Goal: Task Accomplishment & Management: Manage account settings

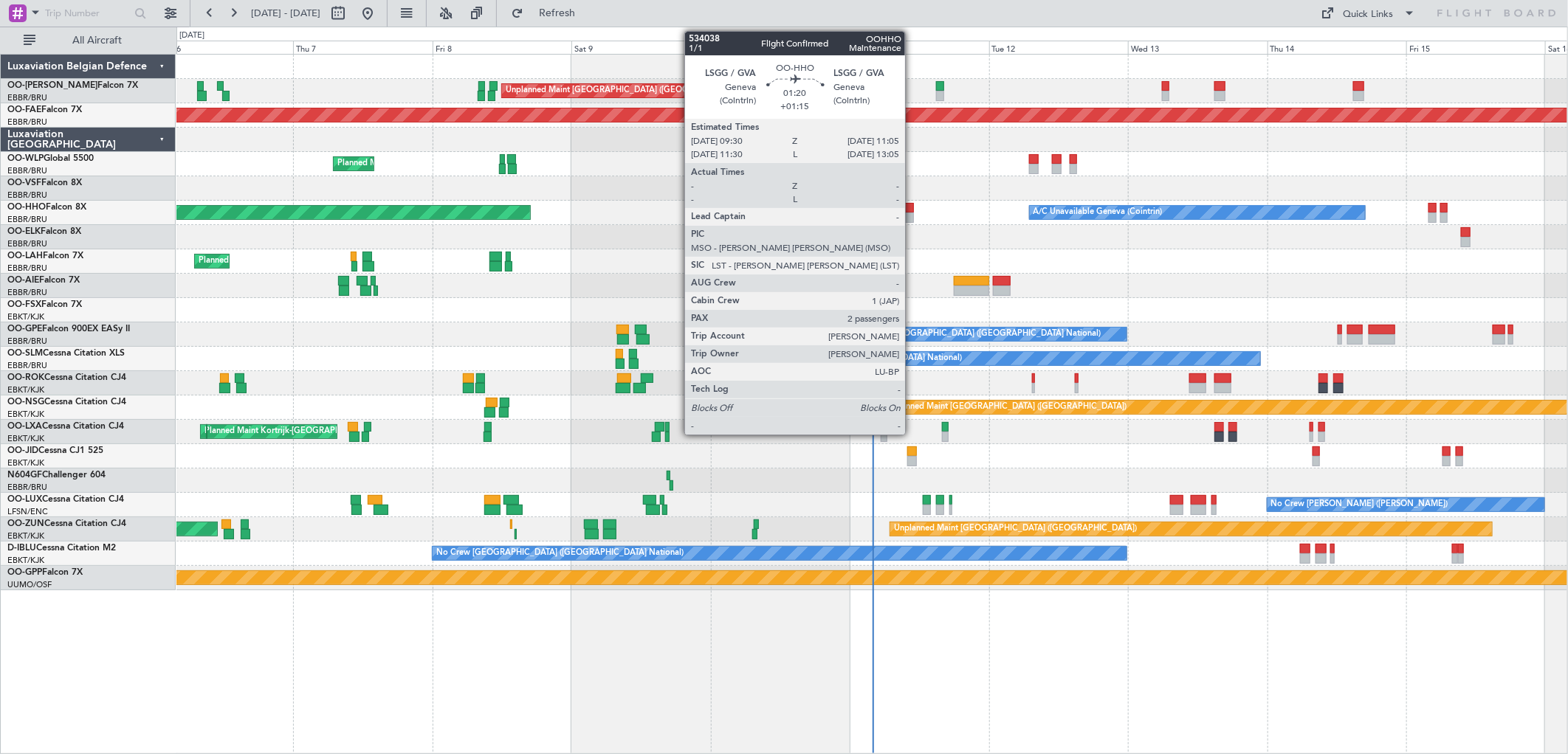
click at [913, 216] on div at bounding box center [909, 218] width 9 height 10
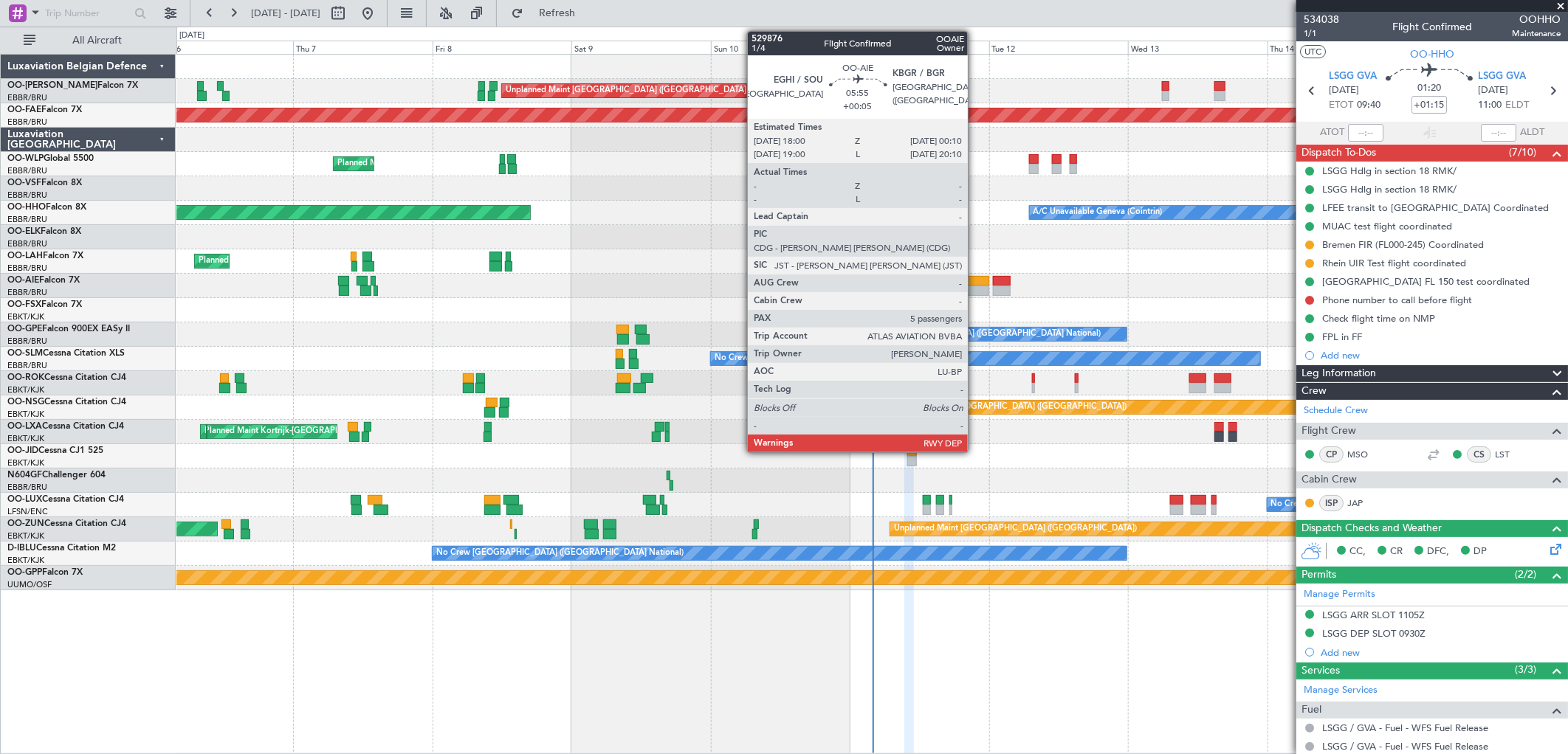
click at [976, 288] on div at bounding box center [972, 291] width 37 height 10
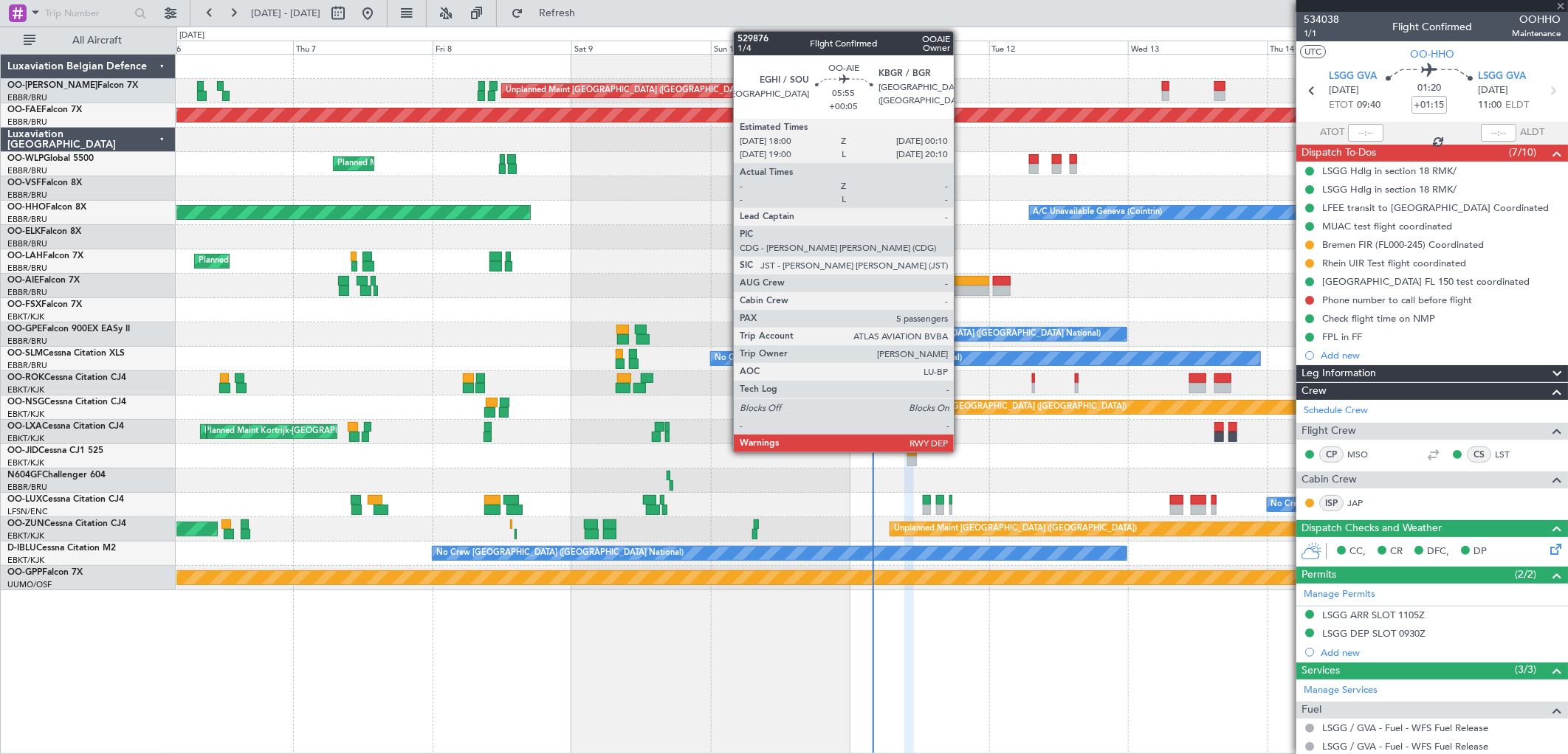
type input "+00:05"
type input "5"
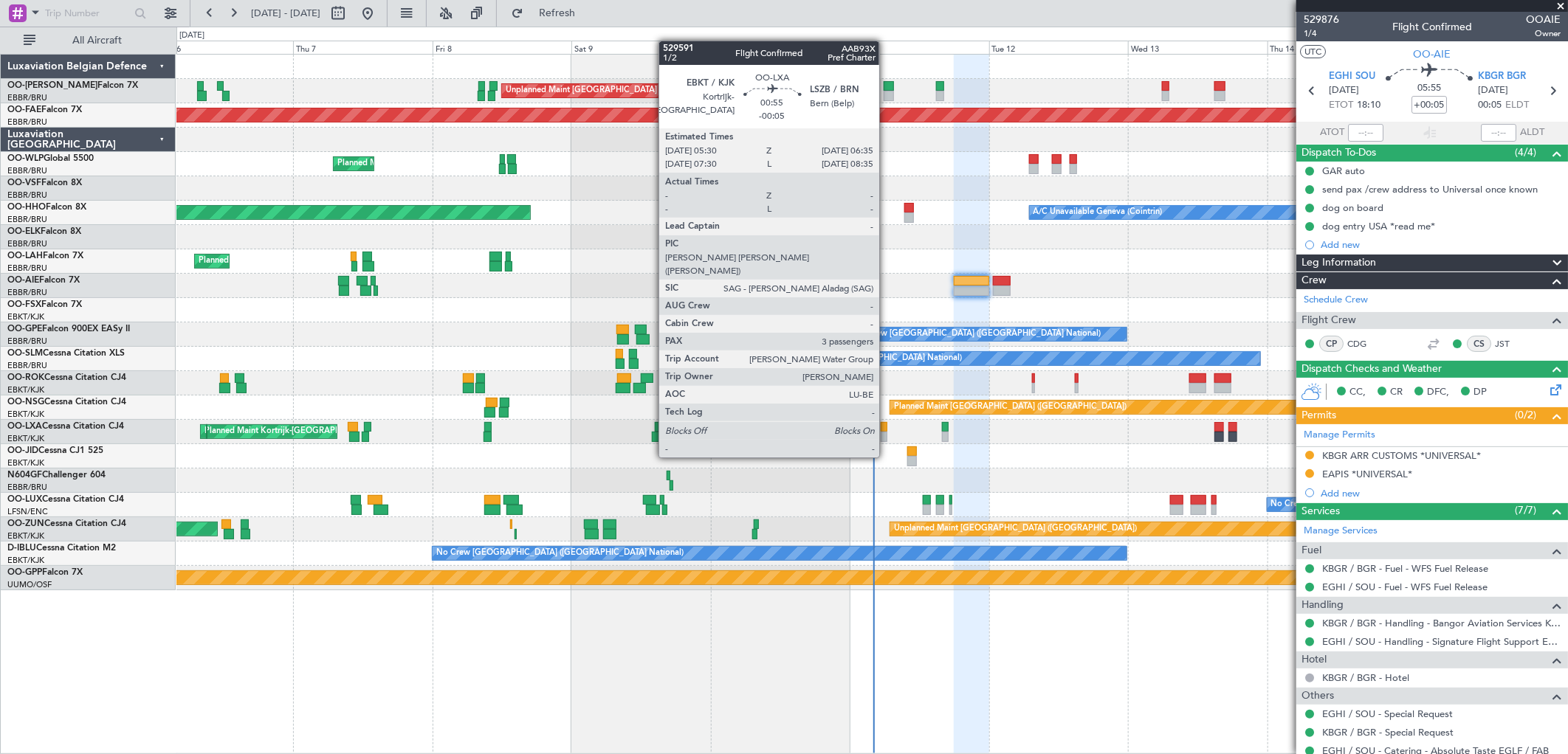
click at [887, 430] on div at bounding box center [884, 427] width 7 height 10
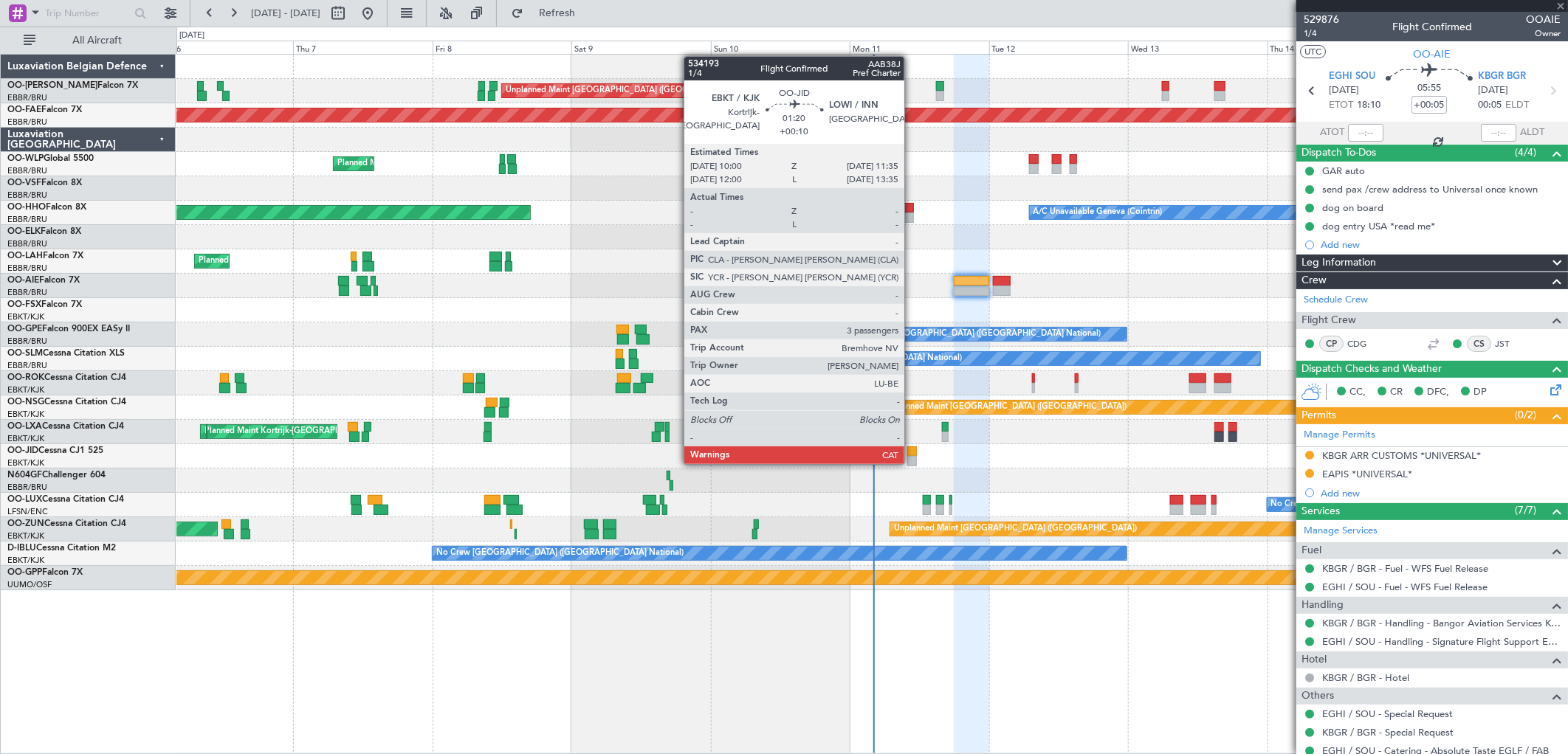
type input "-00:05"
type input "3"
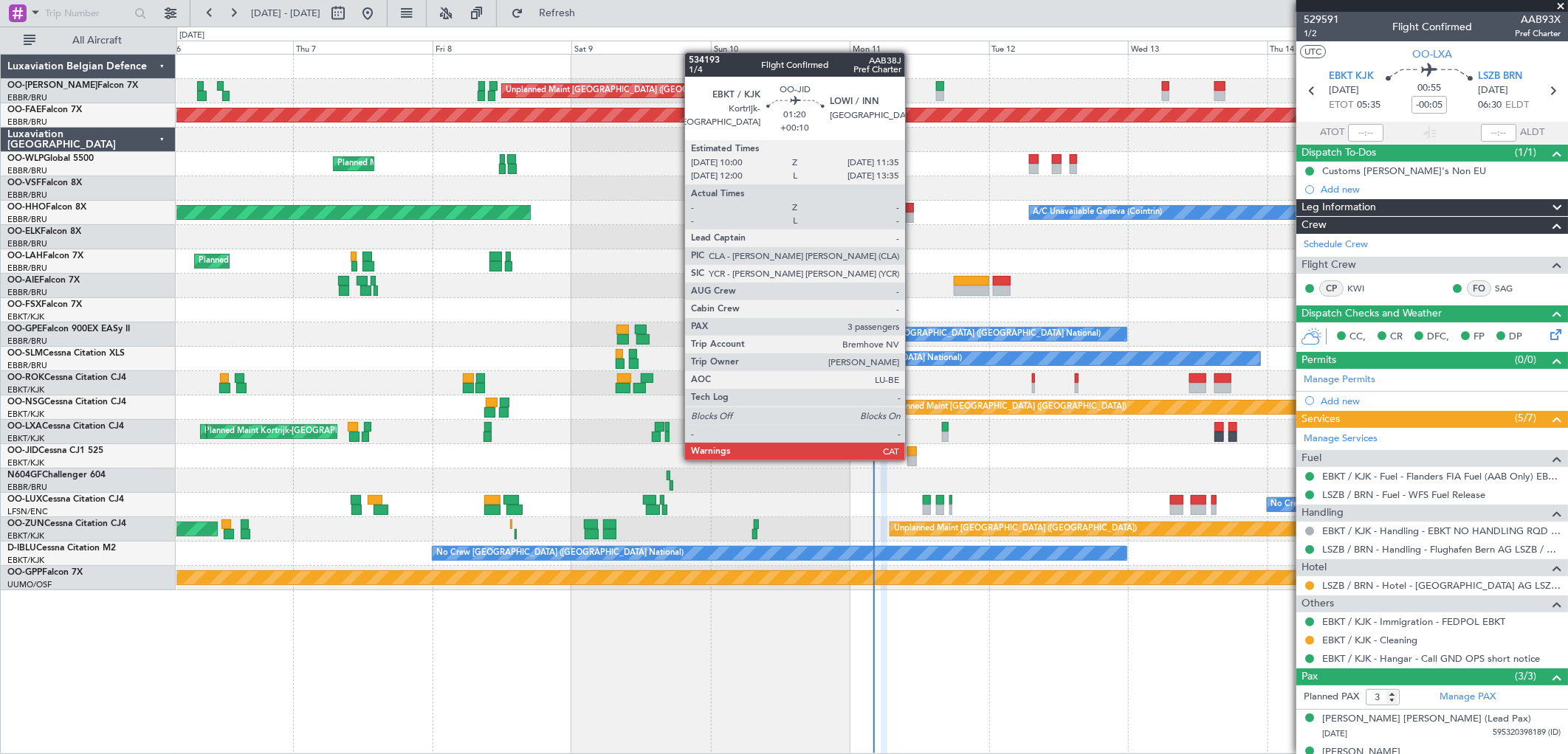
click at [913, 459] on div at bounding box center [912, 460] width 9 height 10
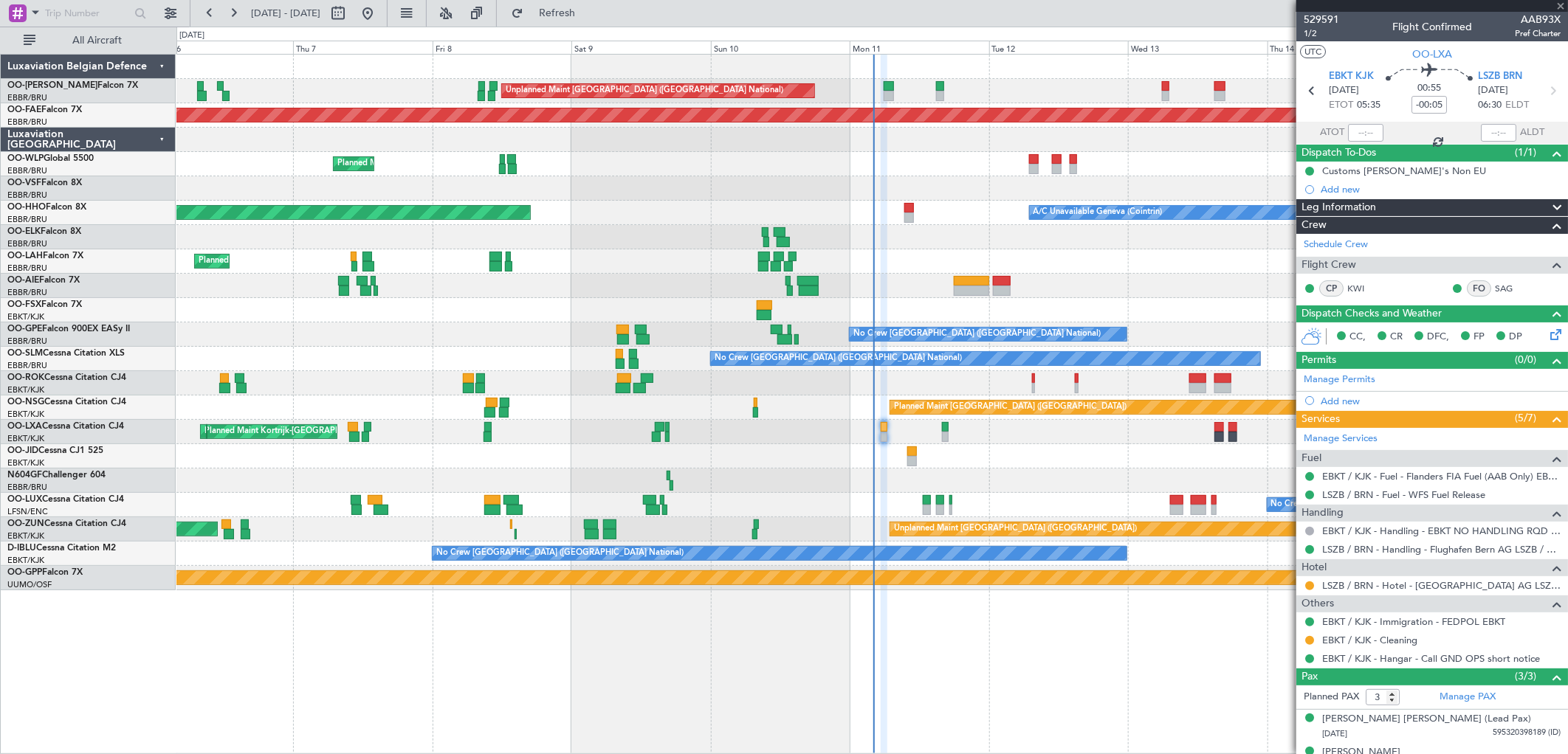
type input "+00:10"
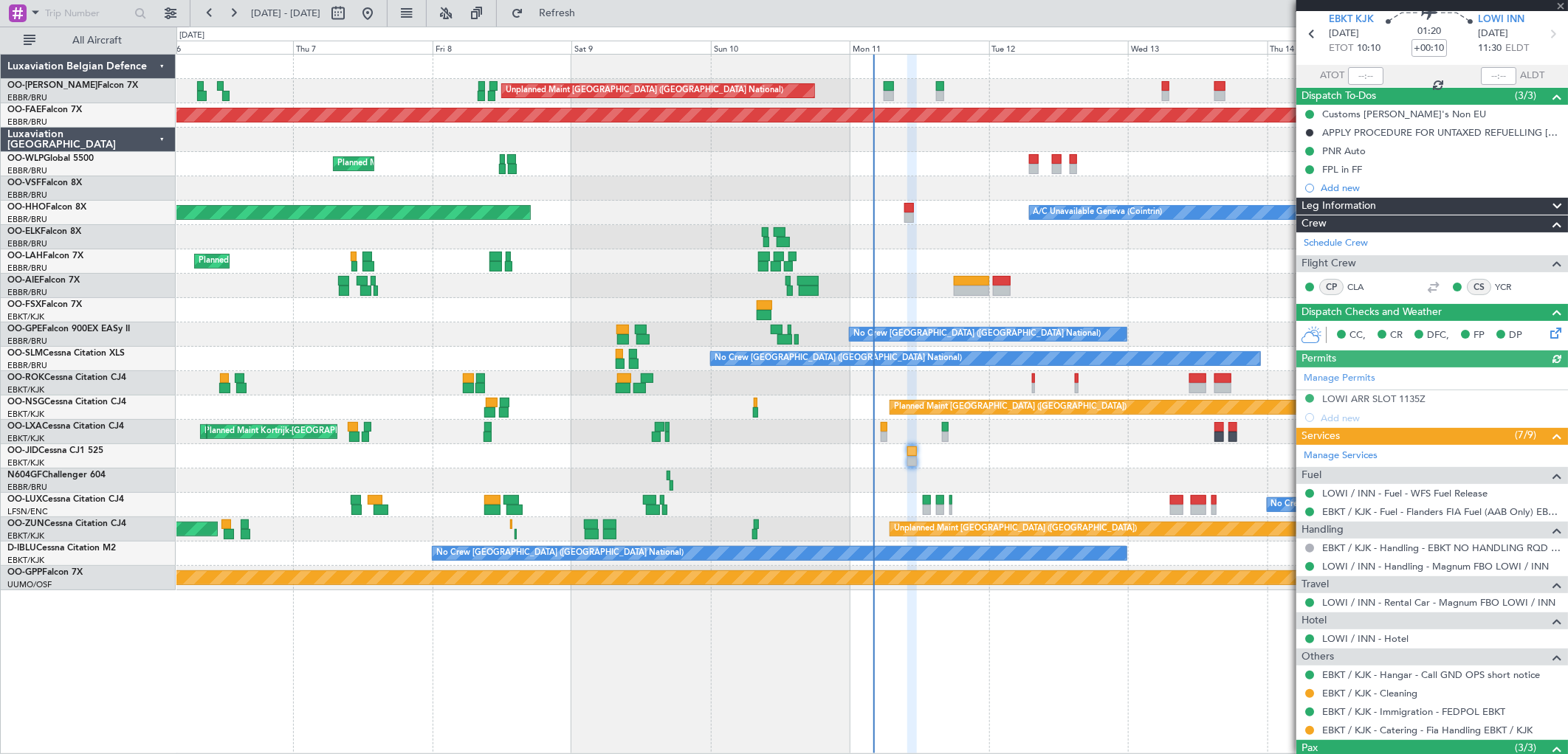
scroll to position [82, 0]
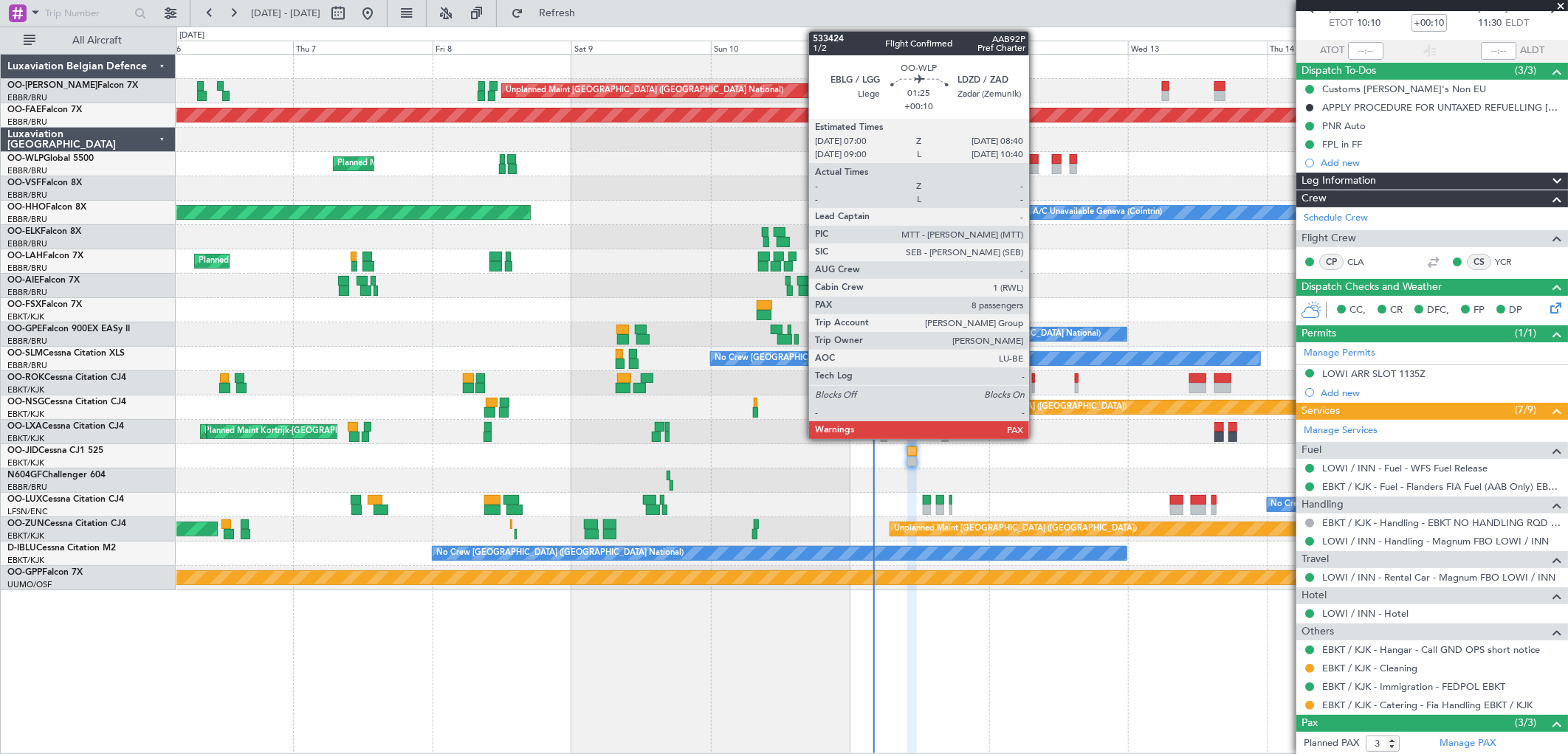
click at [1037, 168] on div at bounding box center [1034, 169] width 10 height 10
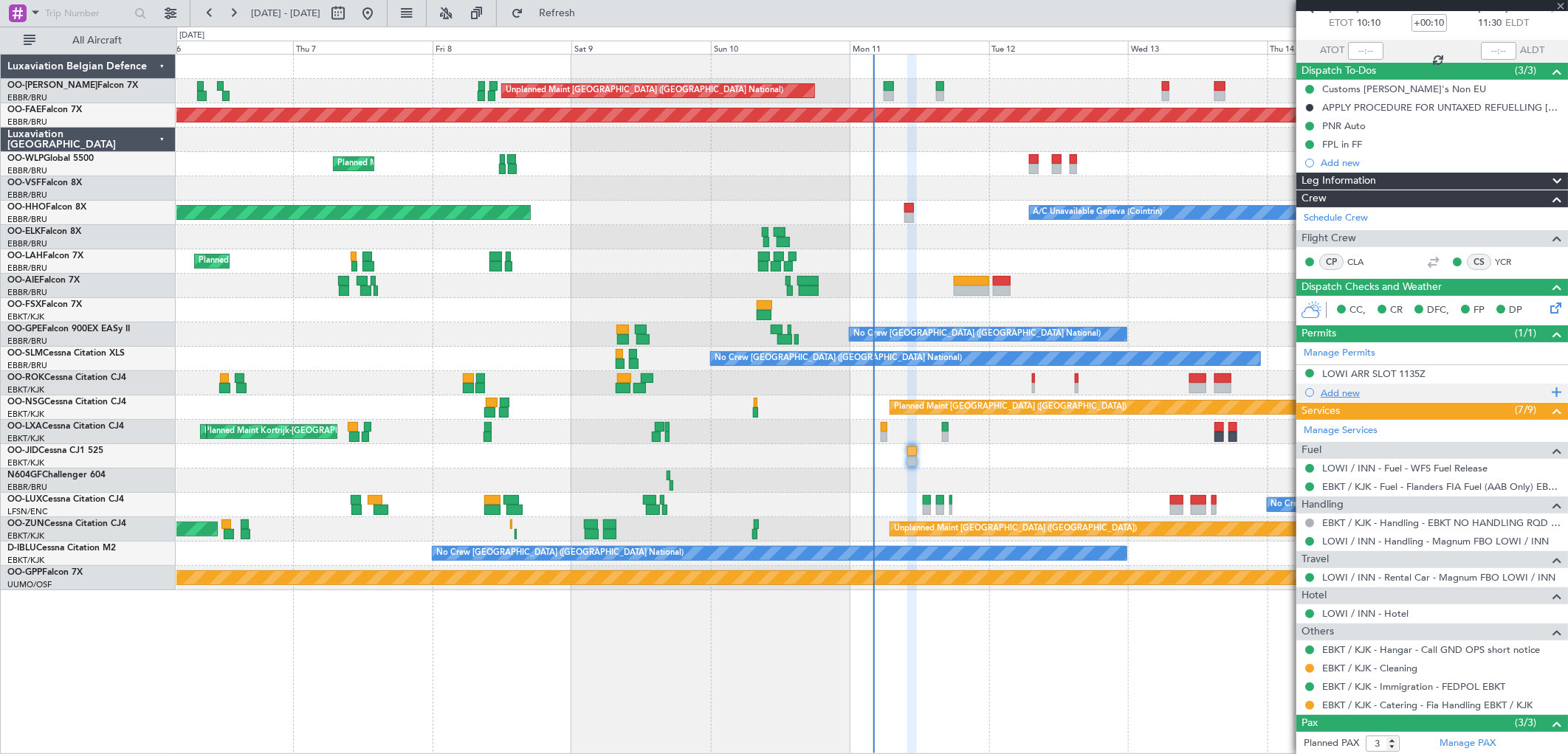
type input "8"
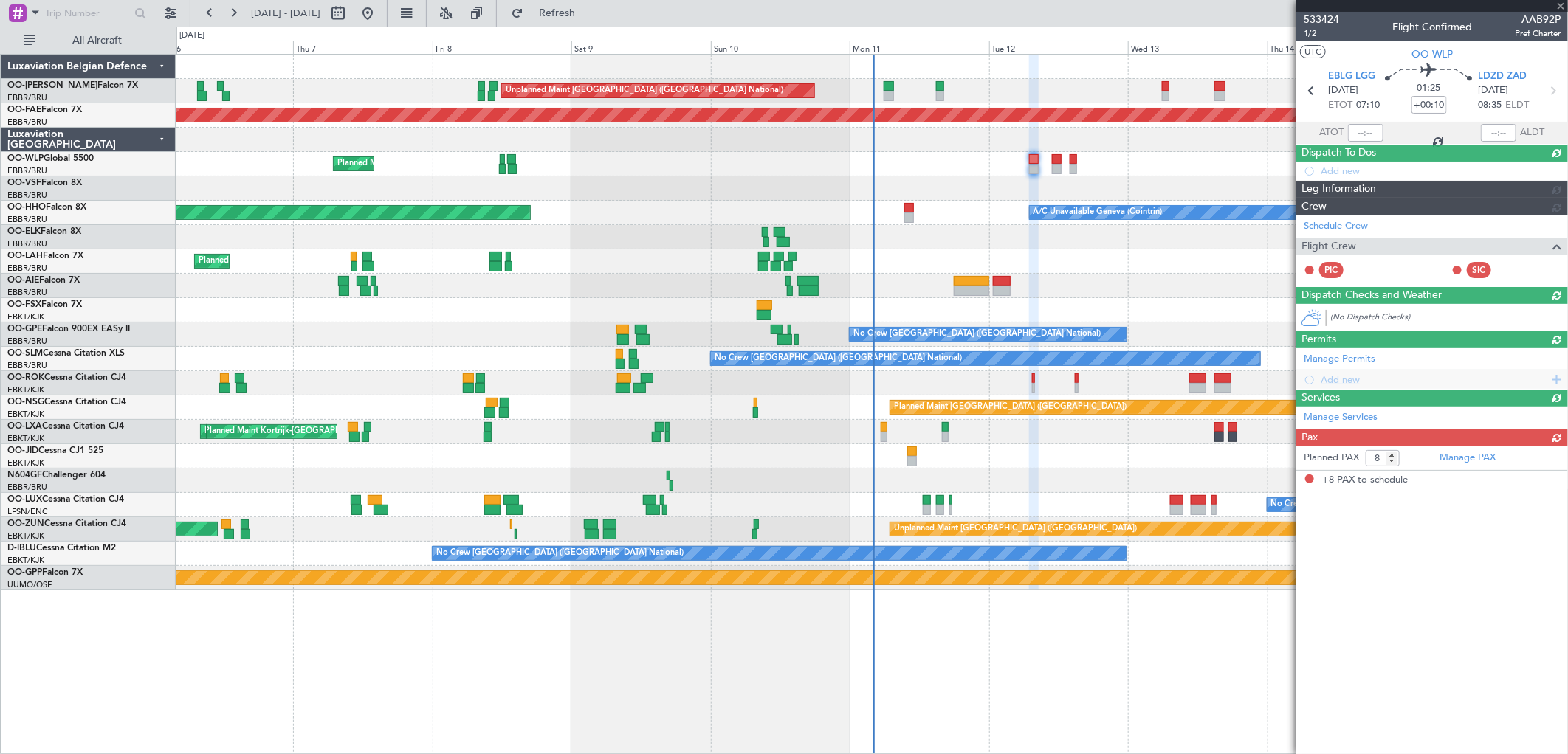
scroll to position [0, 0]
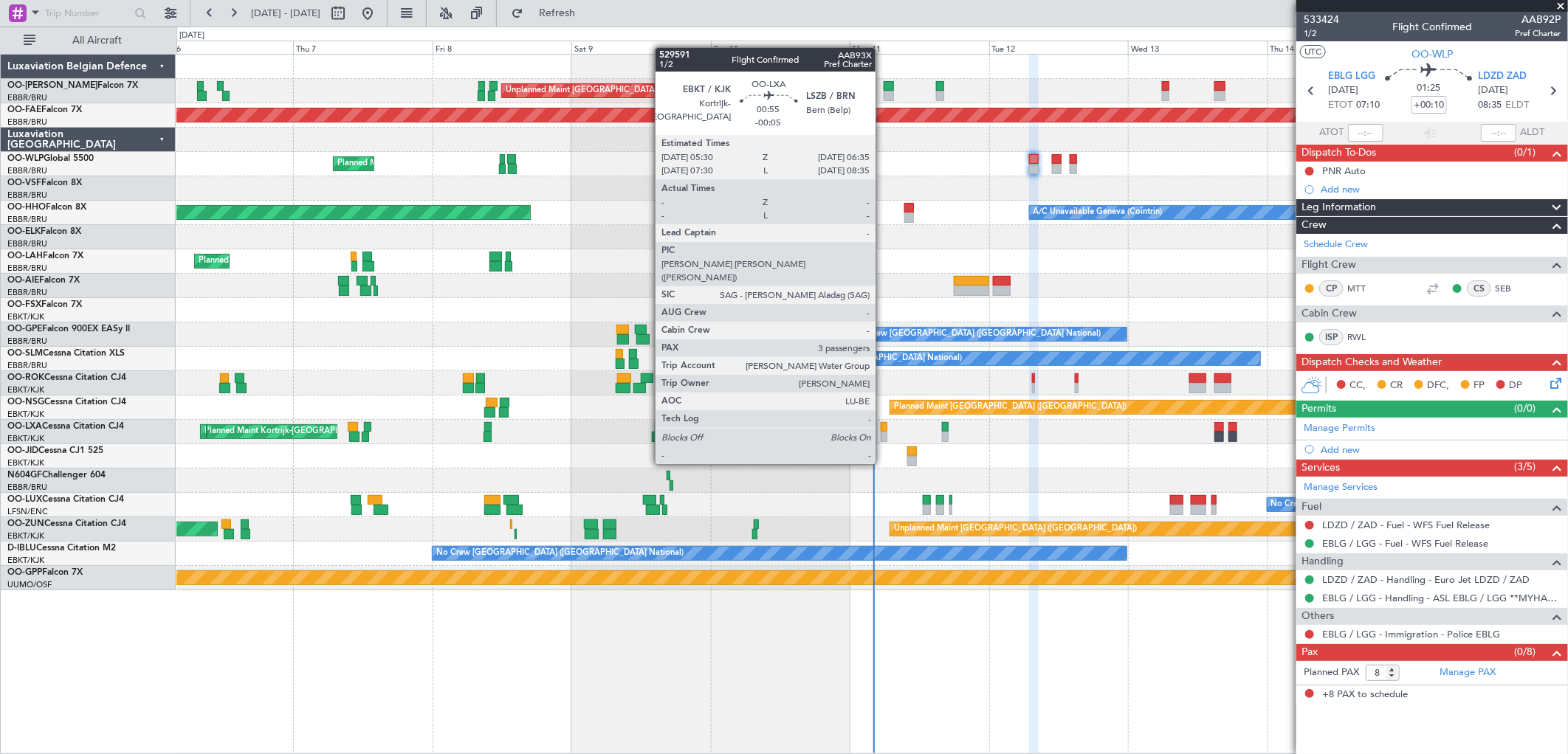
click at [883, 436] on div at bounding box center [884, 436] width 7 height 10
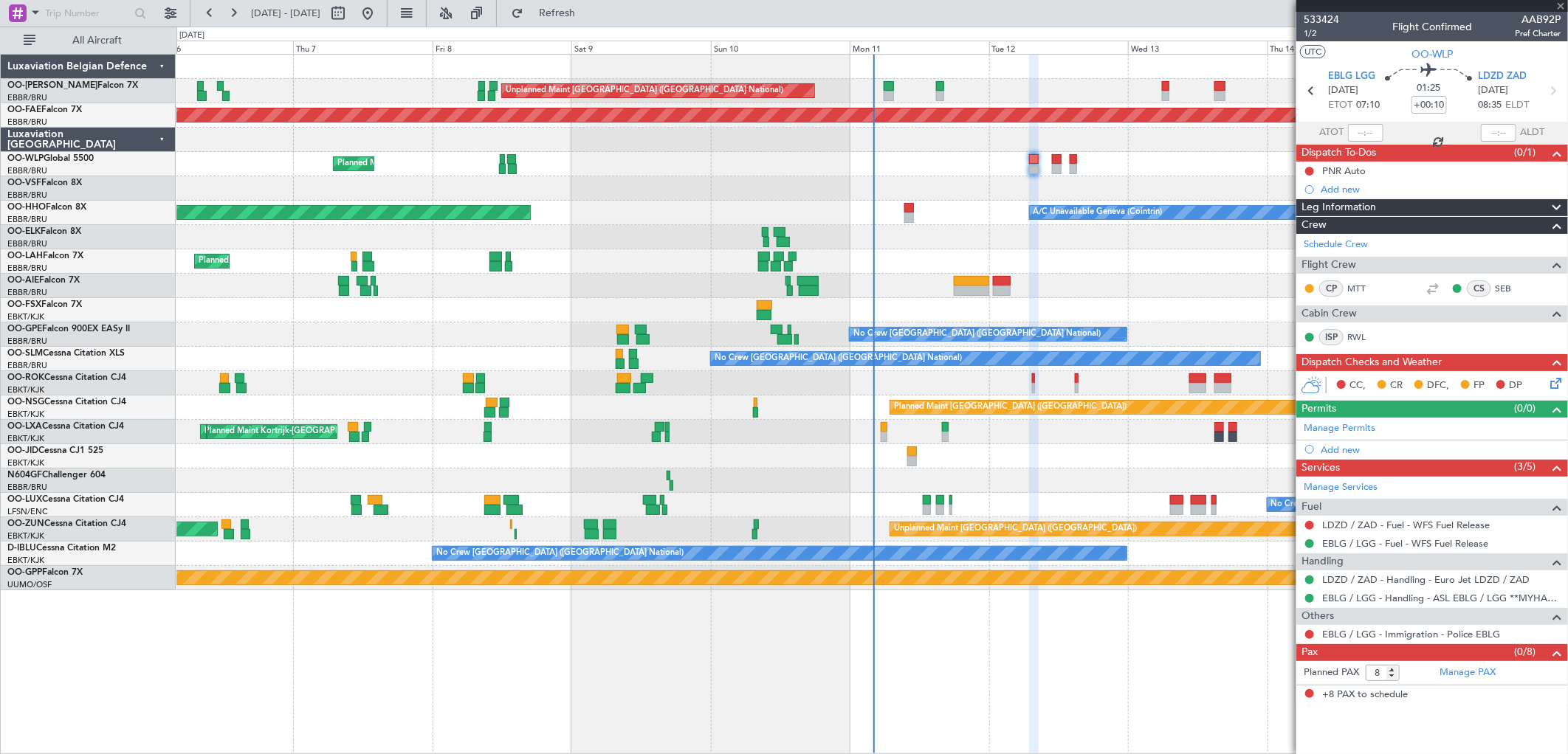
type input "-00:05"
type input "3"
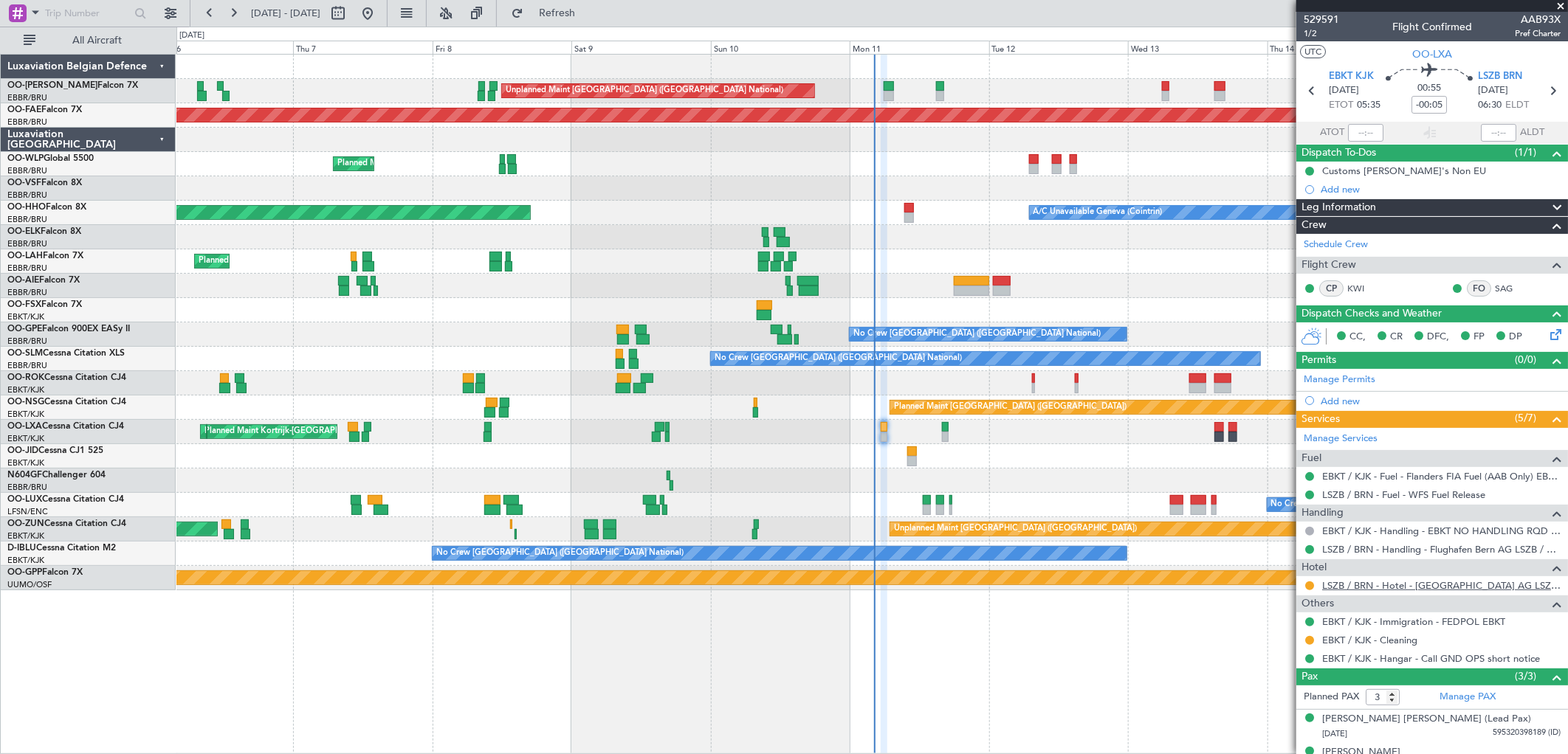
click at [1374, 589] on link "LSZB / BRN - Hotel - [GEOGRAPHIC_DATA] AG LSZB / BRN" at bounding box center [1441, 585] width 238 height 12
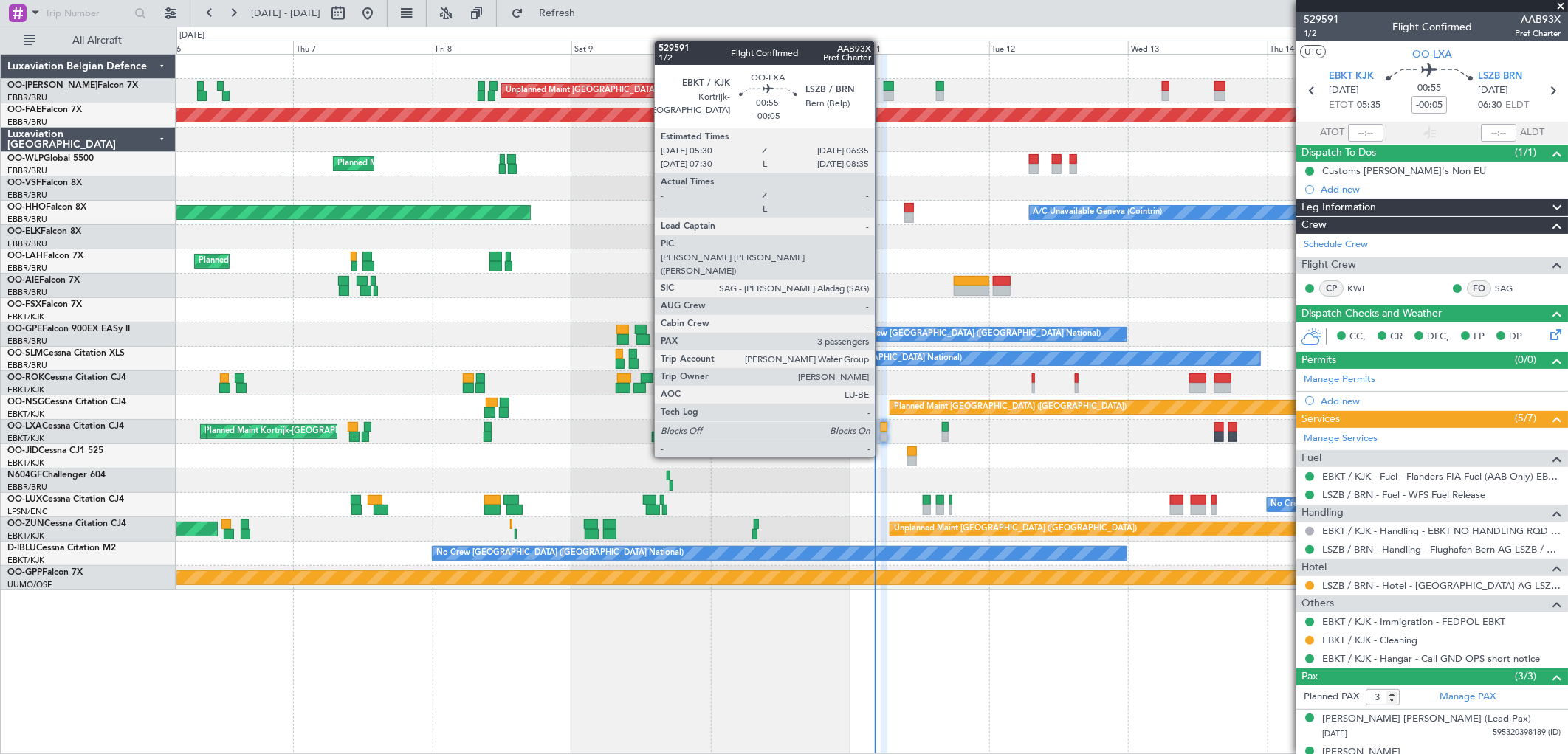
click at [882, 430] on div at bounding box center [884, 427] width 7 height 10
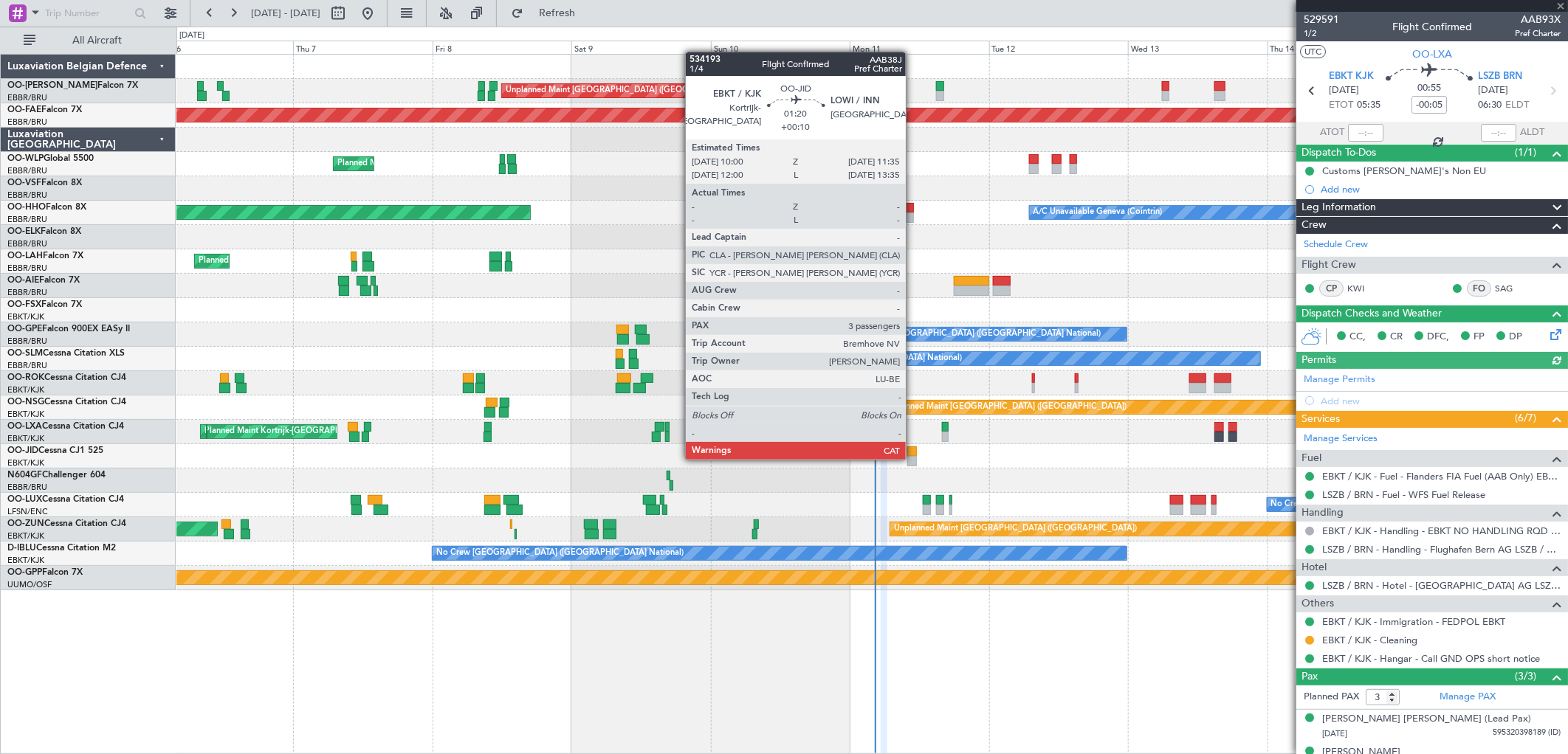
click at [913, 459] on div at bounding box center [912, 460] width 9 height 10
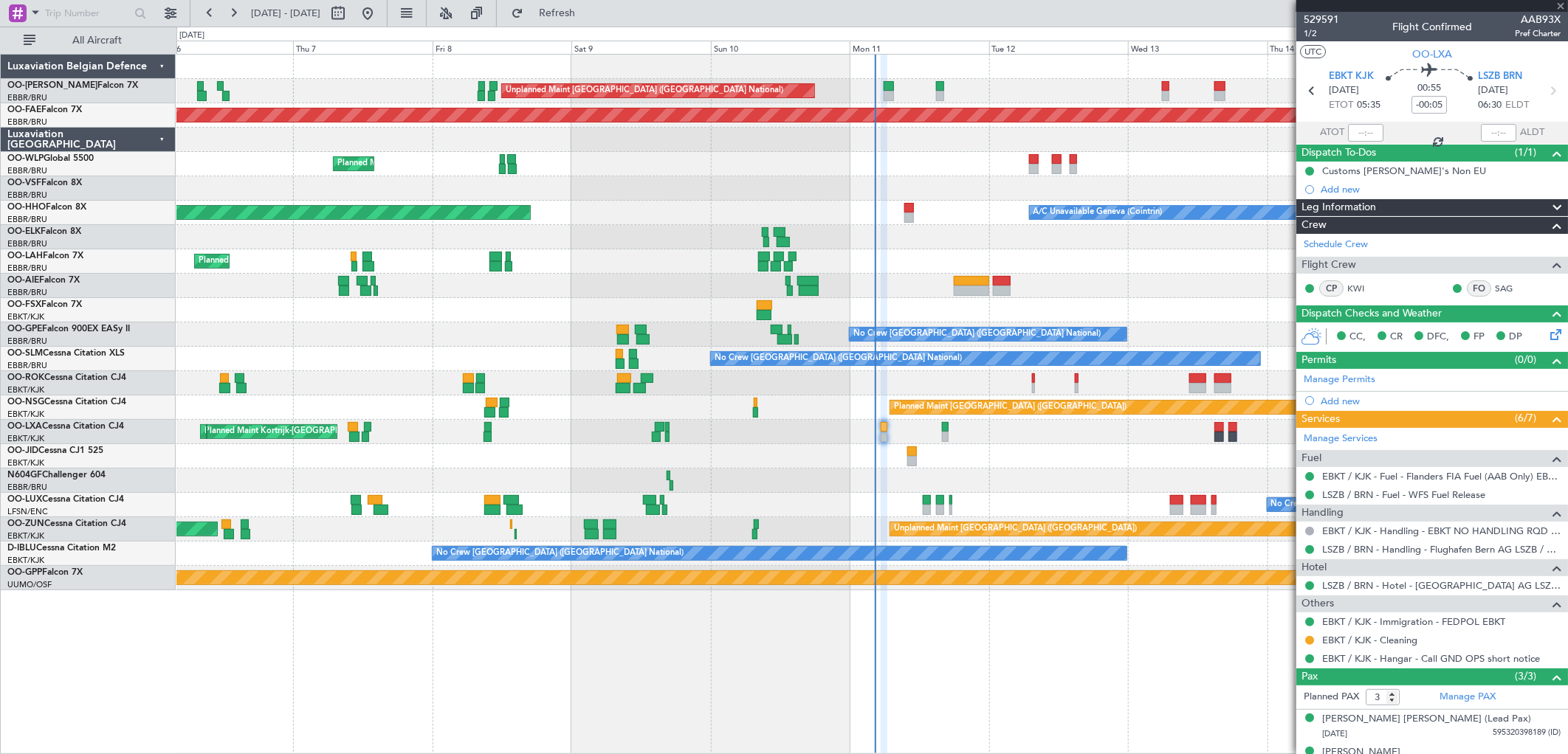
type input "+00:10"
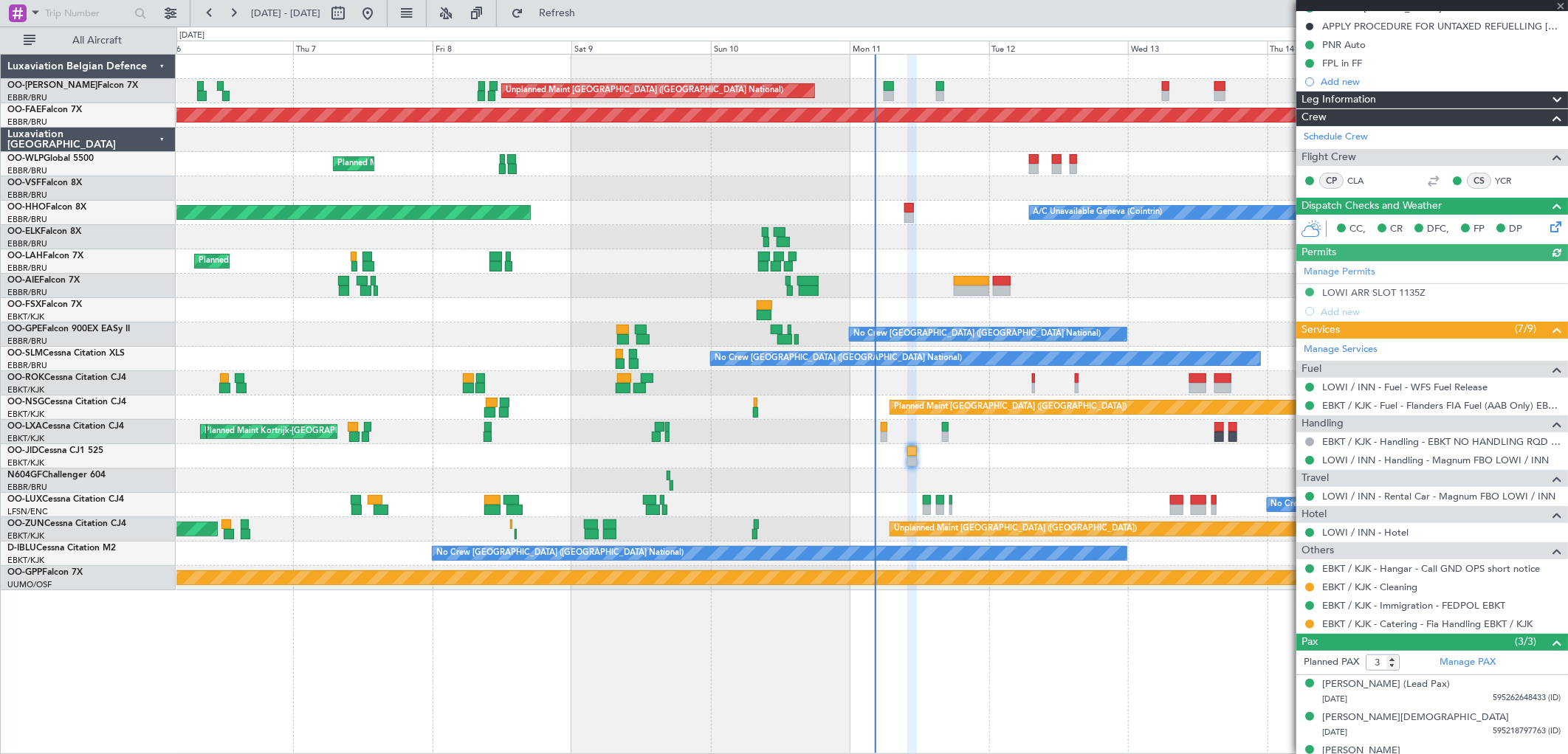
scroll to position [164, 0]
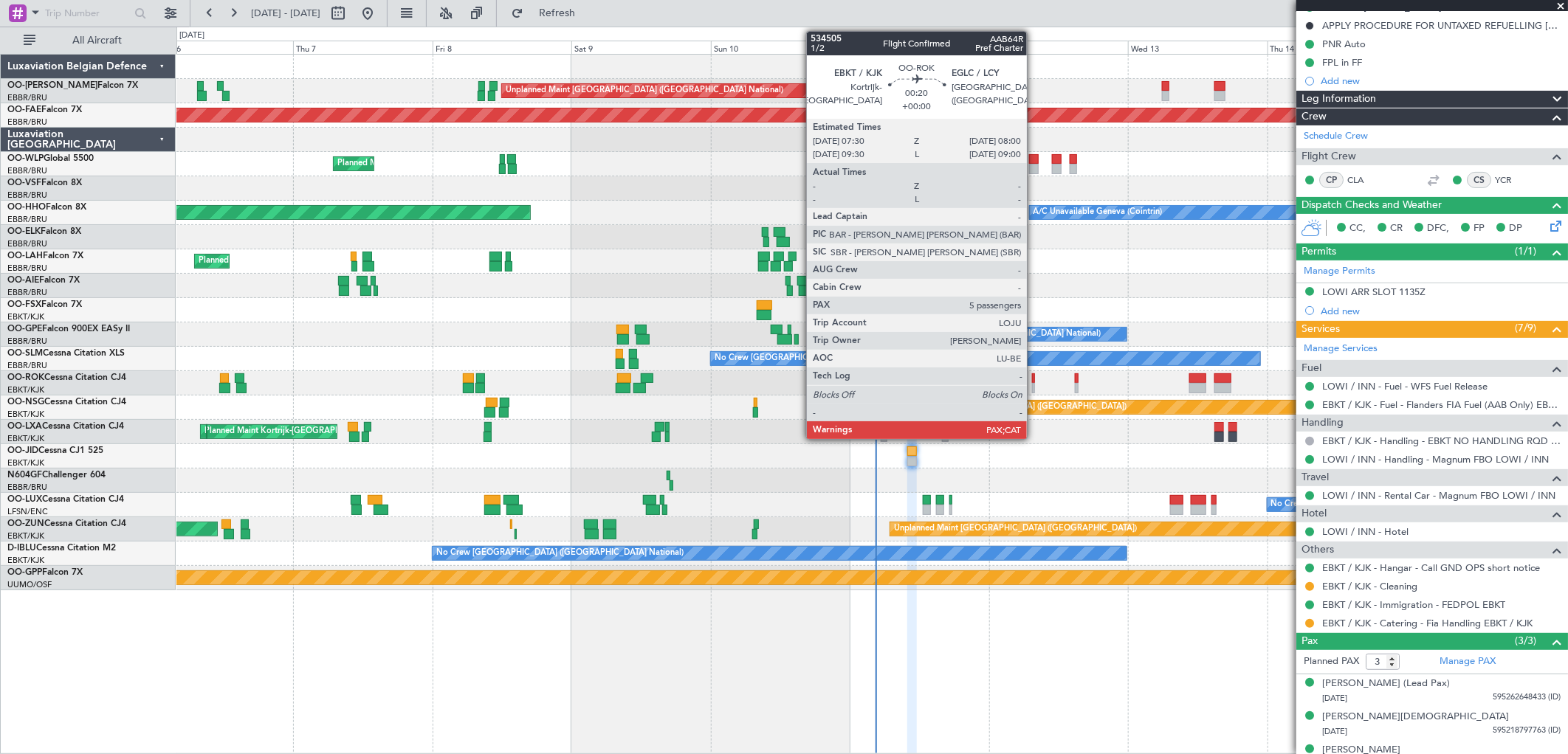
click at [1035, 381] on div at bounding box center [1033, 378] width 3 height 10
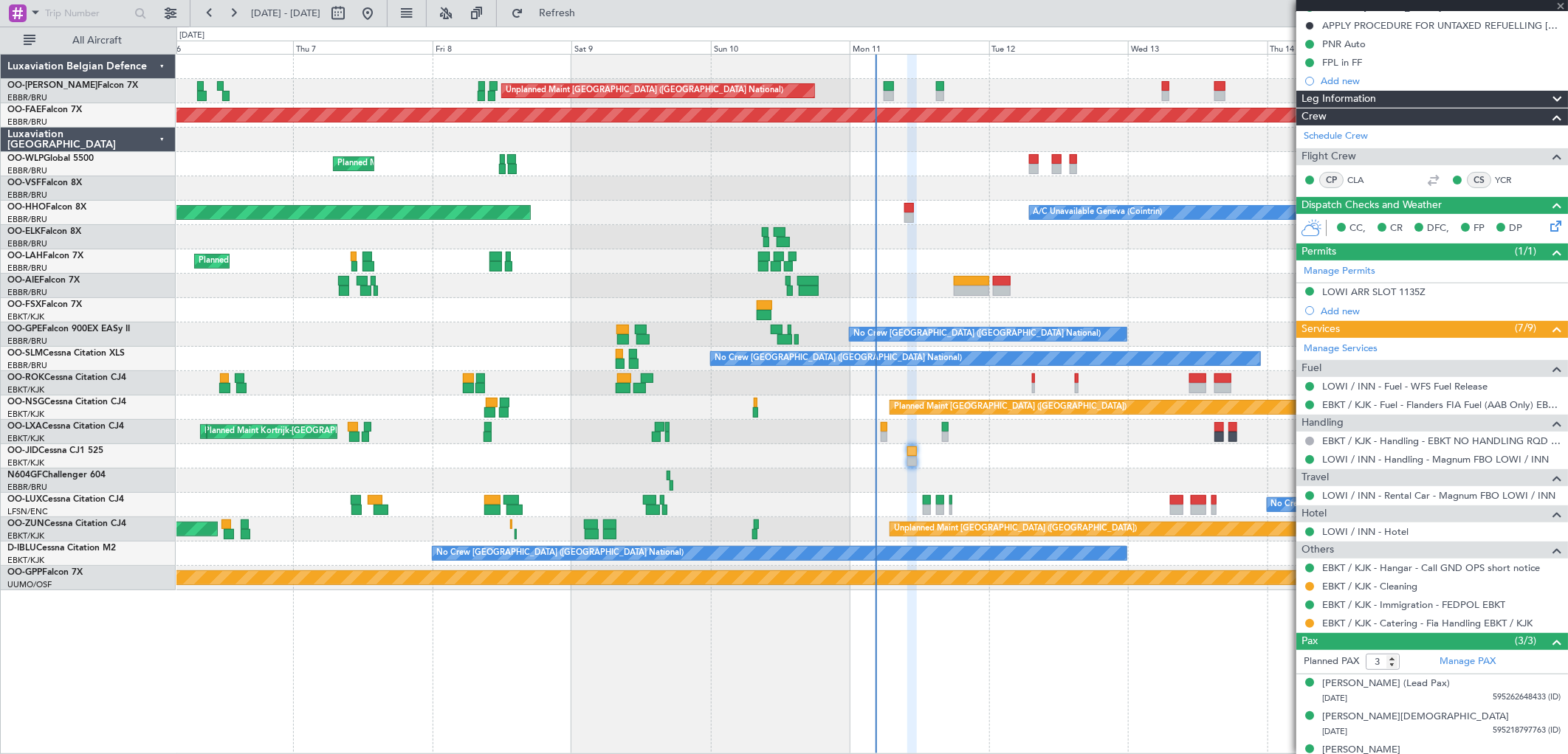
type input "5"
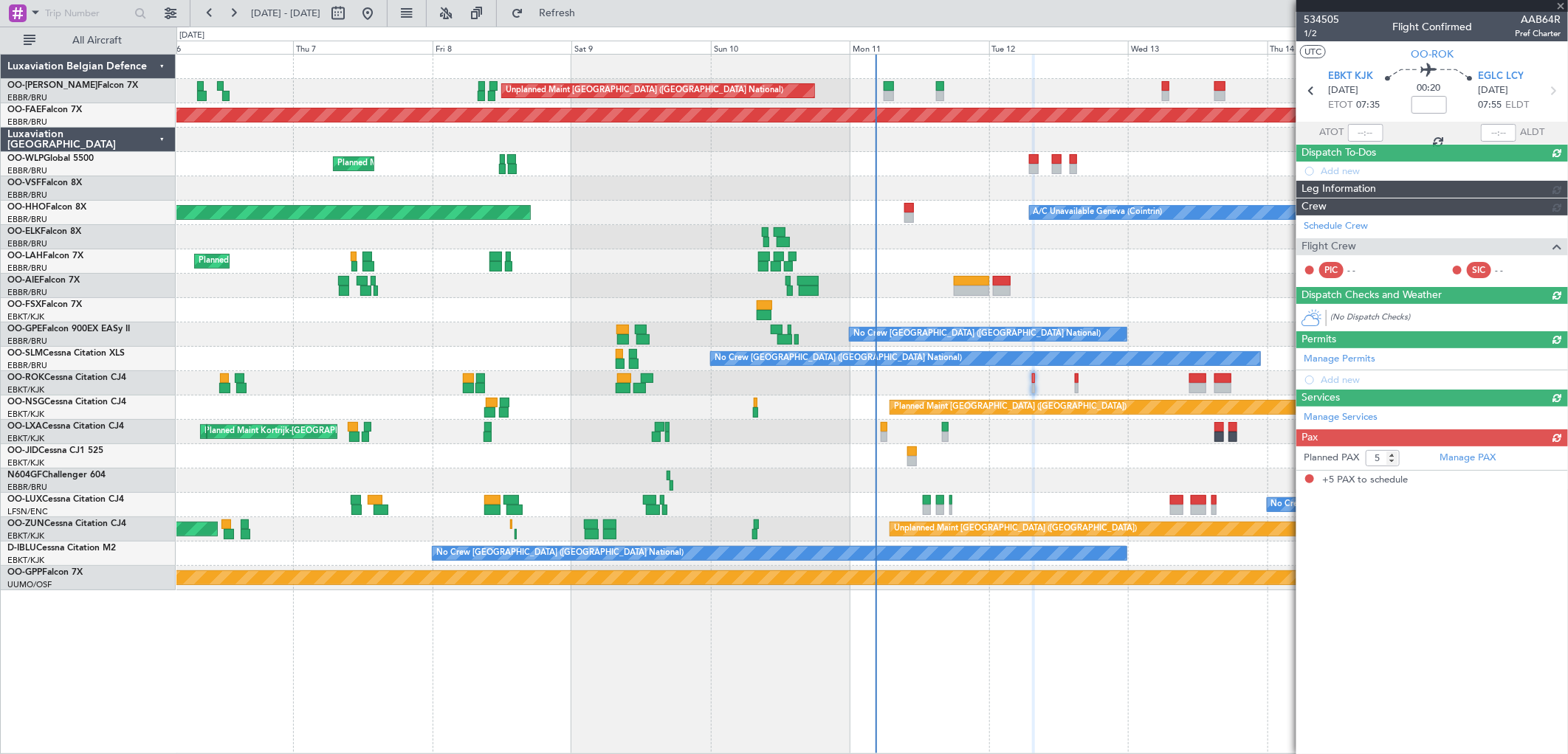
scroll to position [0, 0]
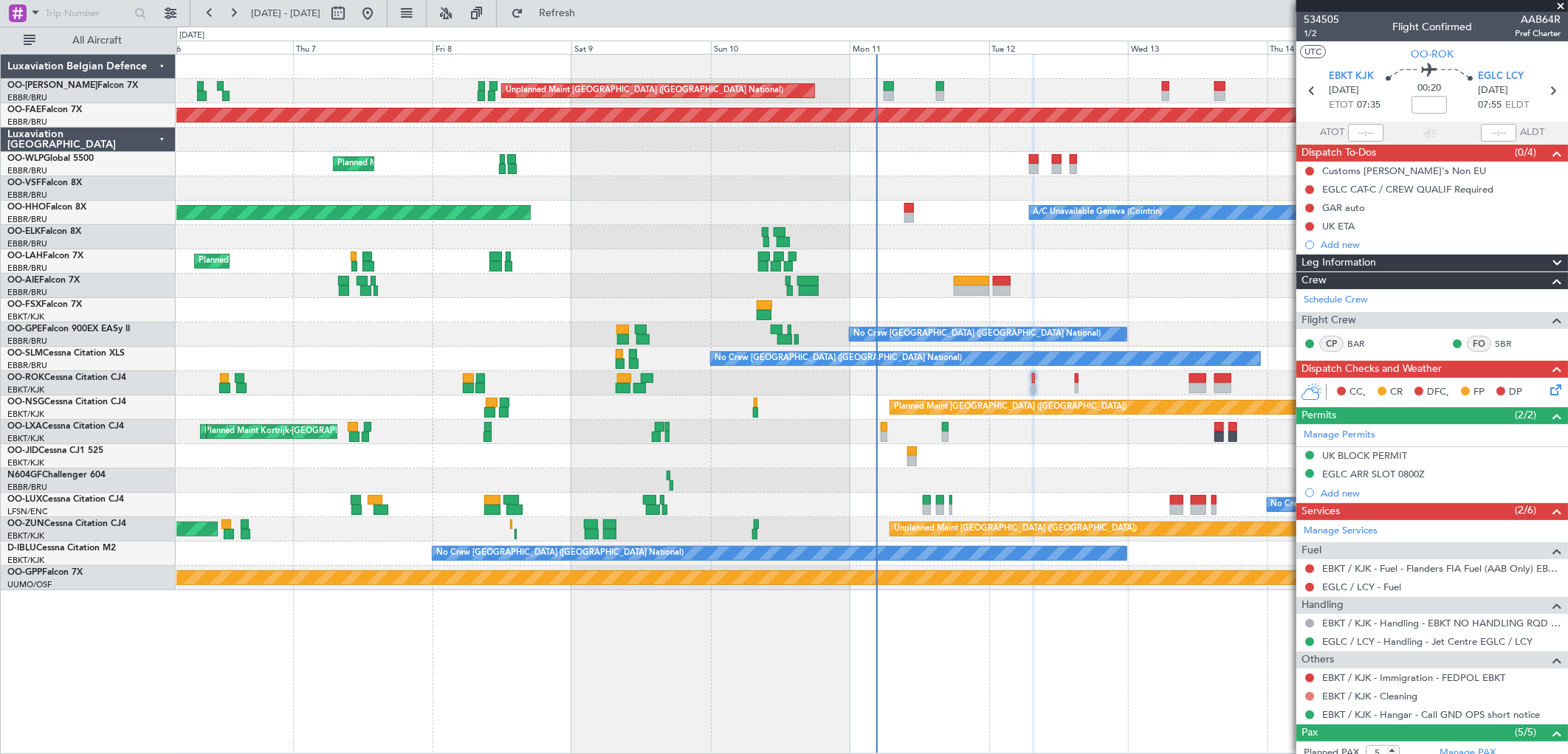
click at [1309, 696] on button at bounding box center [1309, 696] width 8 height 8
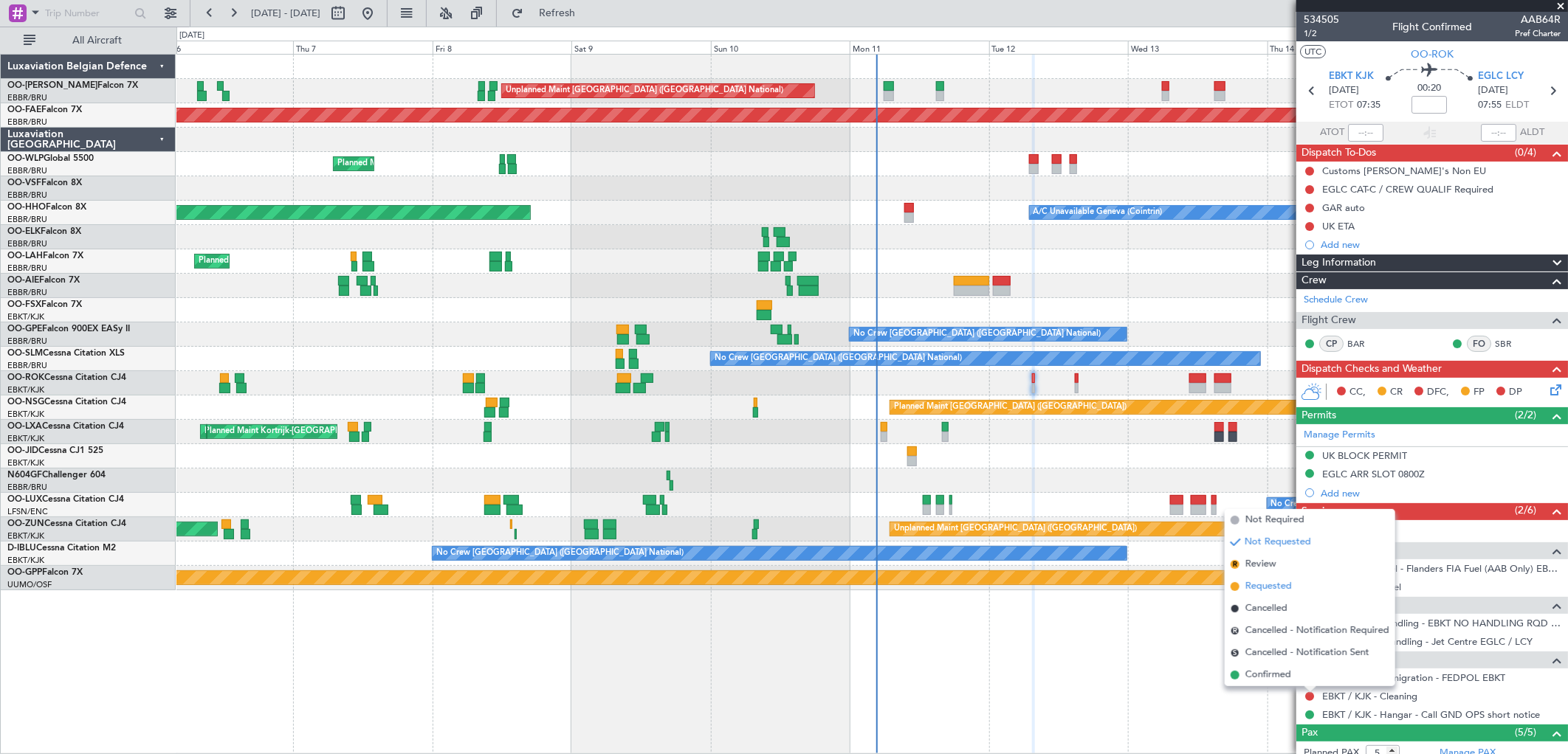
click at [1284, 589] on span "Requested" at bounding box center [1270, 587] width 47 height 15
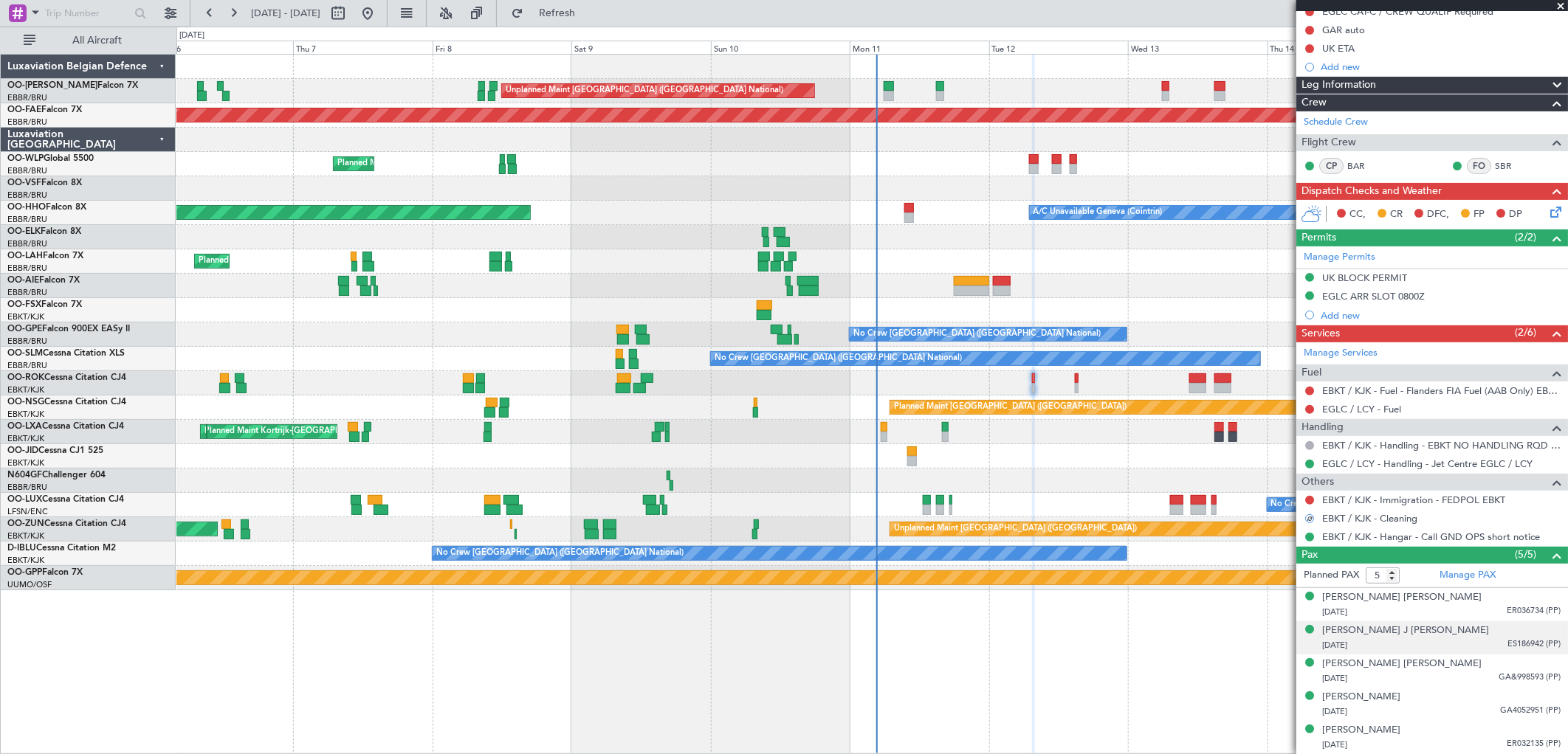
scroll to position [96, 0]
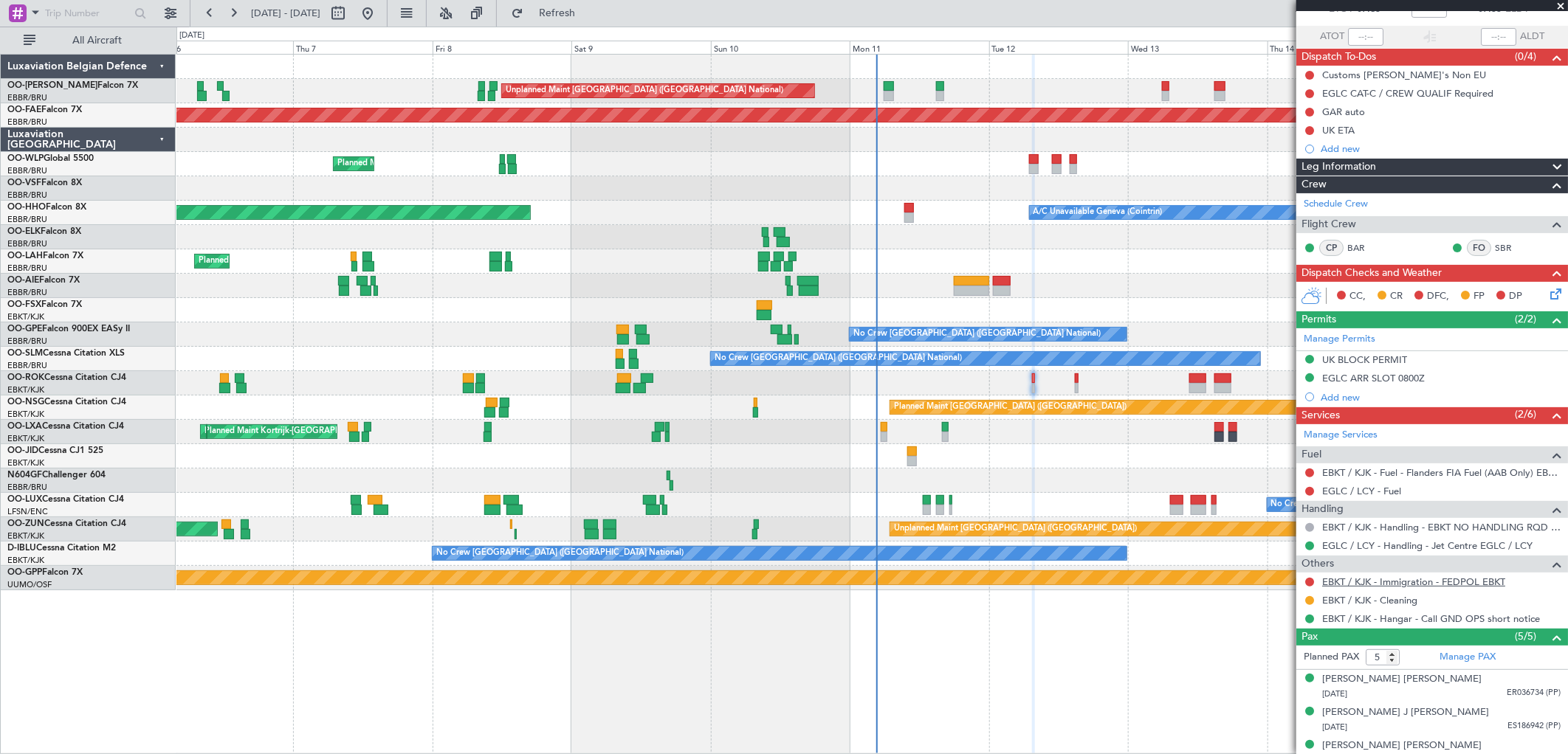
click at [1459, 580] on link "EBKT / KJK - Immigration - FEDPOL EBKT" at bounding box center [1413, 581] width 183 height 12
click at [588, 12] on span "Refresh" at bounding box center [557, 13] width 62 height 10
click at [1330, 473] on link "EBKT / KJK - Fuel - Flanders FIA Fuel (AAB Only) EBKT / KJK" at bounding box center [1441, 472] width 238 height 12
click at [588, 13] on span "Refresh" at bounding box center [557, 13] width 62 height 10
click at [1305, 93] on button at bounding box center [1309, 93] width 8 height 8
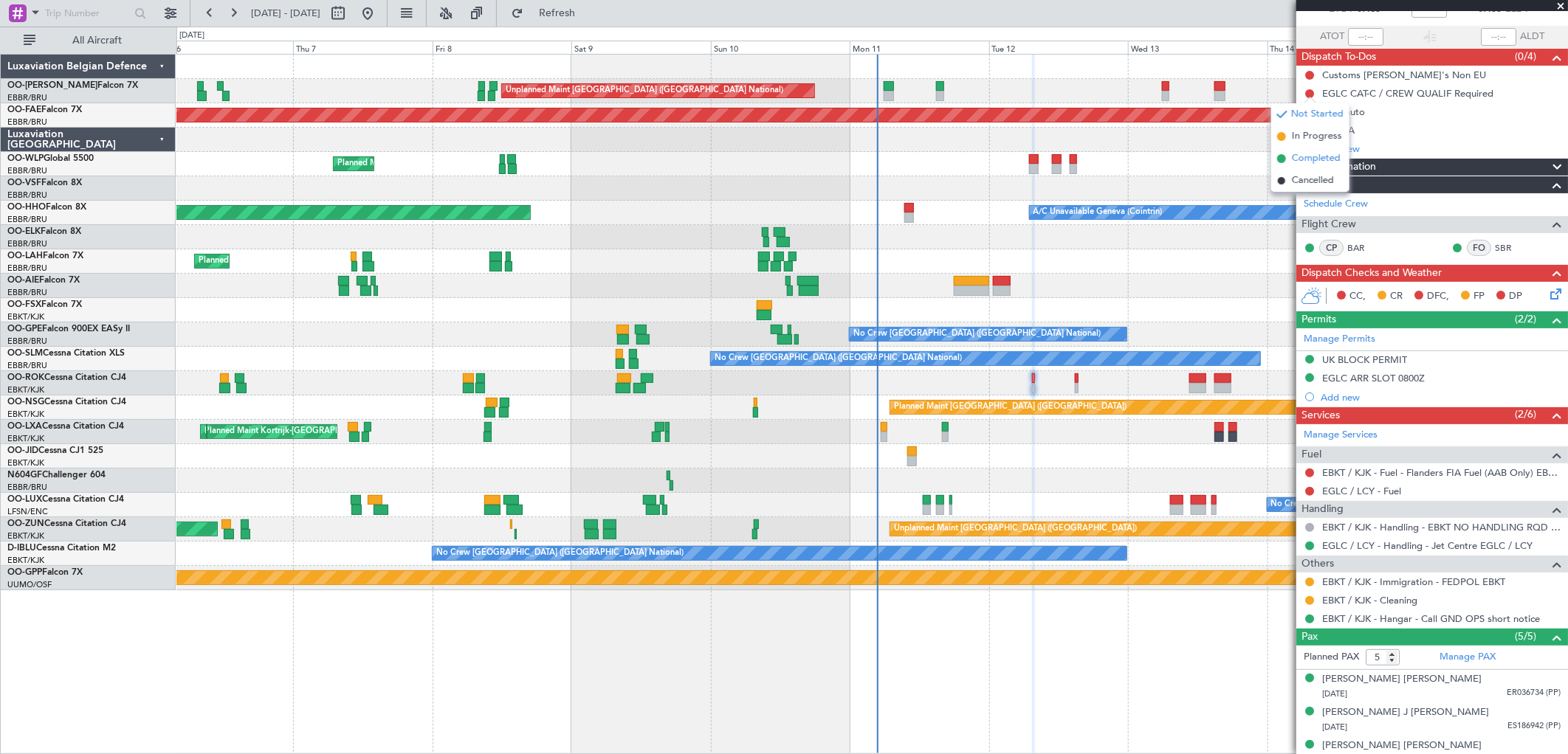
click at [1305, 154] on span "Completed" at bounding box center [1317, 158] width 49 height 15
click at [1307, 108] on button at bounding box center [1309, 112] width 8 height 8
click at [1318, 173] on span "Completed" at bounding box center [1317, 177] width 49 height 15
click at [1353, 128] on div "UK ETA" at bounding box center [1338, 129] width 33 height 12
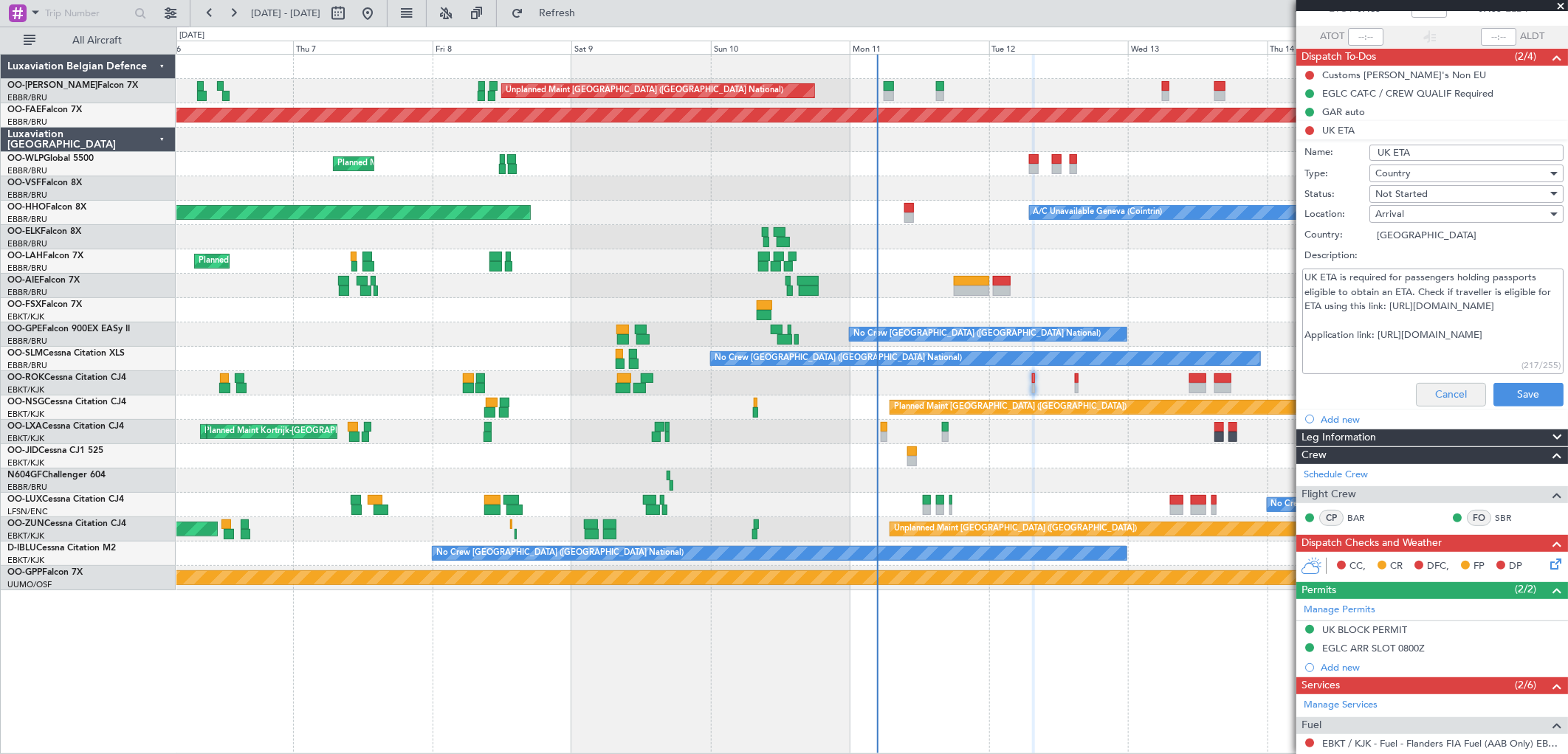
drag, startPoint x: 1454, startPoint y: 407, endPoint x: 1435, endPoint y: 388, distance: 26.9
click at [1455, 407] on div "Cancel Save" at bounding box center [1428, 395] width 279 height 36
click at [1435, 388] on button "Cancel" at bounding box center [1451, 394] width 70 height 23
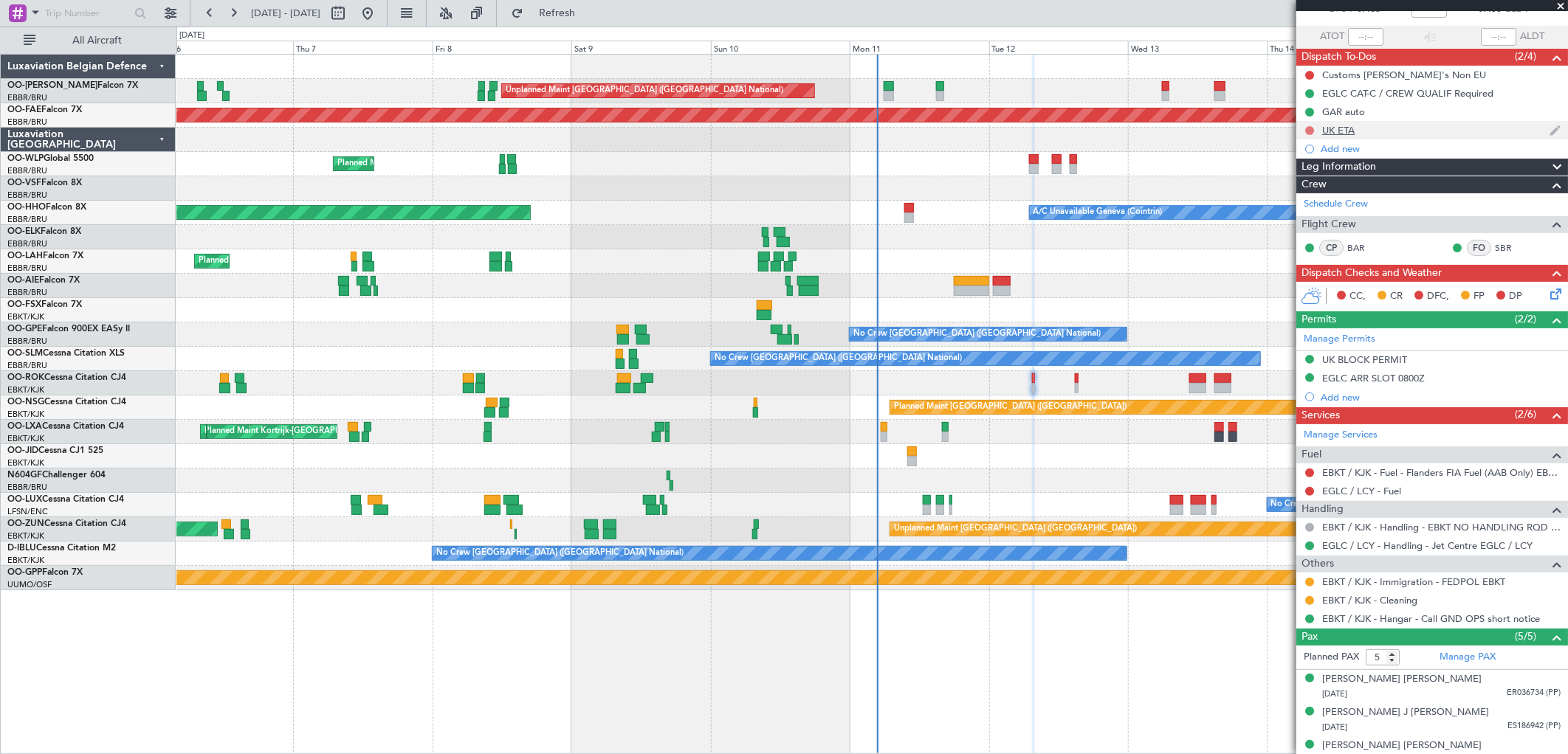
click at [1313, 129] on div at bounding box center [1310, 130] width 12 height 12
click at [1308, 130] on button at bounding box center [1309, 130] width 8 height 8
click at [1308, 188] on span "Completed" at bounding box center [1317, 196] width 49 height 15
click at [1383, 494] on link "EGLC / LCY - Fuel" at bounding box center [1362, 490] width 79 height 12
click at [572, 19] on button "Refresh" at bounding box center [548, 13] width 88 height 23
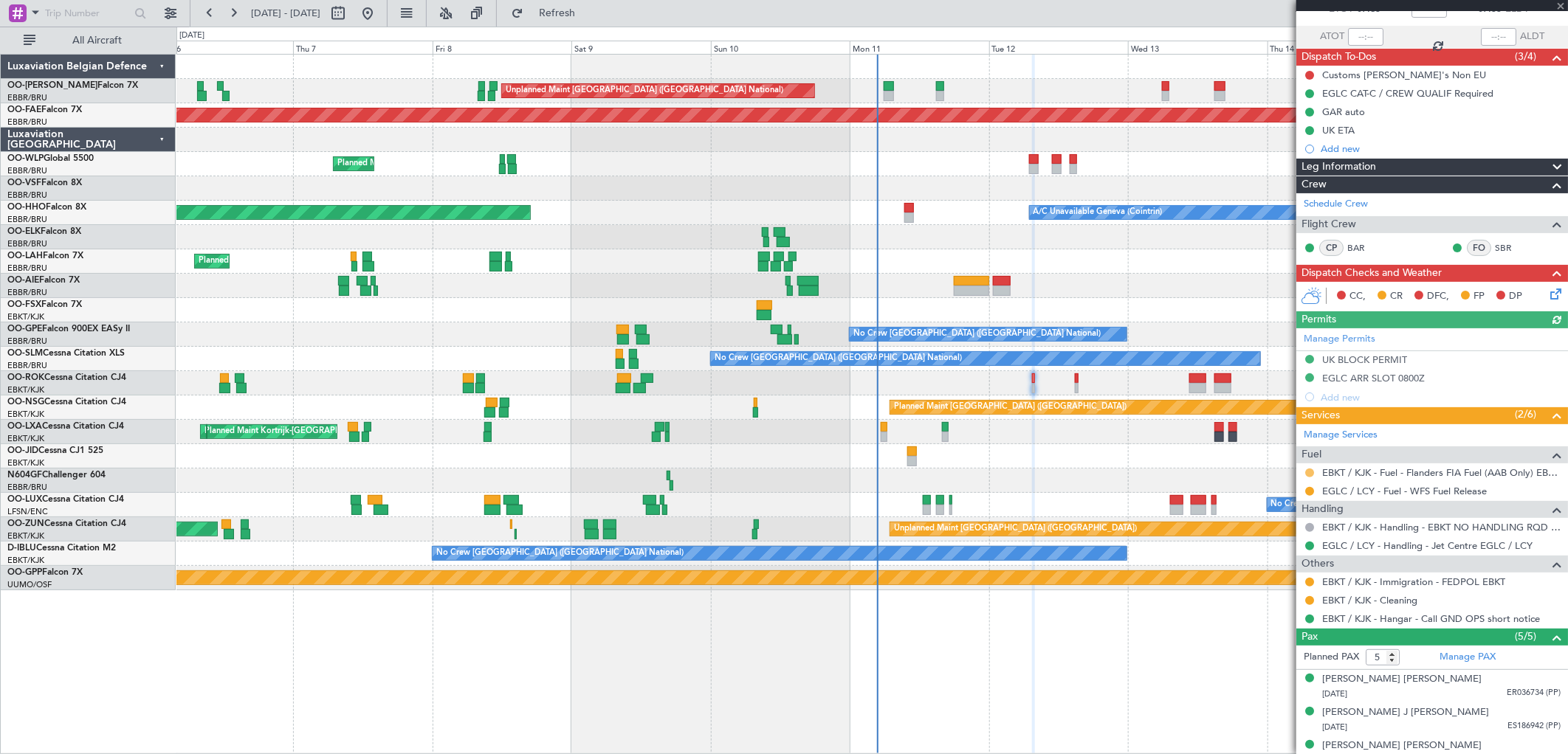
click at [1307, 475] on button at bounding box center [1309, 473] width 8 height 8
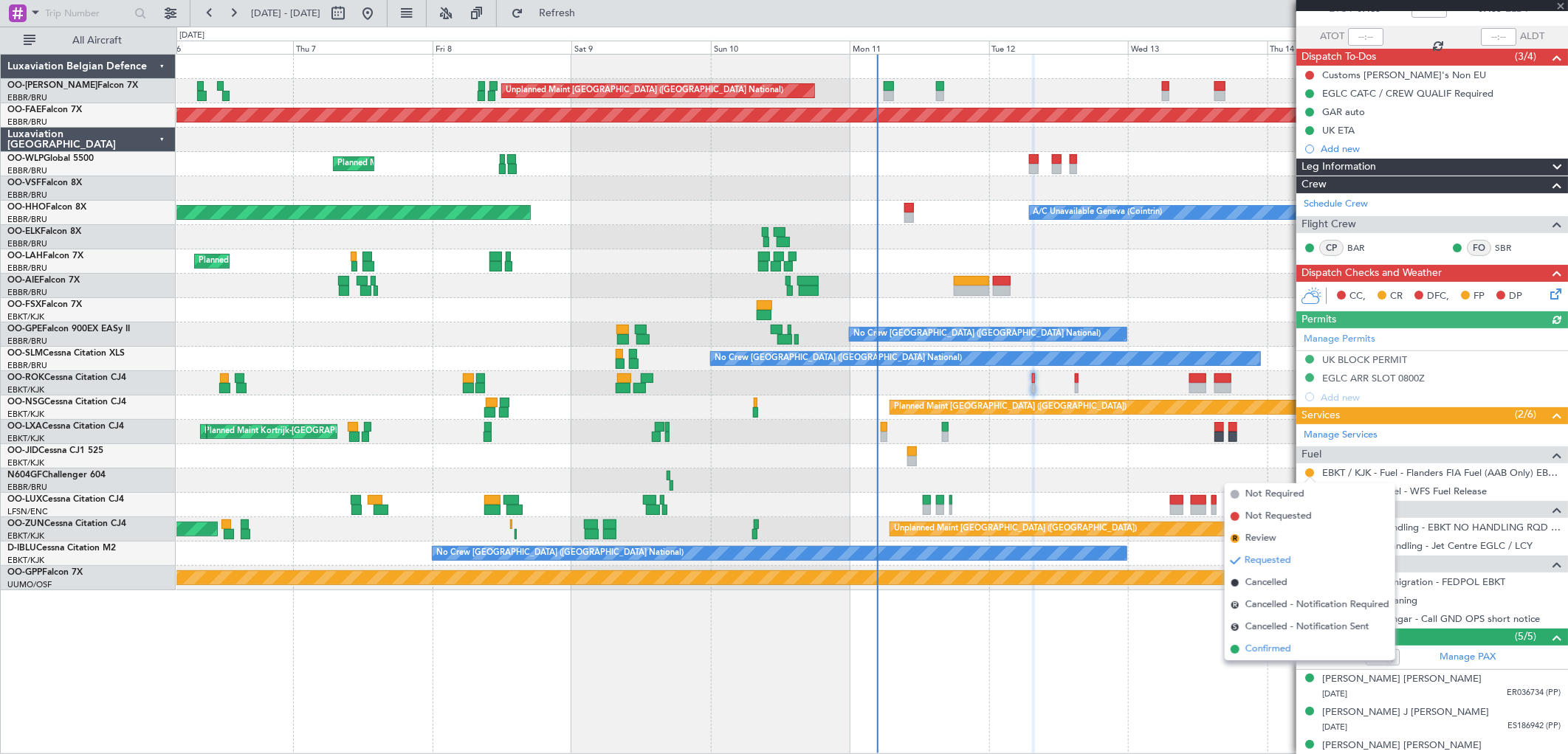
click at [1280, 651] on span "Confirmed" at bounding box center [1269, 650] width 46 height 15
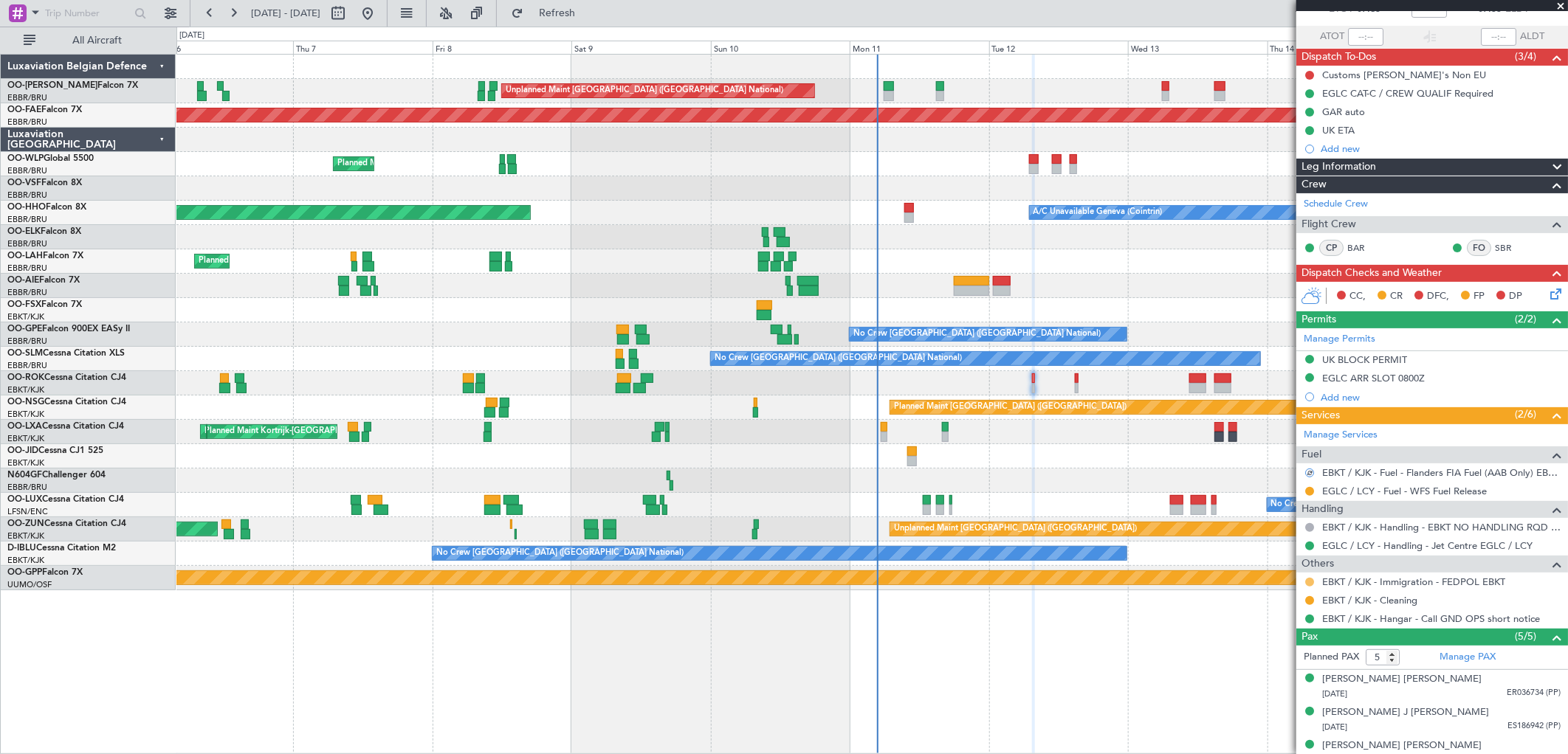
click at [1311, 583] on button at bounding box center [1309, 581] width 8 height 8
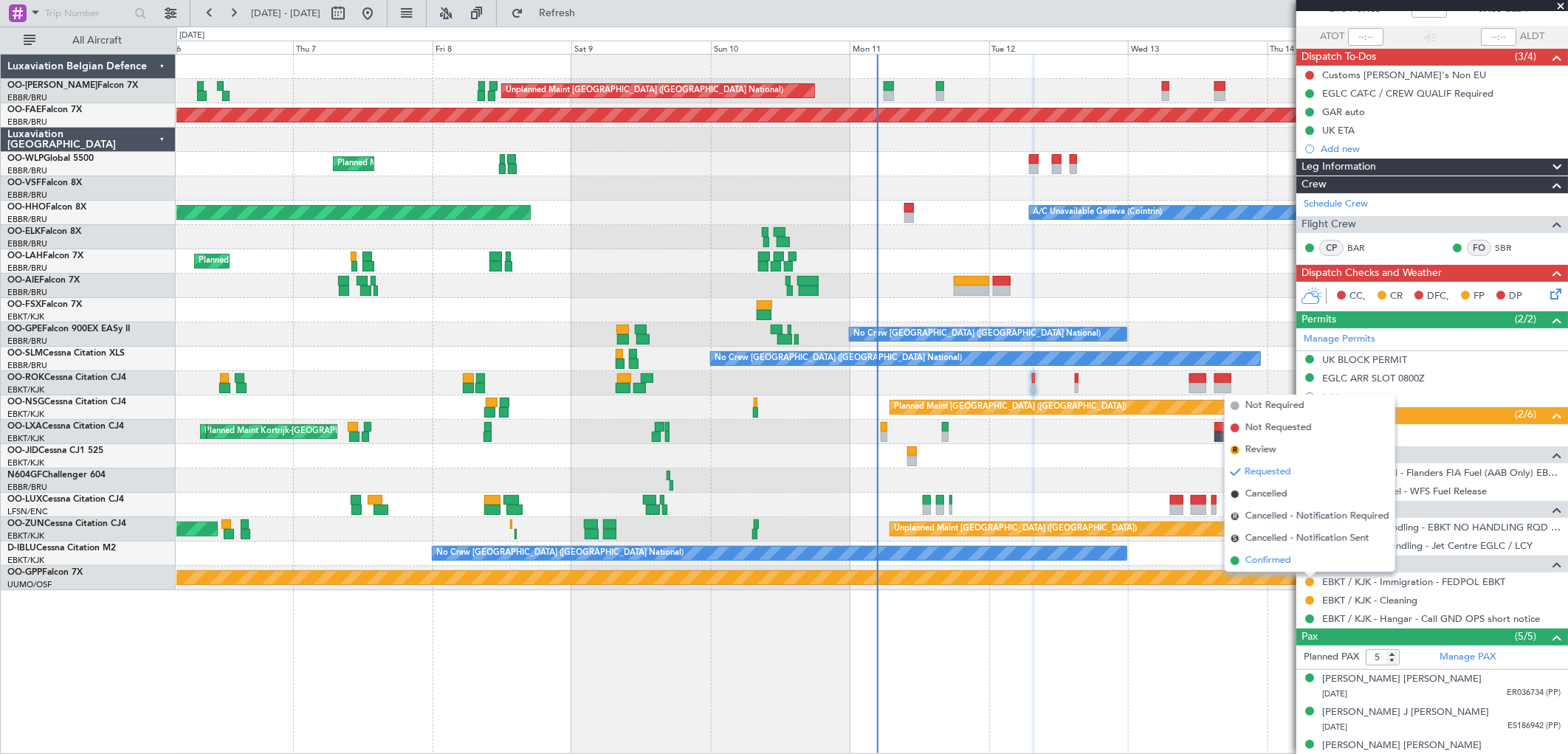
click at [1276, 562] on span "Confirmed" at bounding box center [1269, 561] width 46 height 15
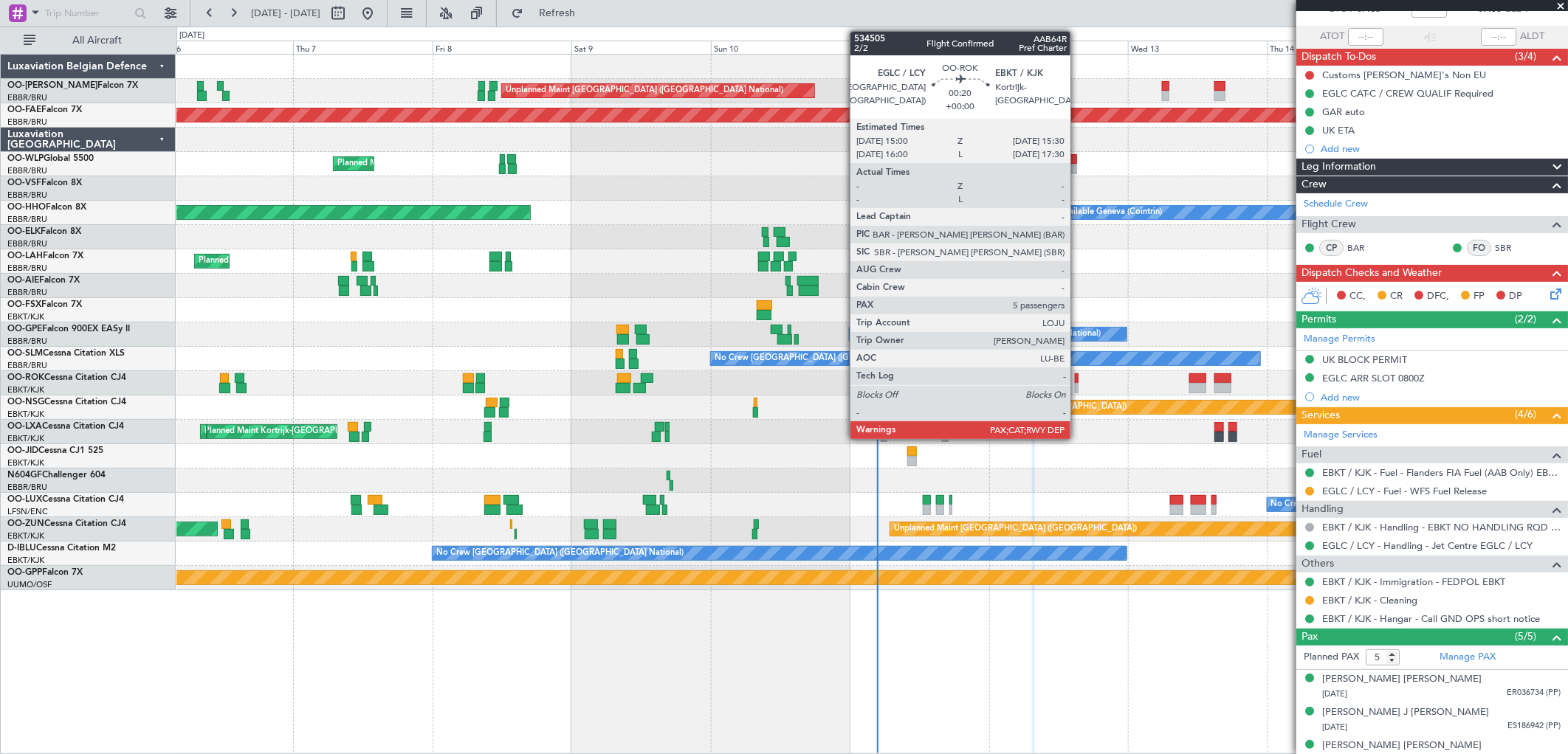
click at [1078, 386] on div at bounding box center [1076, 387] width 3 height 10
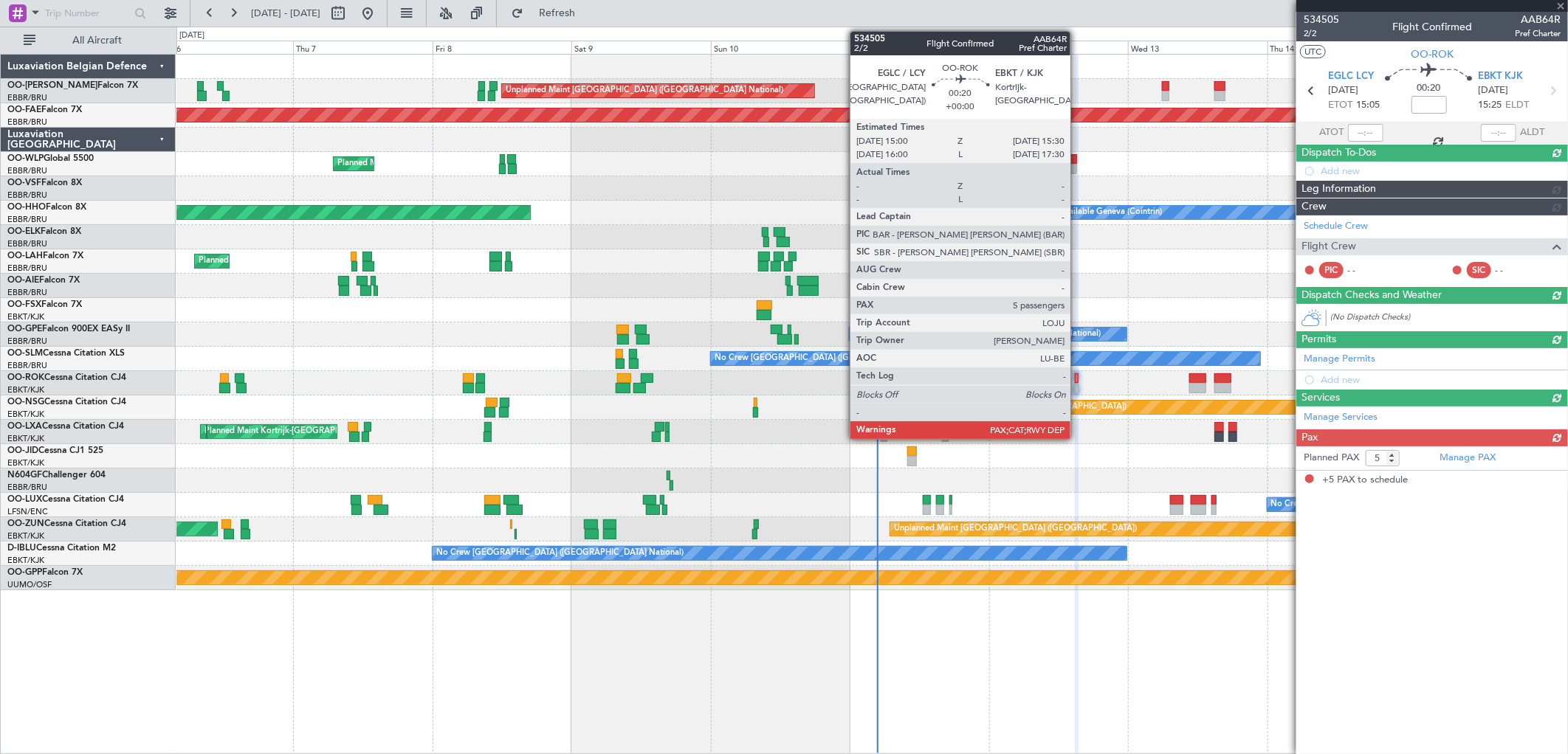
scroll to position [0, 0]
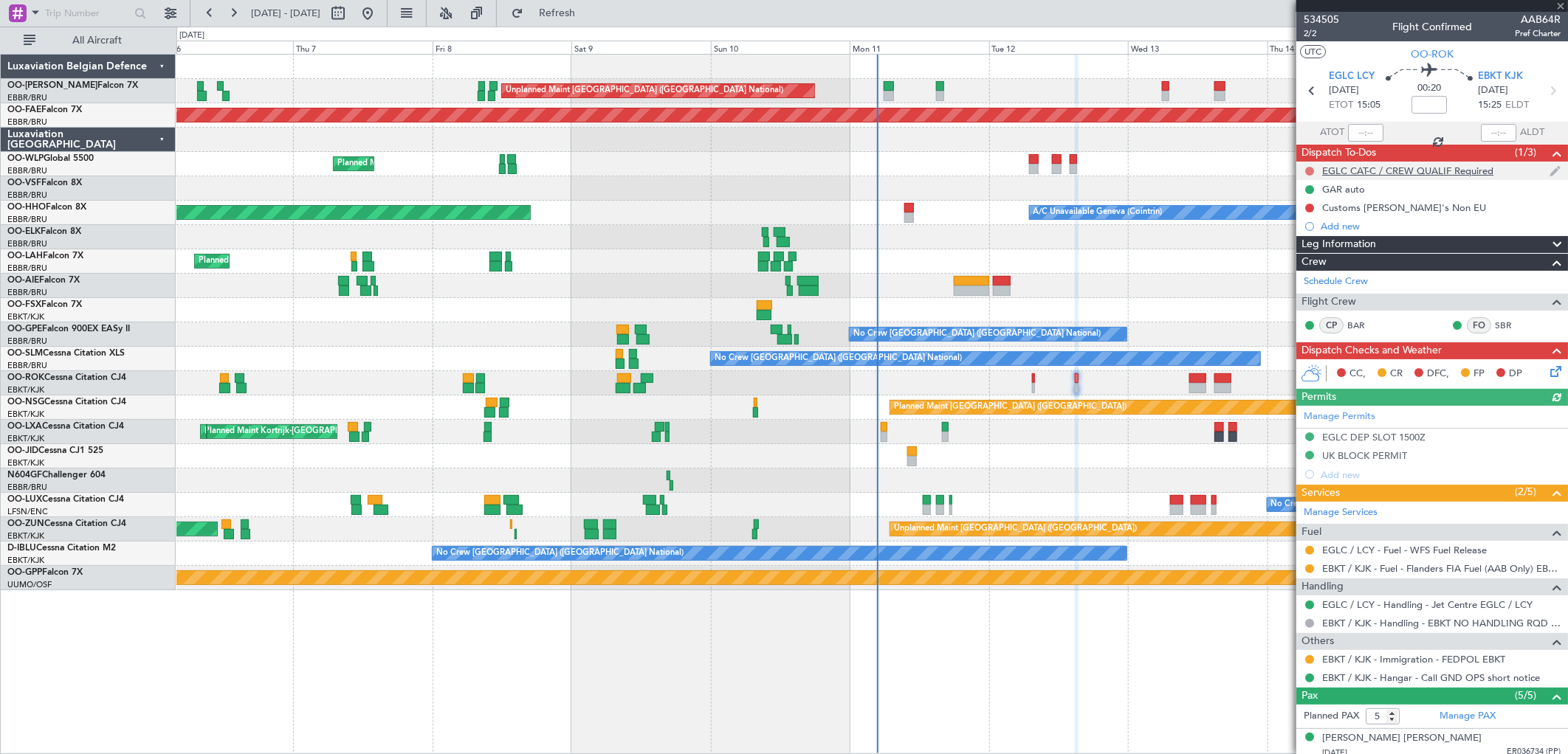
click at [1305, 172] on button at bounding box center [1309, 171] width 8 height 8
click at [1298, 233] on span "Completed" at bounding box center [1317, 236] width 49 height 15
click at [1310, 572] on div "Requested" at bounding box center [1310, 575] width 46 height 19
click at [1312, 566] on button at bounding box center [1309, 568] width 8 height 8
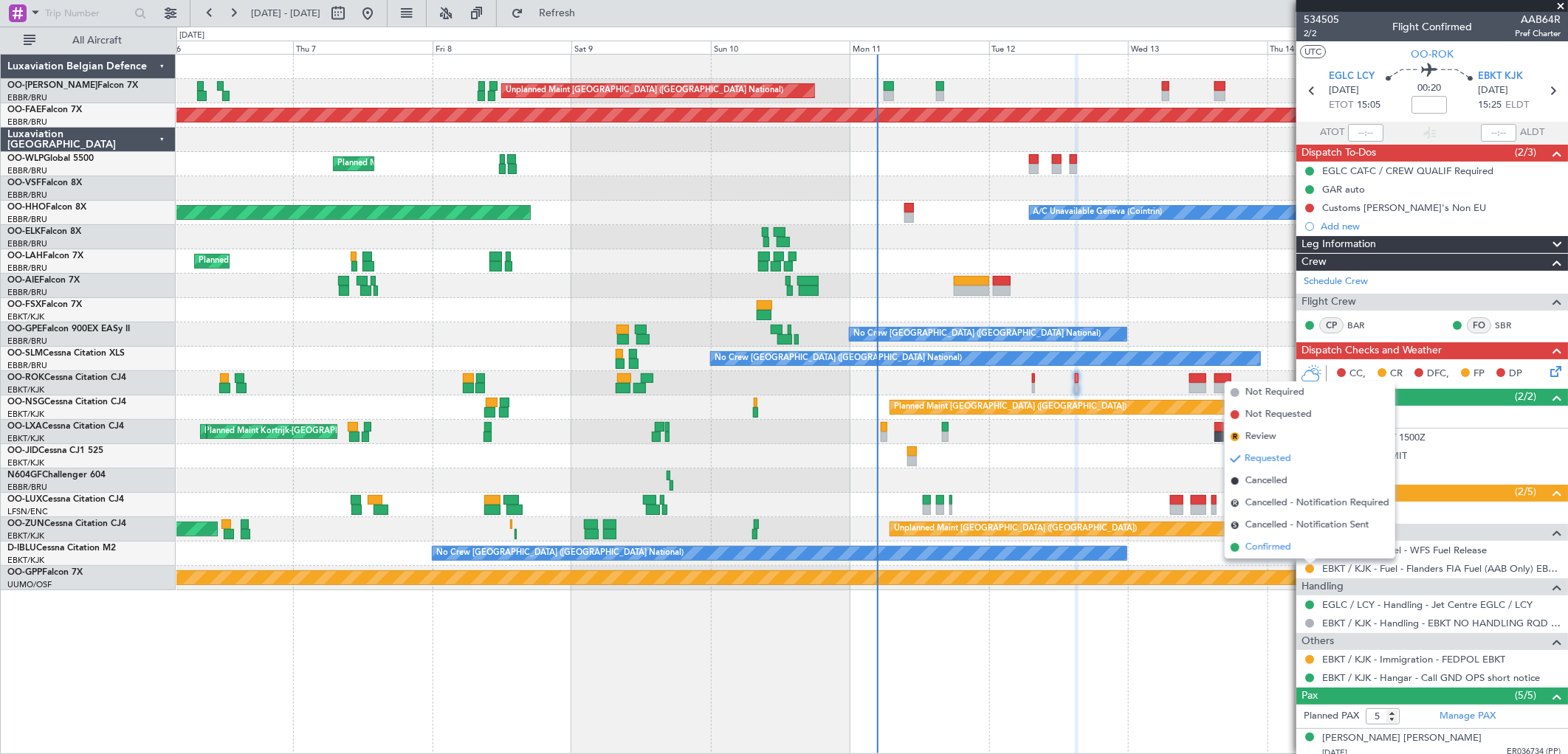
click at [1294, 550] on li "Confirmed" at bounding box center [1311, 548] width 171 height 23
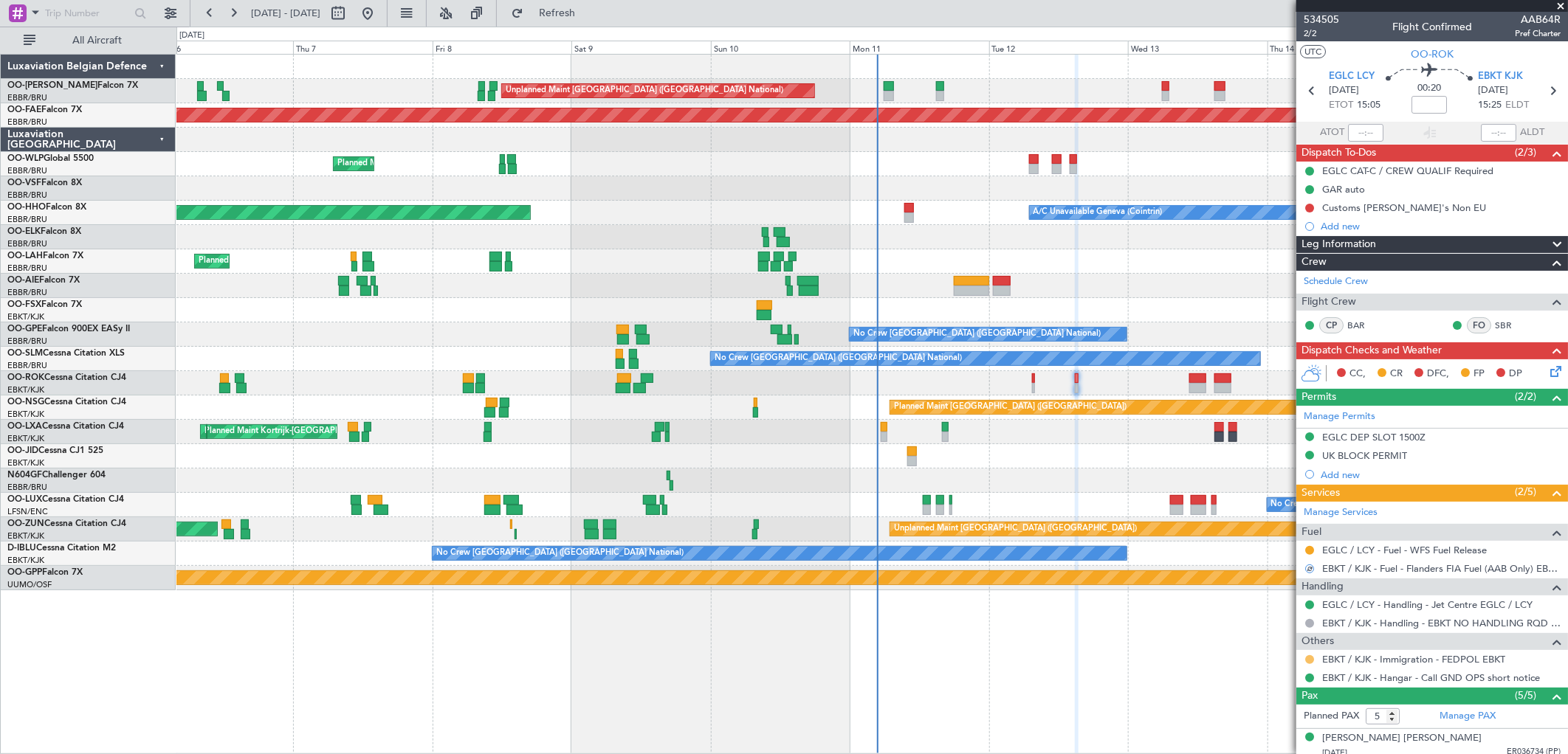
click at [1308, 656] on button at bounding box center [1309, 659] width 8 height 8
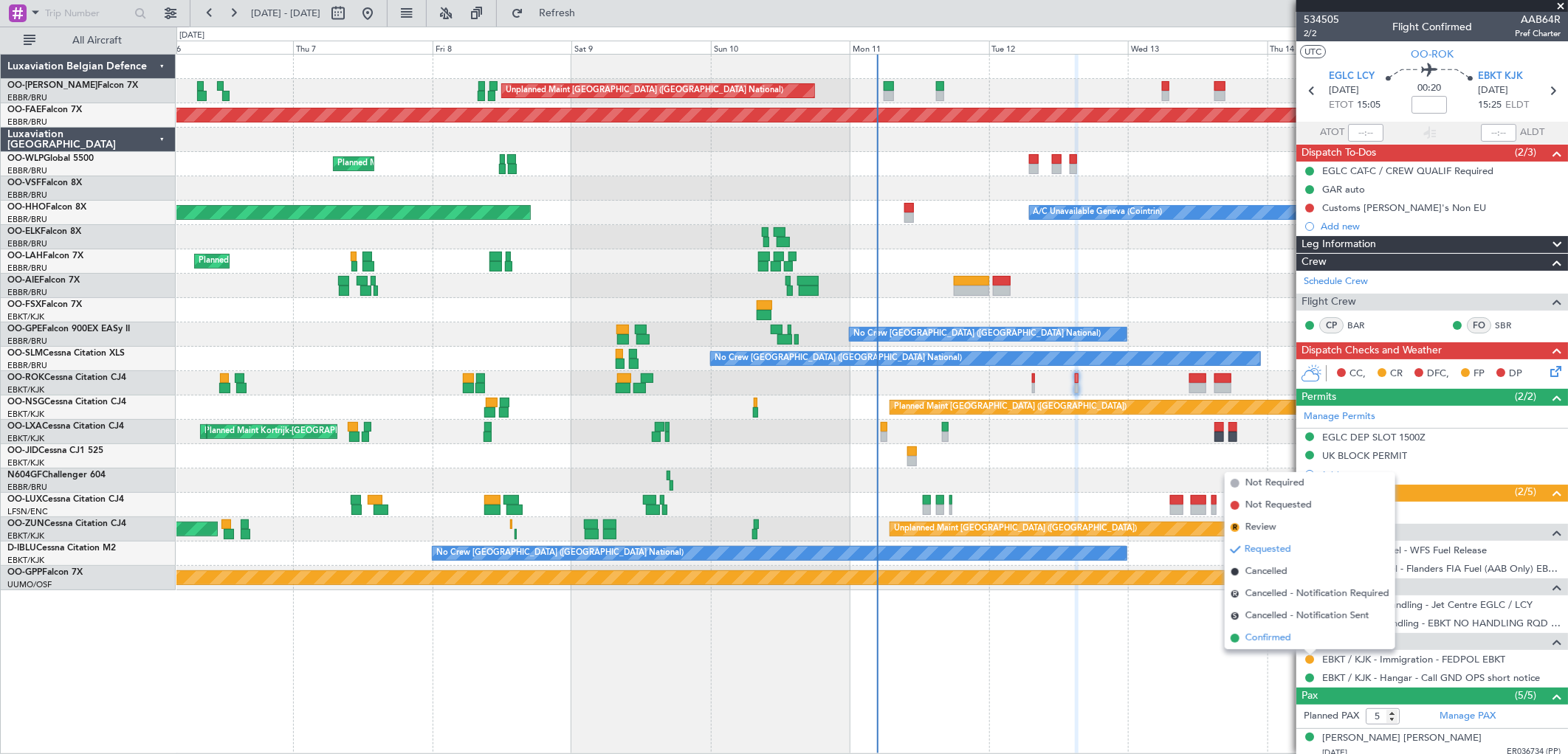
click at [1261, 640] on span "Confirmed" at bounding box center [1269, 639] width 46 height 15
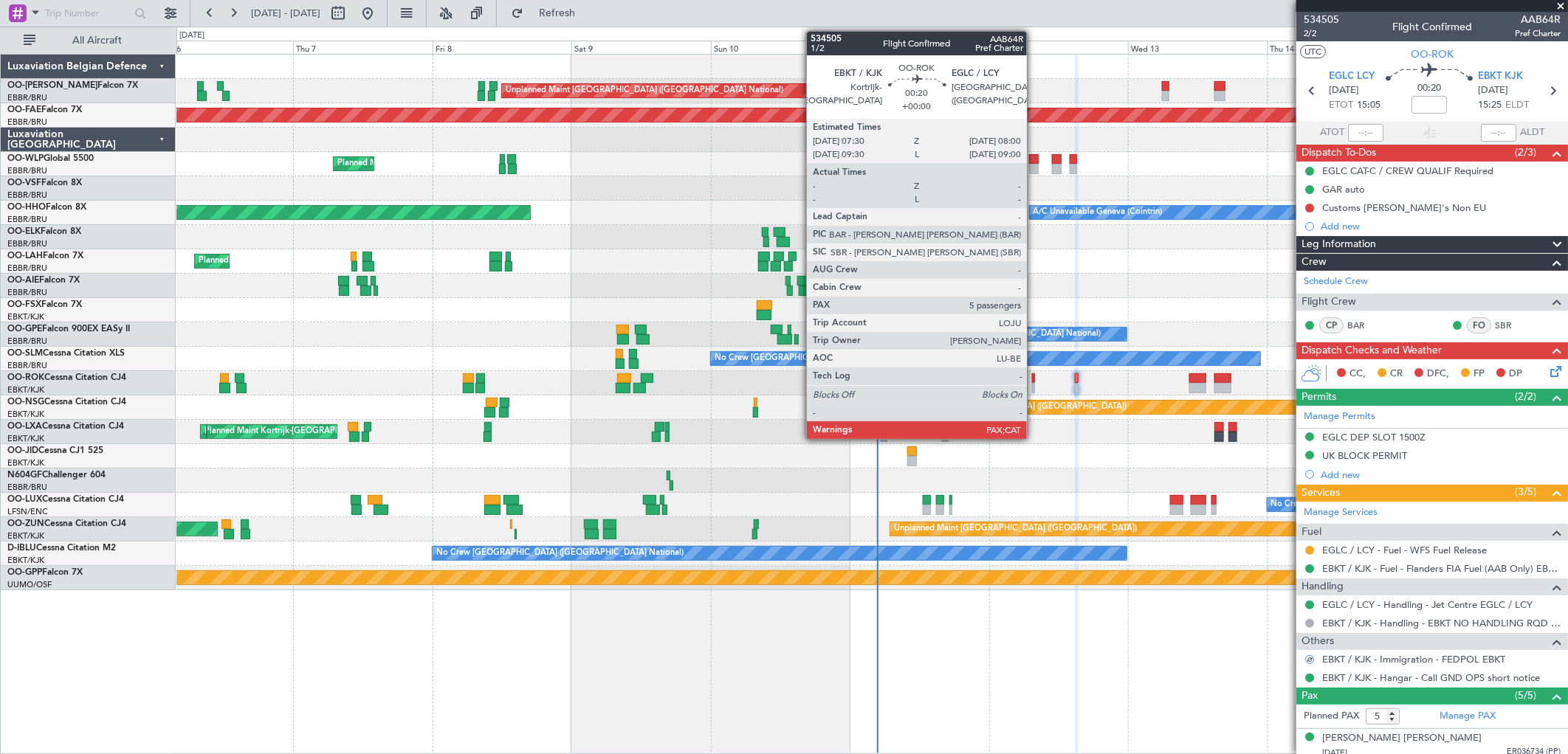
click at [1035, 375] on div at bounding box center [1033, 378] width 3 height 10
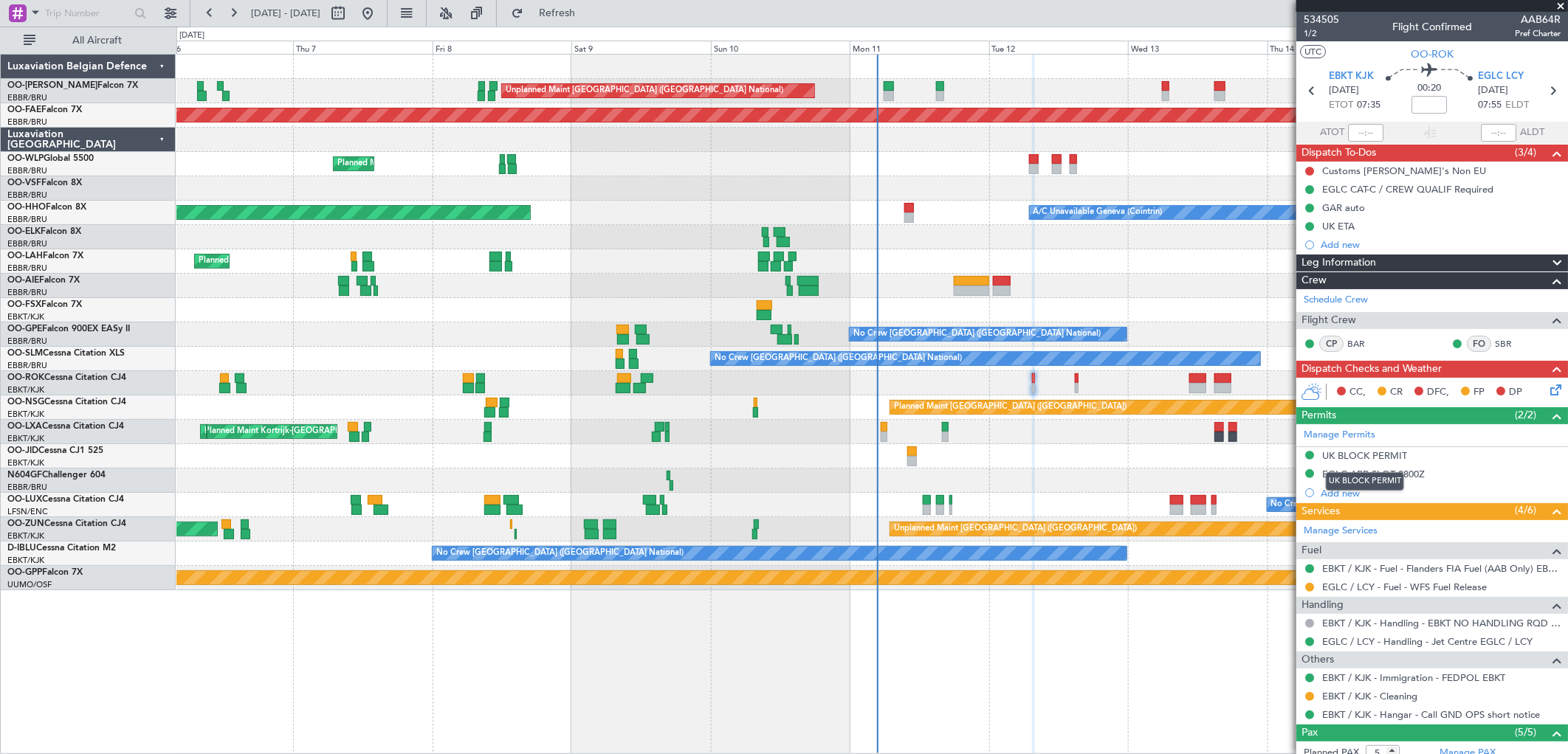
click at [1385, 451] on div "UK BLOCK PERMIT" at bounding box center [1364, 455] width 84 height 12
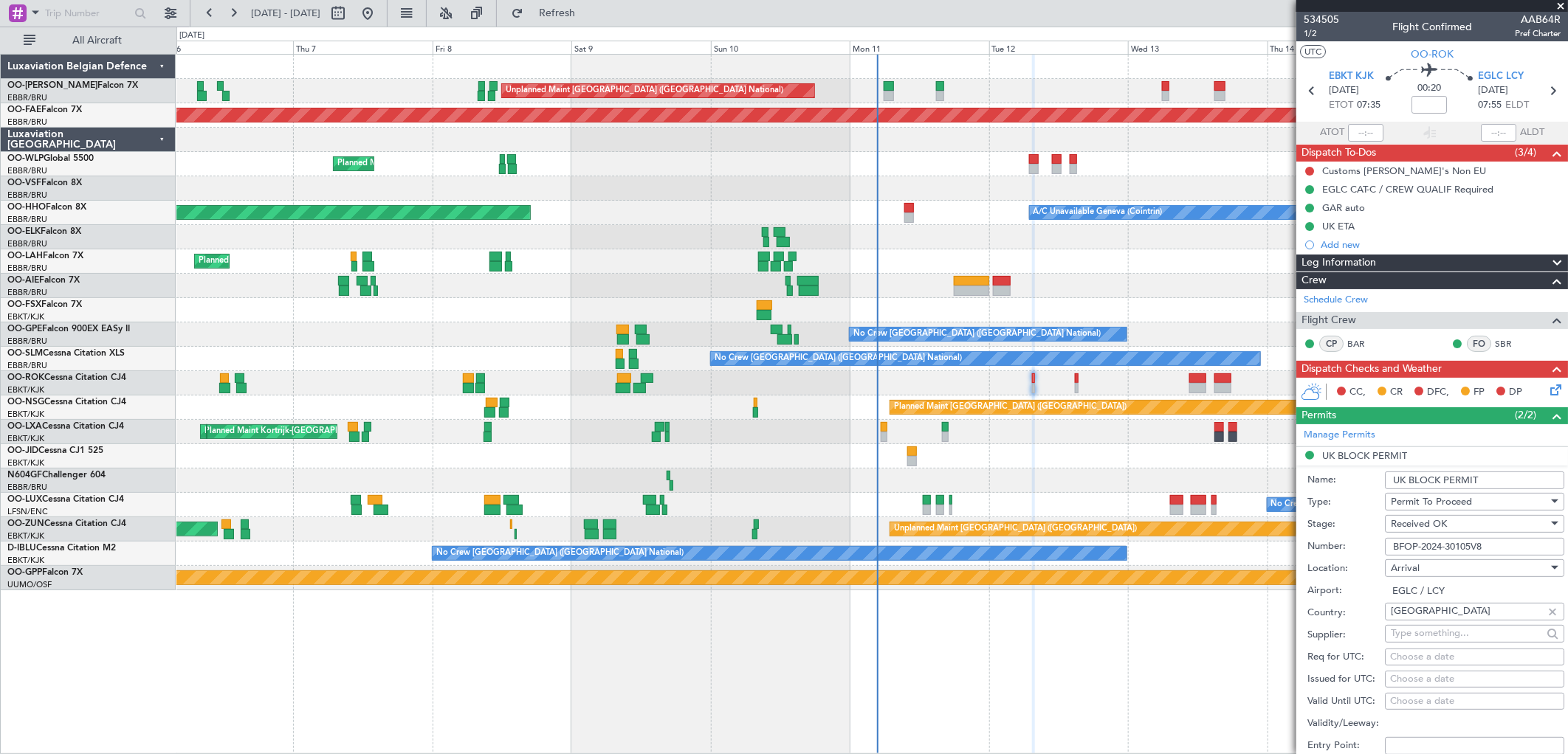
click at [1423, 553] on input "BFOP-2024-30105V8" at bounding box center [1474, 547] width 179 height 18
click at [1425, 546] on input "BFOP-2024-30105V8" at bounding box center [1474, 547] width 179 height 18
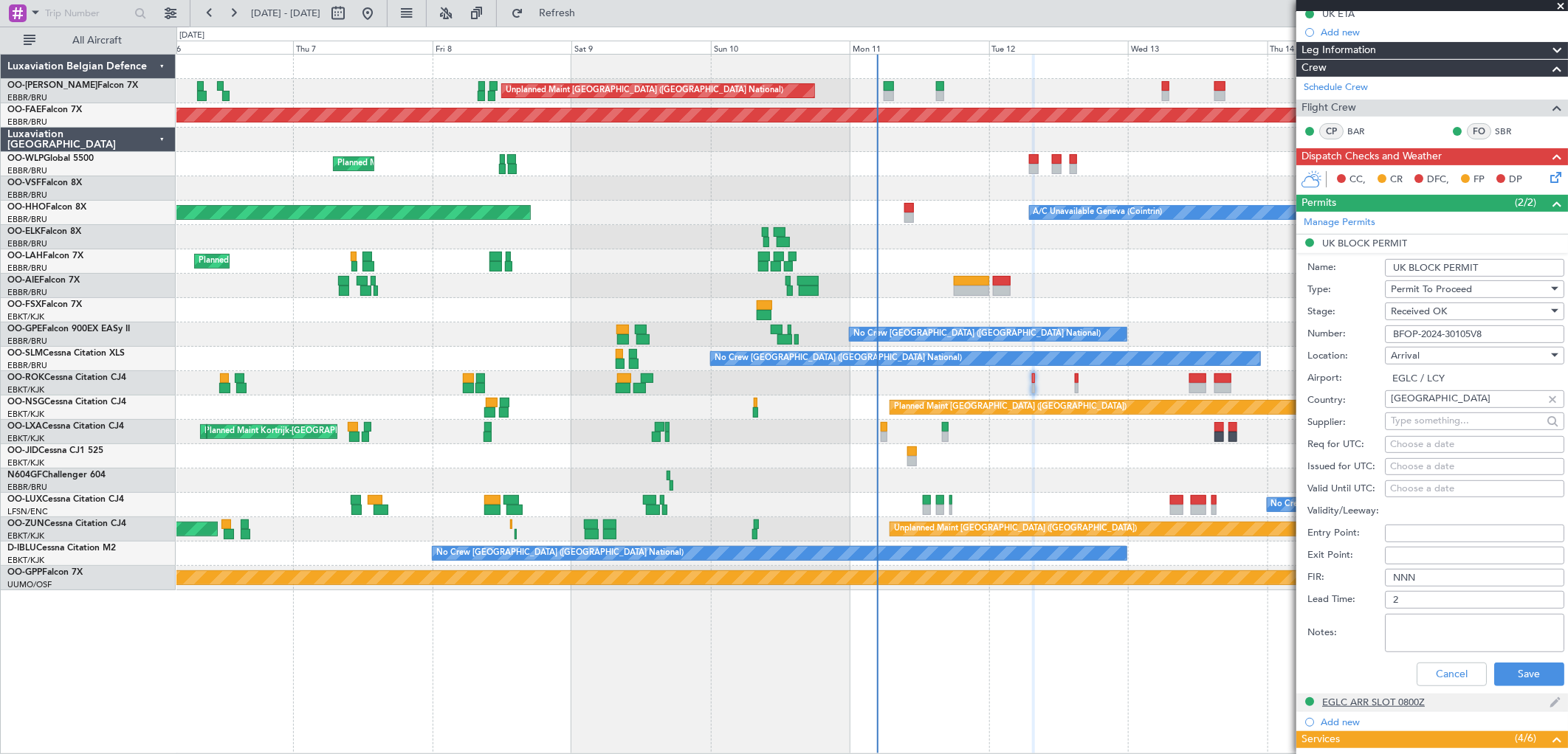
scroll to position [327, 0]
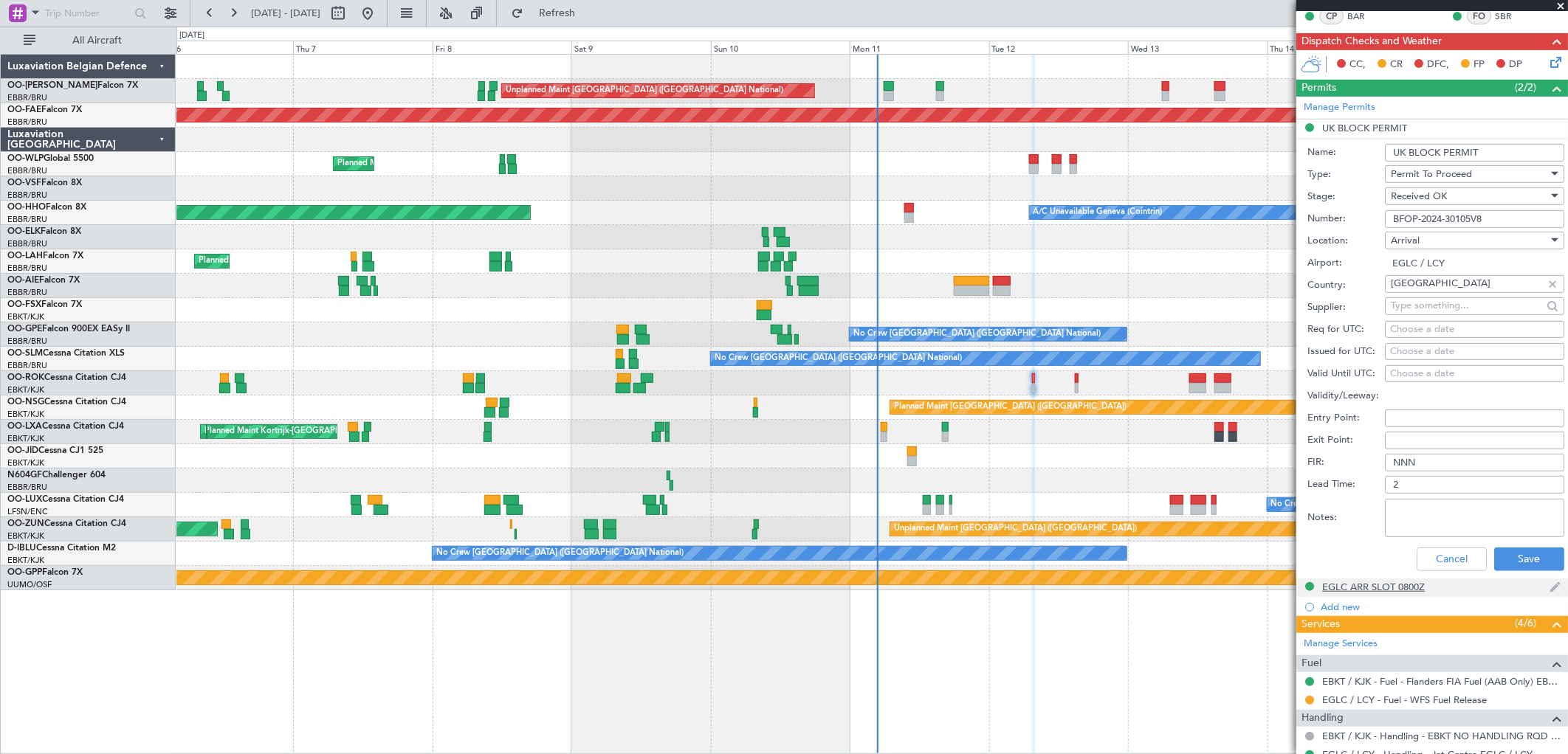
click at [1356, 587] on div "EGLC ARR SLOT 0800Z" at bounding box center [1373, 586] width 102 height 12
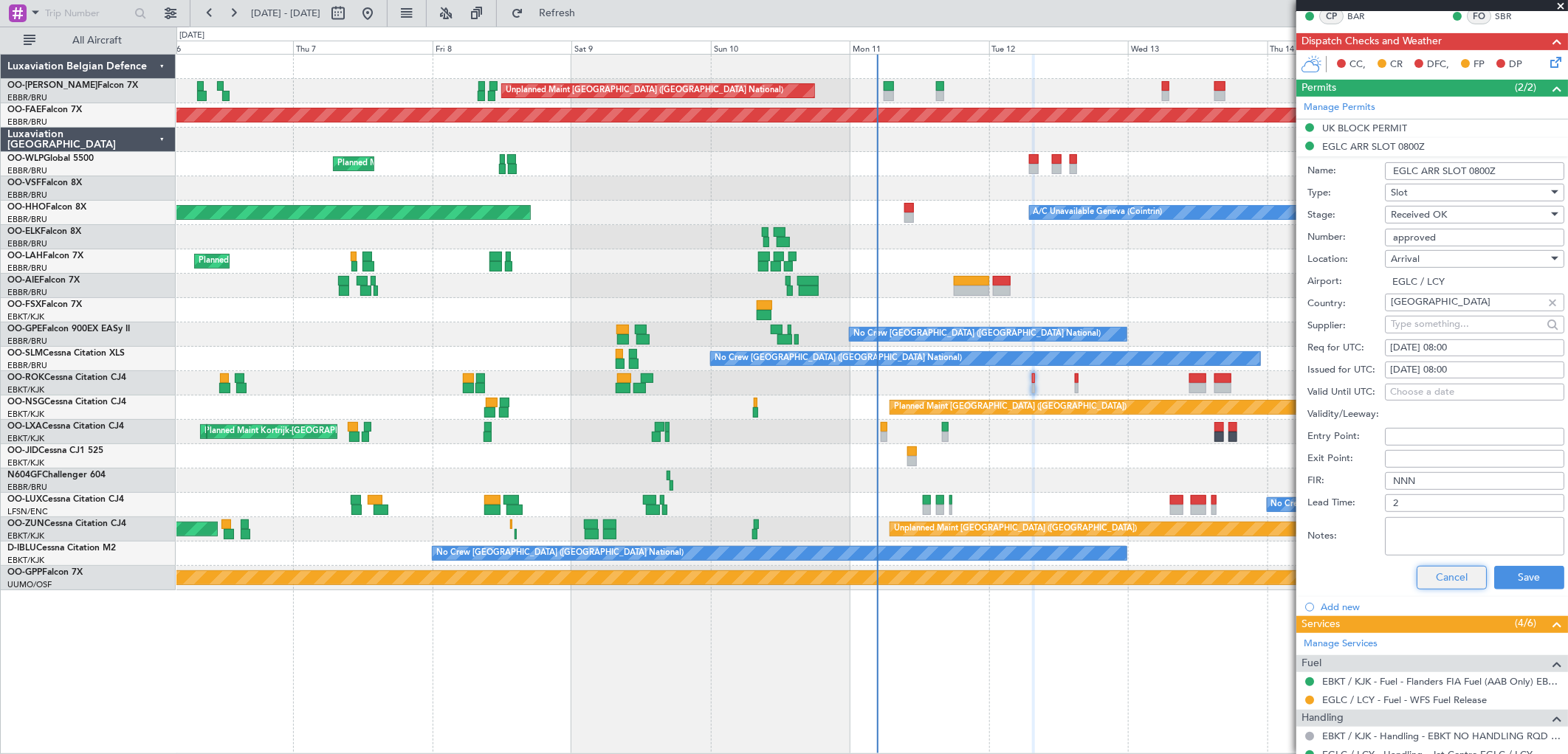
click at [1471, 573] on button "Cancel" at bounding box center [1452, 578] width 70 height 23
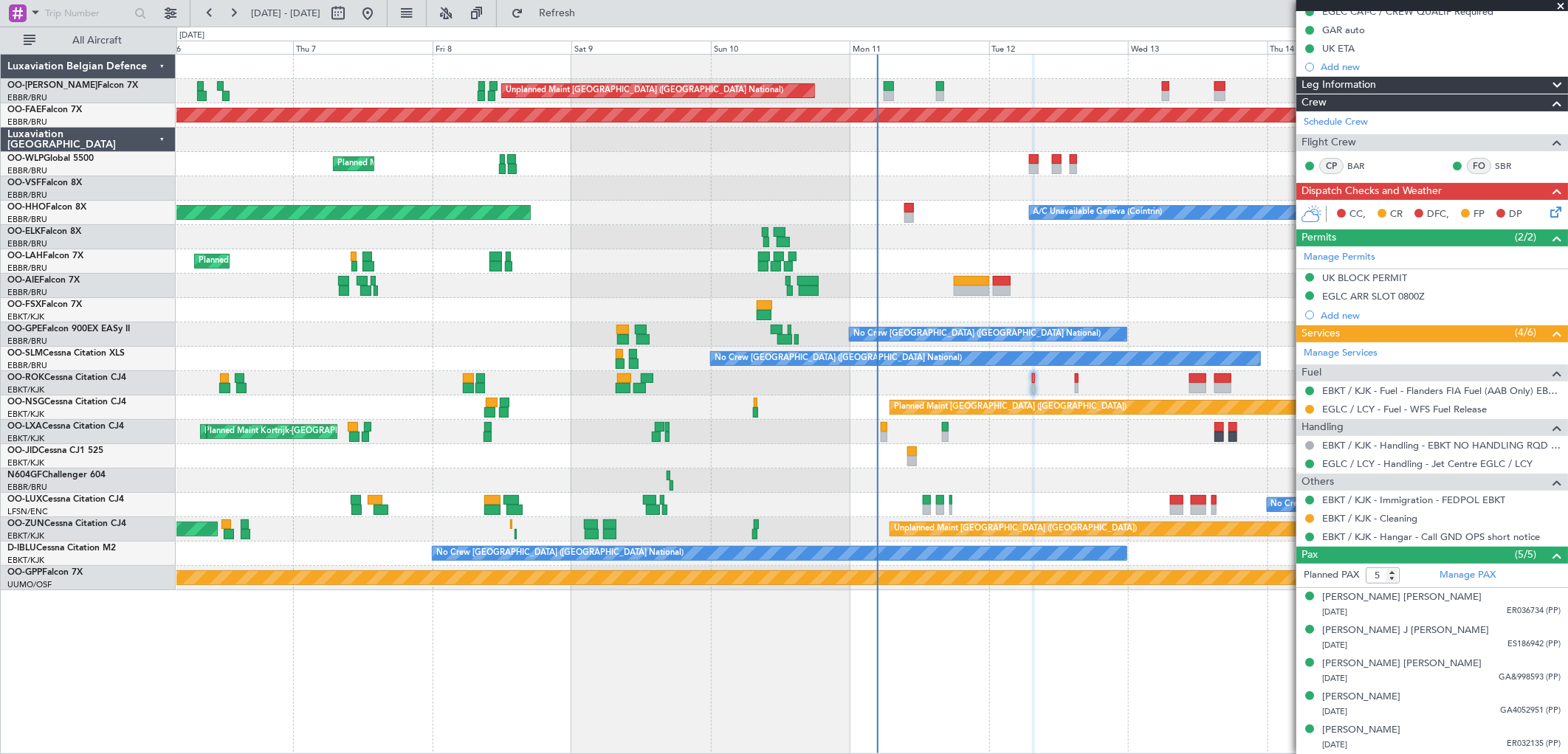
scroll to position [178, 0]
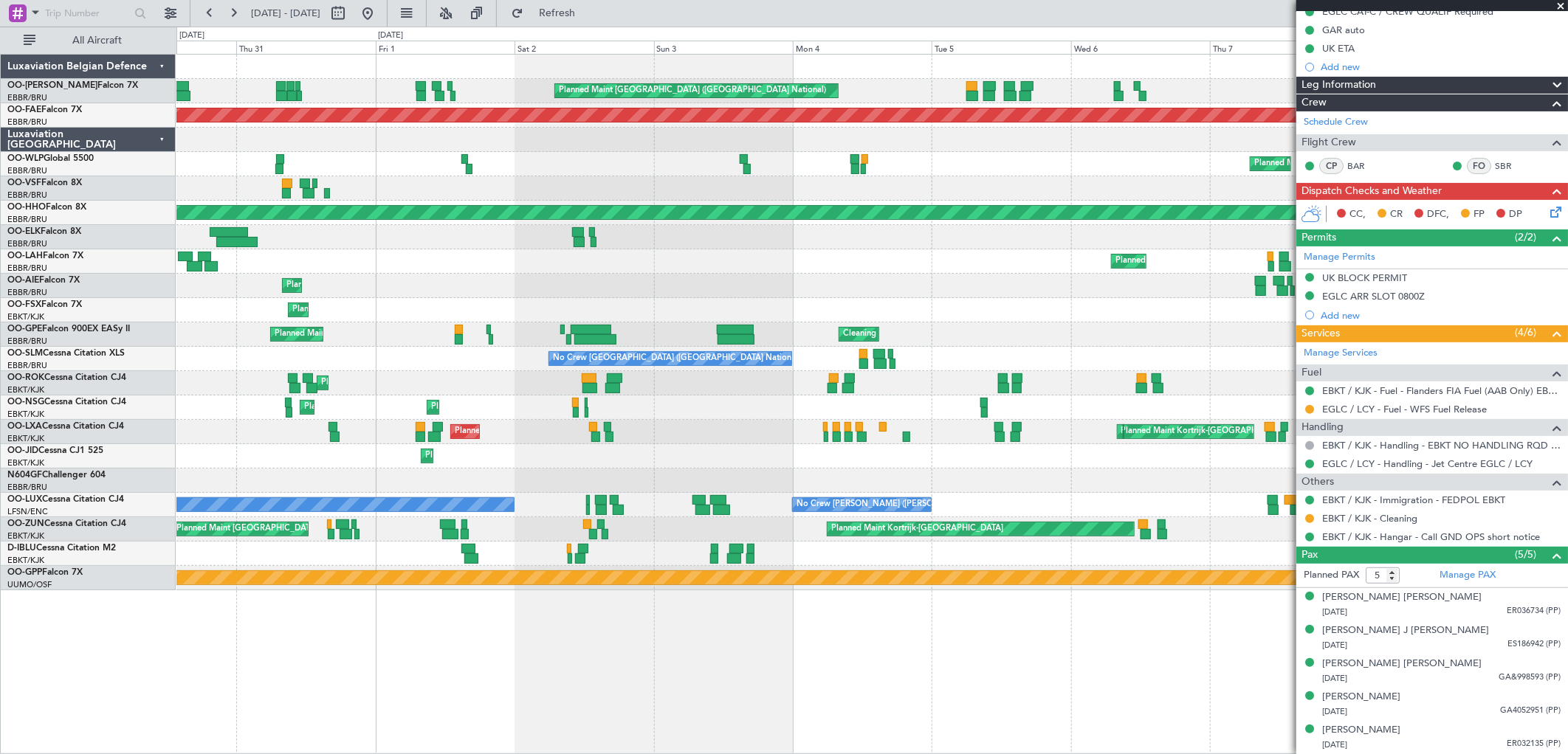
click at [1487, 307] on fb-app "[DATE] - [DATE] Refresh Quick Links All Aircraft Unplanned Maint [GEOGRAPHIC_DA…" at bounding box center [784, 383] width 1568 height 743
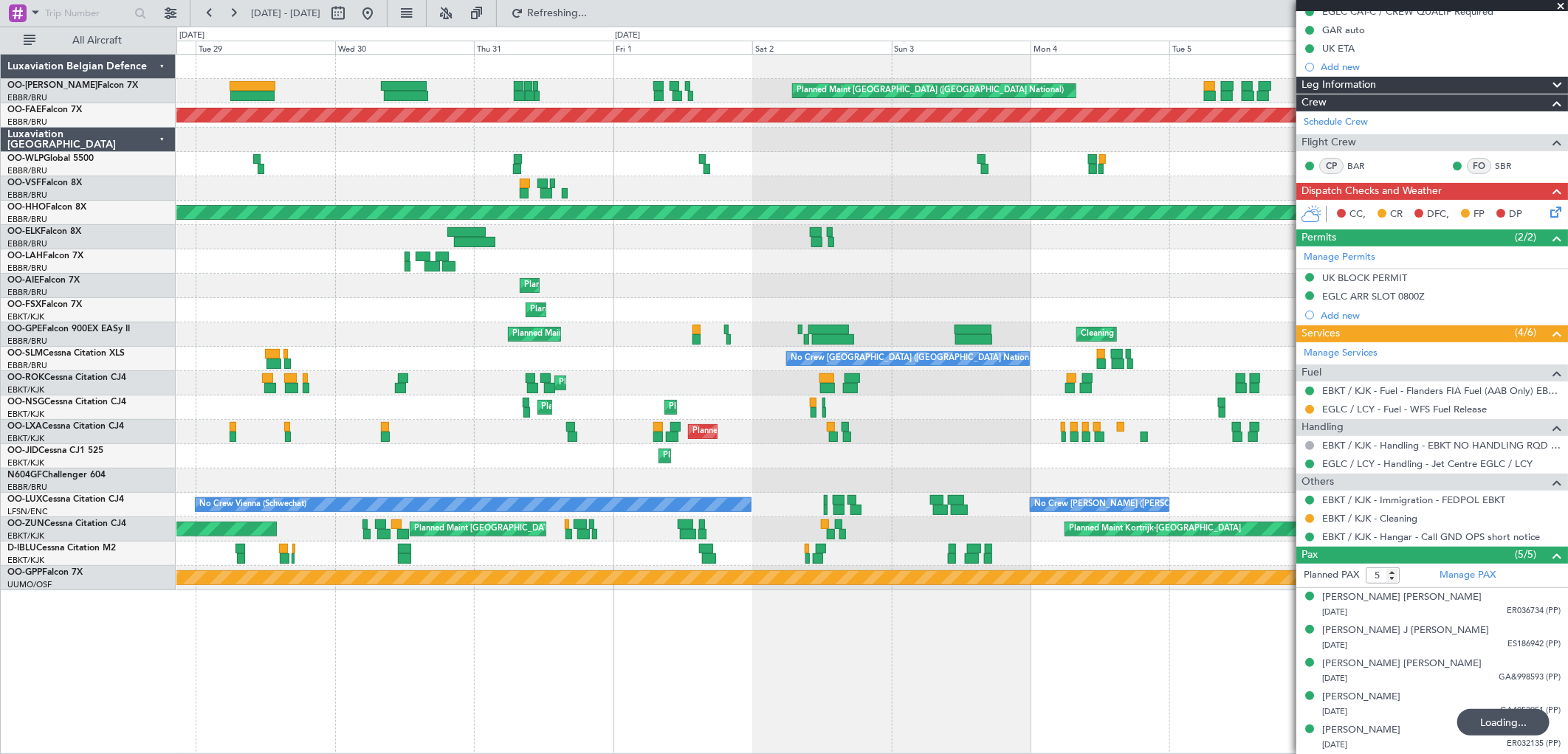
click at [755, 283] on div "Planned Maint [GEOGRAPHIC_DATA] ([GEOGRAPHIC_DATA] National) Unplanned Maint [G…" at bounding box center [872, 322] width 1392 height 535
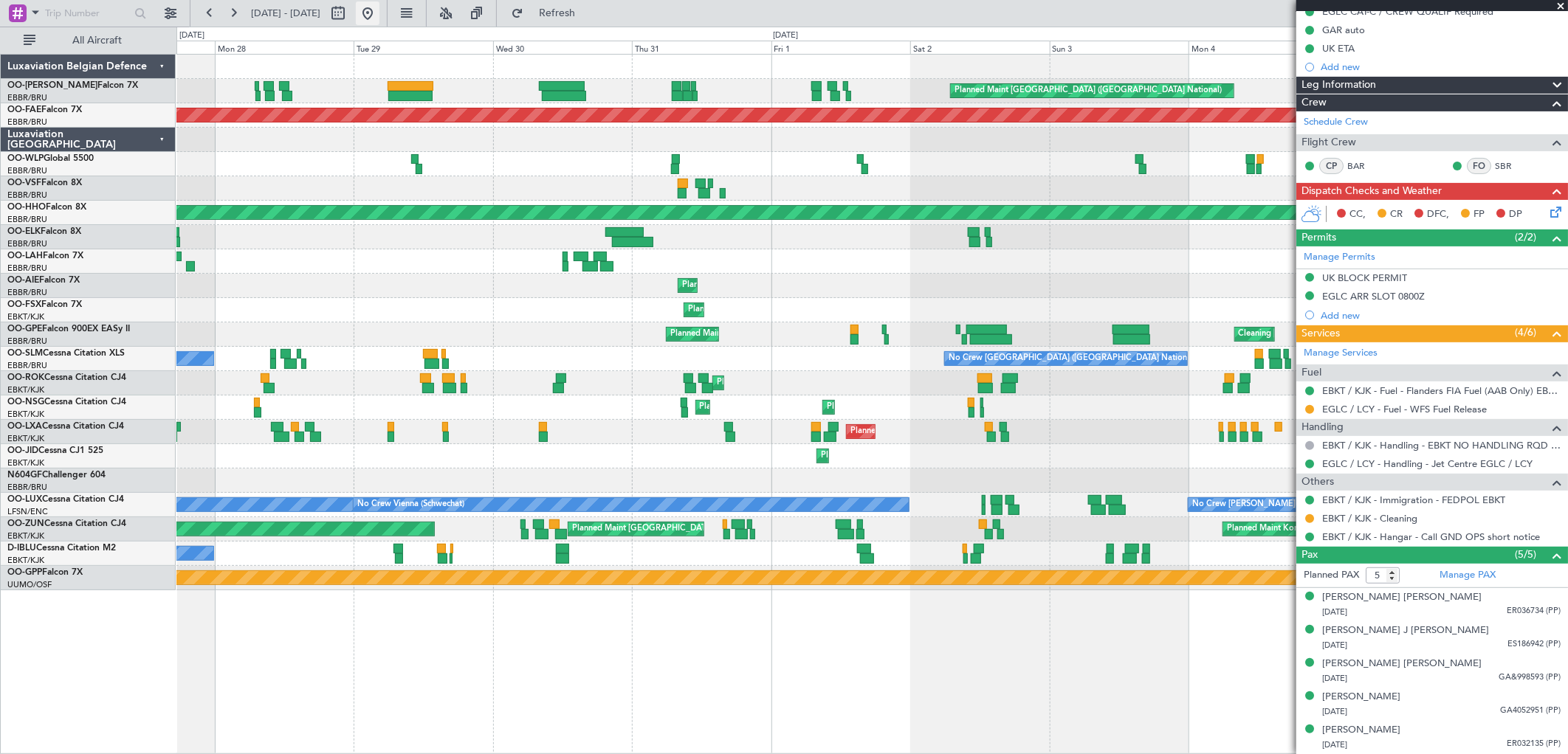
click at [379, 12] on button at bounding box center [367, 13] width 23 height 23
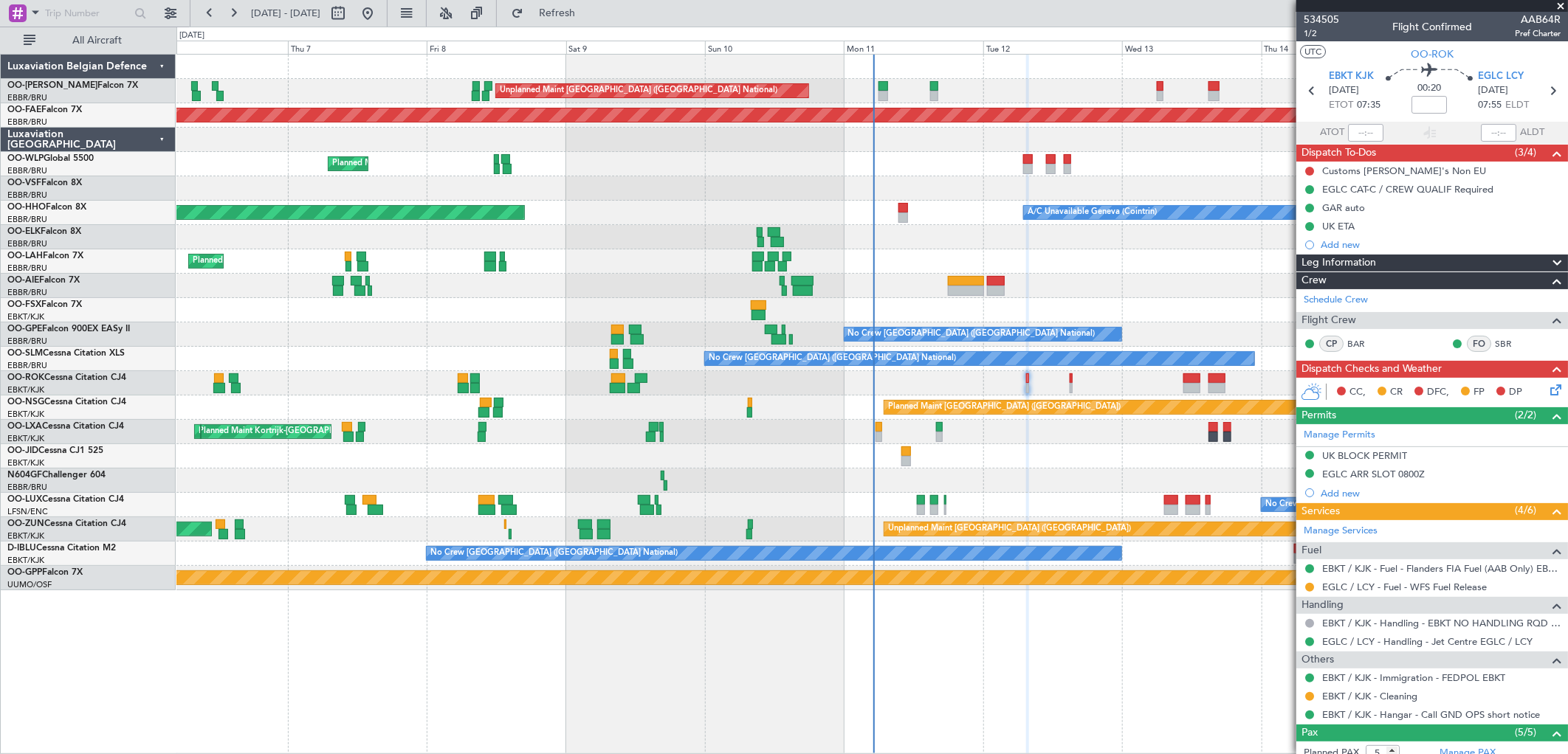
scroll to position [178, 0]
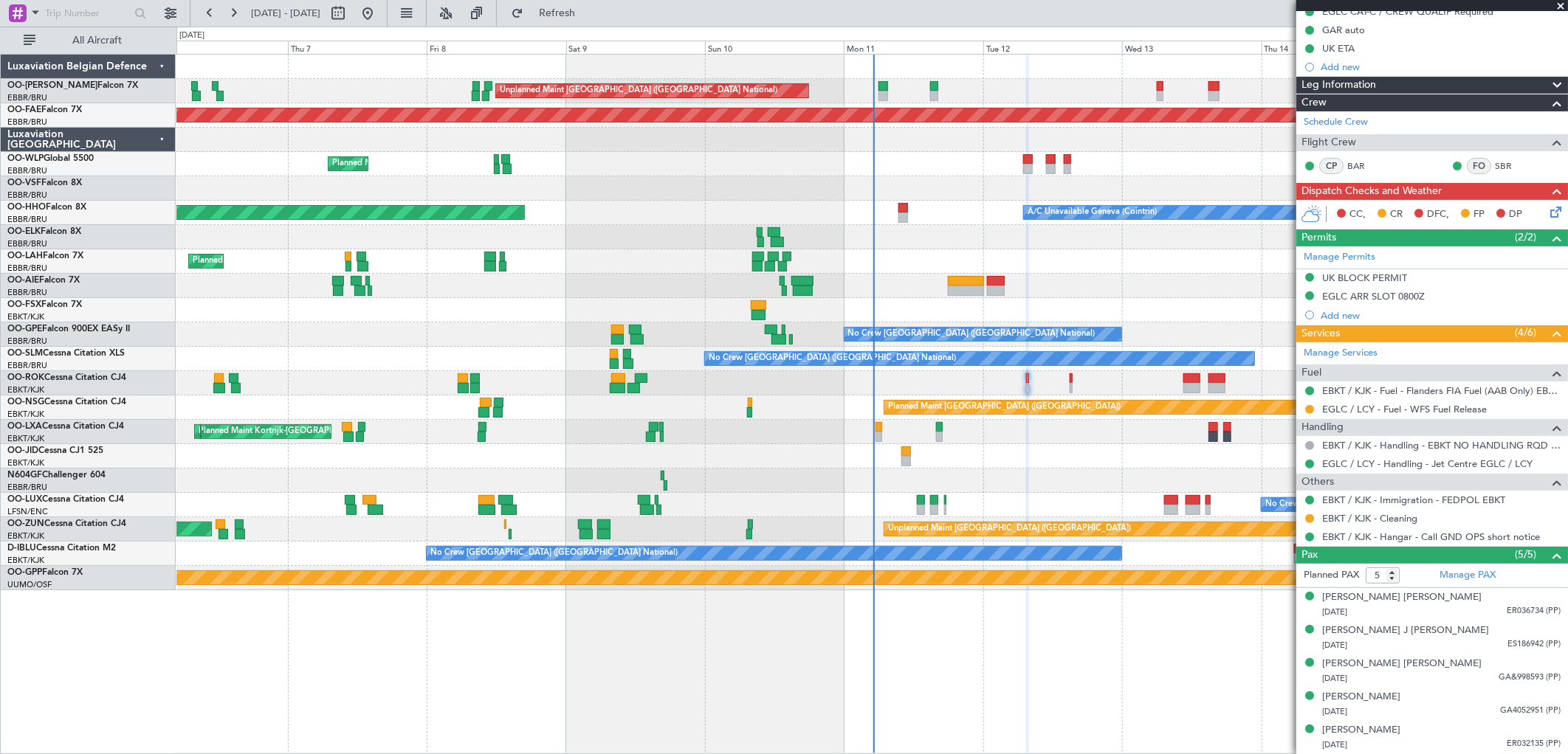
click at [1218, 244] on div at bounding box center [872, 237] width 1392 height 24
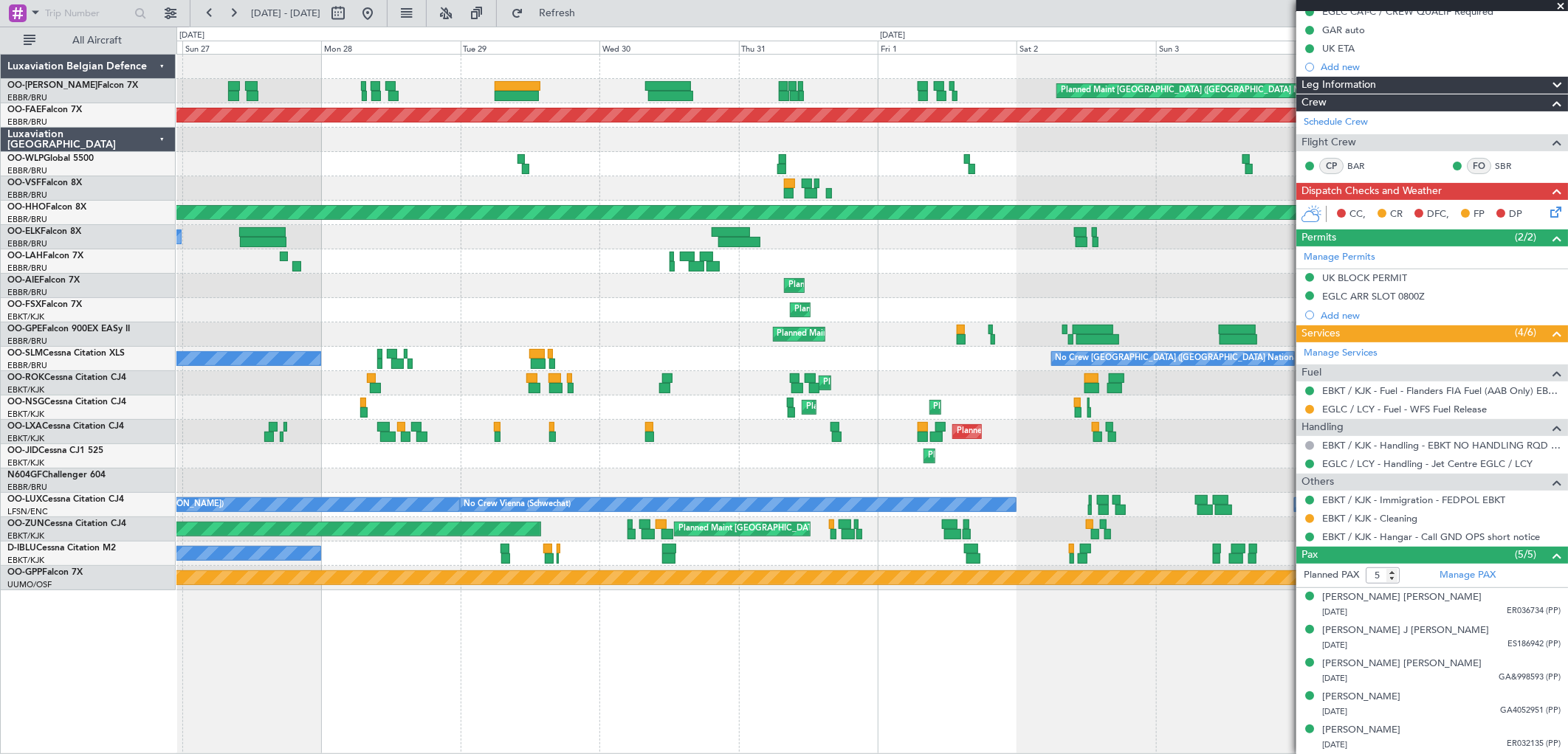
click at [1547, 237] on fb-app "01 Aug 2025 - 11 Aug 2025 Refresh Quick Links All Aircraft Planned Maint Brusse…" at bounding box center [784, 383] width 1568 height 743
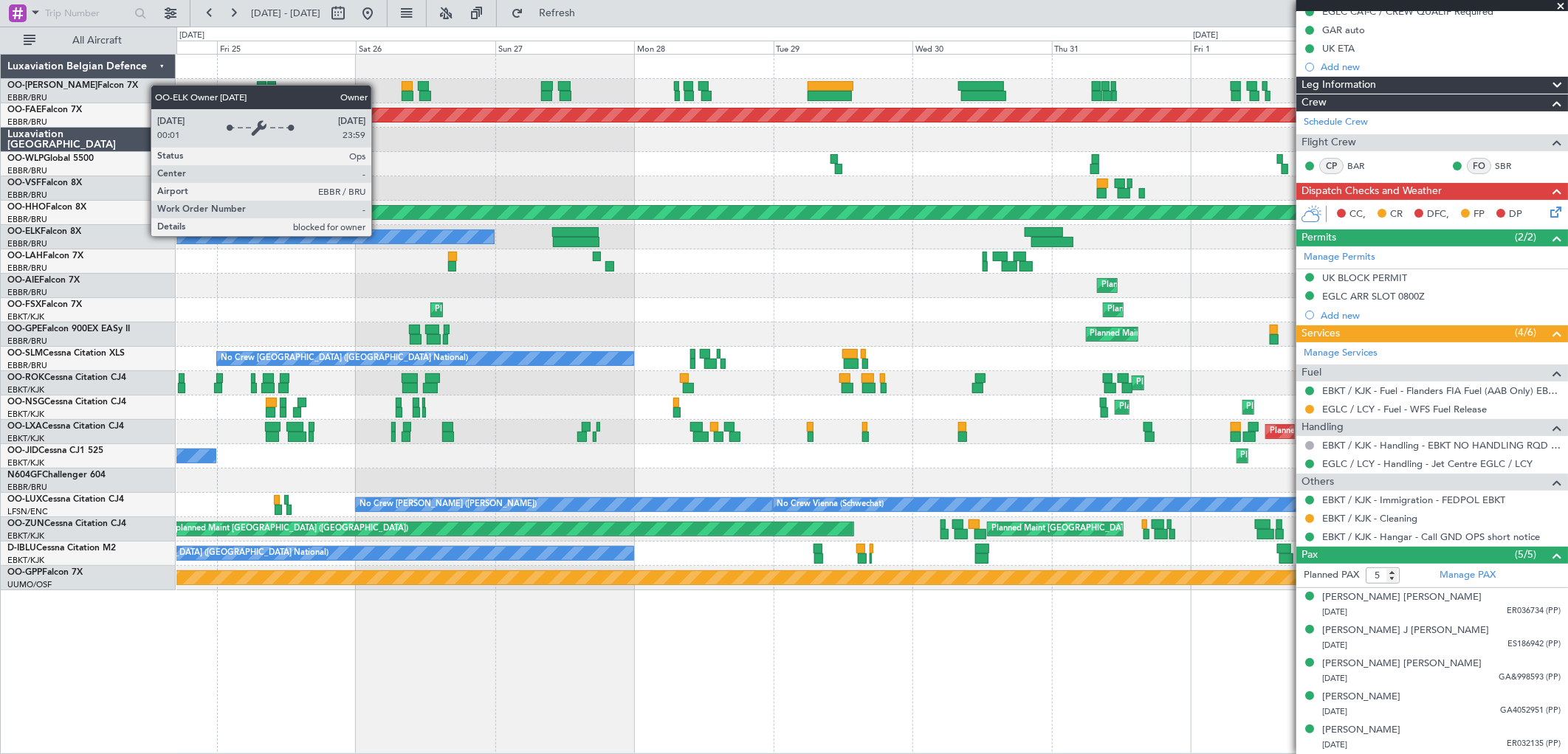
click at [1216, 131] on div "Planned Maint Brussels (Brussels National) Planned Maint Kortrijk-Wevelgem Plan…" at bounding box center [872, 322] width 1392 height 535
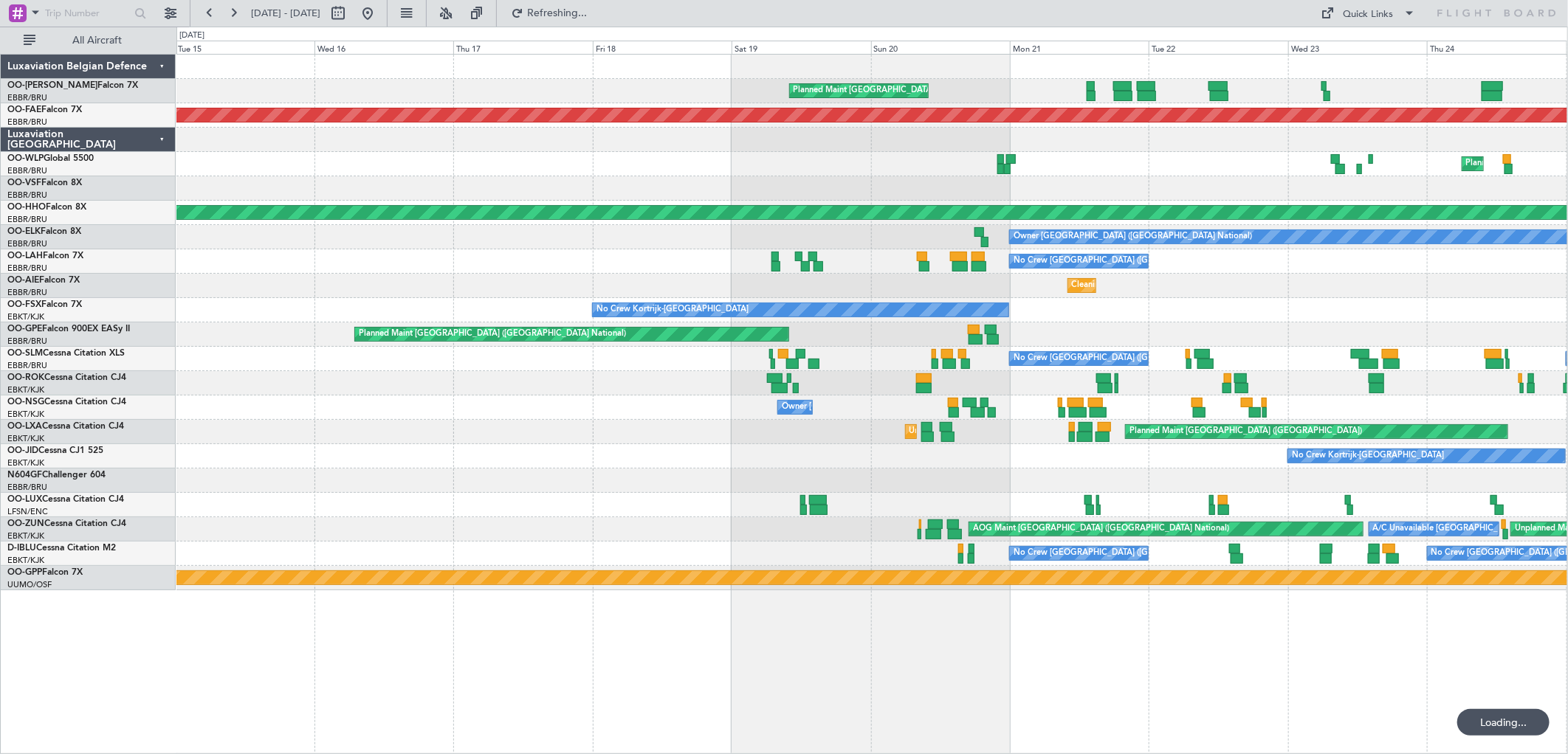
scroll to position [0, 0]
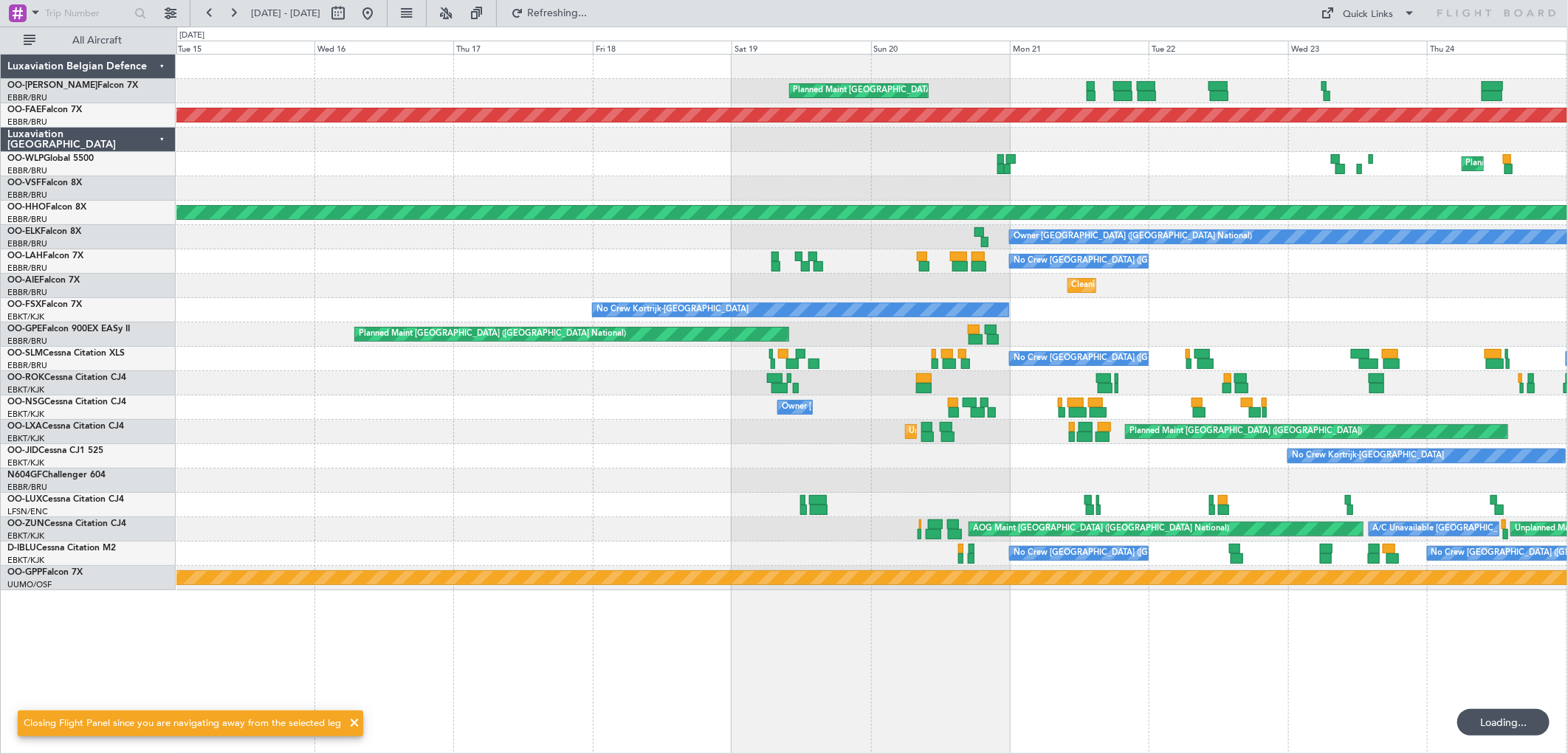
click at [1016, 127] on div "Planned Maint Brussels (Brussels National) Planned Maint Kortrijk-Wevelgem Plan…" at bounding box center [872, 322] width 1392 height 535
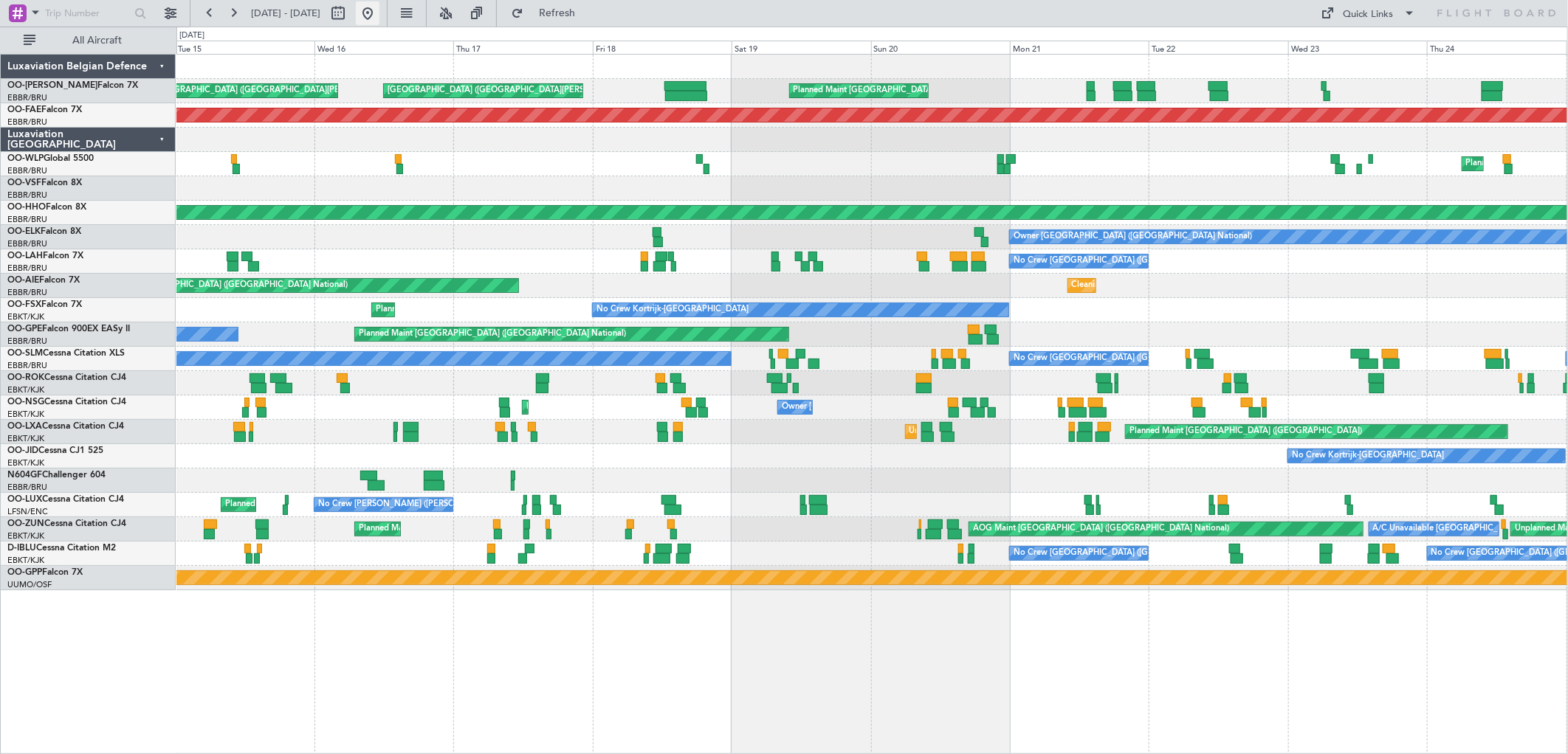
click at [379, 12] on button at bounding box center [367, 13] width 23 height 23
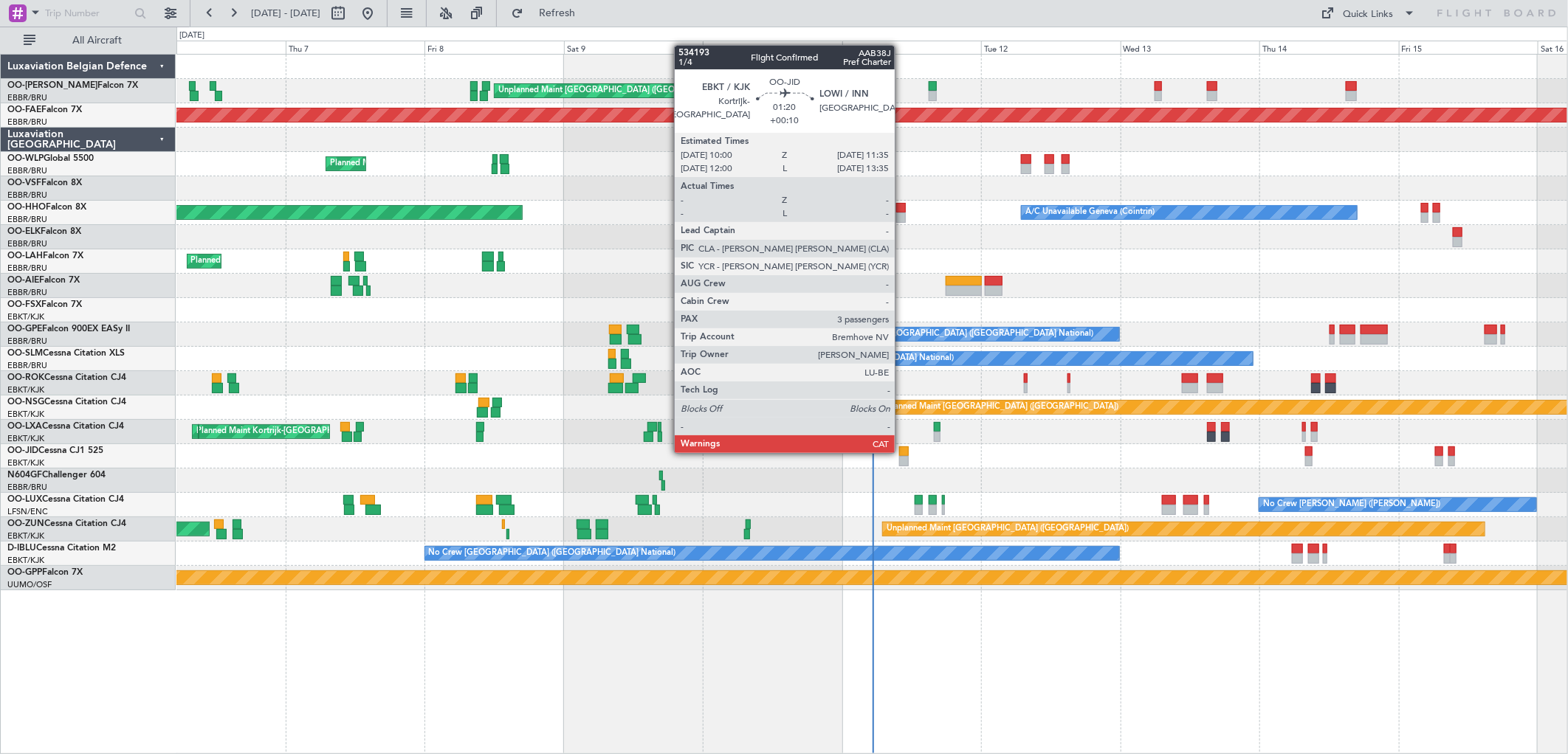
click at [903, 452] on div at bounding box center [905, 451] width 9 height 10
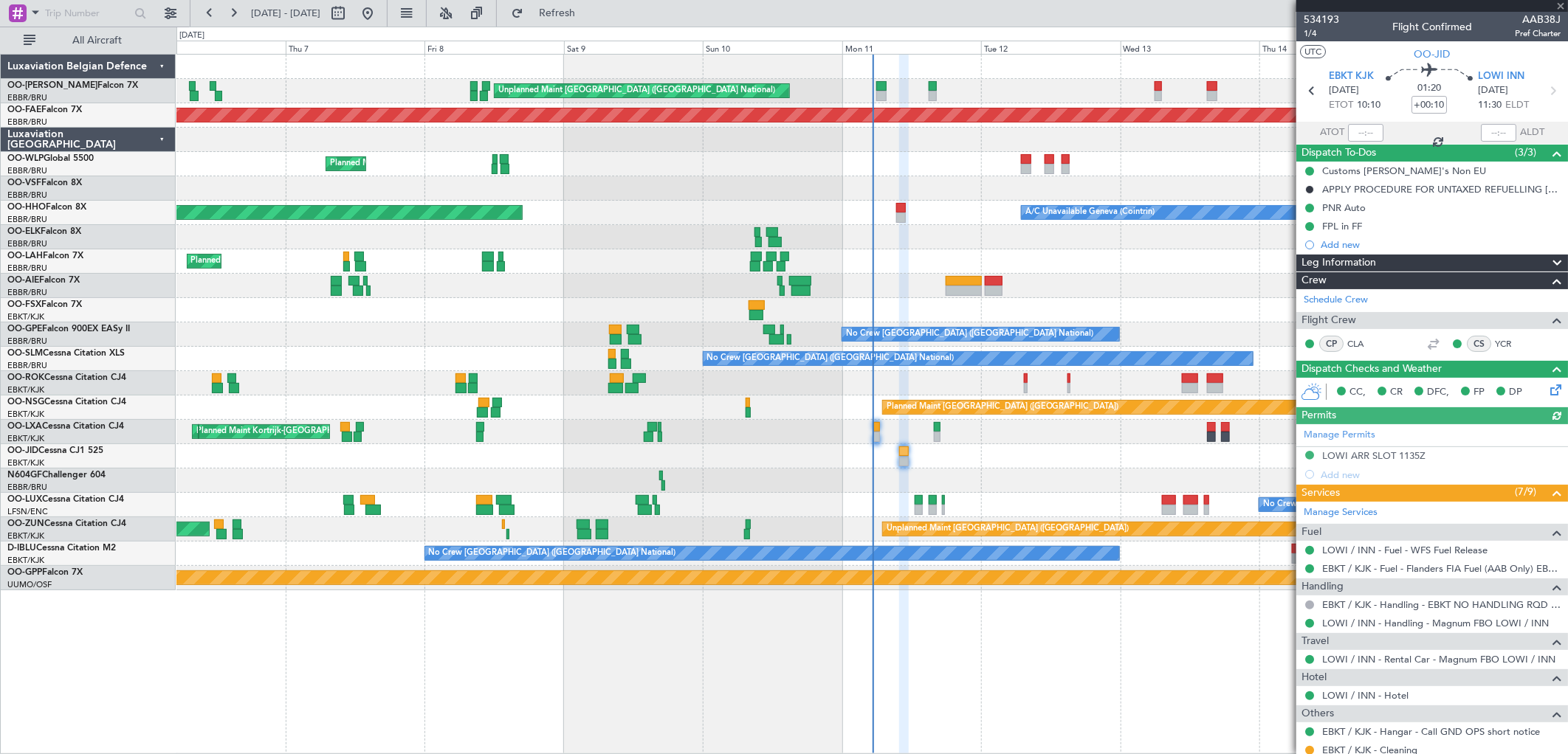
scroll to position [82, 0]
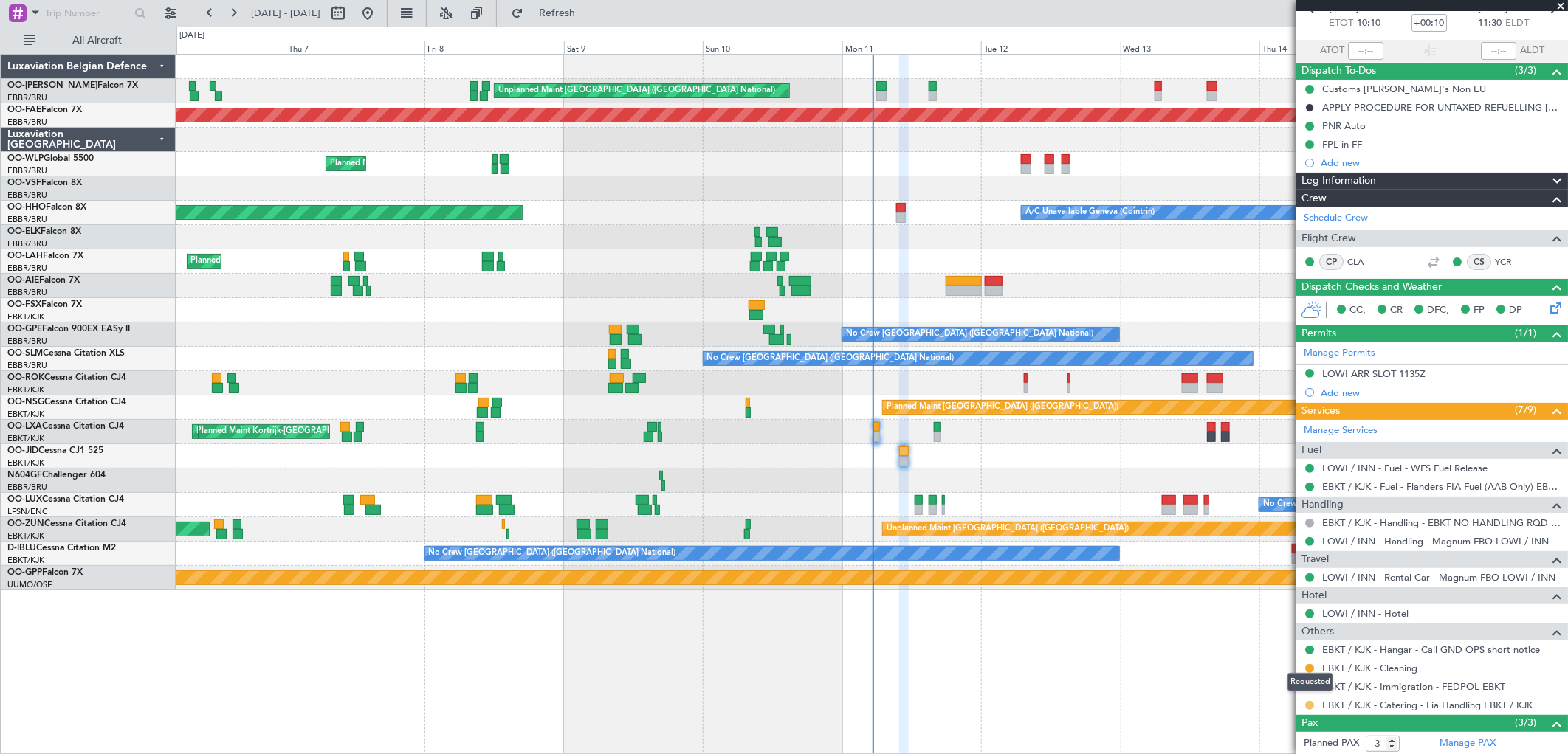
click at [1311, 706] on button at bounding box center [1309, 705] width 8 height 8
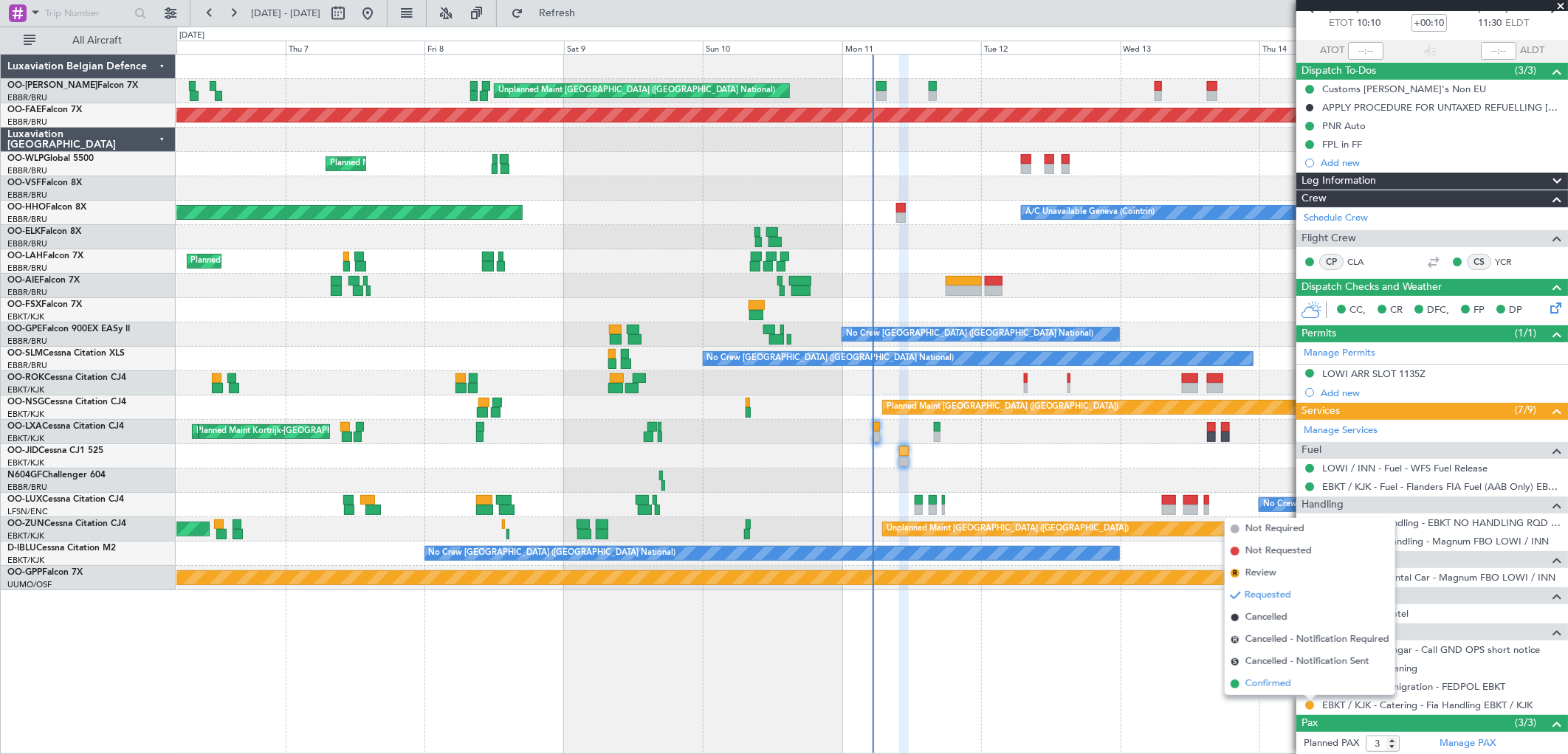
click at [1288, 689] on span "Confirmed" at bounding box center [1269, 685] width 46 height 15
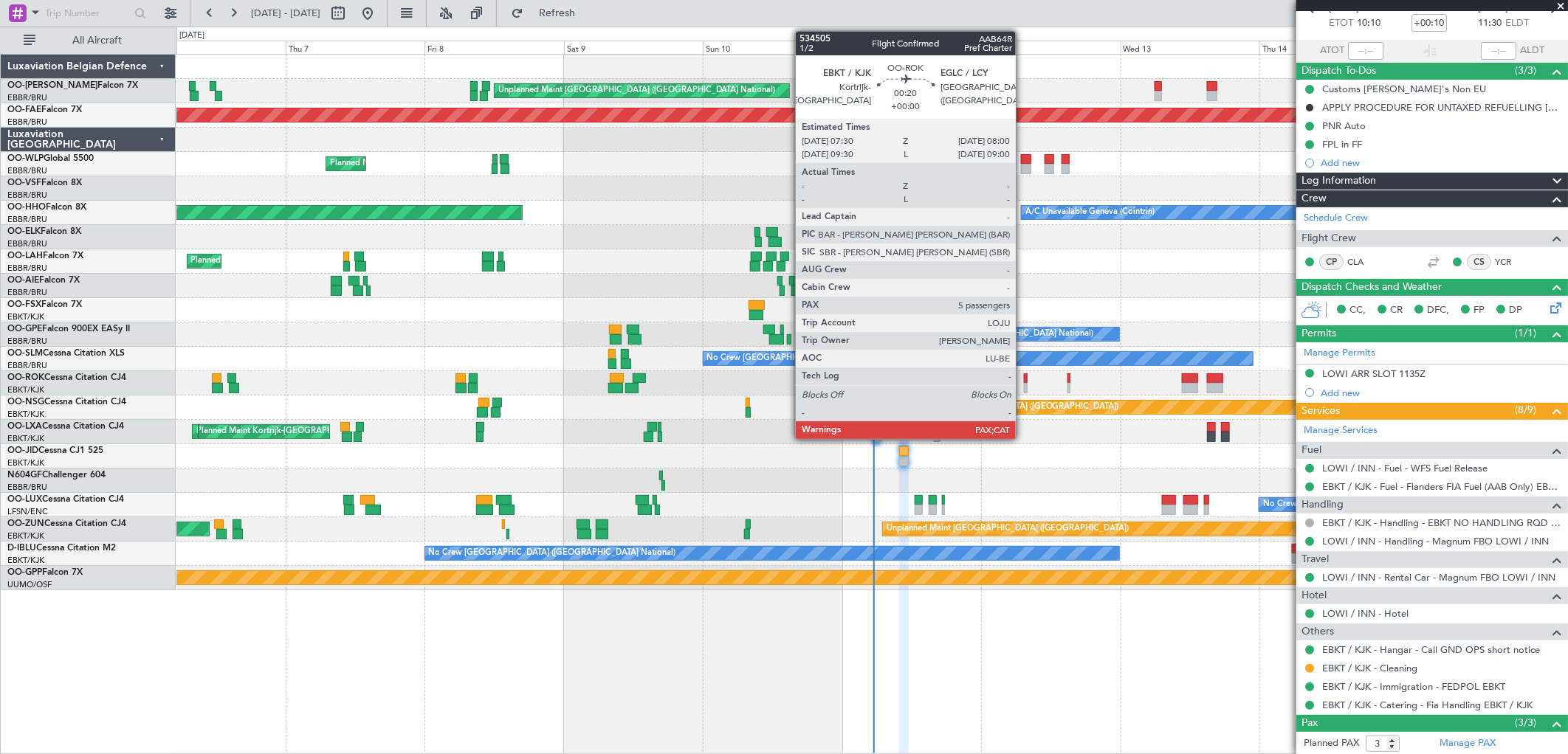
click at [1025, 385] on div at bounding box center [1026, 387] width 3 height 10
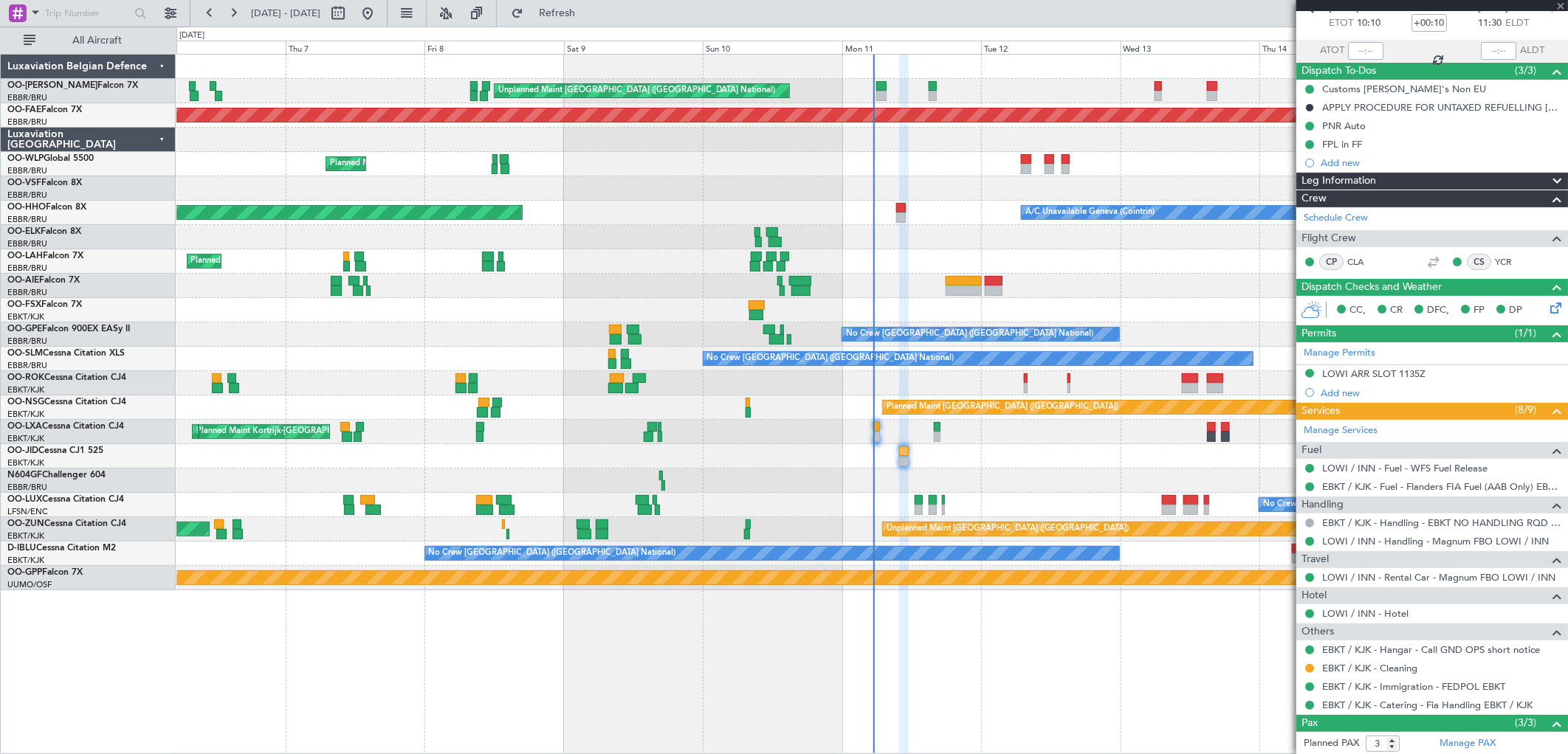
type input "5"
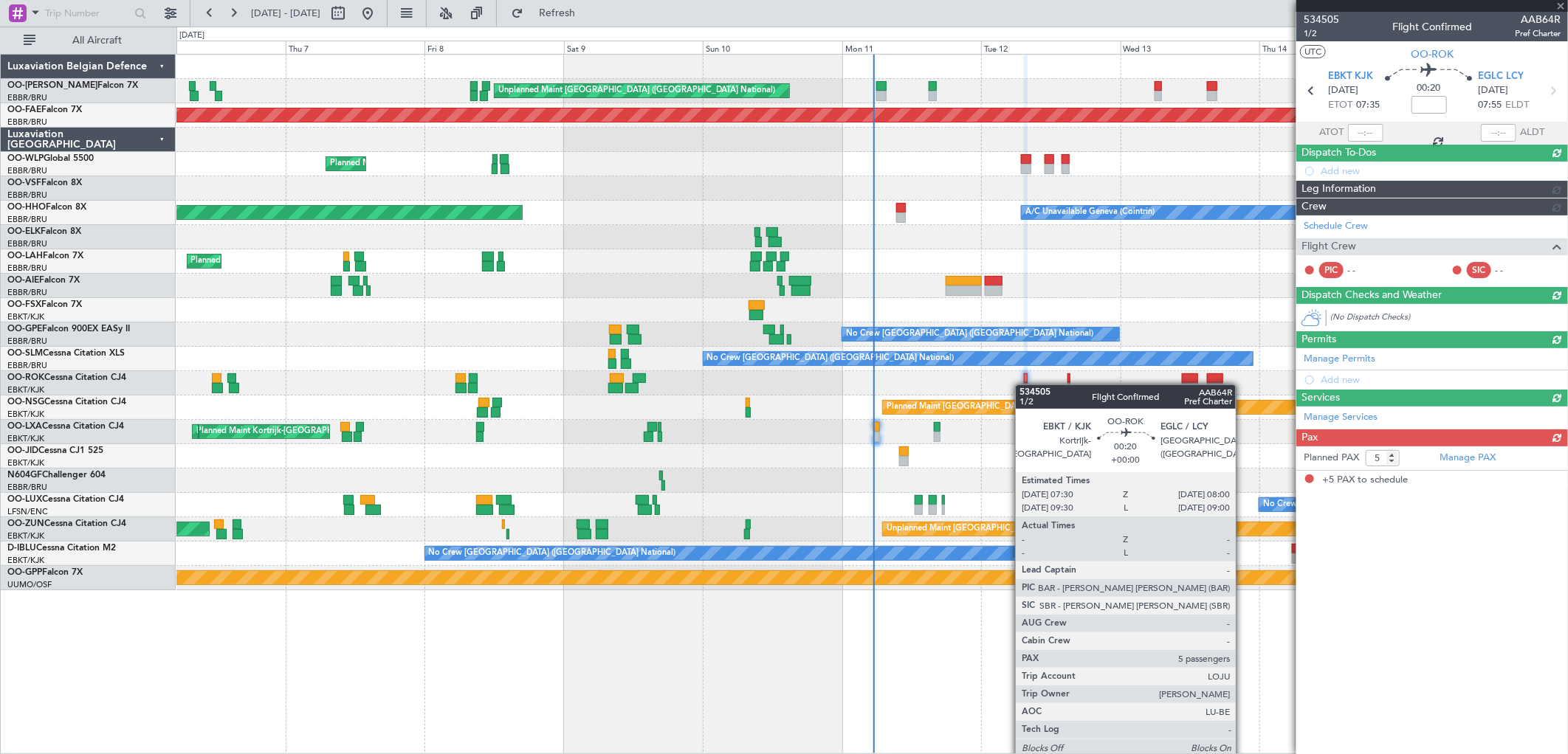
scroll to position [0, 0]
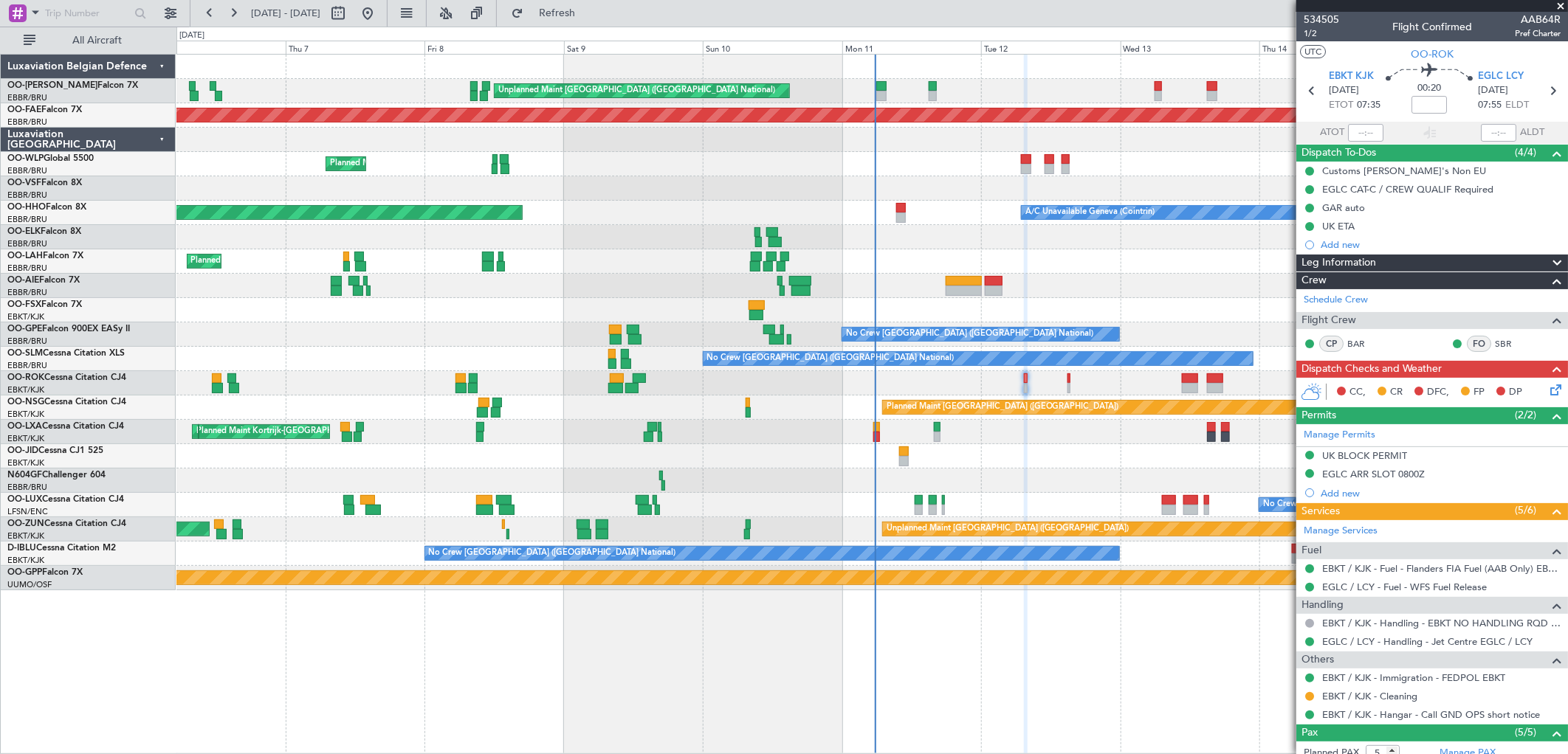
click at [1547, 388] on icon at bounding box center [1553, 387] width 12 height 12
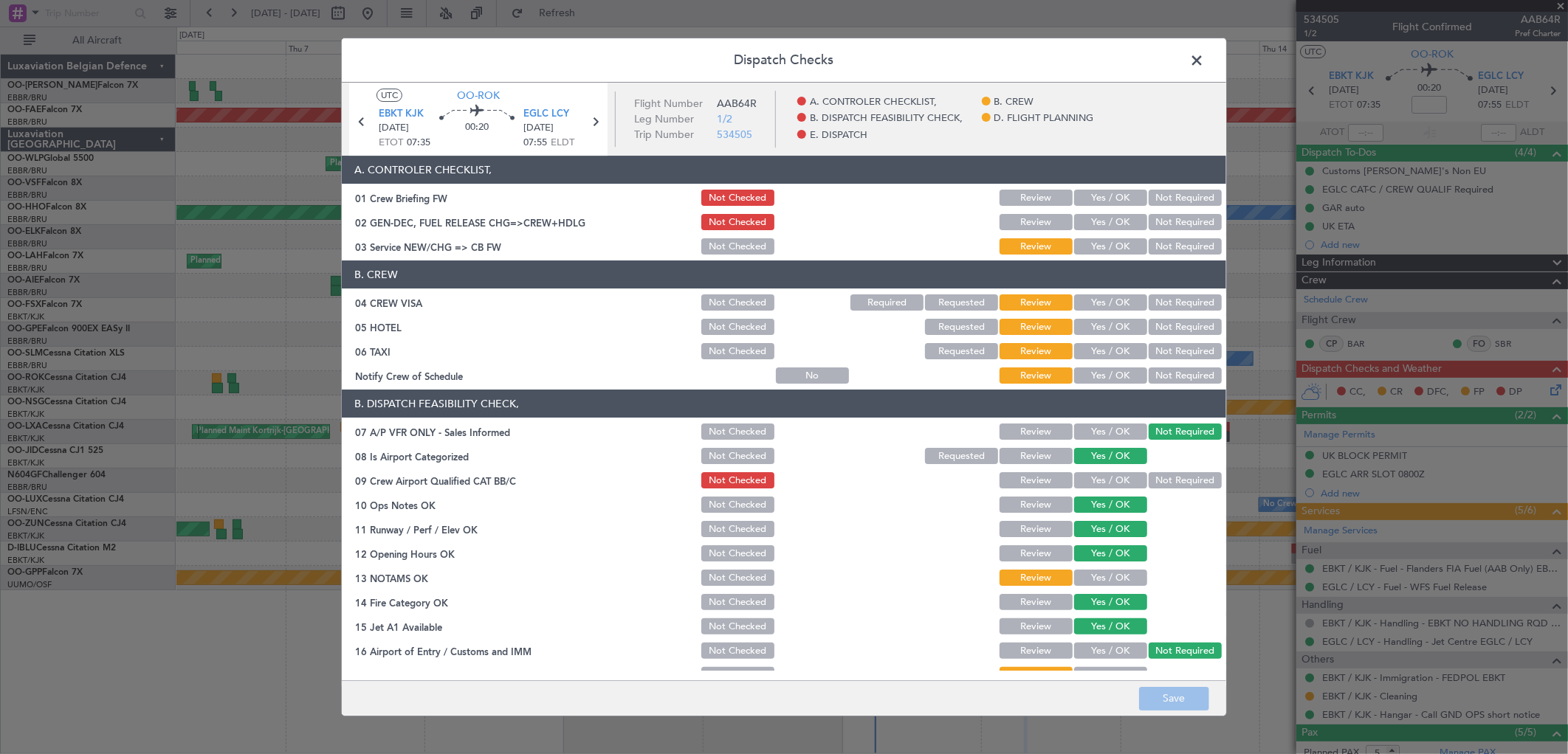
click at [1101, 245] on button "Yes / OK" at bounding box center [1111, 246] width 73 height 16
click at [1118, 296] on button "Yes / OK" at bounding box center [1111, 302] width 73 height 16
click at [1195, 330] on button "Not Required" at bounding box center [1186, 326] width 73 height 16
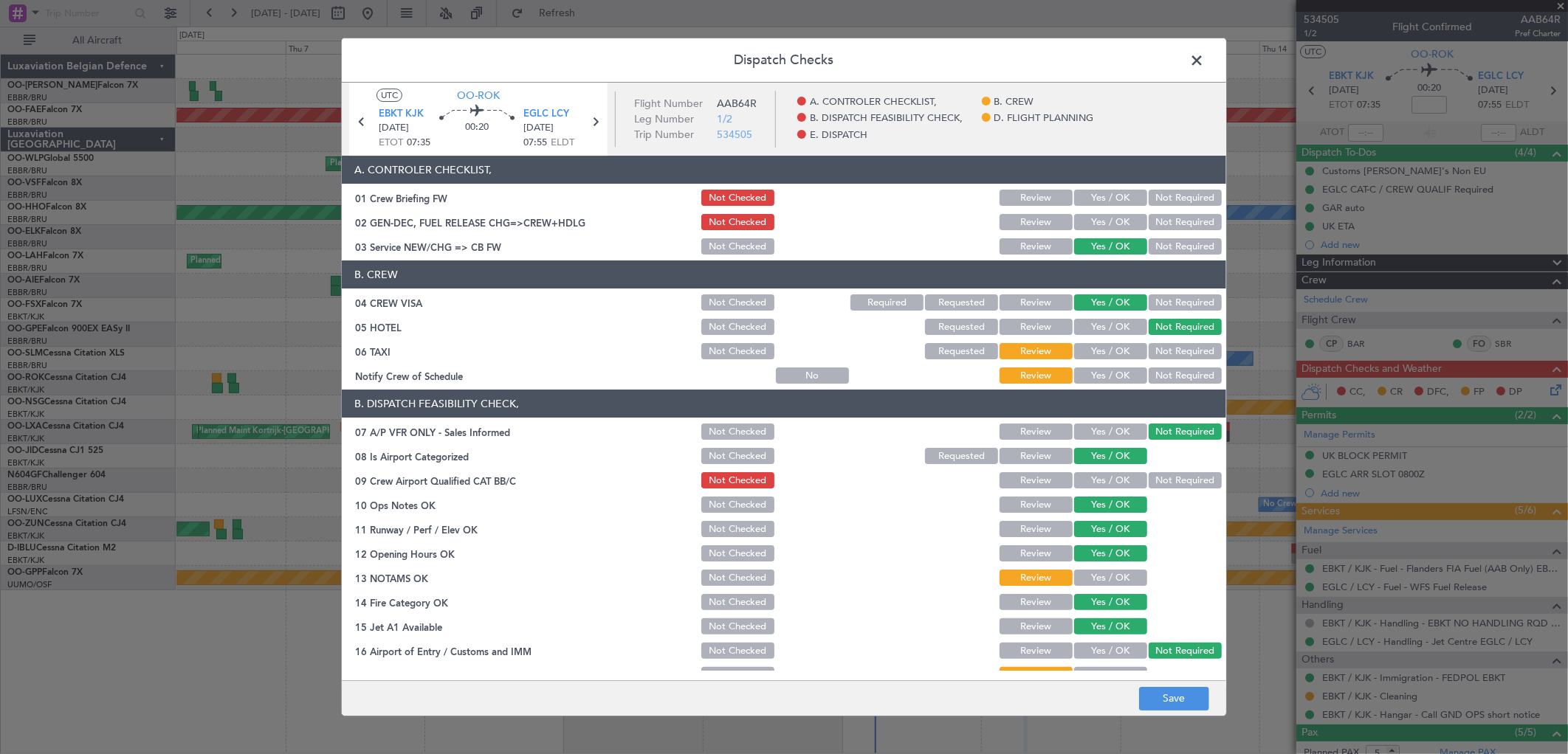
click at [1167, 345] on button "Not Required" at bounding box center [1186, 351] width 73 height 16
click at [1104, 376] on button "Yes / OK" at bounding box center [1111, 375] width 73 height 16
click at [1112, 476] on button "Yes / OK" at bounding box center [1111, 480] width 73 height 16
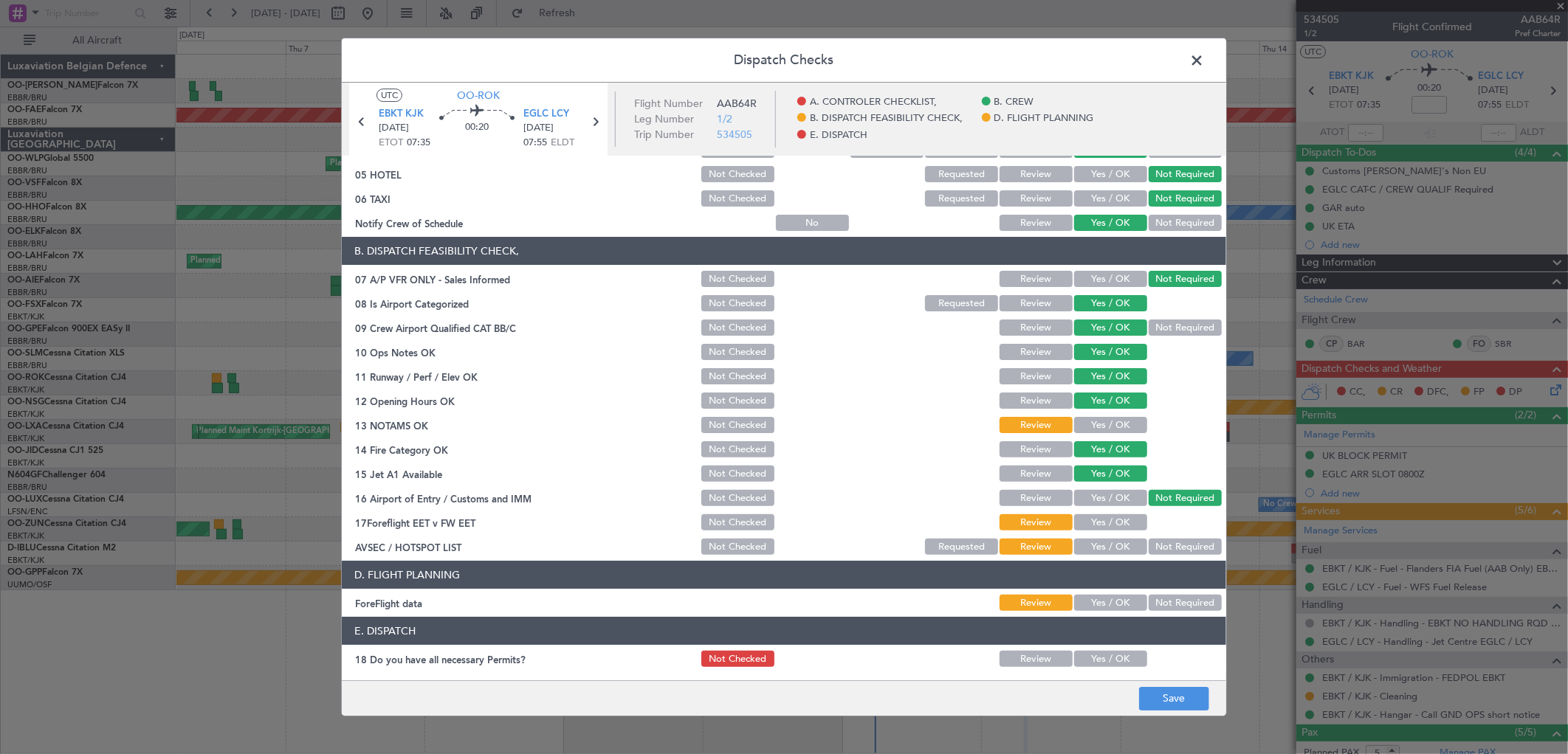
scroll to position [164, 0]
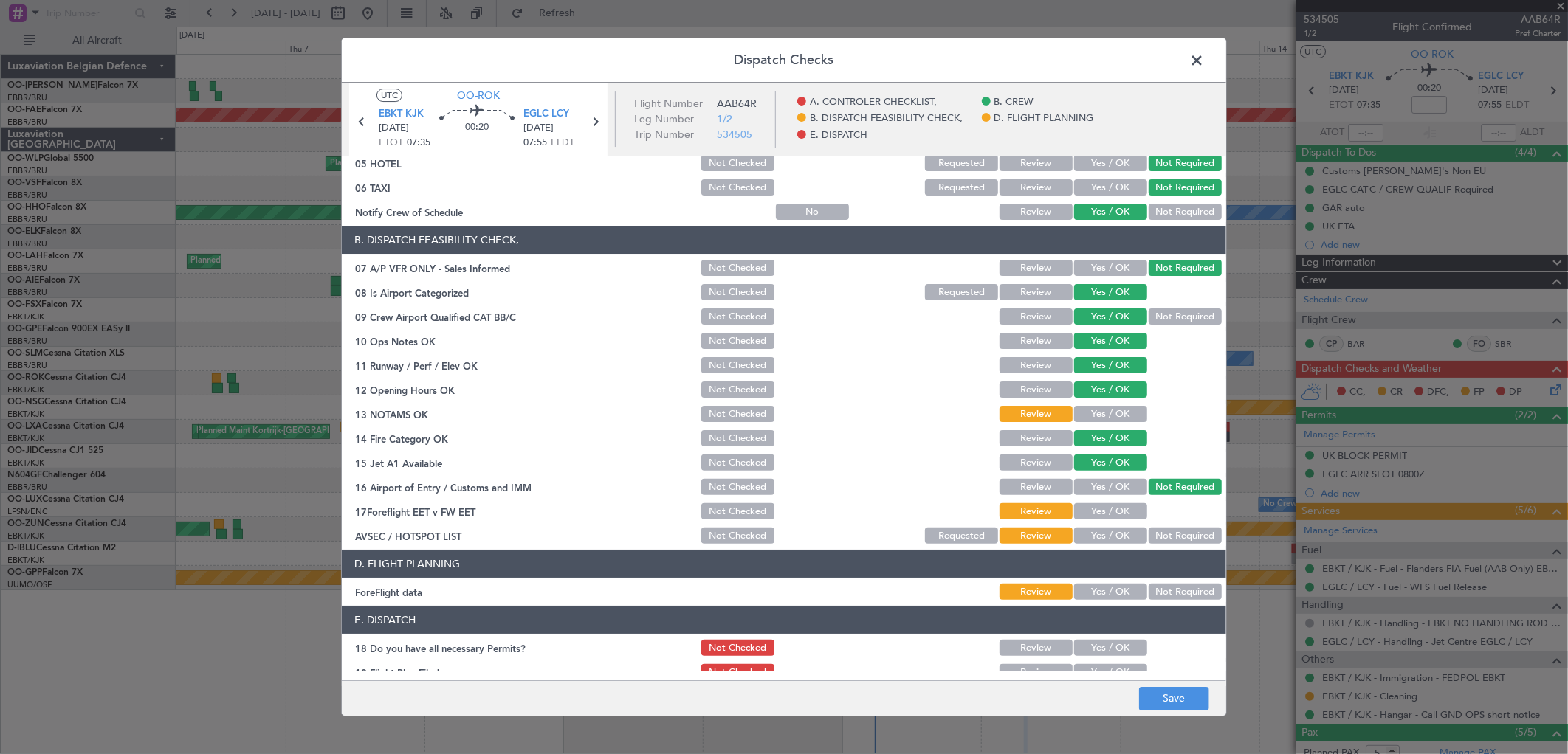
click at [1095, 410] on button "Yes / OK" at bounding box center [1111, 414] width 73 height 16
click at [1152, 540] on button "Not Required" at bounding box center [1186, 535] width 73 height 16
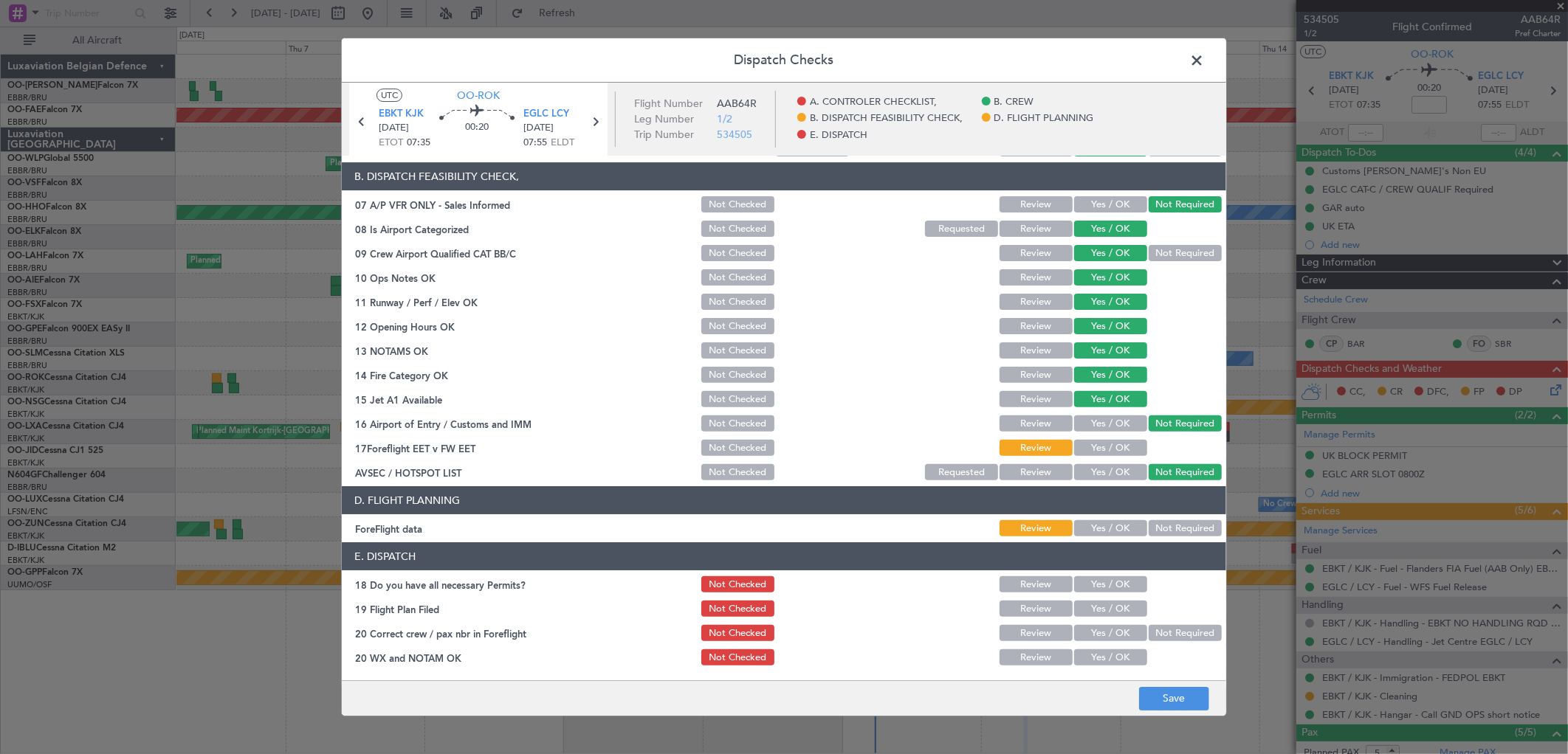
click at [1160, 520] on button "Not Required" at bounding box center [1186, 528] width 73 height 16
click at [1076, 583] on button "Yes / OK" at bounding box center [1111, 584] width 73 height 16
click at [1083, 637] on button "Yes / OK" at bounding box center [1111, 633] width 73 height 16
click at [1083, 655] on button "Yes / OK" at bounding box center [1111, 657] width 73 height 16
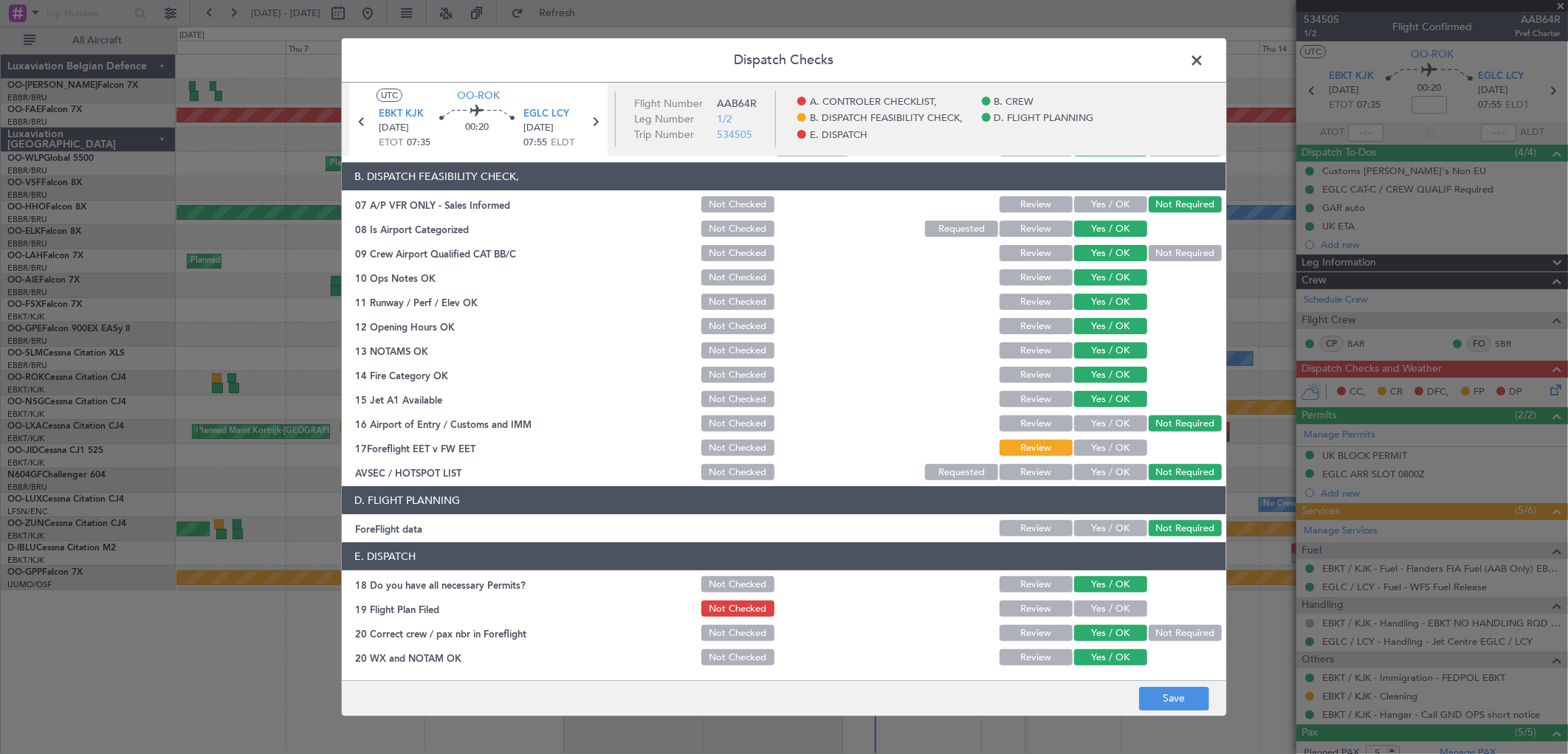
click at [1094, 601] on button "Yes / OK" at bounding box center [1111, 609] width 73 height 16
click at [1135, 685] on footer "Save" at bounding box center [784, 699] width 885 height 36
click at [1171, 712] on footer "Save" at bounding box center [784, 699] width 885 height 36
click at [1171, 683] on footer "Save" at bounding box center [784, 699] width 885 height 36
click at [1190, 696] on button "Save" at bounding box center [1174, 699] width 70 height 23
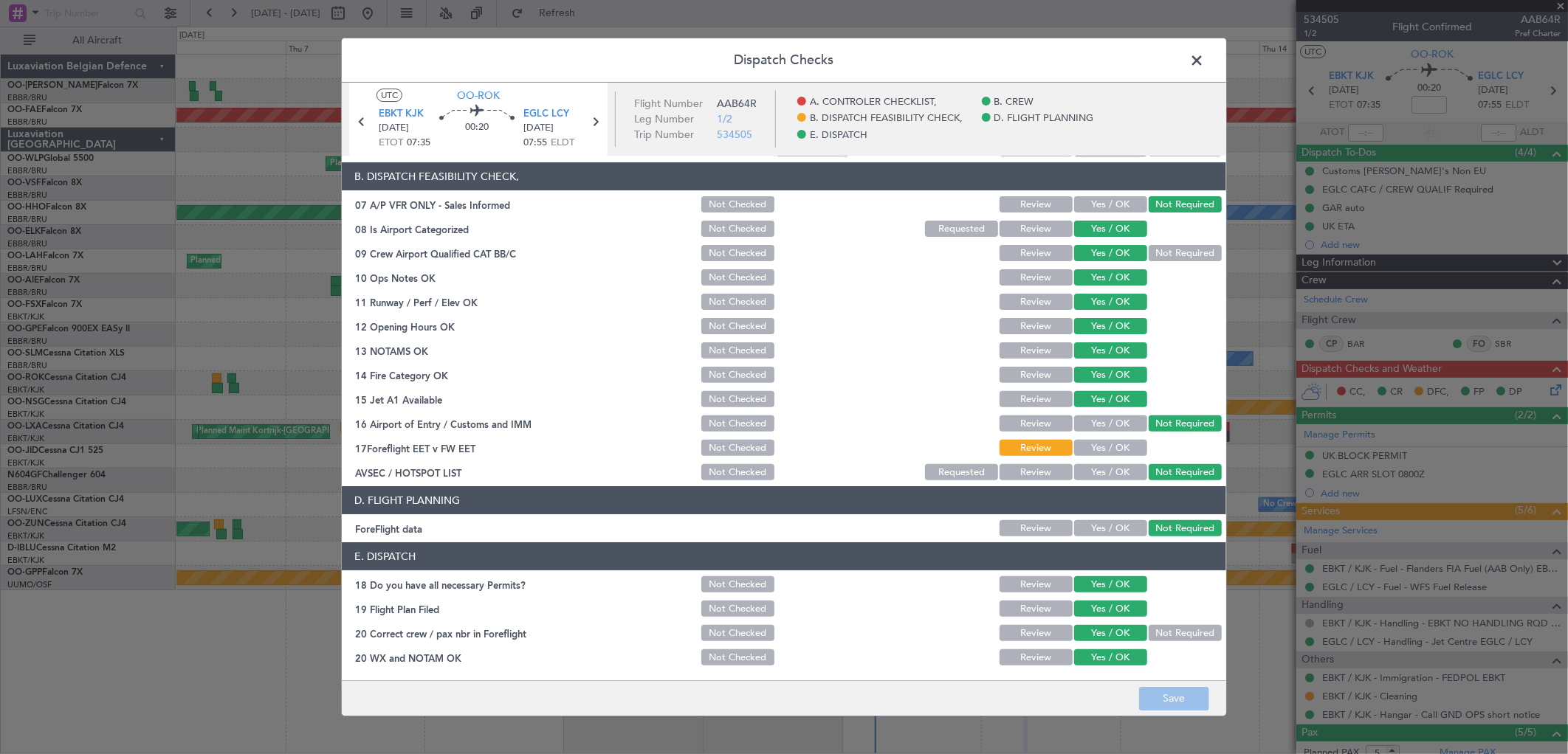
click at [1205, 59] on span at bounding box center [1205, 64] width 0 height 29
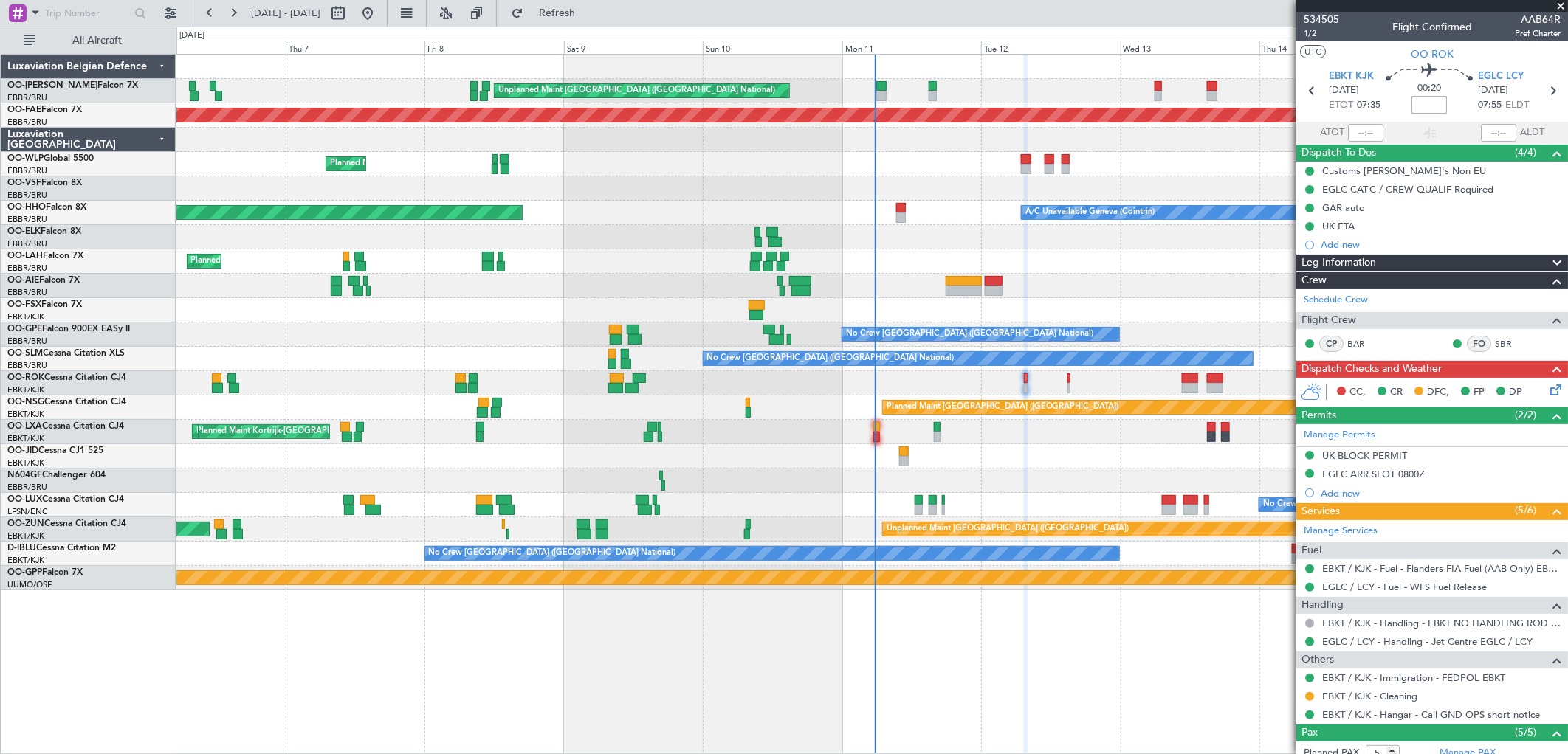
click at [1418, 103] on input at bounding box center [1430, 104] width 36 height 18
click at [1105, 266] on div "Planned Maint Brussels (Brussels National) Owner Brussels (Brussels National)" at bounding box center [872, 262] width 1392 height 24
type input "+00:20"
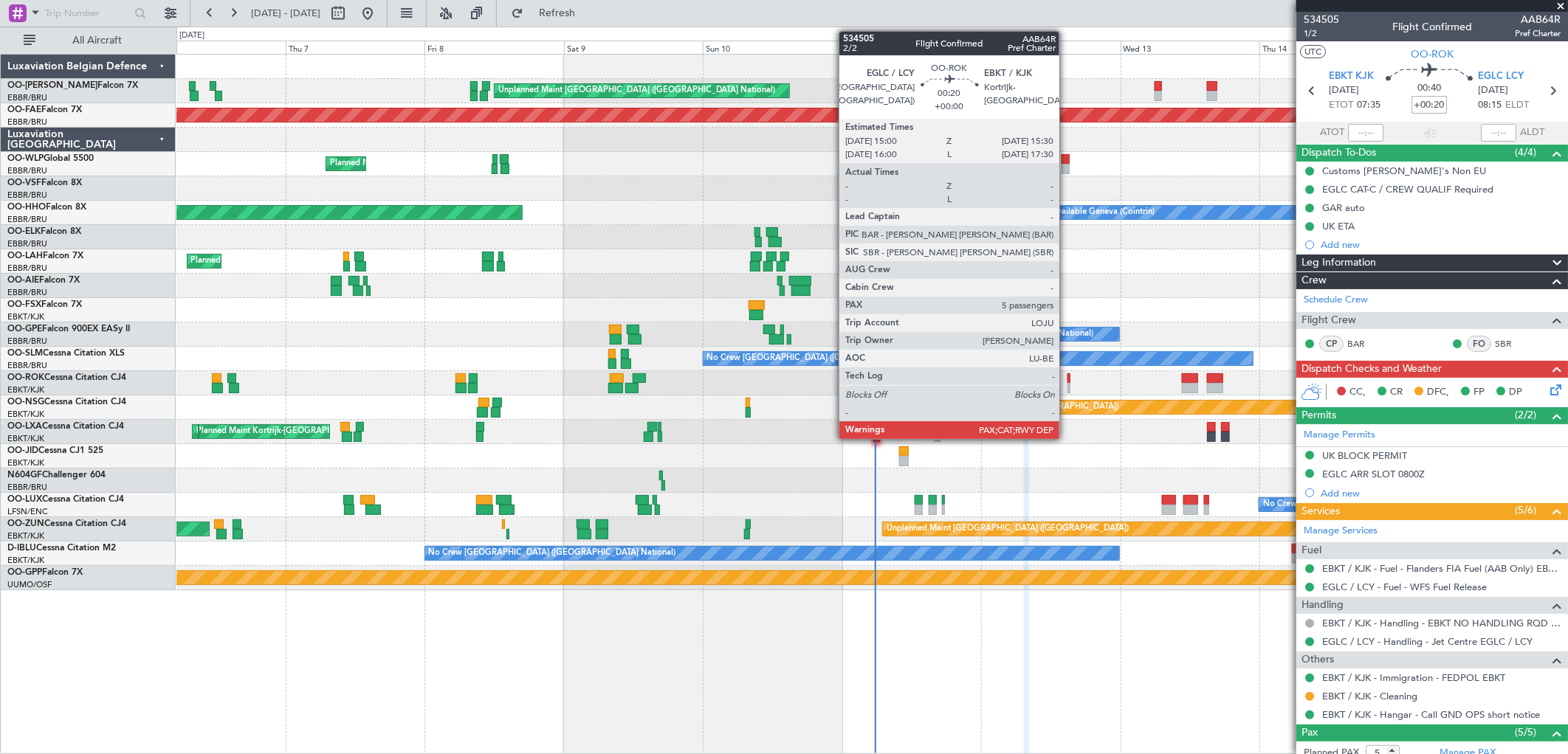
click at [1068, 379] on div at bounding box center [1069, 378] width 3 height 10
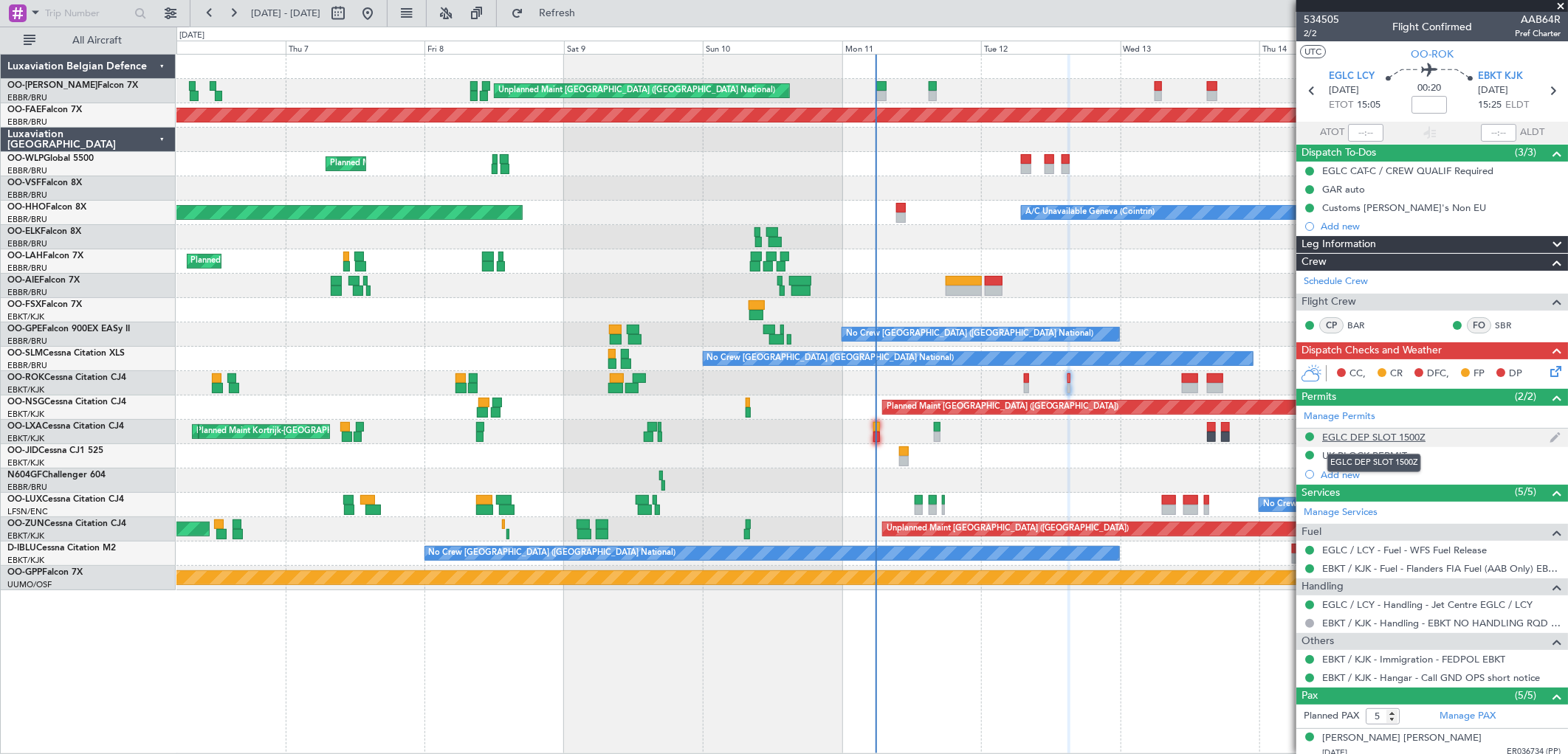
click at [1395, 433] on div "EGLC DEP SLOT 1500Z" at bounding box center [1374, 437] width 103 height 12
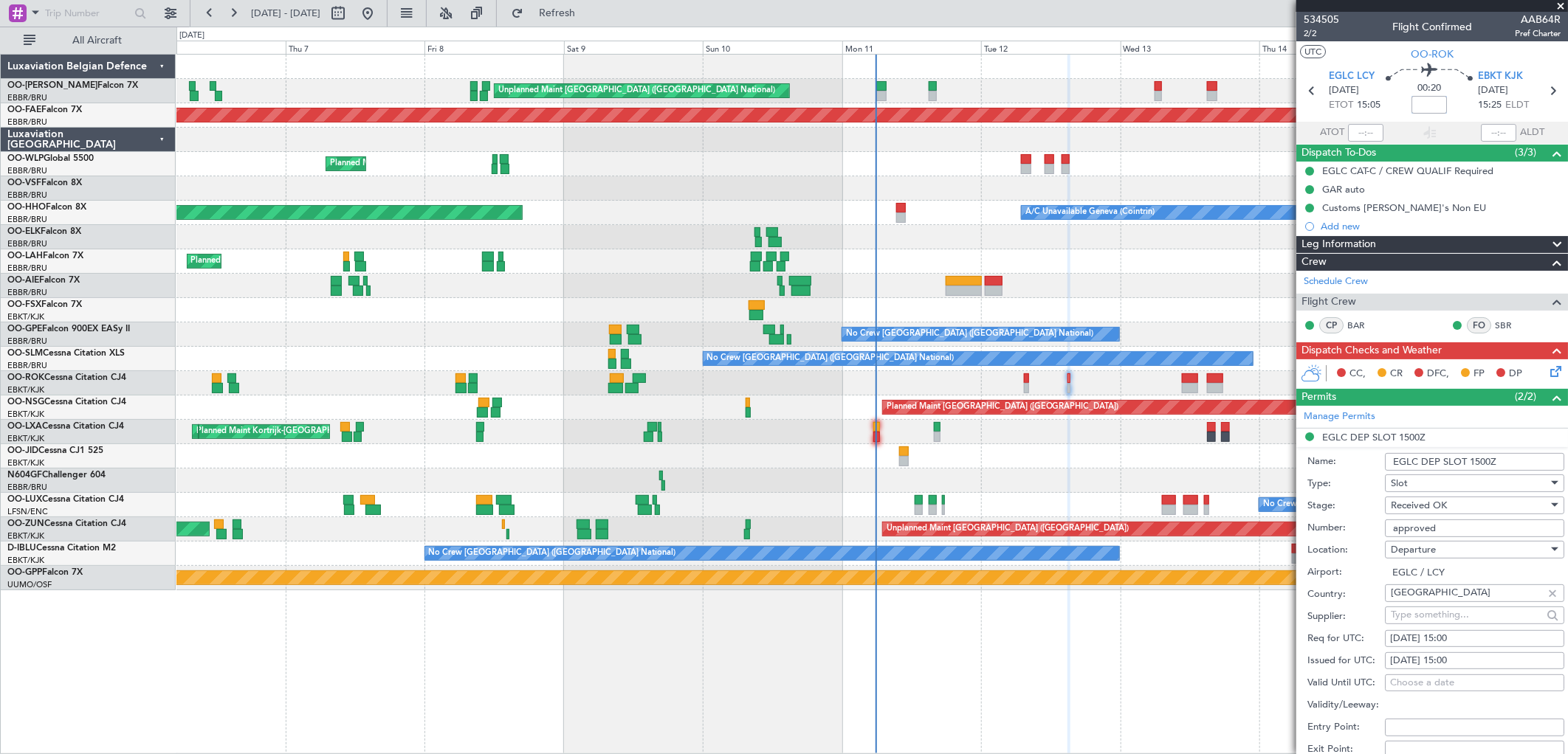
click at [1437, 104] on input at bounding box center [1430, 104] width 36 height 18
click at [1130, 286] on div at bounding box center [872, 286] width 1392 height 24
type input "+00:10"
click at [1541, 379] on div "CC, CR DFC, FP DP" at bounding box center [1433, 373] width 272 height 29
click at [1547, 375] on icon at bounding box center [1553, 369] width 12 height 12
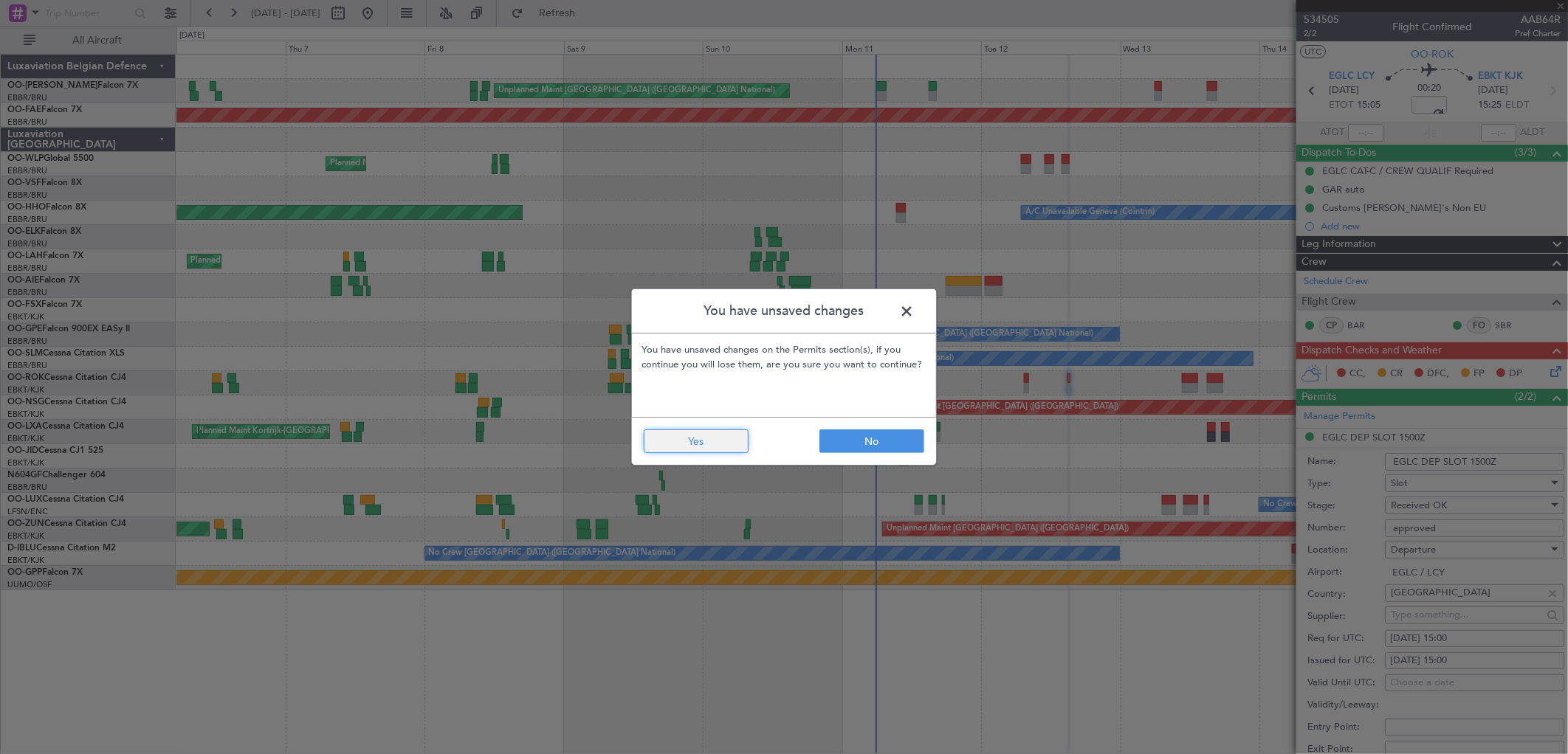
click at [727, 444] on button "Yes" at bounding box center [696, 441] width 105 height 23
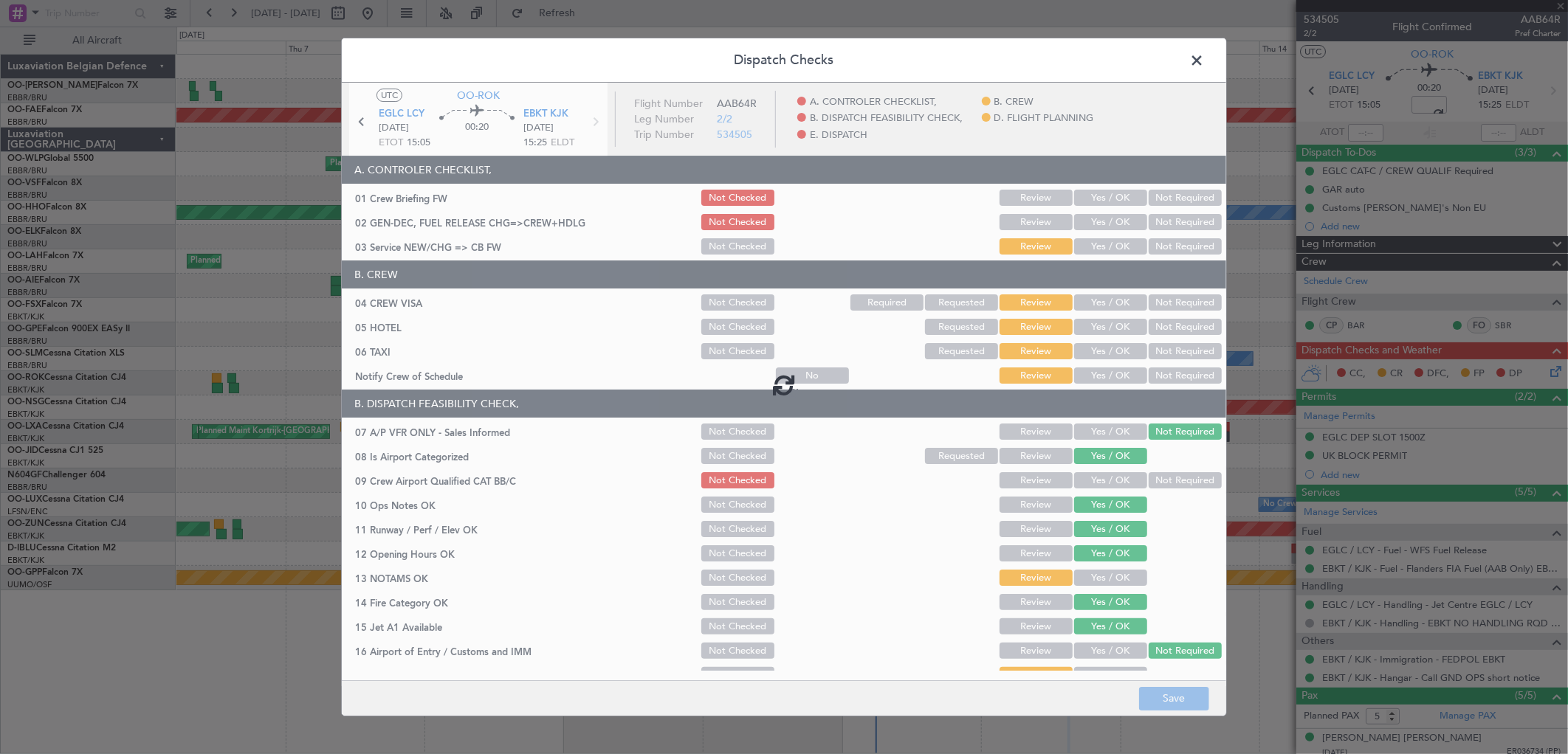
click at [1093, 240] on div at bounding box center [784, 385] width 885 height 604
click at [1089, 245] on div at bounding box center [784, 385] width 885 height 604
click at [1104, 245] on div at bounding box center [784, 385] width 885 height 604
type input "+00:10"
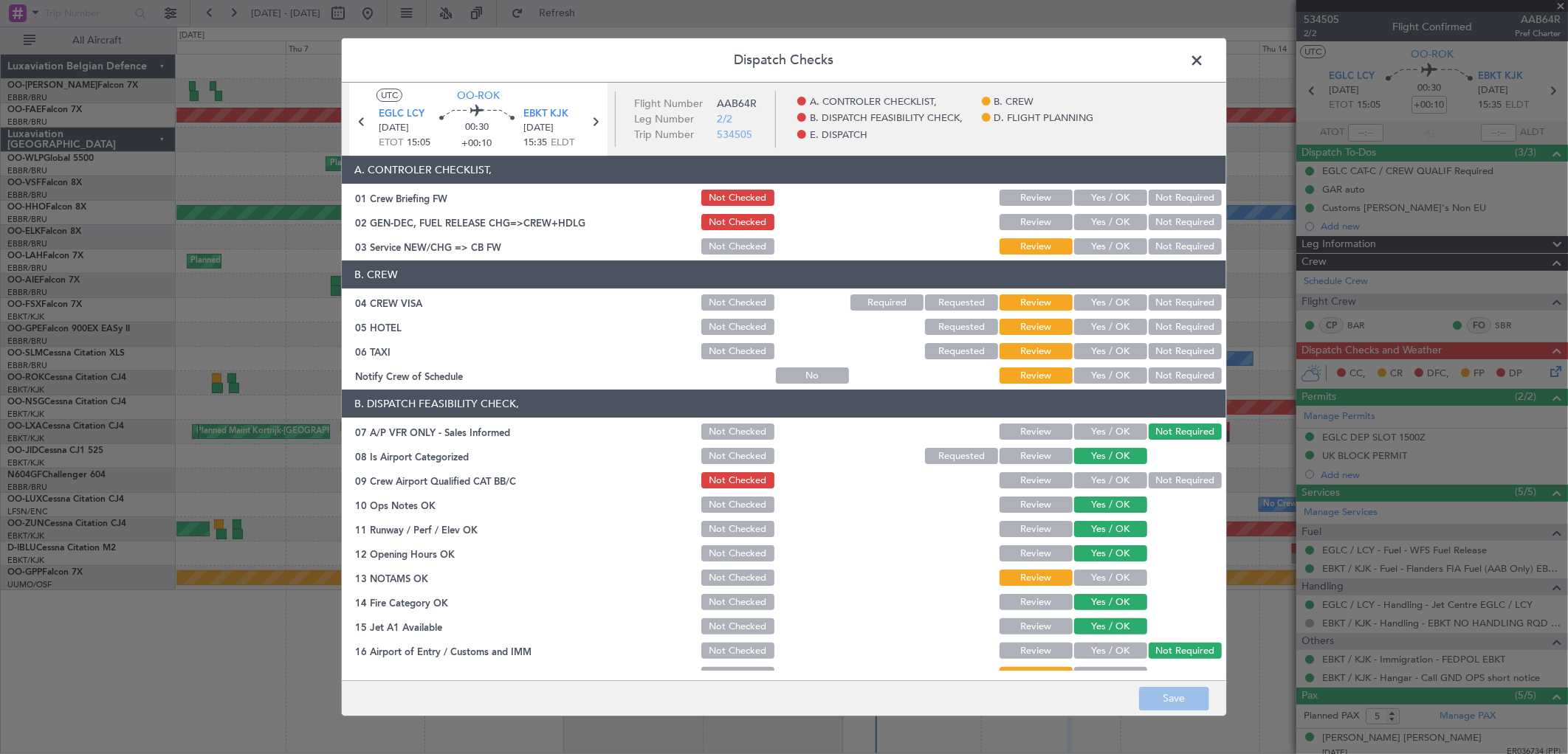
click at [1099, 248] on button "Yes / OK" at bounding box center [1111, 246] width 73 height 16
click at [1106, 298] on button "Yes / OK" at bounding box center [1111, 302] width 73 height 16
click at [1157, 324] on button "Not Required" at bounding box center [1186, 326] width 73 height 16
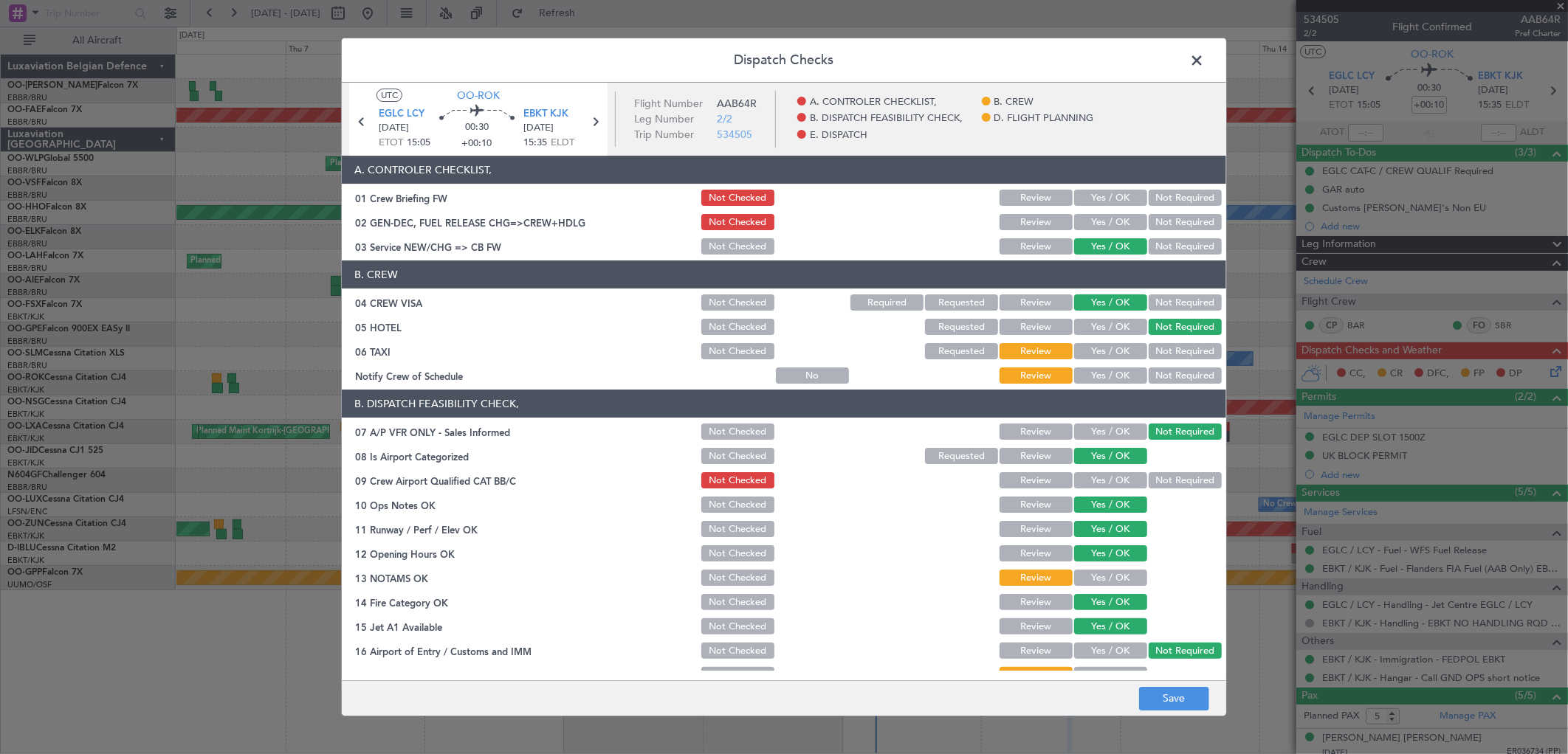
drag, startPoint x: 1149, startPoint y: 347, endPoint x: 1109, endPoint y: 374, distance: 48.3
click at [1149, 347] on button "Not Required" at bounding box center [1186, 351] width 73 height 16
click at [1108, 374] on button "Yes / OK" at bounding box center [1111, 375] width 73 height 16
click at [1083, 473] on button "Yes / OK" at bounding box center [1111, 480] width 73 height 16
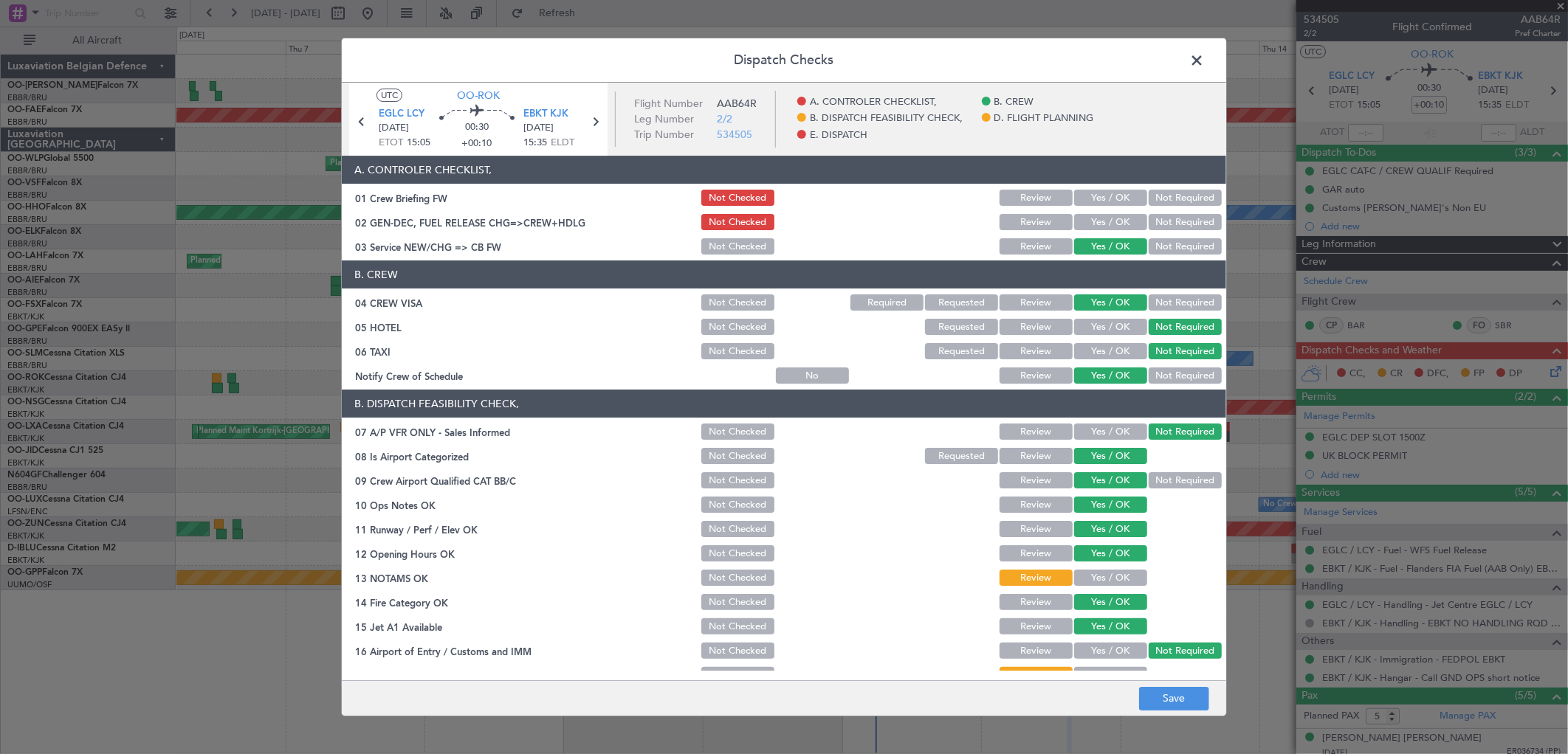
scroll to position [164, 0]
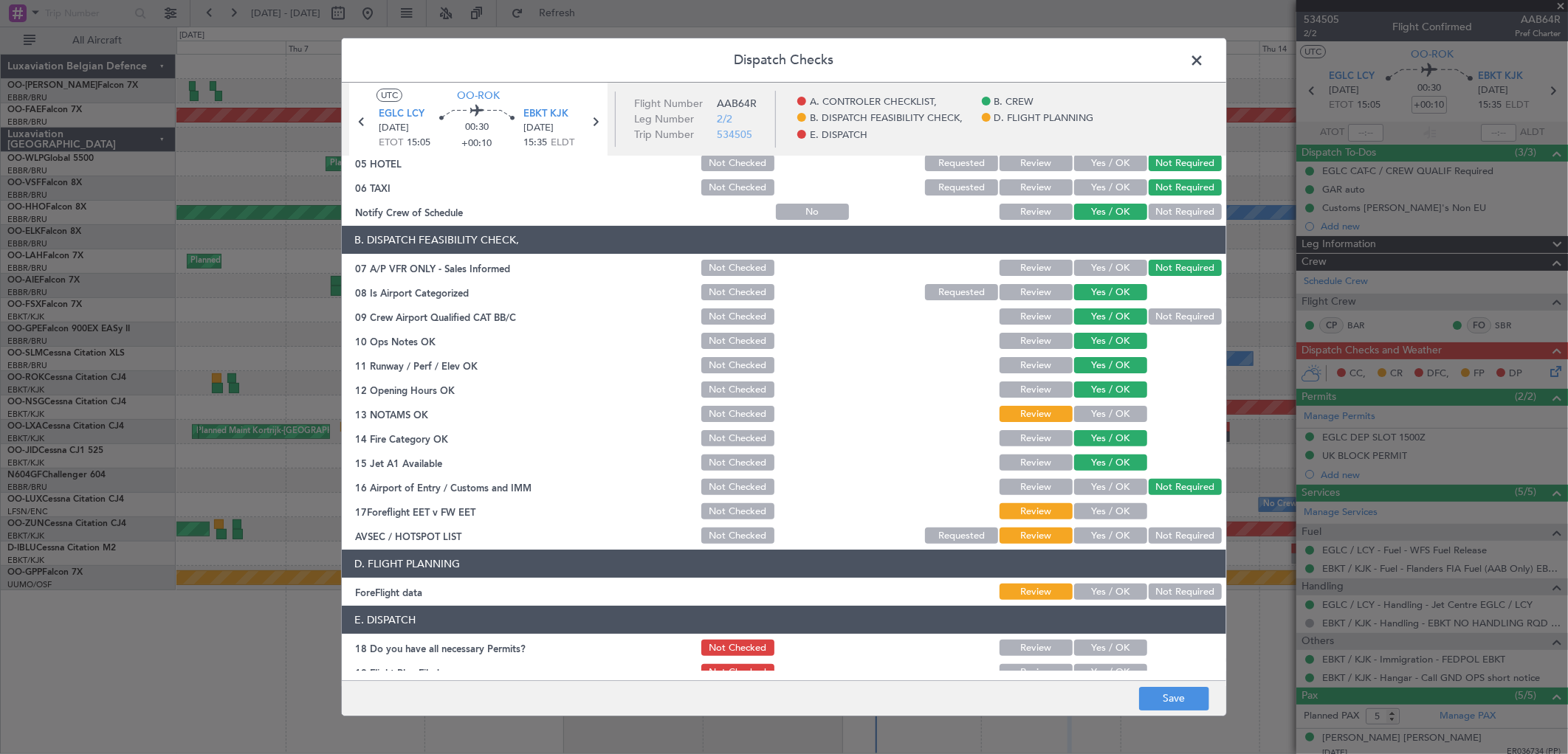
click at [1095, 406] on button "Yes / OK" at bounding box center [1111, 414] width 73 height 16
click at [1105, 515] on button "Yes / OK" at bounding box center [1111, 511] width 73 height 16
click at [1149, 530] on button "Not Required" at bounding box center [1186, 535] width 73 height 16
click at [1149, 592] on button "Not Required" at bounding box center [1186, 591] width 73 height 16
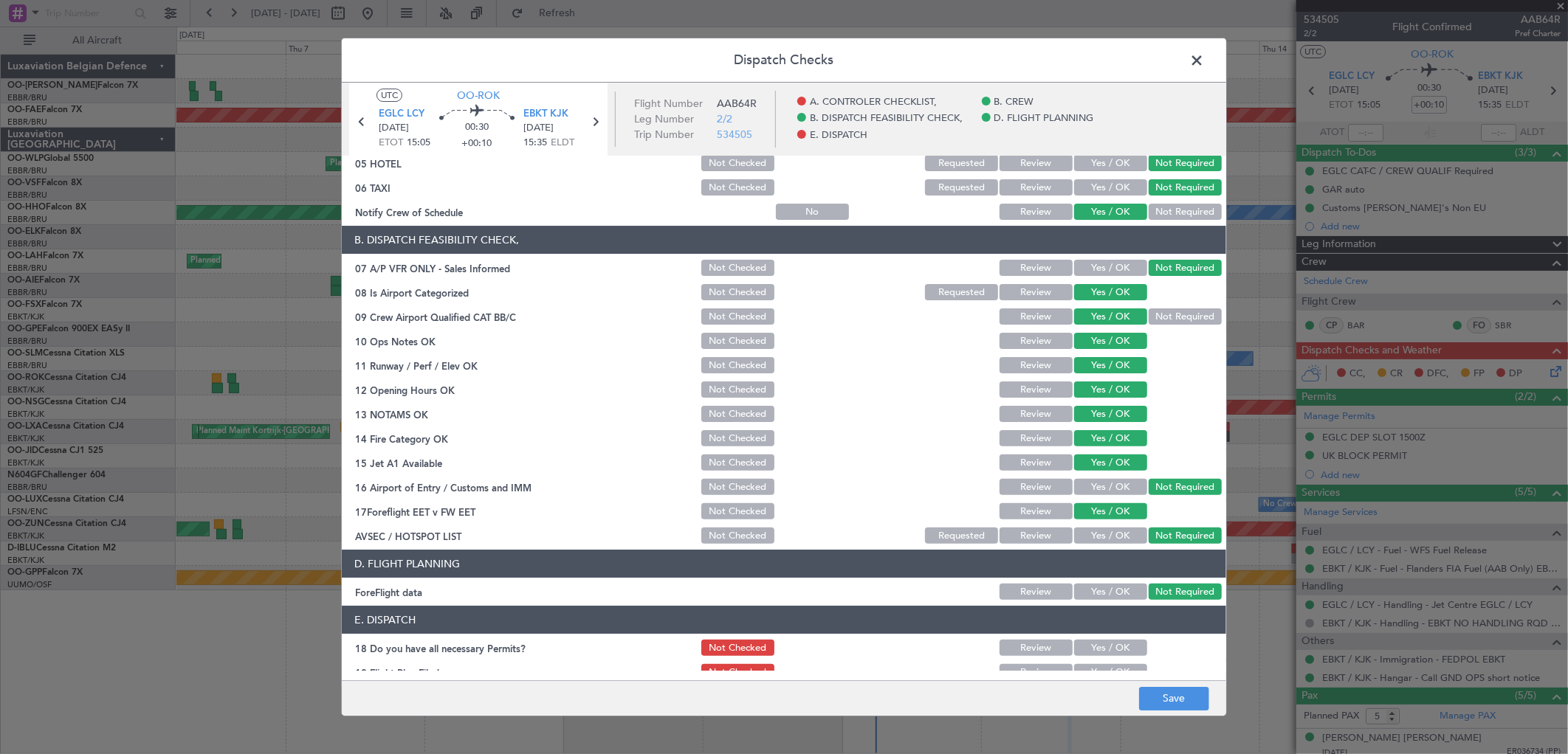
scroll to position [227, 0]
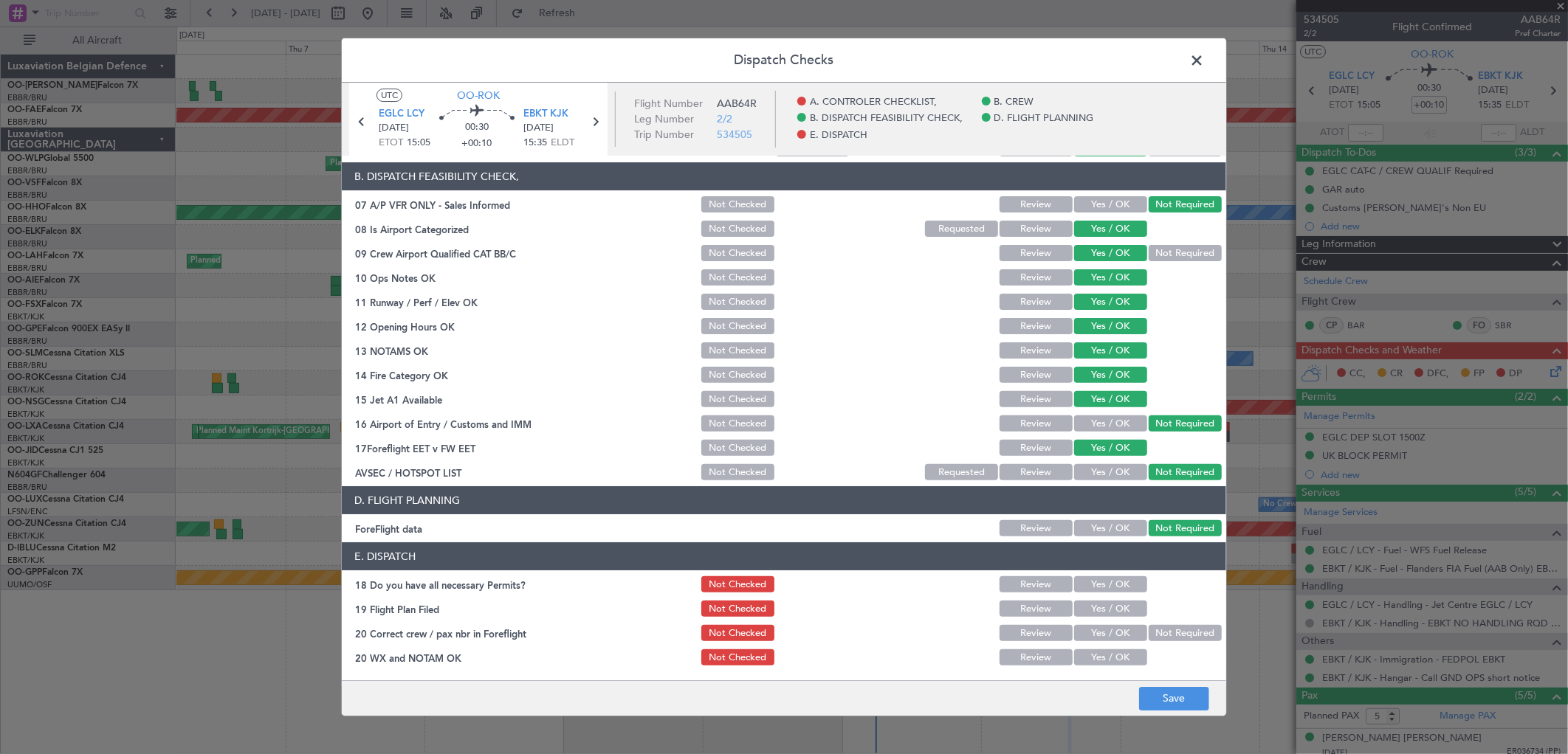
click at [1091, 581] on button "Yes / OK" at bounding box center [1111, 584] width 73 height 16
click at [1086, 608] on button "Yes / OK" at bounding box center [1111, 609] width 73 height 16
click at [1095, 632] on button "Yes / OK" at bounding box center [1111, 633] width 73 height 16
click at [1095, 645] on section "E. DISPATCH 18 Do you have all necessary Permits? Not Checked Review Yes / OK 1…" at bounding box center [784, 605] width 885 height 126
drag, startPoint x: 1111, startPoint y: 656, endPoint x: 1147, endPoint y: 684, distance: 45.6
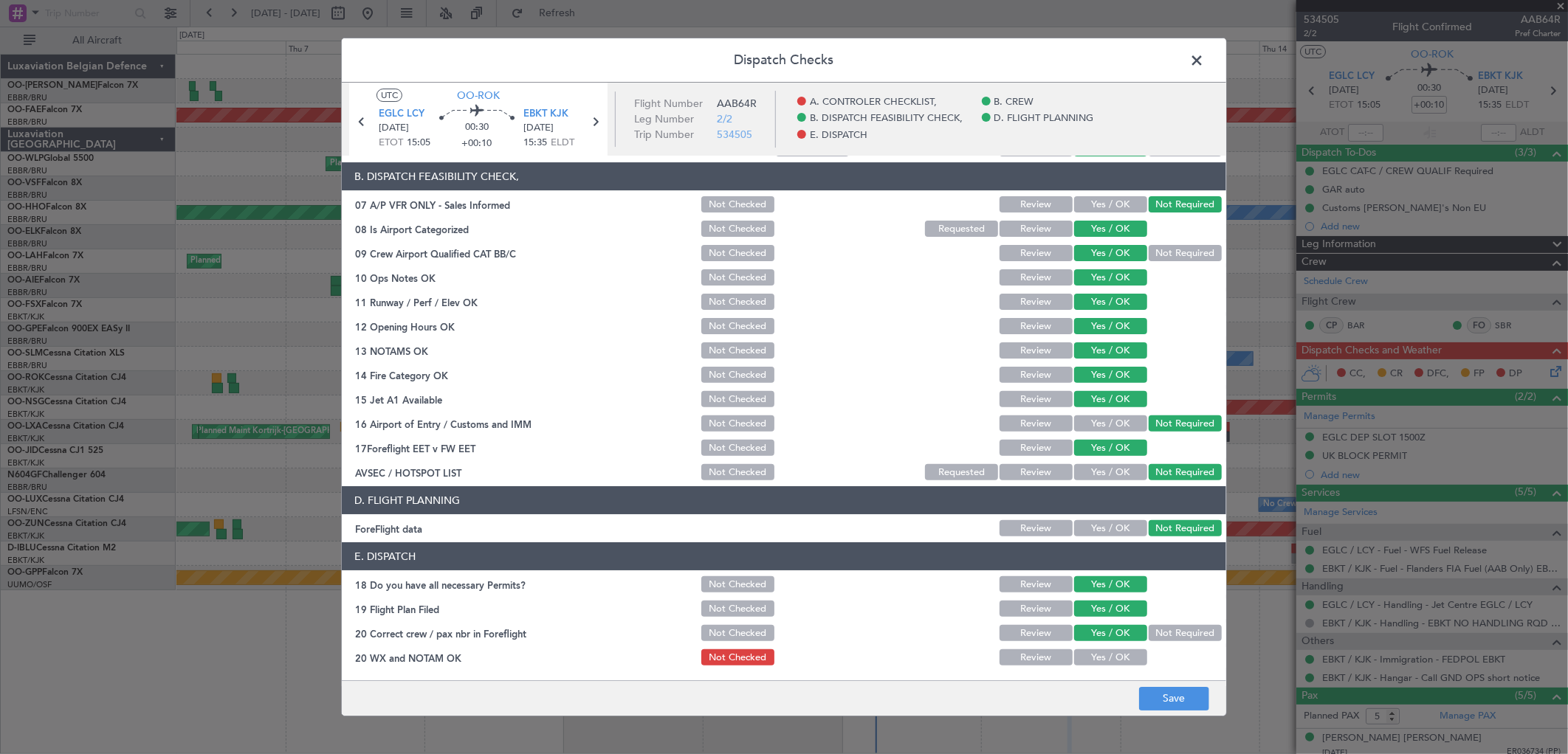
click at [1111, 656] on button "Yes / OK" at bounding box center [1111, 657] width 73 height 16
click at [1162, 695] on button "Save" at bounding box center [1174, 699] width 70 height 23
click at [1205, 59] on span at bounding box center [1205, 64] width 0 height 29
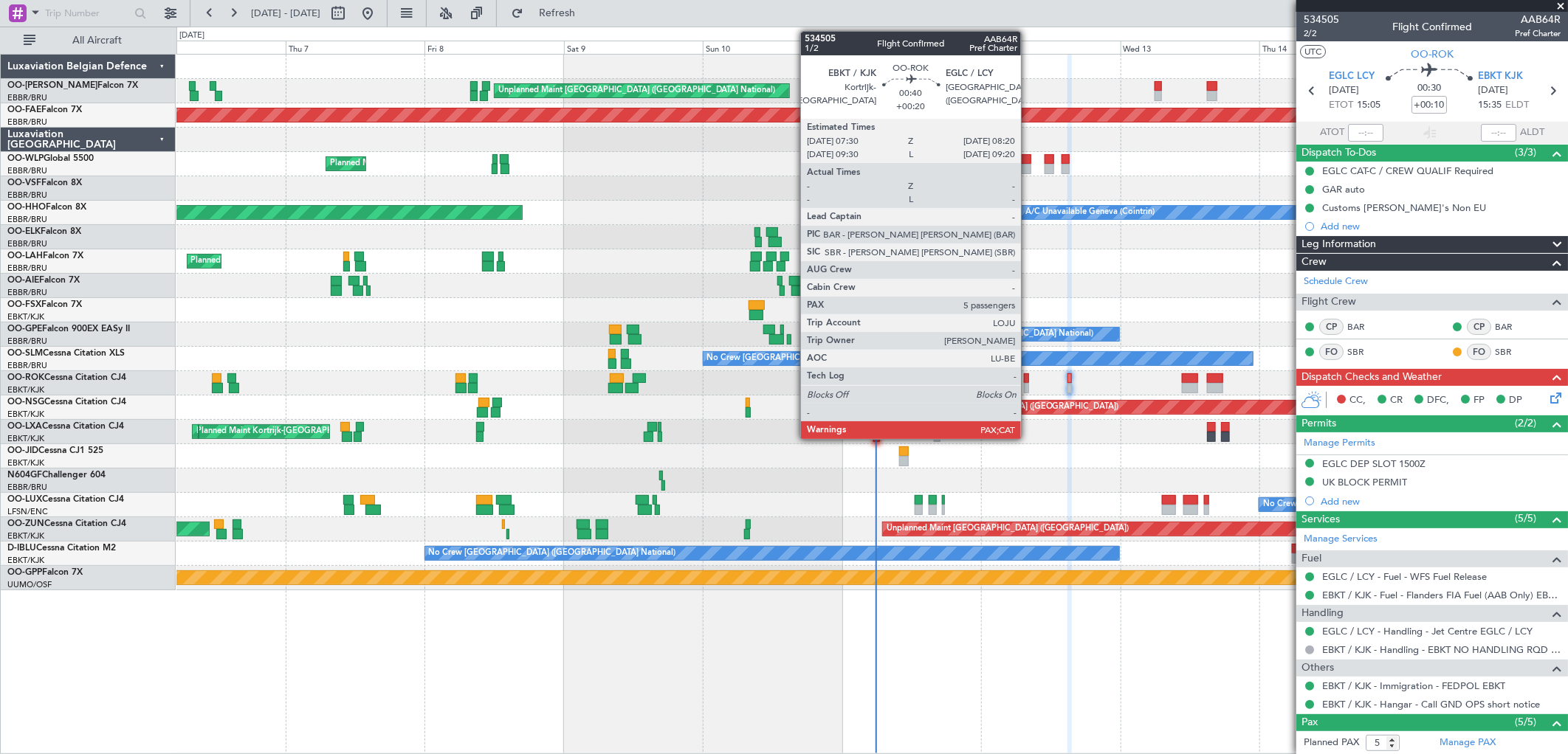
click at [1028, 377] on div at bounding box center [1028, 378] width 6 height 10
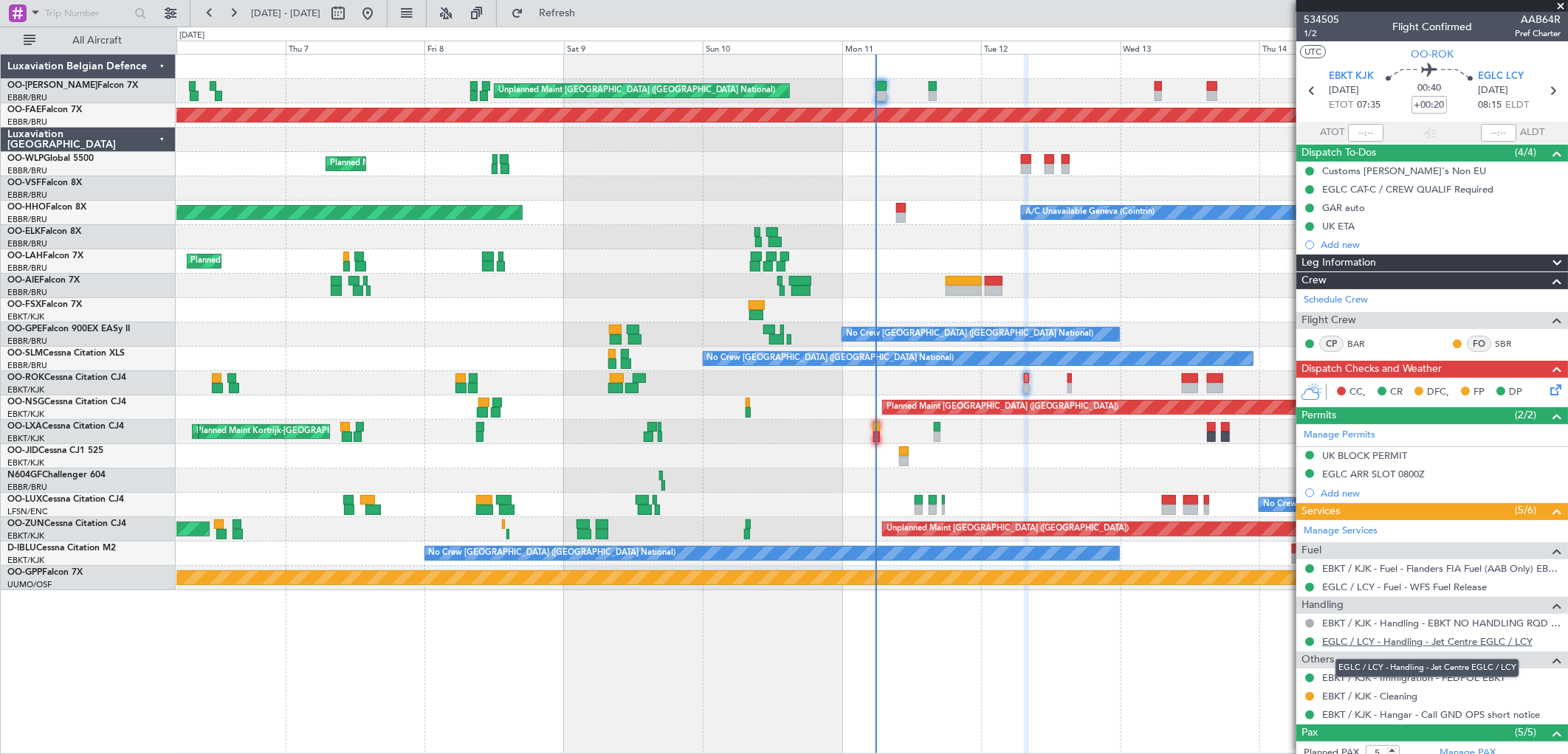
click at [1361, 642] on link "EGLC / LCY - Handling - Jet Centre EGLC / LCY" at bounding box center [1427, 641] width 210 height 12
click at [1547, 388] on icon at bounding box center [1553, 387] width 12 height 12
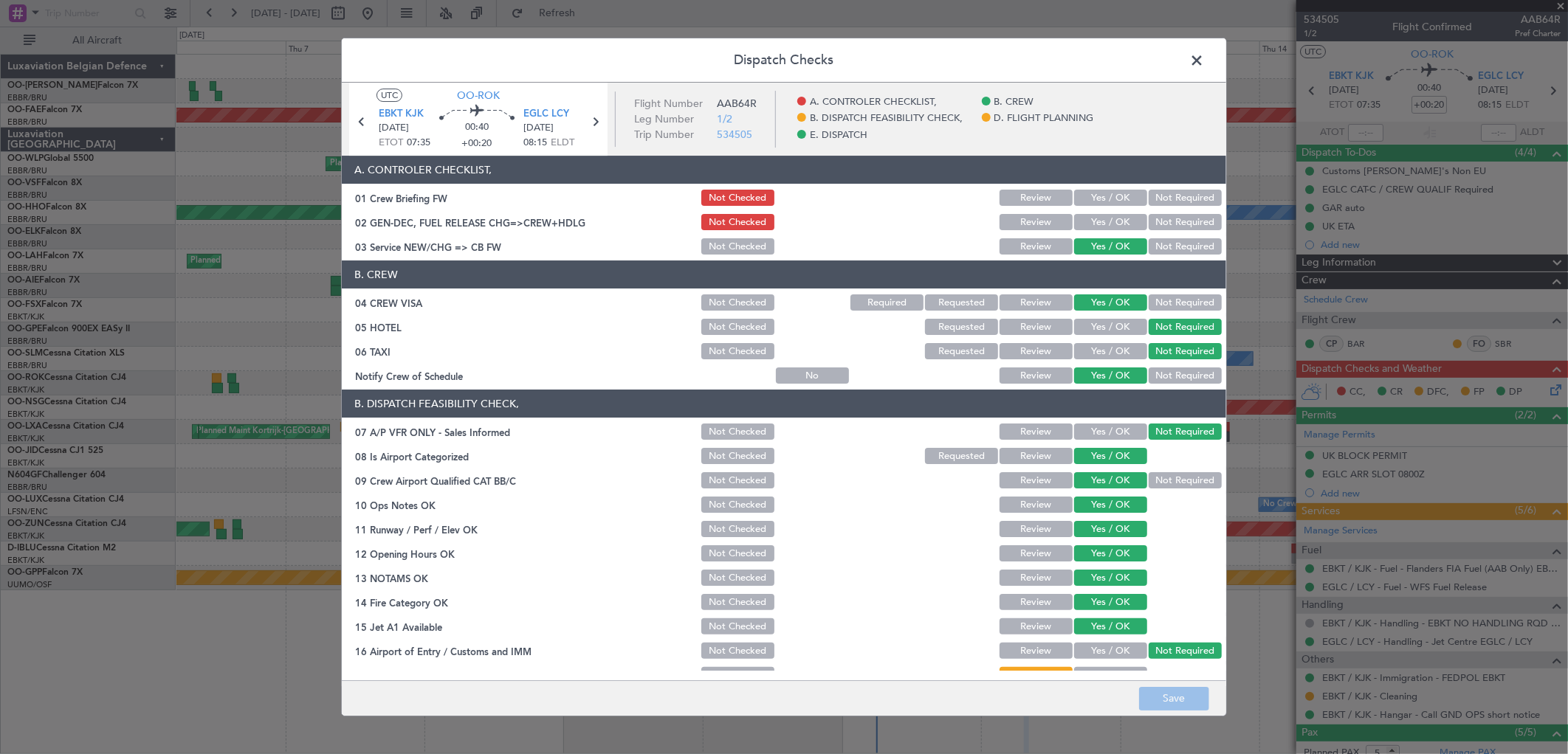
click at [1104, 224] on button "Yes / OK" at bounding box center [1111, 221] width 73 height 16
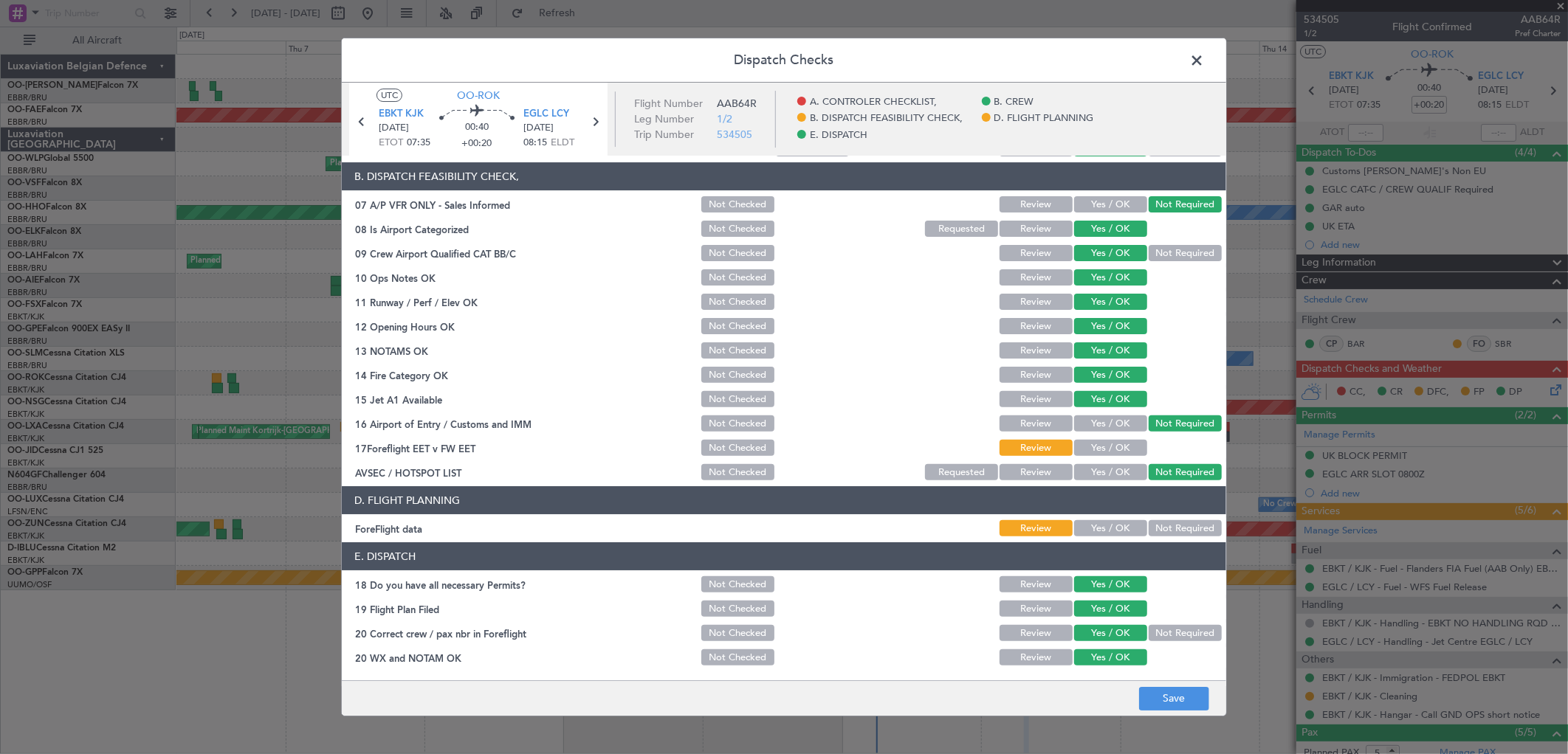
click at [1090, 451] on button "Yes / OK" at bounding box center [1111, 447] width 73 height 16
click at [1163, 533] on button "Not Required" at bounding box center [1186, 528] width 73 height 16
click at [1154, 711] on footer "Save" at bounding box center [784, 699] width 885 height 36
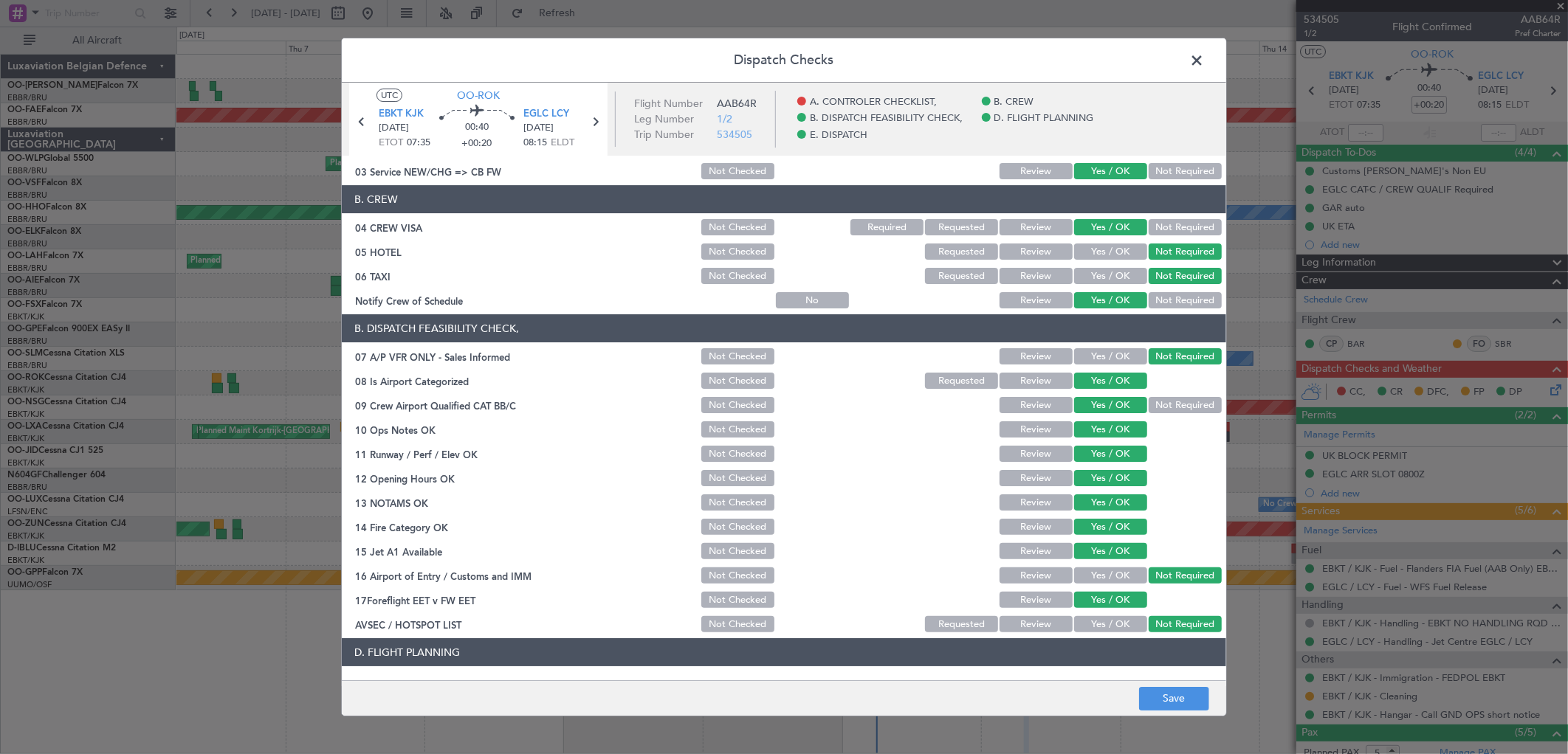
scroll to position [0, 0]
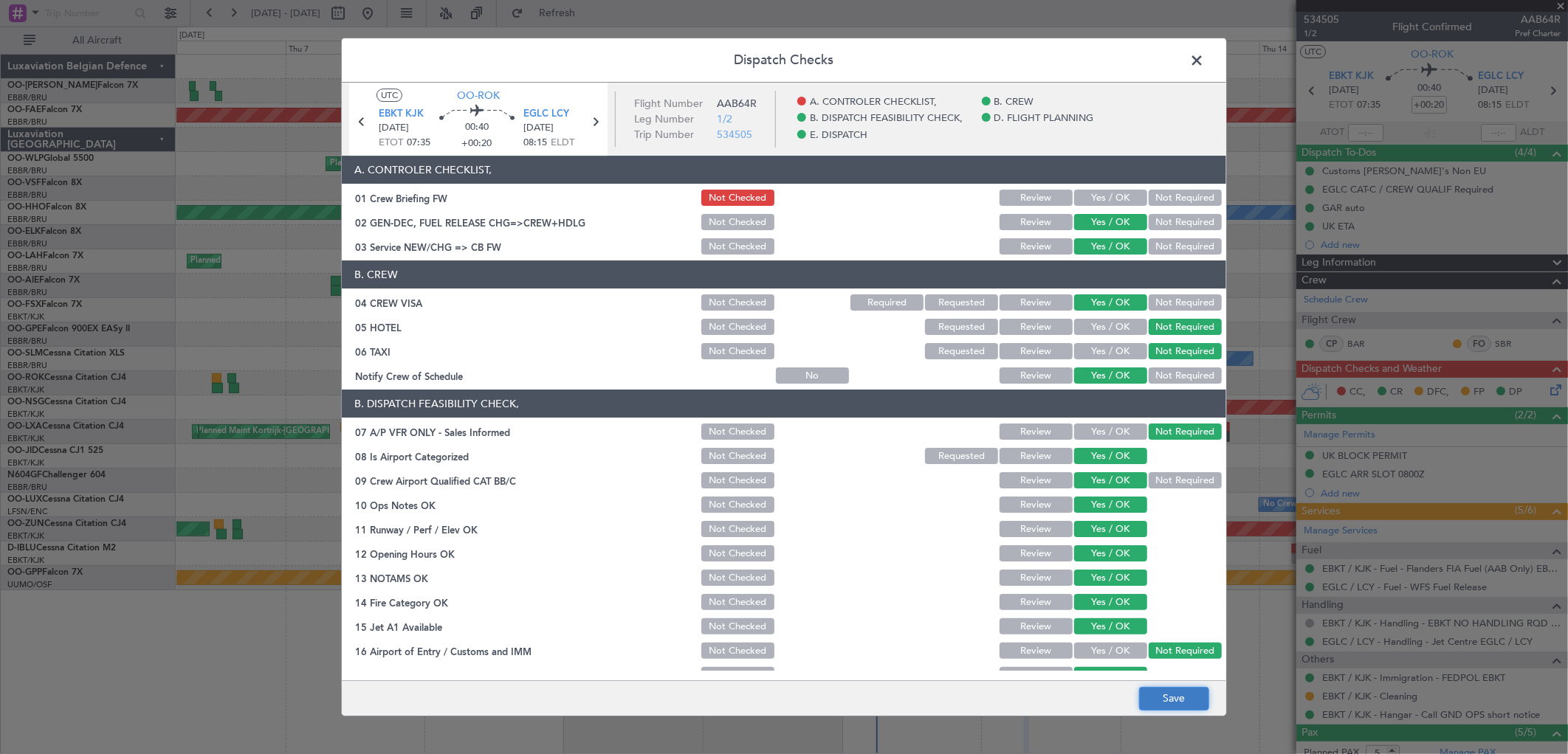
click at [1180, 694] on button "Save" at bounding box center [1174, 699] width 70 height 23
click at [596, 123] on icon at bounding box center [595, 122] width 19 height 19
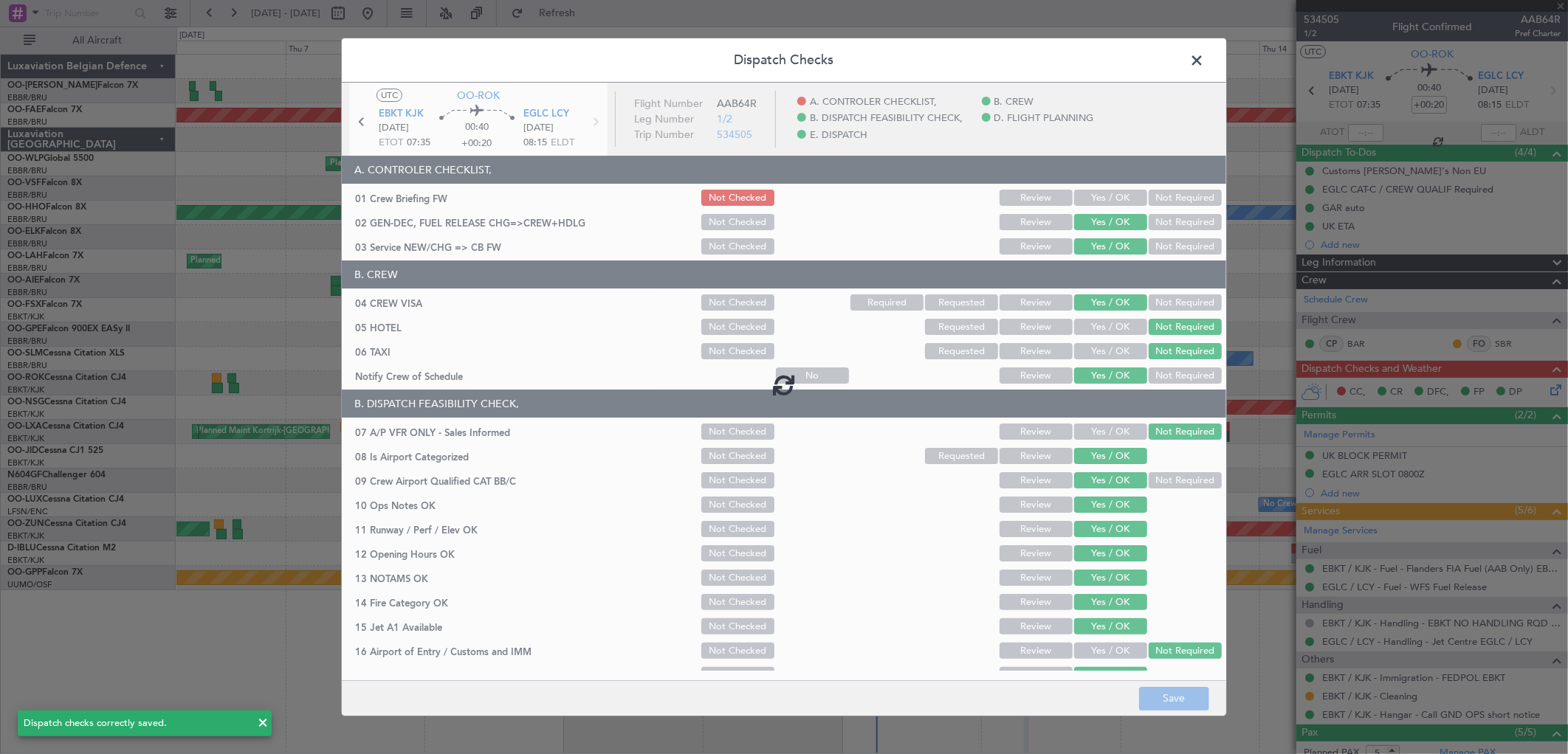
type input "+00:10"
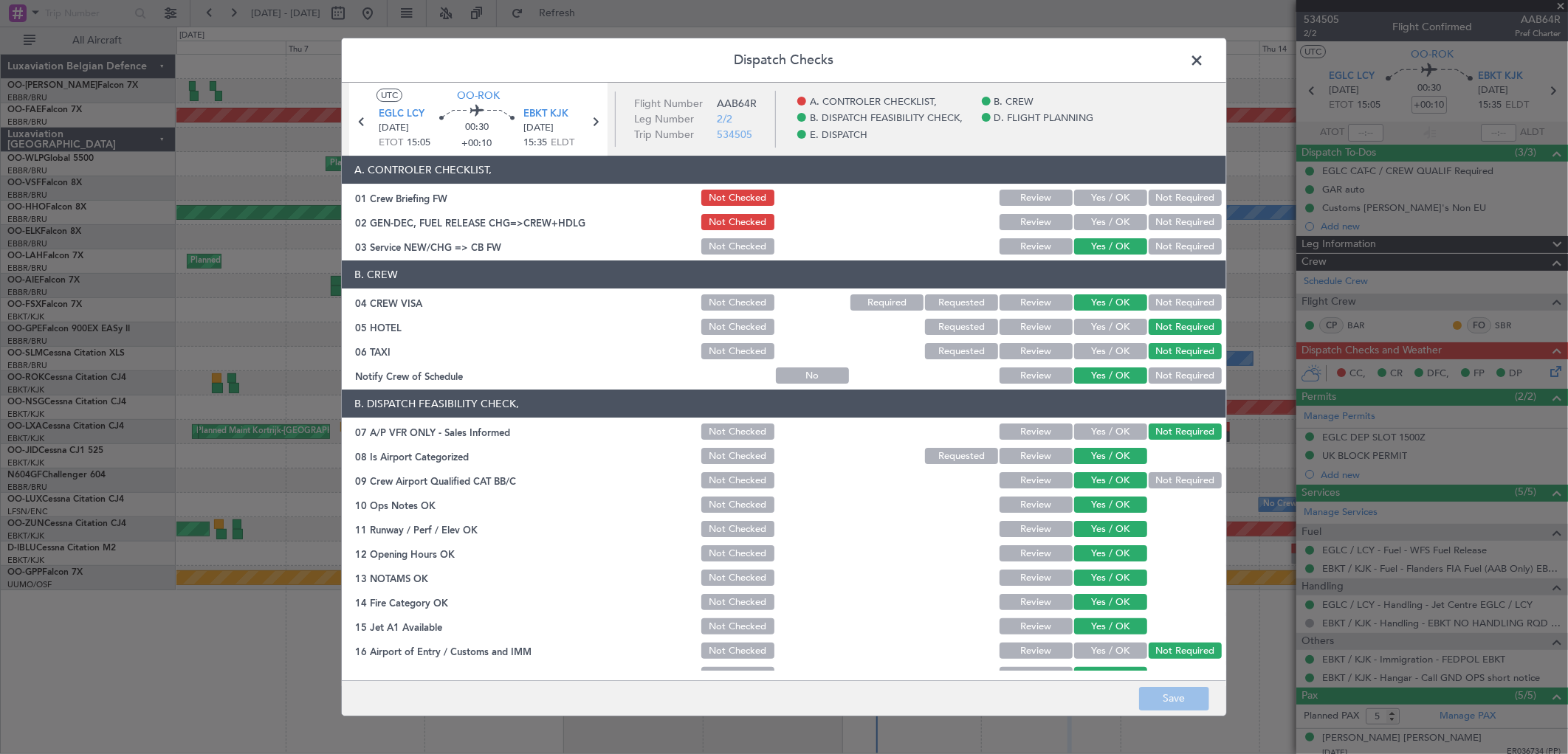
click at [1107, 223] on button "Yes / OK" at bounding box center [1111, 221] width 73 height 16
click at [1164, 702] on button "Save" at bounding box center [1174, 699] width 70 height 23
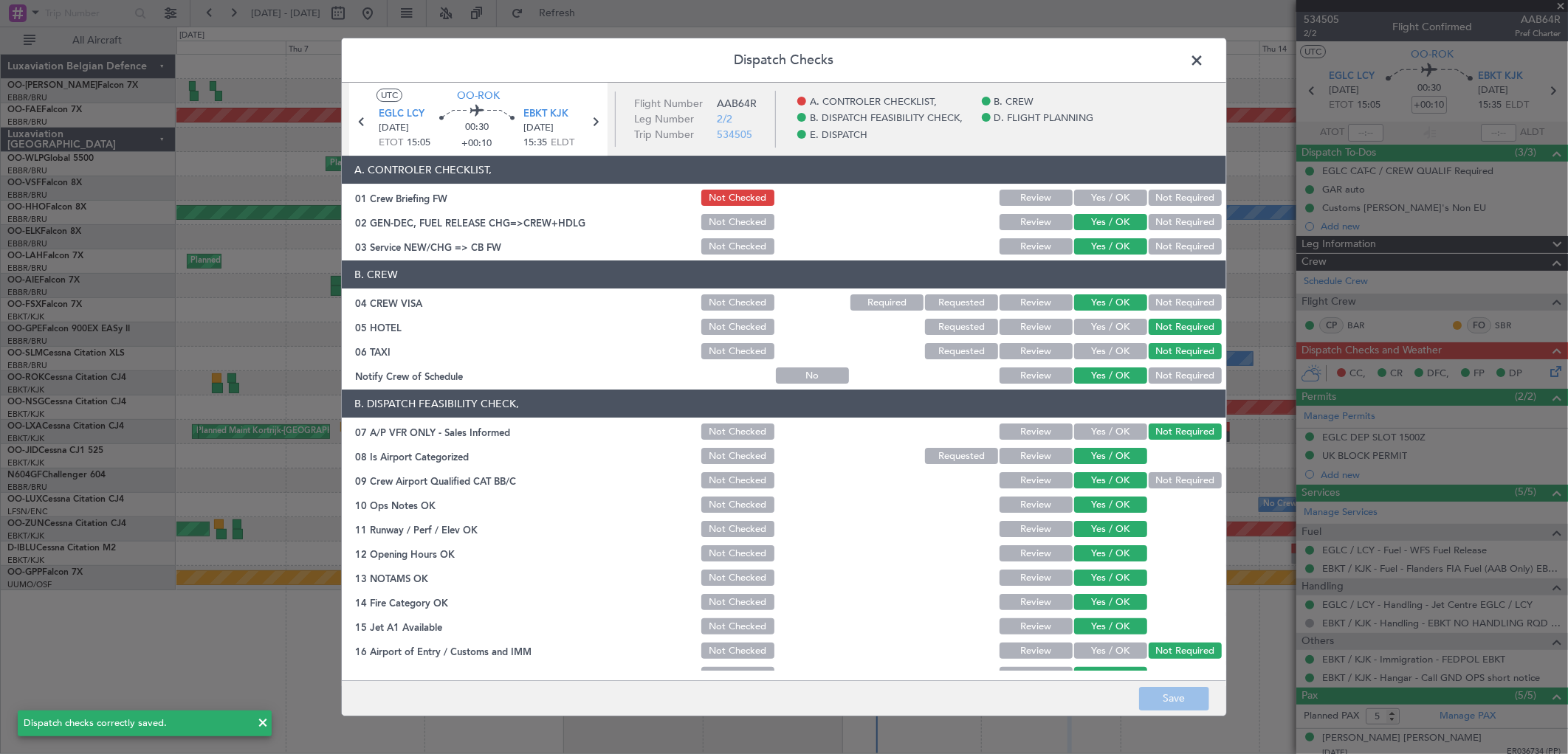
click at [1205, 57] on span at bounding box center [1205, 64] width 0 height 29
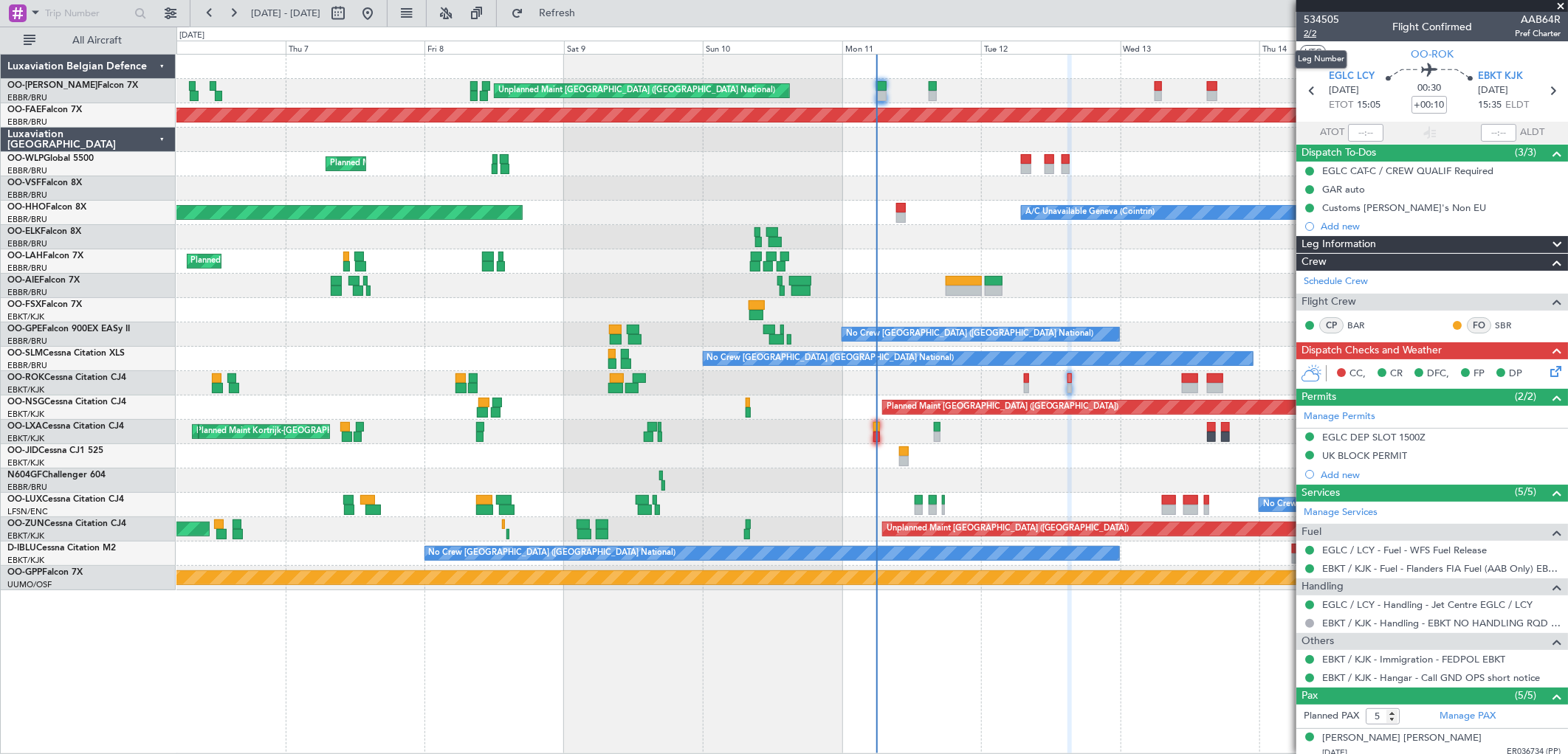
click at [1317, 29] on span "2/2" at bounding box center [1322, 33] width 36 height 12
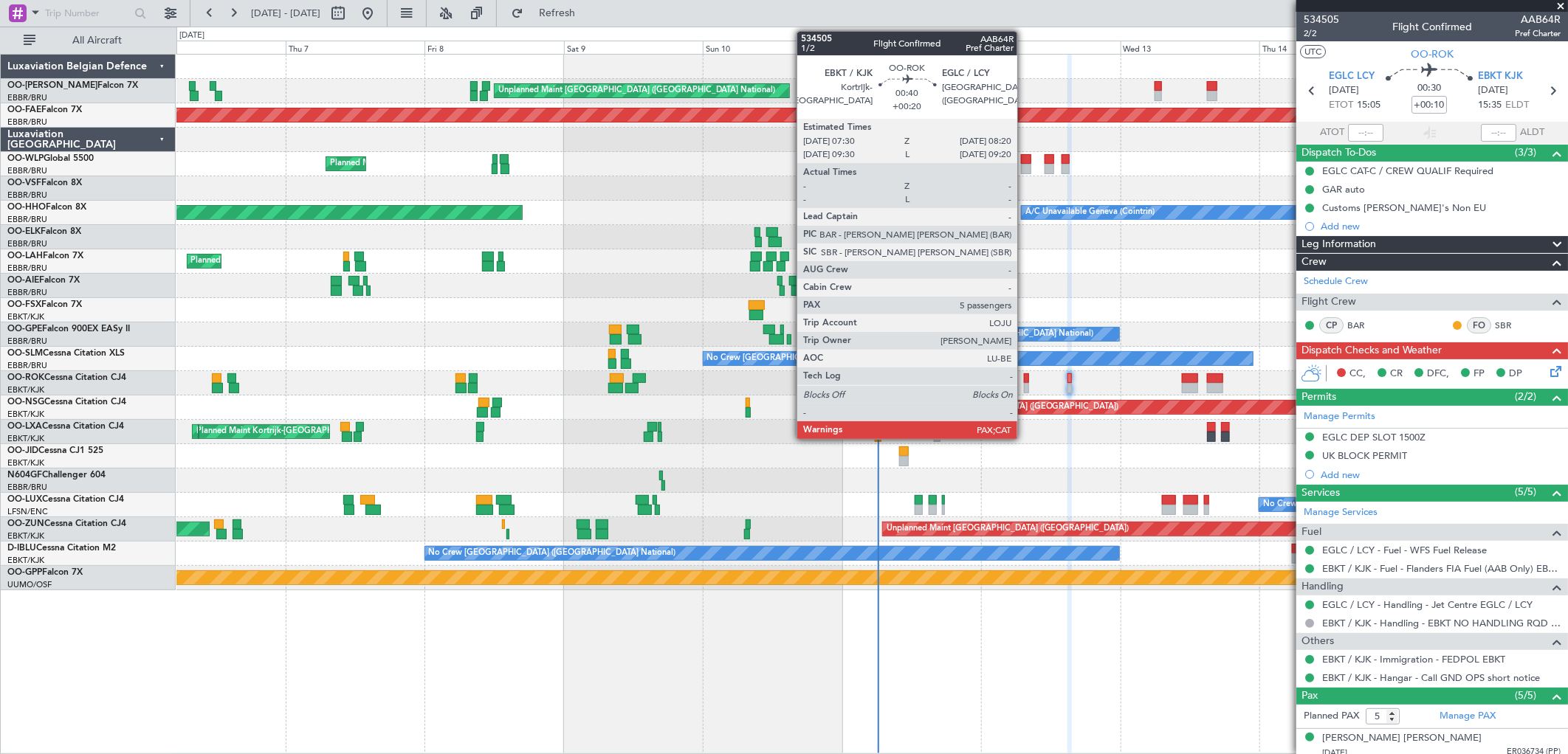
click at [1025, 382] on div at bounding box center [1028, 378] width 6 height 10
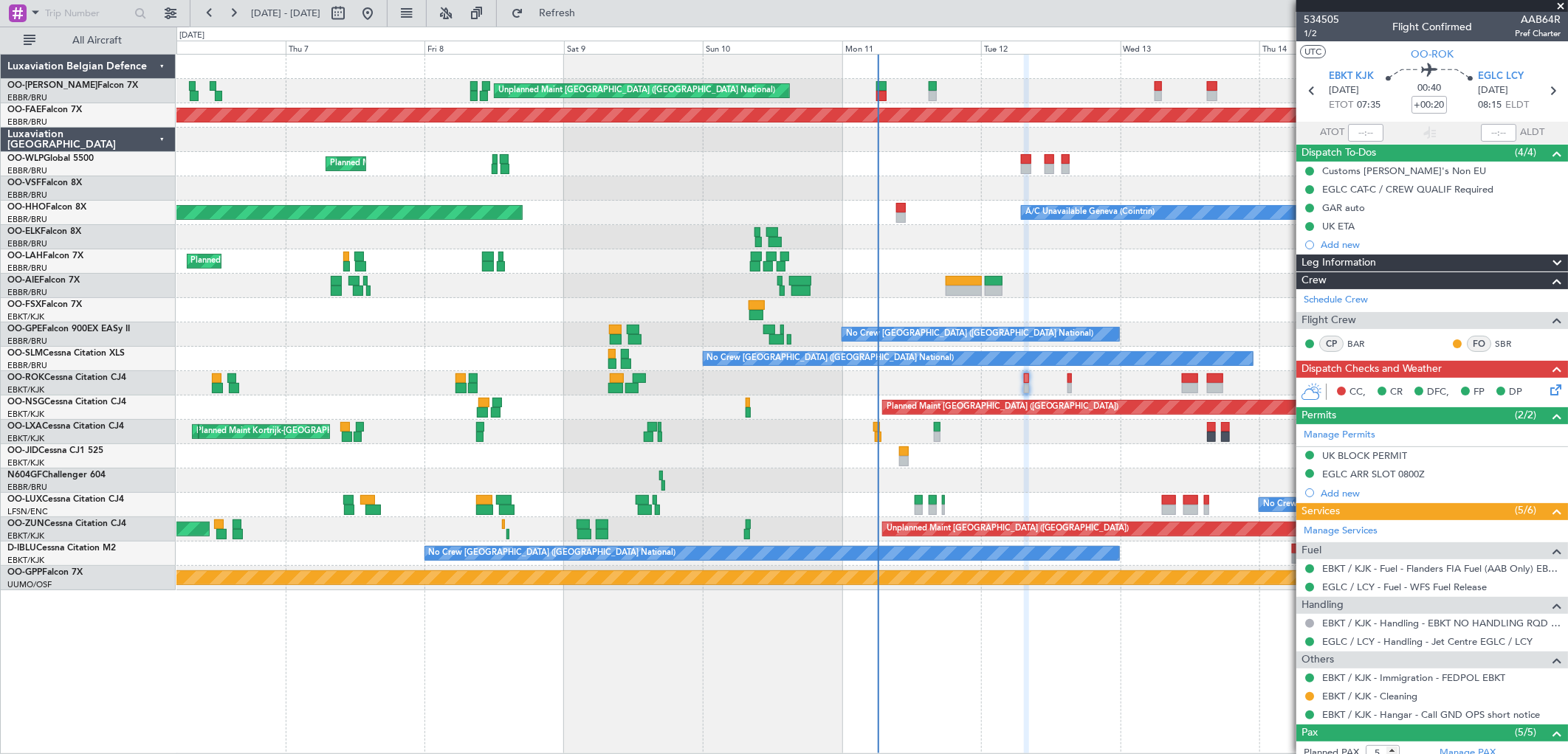
click at [1547, 389] on icon at bounding box center [1553, 387] width 12 height 12
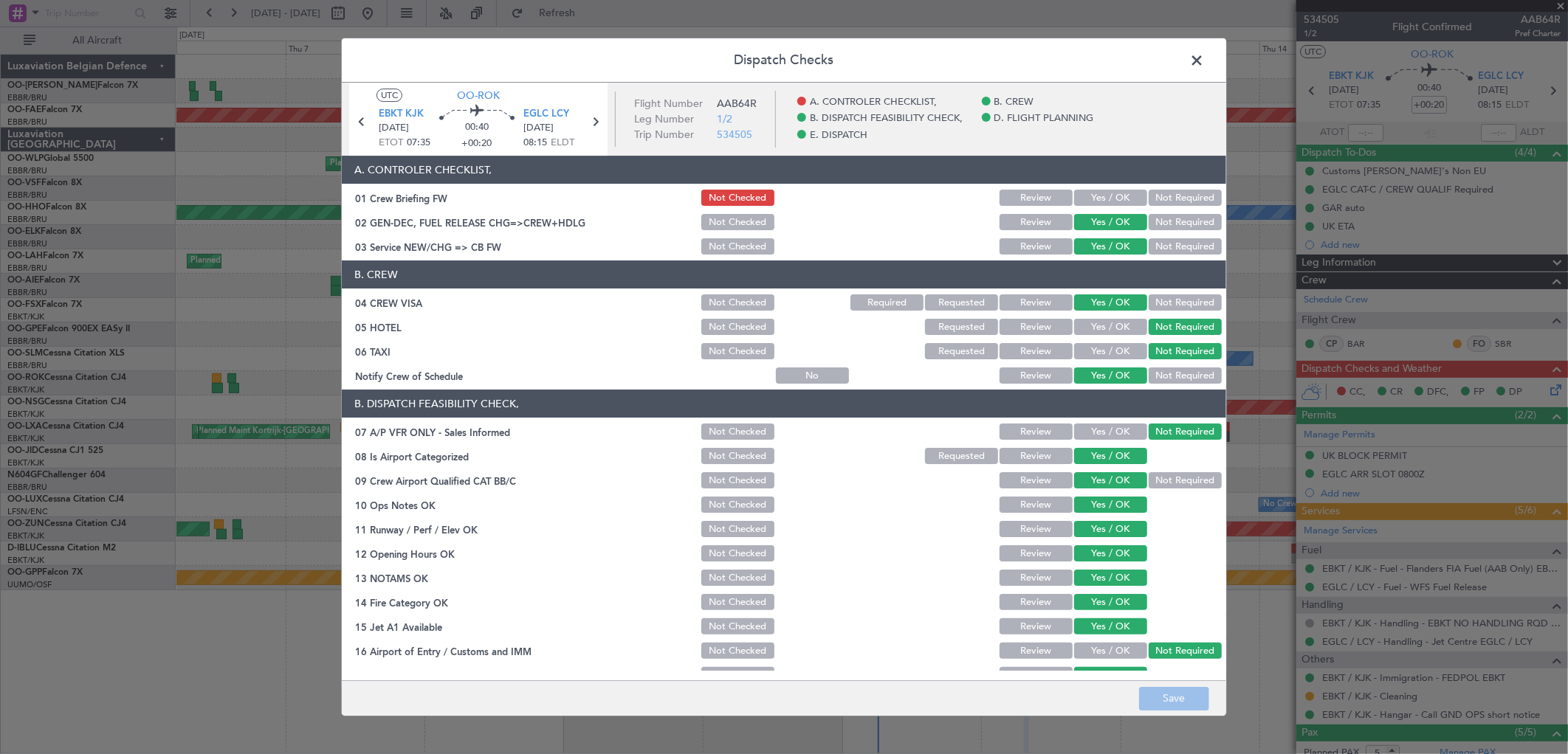
drag, startPoint x: 1090, startPoint y: 178, endPoint x: 1090, endPoint y: 189, distance: 11.0
click at [1090, 182] on header "A. CONTROLER CHECKLIST," at bounding box center [784, 170] width 885 height 28
click at [1090, 189] on button "Yes / OK" at bounding box center [1111, 197] width 73 height 16
click at [1192, 699] on button "Save" at bounding box center [1174, 699] width 70 height 23
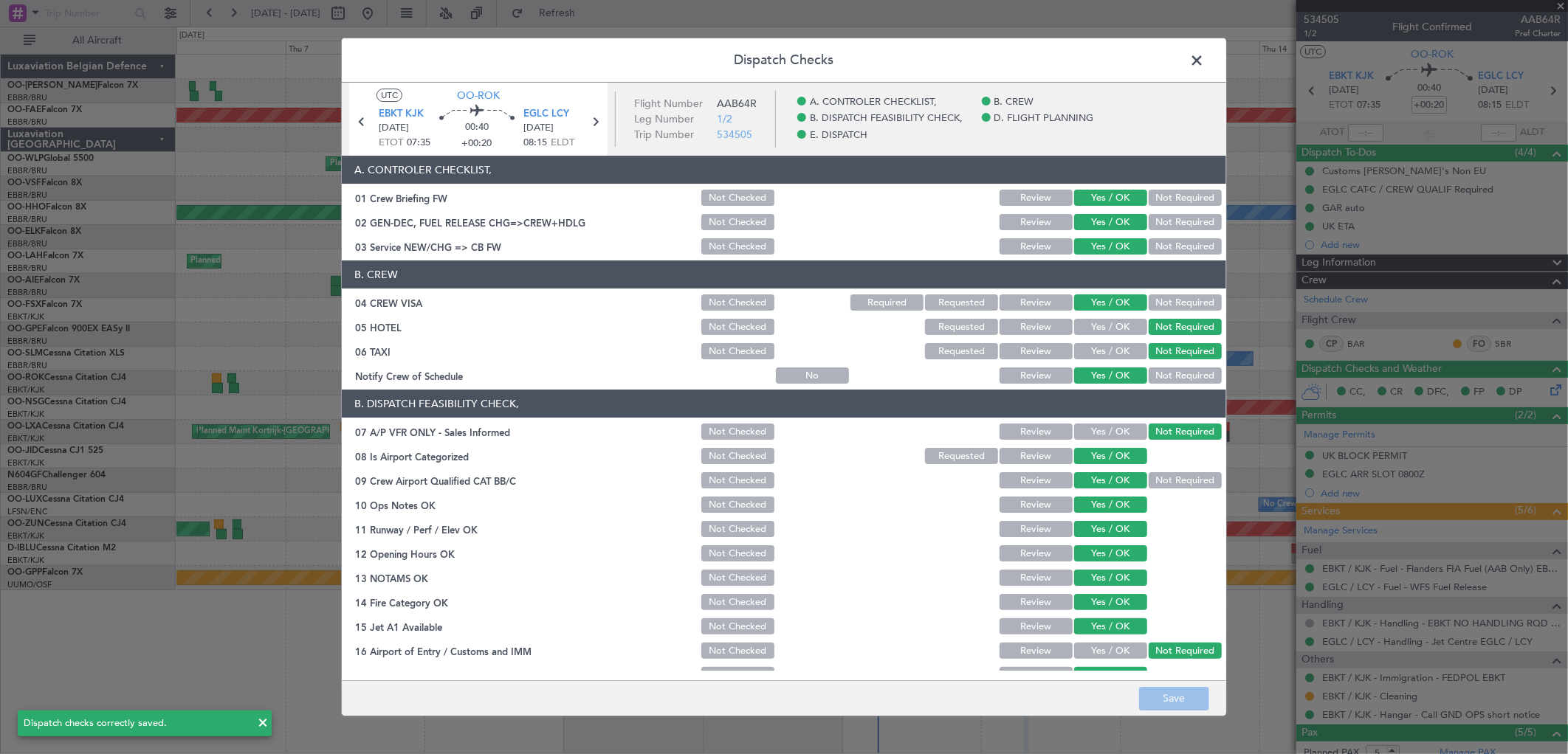
click at [593, 119] on icon at bounding box center [595, 122] width 19 height 19
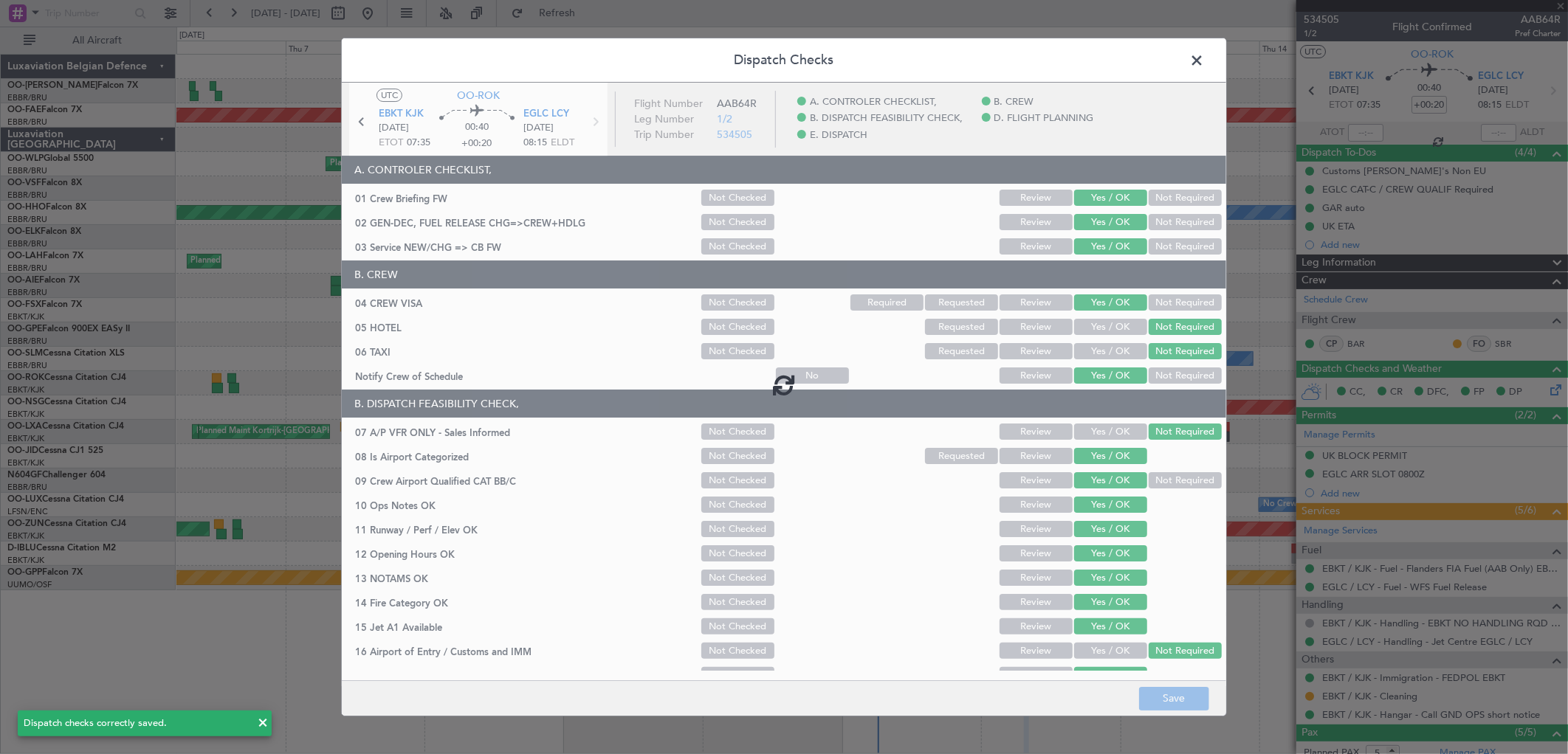
type input "+00:10"
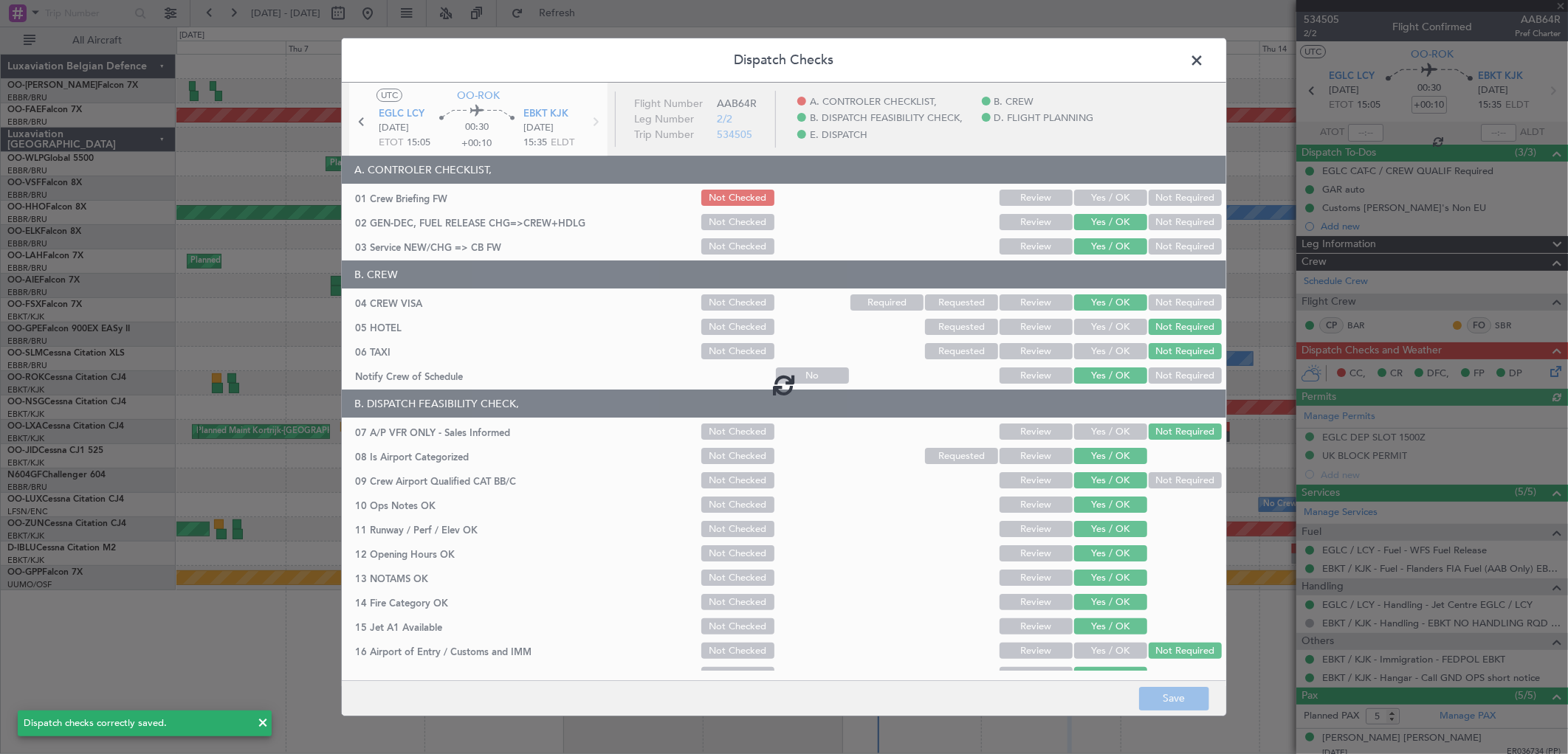
click at [1101, 199] on div at bounding box center [784, 385] width 885 height 604
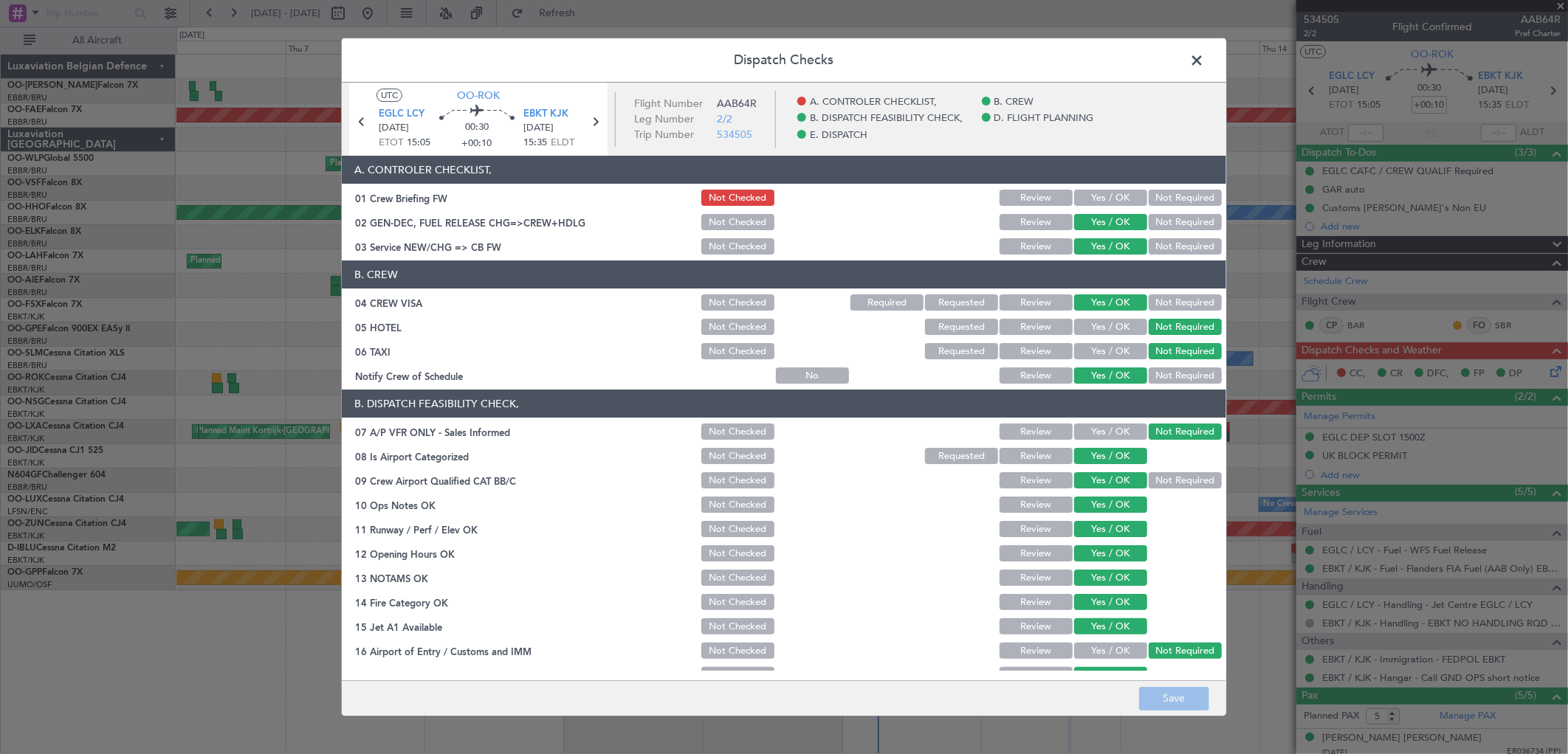
click at [1101, 198] on button "Yes / OK" at bounding box center [1111, 197] width 73 height 16
click at [1166, 703] on button "Save" at bounding box center [1174, 699] width 70 height 23
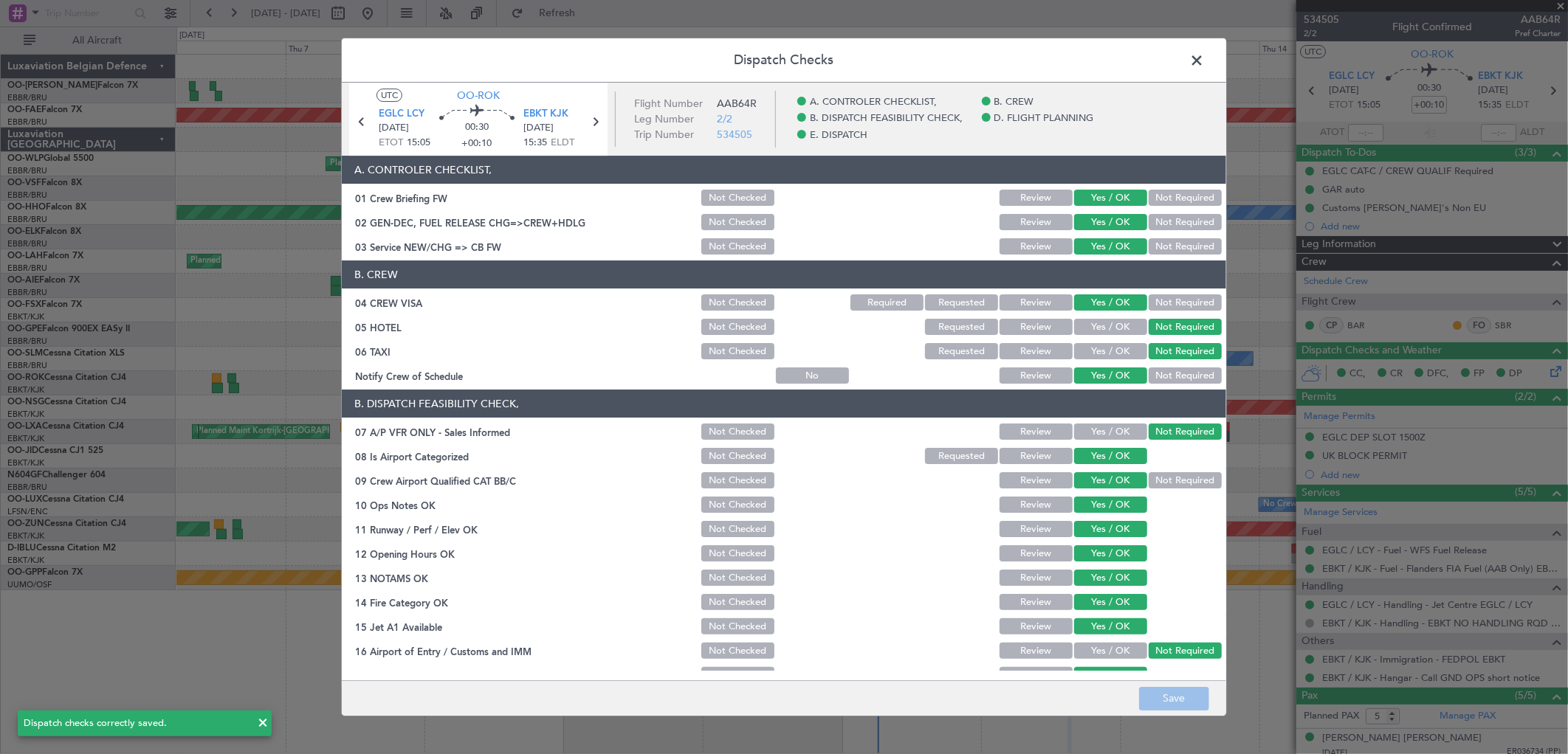
click at [1205, 59] on span at bounding box center [1205, 64] width 0 height 29
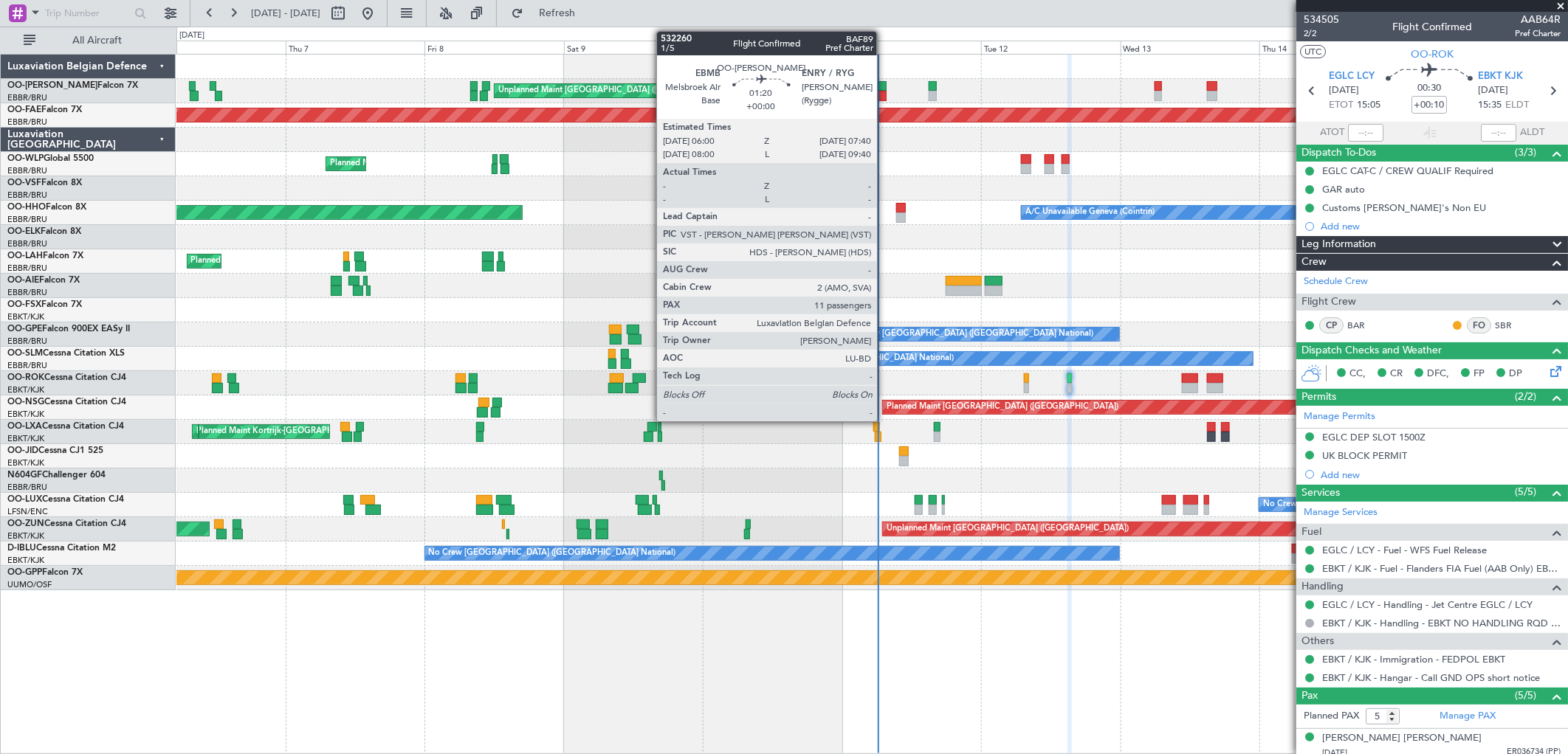
click at [882, 84] on div at bounding box center [881, 86] width 10 height 10
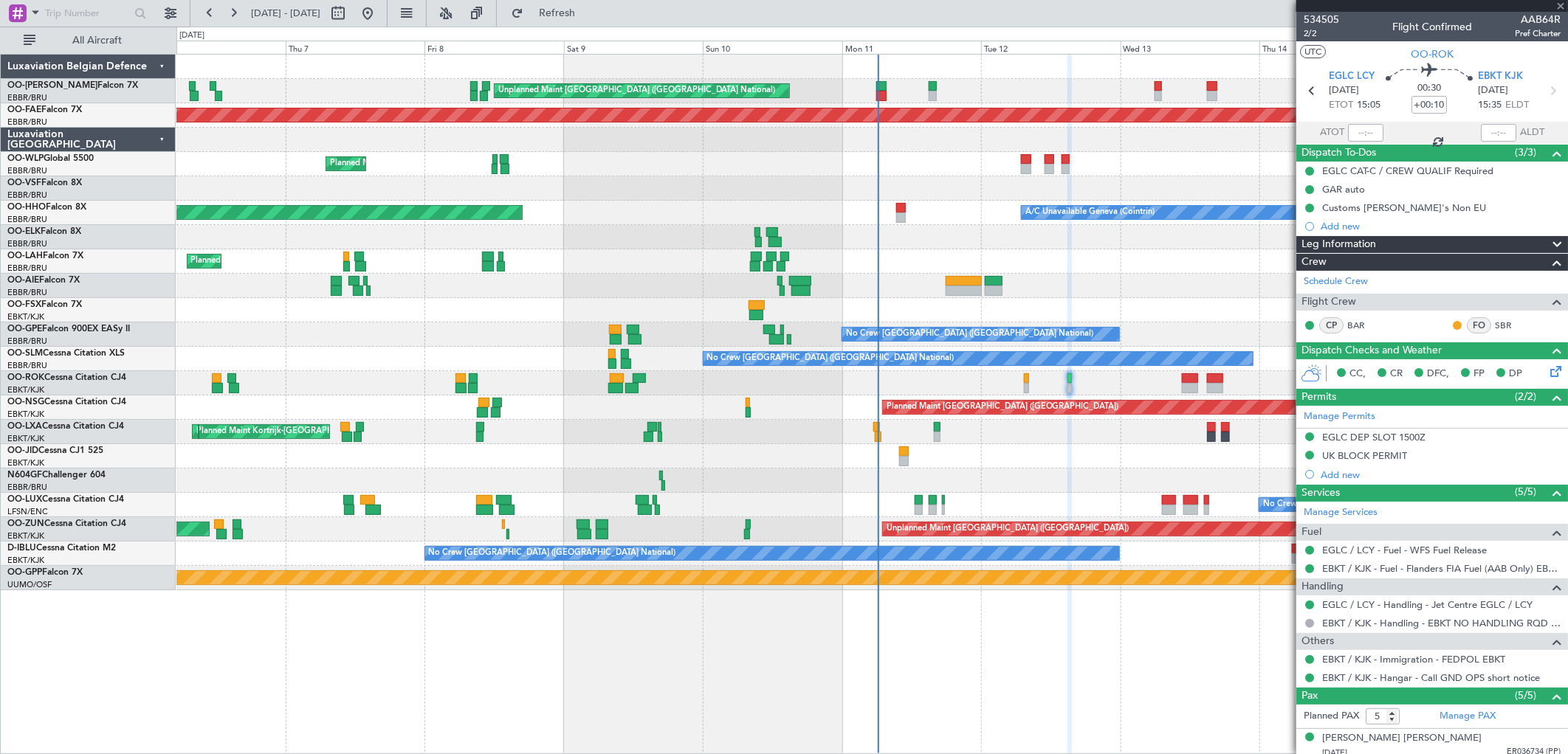
type input "11"
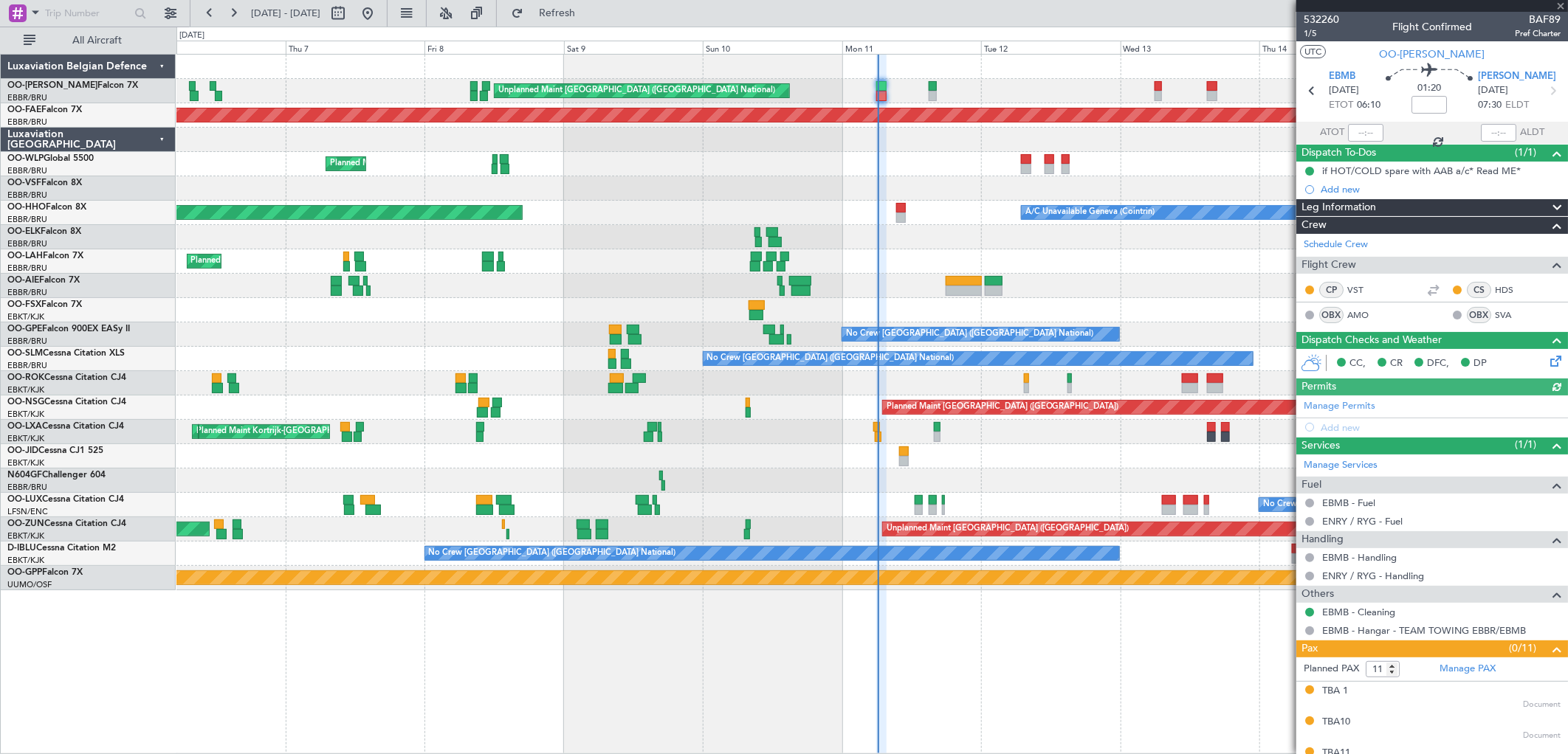
click at [1370, 128] on div at bounding box center [1366, 132] width 36 height 18
click at [1355, 133] on input "text" at bounding box center [1366, 132] width 36 height 18
type input "06:09"
click at [588, 8] on span "Refresh" at bounding box center [557, 13] width 62 height 10
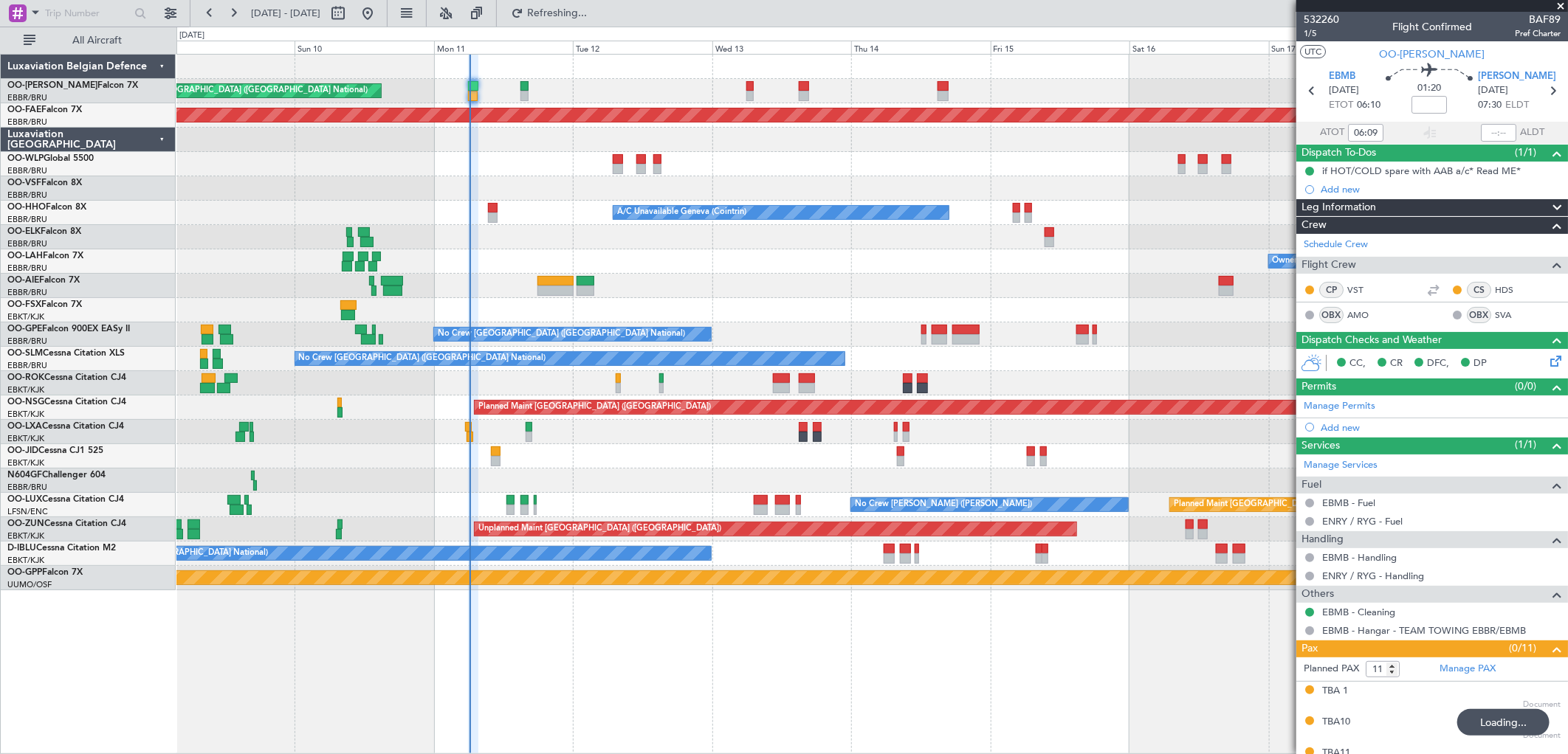
click at [695, 255] on div "Owner Brussels (Brussels National) - - EBBR 12:00 Z KVNY 23:45 Z" at bounding box center [872, 262] width 1392 height 24
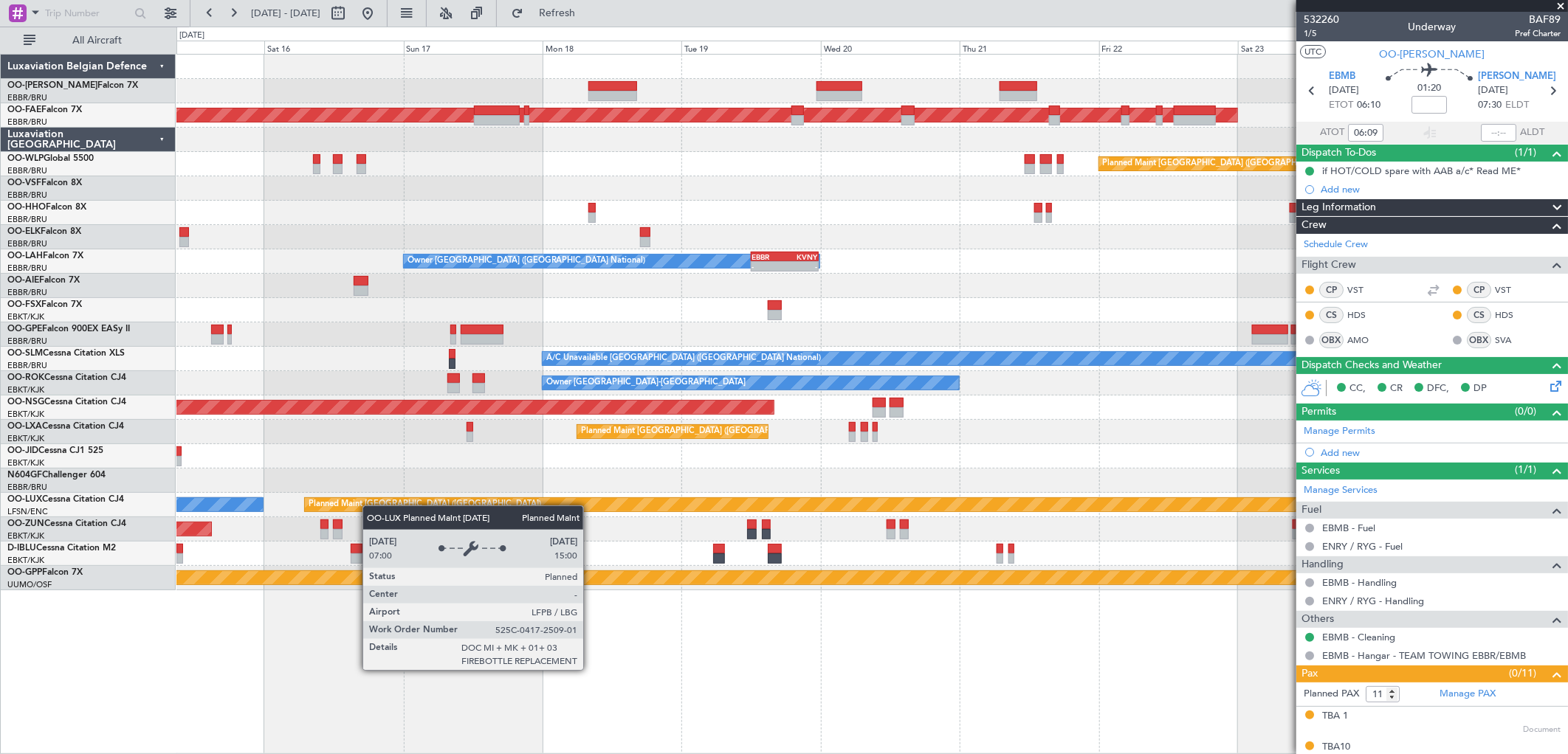
click at [371, 506] on div "Planned Maint Kortrijk-Wevelgem Planned Maint Berlin (Brandenburg) A/C Unavaila…" at bounding box center [872, 322] width 1392 height 535
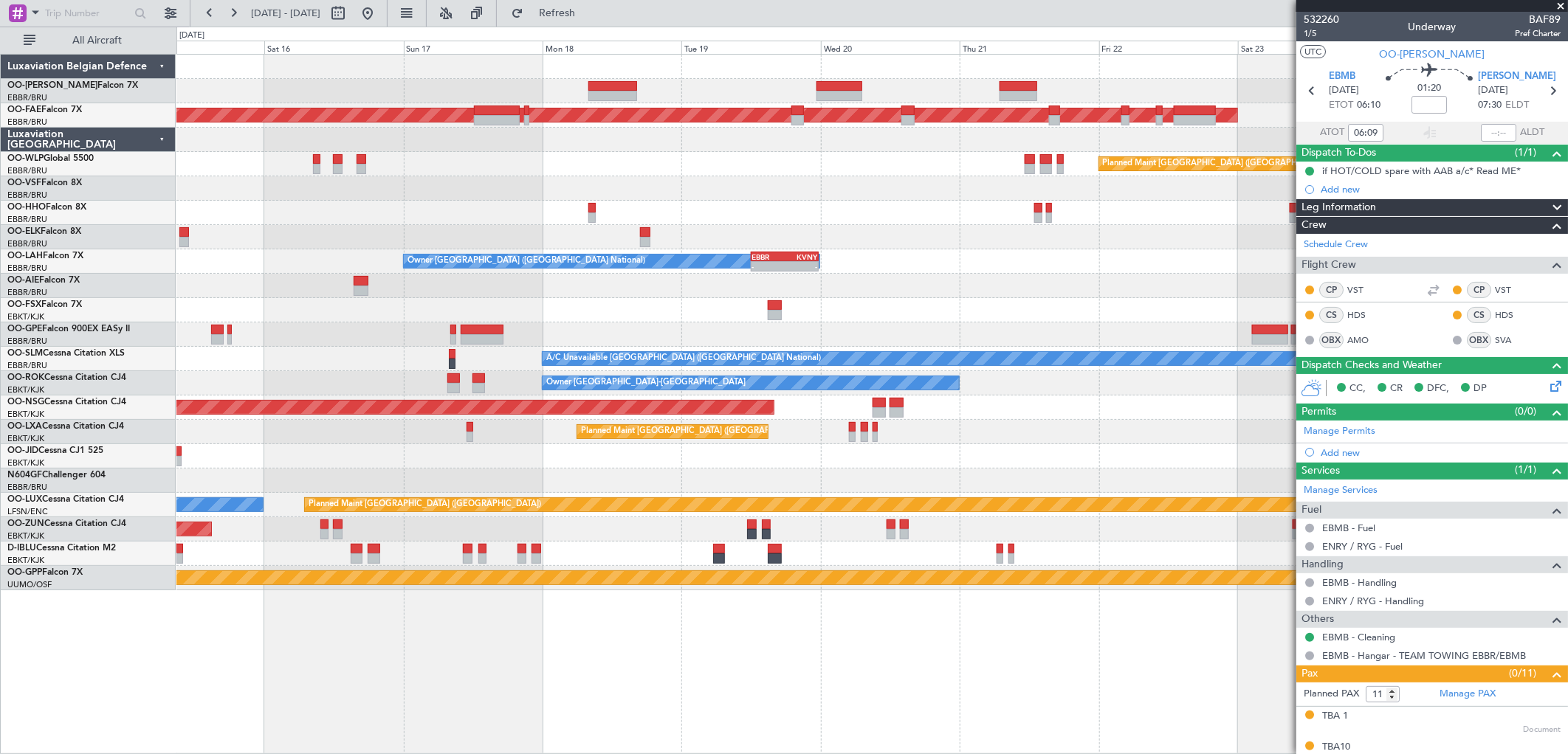
click at [452, 615] on div "Planned Maint Kortrijk-Wevelgem Planned Maint Berlin (Brandenburg) A/C Unavaila…" at bounding box center [872, 403] width 1392 height 701
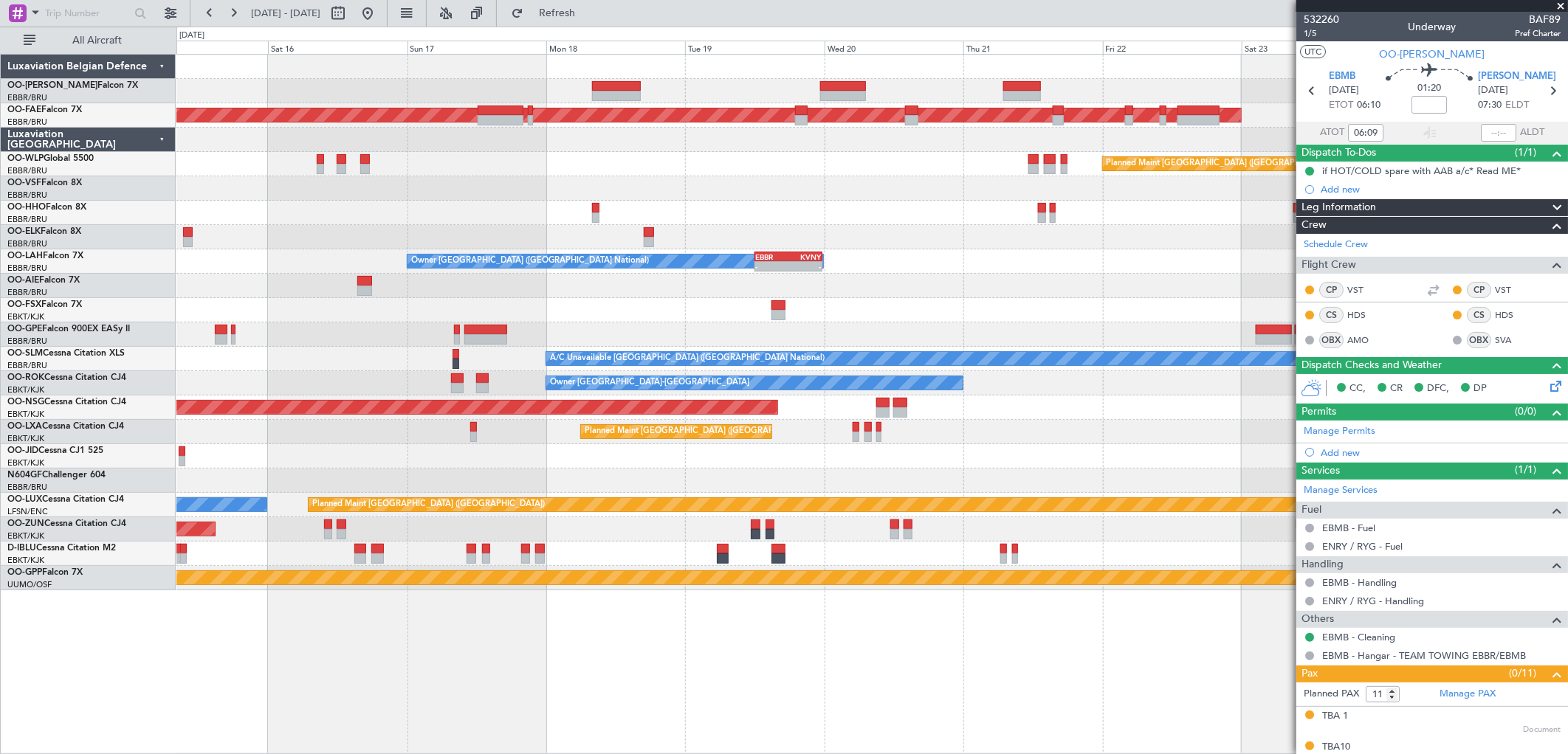
click at [1090, 305] on div "Planned Maint Kortrijk-Wevelgem Planned Maint Berlin (Brandenburg) A/C Unavaila…" at bounding box center [872, 322] width 1392 height 535
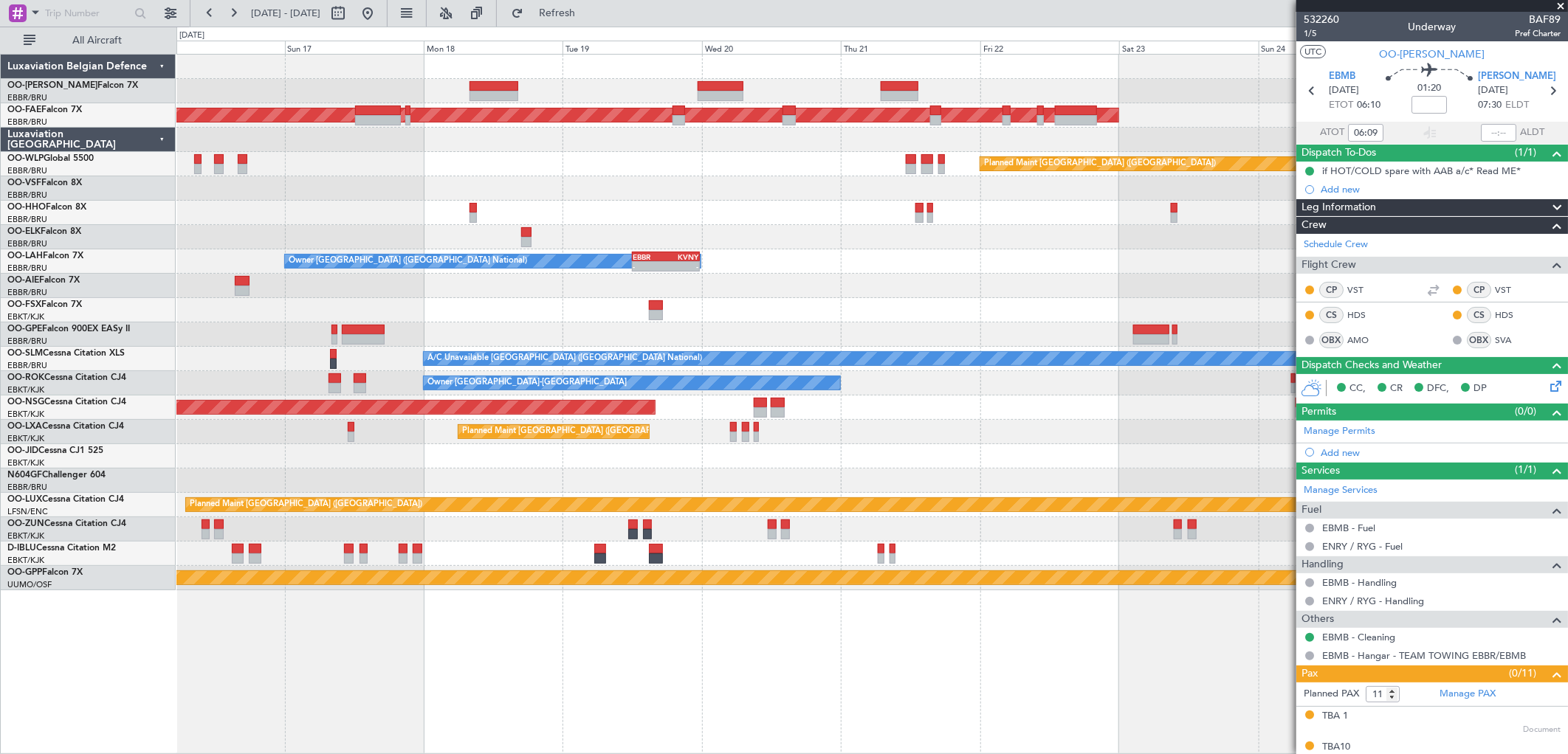
click at [886, 416] on div "Planned Maint [GEOGRAPHIC_DATA] ([GEOGRAPHIC_DATA])" at bounding box center [872, 408] width 1392 height 24
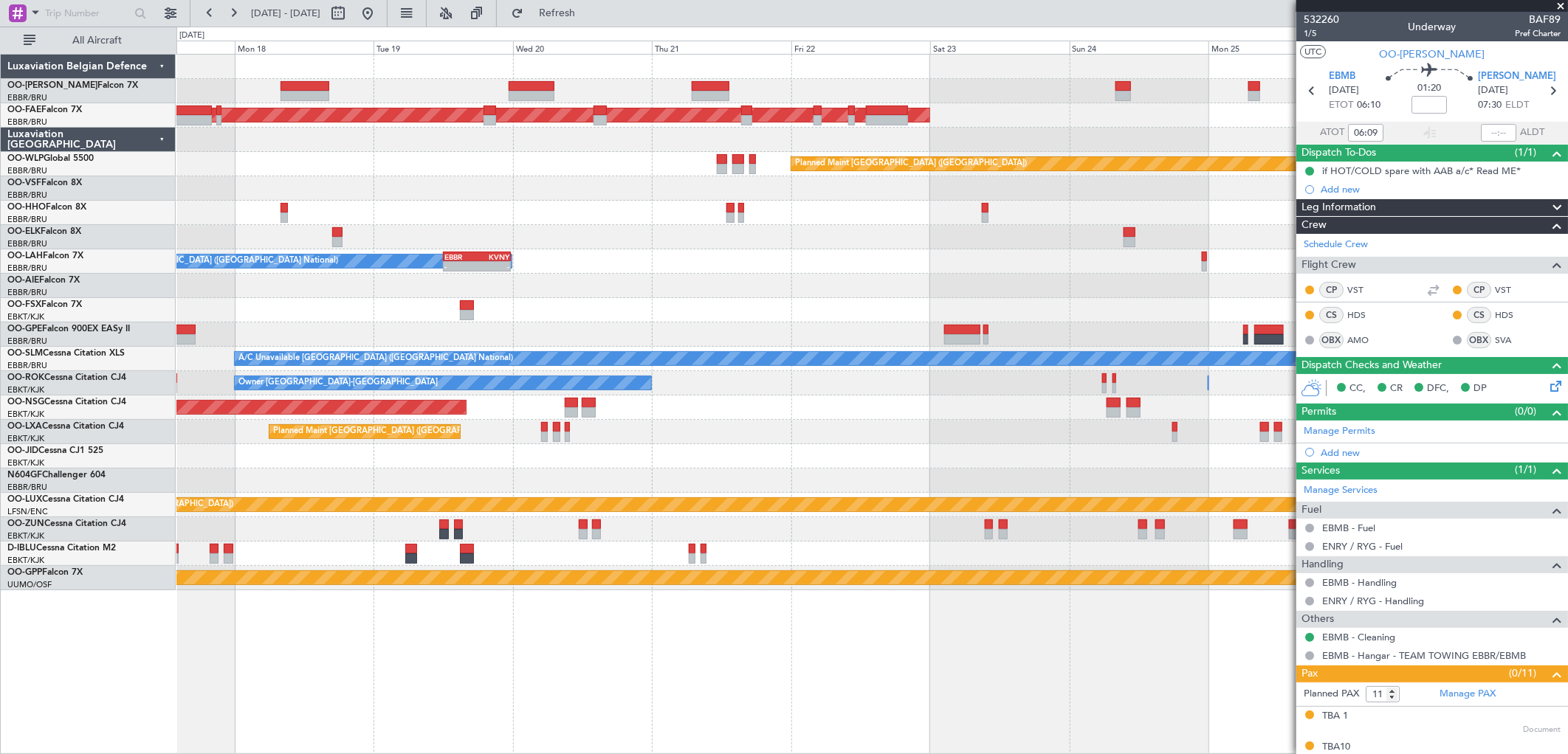
click at [589, 27] on div "0 0 Sun 17 Mon 18 Tue 19 Wed 20 Thu 21 Fri 22 Sat 23 Aug 2025 Sun 24 Mon 25 Tue…" at bounding box center [873, 40] width 1391 height 26
click at [588, 16] on span "Refresh" at bounding box center [557, 13] width 62 height 10
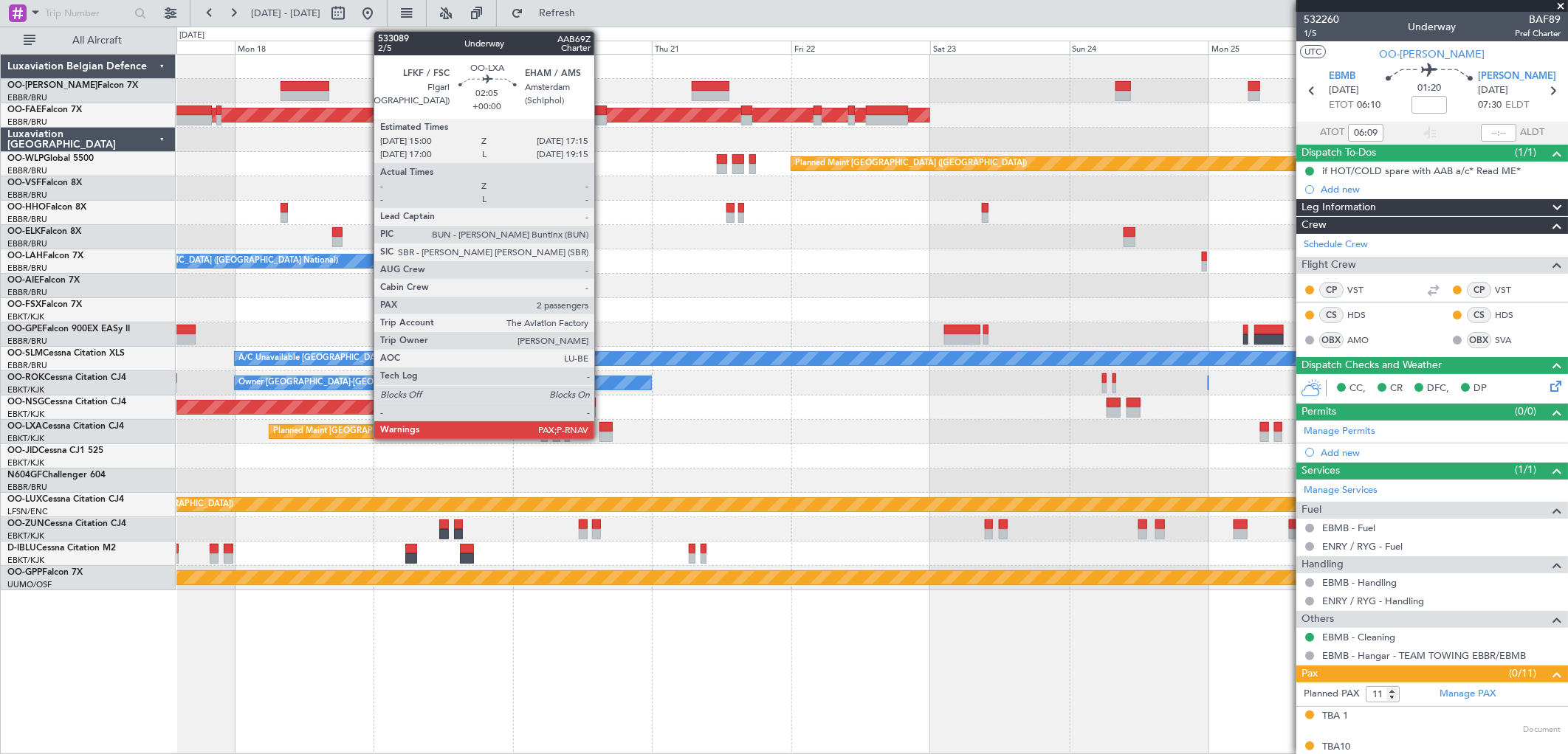
click at [601, 435] on div at bounding box center [606, 436] width 13 height 10
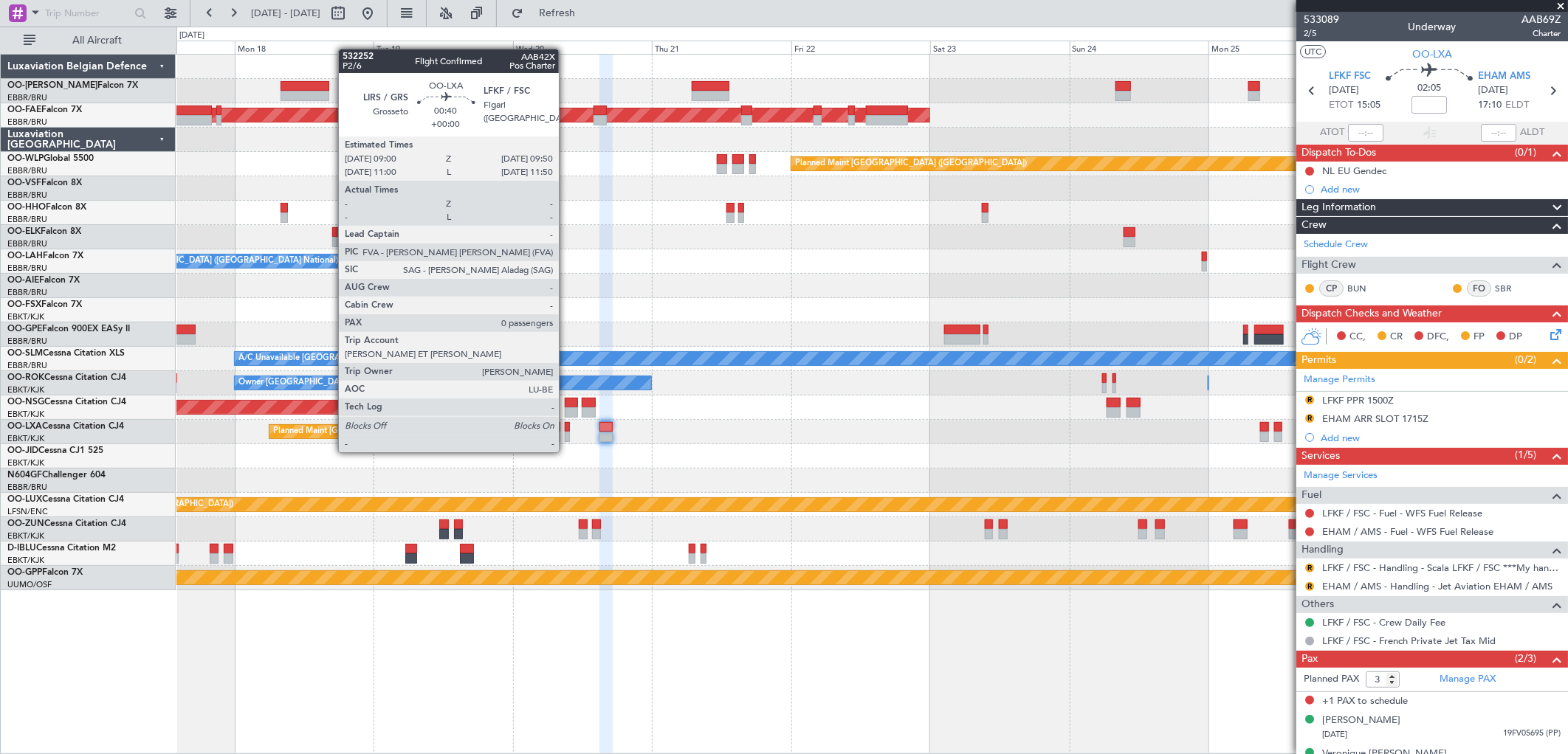
click at [567, 437] on div at bounding box center [568, 436] width 6 height 10
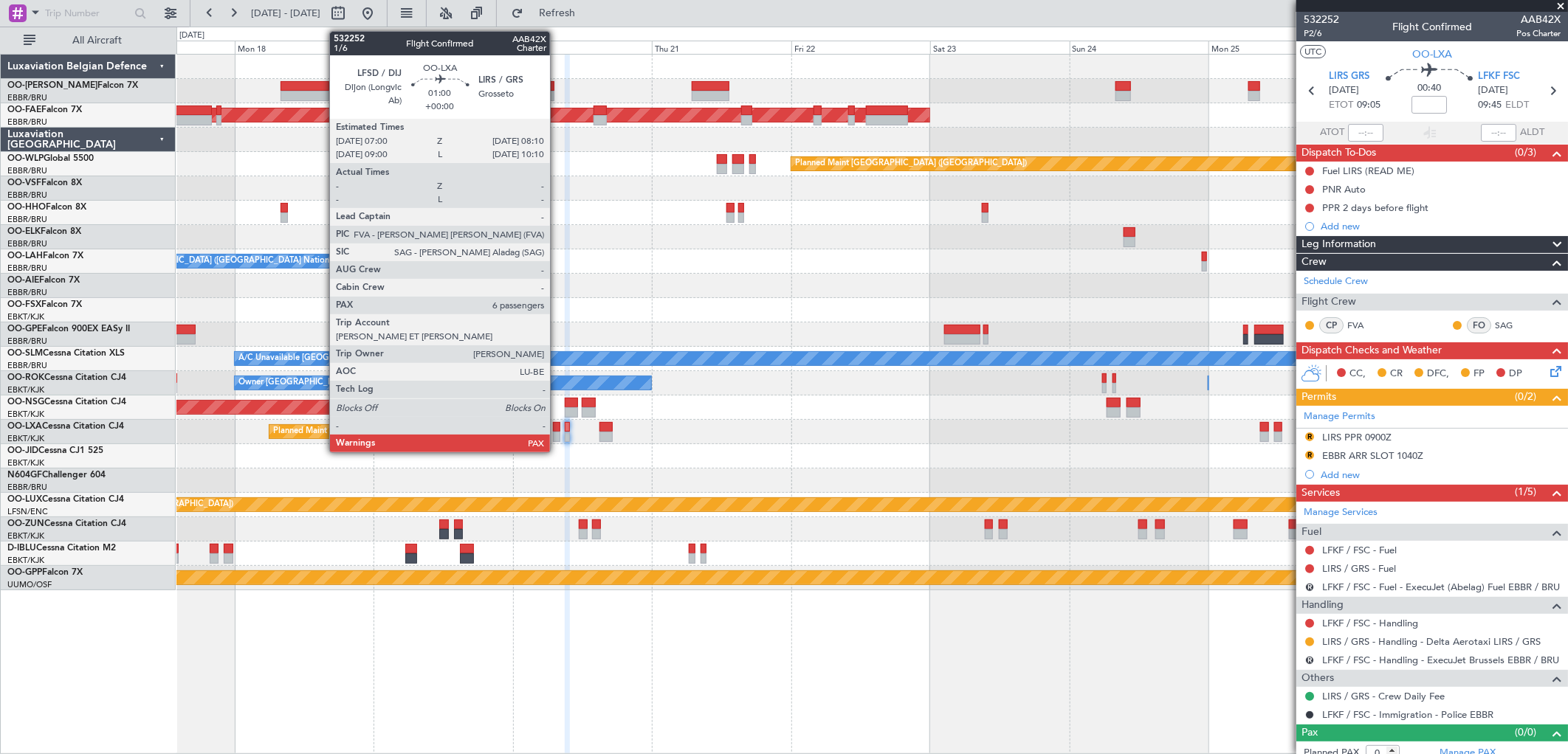
click at [557, 426] on div at bounding box center [556, 427] width 8 height 10
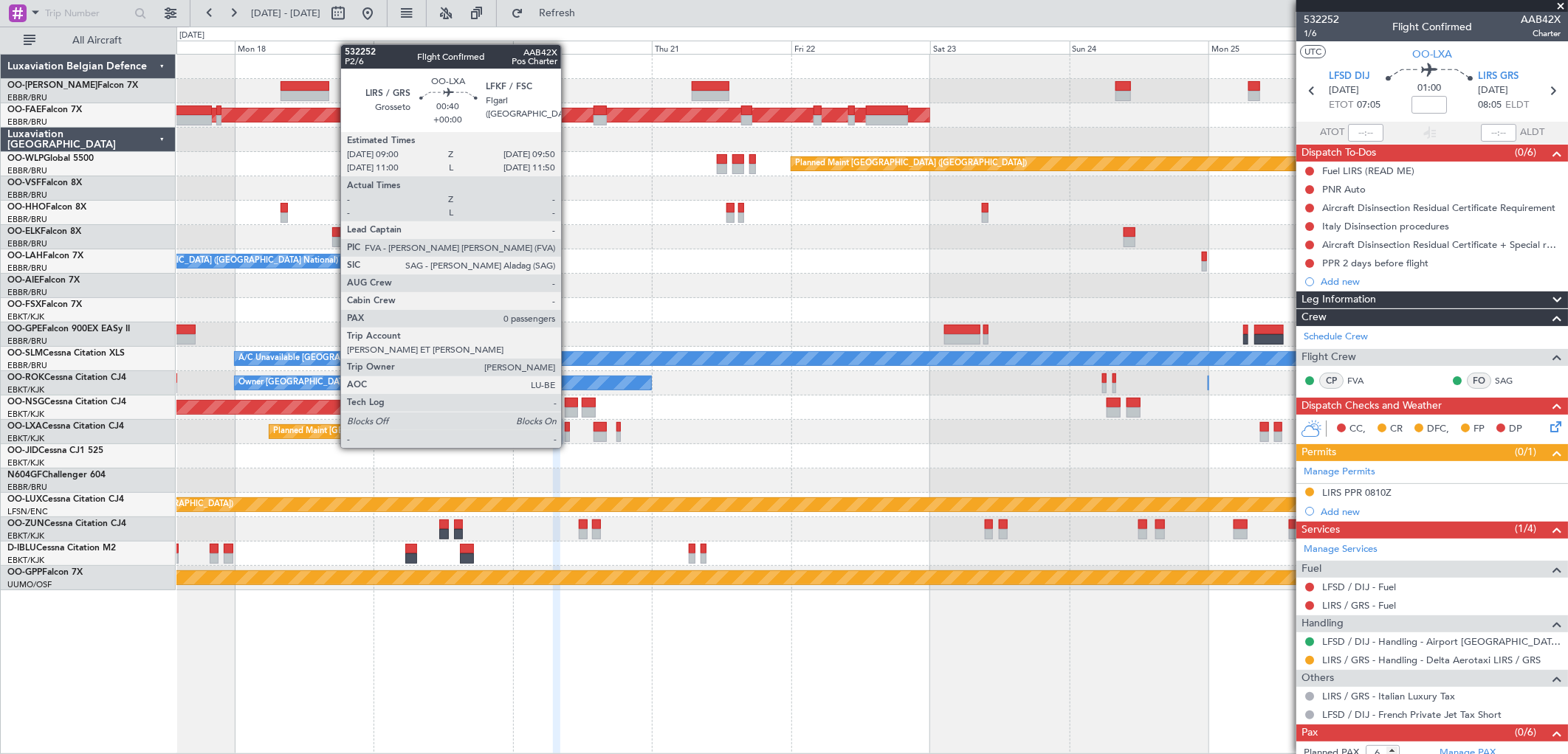
click at [569, 433] on div at bounding box center [568, 436] width 6 height 10
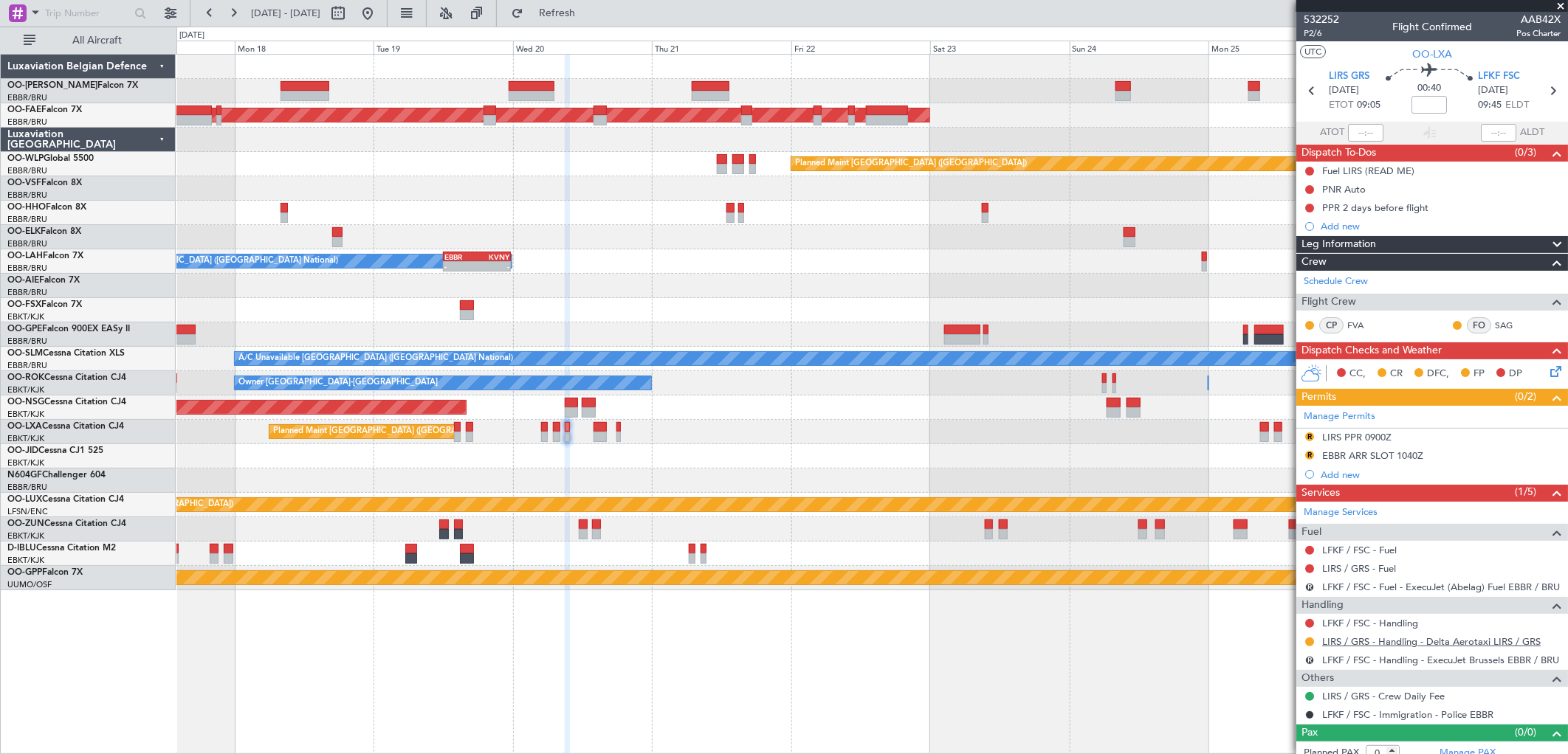
click at [1347, 639] on link "LIRS / GRS - Handling - Delta Aerotaxi LIRS / GRS" at bounding box center [1431, 641] width 219 height 12
click at [1311, 31] on span "P2/6" at bounding box center [1322, 33] width 36 height 12
click at [1308, 36] on span "P2/6" at bounding box center [1322, 33] width 36 height 12
click at [587, 12] on span "Refresh" at bounding box center [557, 13] width 62 height 10
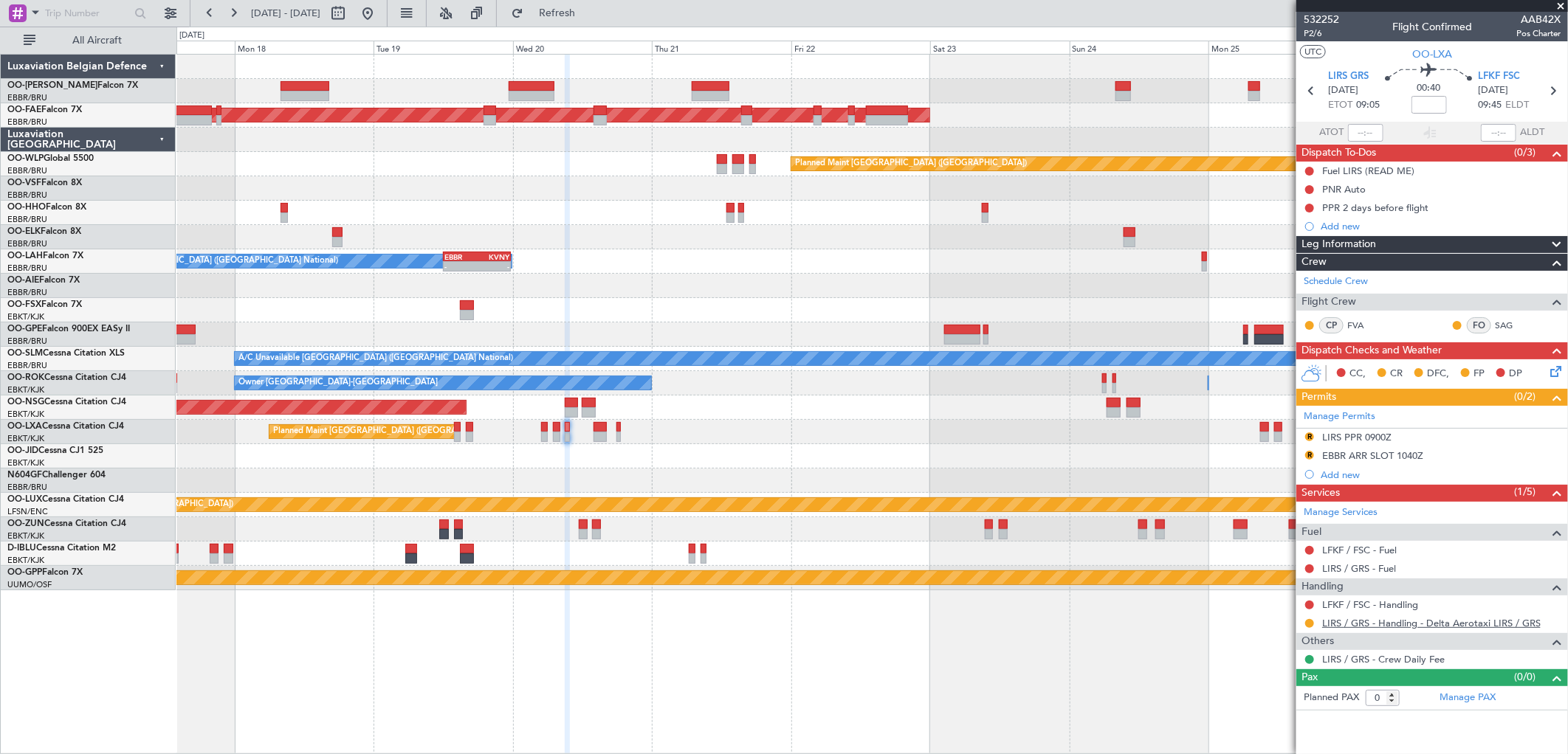
click at [1336, 620] on link "LIRS / GRS - Handling - Delta Aerotaxi LIRS / GRS" at bounding box center [1431, 623] width 219 height 12
click at [1315, 433] on div "R" at bounding box center [1310, 437] width 12 height 12
click at [1307, 436] on button "R" at bounding box center [1309, 436] width 8 height 8
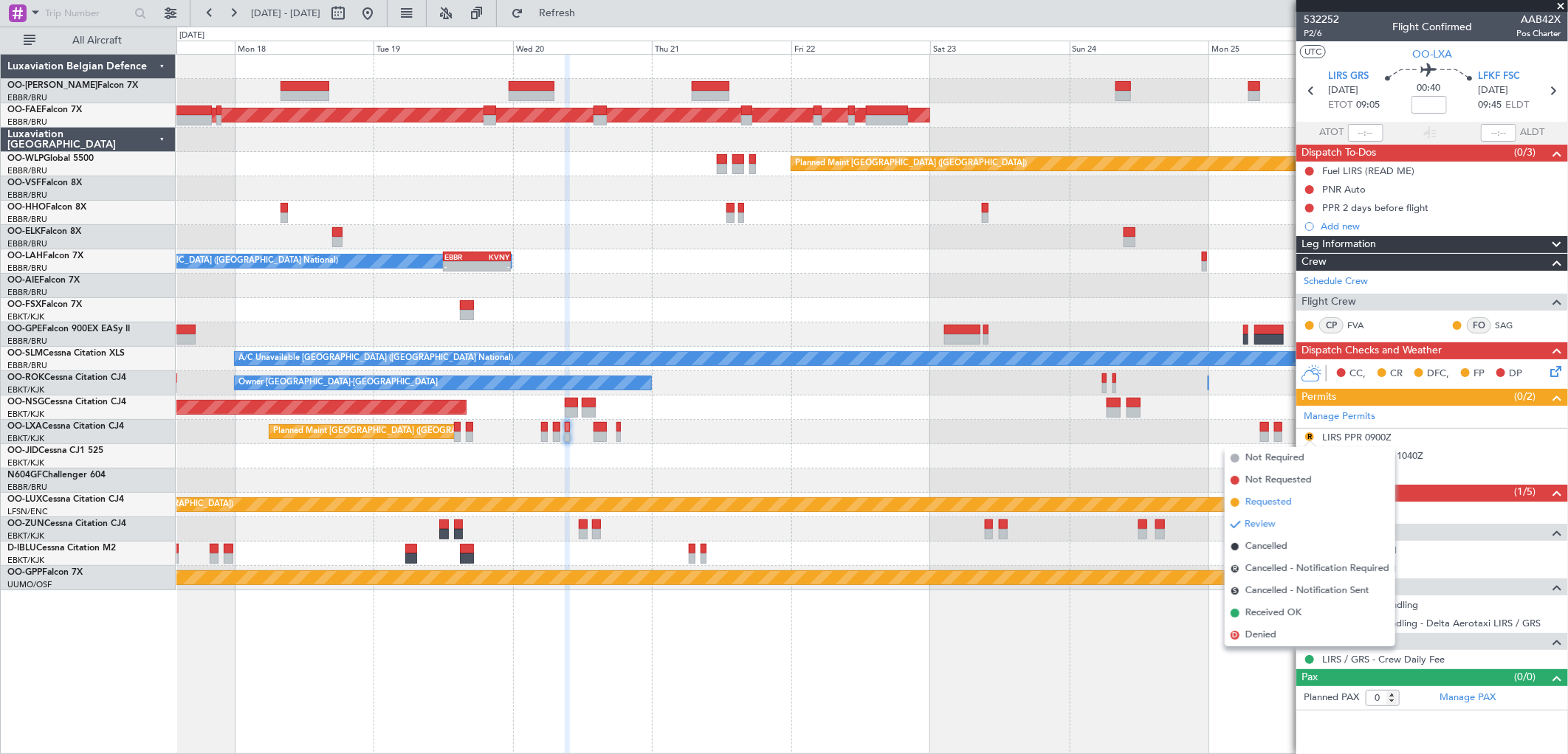
click at [1273, 502] on span "Requested" at bounding box center [1270, 503] width 47 height 15
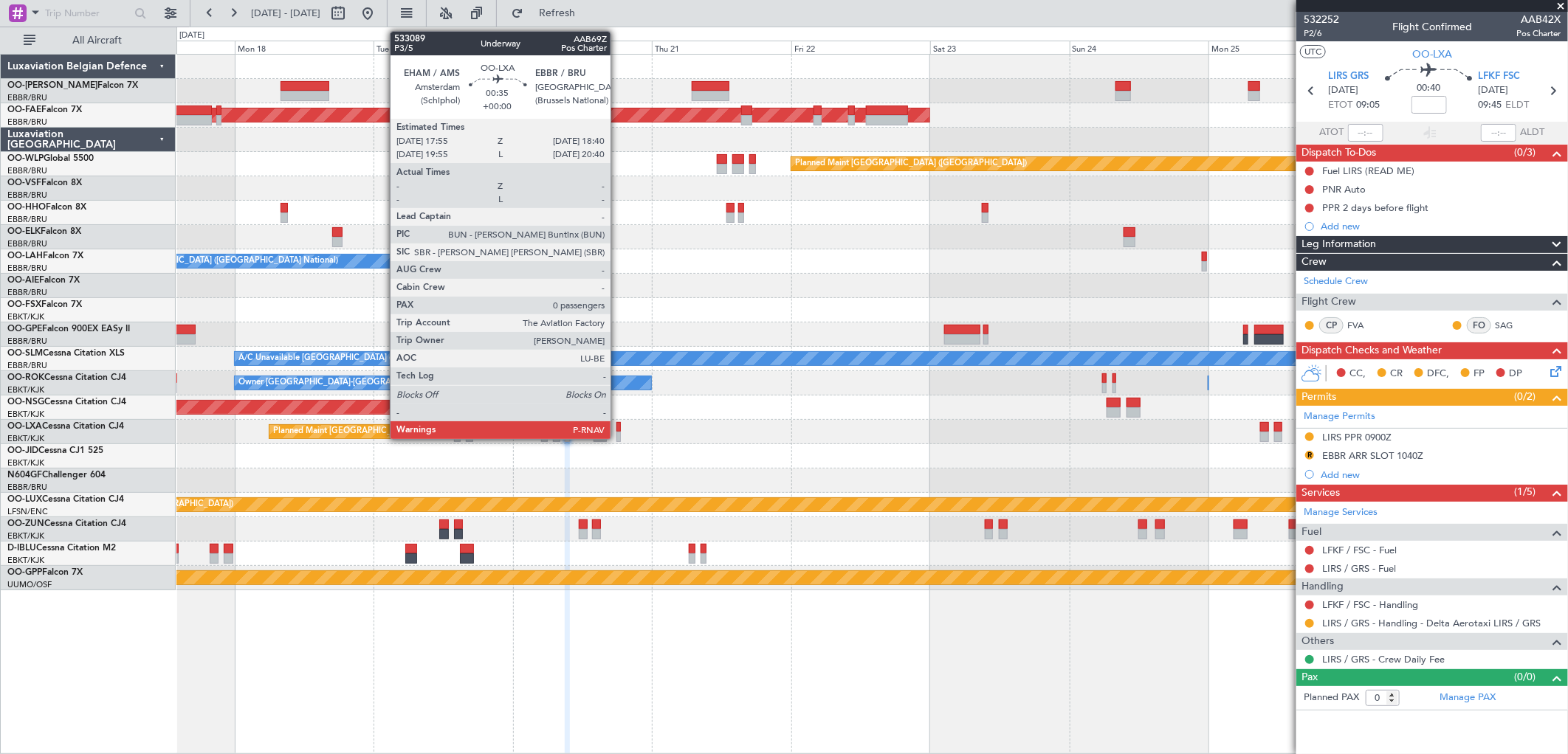
click at [618, 428] on div at bounding box center [618, 427] width 5 height 10
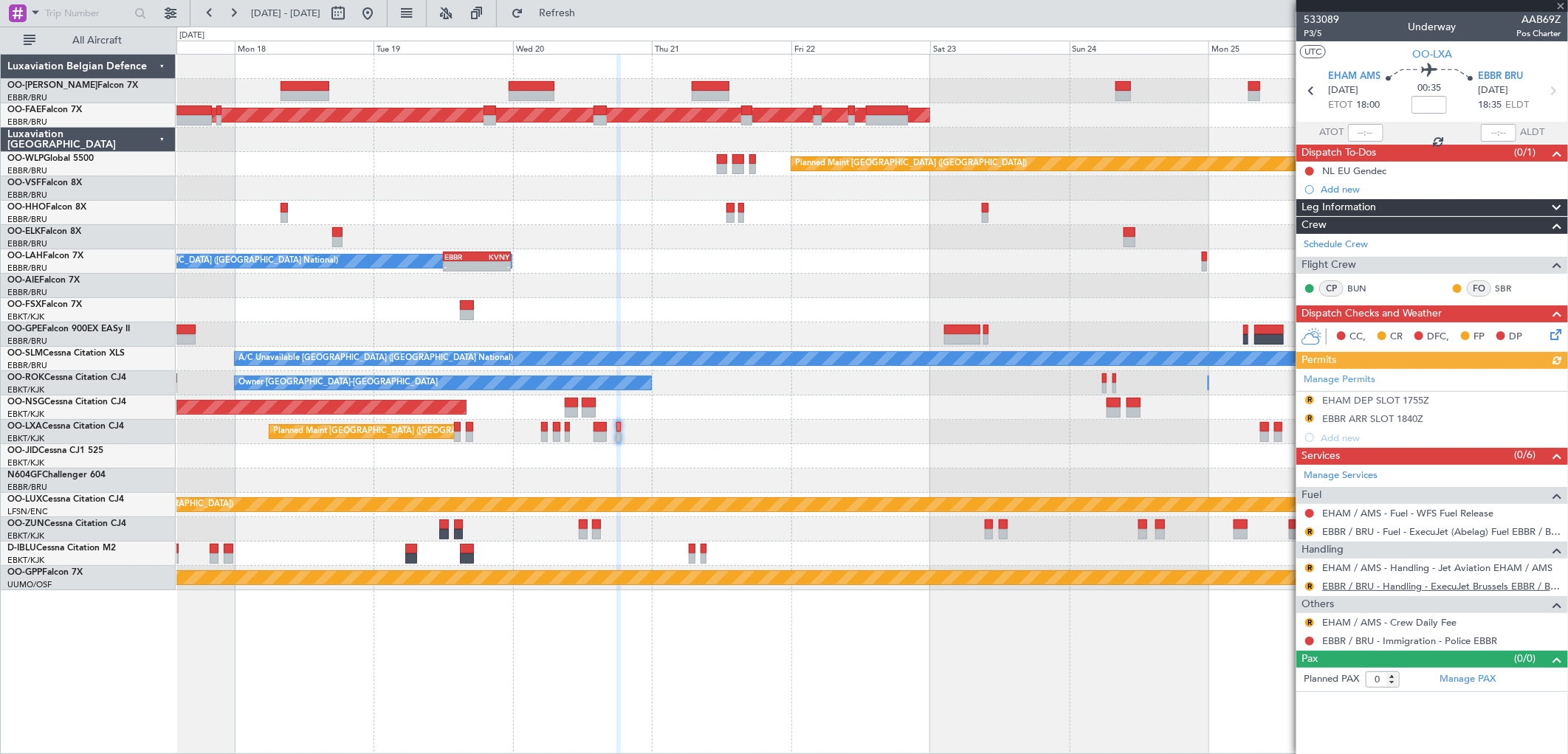
click at [1359, 583] on link "EBBR / BRU - Handling - ExecuJet Brussels EBBR / BRU" at bounding box center [1441, 586] width 238 height 12
click at [1343, 423] on div "EBBR ARR SLOT 1840Z" at bounding box center [1373, 418] width 101 height 12
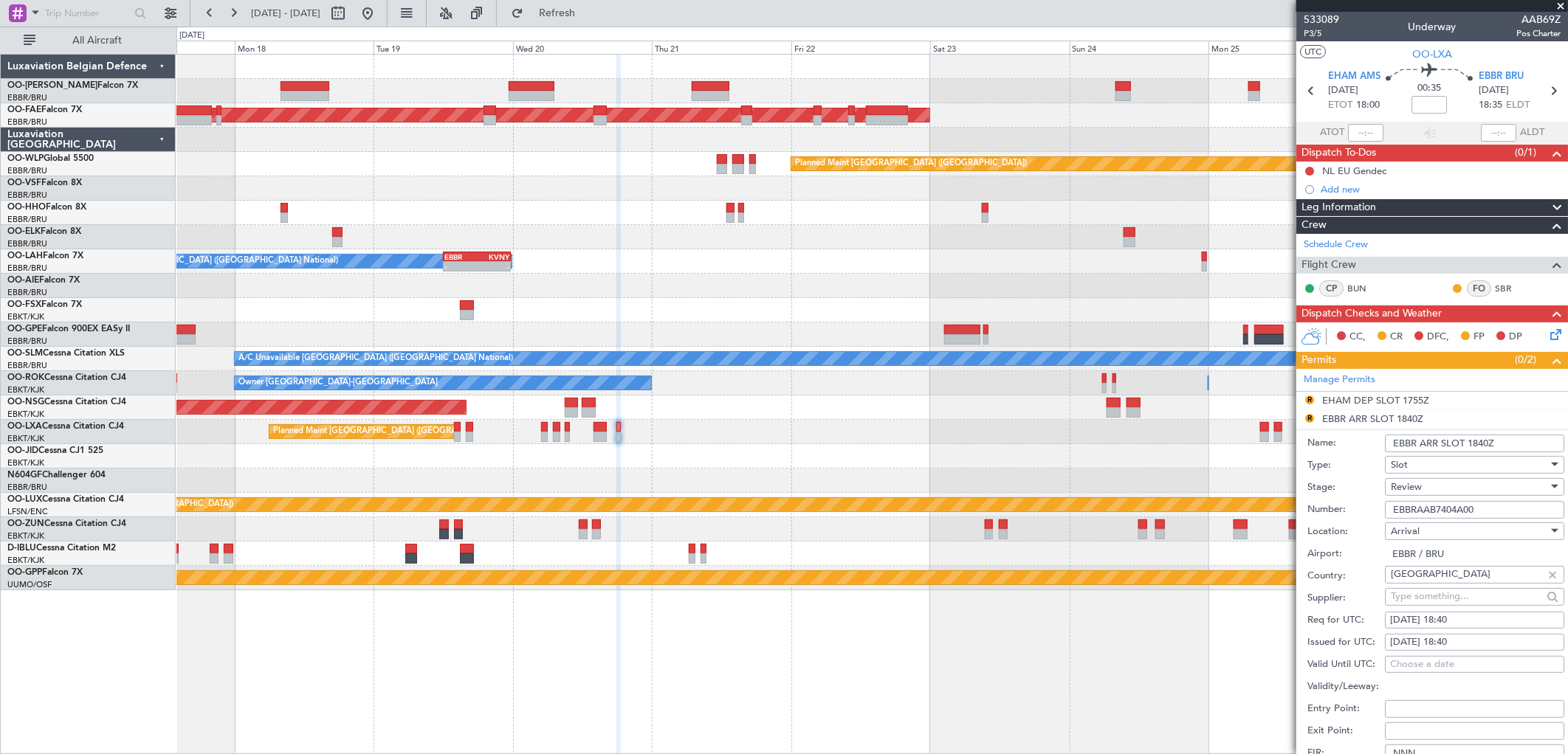
click at [1481, 480] on div "Review" at bounding box center [1470, 488] width 158 height 23
click at [1457, 593] on span "Requested" at bounding box center [1469, 584] width 154 height 23
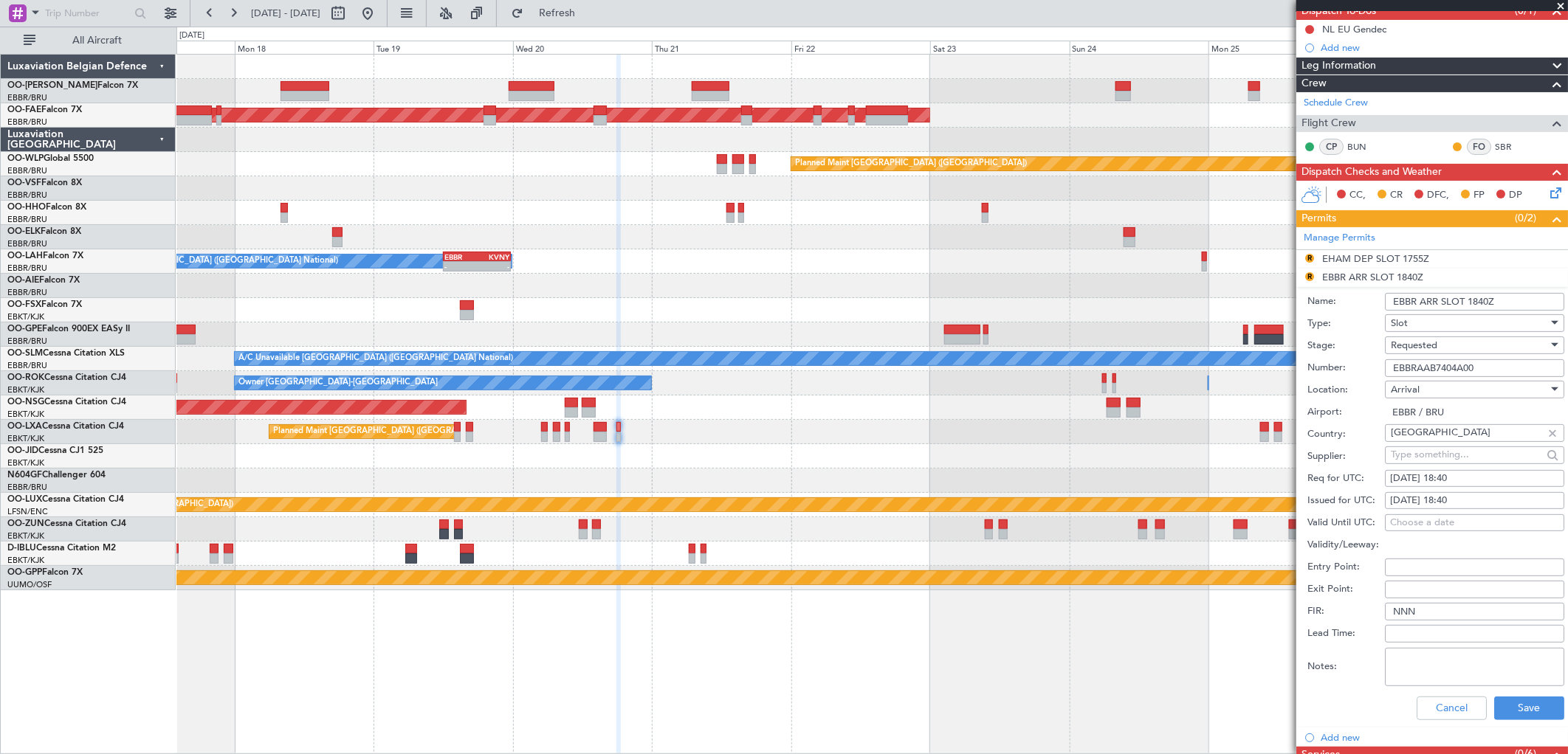
scroll to position [246, 0]
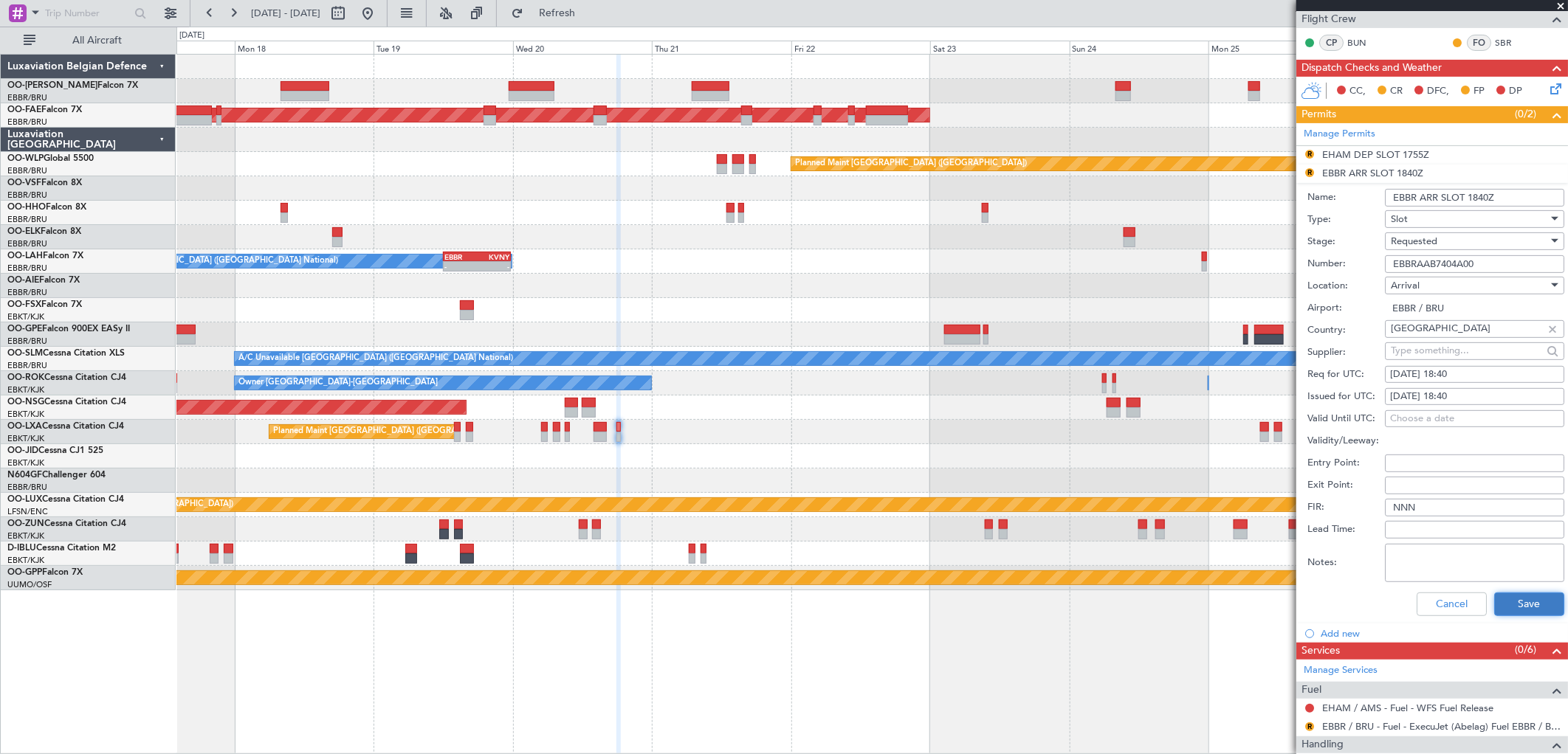
click at [1514, 602] on button "Save" at bounding box center [1530, 604] width 70 height 23
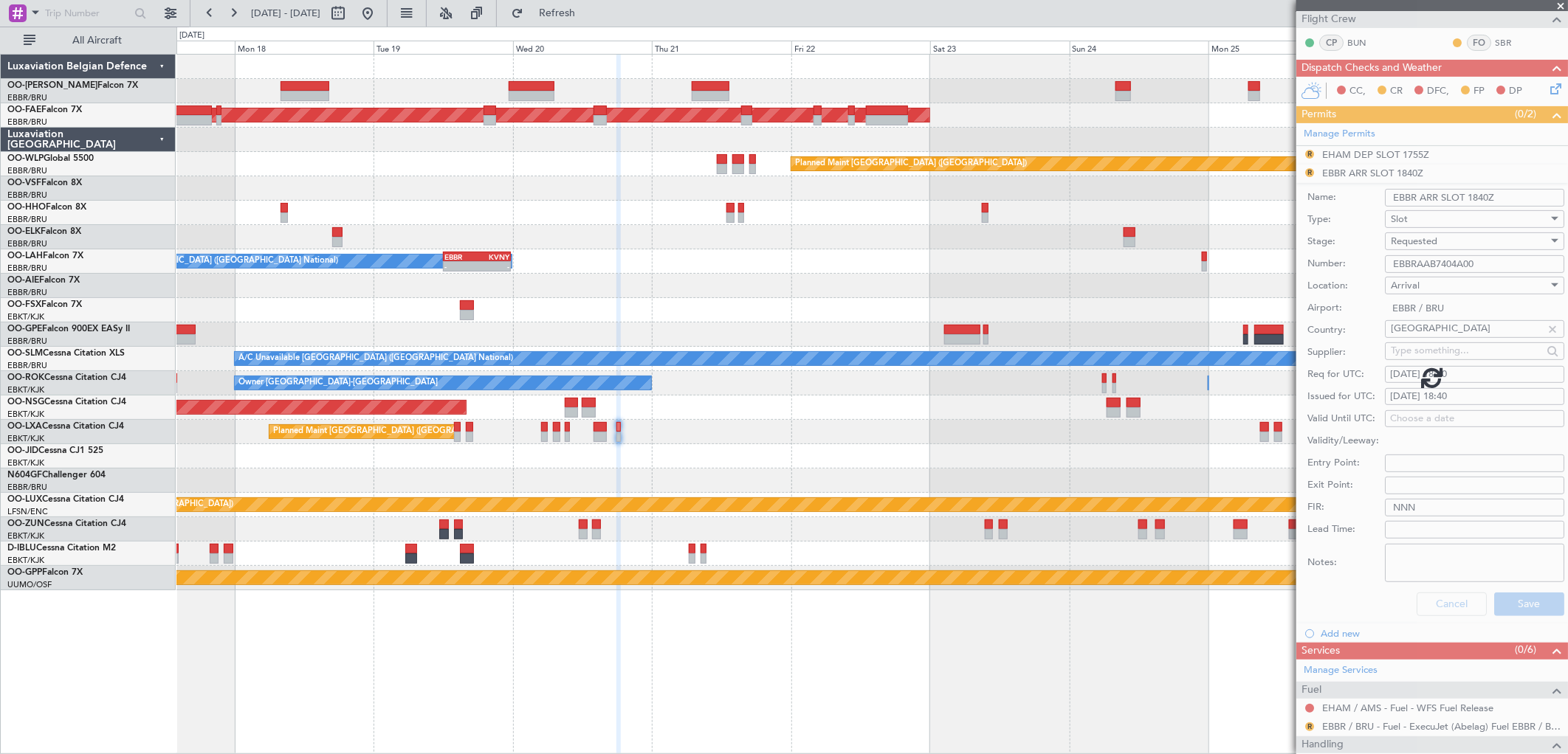
scroll to position [0, 0]
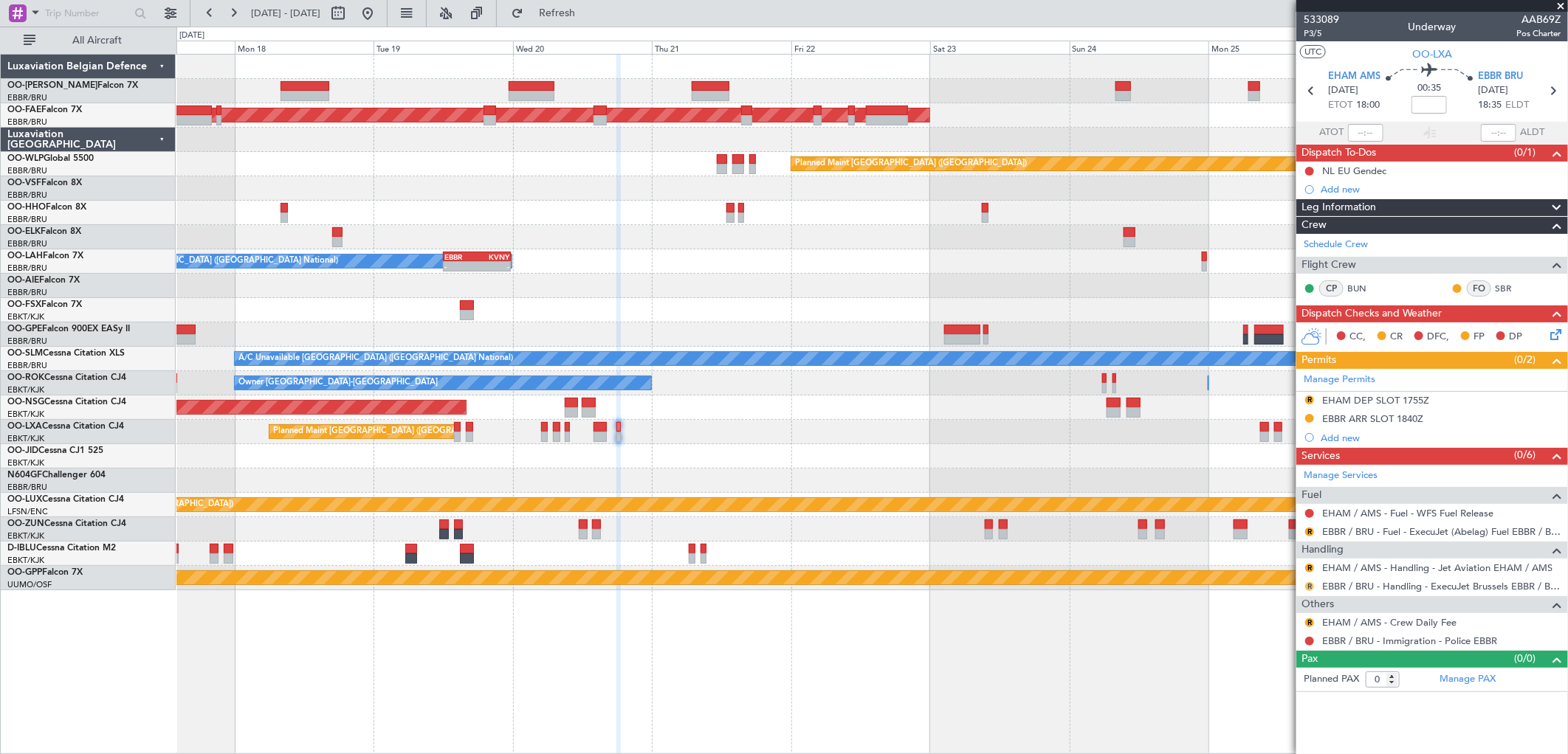
click at [1311, 585] on button "R" at bounding box center [1309, 586] width 8 height 8
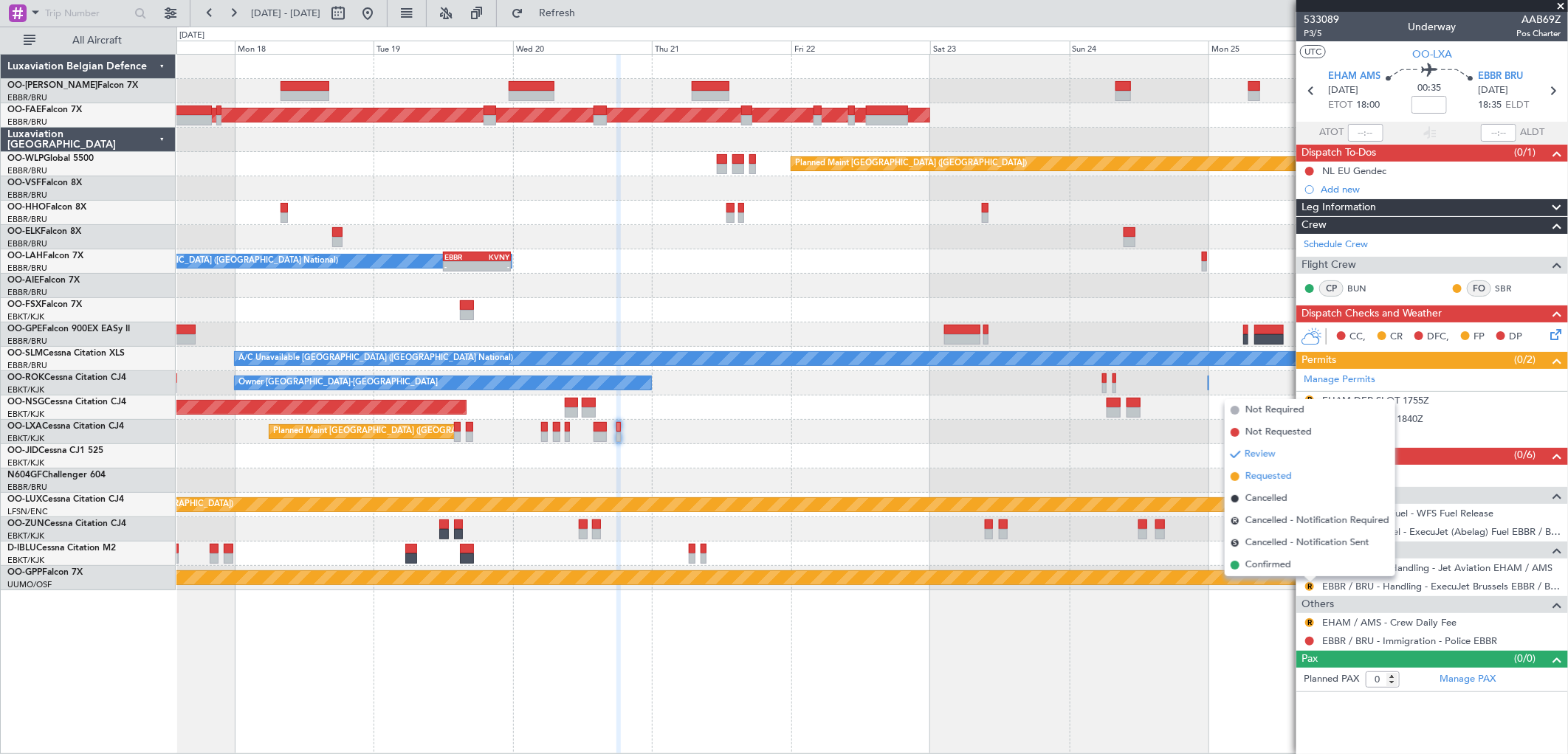
click at [1261, 476] on span "Requested" at bounding box center [1270, 477] width 47 height 15
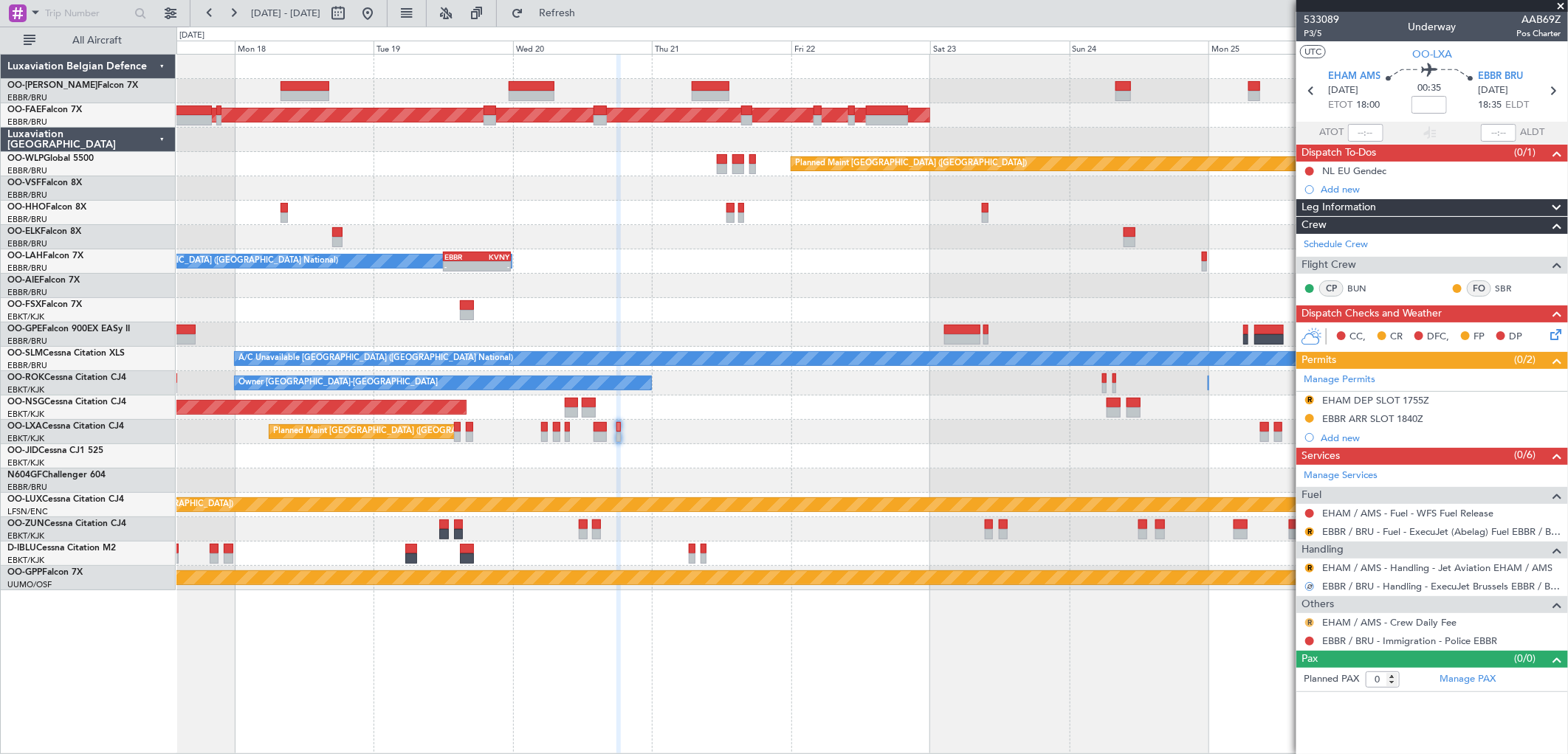
click at [1310, 618] on button "R" at bounding box center [1309, 622] width 8 height 8
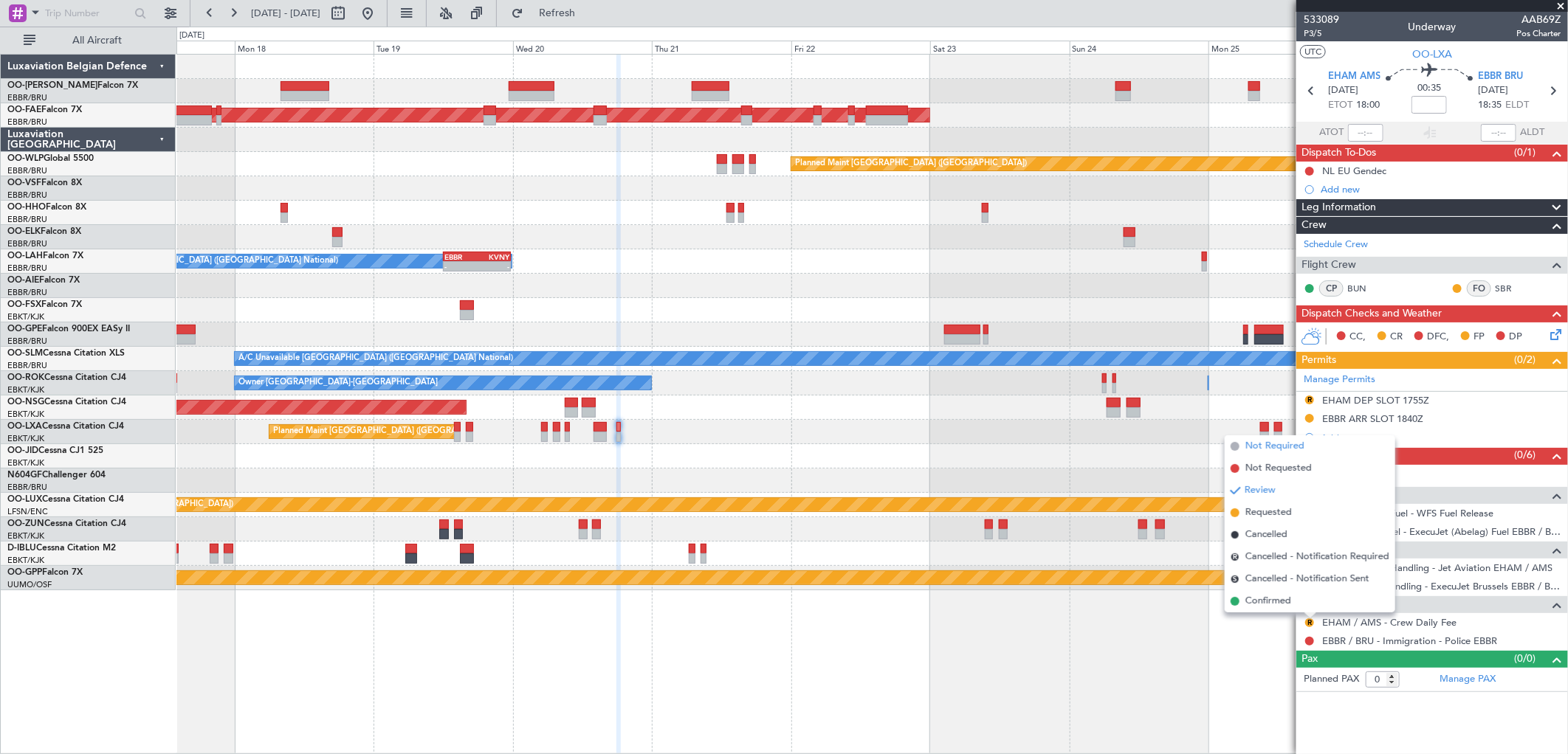
click at [1276, 447] on span "Not Required" at bounding box center [1275, 446] width 59 height 15
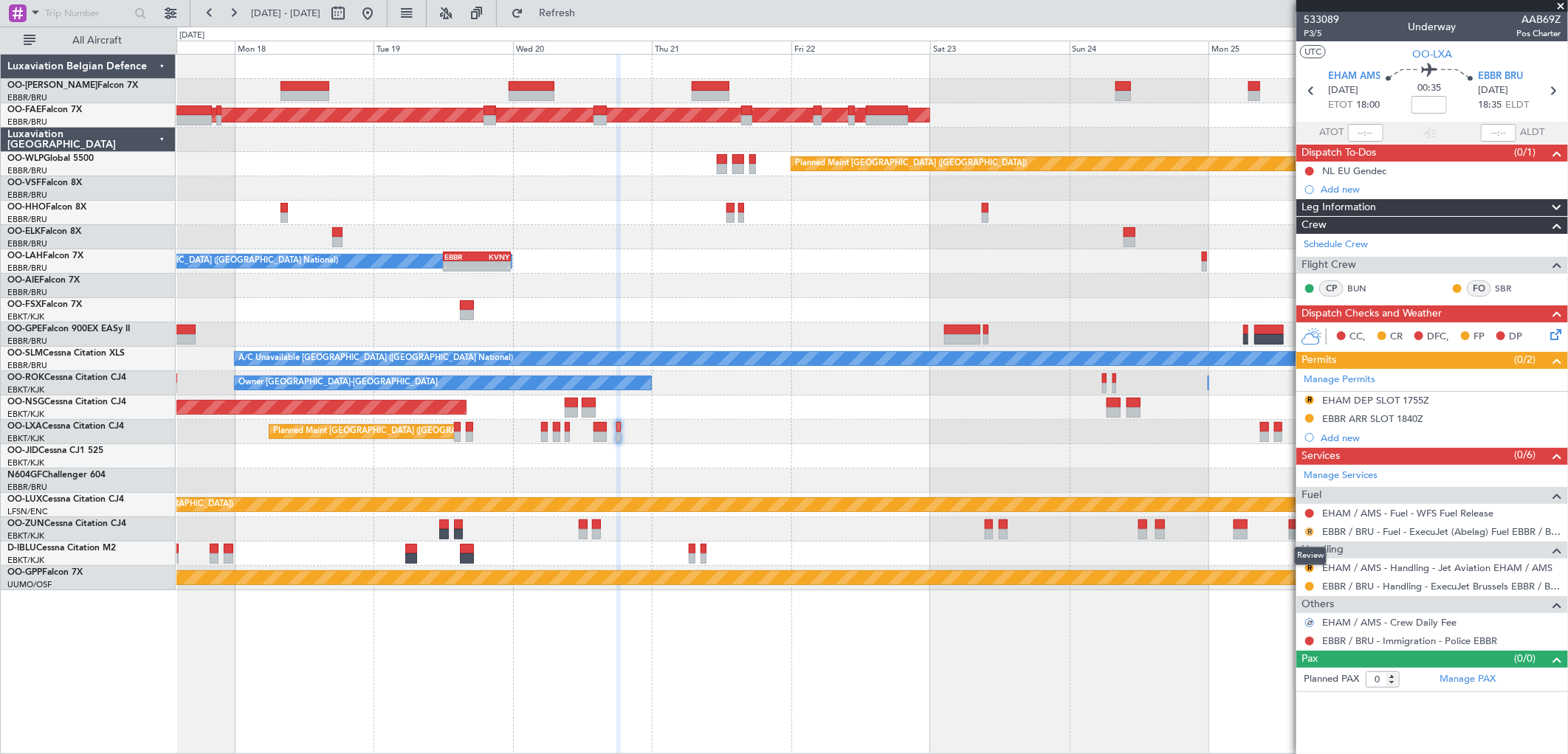
click at [1308, 534] on button "R" at bounding box center [1309, 532] width 8 height 8
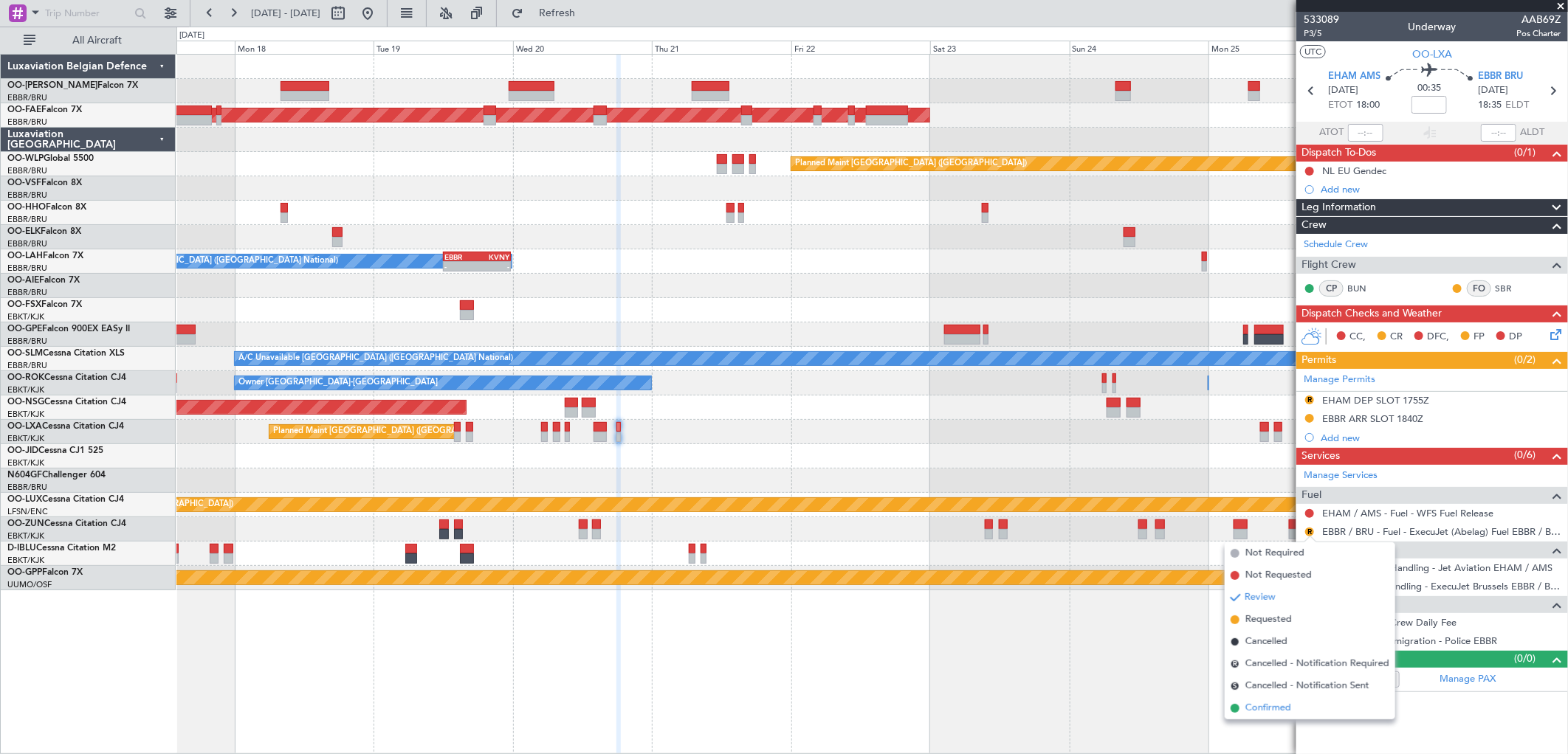
click at [1266, 705] on span "Confirmed" at bounding box center [1269, 709] width 46 height 15
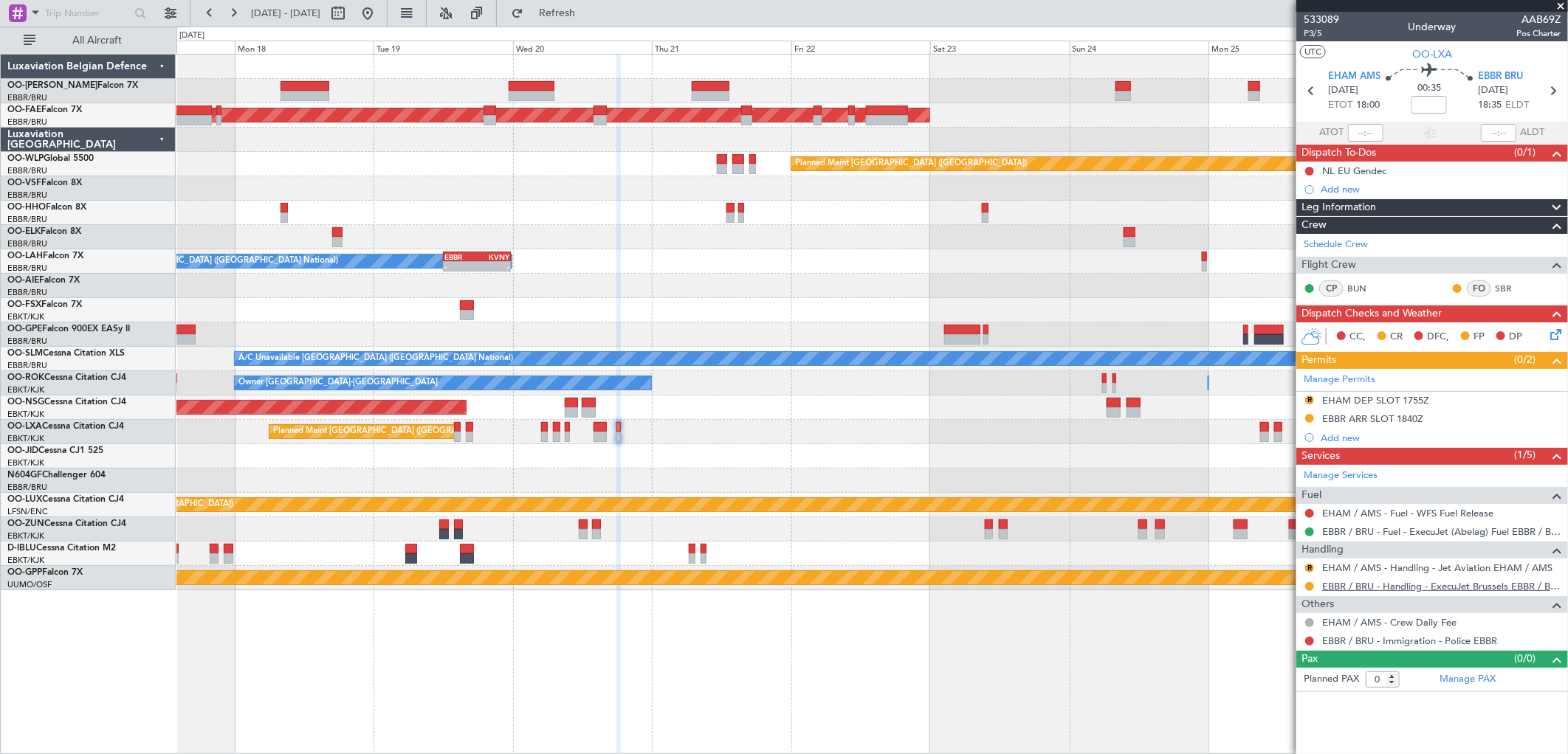
click at [1357, 587] on link "EBBR / BRU - Handling - ExecuJet Brussels EBBR / BRU" at bounding box center [1441, 586] width 238 height 12
click at [1357, 565] on link "EHAM / AMS - Handling - Jet Aviation EHAM / AMS" at bounding box center [1438, 567] width 231 height 12
click at [1313, 566] on button "R" at bounding box center [1309, 567] width 8 height 8
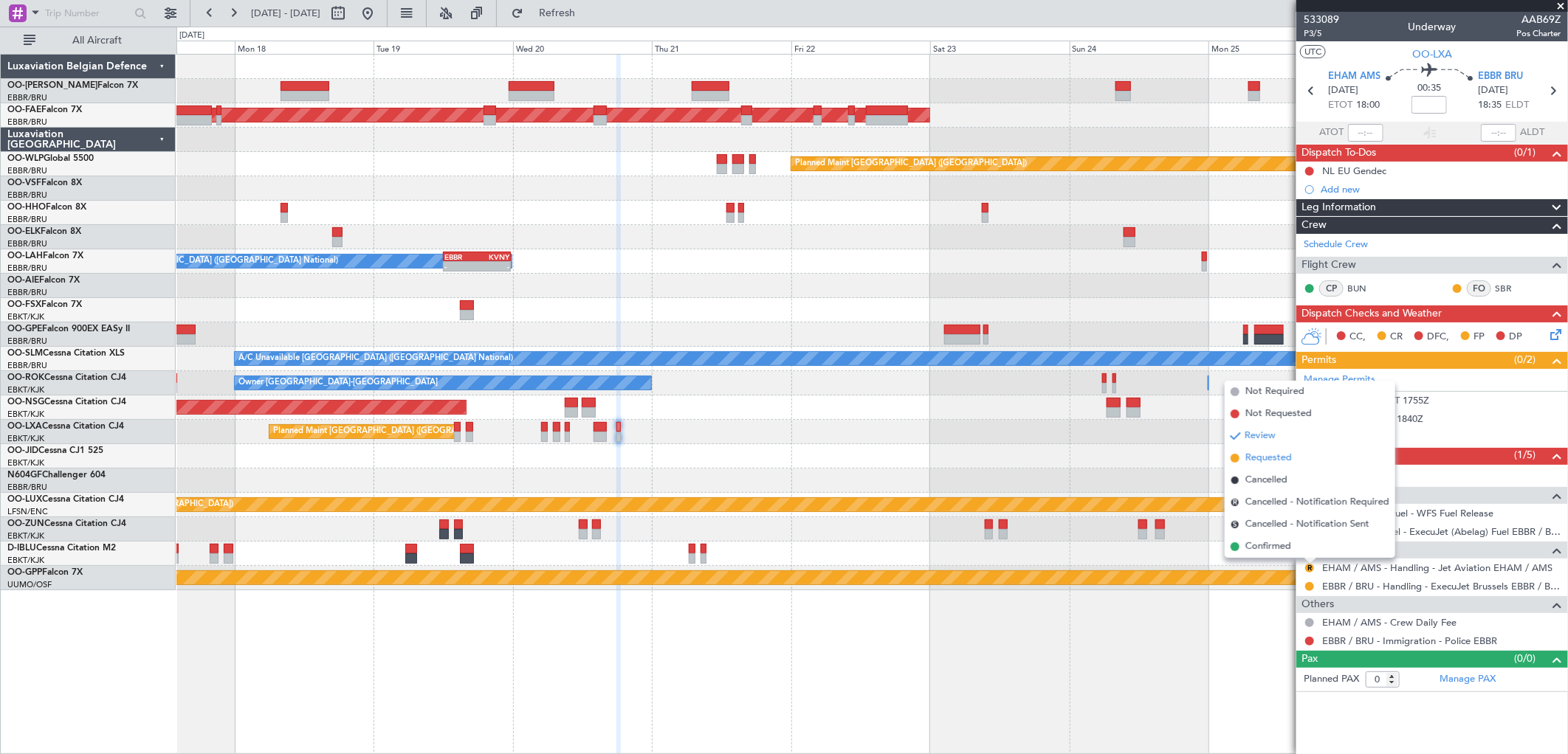
click at [1278, 459] on span "Requested" at bounding box center [1270, 459] width 47 height 15
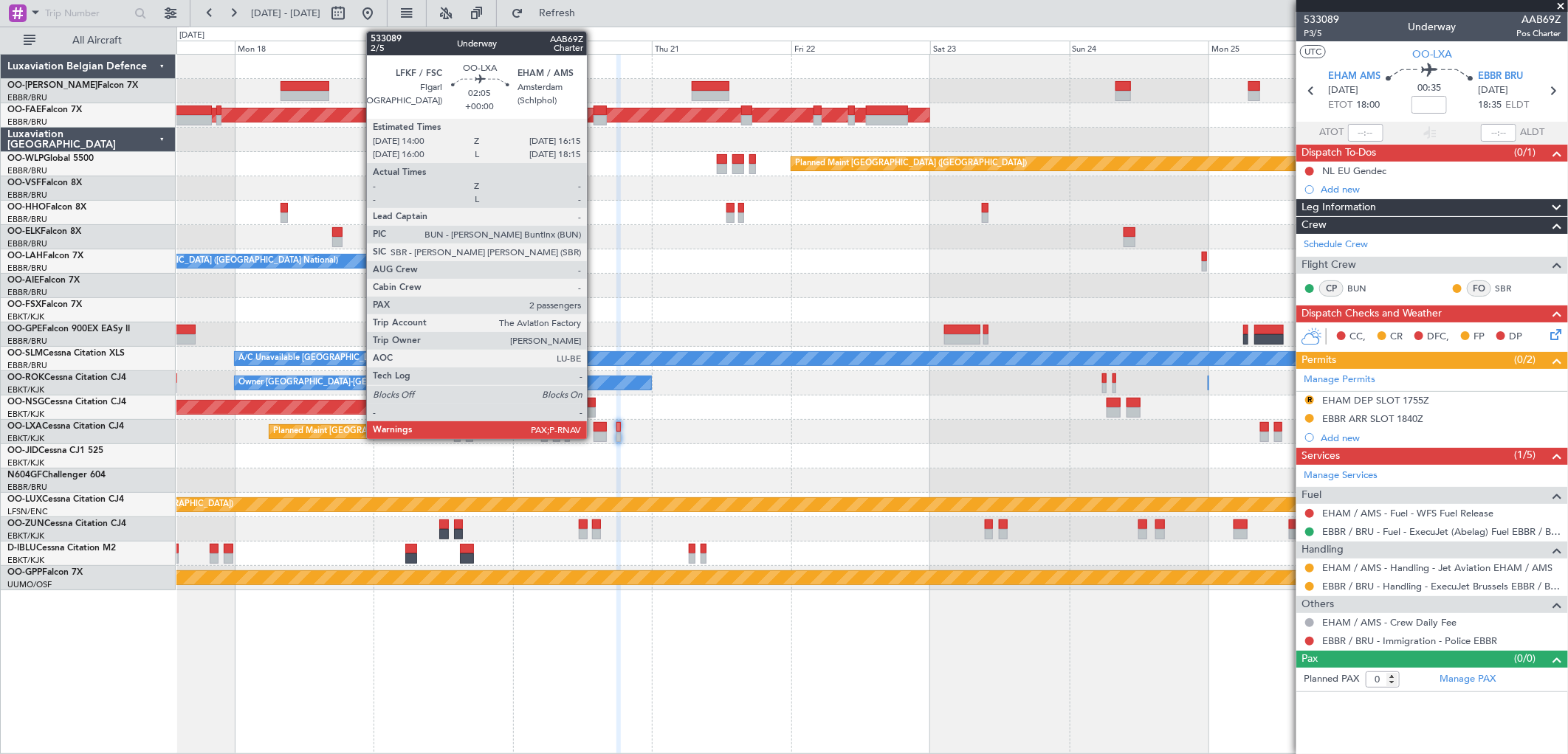
click at [594, 431] on div at bounding box center [601, 436] width 13 height 10
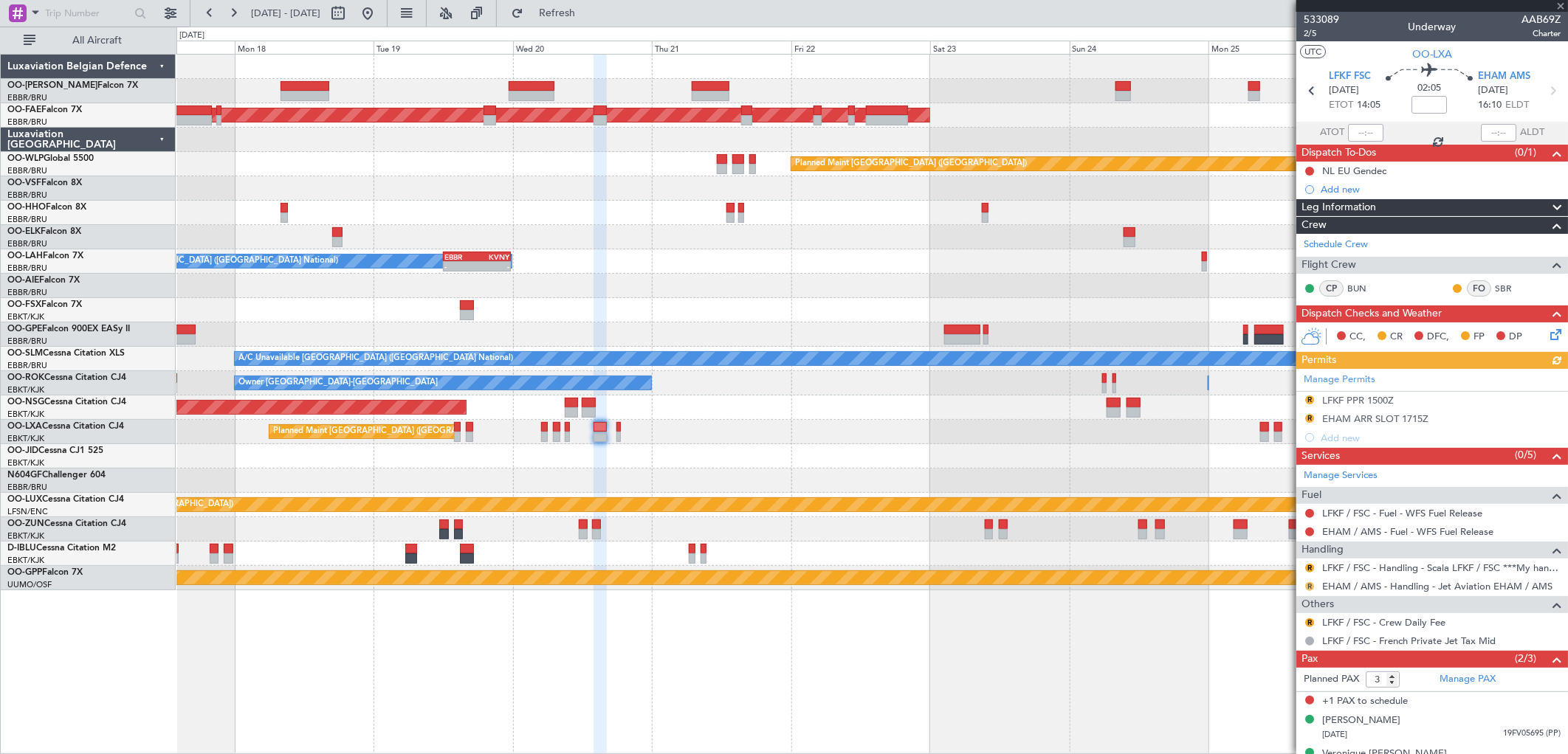
click at [1312, 585] on button "R" at bounding box center [1309, 586] width 8 height 8
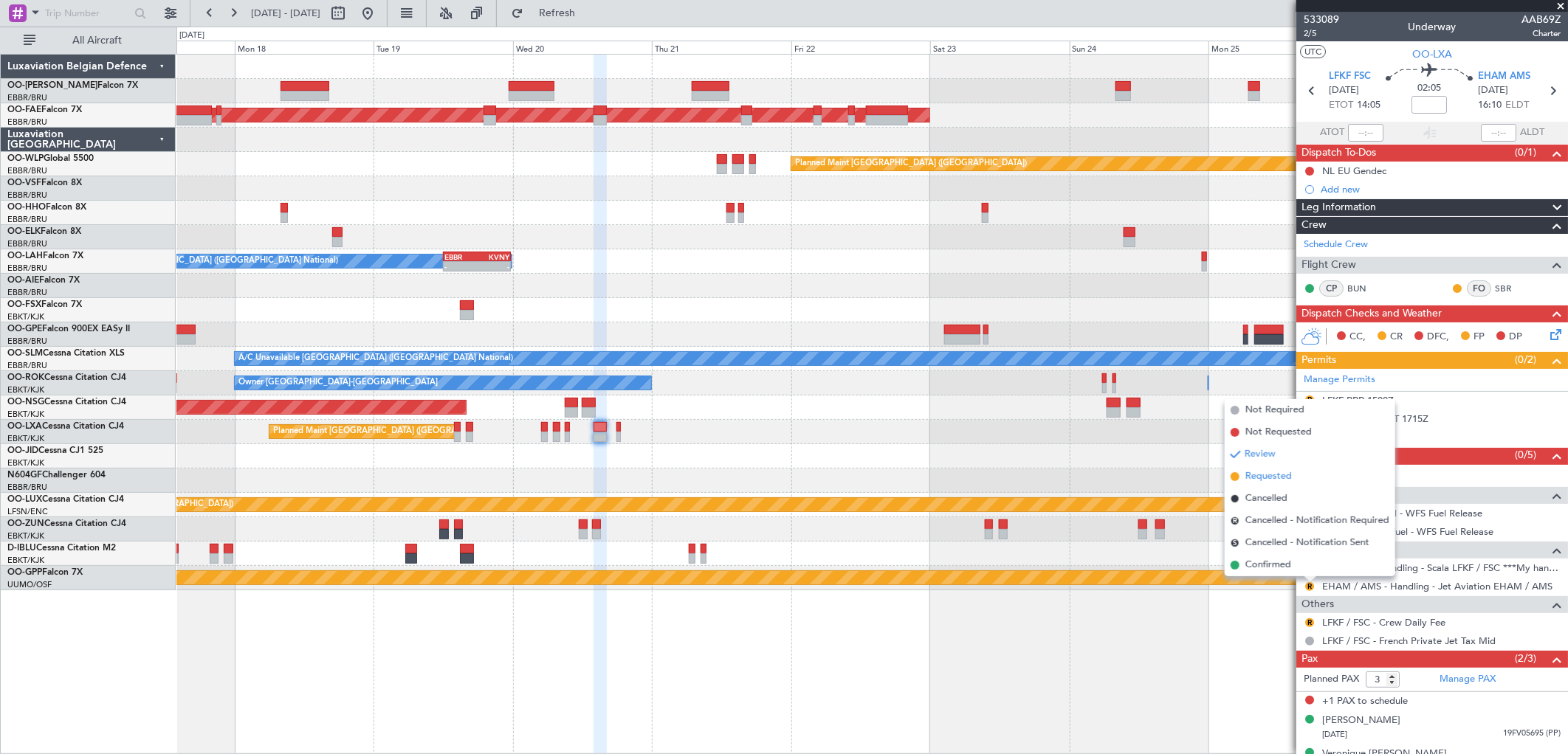
click at [1284, 476] on span "Requested" at bounding box center [1270, 477] width 47 height 15
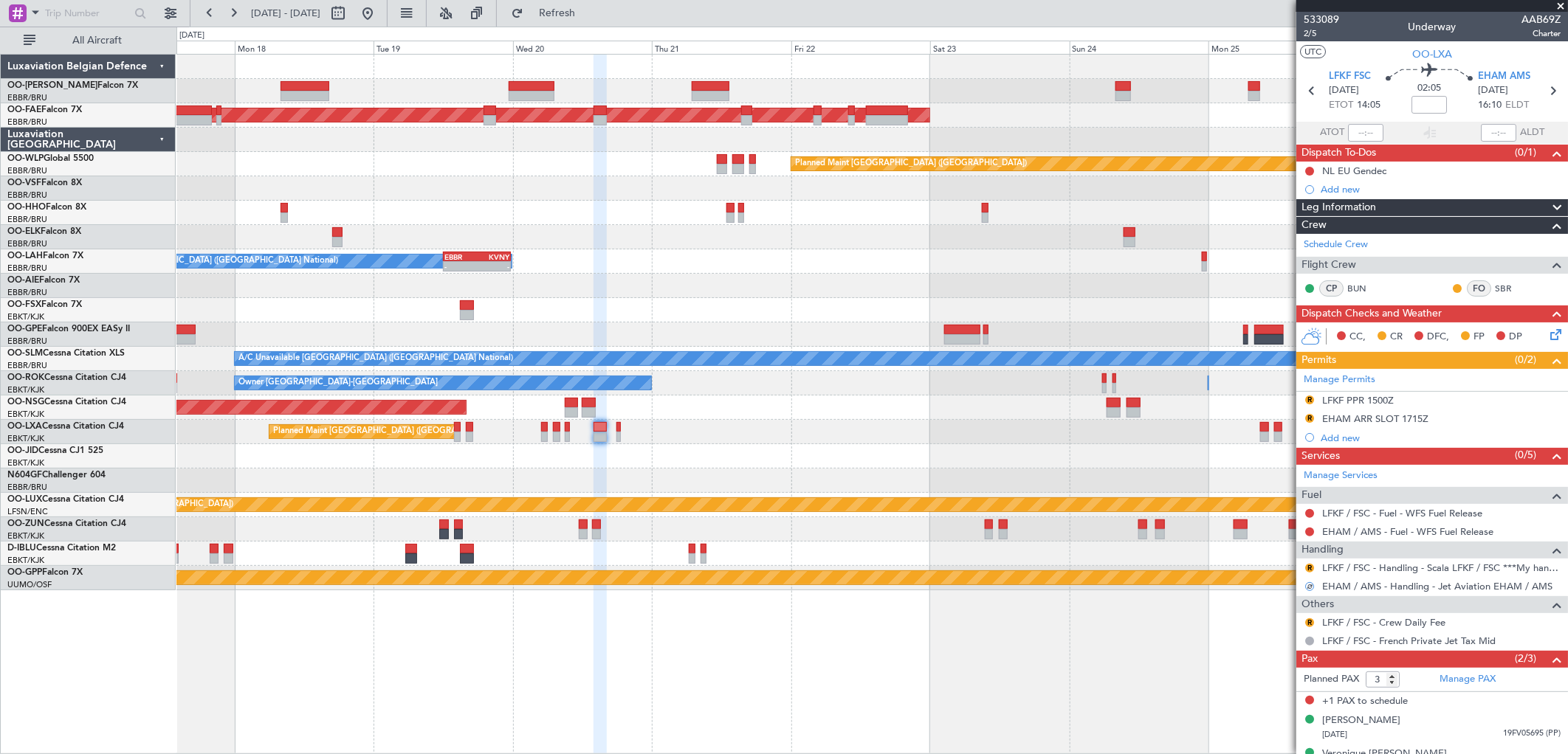
click at [1308, 617] on div "R" at bounding box center [1310, 623] width 12 height 12
click at [1308, 623] on button "R" at bounding box center [1309, 622] width 8 height 8
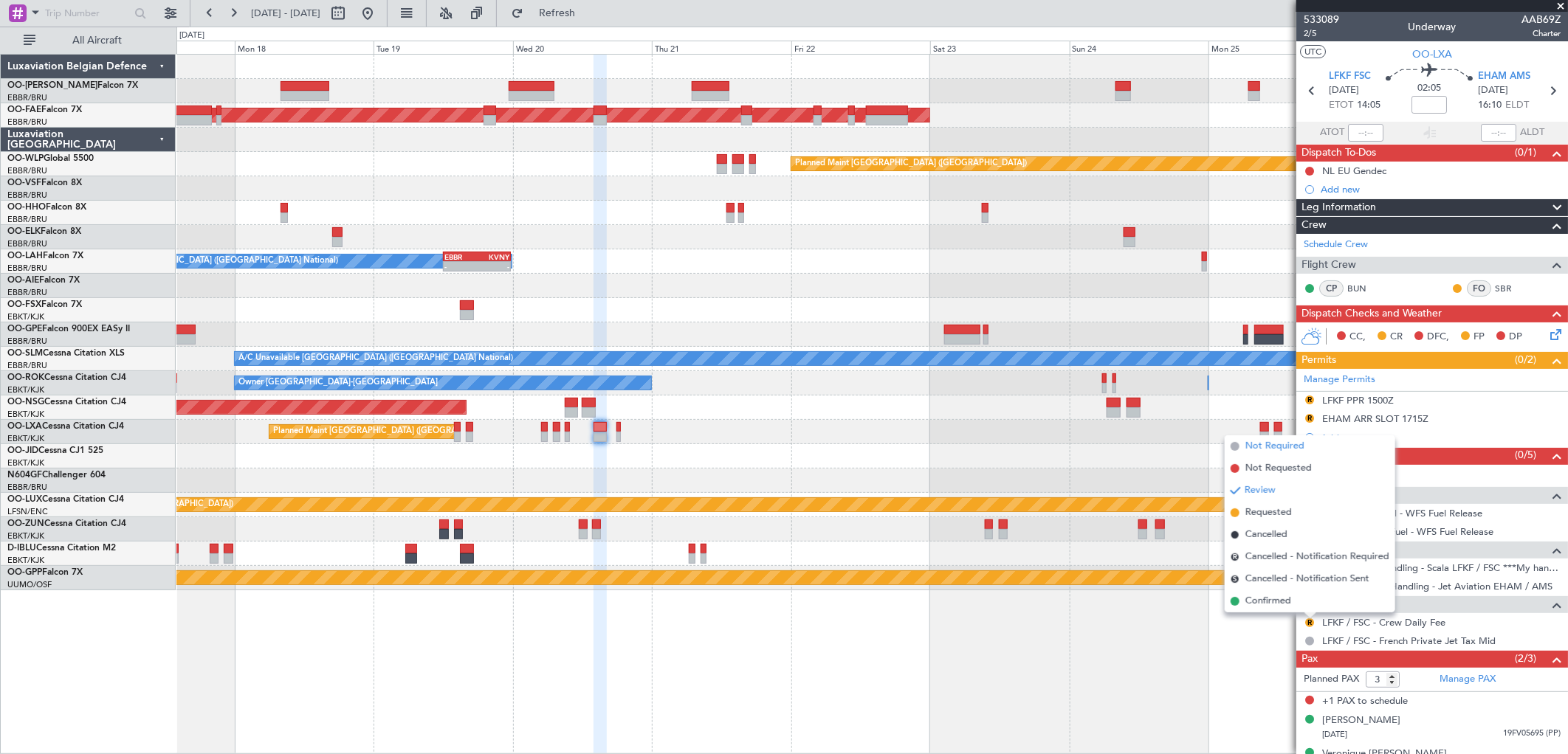
click at [1296, 445] on span "Not Required" at bounding box center [1275, 446] width 59 height 15
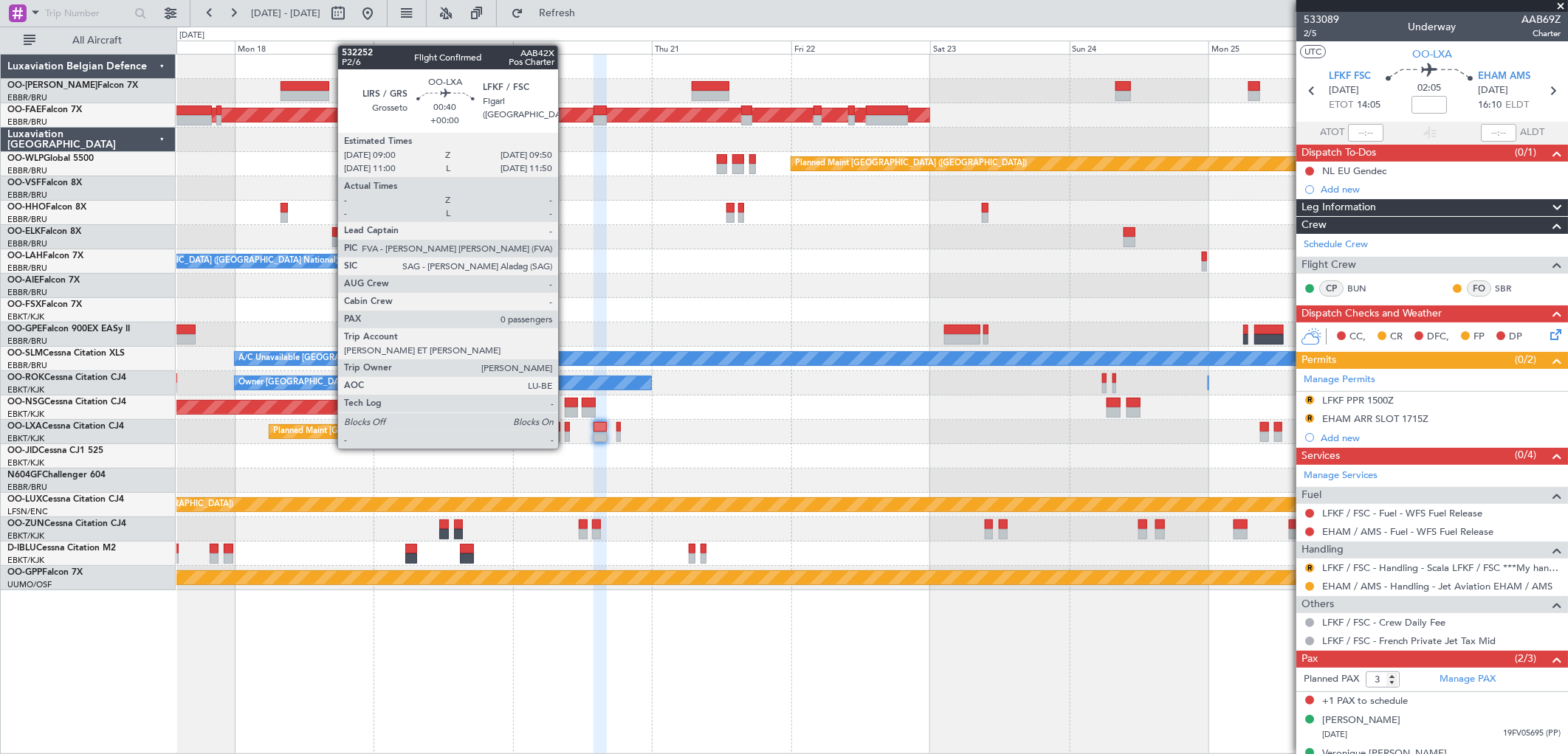
click at [566, 434] on div at bounding box center [568, 436] width 6 height 10
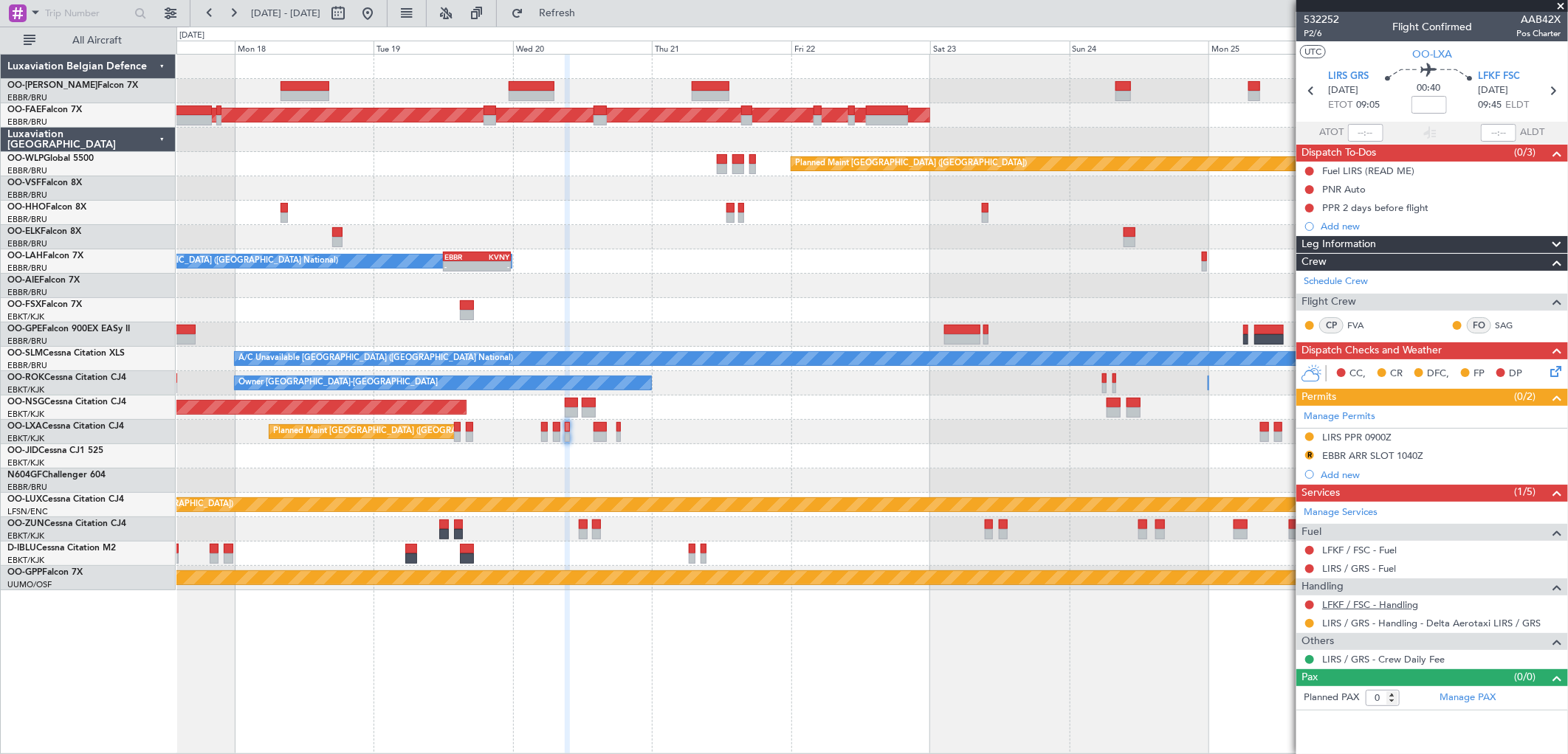
click at [1377, 603] on link "LFKF / FSC - Handling" at bounding box center [1370, 604] width 96 height 12
click at [1310, 188] on button at bounding box center [1309, 189] width 8 height 8
click at [1316, 253] on span "Completed" at bounding box center [1317, 255] width 49 height 15
click at [1308, 452] on button "R" at bounding box center [1309, 455] width 8 height 8
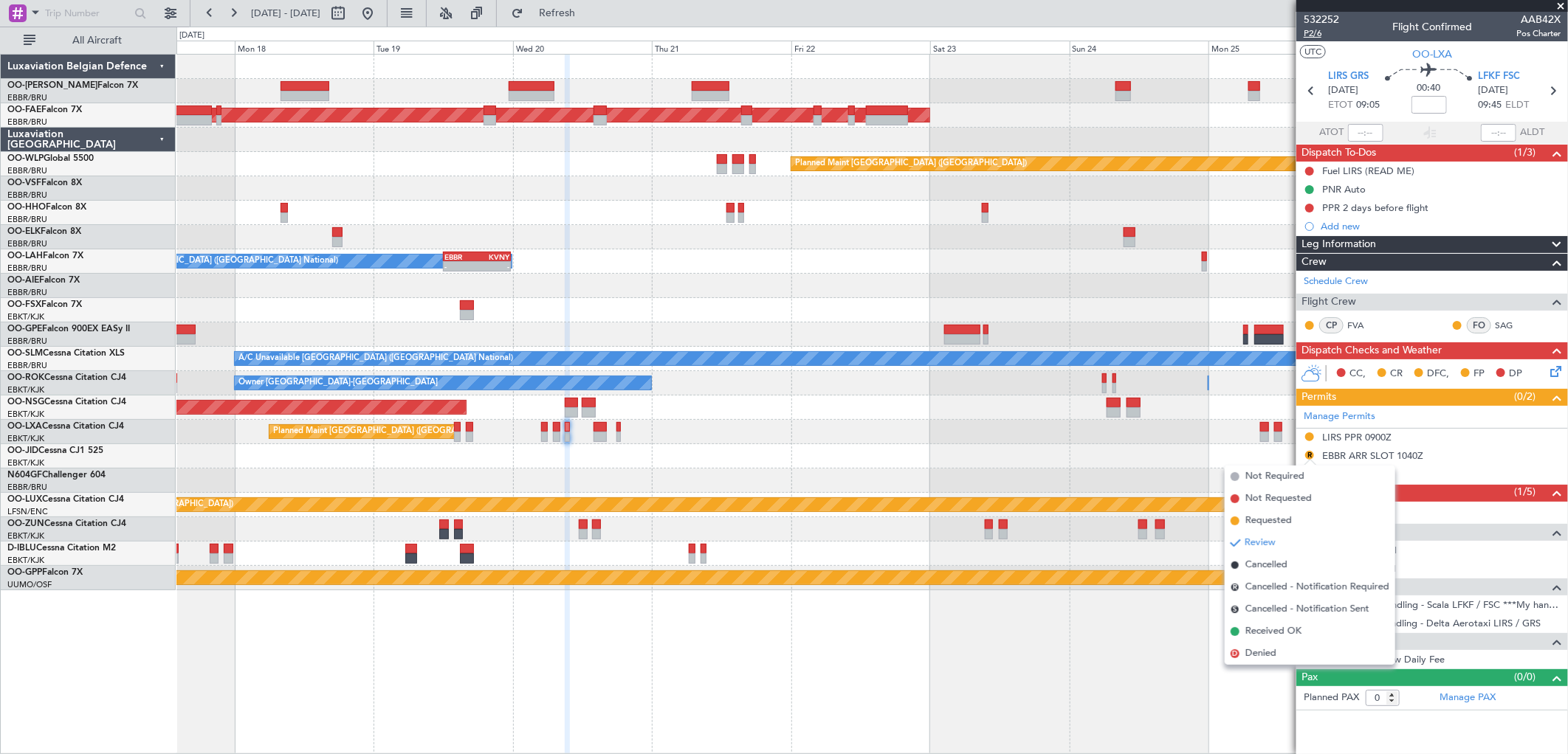
click at [1313, 35] on span "P2/6" at bounding box center [1322, 33] width 36 height 12
click at [593, 23] on button "Refresh" at bounding box center [548, 13] width 88 height 23
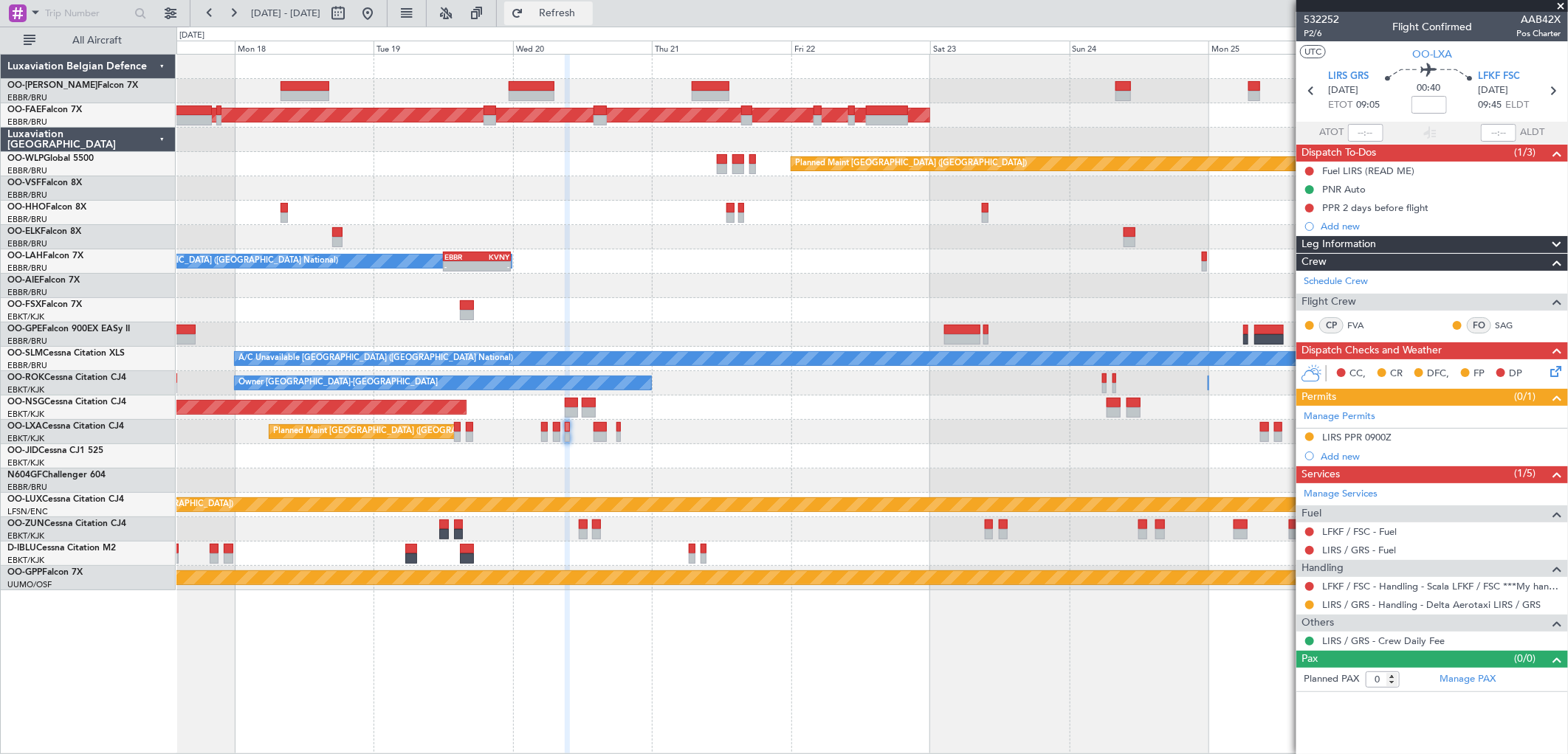
click at [566, 17] on button "Refresh" at bounding box center [548, 13] width 88 height 23
click at [1311, 586] on button at bounding box center [1309, 586] width 8 height 8
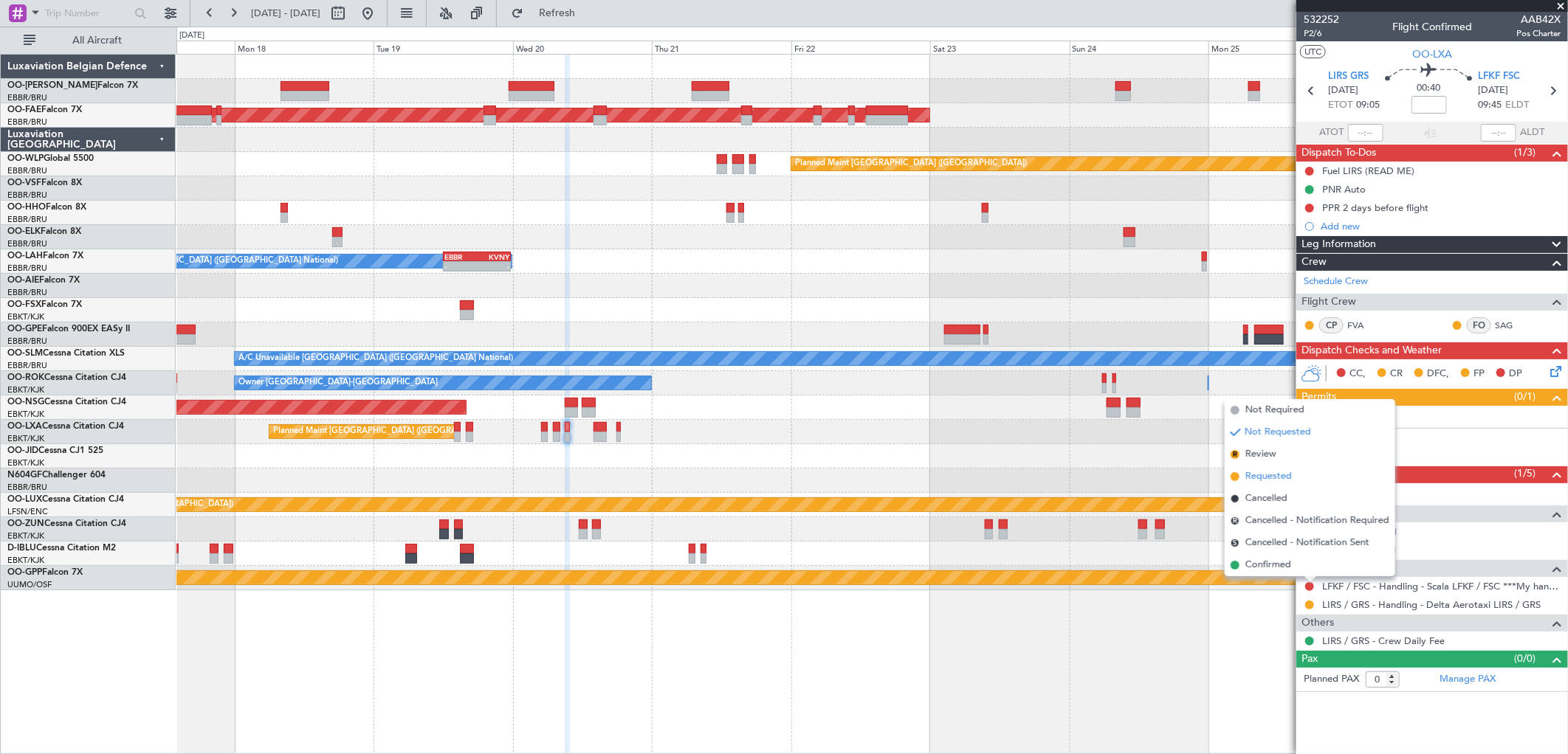
click at [1267, 475] on span "Requested" at bounding box center [1270, 477] width 47 height 15
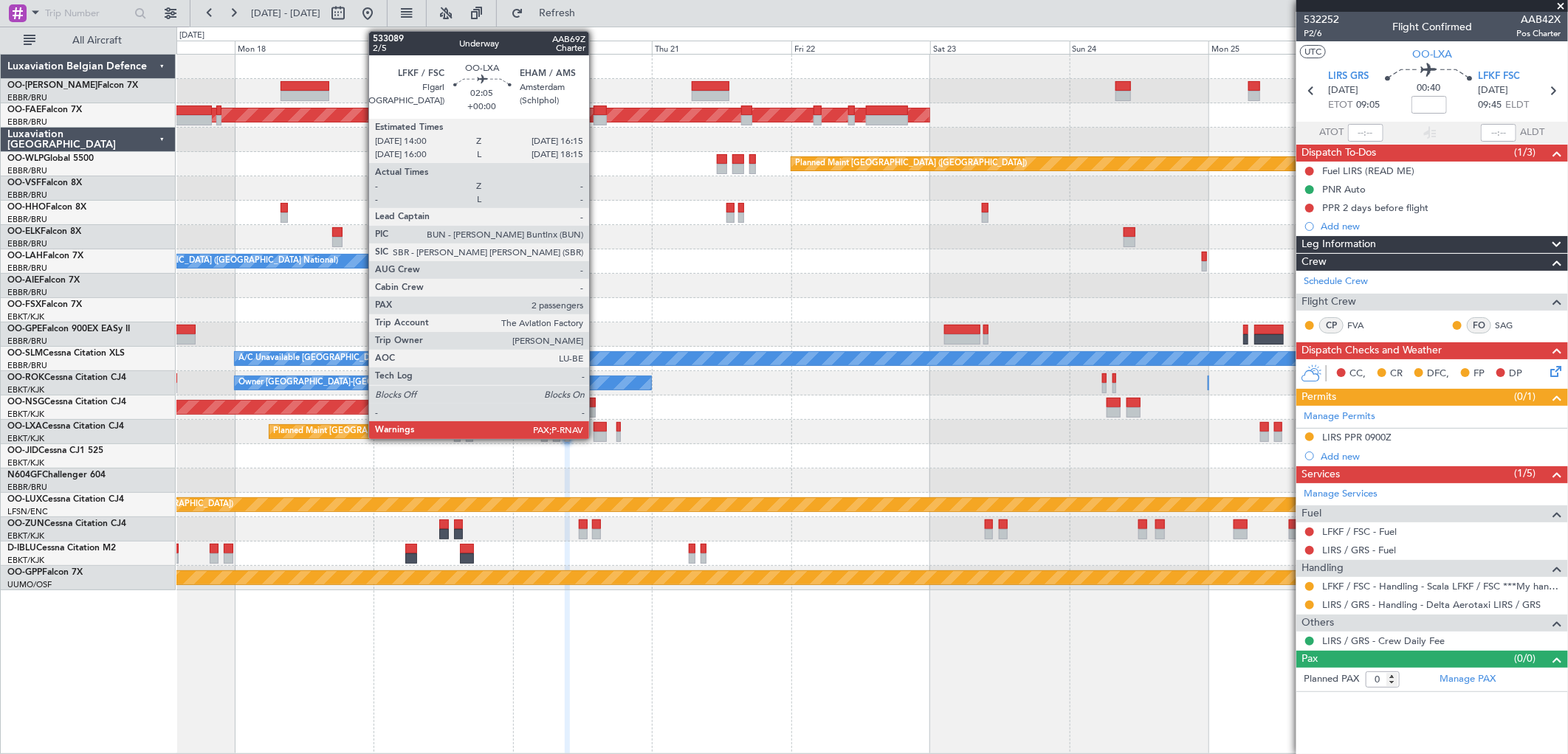
click at [597, 430] on div at bounding box center [601, 427] width 13 height 10
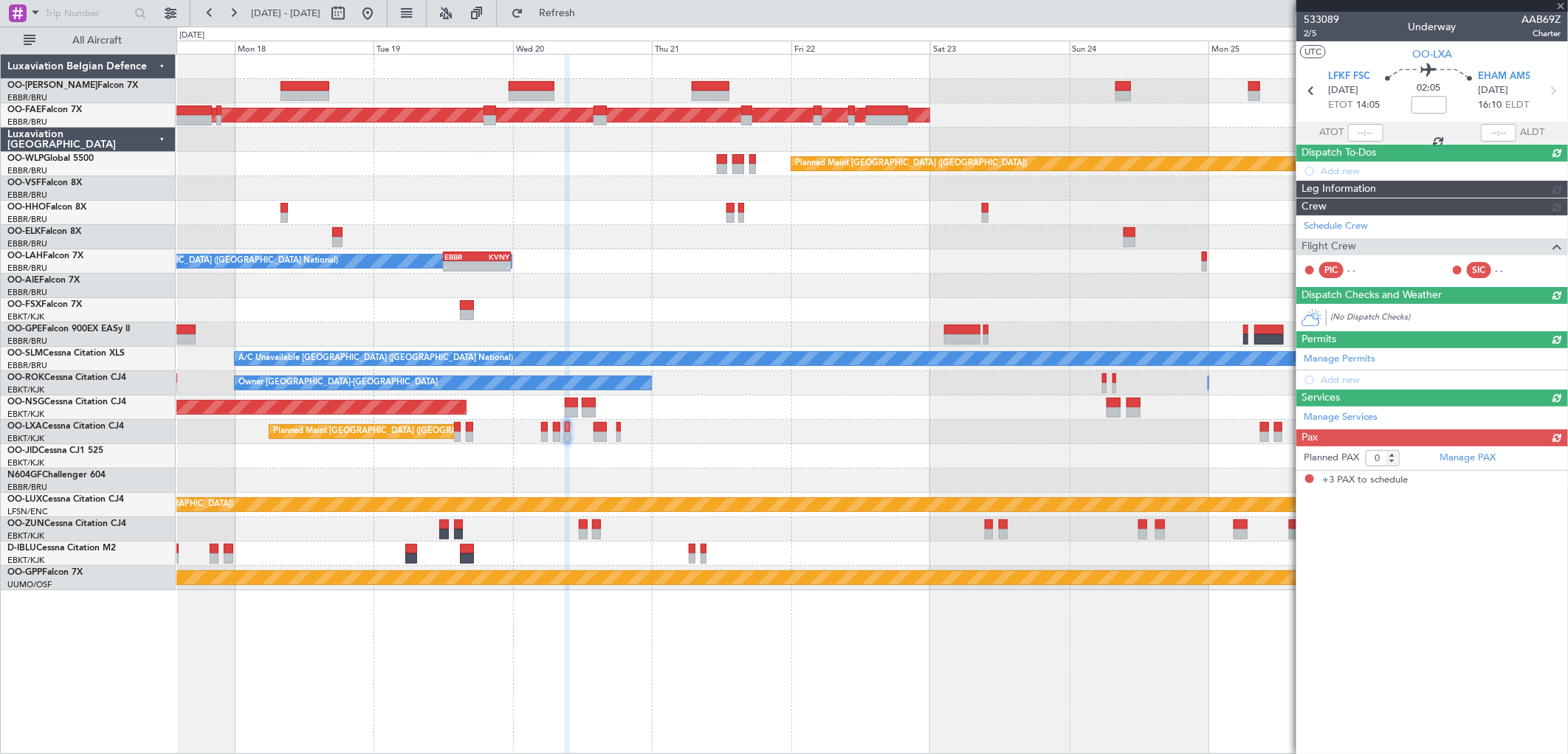
type input "3"
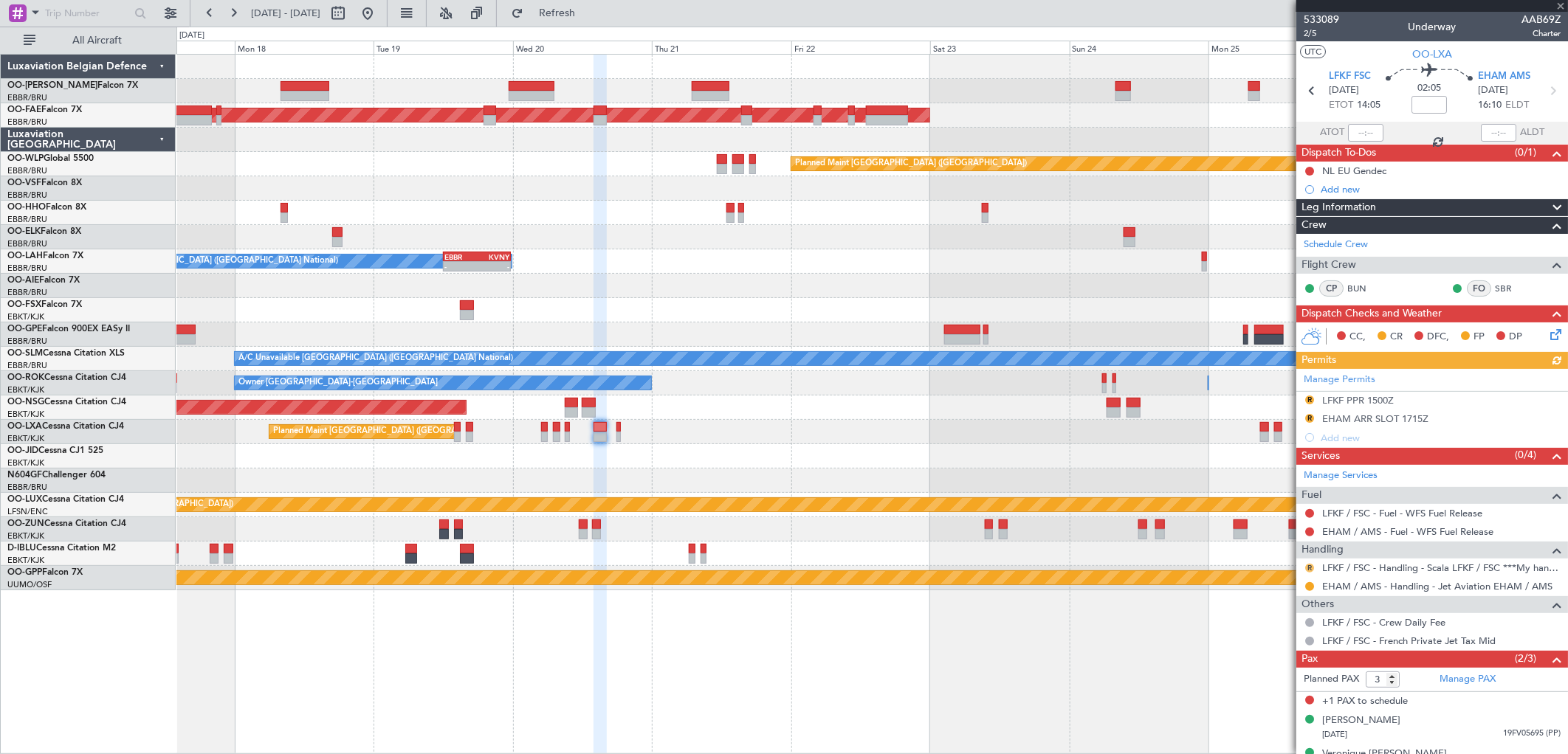
click at [1311, 569] on button "R" at bounding box center [1309, 567] width 8 height 8
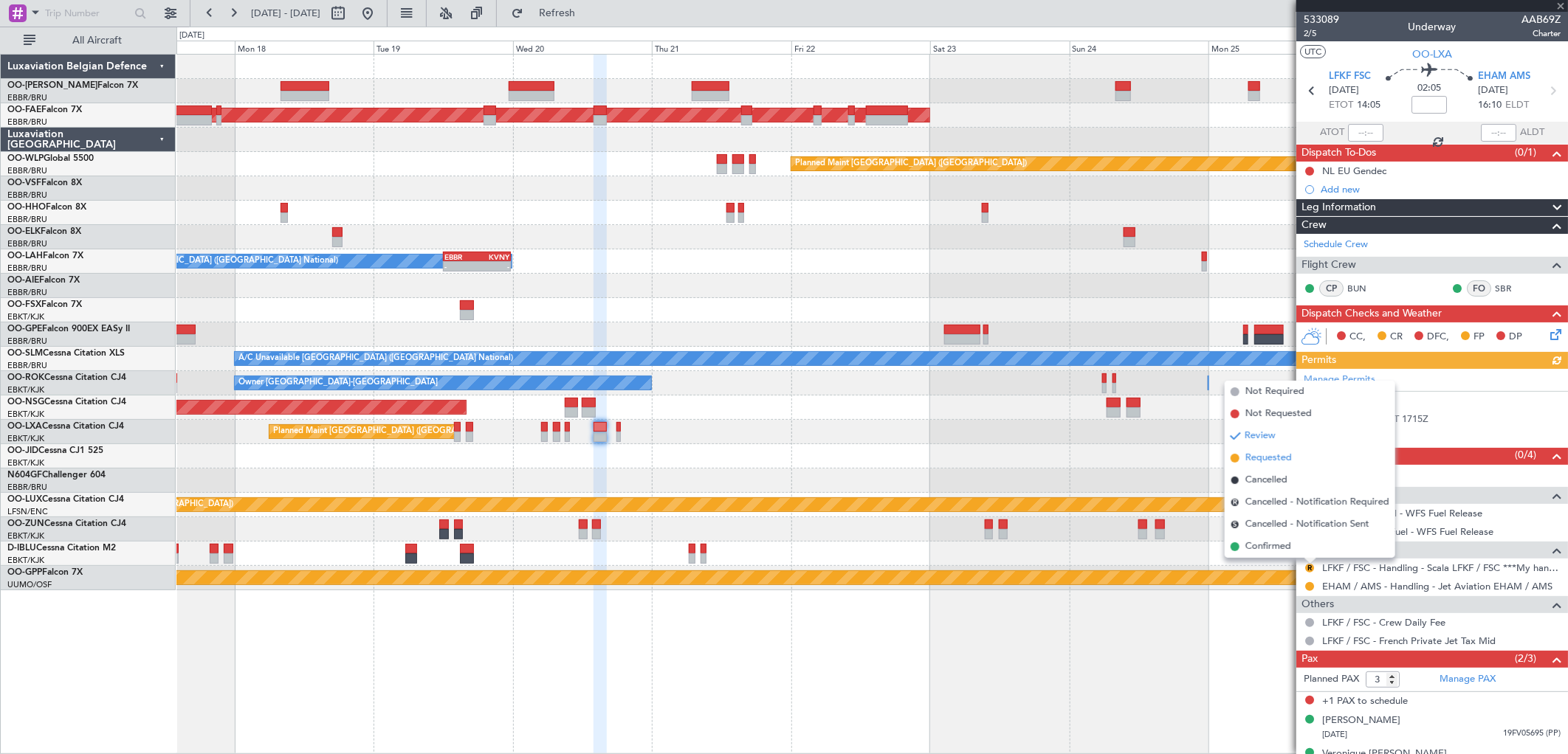
click at [1267, 455] on span "Requested" at bounding box center [1270, 459] width 47 height 15
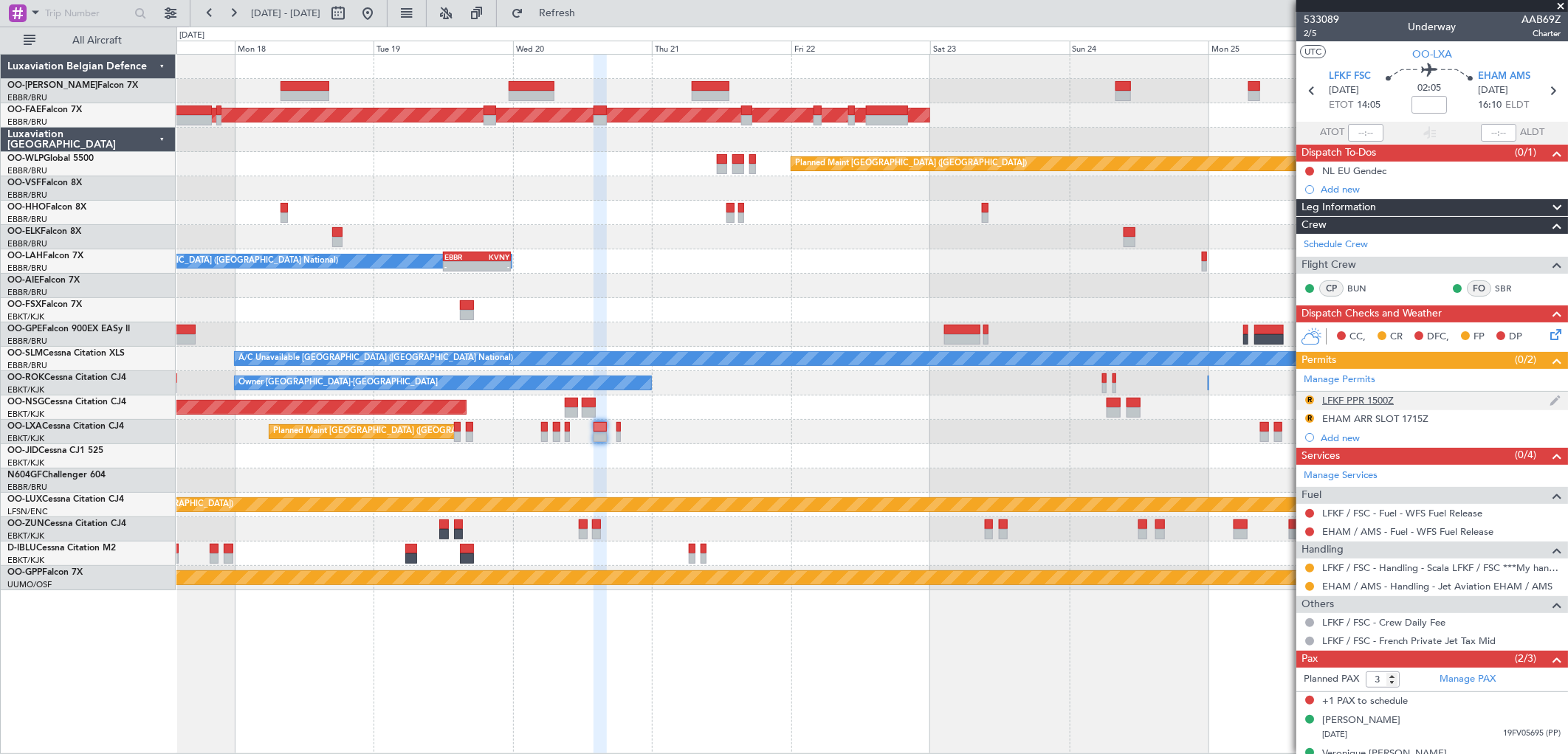
click at [1332, 400] on div "LFKF PPR 1500Z" at bounding box center [1358, 400] width 71 height 12
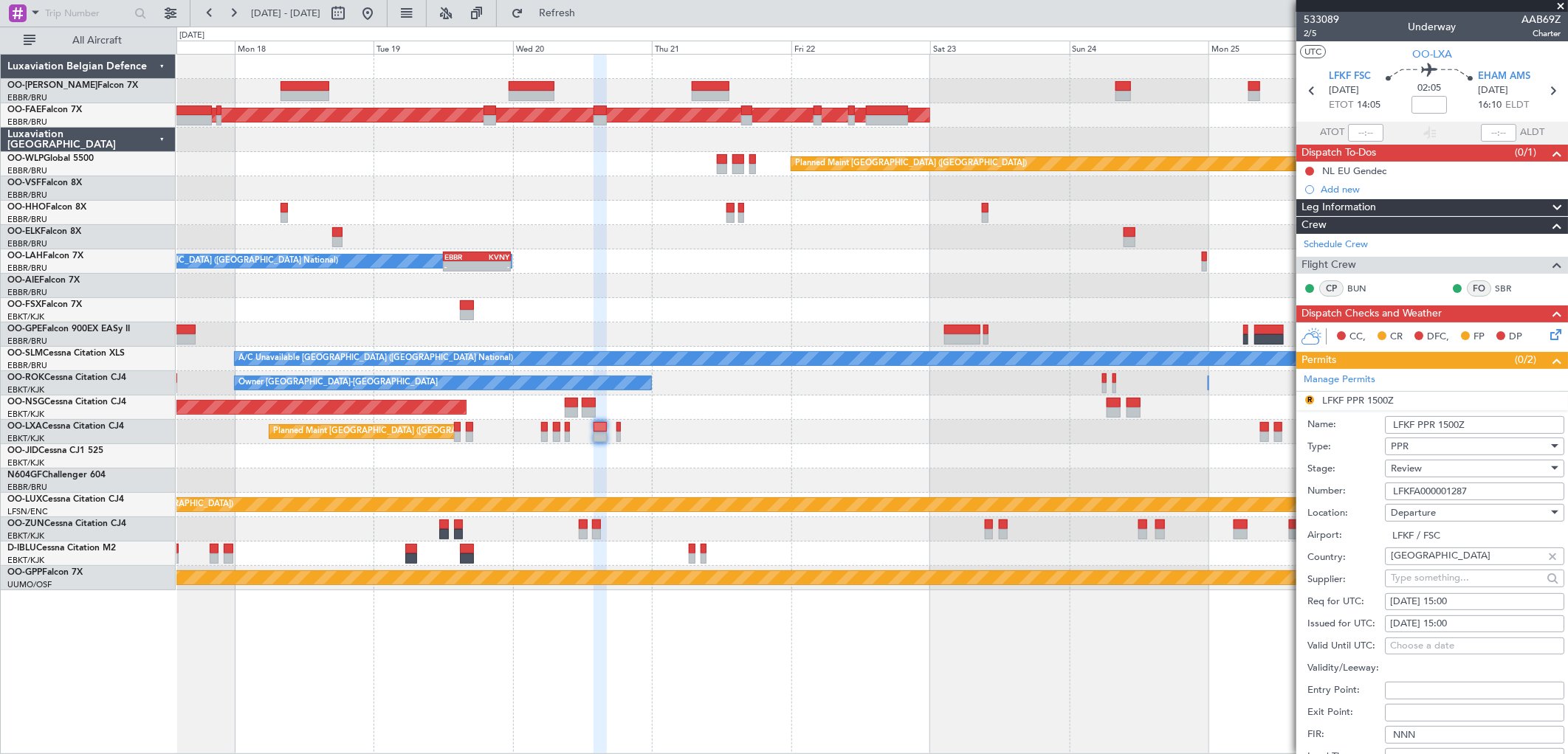
click at [1423, 604] on div "24/08/2025 15:00" at bounding box center [1475, 602] width 169 height 15
select select "8"
select select "2025"
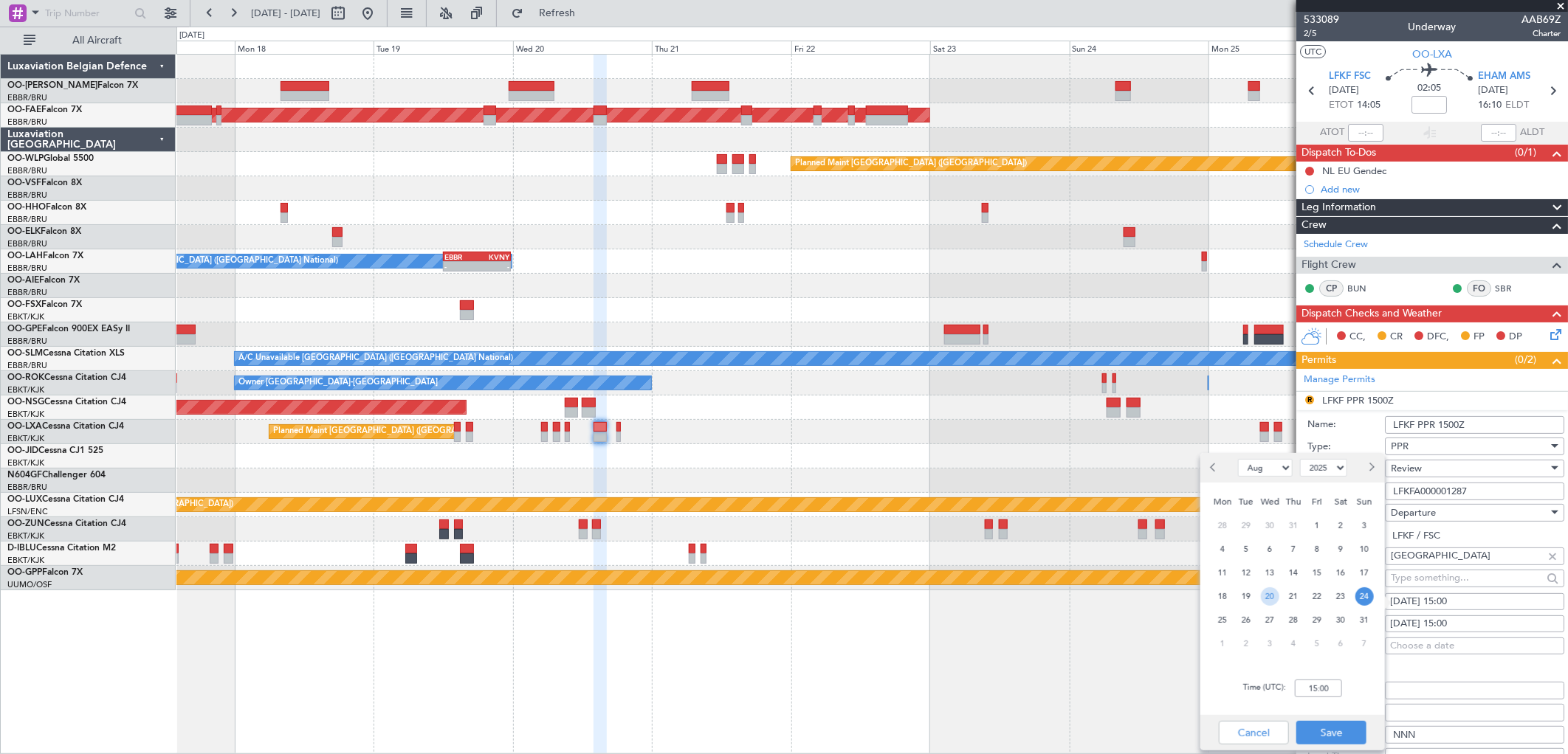
click at [1263, 591] on span "20" at bounding box center [1271, 596] width 19 height 19
click at [1325, 688] on input "00:00" at bounding box center [1318, 688] width 47 height 18
type input "14:00"
click at [1335, 725] on button "Save" at bounding box center [1332, 732] width 70 height 23
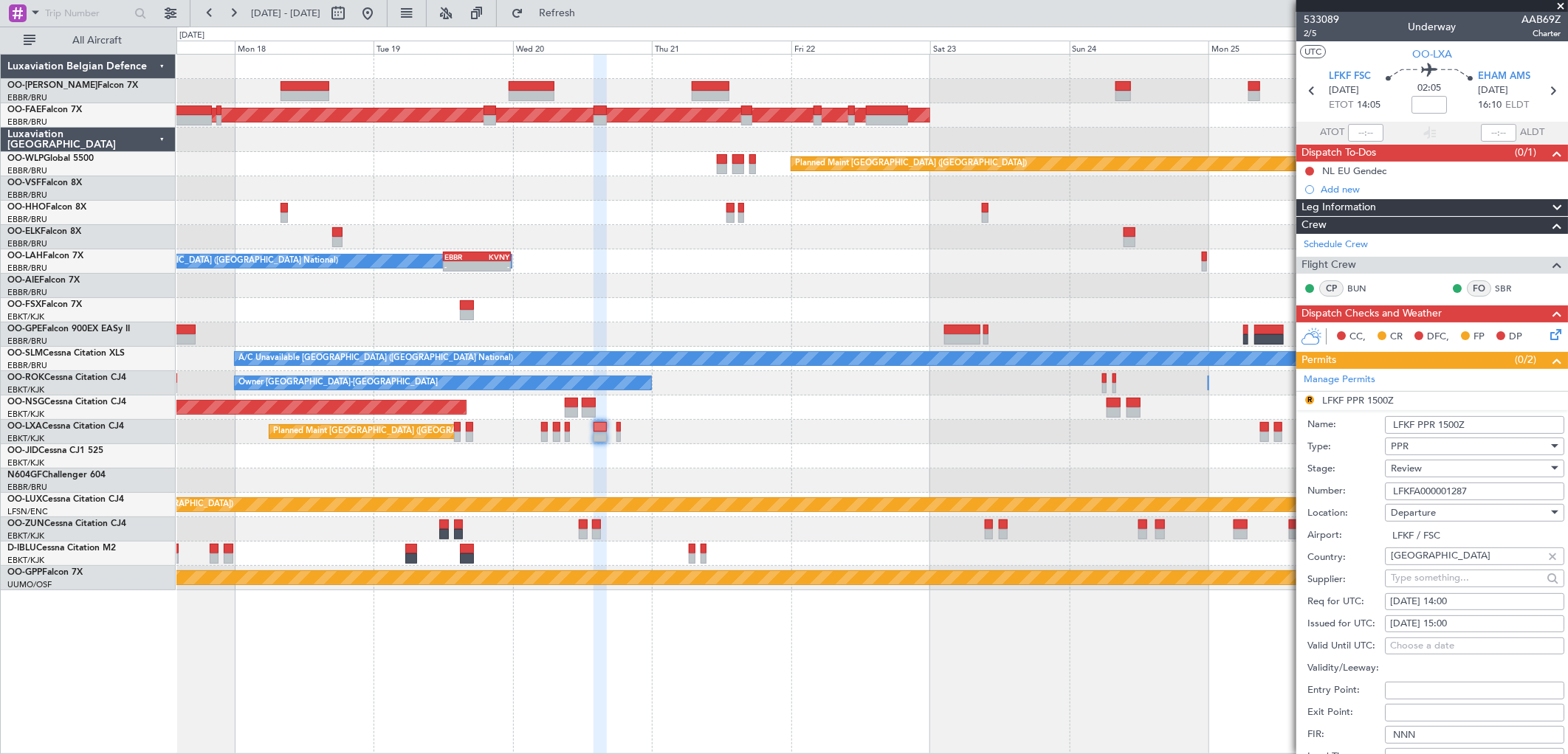
click at [1442, 625] on div "24/08/2025 15:00" at bounding box center [1475, 625] width 169 height 15
select select "8"
select select "2025"
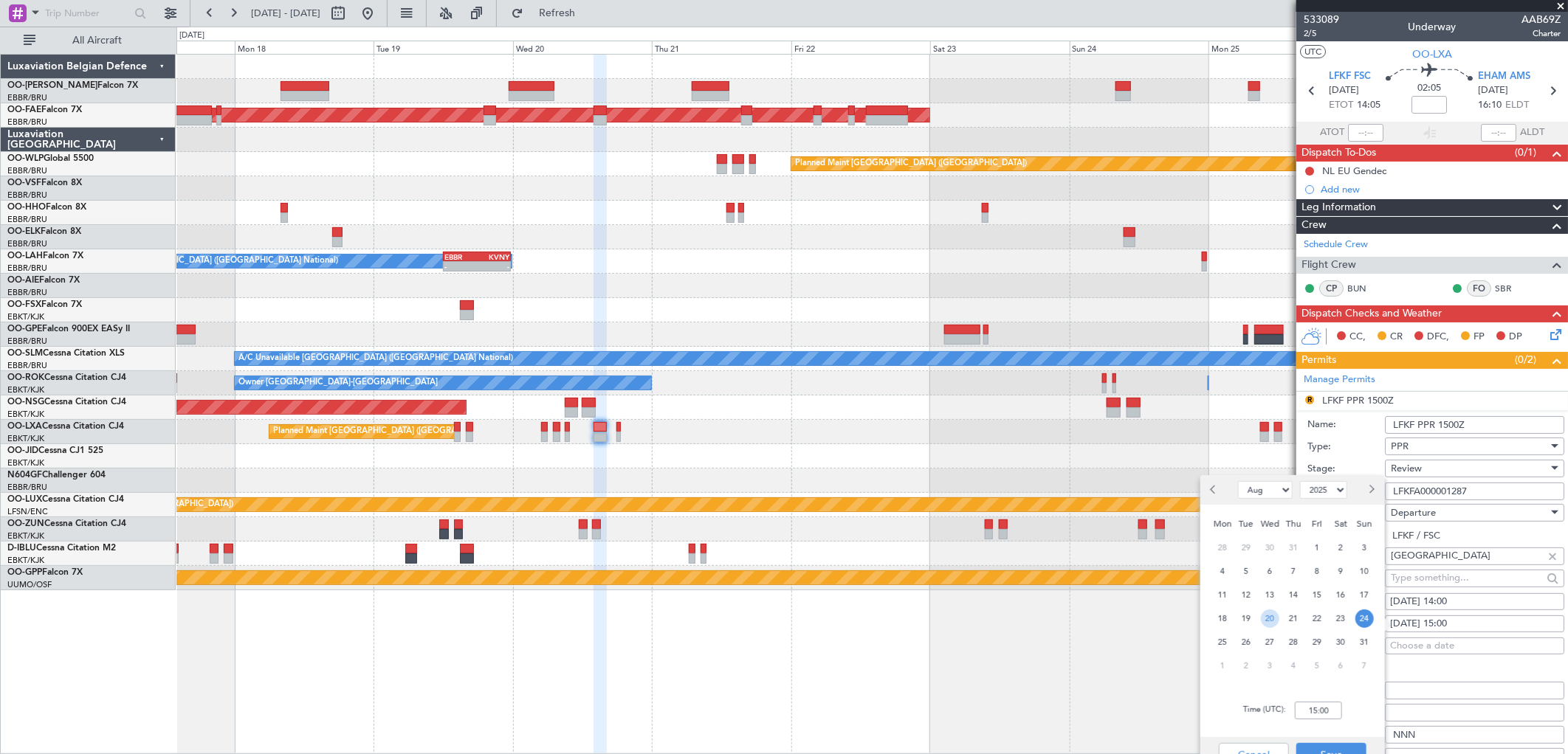
click at [1271, 618] on span "20" at bounding box center [1271, 619] width 19 height 19
click at [1317, 713] on input "00:00" at bounding box center [1318, 710] width 47 height 18
type input "14:00"
click at [1336, 746] on button "Save" at bounding box center [1332, 754] width 70 height 23
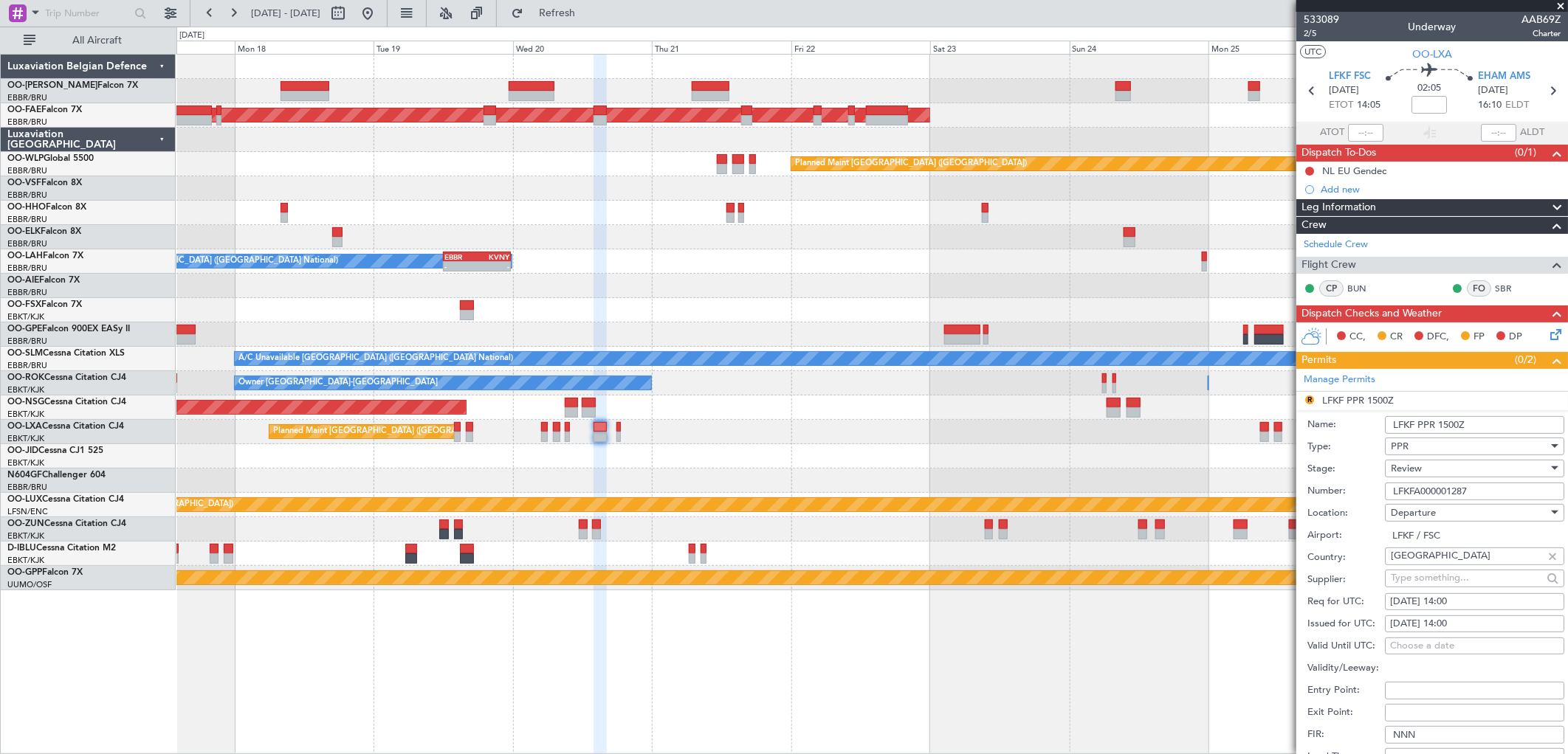
click at [1444, 473] on div "Review" at bounding box center [1470, 469] width 158 height 23
click at [1427, 561] on span "Requested" at bounding box center [1469, 566] width 154 height 23
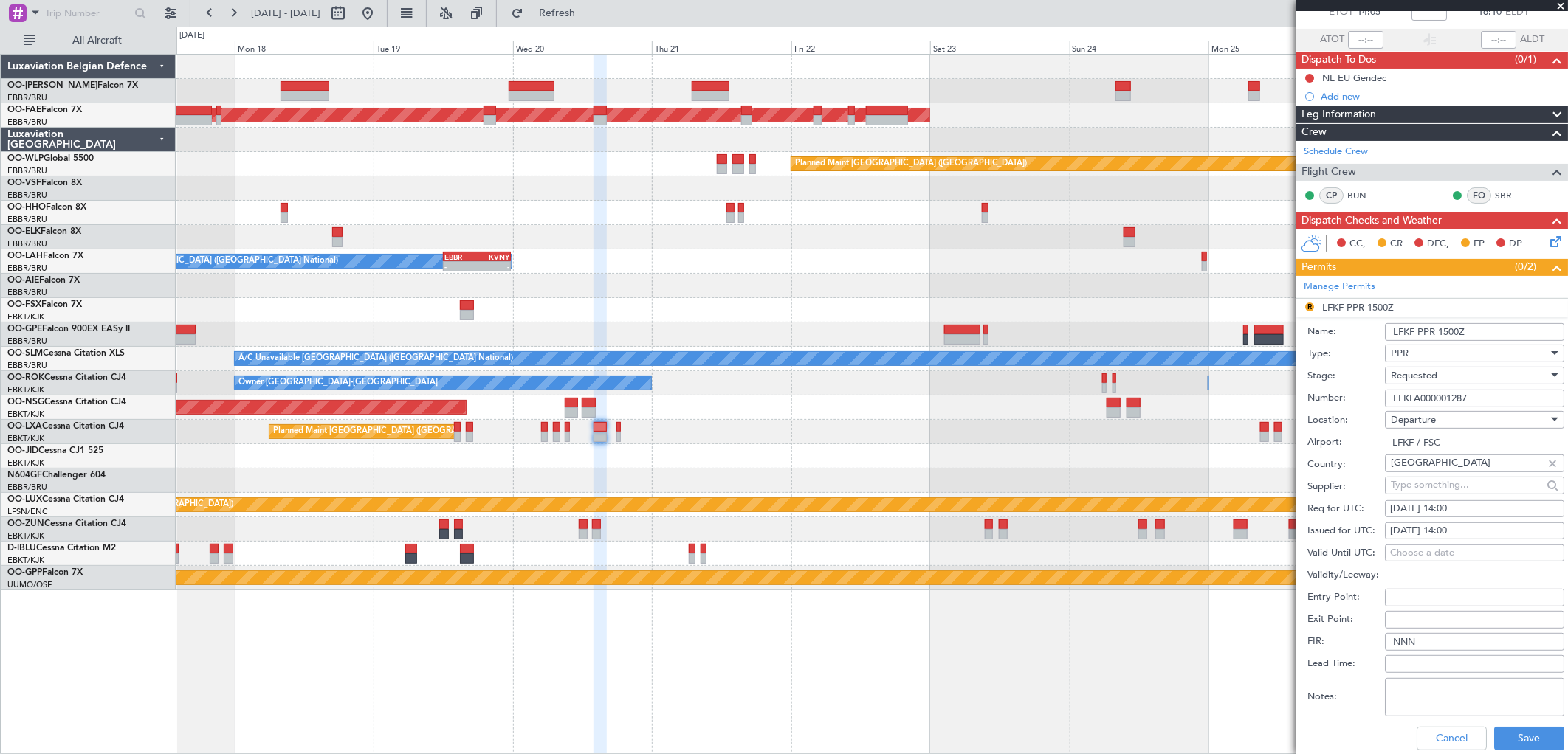
scroll to position [164, 0]
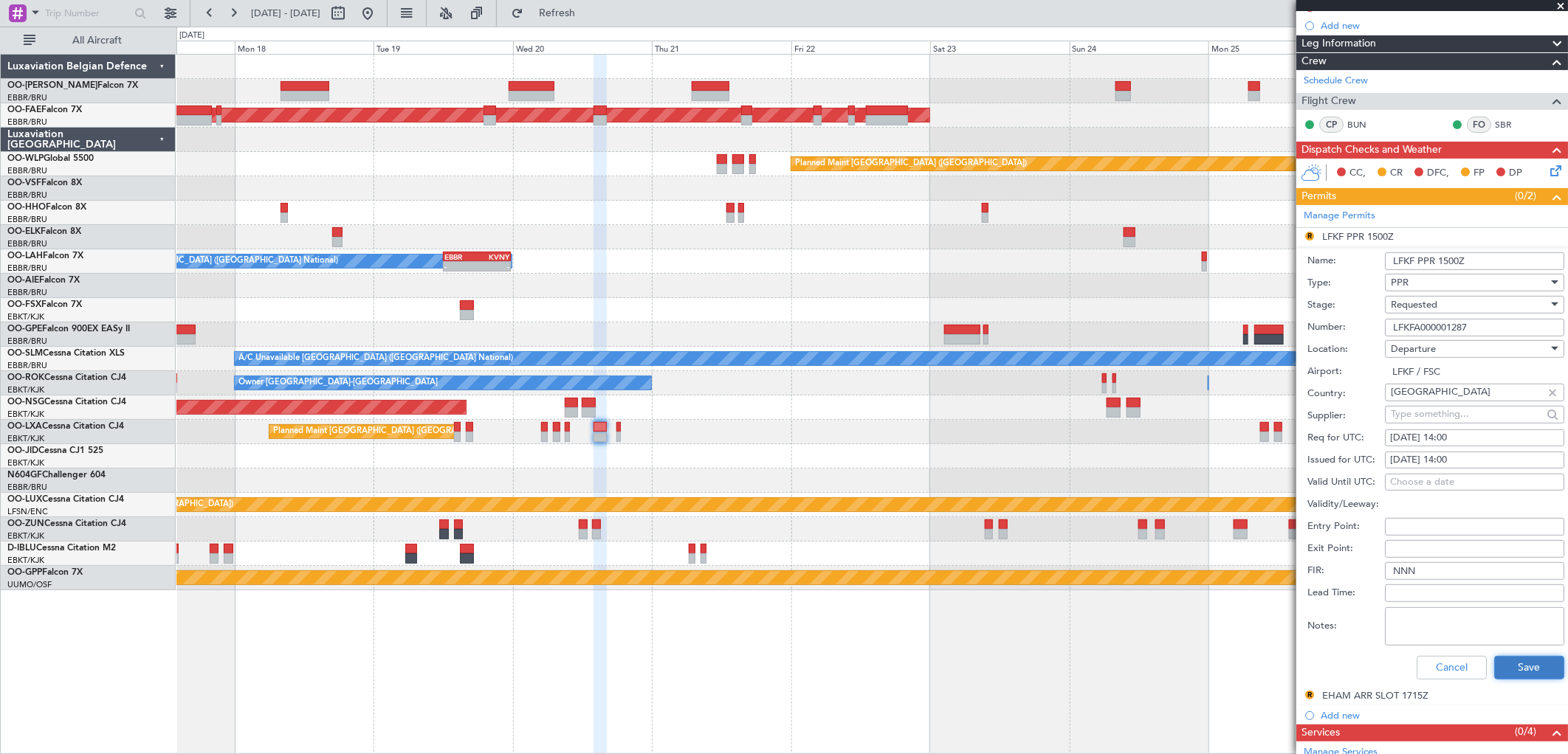
click at [1525, 675] on button "Save" at bounding box center [1530, 668] width 70 height 23
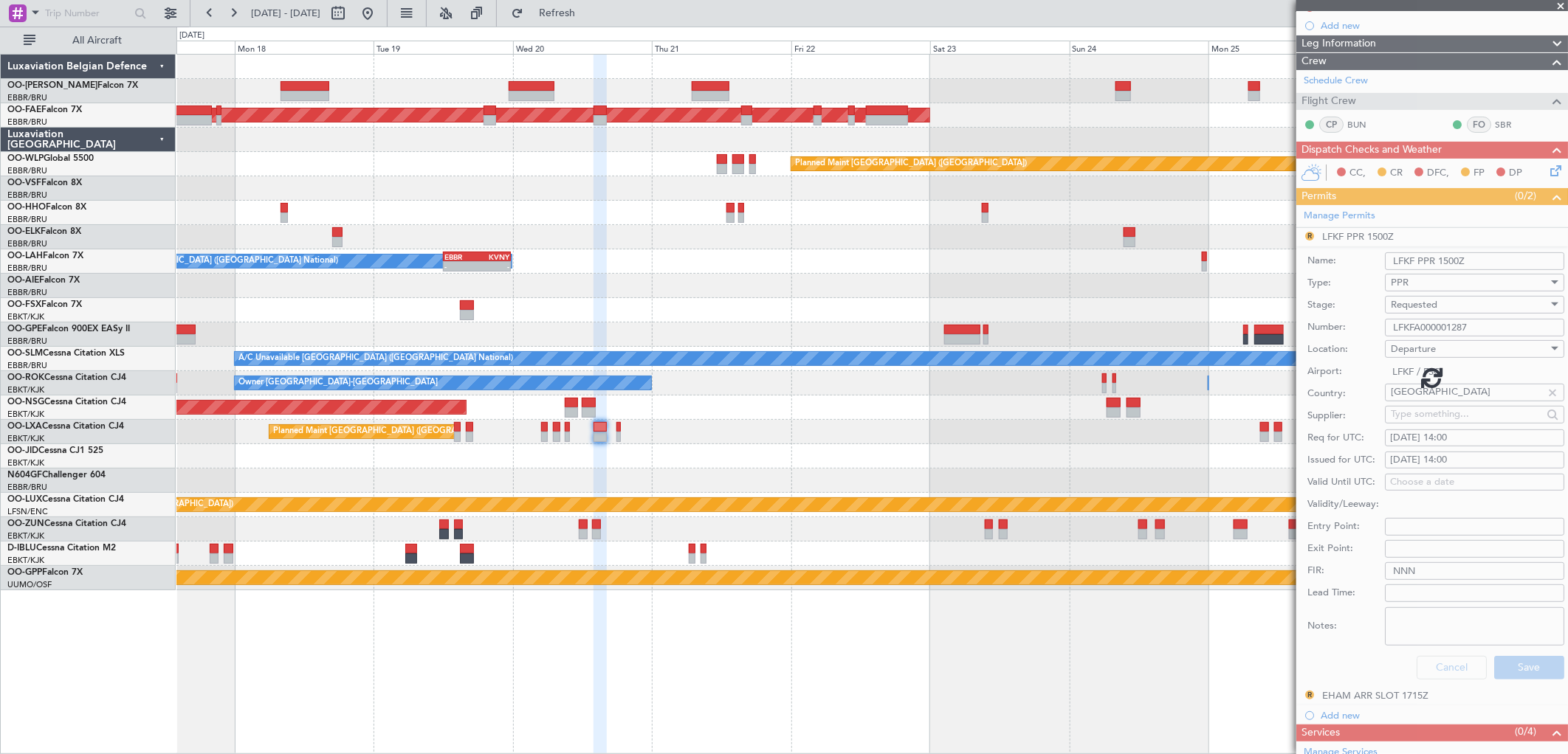
scroll to position [23, 0]
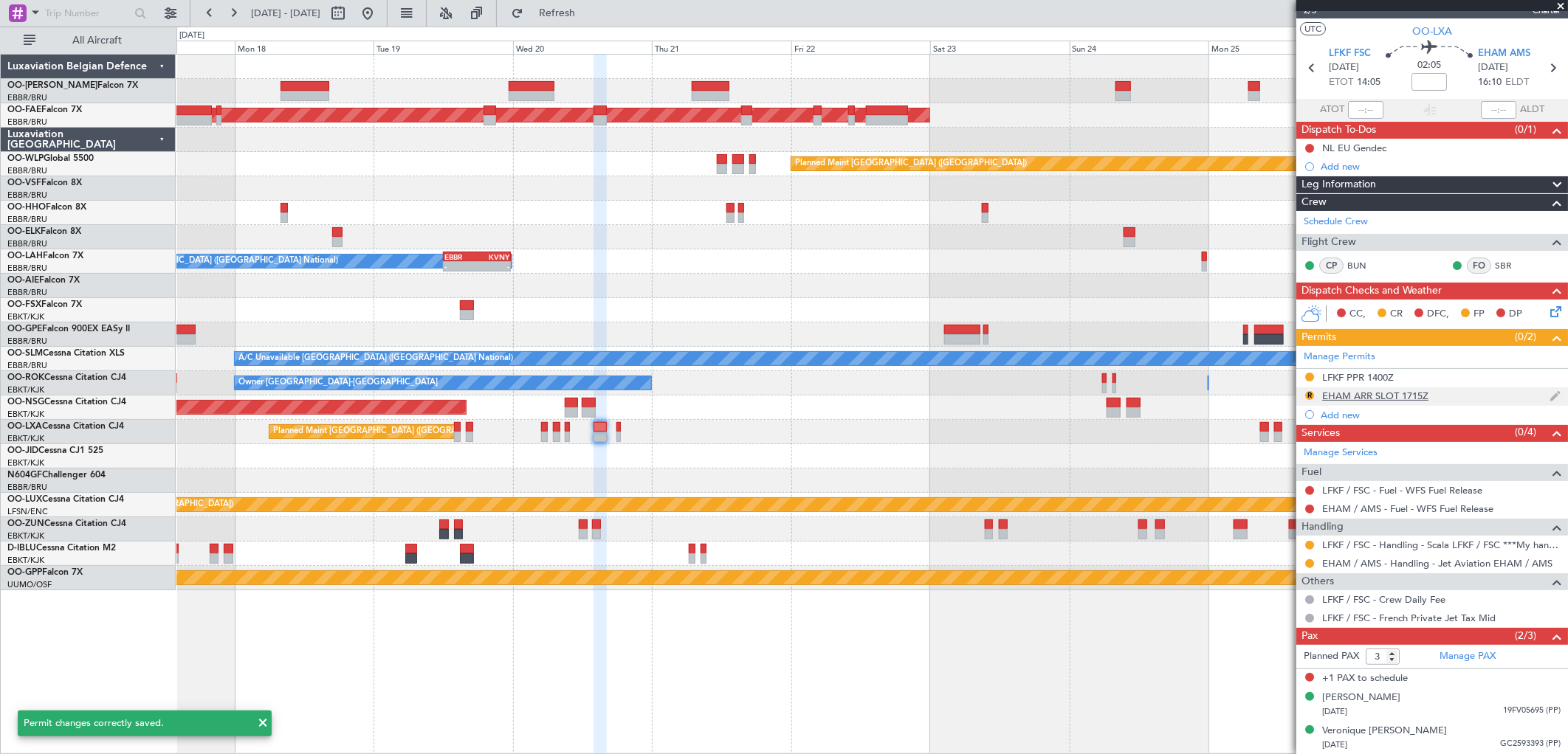
click at [1412, 400] on div "EHAM ARR SLOT 1715Z" at bounding box center [1375, 396] width 106 height 12
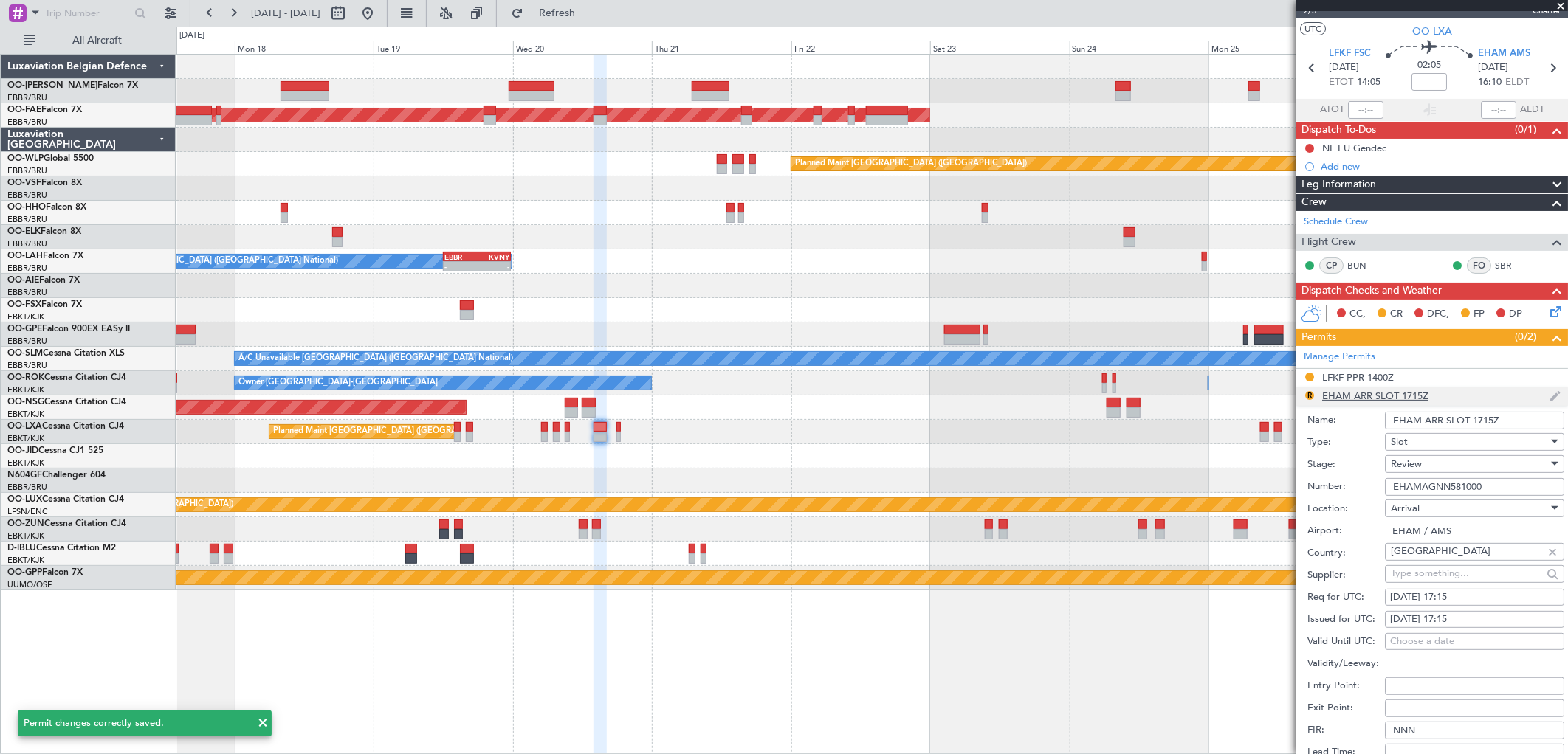
scroll to position [164, 0]
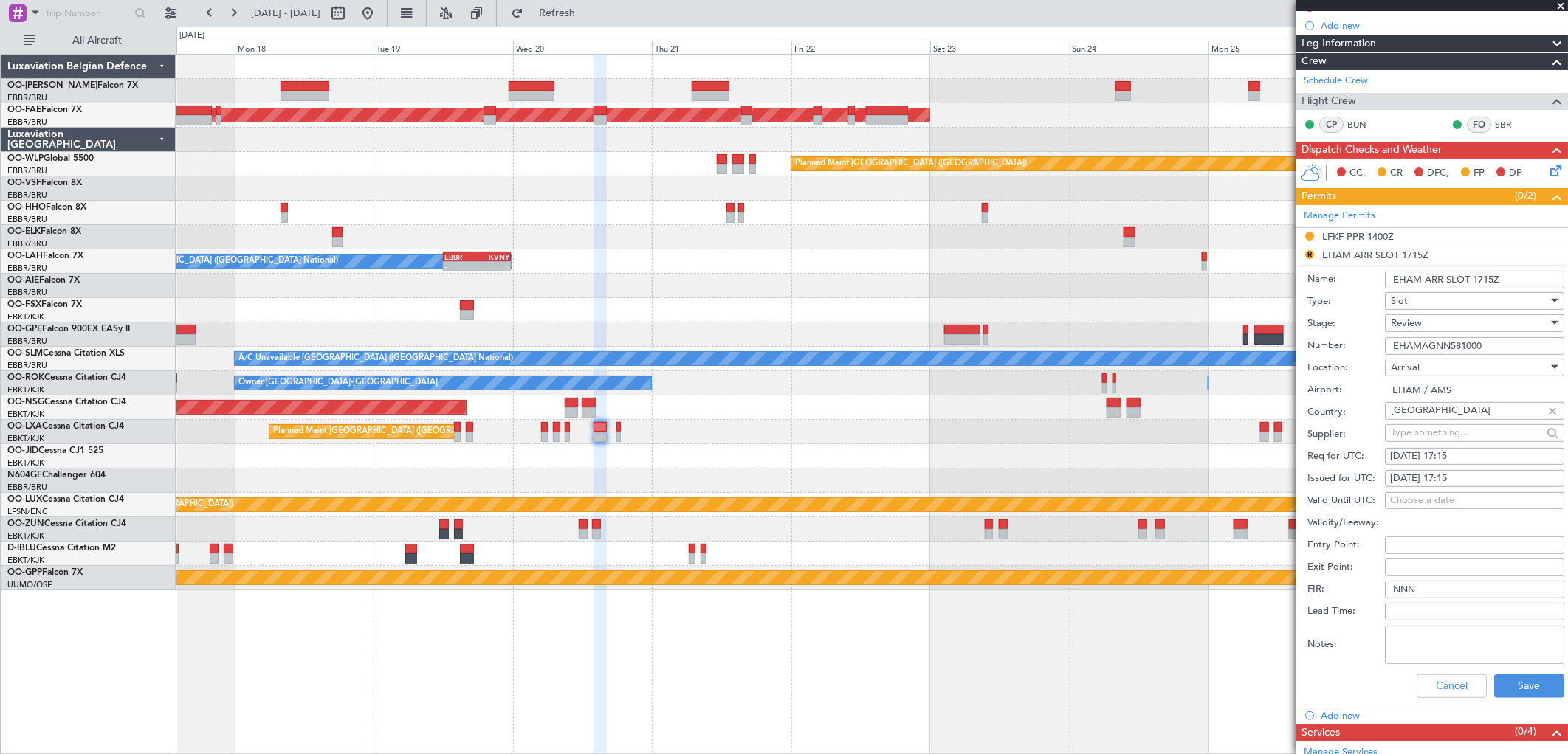
click at [1440, 454] on div "24/08/2025 17:15" at bounding box center [1475, 457] width 169 height 15
select select "8"
select select "2025"
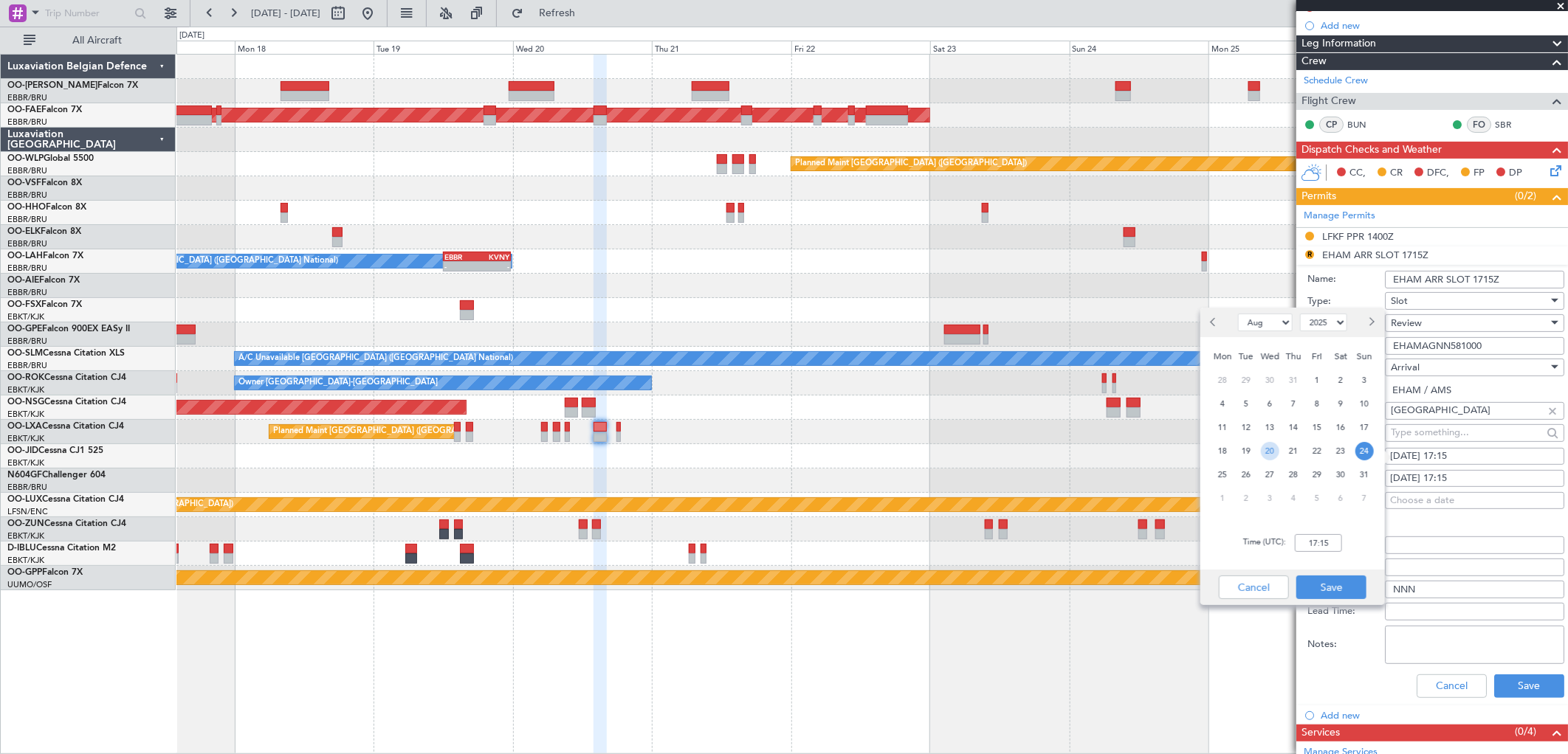
click at [1273, 448] on span "20" at bounding box center [1271, 451] width 19 height 19
drag, startPoint x: 1331, startPoint y: 532, endPoint x: 1335, endPoint y: 544, distance: 12.6
click at [1333, 541] on div "Time (UTC): 00:00" at bounding box center [1293, 543] width 185 height 53
click at [1335, 544] on input "00:00" at bounding box center [1318, 543] width 47 height 18
type input "16:15"
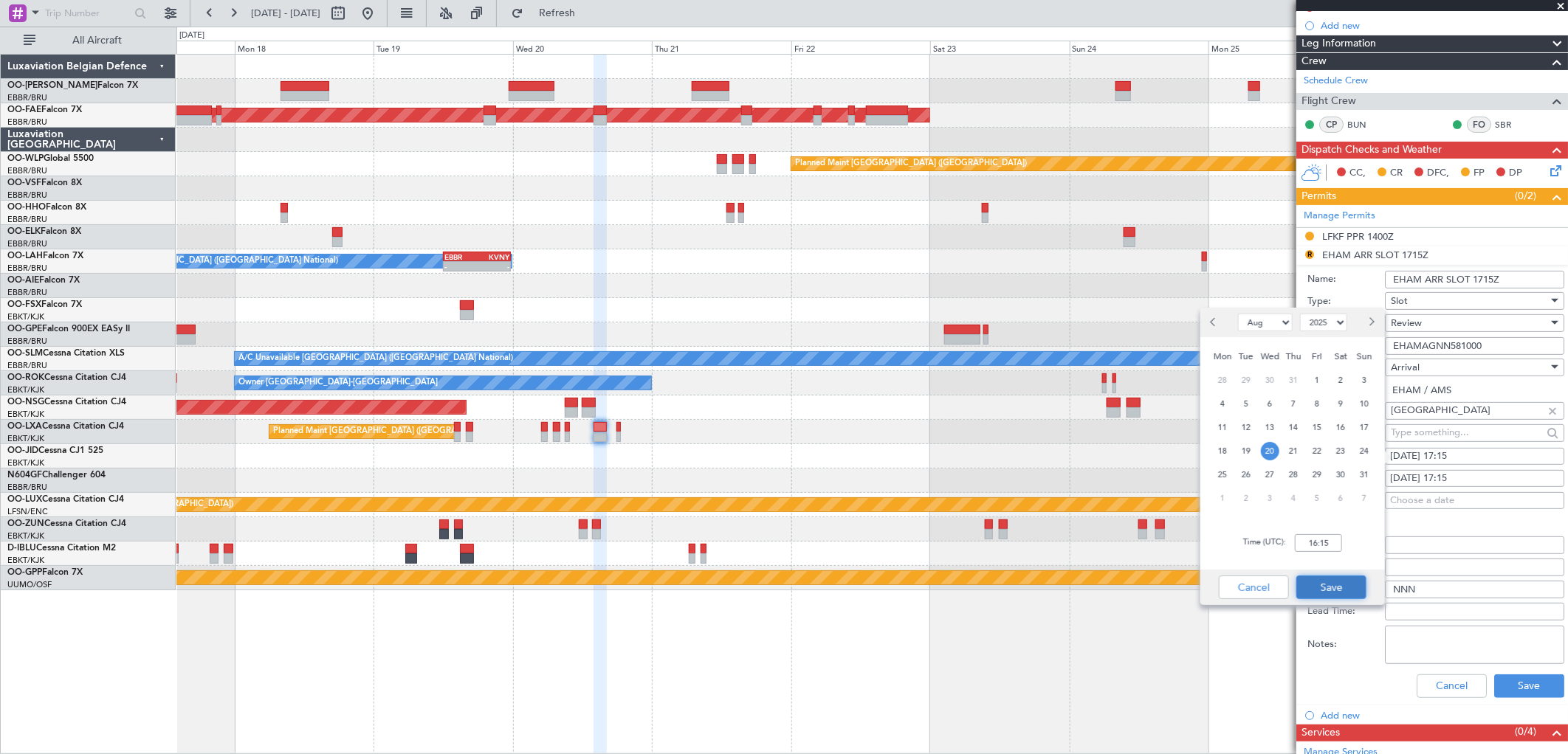
click at [1327, 585] on button "Save" at bounding box center [1332, 587] width 70 height 23
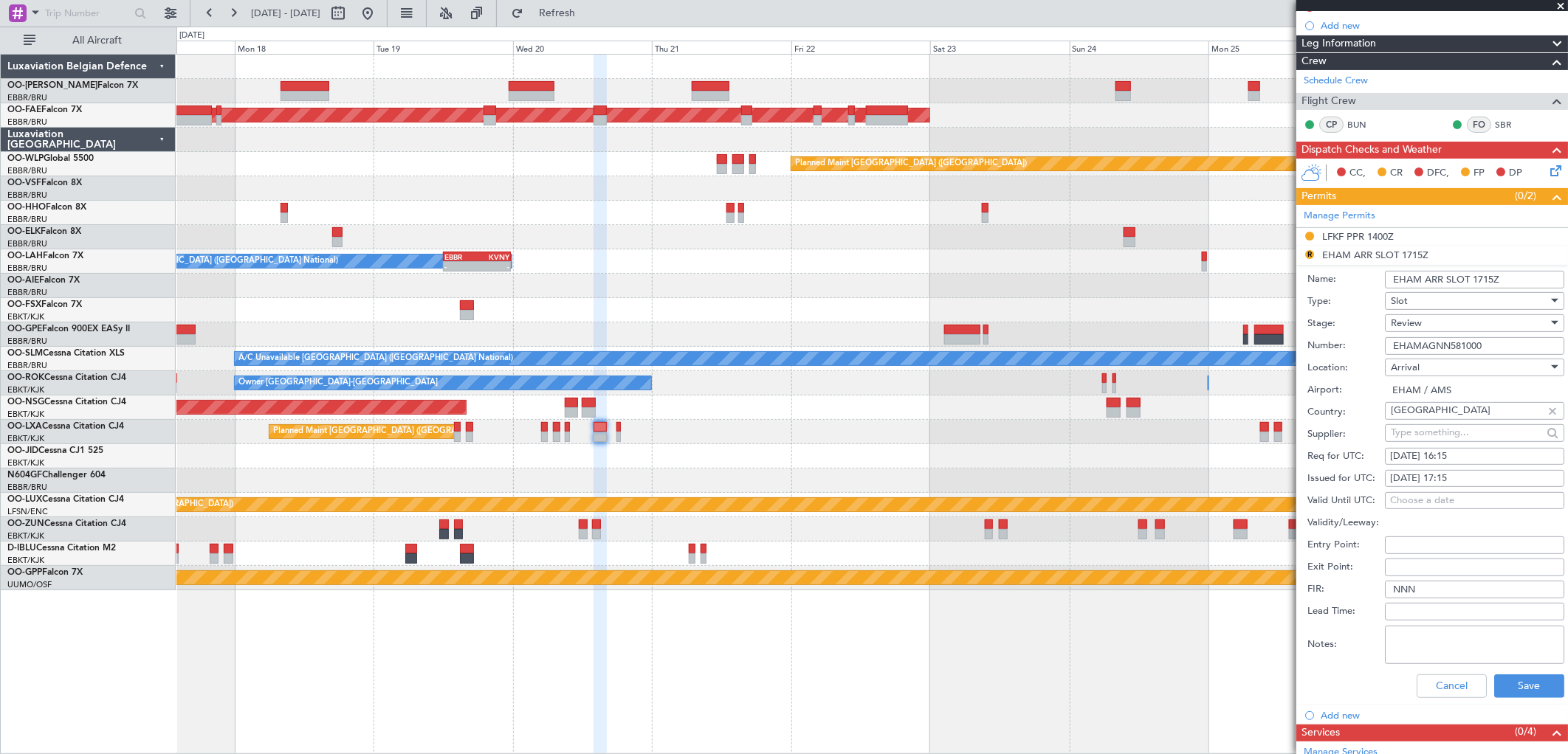
click at [1452, 475] on div "24/08/2025 17:15" at bounding box center [1475, 479] width 169 height 15
select select "8"
select select "2025"
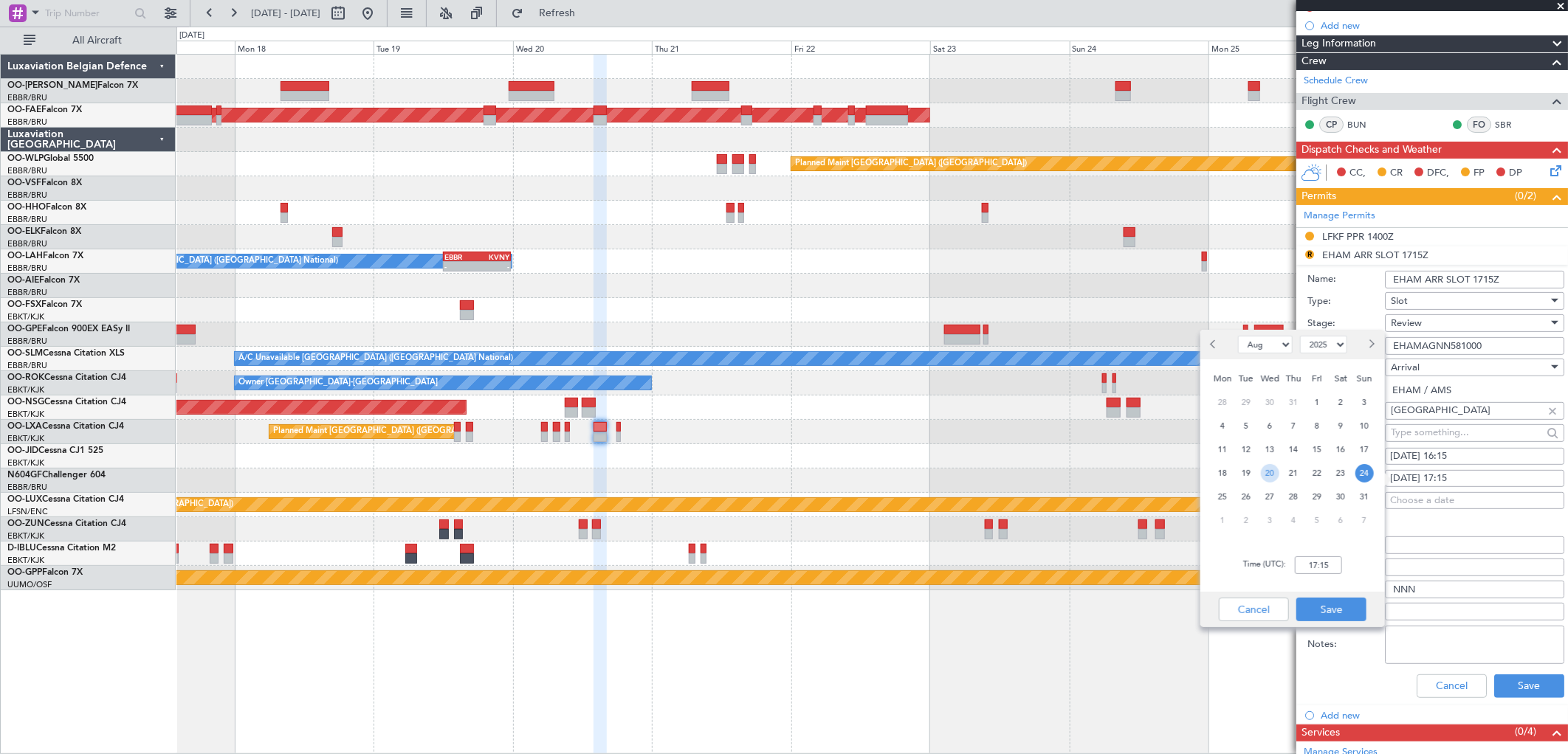
click at [1267, 473] on span "20" at bounding box center [1271, 474] width 19 height 19
click at [1319, 571] on input "00:00" at bounding box center [1318, 565] width 47 height 18
click at [1352, 565] on div "Time (UTC): 1615" at bounding box center [1293, 565] width 185 height 53
type input "16:15"
click at [1345, 615] on button "Save" at bounding box center [1332, 609] width 70 height 23
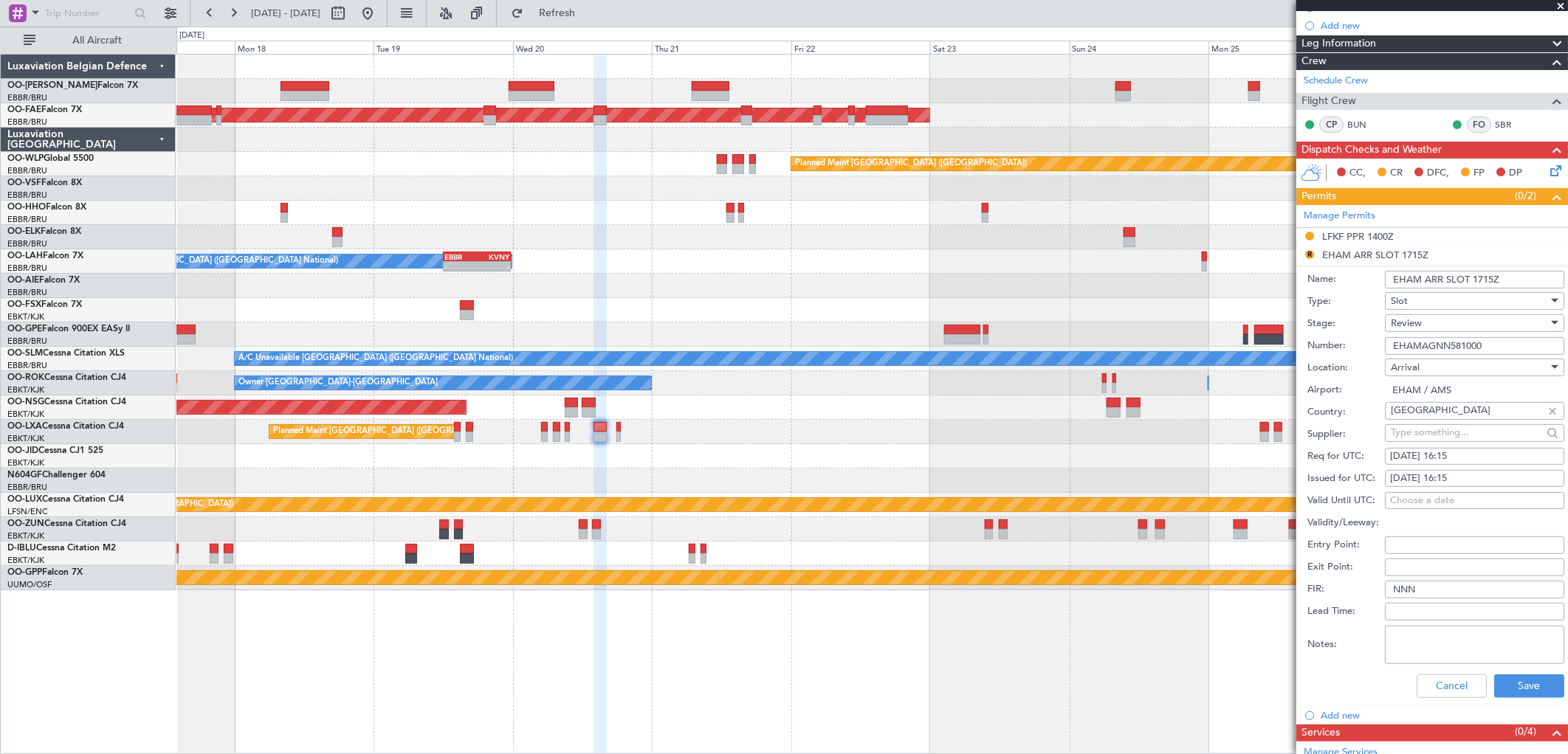
click at [1398, 323] on span "Review" at bounding box center [1407, 324] width 31 height 13
click at [1418, 432] on span "Received OK" at bounding box center [1469, 443] width 154 height 23
click at [1501, 677] on button "Save" at bounding box center [1530, 686] width 70 height 23
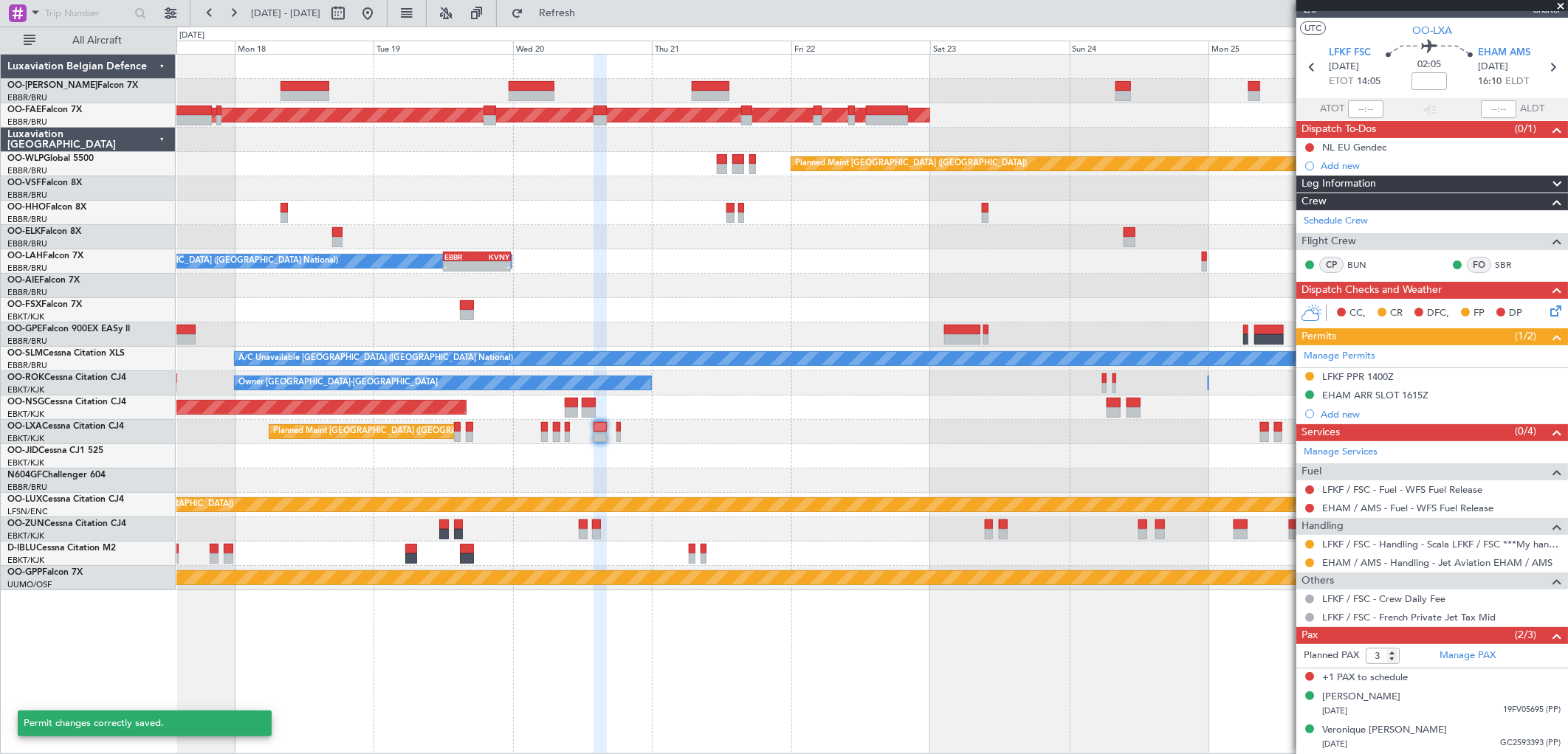
scroll to position [23, 0]
click at [1311, 566] on button at bounding box center [1309, 564] width 8 height 8
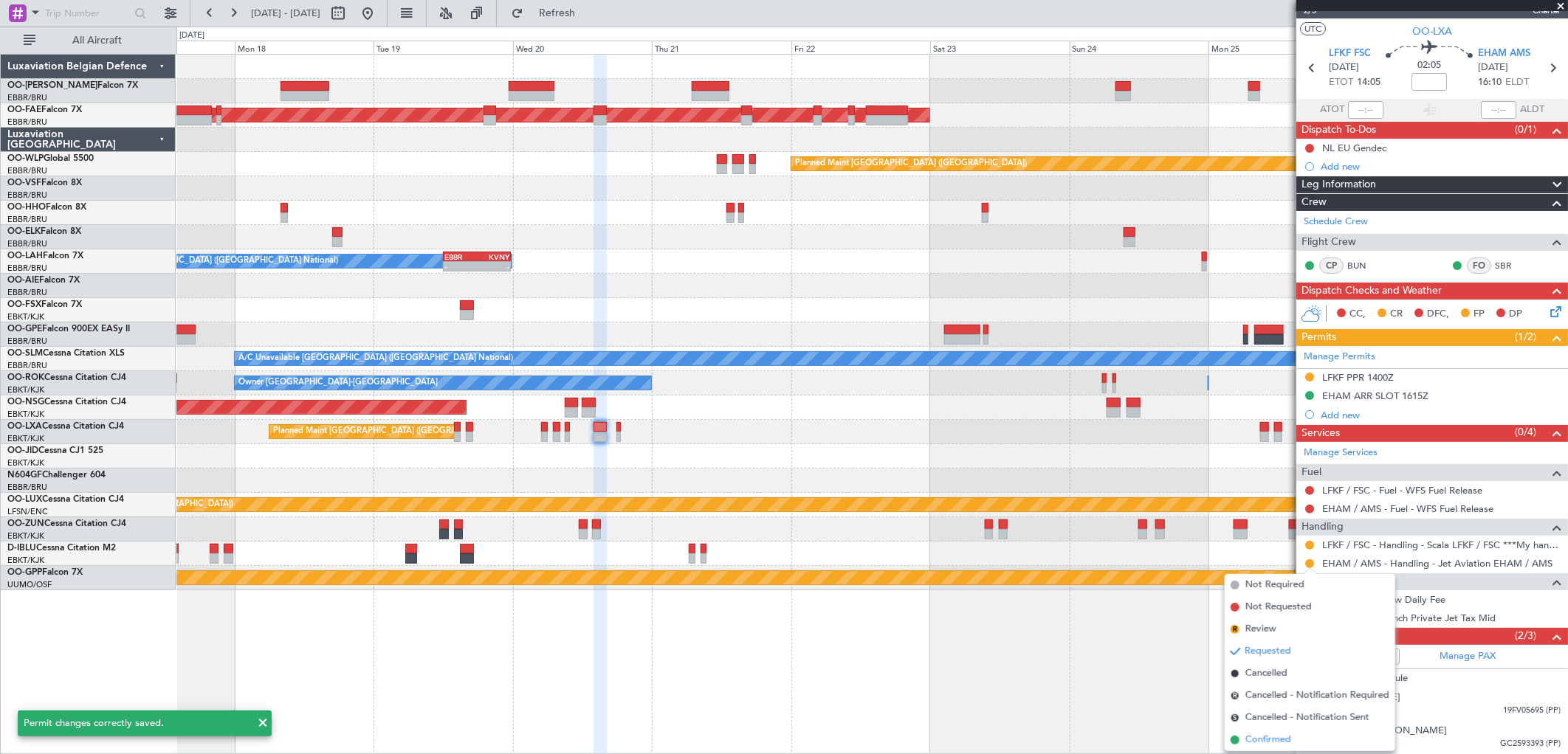
click at [1264, 733] on span "Confirmed" at bounding box center [1269, 740] width 46 height 15
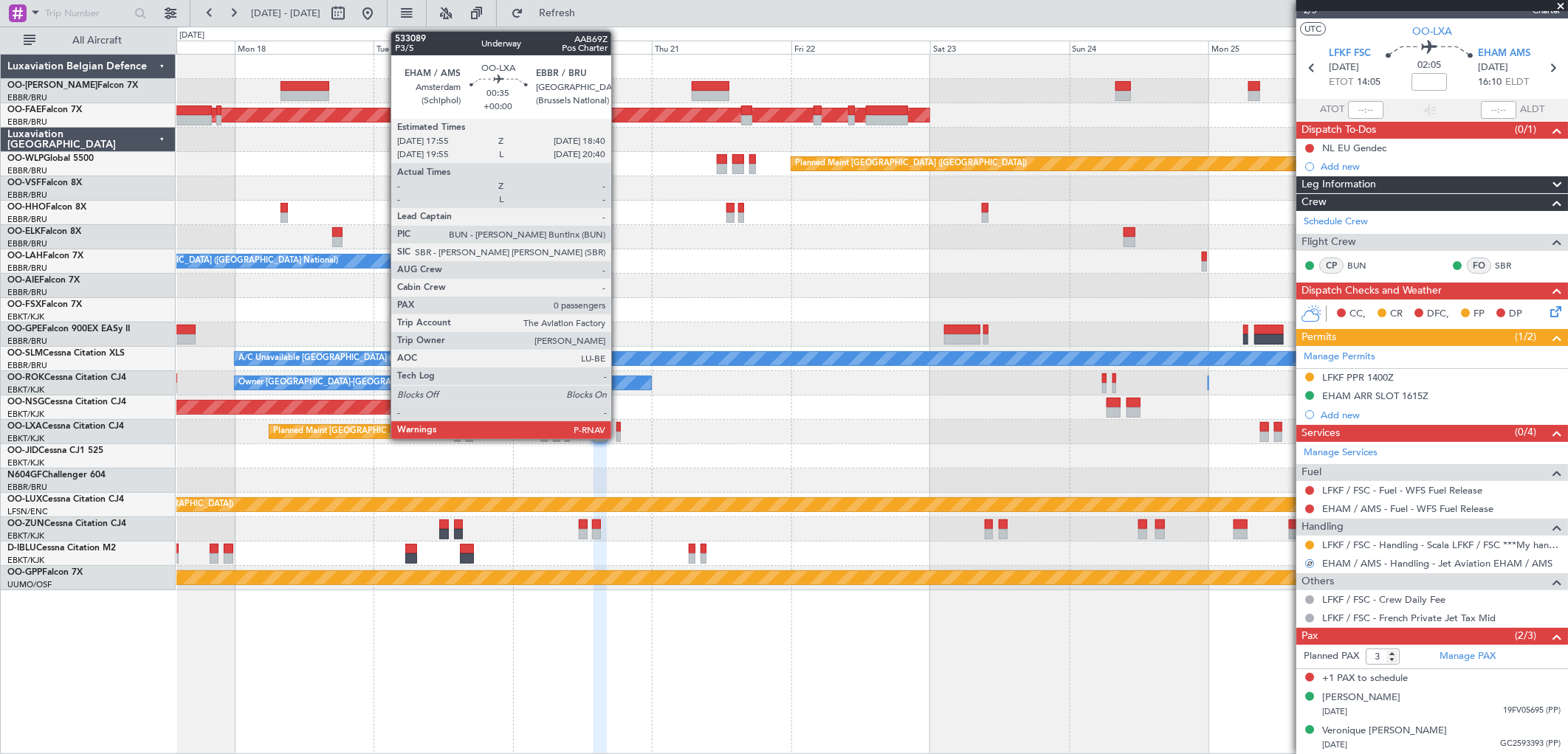
click at [618, 428] on div at bounding box center [618, 427] width 5 height 10
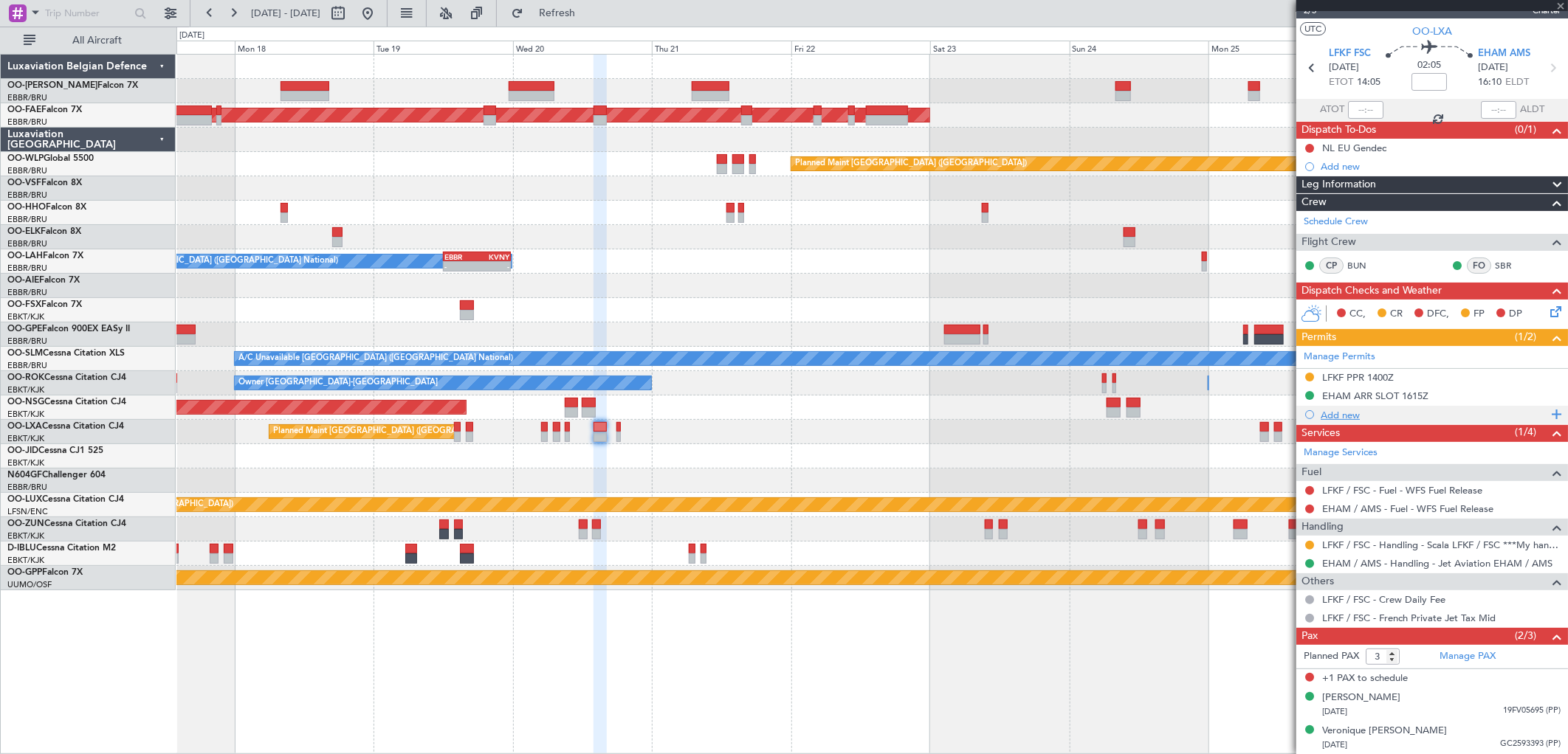
type input "0"
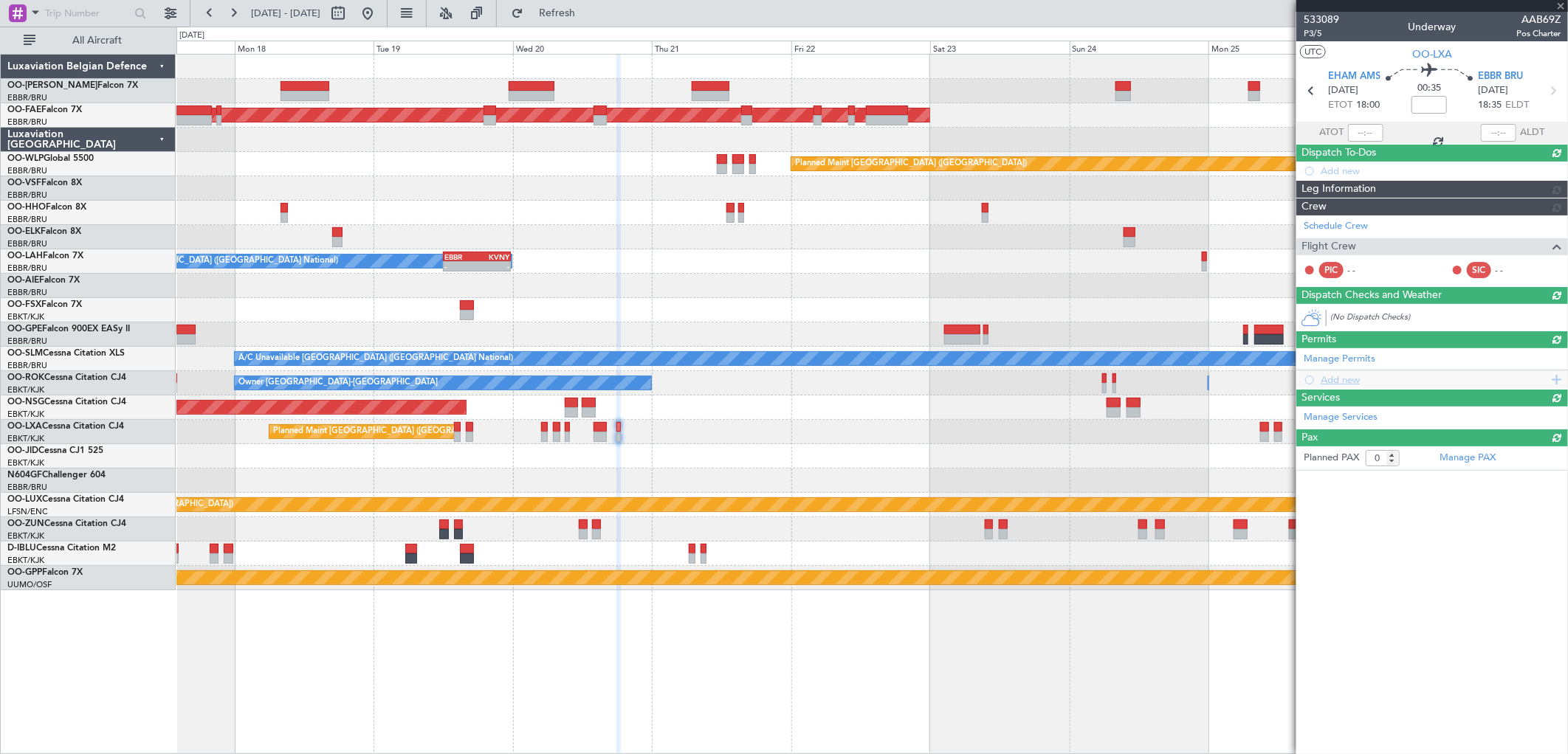
scroll to position [0, 0]
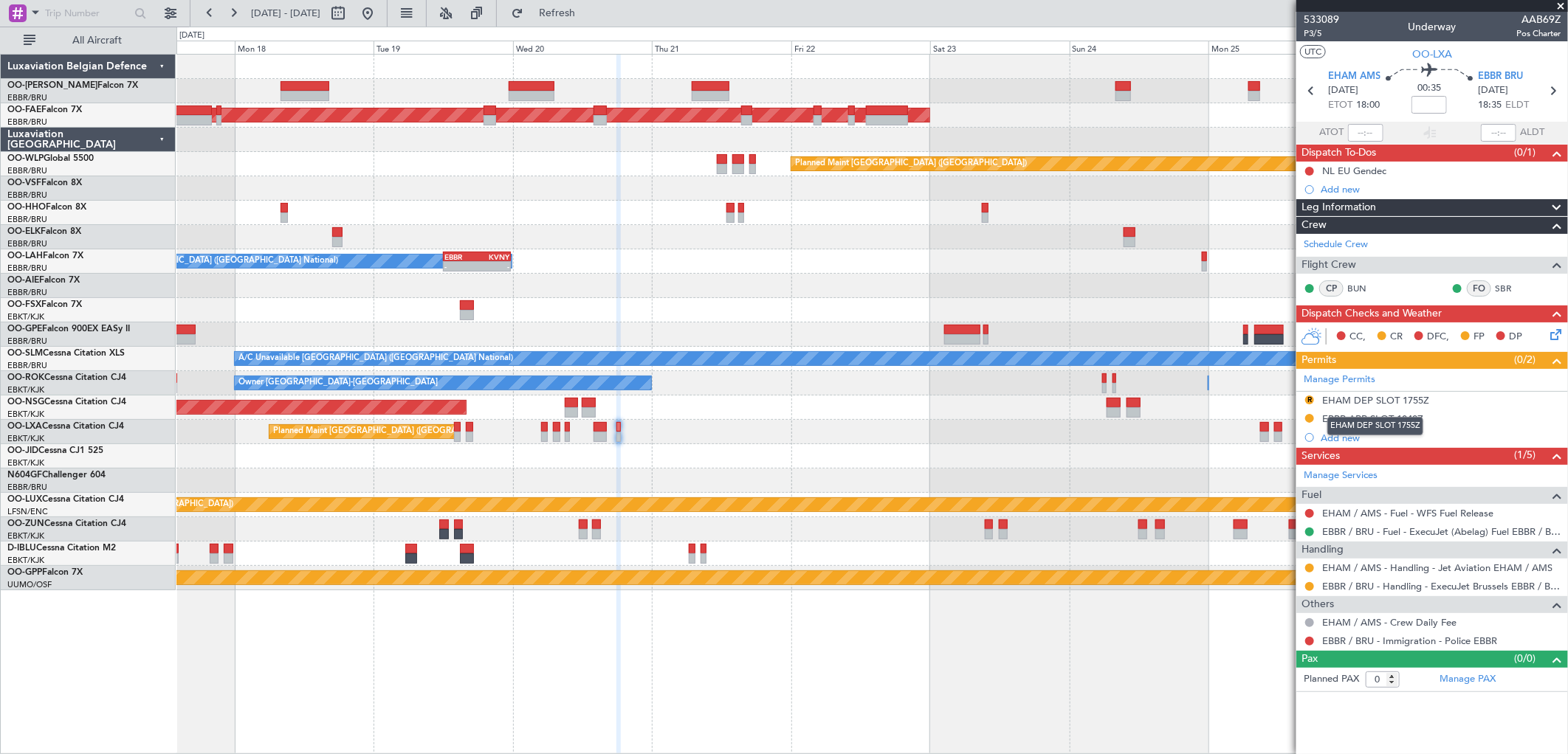
drag, startPoint x: 1331, startPoint y: 397, endPoint x: 1346, endPoint y: 400, distance: 15.3
click at [1331, 397] on div "EHAM DEP SLOT 1755Z" at bounding box center [1376, 400] width 107 height 12
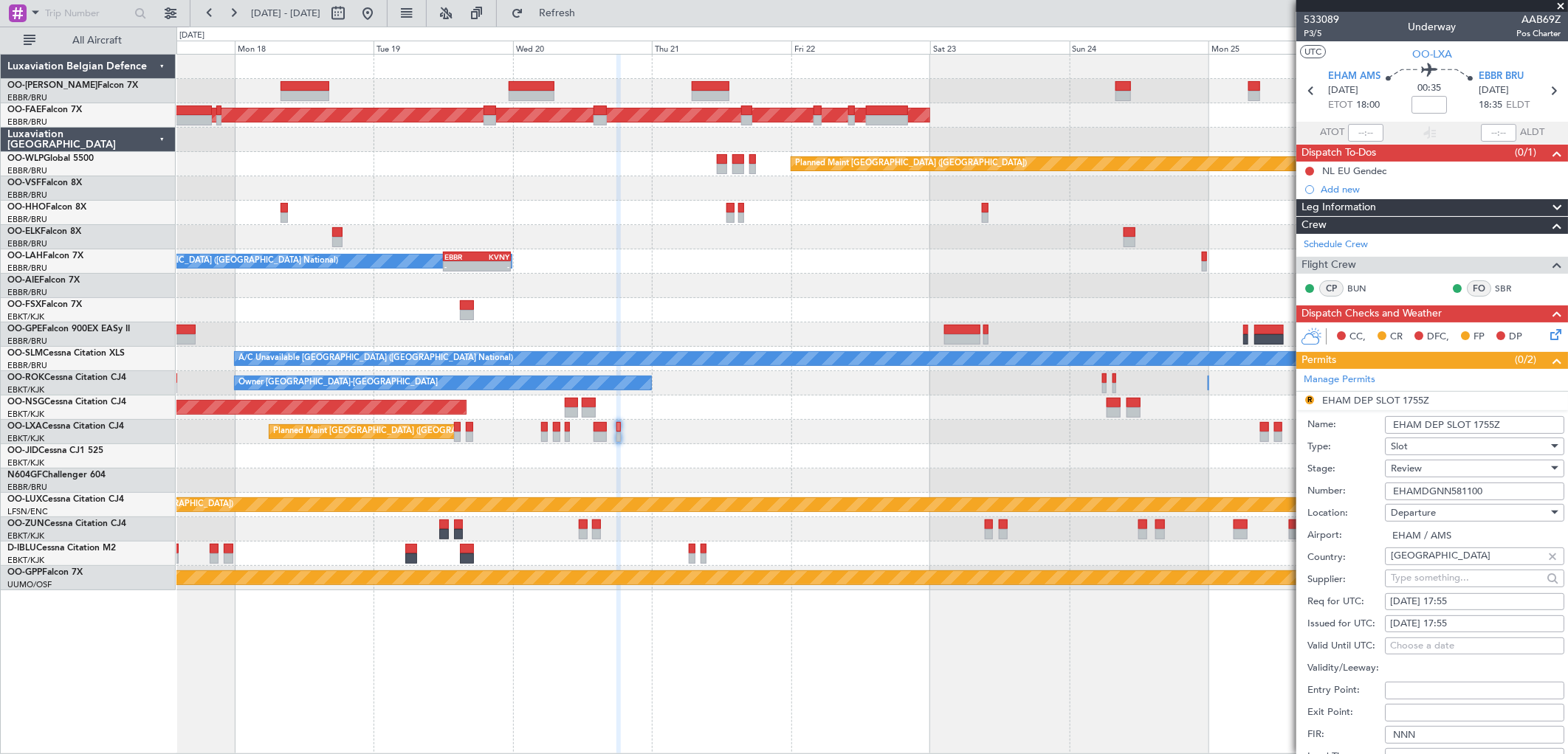
click at [1422, 470] on span "Review" at bounding box center [1407, 469] width 31 height 13
click at [1458, 595] on span "Received OK" at bounding box center [1469, 588] width 154 height 23
click at [1433, 601] on div "24/08/2025 17:55" at bounding box center [1475, 602] width 169 height 15
select select "8"
select select "2025"
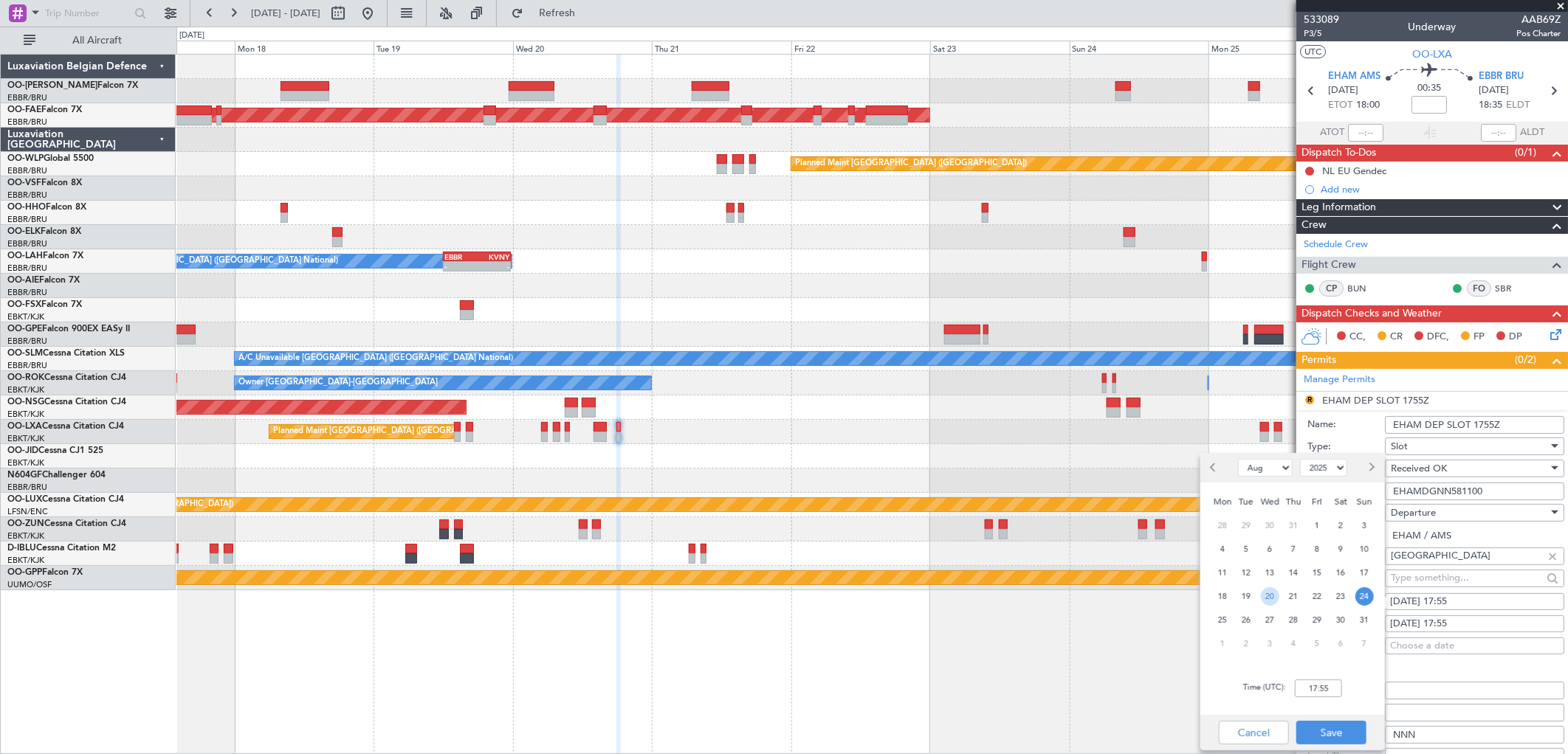
click at [1267, 596] on span "20" at bounding box center [1271, 596] width 19 height 19
click at [1330, 687] on input "00:00" at bounding box center [1318, 688] width 47 height 18
click at [1376, 677] on div "Time (UTC): 1755" at bounding box center [1293, 688] width 185 height 53
type input "17:55"
click at [1352, 740] on button "Save" at bounding box center [1332, 732] width 70 height 23
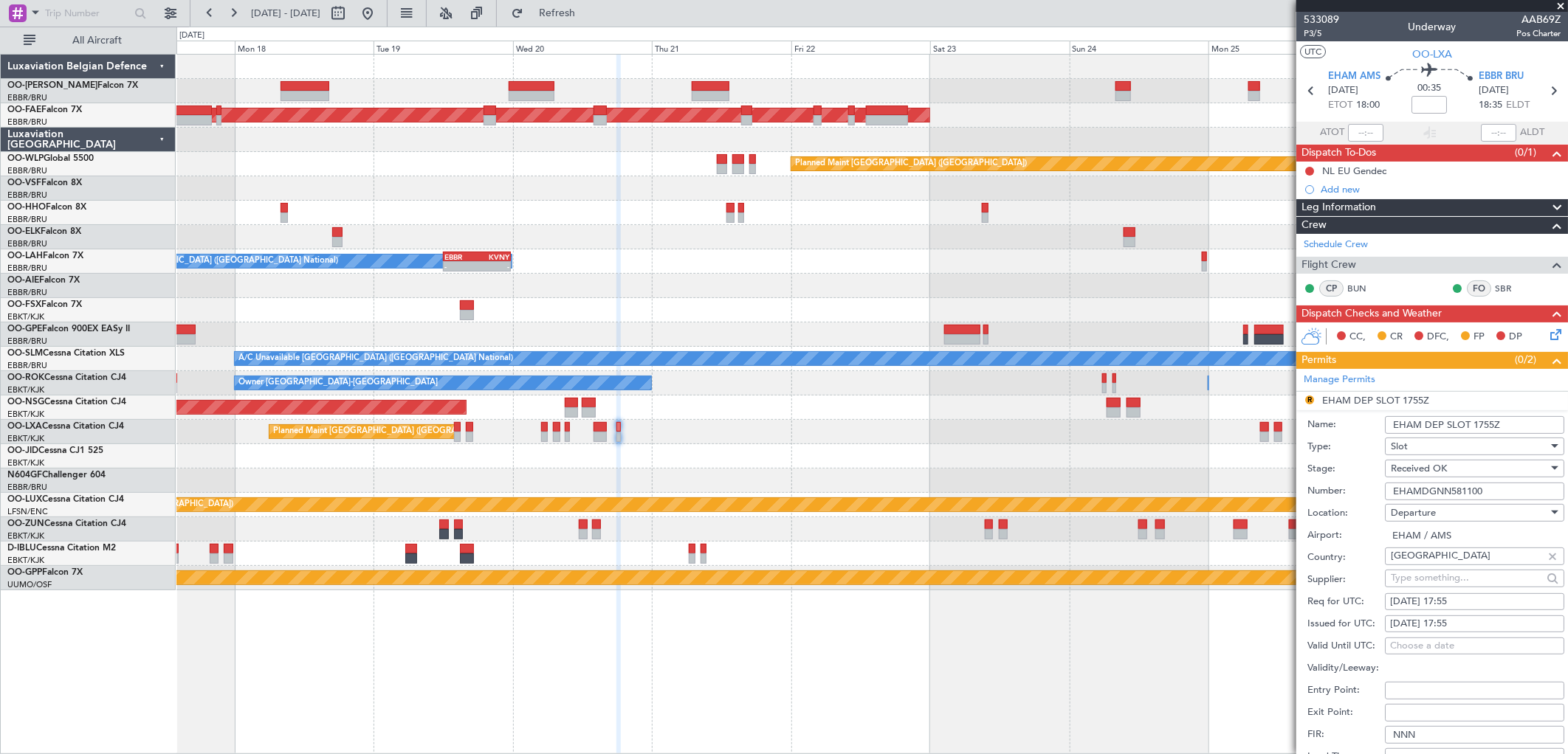
click at [1454, 621] on div "24/08/2025 17:55" at bounding box center [1475, 625] width 169 height 15
select select "8"
select select "2025"
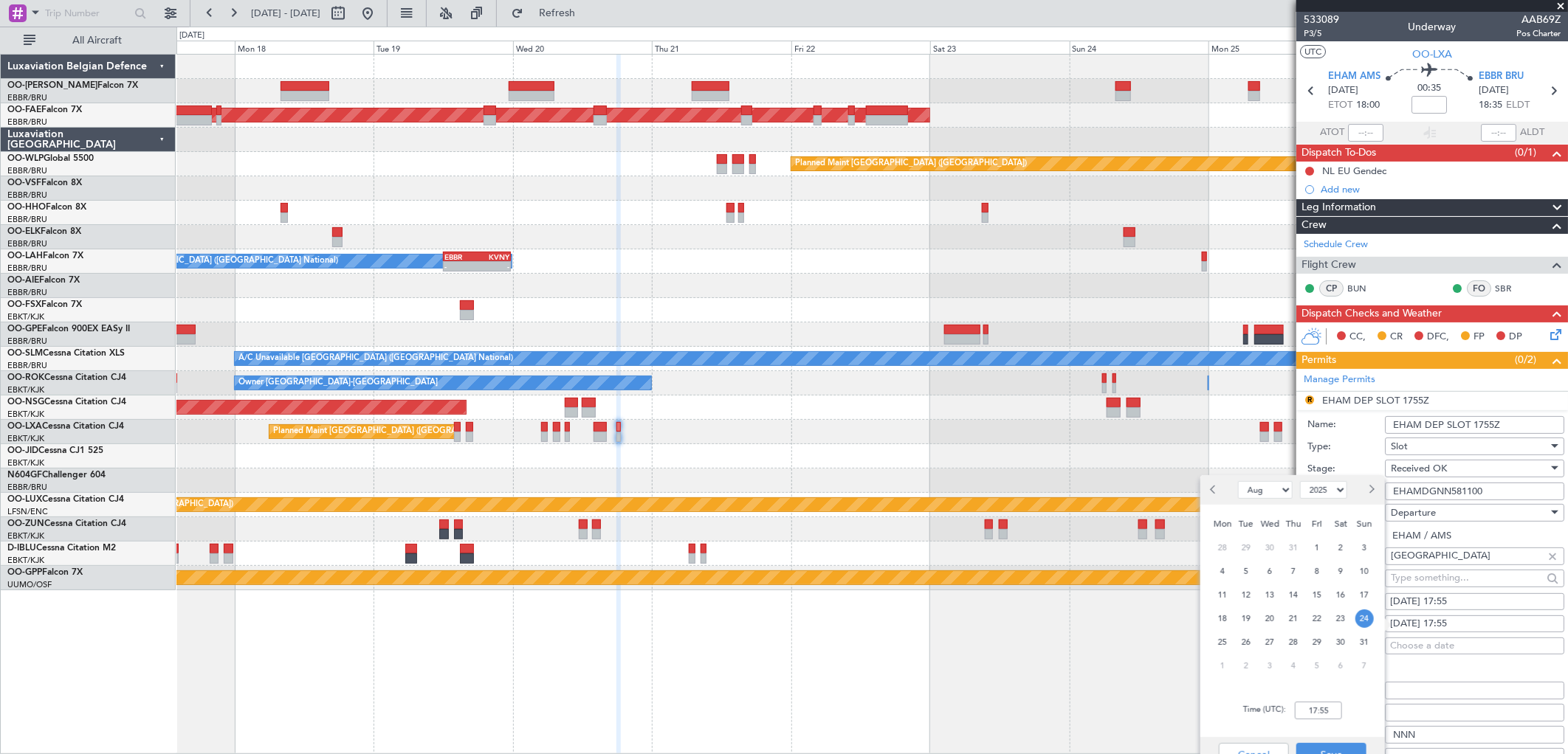
click at [1260, 614] on div "20" at bounding box center [1270, 618] width 23 height 23
click at [1264, 613] on span "20" at bounding box center [1271, 619] width 19 height 19
click at [1312, 707] on input "00:00" at bounding box center [1318, 710] width 47 height 18
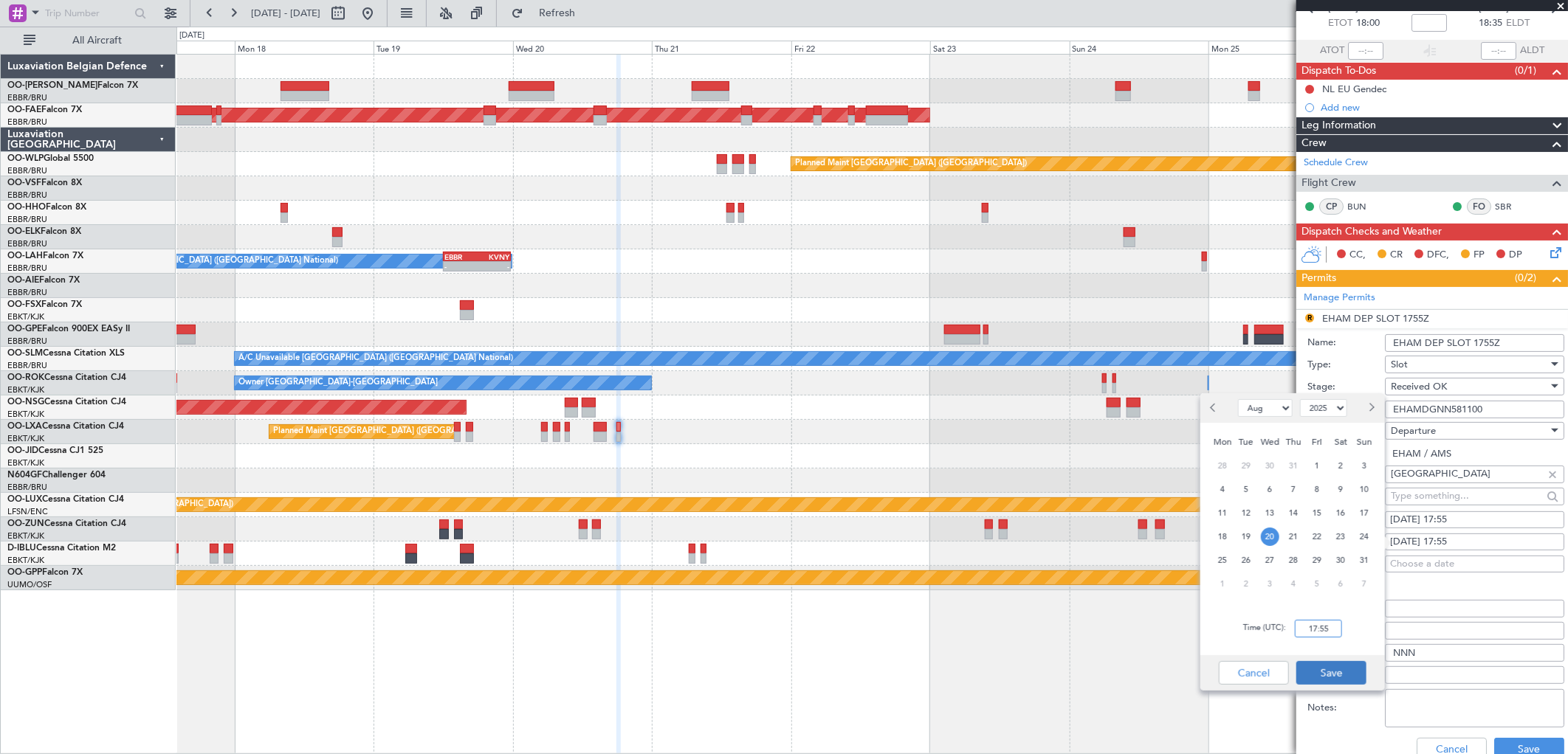
type input "17:55"
click at [1333, 669] on button "Save" at bounding box center [1332, 672] width 70 height 23
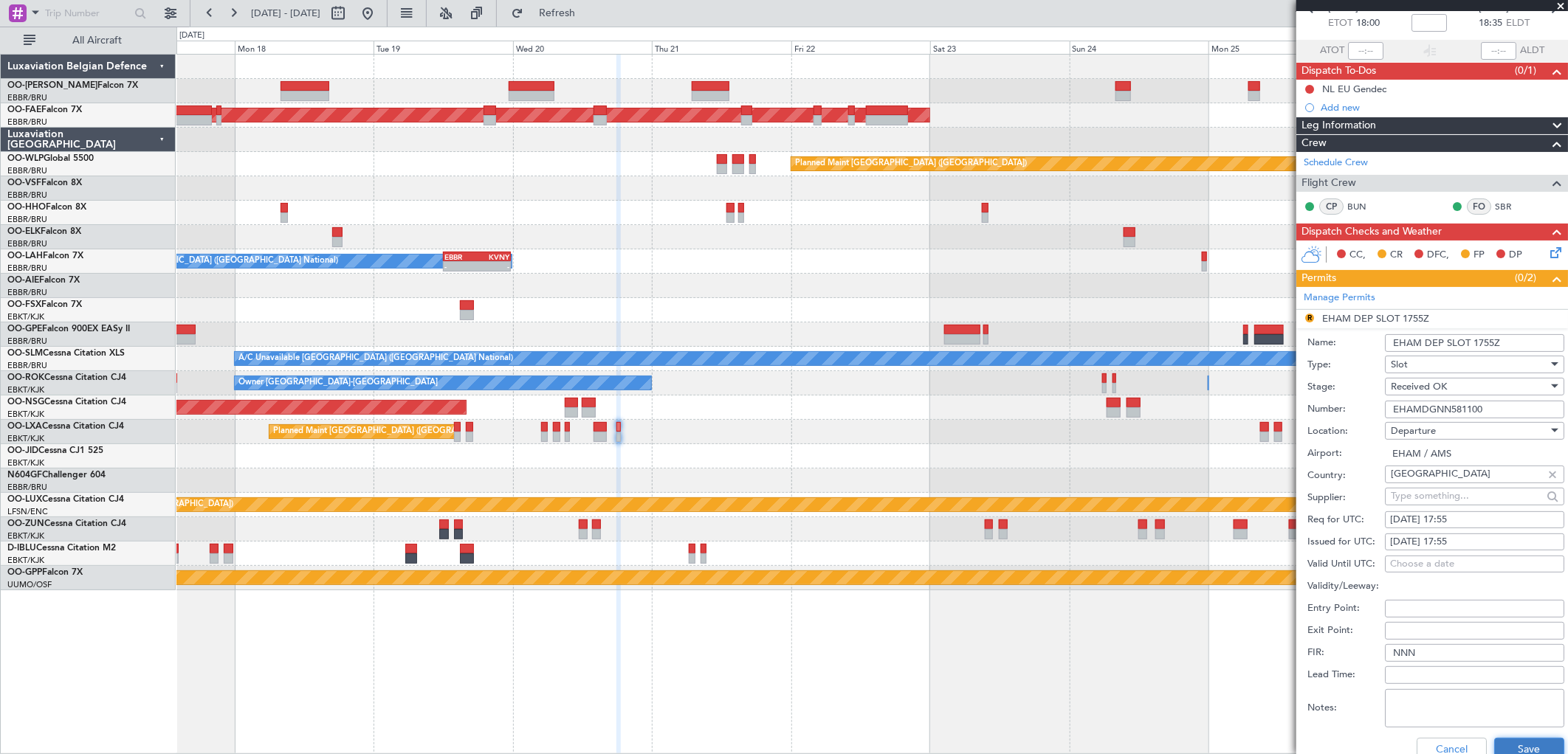
click at [1495, 743] on button "Save" at bounding box center [1530, 749] width 70 height 23
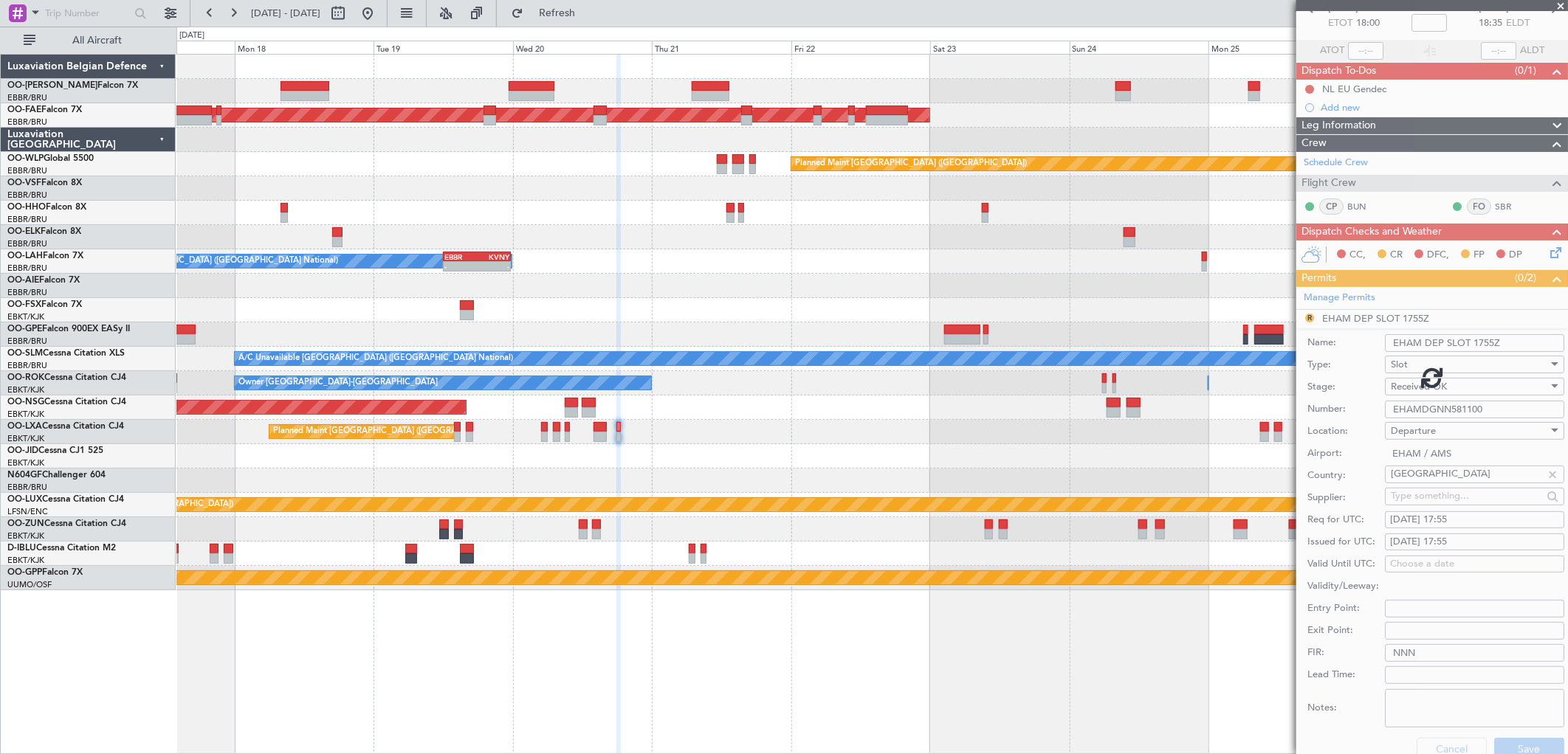
scroll to position [0, 0]
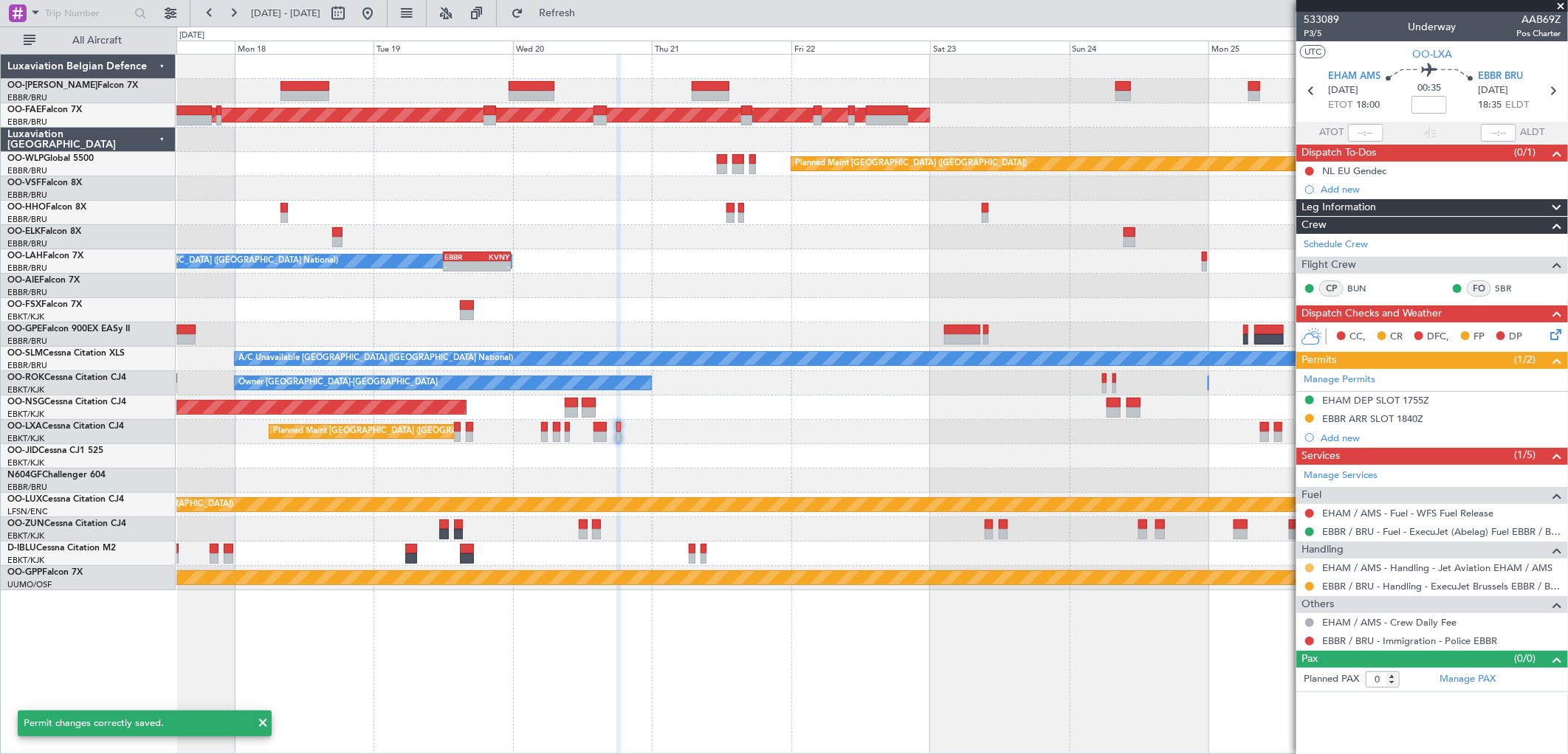
click at [1308, 568] on button at bounding box center [1309, 567] width 8 height 8
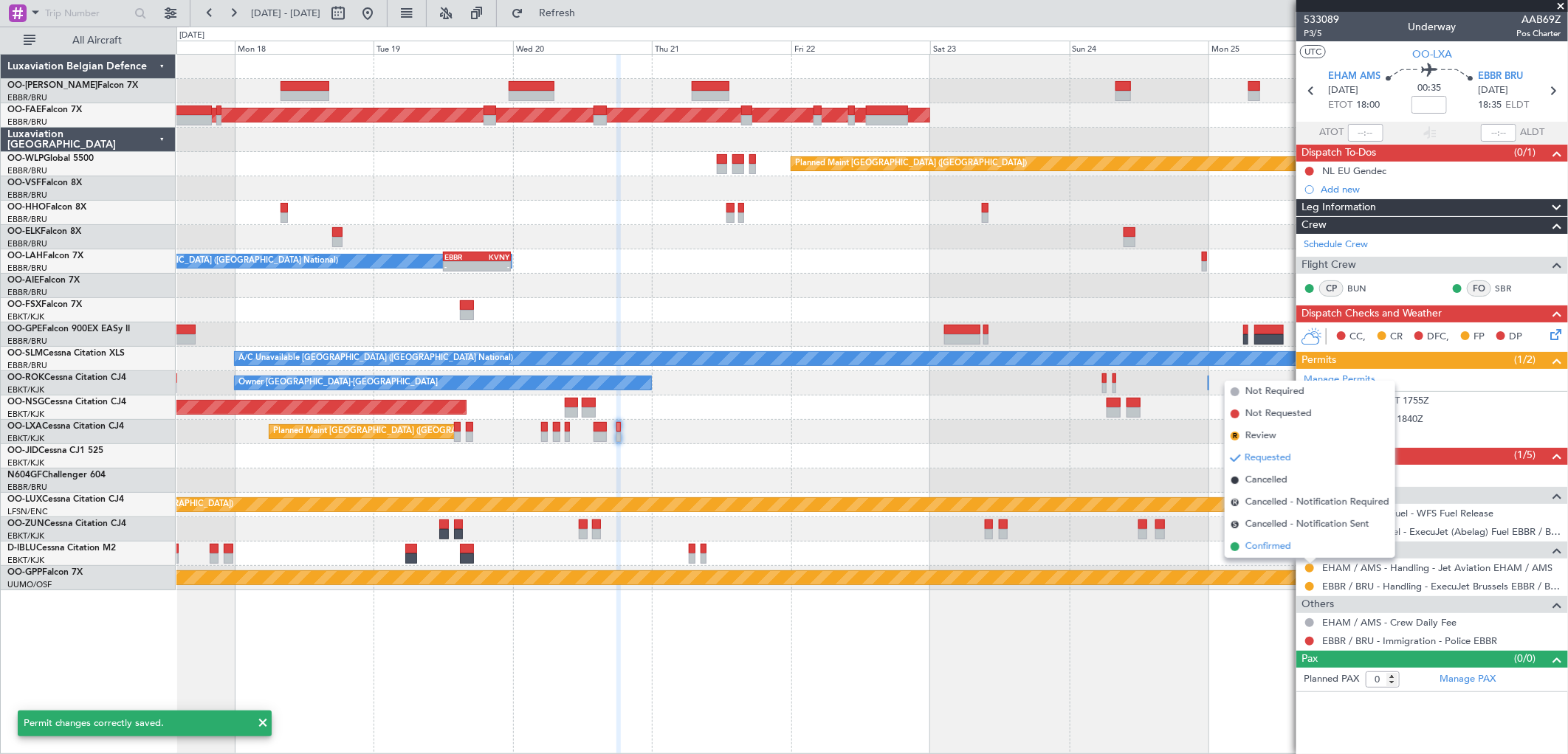
click at [1283, 550] on span "Confirmed" at bounding box center [1269, 547] width 46 height 15
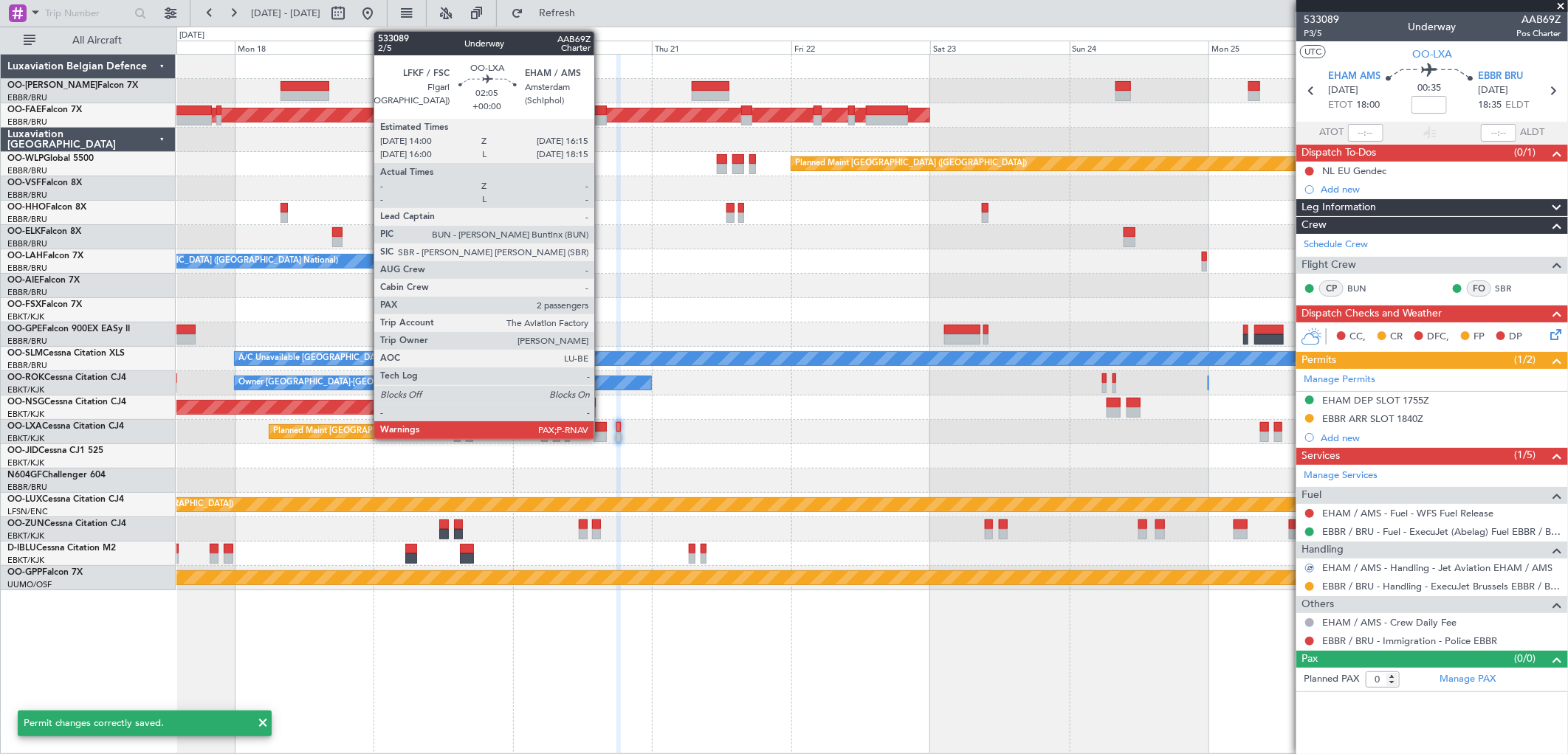
click at [601, 432] on div at bounding box center [601, 436] width 13 height 10
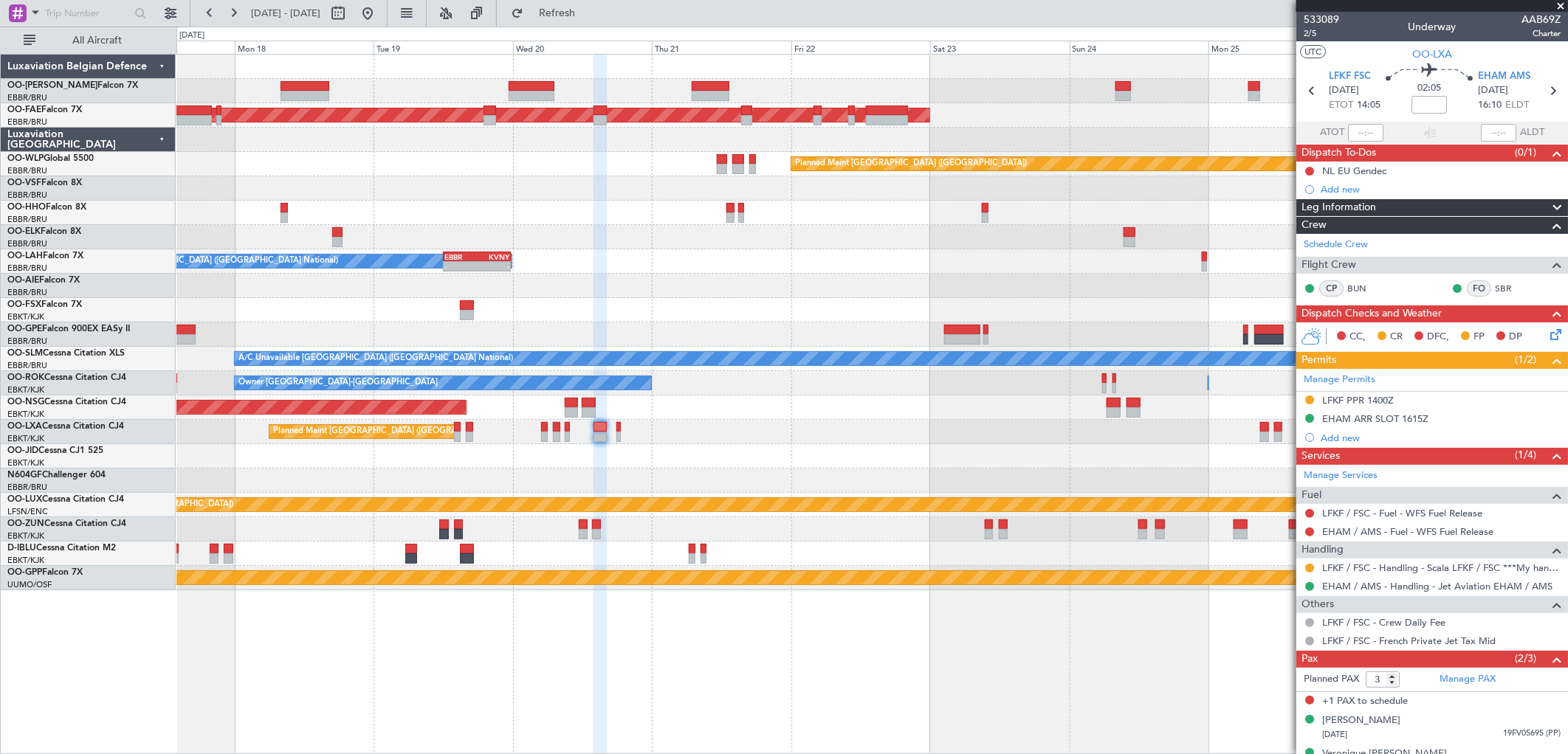
click at [571, 430] on div "Planned Maint [GEOGRAPHIC_DATA] ([GEOGRAPHIC_DATA] National)" at bounding box center [872, 432] width 1392 height 24
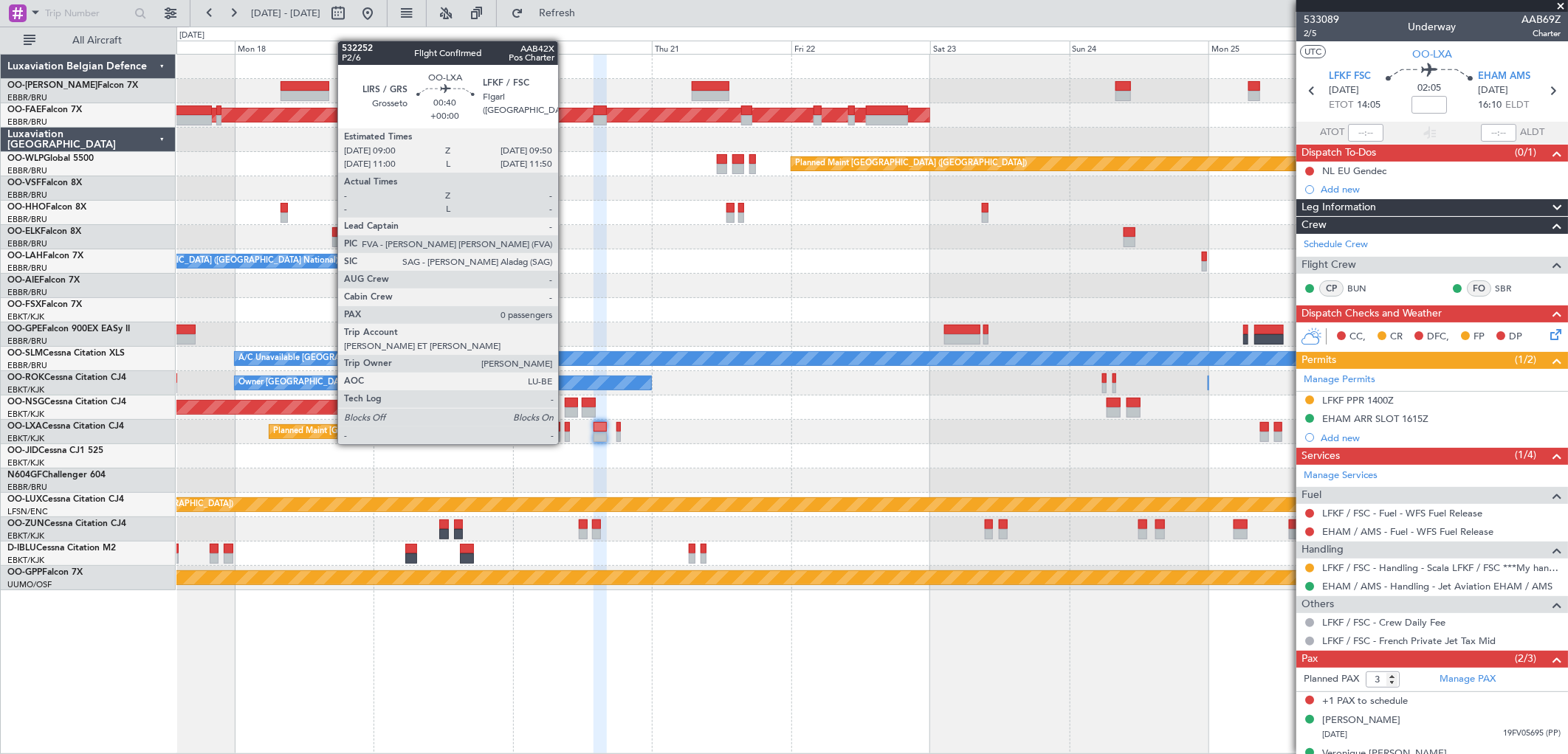
click at [566, 430] on div at bounding box center [568, 427] width 6 height 10
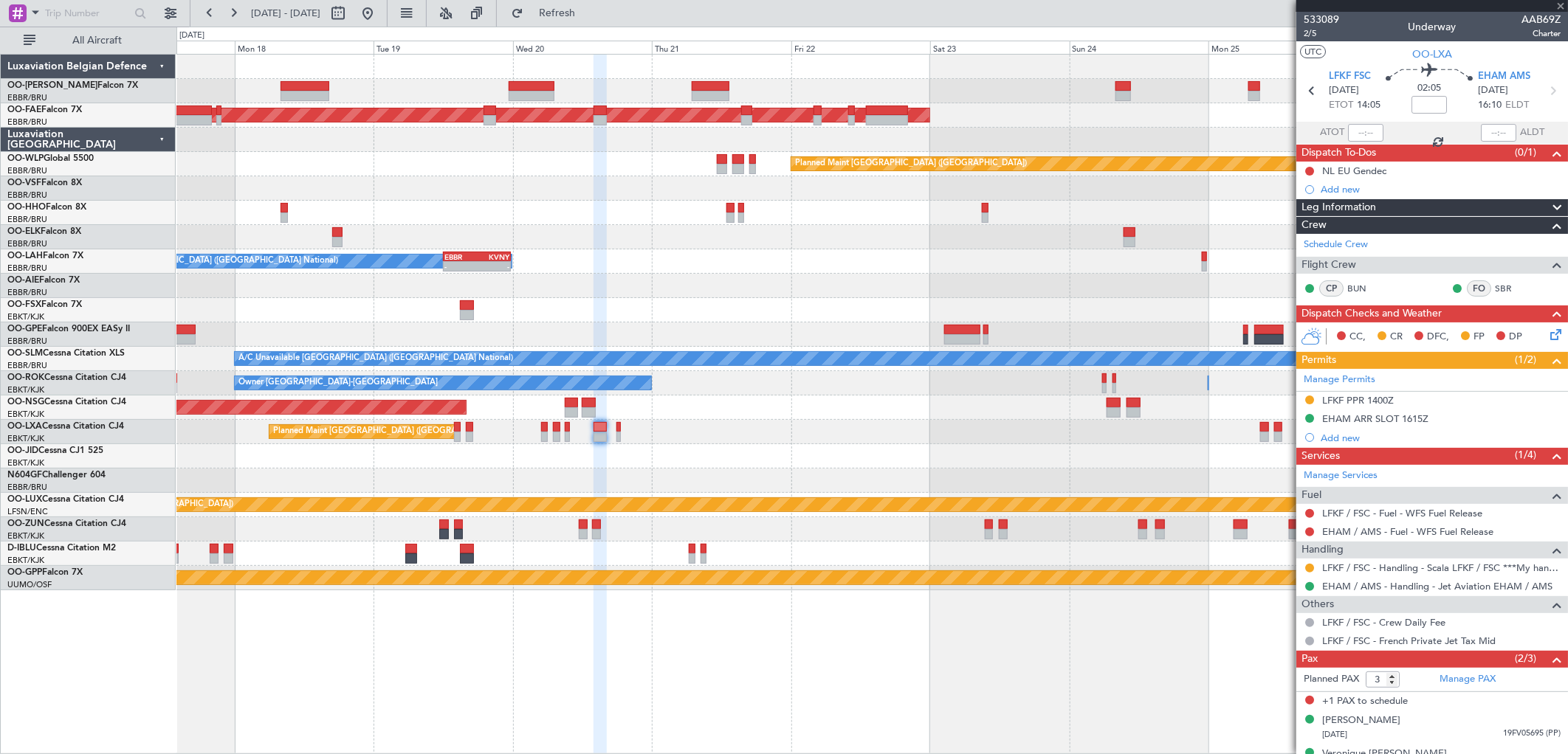
type input "0"
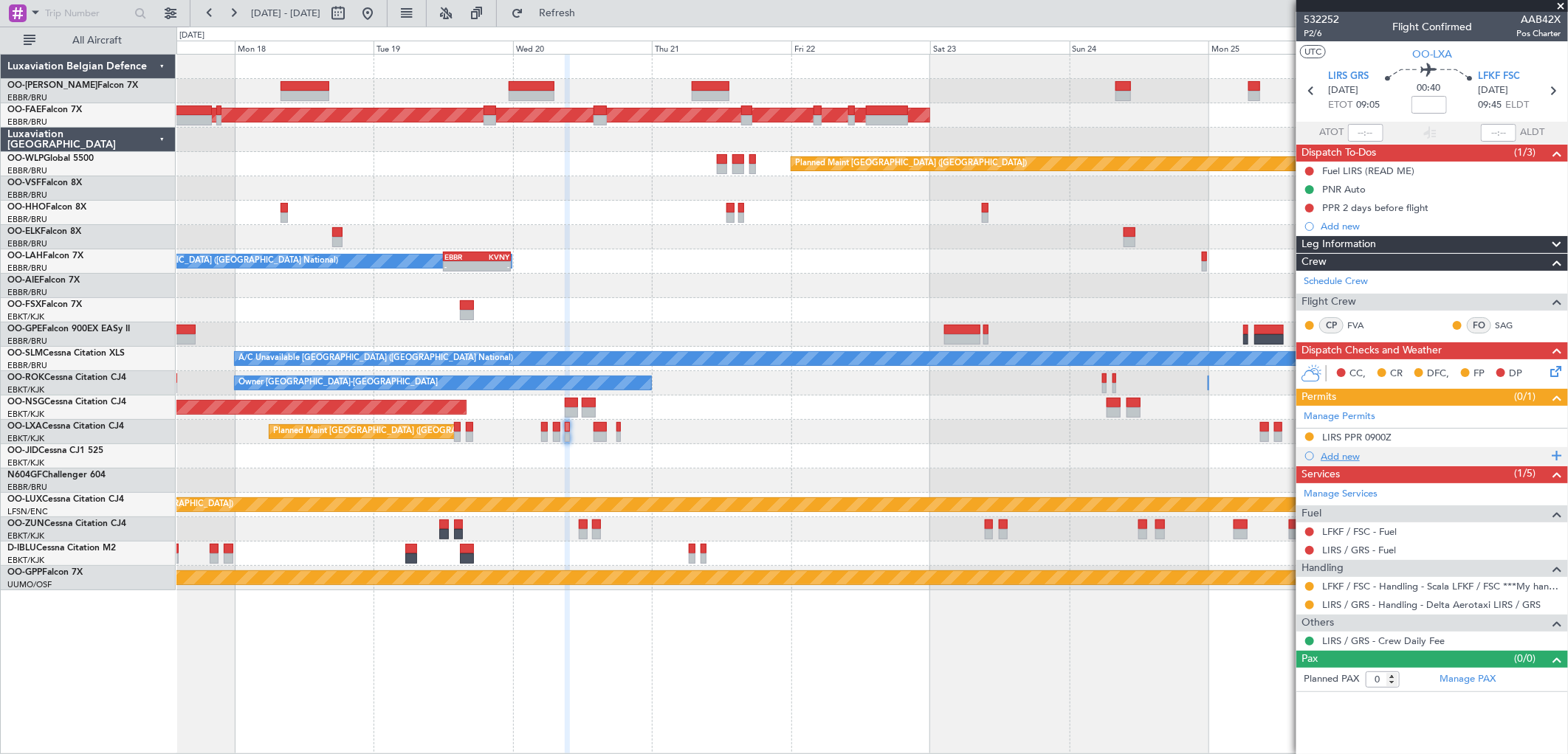
click at [1354, 458] on div "Add new" at bounding box center [1435, 456] width 227 height 12
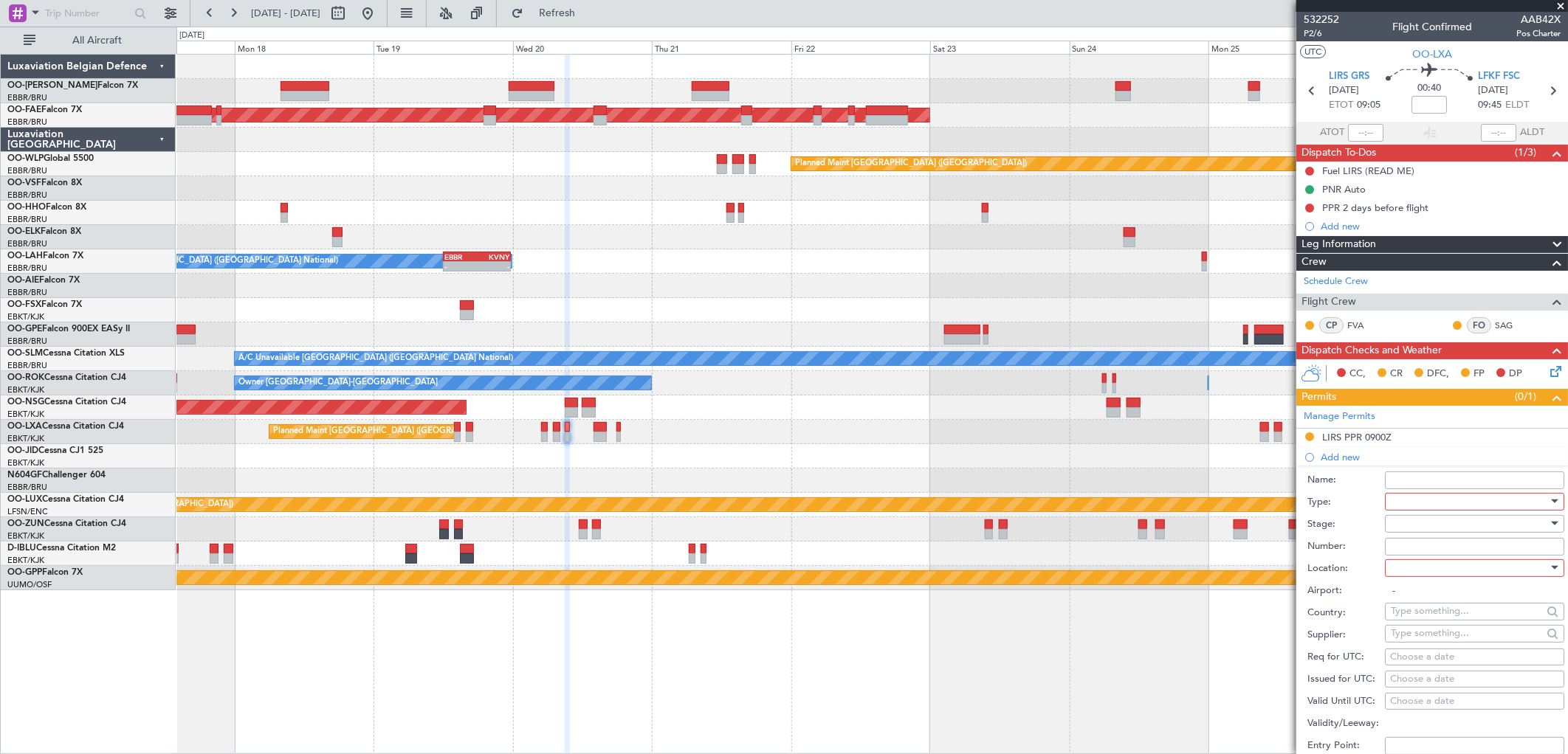
click at [1416, 498] on div at bounding box center [1470, 502] width 158 height 23
click at [1425, 644] on span "Slot" at bounding box center [1469, 641] width 154 height 23
click at [1413, 521] on div at bounding box center [1470, 524] width 158 height 23
click at [1413, 615] on span "Requested" at bounding box center [1469, 621] width 154 height 23
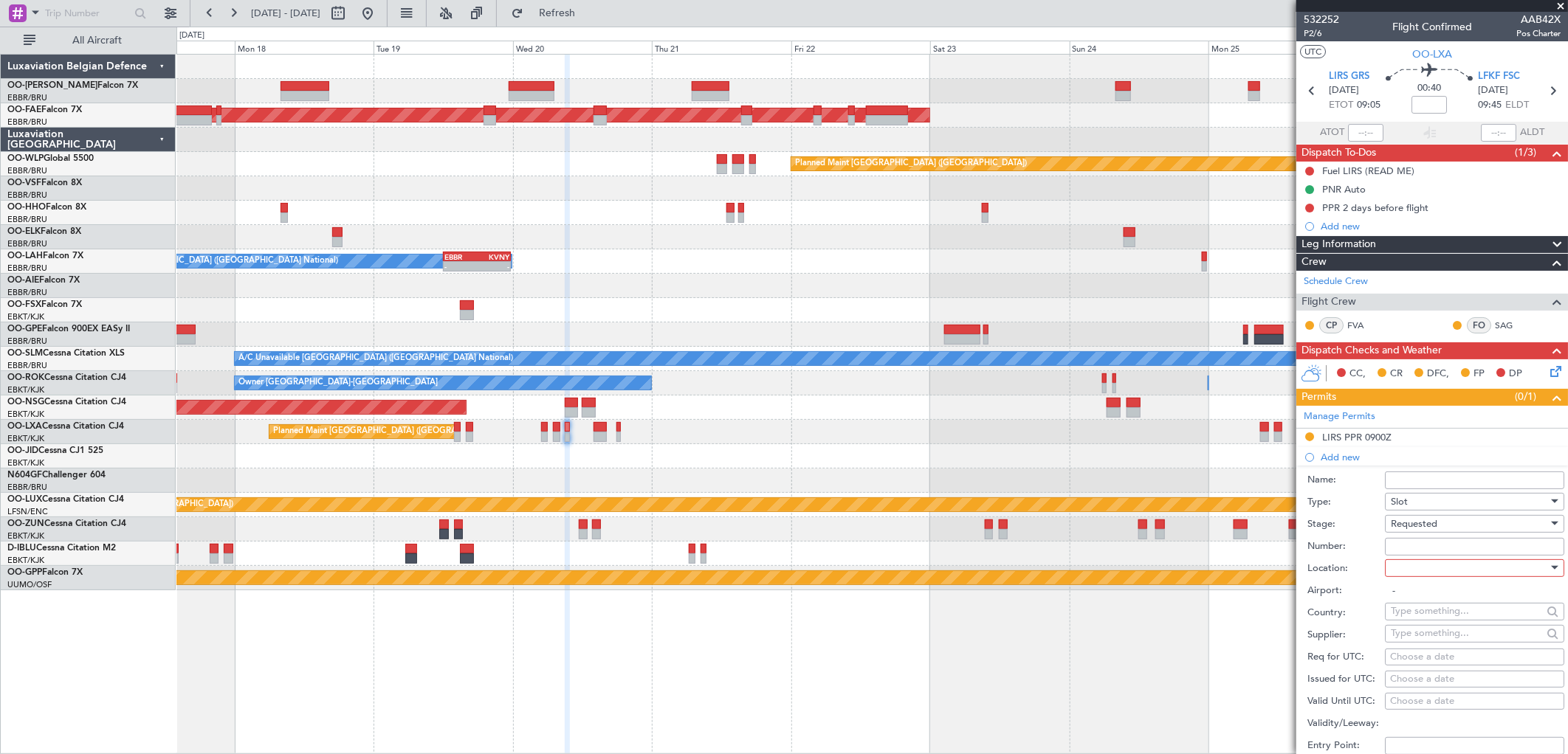
click at [1408, 558] on div at bounding box center [1470, 568] width 158 height 23
click at [1449, 645] on span "Arrival" at bounding box center [1469, 643] width 154 height 23
type input "LFKF / FSC"
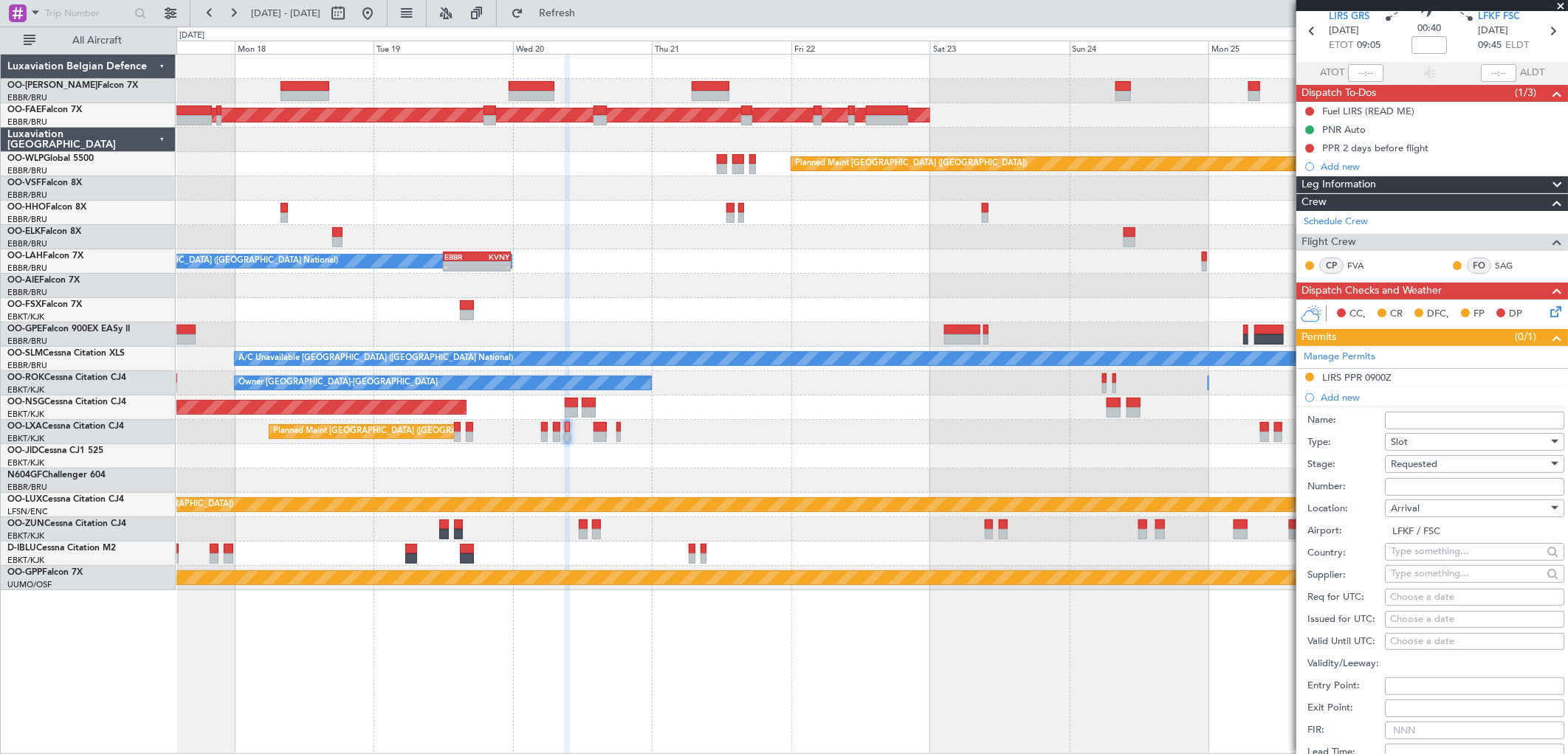
scroll to position [82, 0]
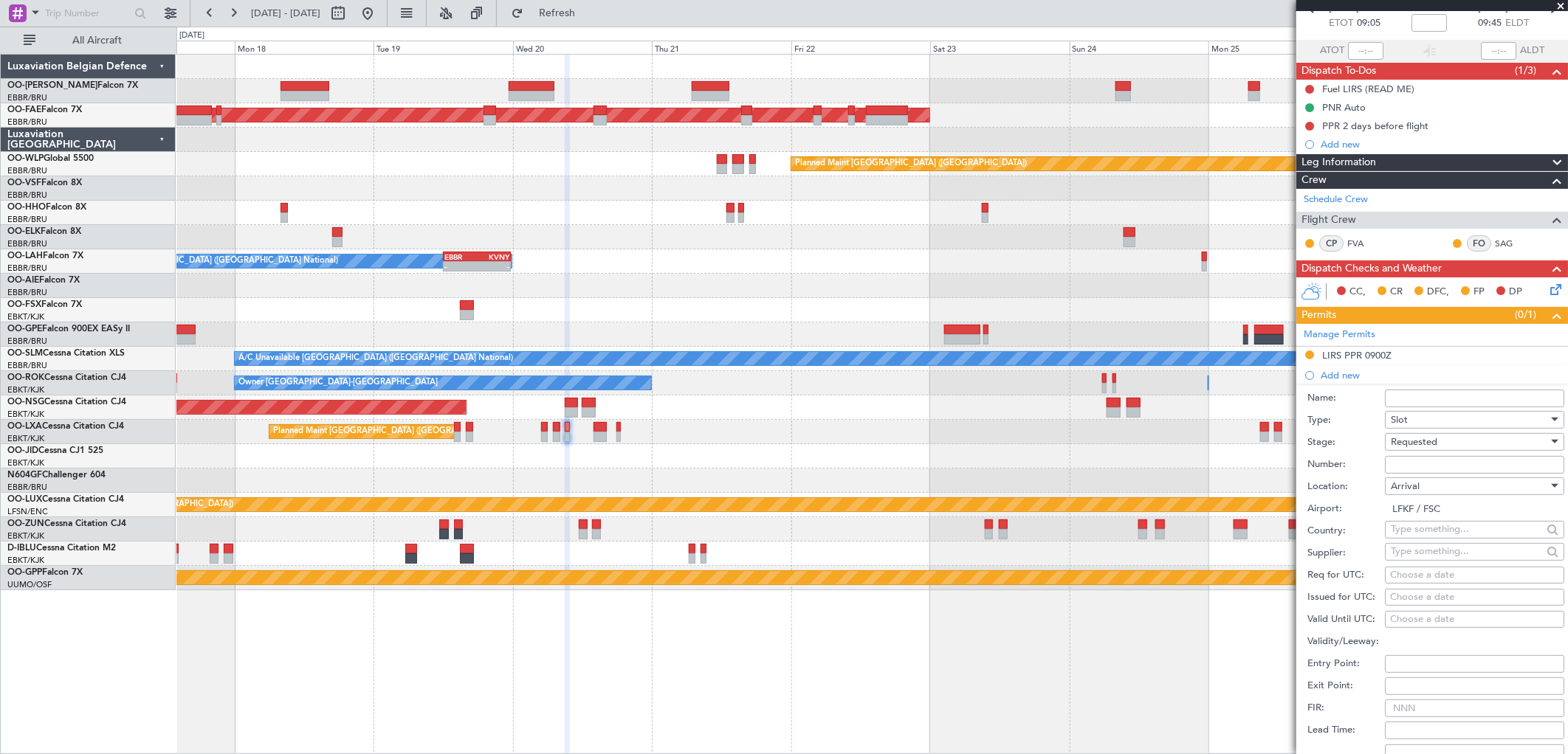
click at [1420, 596] on div "Choose a date" at bounding box center [1475, 598] width 169 height 15
select select "8"
select select "2025"
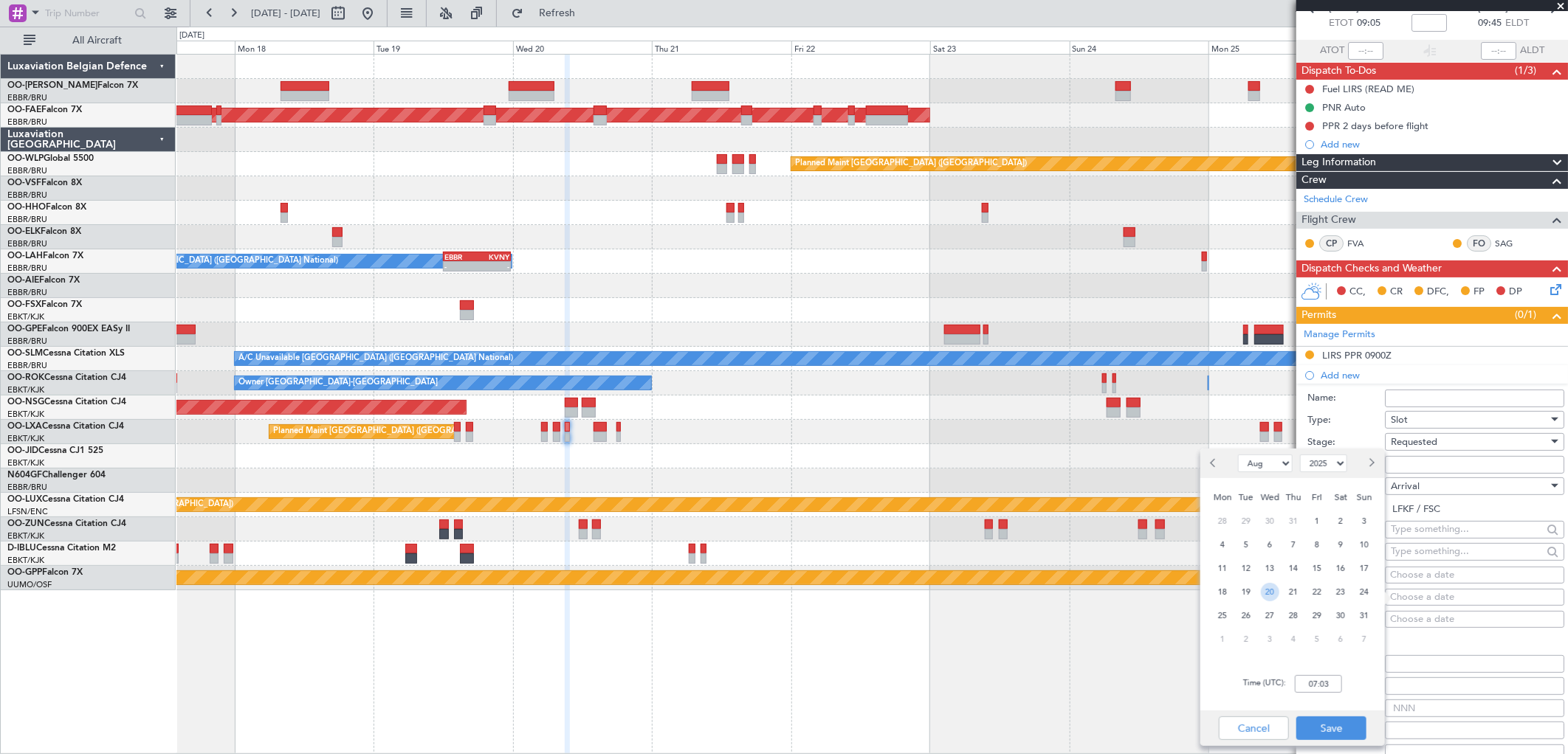
click at [1273, 592] on span "20" at bounding box center [1271, 593] width 19 height 19
click at [1325, 679] on input "00:00" at bounding box center [1318, 684] width 47 height 18
click at [1353, 685] on div "Time (UTC): 0950" at bounding box center [1293, 684] width 185 height 53
type input "09:50"
click at [1332, 731] on button "Save" at bounding box center [1332, 728] width 70 height 23
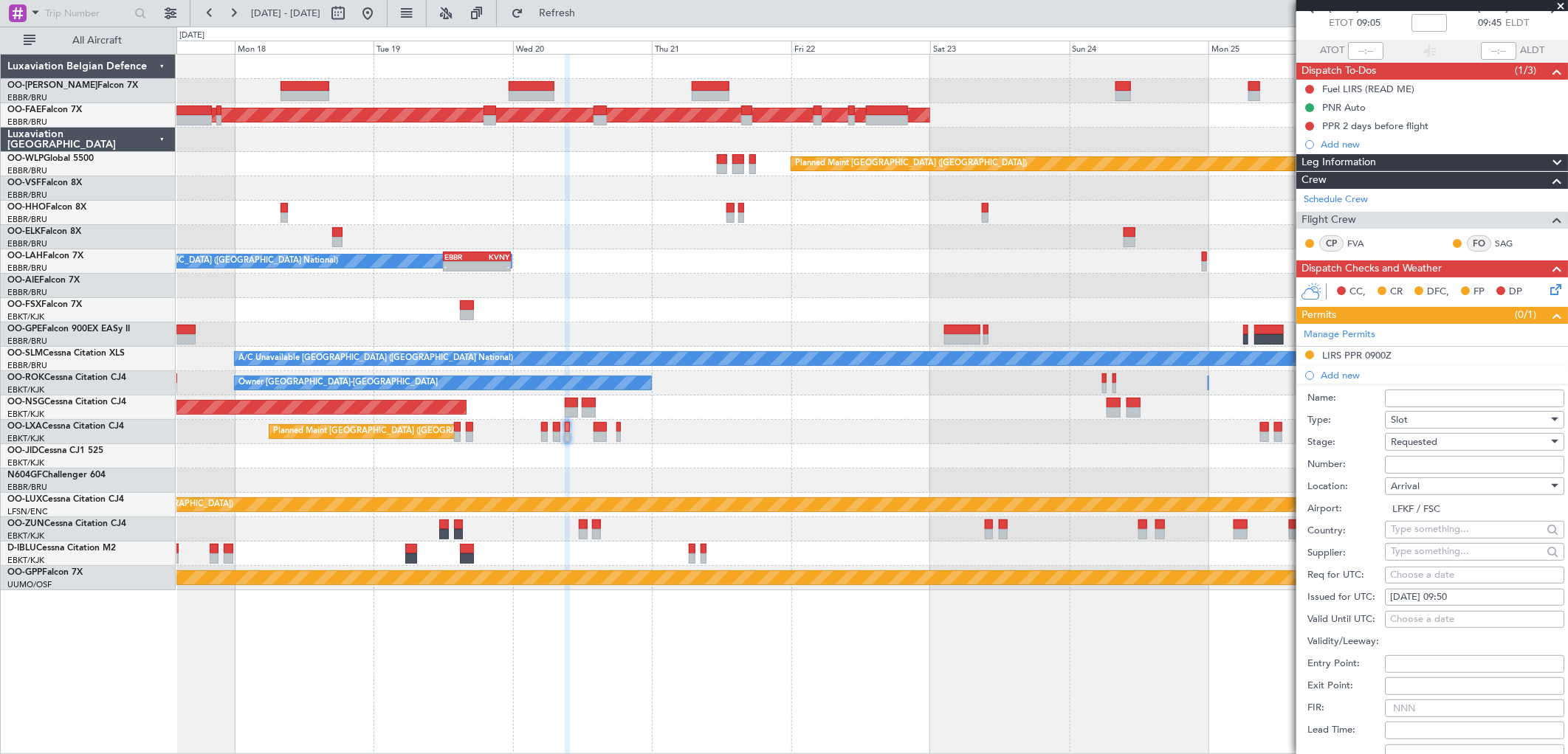
click at [1418, 579] on div "Choose a date" at bounding box center [1475, 576] width 169 height 15
select select "8"
select select "2025"
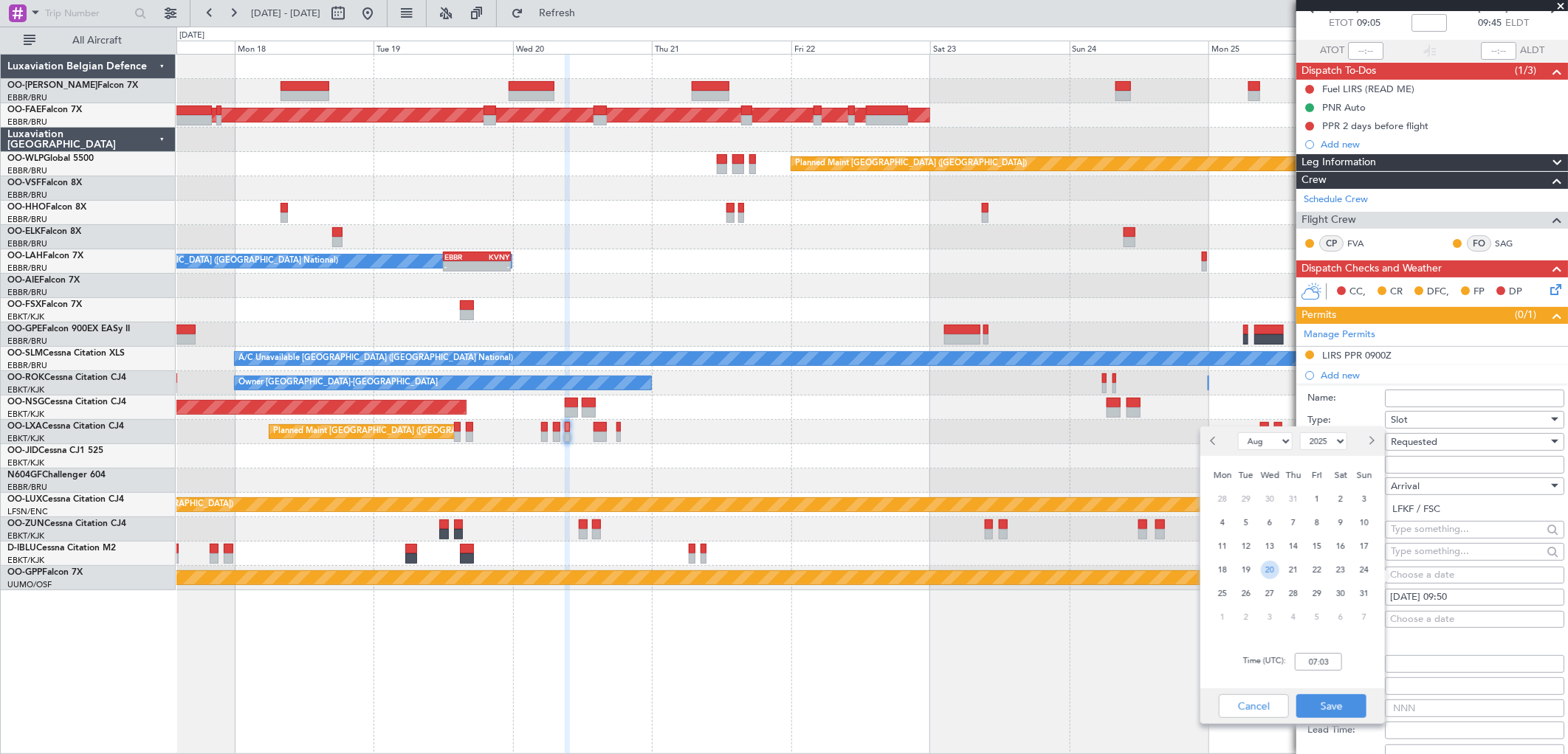
click at [1267, 569] on span "20" at bounding box center [1271, 570] width 19 height 19
click at [1324, 659] on input "00:00" at bounding box center [1318, 661] width 47 height 18
click at [1347, 665] on div "Time (UTC): 0950" at bounding box center [1293, 662] width 185 height 53
type input "09:50"
click at [1345, 705] on button "Save" at bounding box center [1332, 706] width 70 height 23
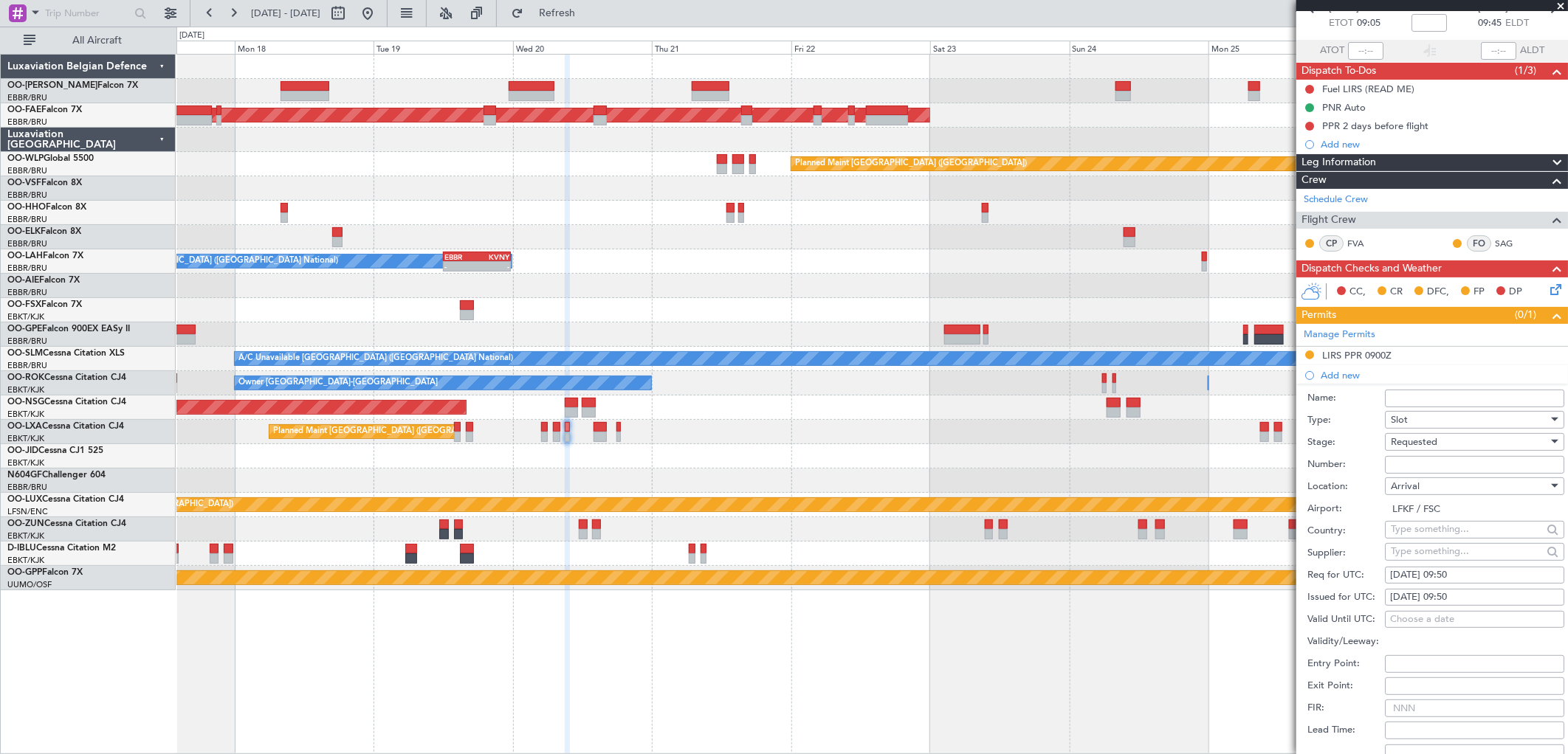
scroll to position [246, 0]
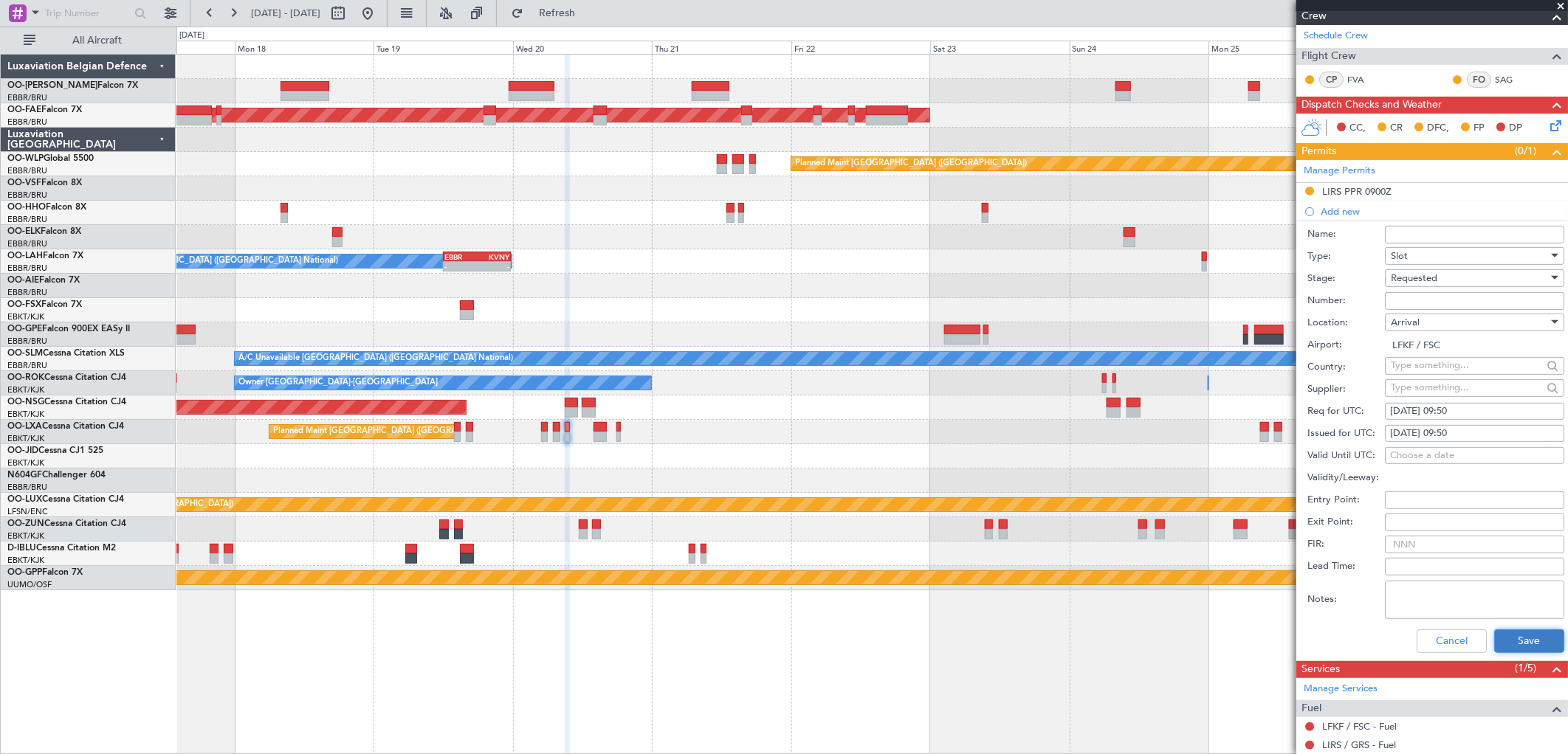
click at [1512, 647] on button "Save" at bounding box center [1530, 641] width 70 height 23
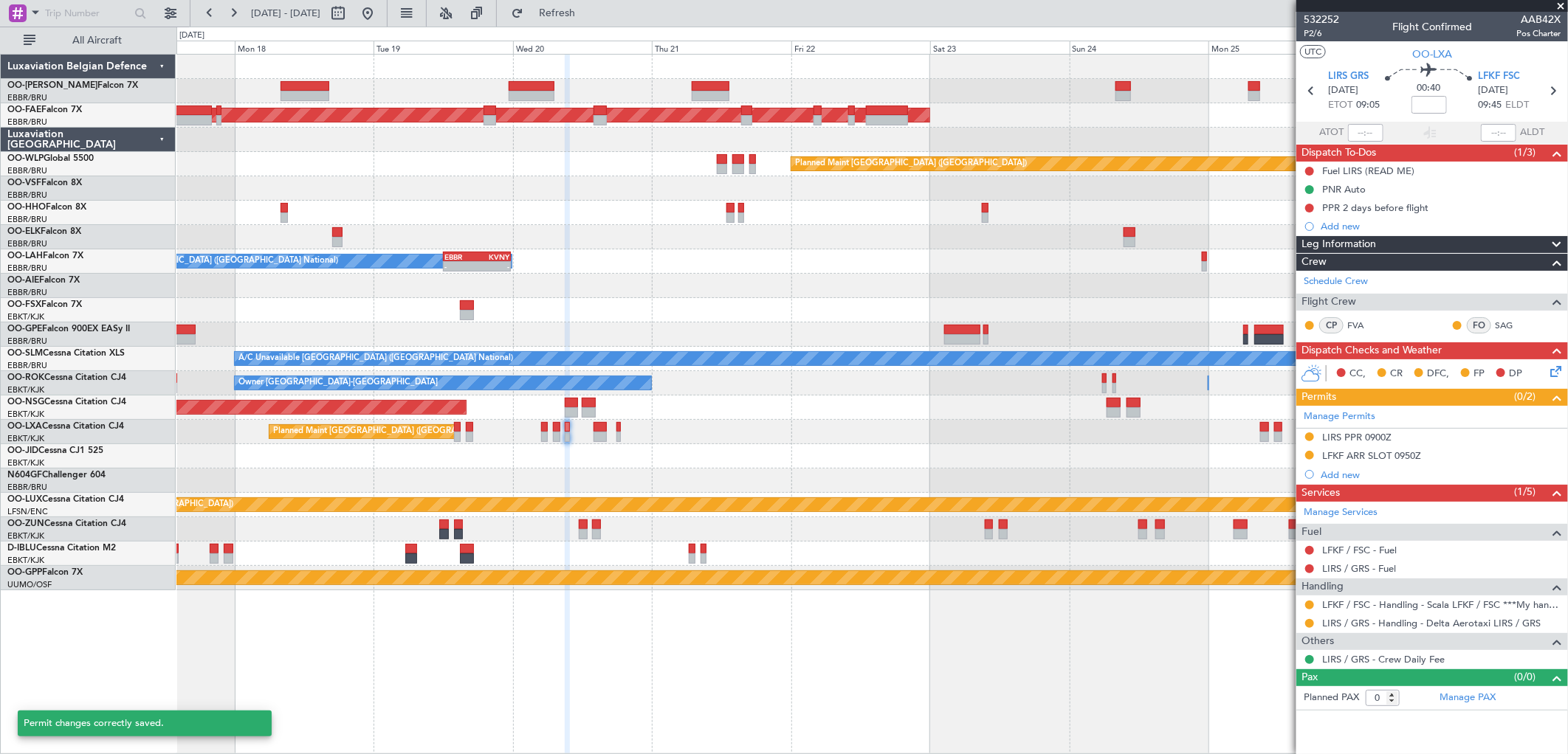
scroll to position [0, 0]
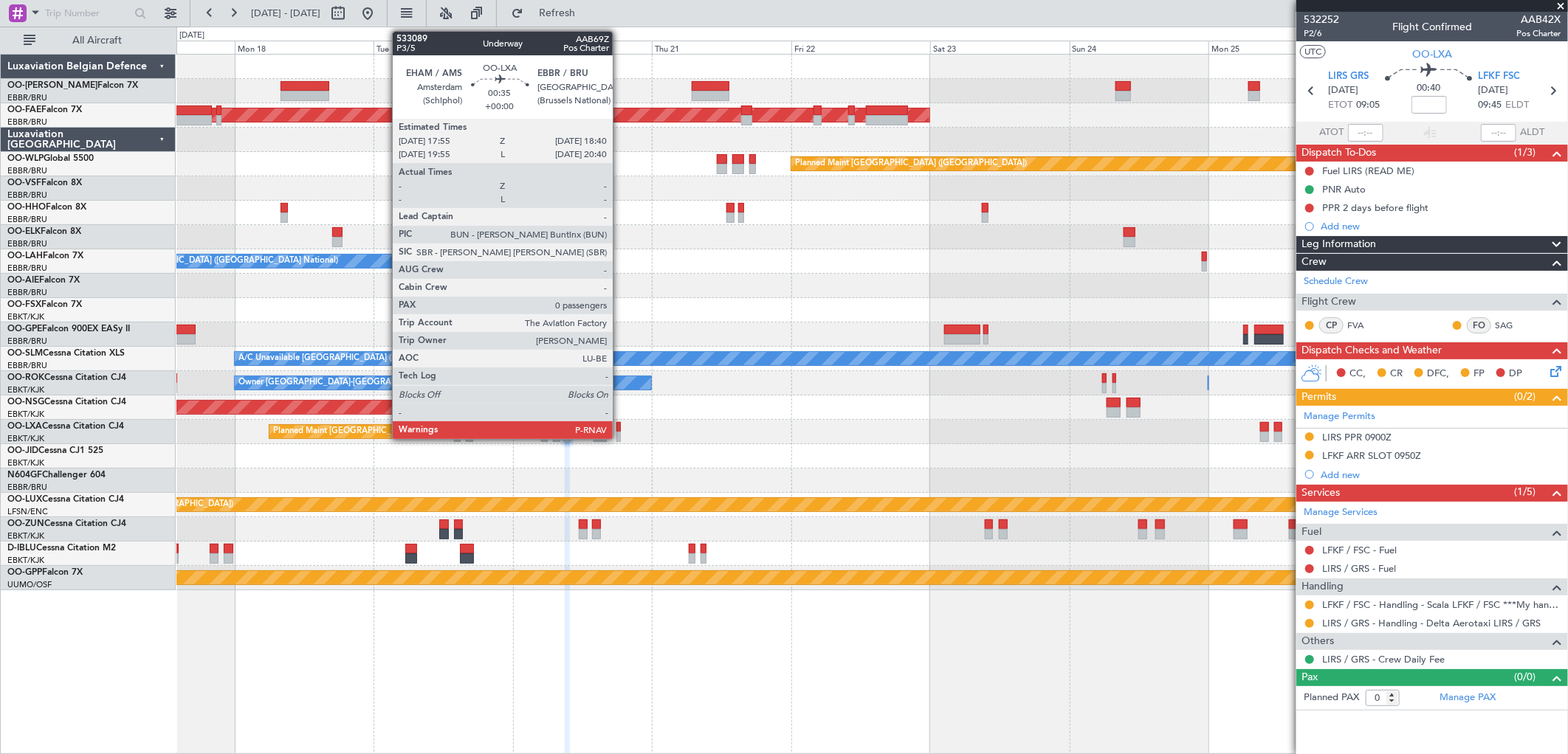
click at [620, 430] on div at bounding box center [618, 427] width 5 height 10
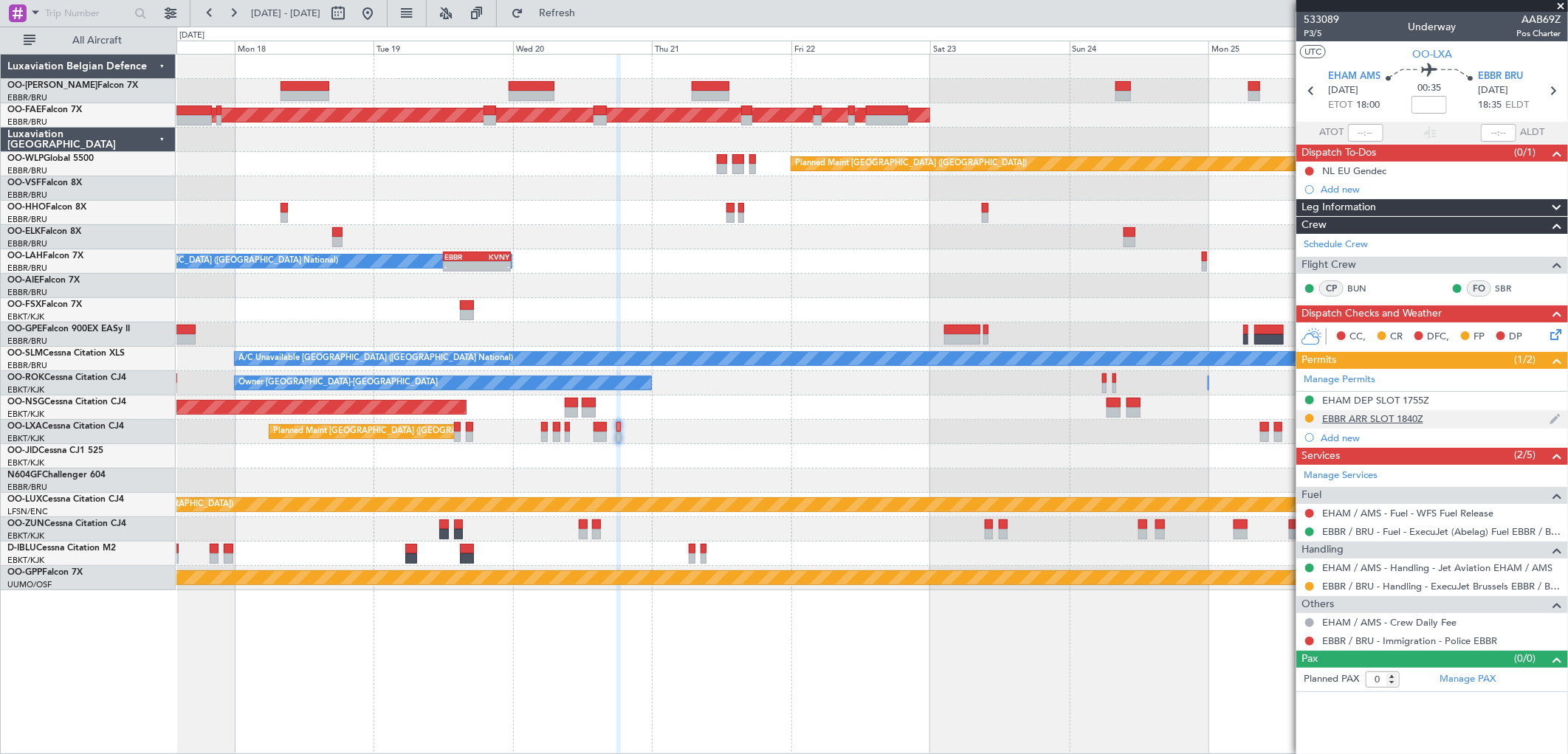
click at [1416, 417] on div "EBBR ARR SLOT 1840Z" at bounding box center [1373, 418] width 101 height 12
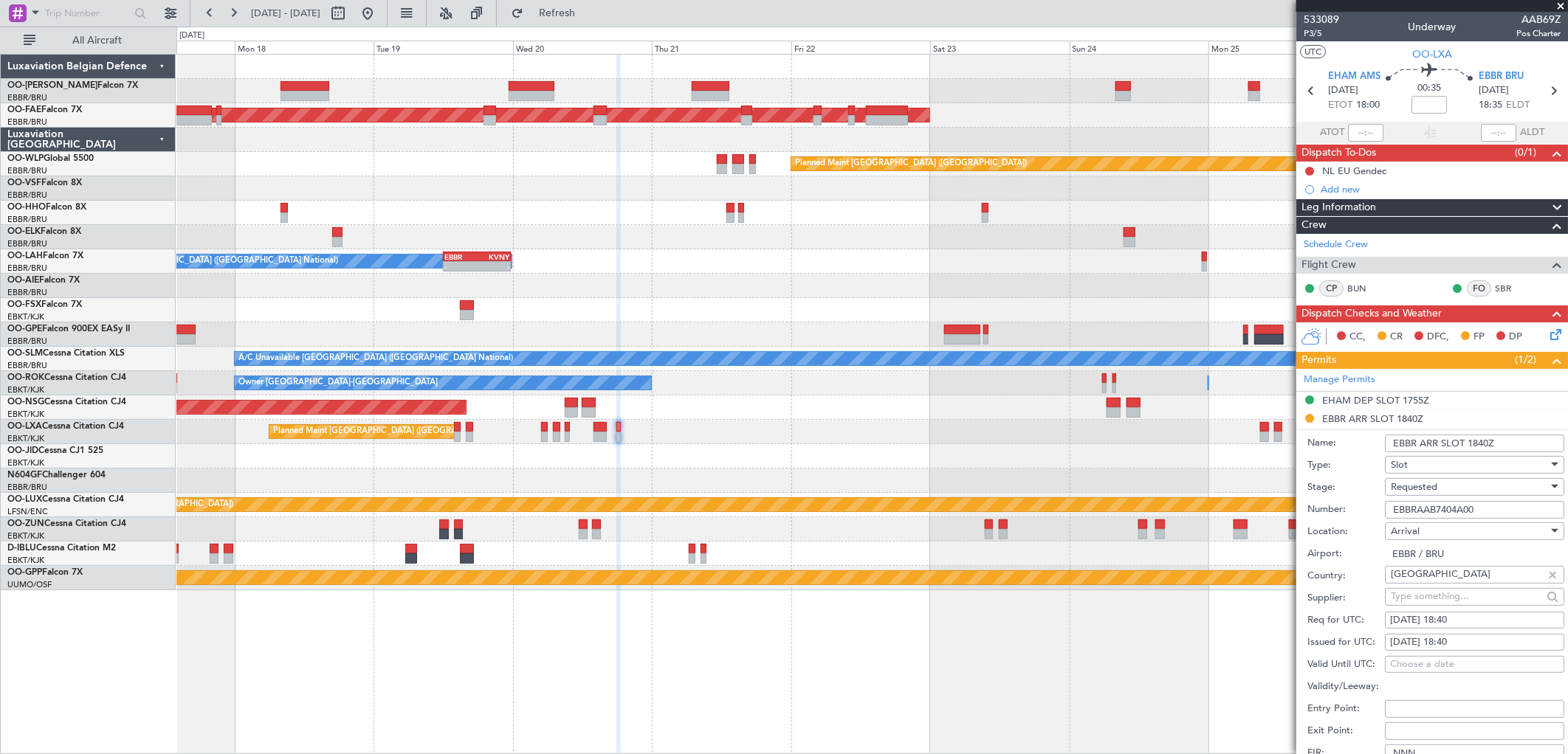
click at [1455, 515] on input "EBBRAAB7404A00" at bounding box center [1474, 509] width 179 height 18
paste input "003A00"
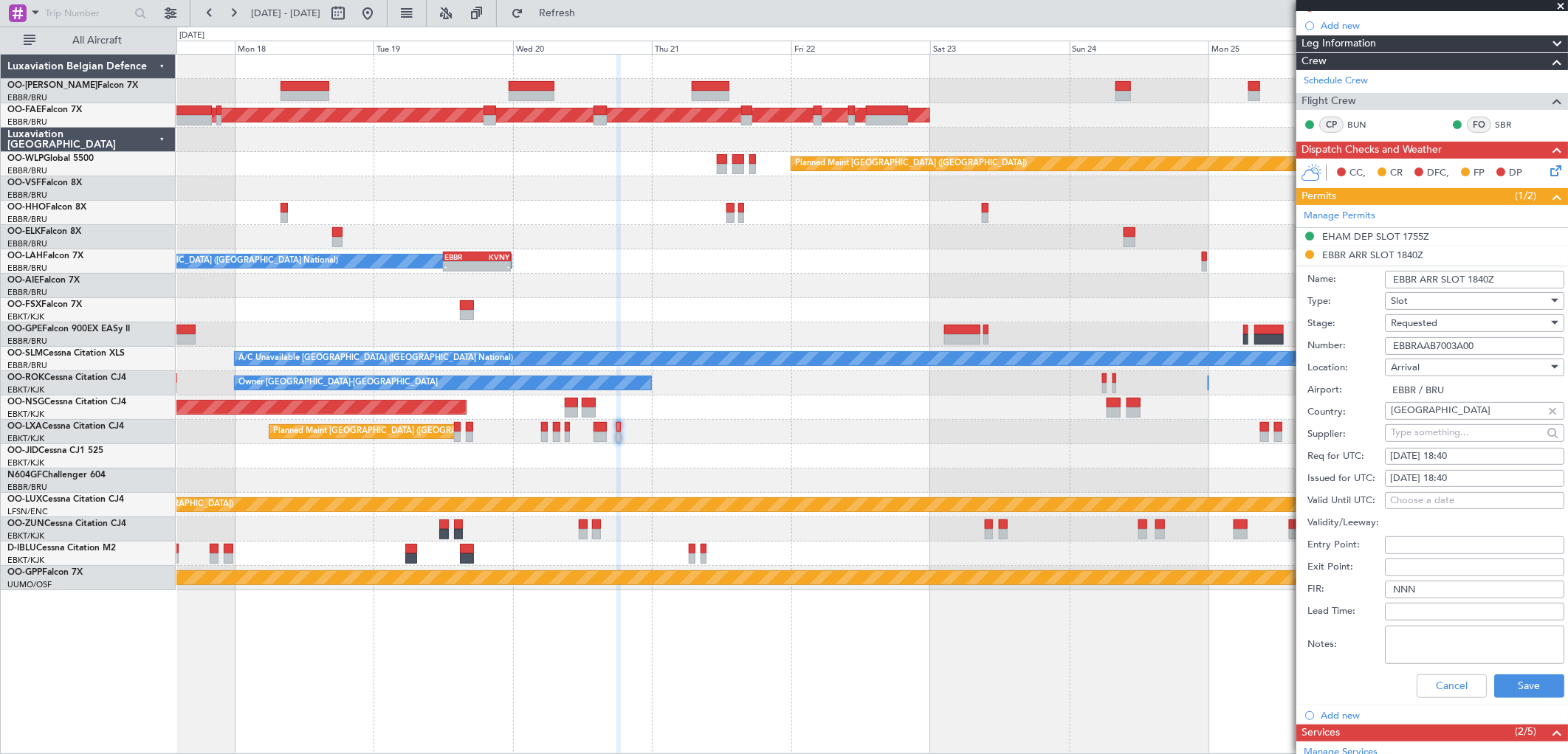
type input "EBBRAAB7003A00"
click at [1414, 321] on span "Requested" at bounding box center [1415, 324] width 47 height 13
click at [1410, 429] on span "Received OK" at bounding box center [1469, 436] width 154 height 23
click at [1527, 687] on button "Save" at bounding box center [1530, 686] width 70 height 23
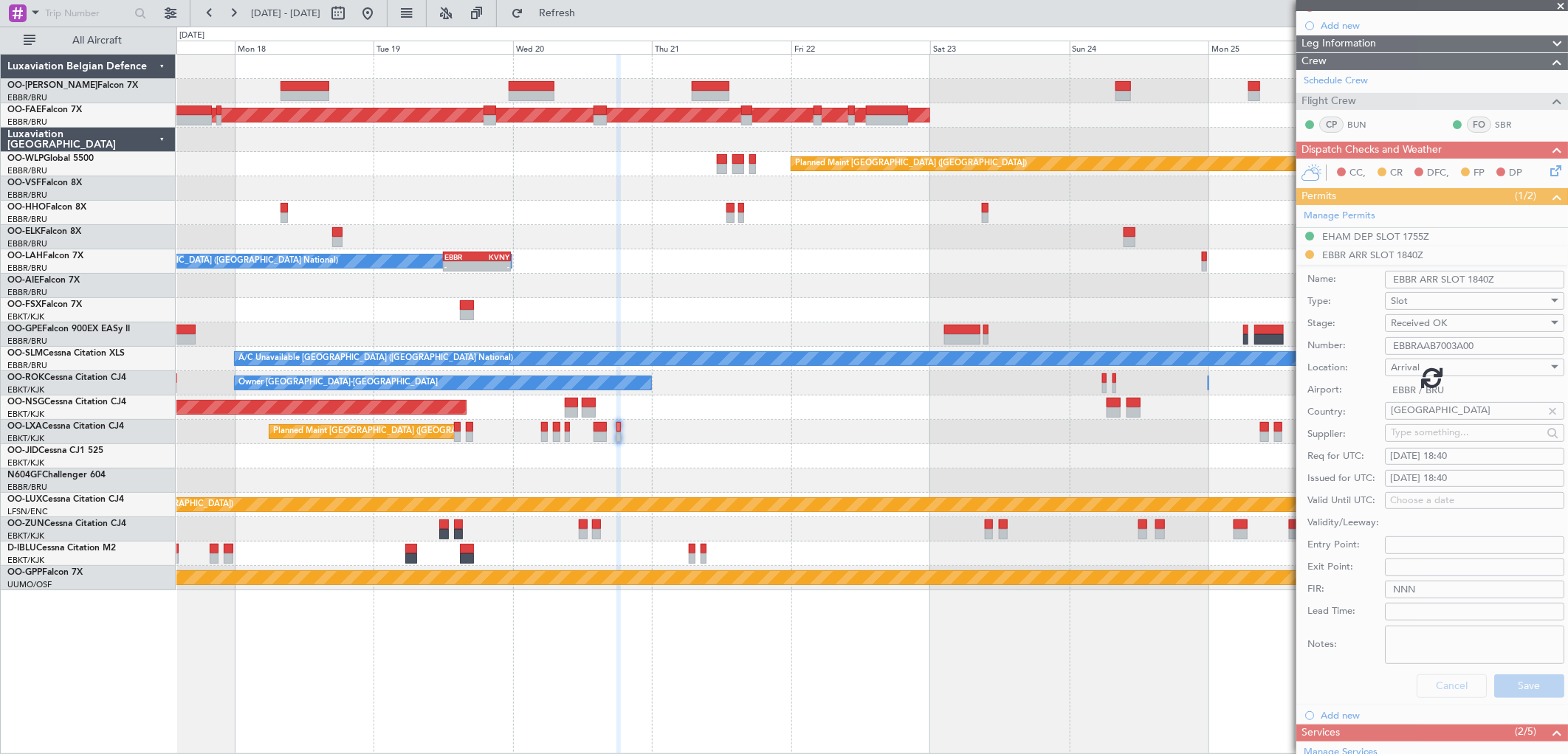
scroll to position [0, 0]
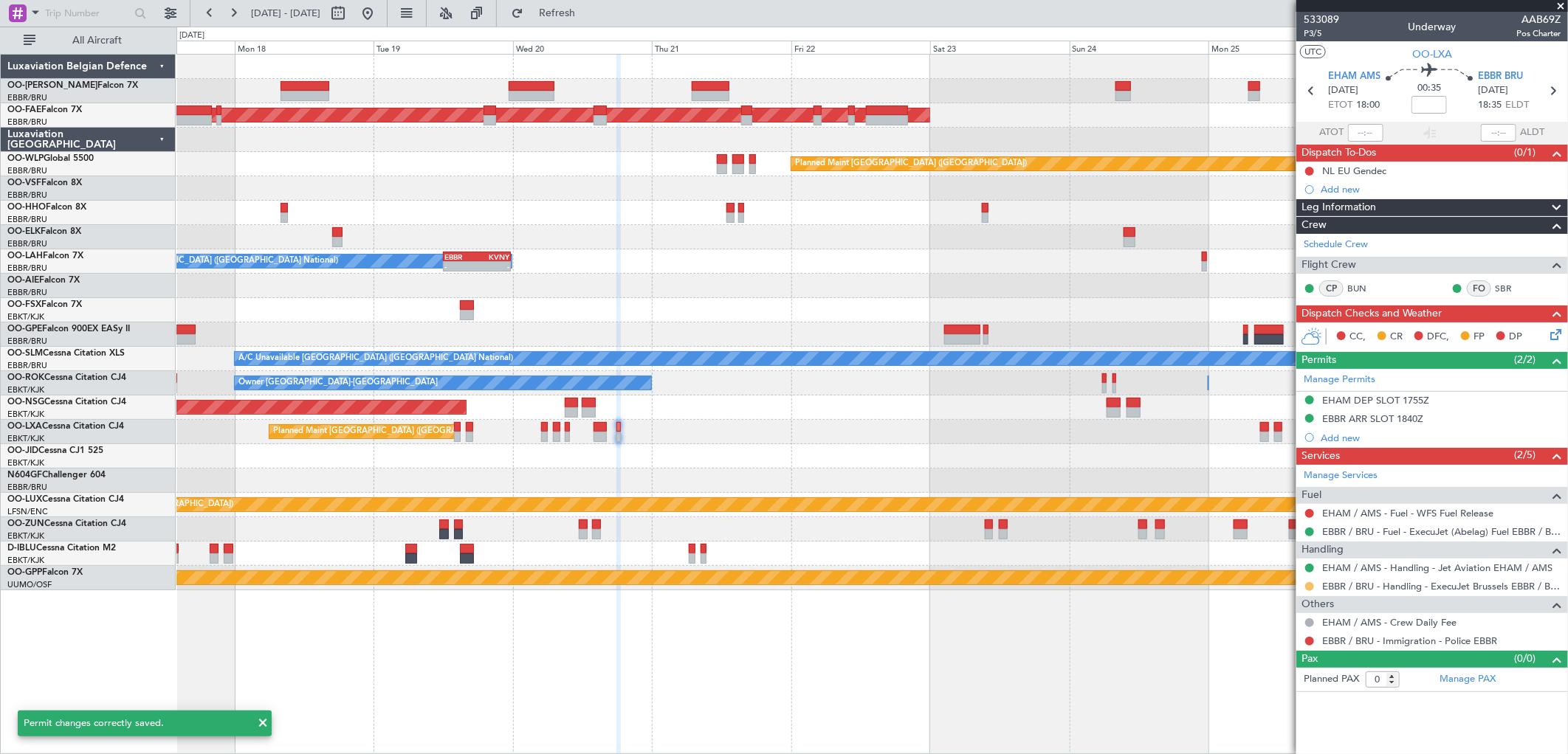
click at [1308, 583] on button at bounding box center [1309, 586] width 8 height 8
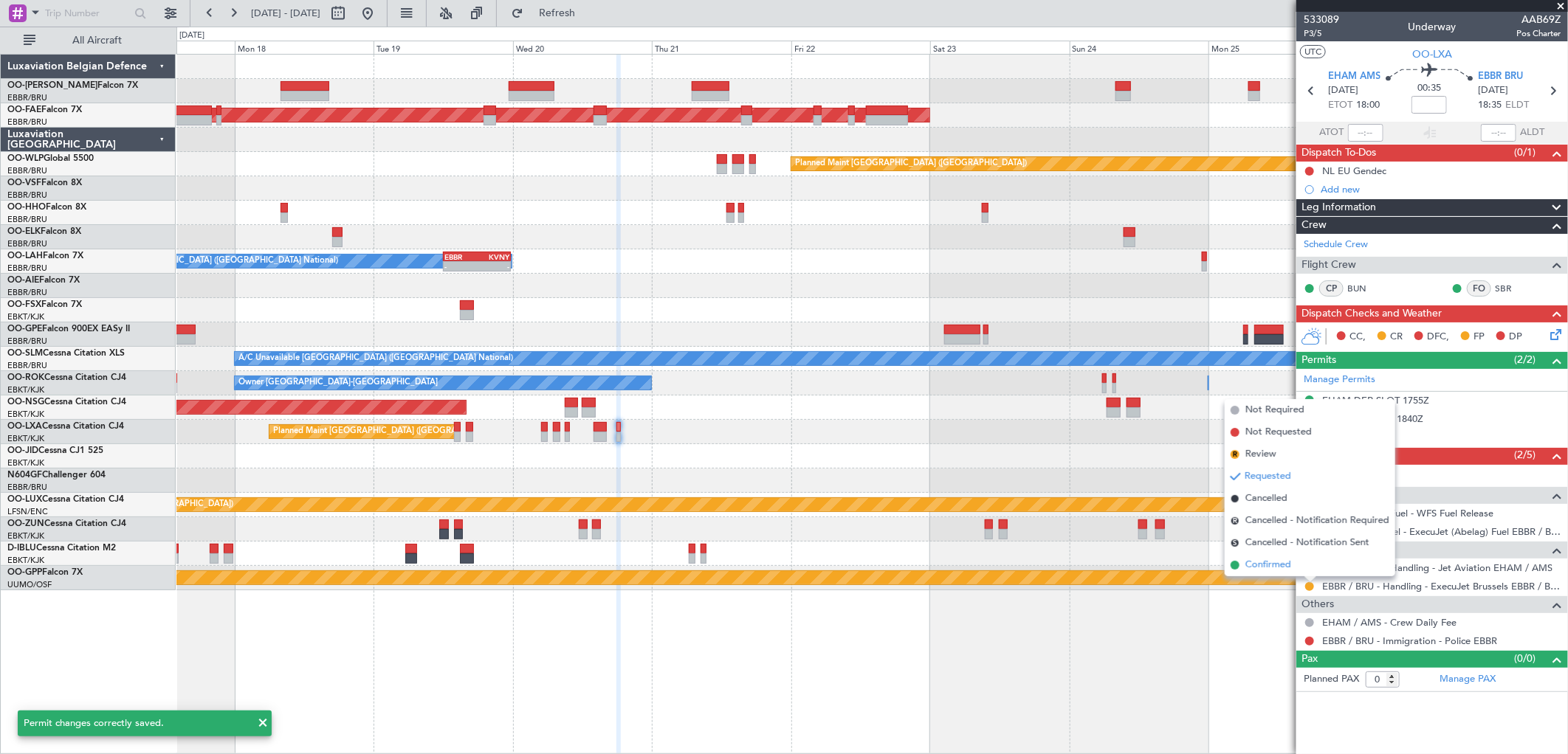
click at [1284, 566] on span "Confirmed" at bounding box center [1269, 566] width 46 height 15
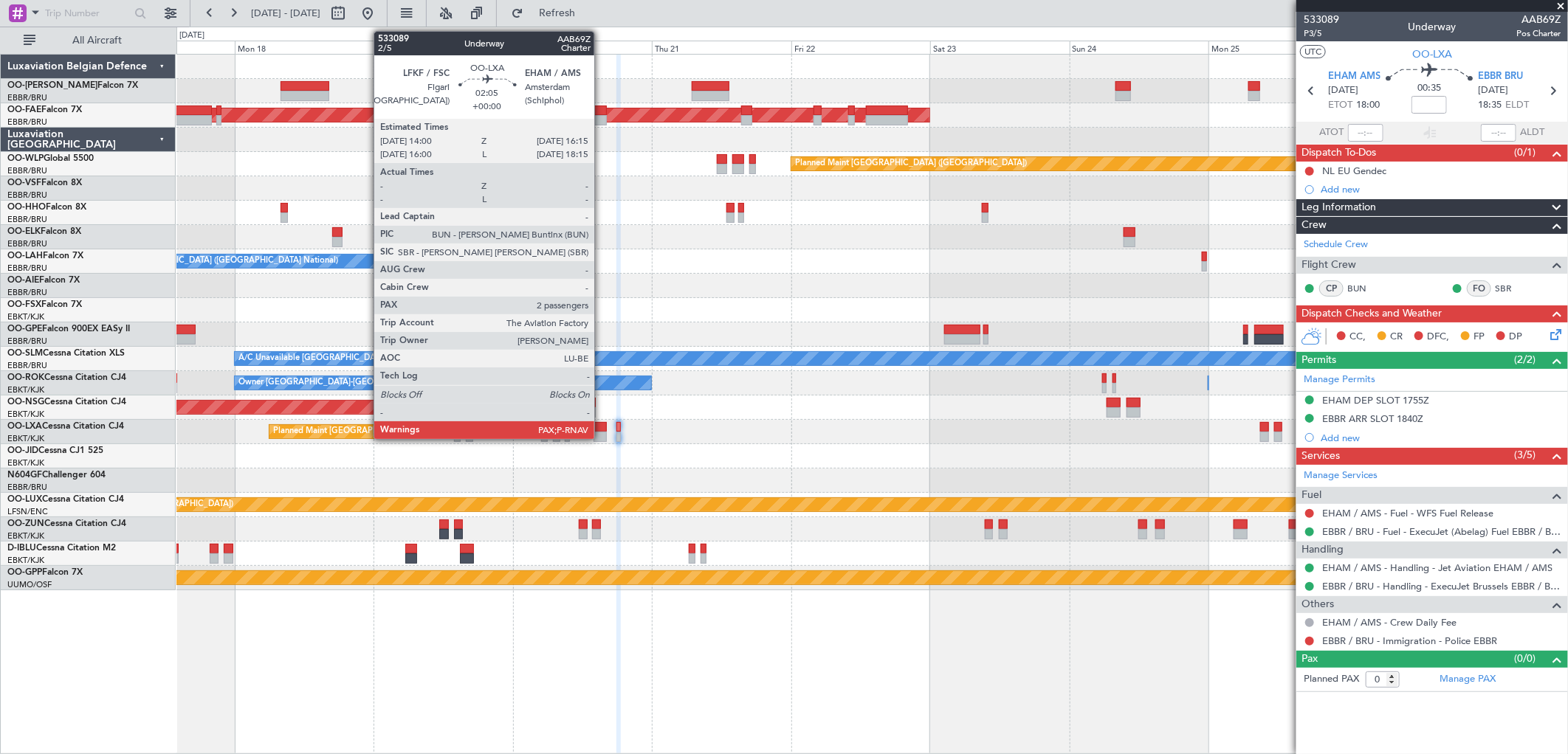
click at [601, 424] on div at bounding box center [601, 427] width 13 height 10
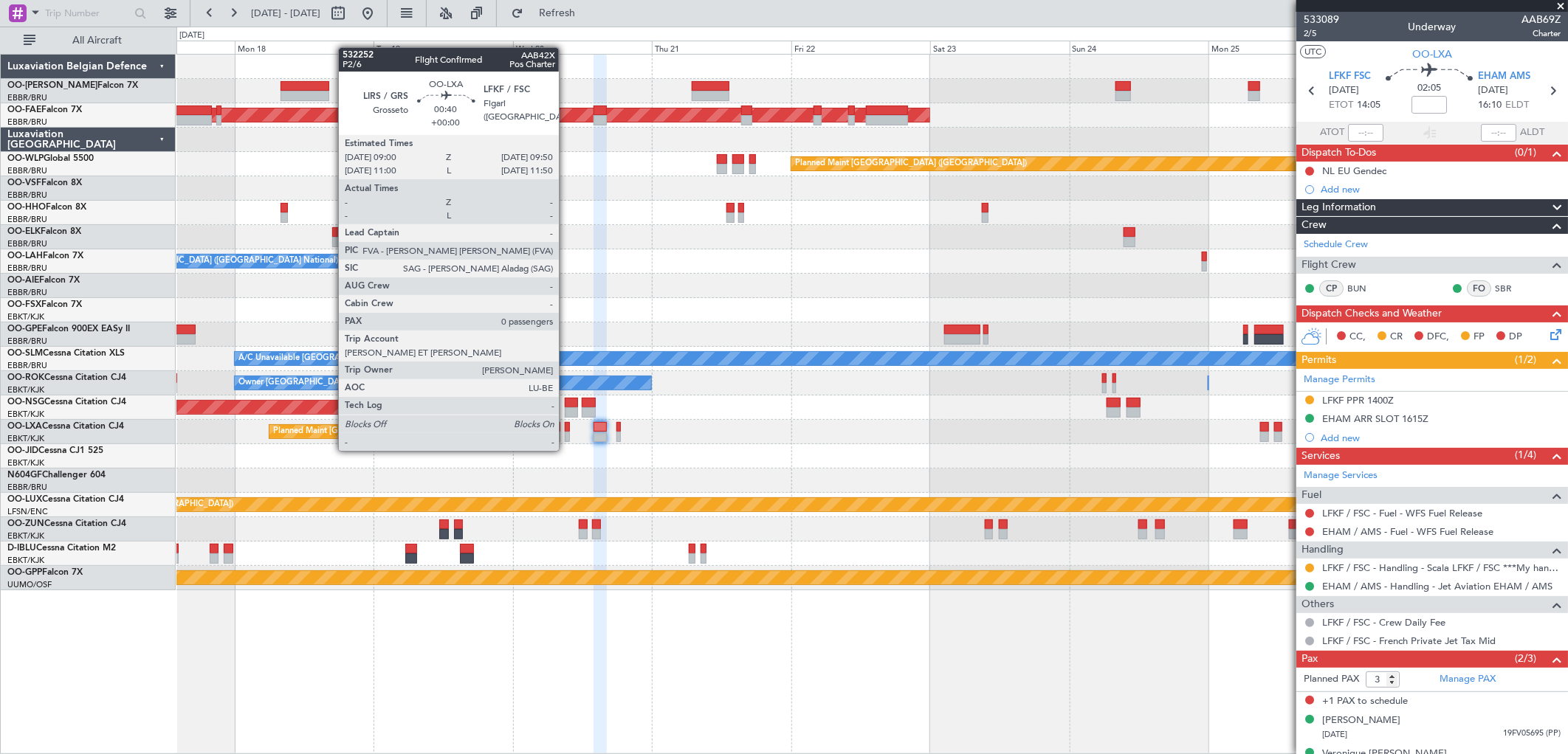
click at [567, 436] on div at bounding box center [568, 436] width 6 height 10
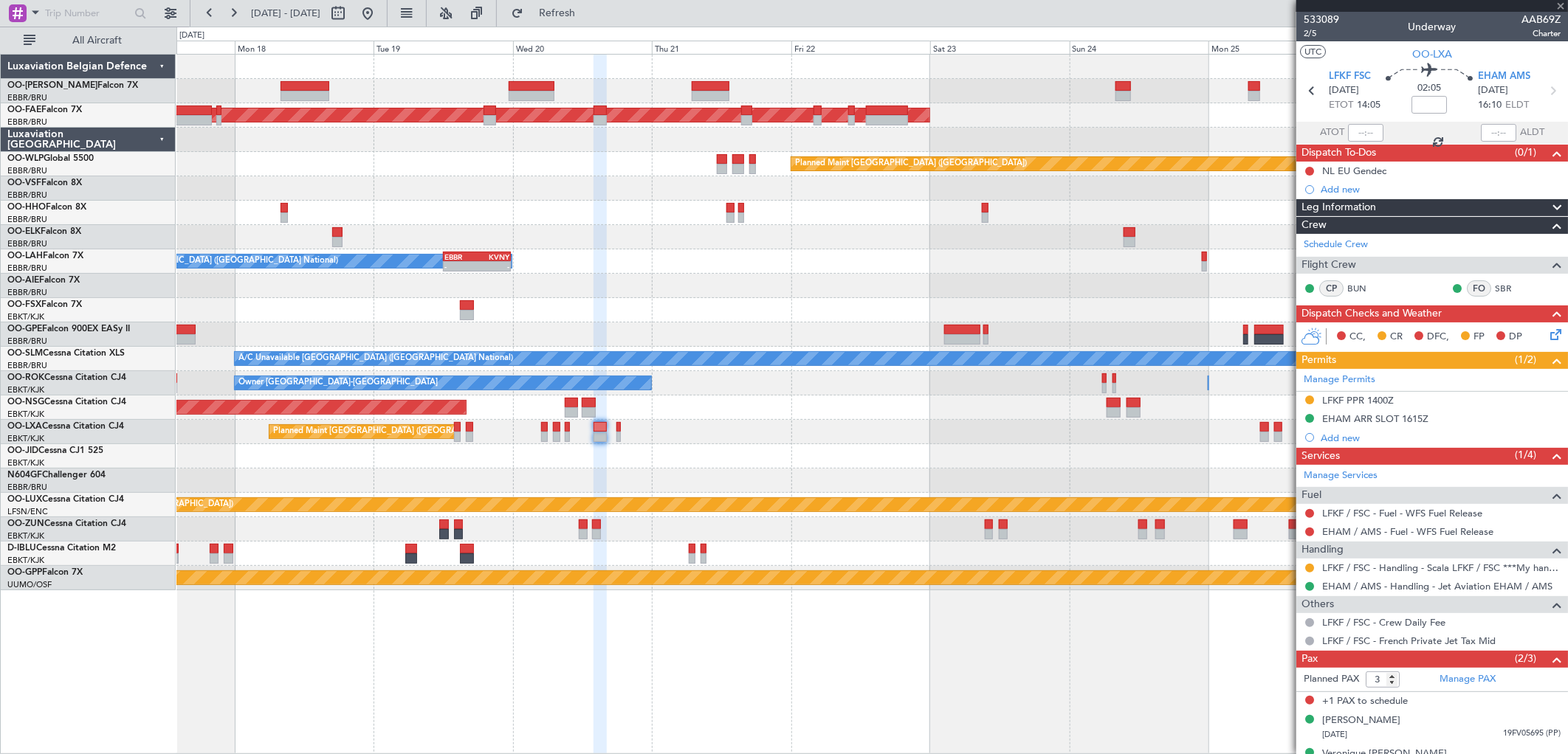
type input "0"
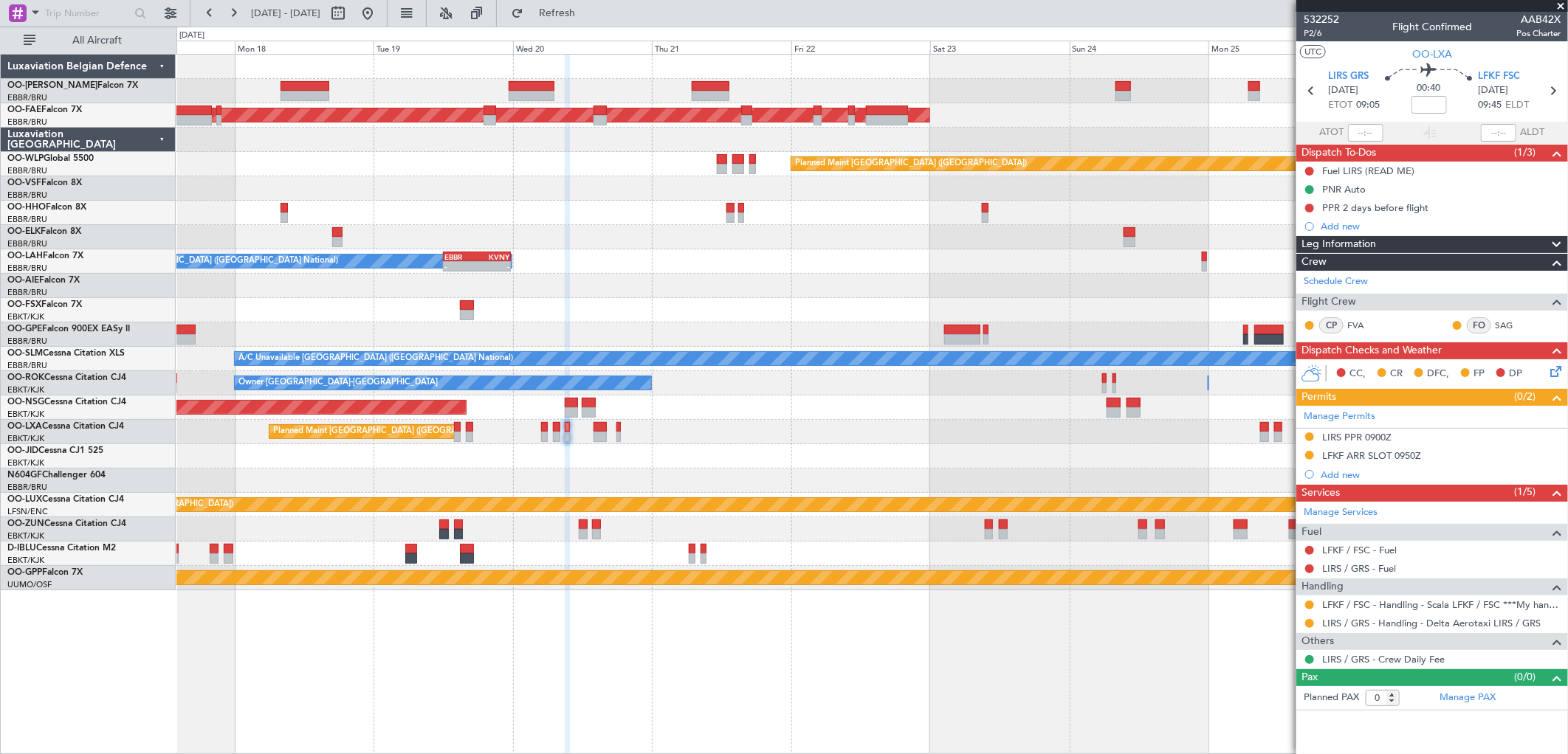
click at [1372, 597] on div "LFKF / FSC - Handling - Scala LFKF / FSC ***My handling***" at bounding box center [1433, 605] width 272 height 19
click at [1378, 610] on link "LFKF / FSC - Handling - Scala LFKF / FSC ***My handling***" at bounding box center [1441, 604] width 238 height 12
click at [379, 2] on button at bounding box center [367, 13] width 23 height 23
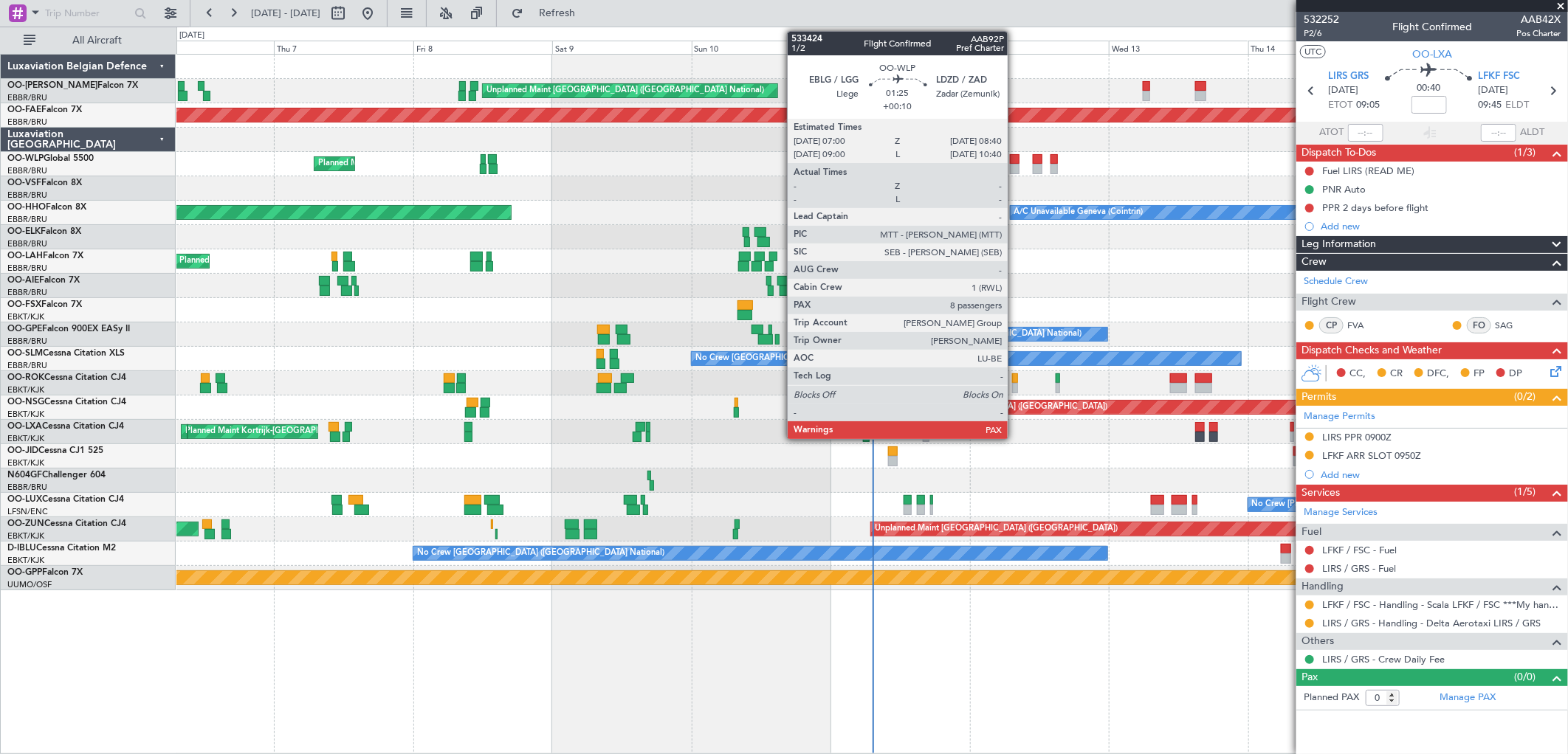
click at [1015, 168] on div at bounding box center [1015, 169] width 10 height 10
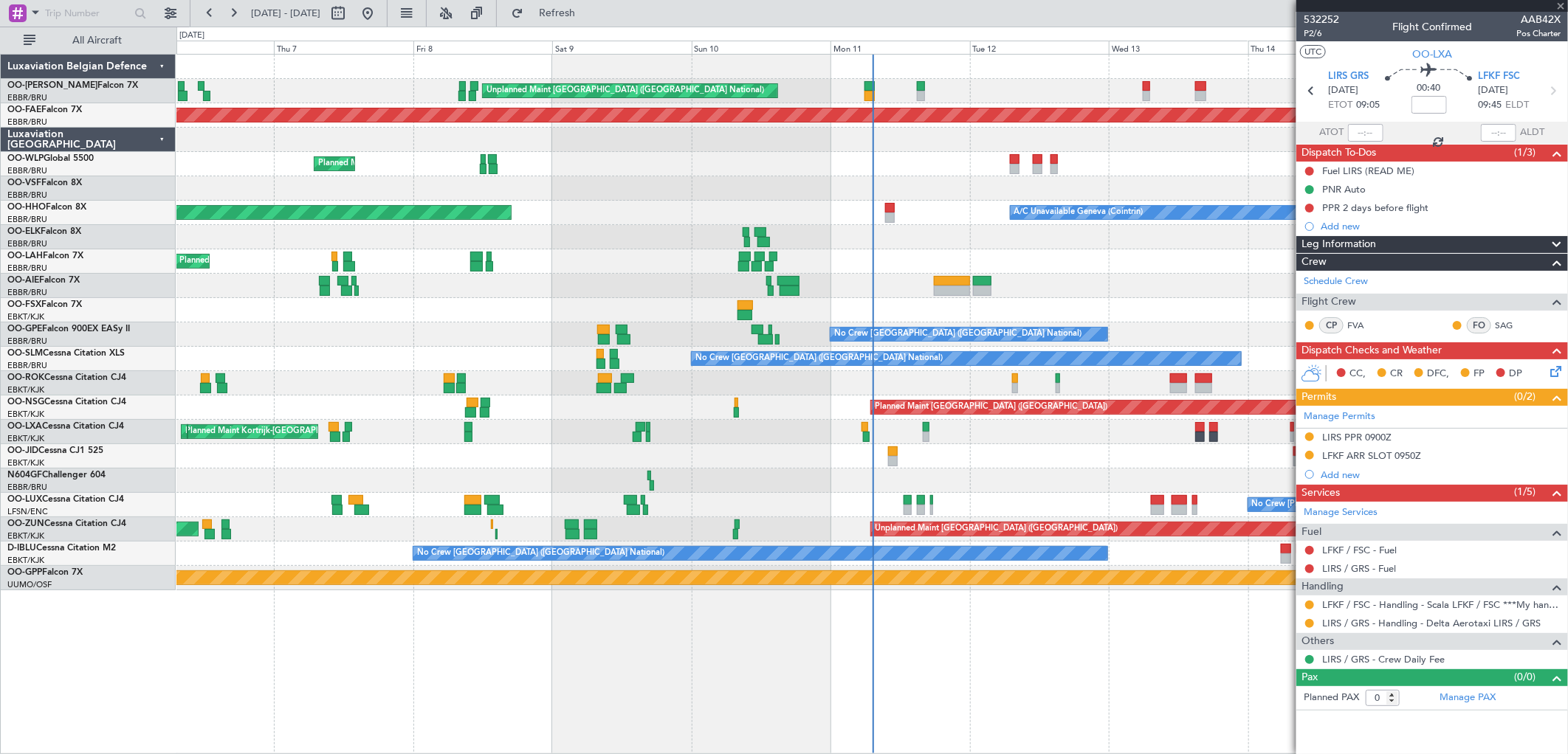
type input "+00:10"
type input "8"
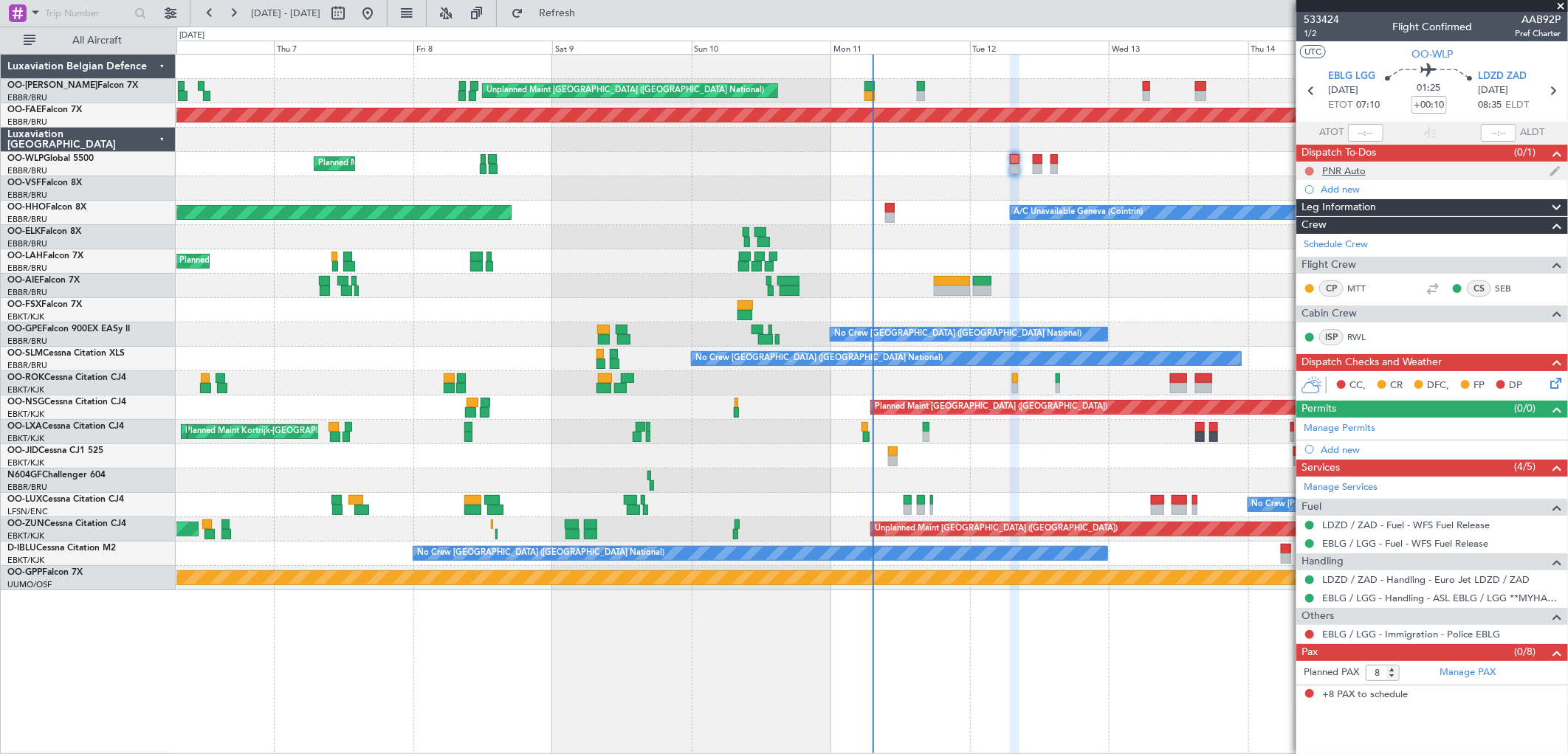
click at [1312, 172] on button at bounding box center [1309, 171] width 8 height 8
click at [1149, 227] on div at bounding box center [872, 237] width 1392 height 24
click at [1189, 168] on div "Planned Maint Milan (Linate)" at bounding box center [872, 164] width 1392 height 24
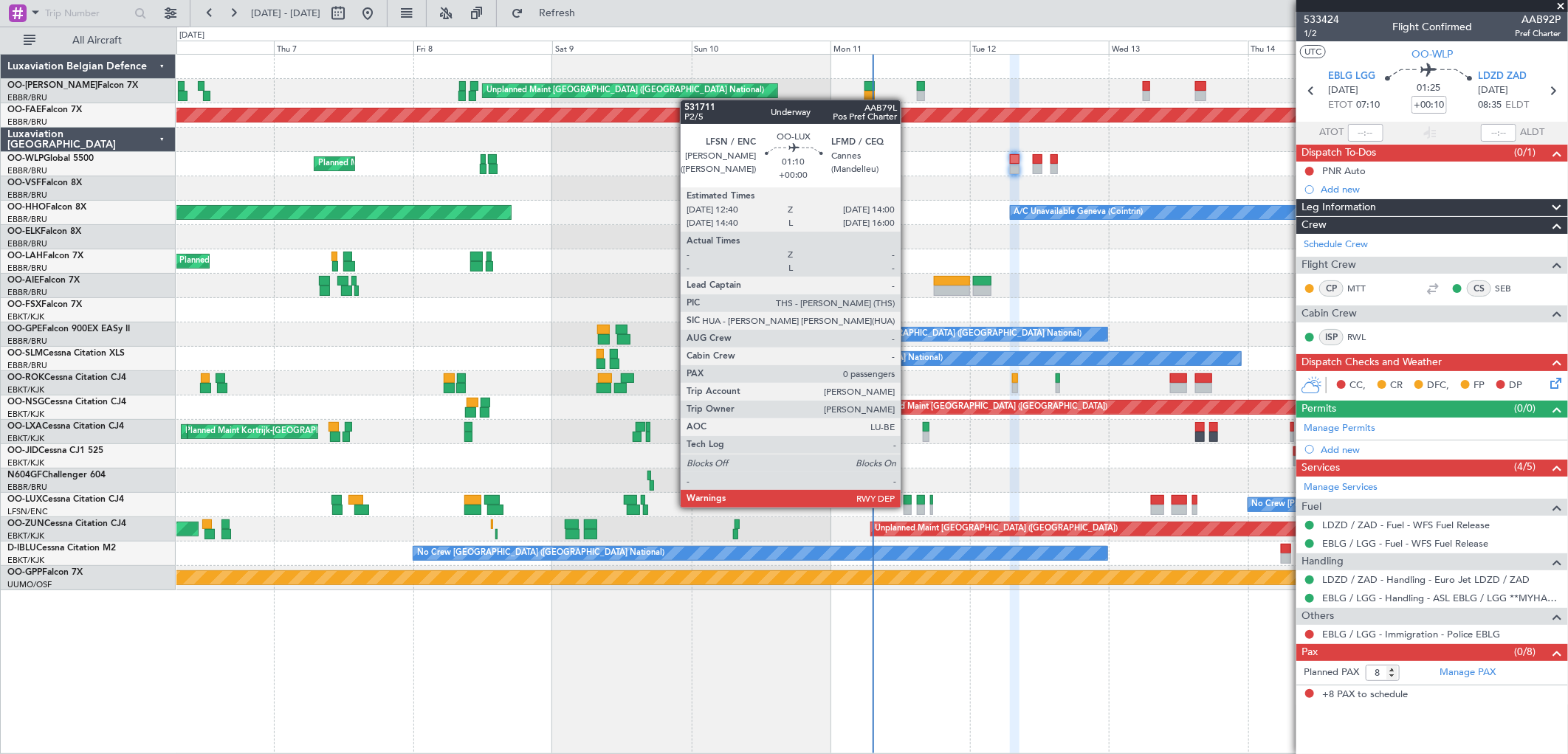
click at [908, 506] on div at bounding box center [907, 509] width 8 height 10
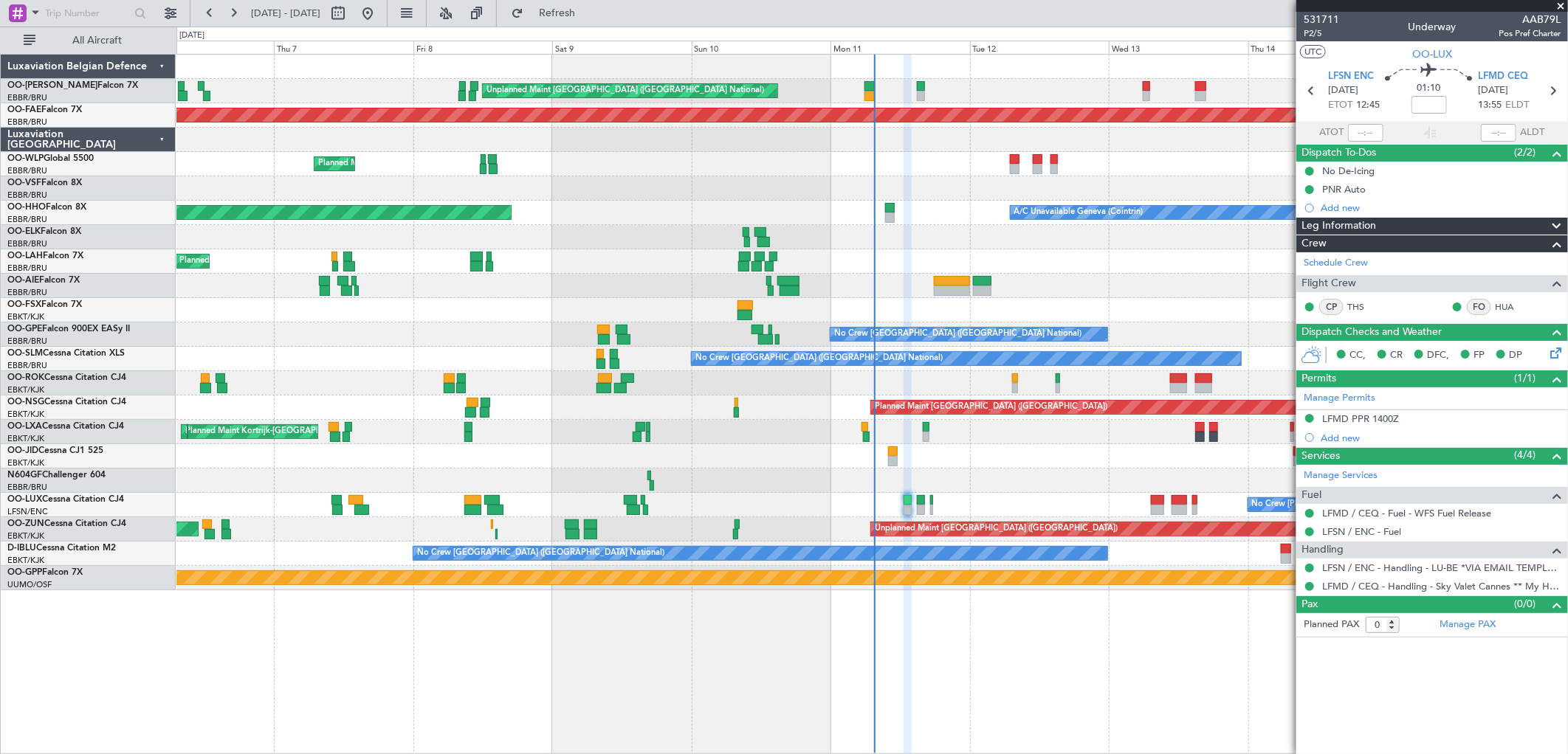
click at [343, 481] on div "Unplanned Maint Brussels (Brussels National) Planned Maint Brussels (Brussels N…" at bounding box center [872, 322] width 1392 height 535
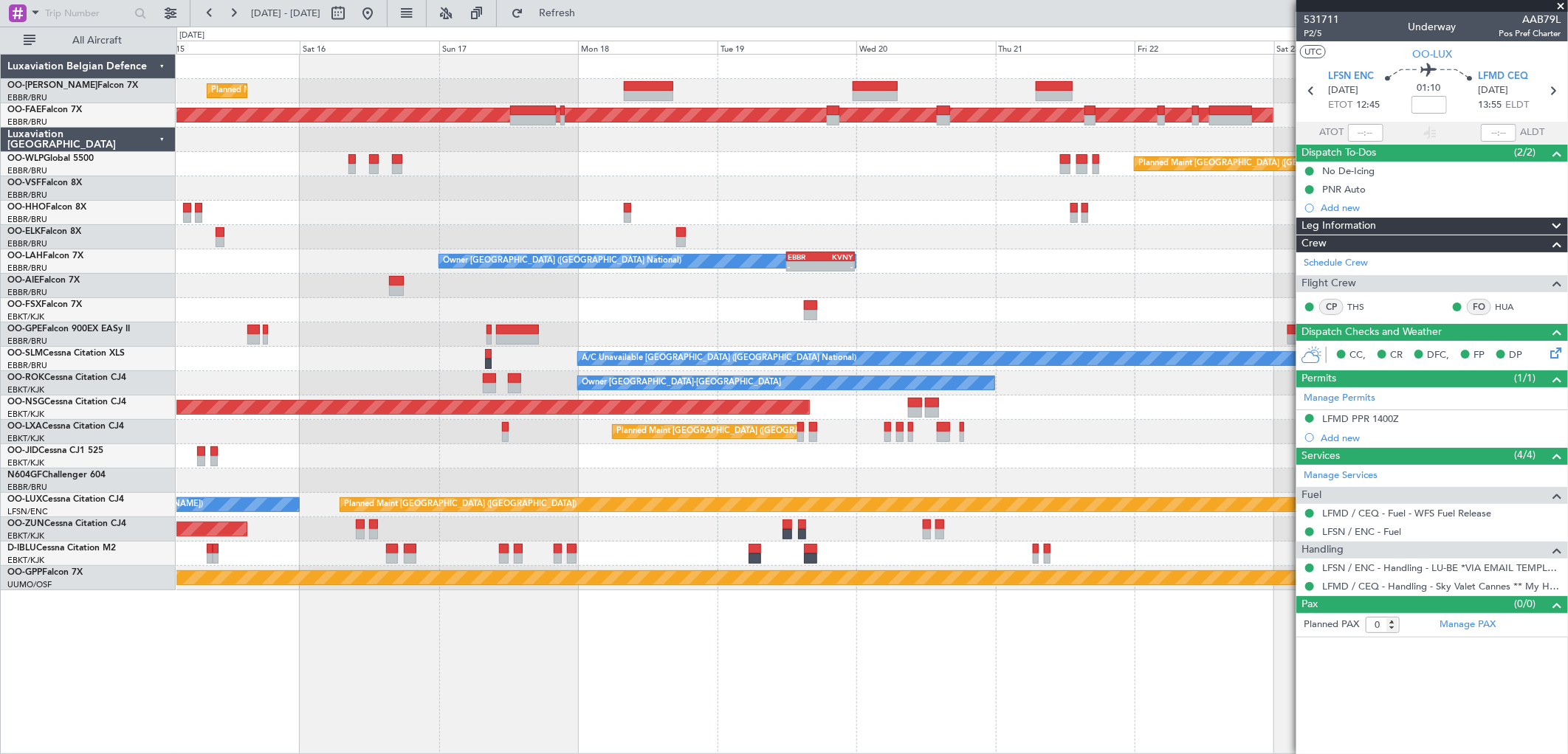
click at [467, 448] on div "Planned Maint Brussels (Brussels National) Planned Maint Kortrijk-Wevelgem Plan…" at bounding box center [872, 322] width 1392 height 535
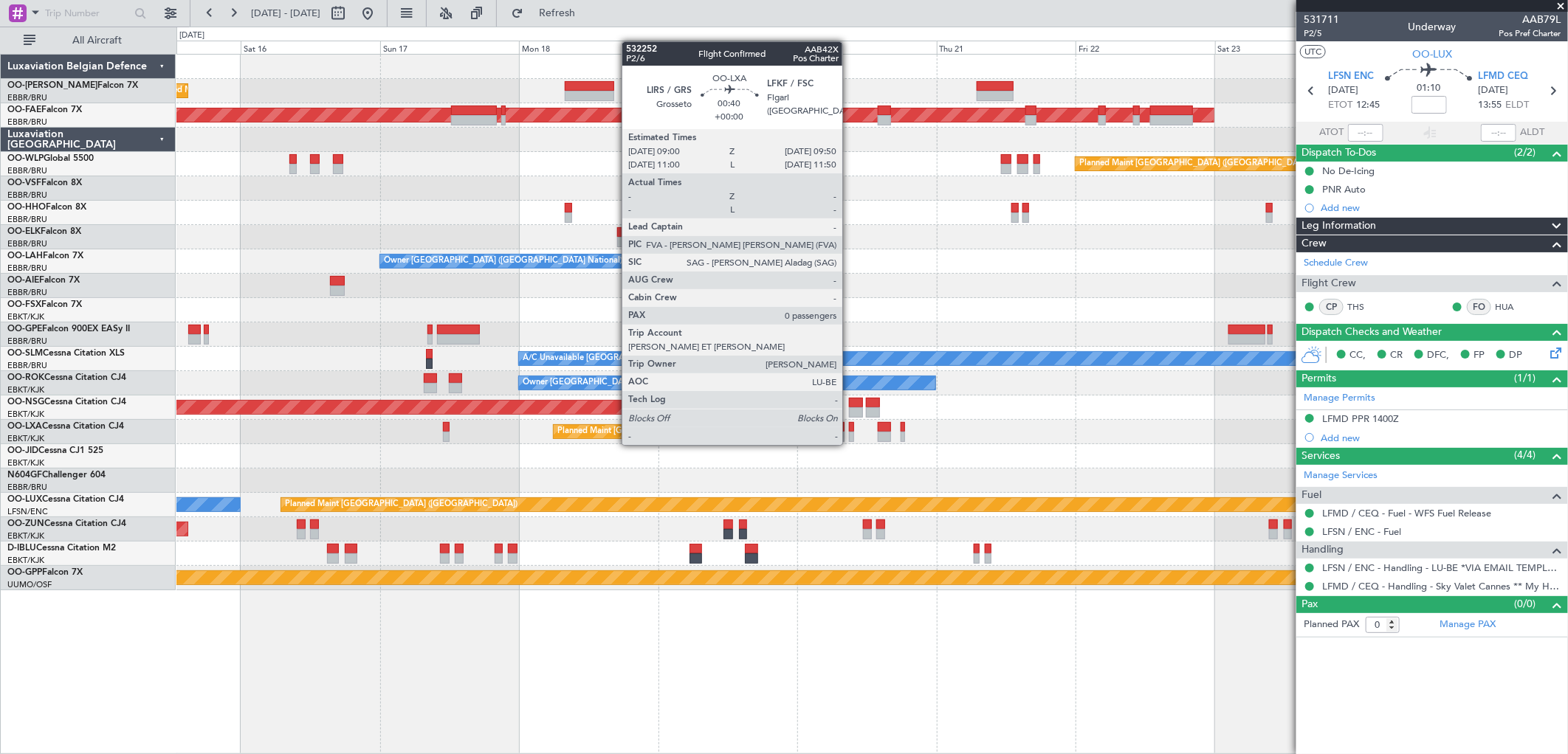
click at [850, 430] on div at bounding box center [852, 427] width 6 height 10
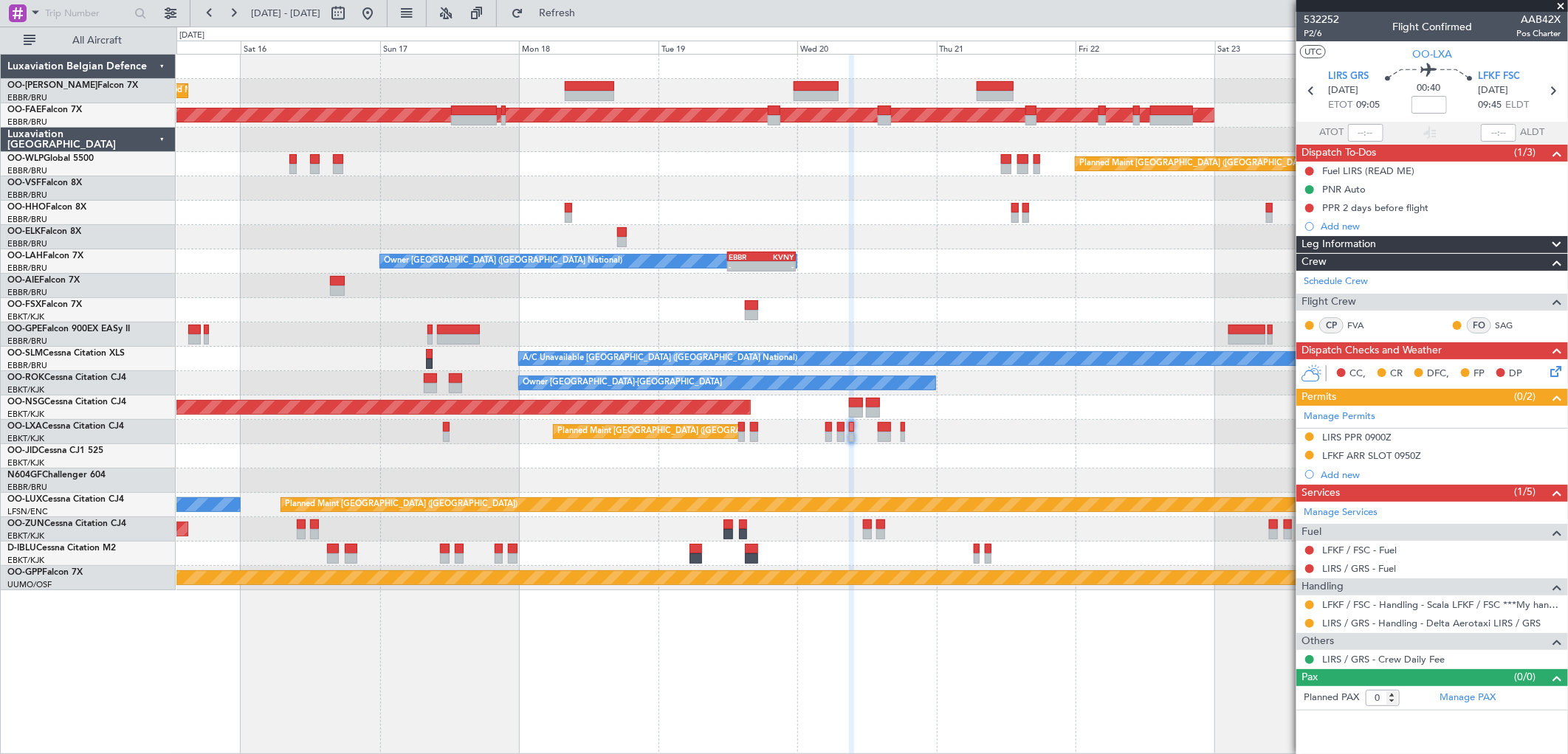
click at [1396, 451] on mat-tooltip-component "LIRS PPR 0900Z" at bounding box center [1358, 463] width 85 height 39
click at [1385, 462] on div "LFKF ARR SLOT 0950Z" at bounding box center [1433, 457] width 272 height 19
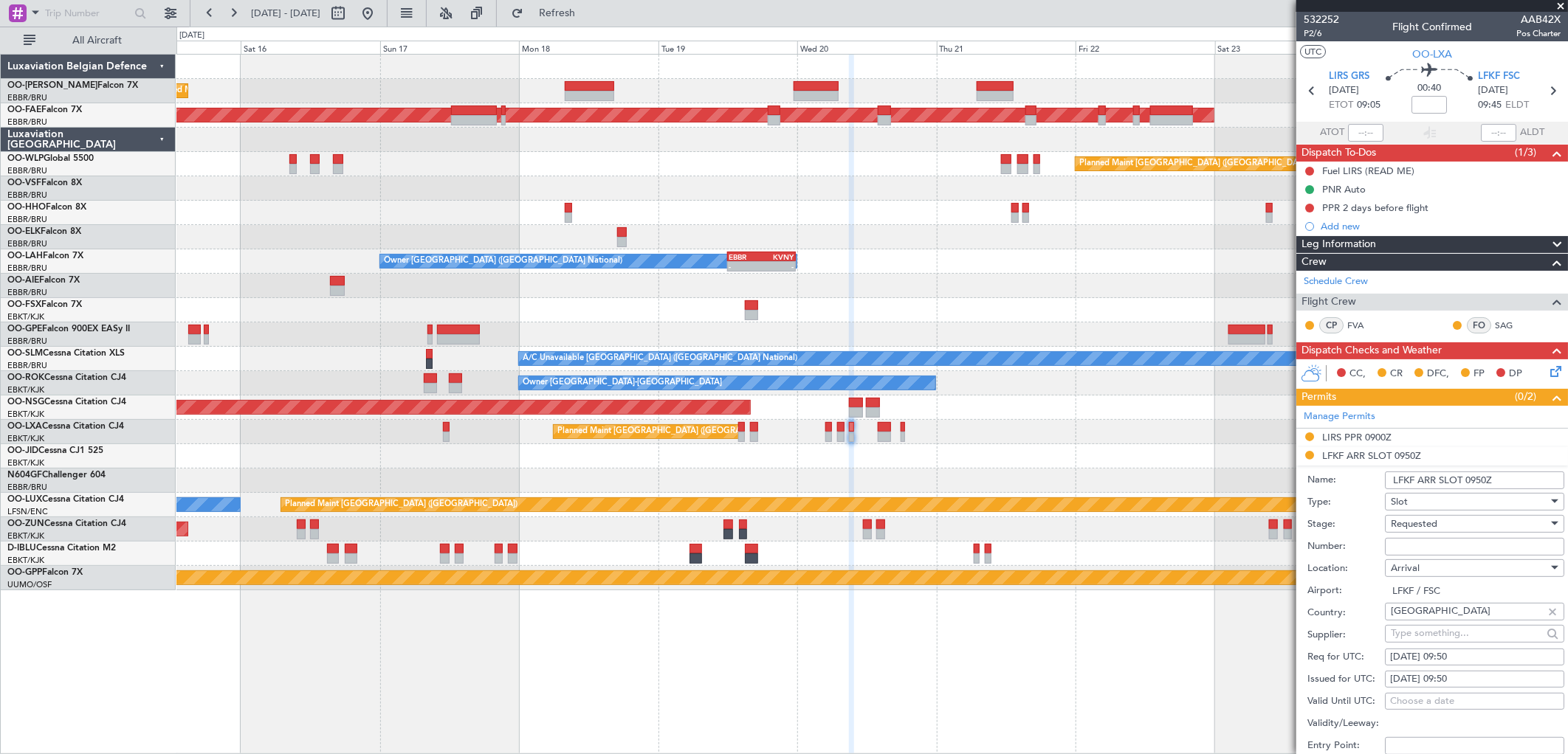
click at [1426, 500] on div "Slot" at bounding box center [1470, 502] width 158 height 23
click at [1341, 458] on div at bounding box center [784, 377] width 1568 height 754
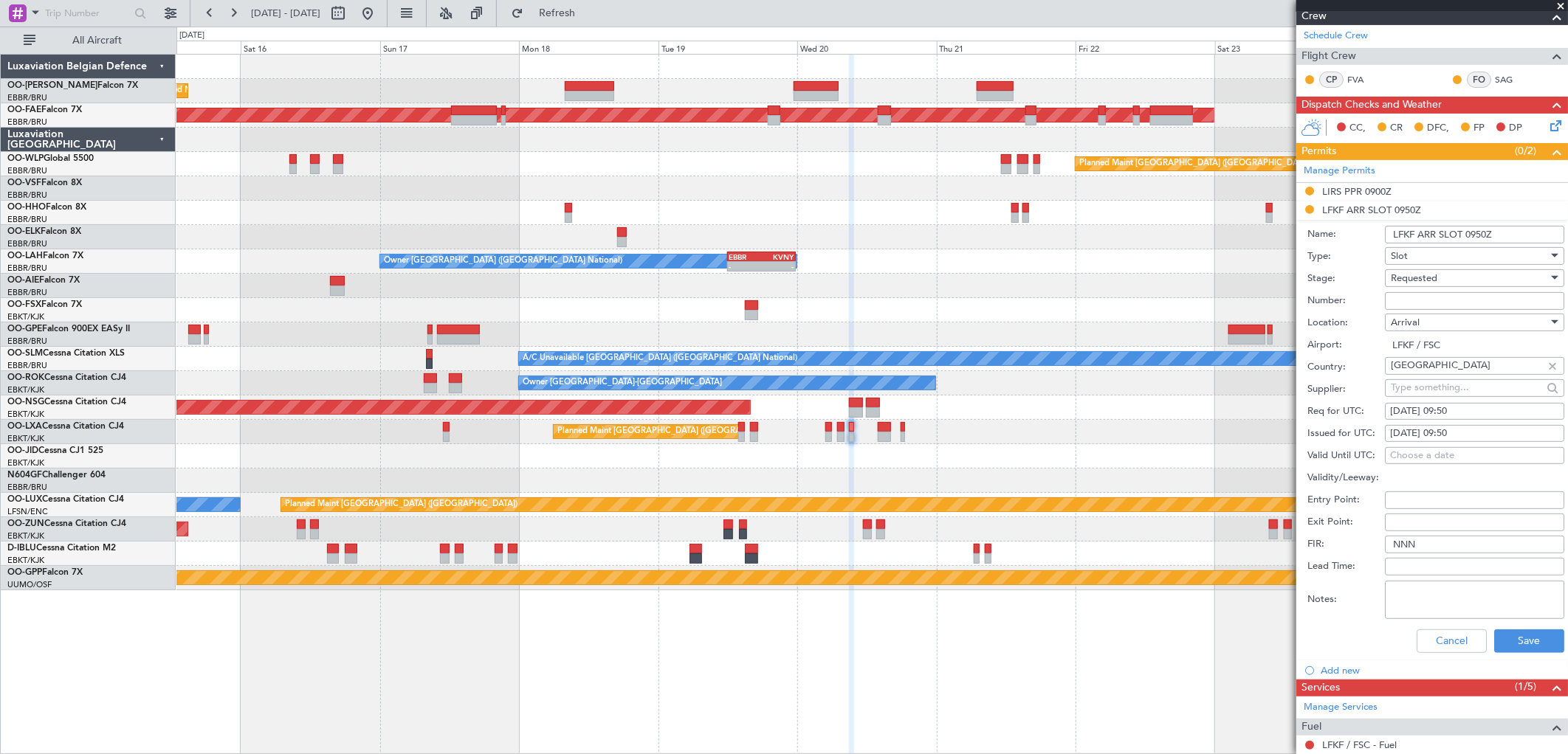
scroll to position [397, 0]
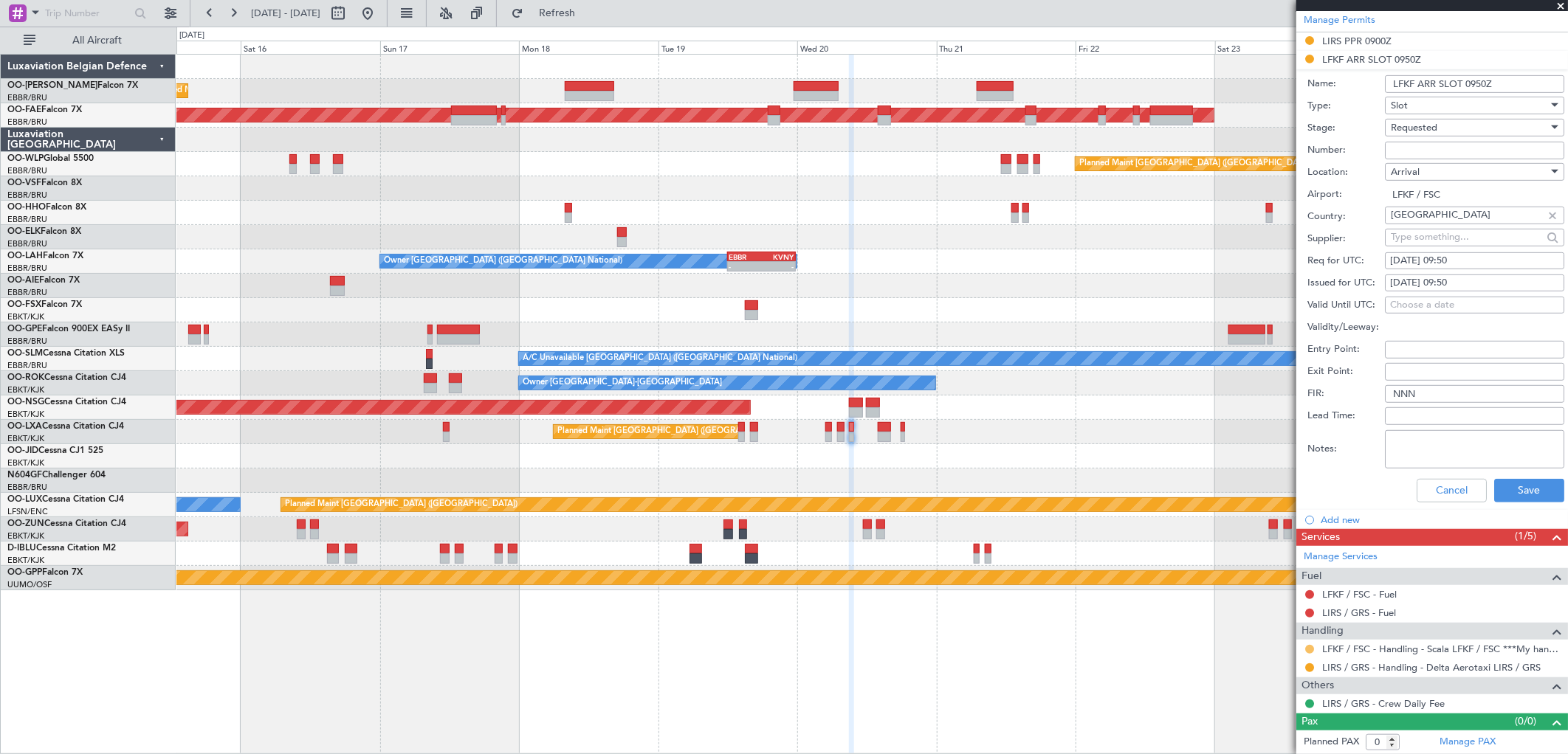
click at [1312, 647] on button at bounding box center [1309, 649] width 8 height 8
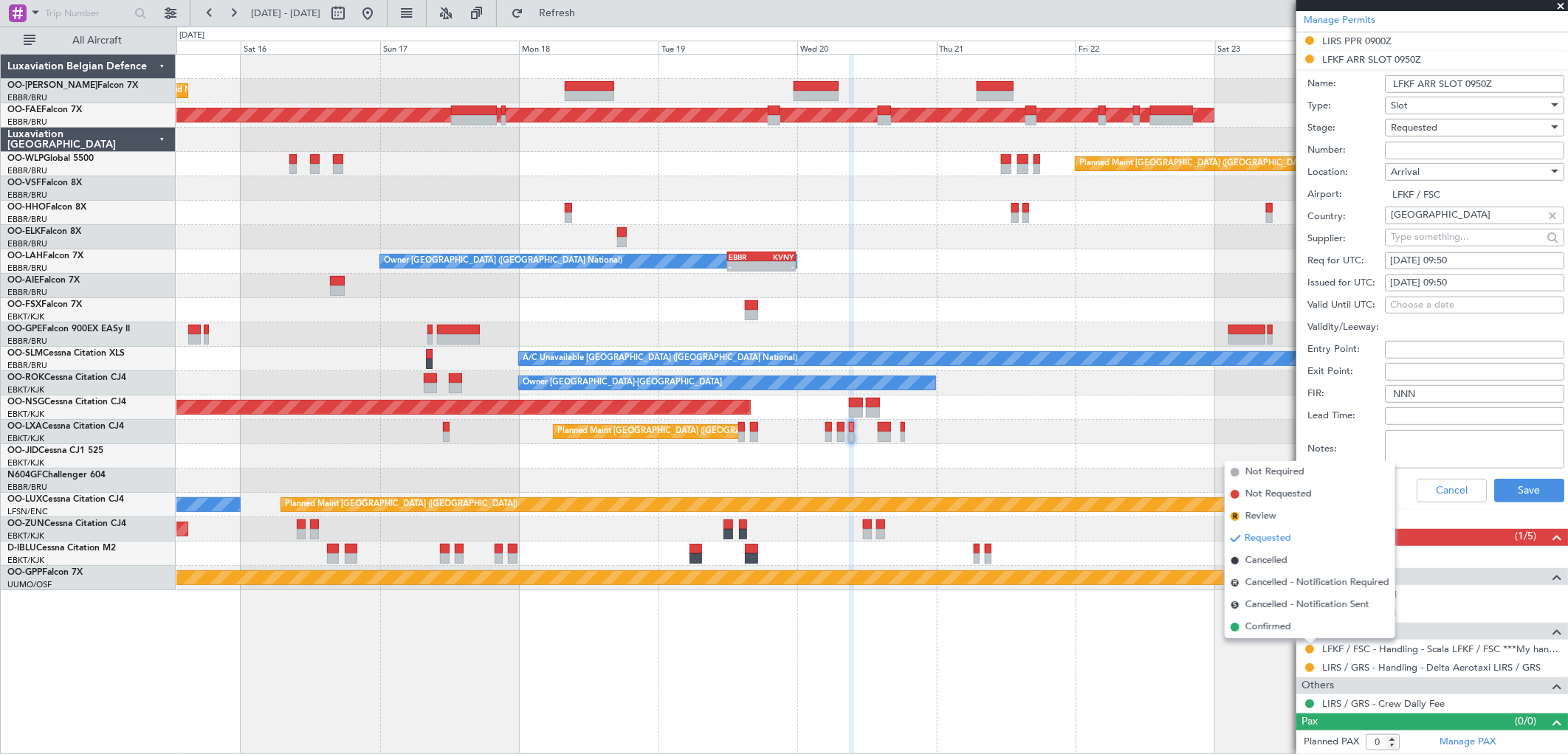
drag, startPoint x: 1277, startPoint y: 626, endPoint x: 1250, endPoint y: 614, distance: 29.5
click at [1276, 626] on span "Confirmed" at bounding box center [1269, 627] width 46 height 15
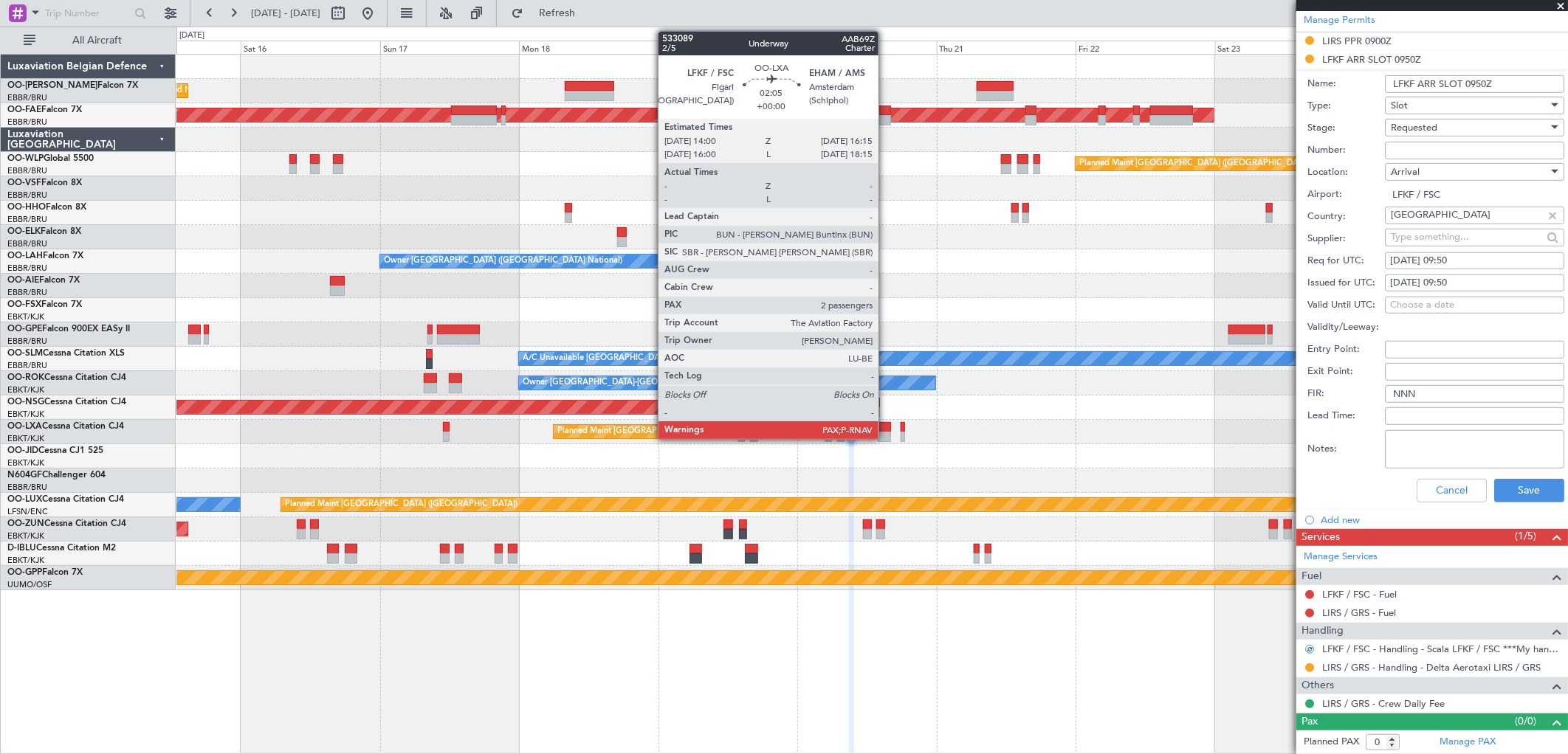
click at [886, 436] on div at bounding box center [885, 436] width 13 height 10
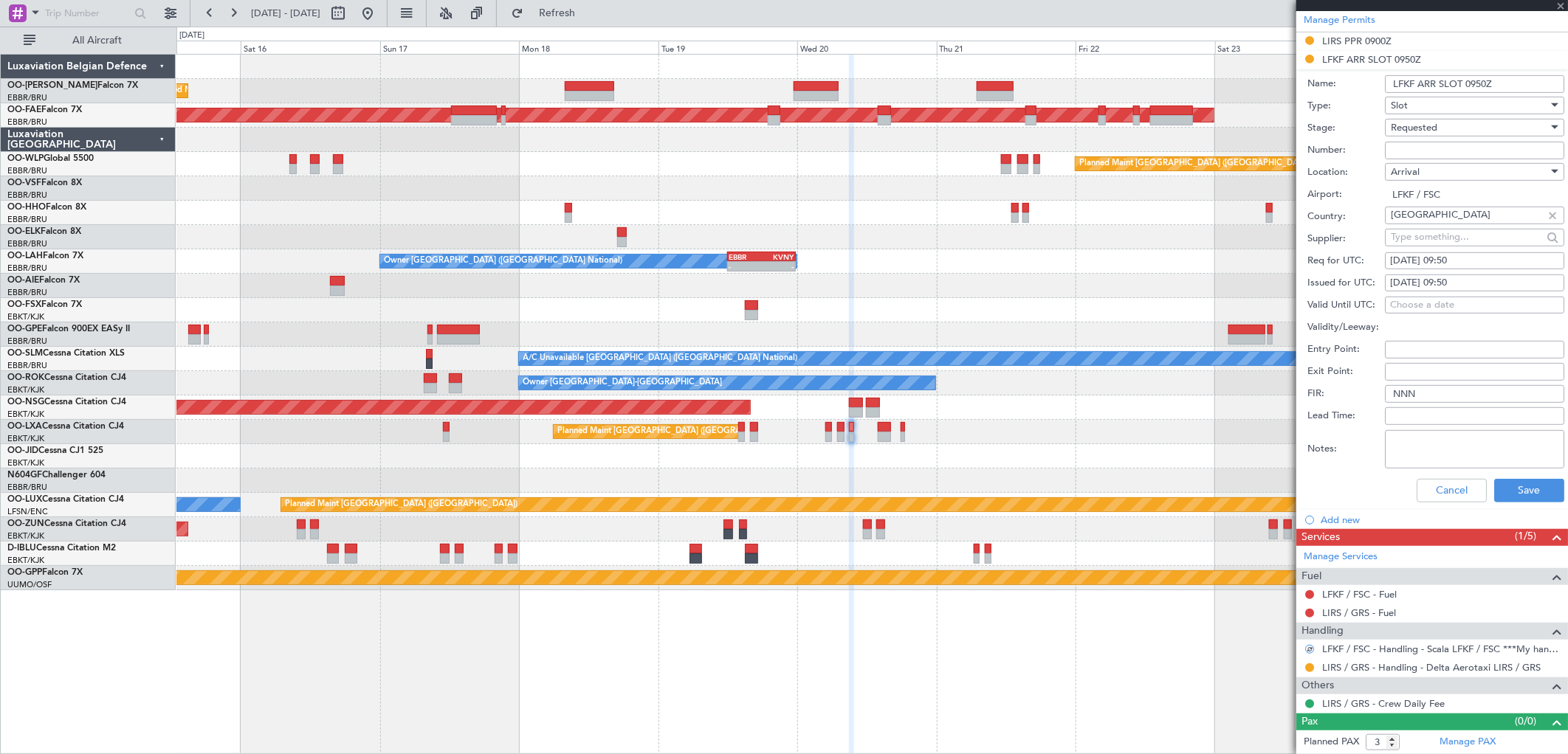
scroll to position [0, 0]
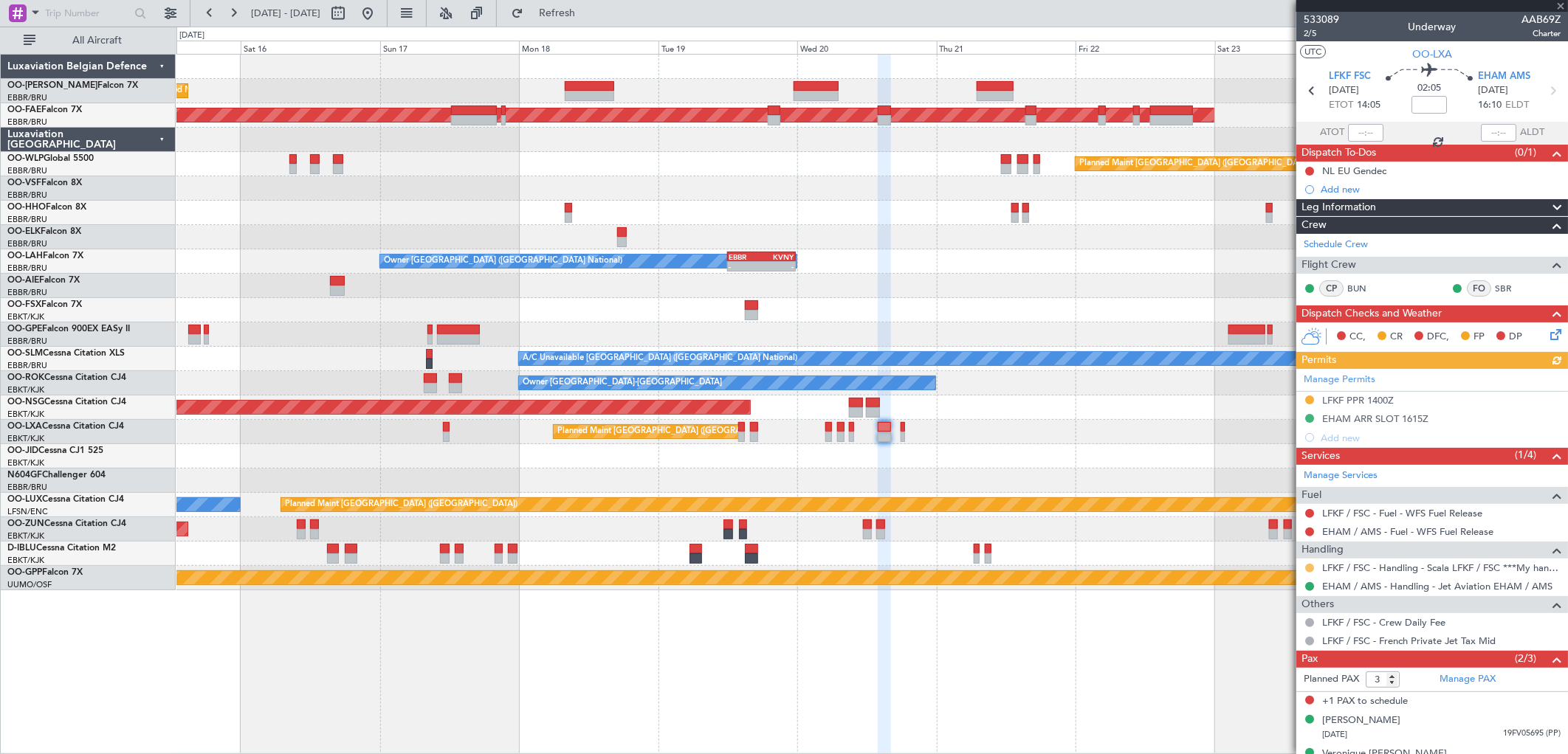
click at [1311, 569] on button at bounding box center [1309, 567] width 8 height 8
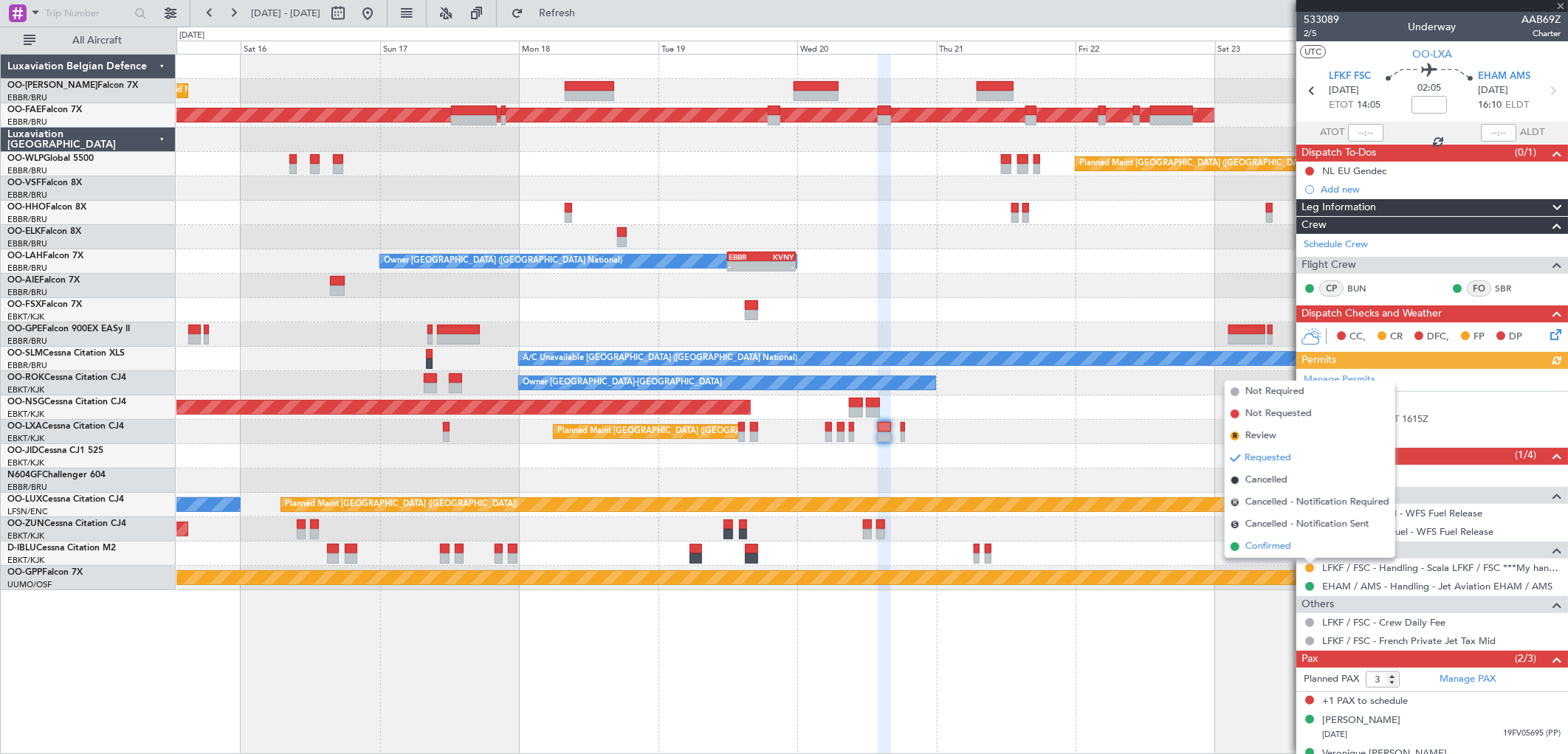
click at [1256, 548] on span "Confirmed" at bounding box center [1269, 547] width 46 height 15
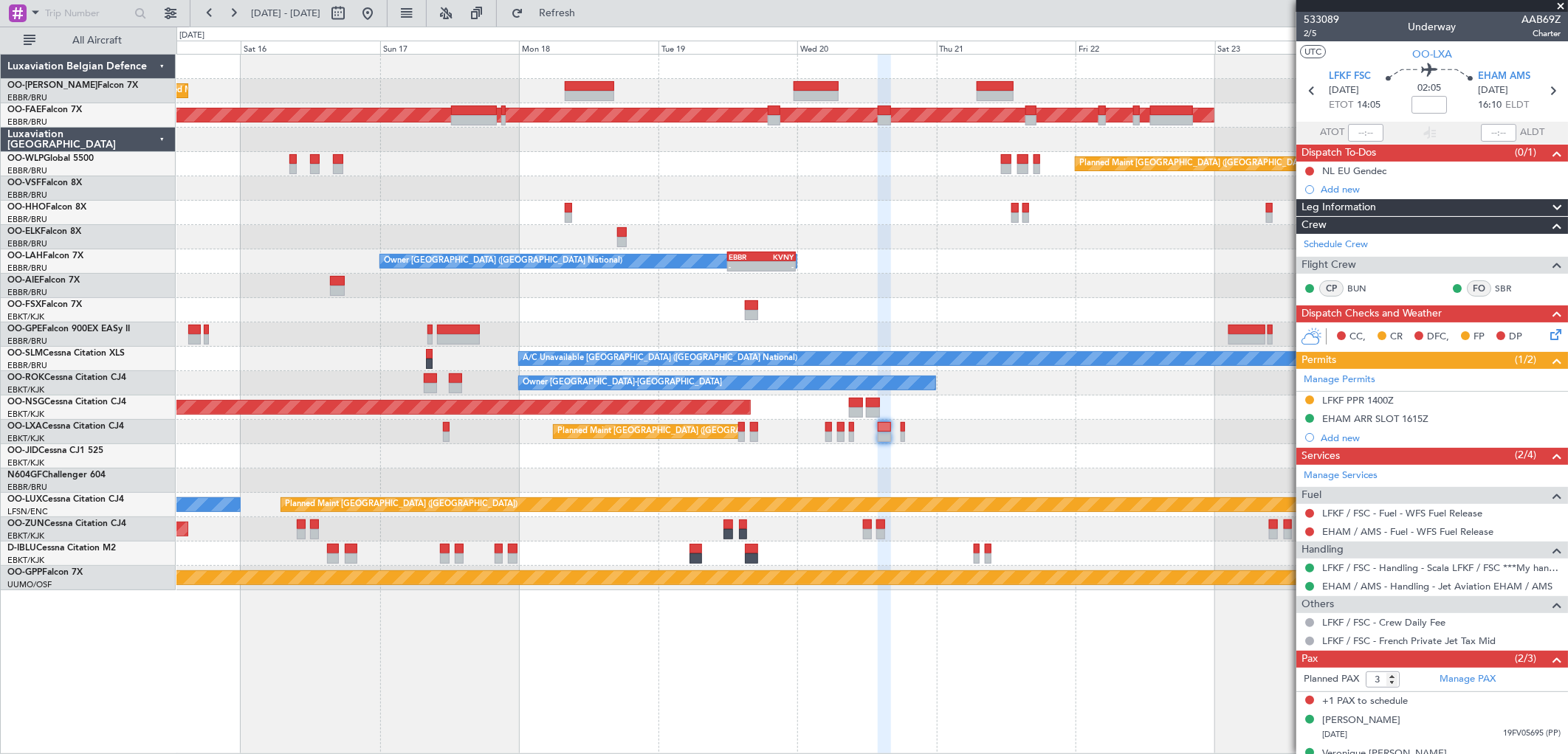
click at [1031, 244] on div "Planned Maint Brussels (Brussels National) Planned Maint Kortrijk-Wevelgem Plan…" at bounding box center [872, 322] width 1392 height 535
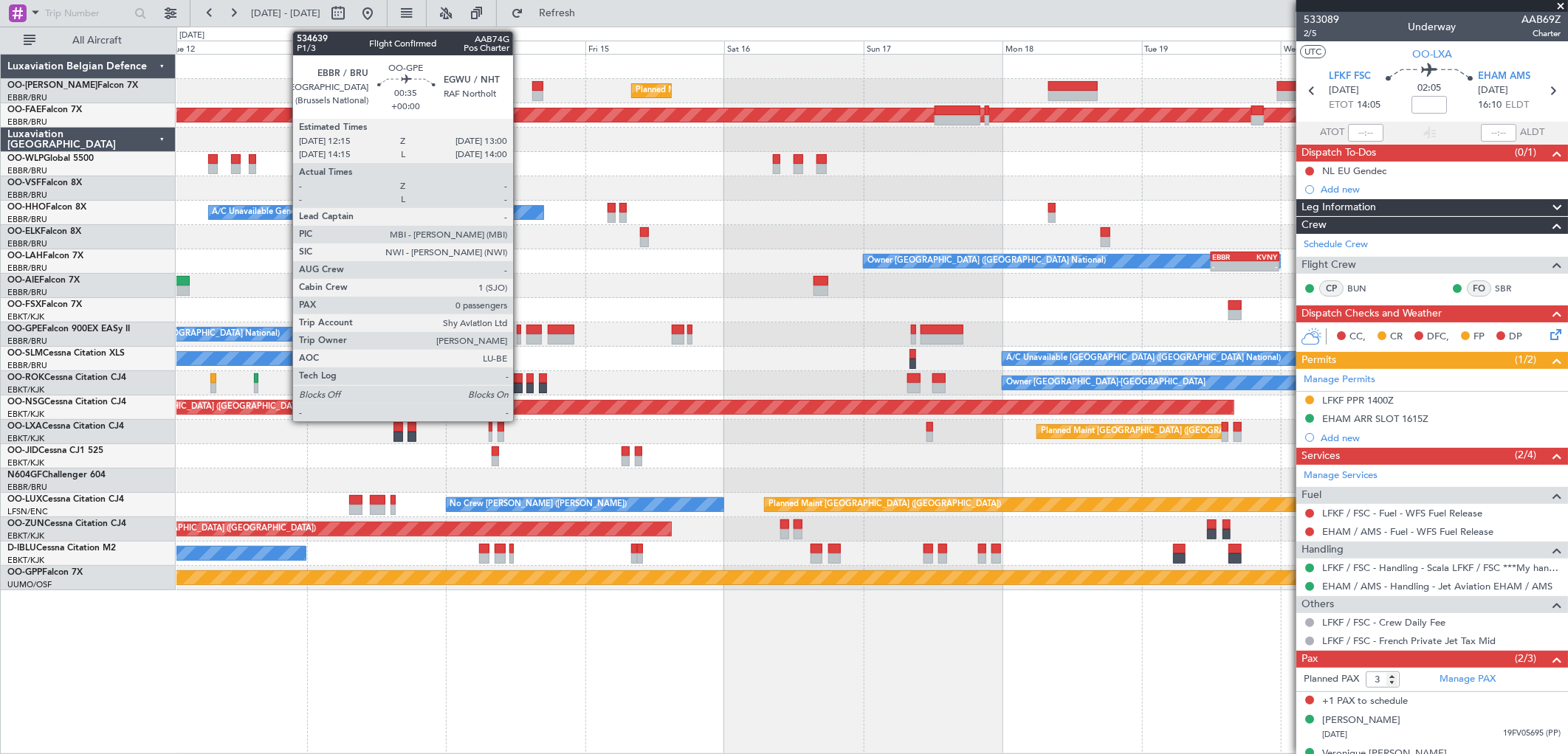
click at [521, 334] on div at bounding box center [519, 339] width 5 height 10
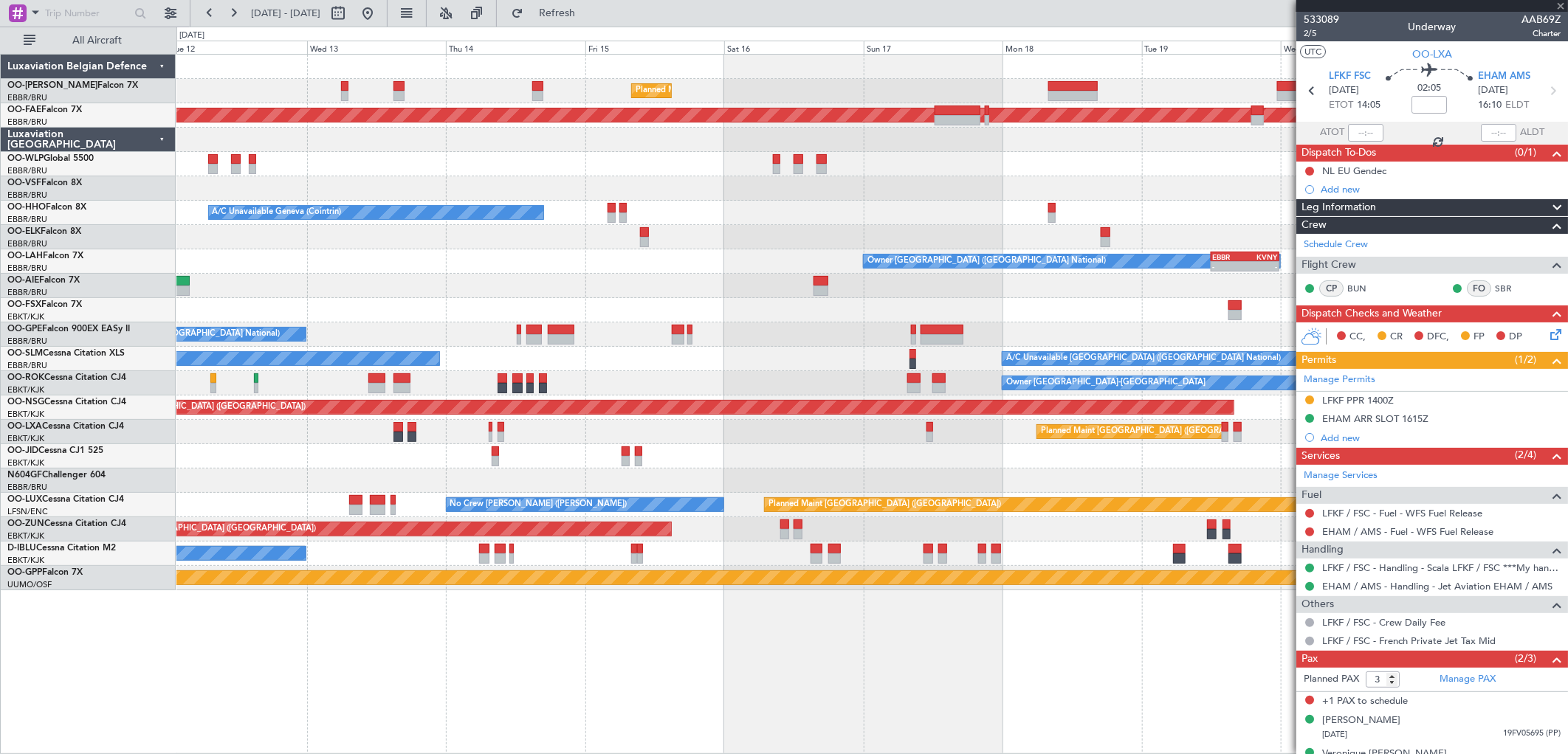
type input "0"
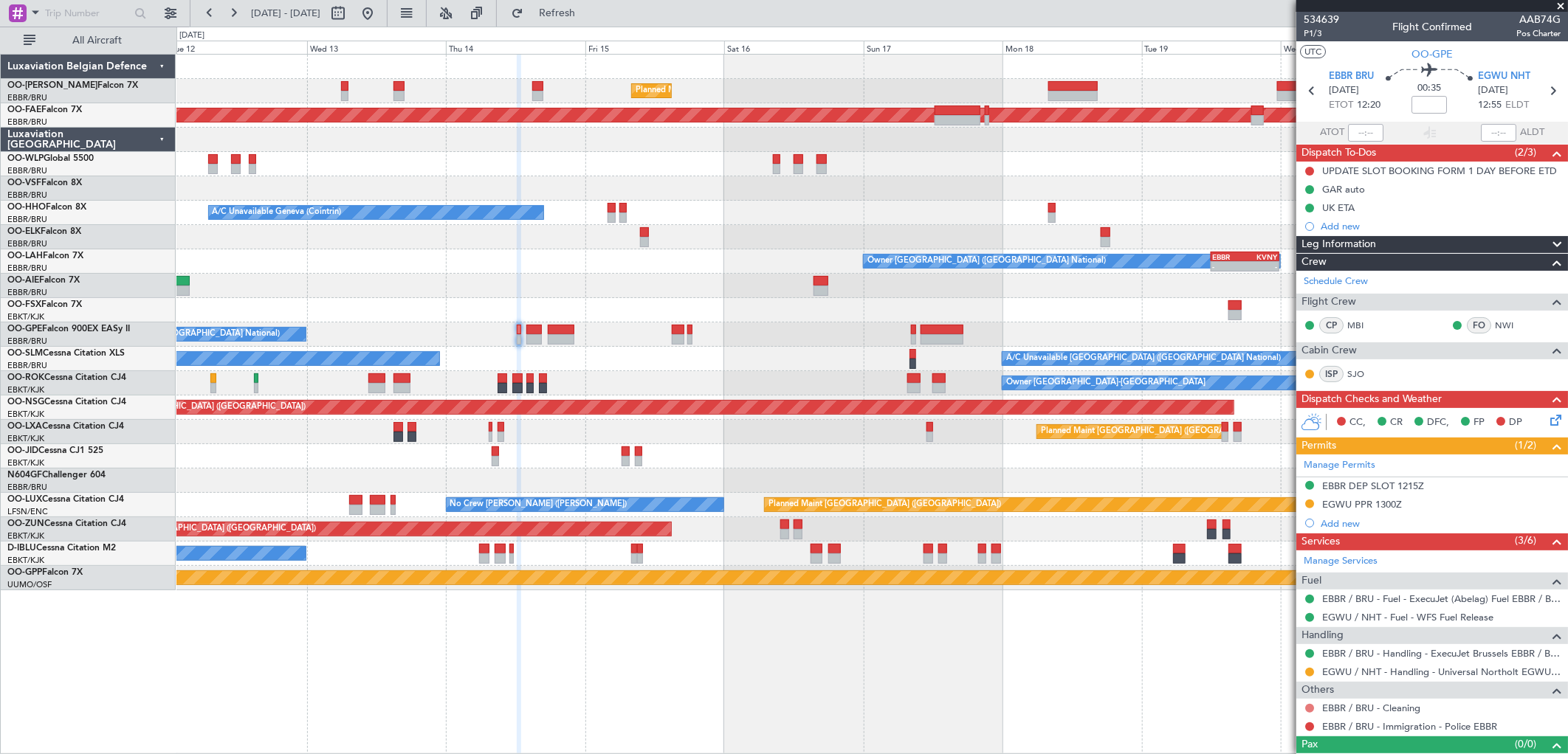
click at [1313, 707] on button at bounding box center [1309, 708] width 8 height 8
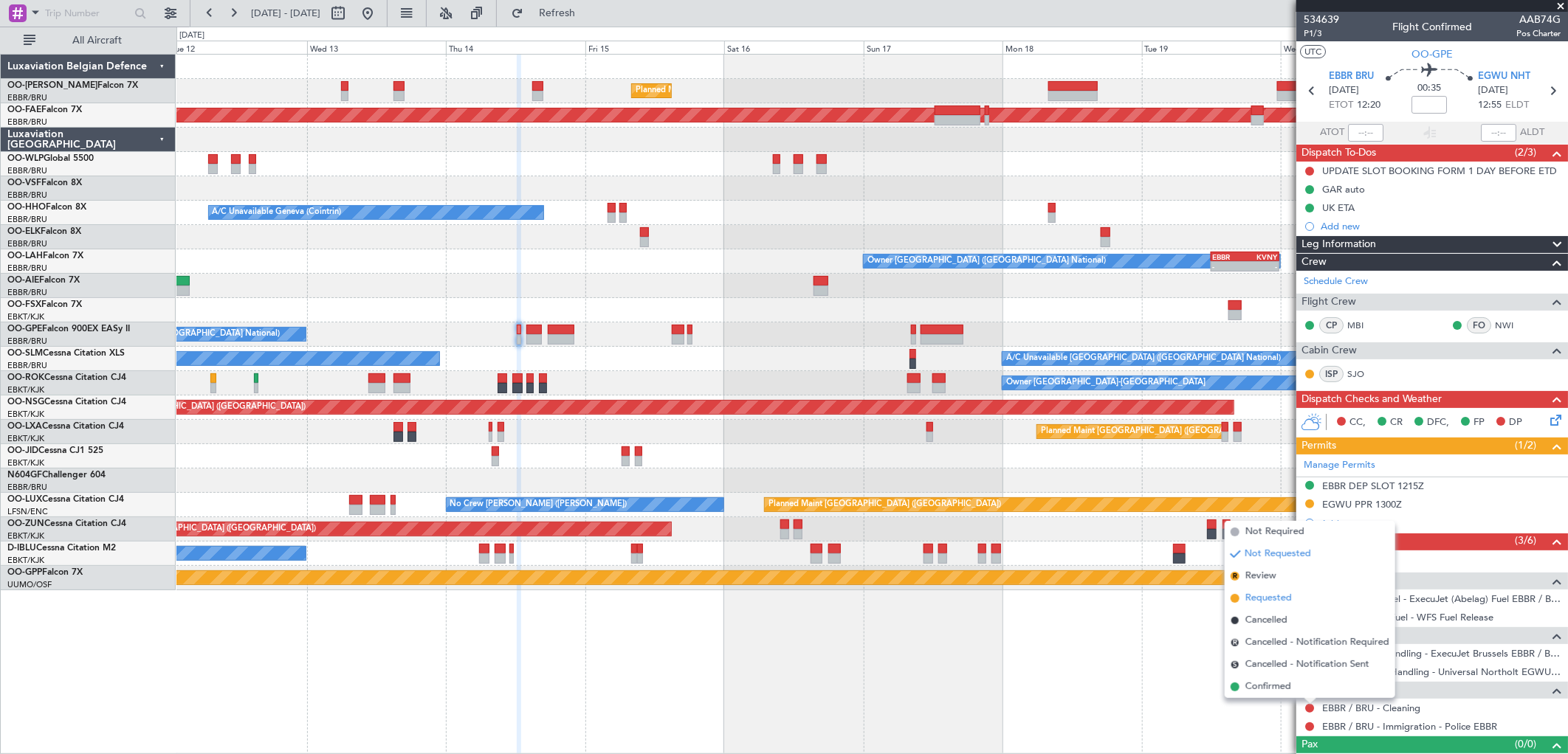
click at [1259, 597] on span "Requested" at bounding box center [1270, 598] width 47 height 15
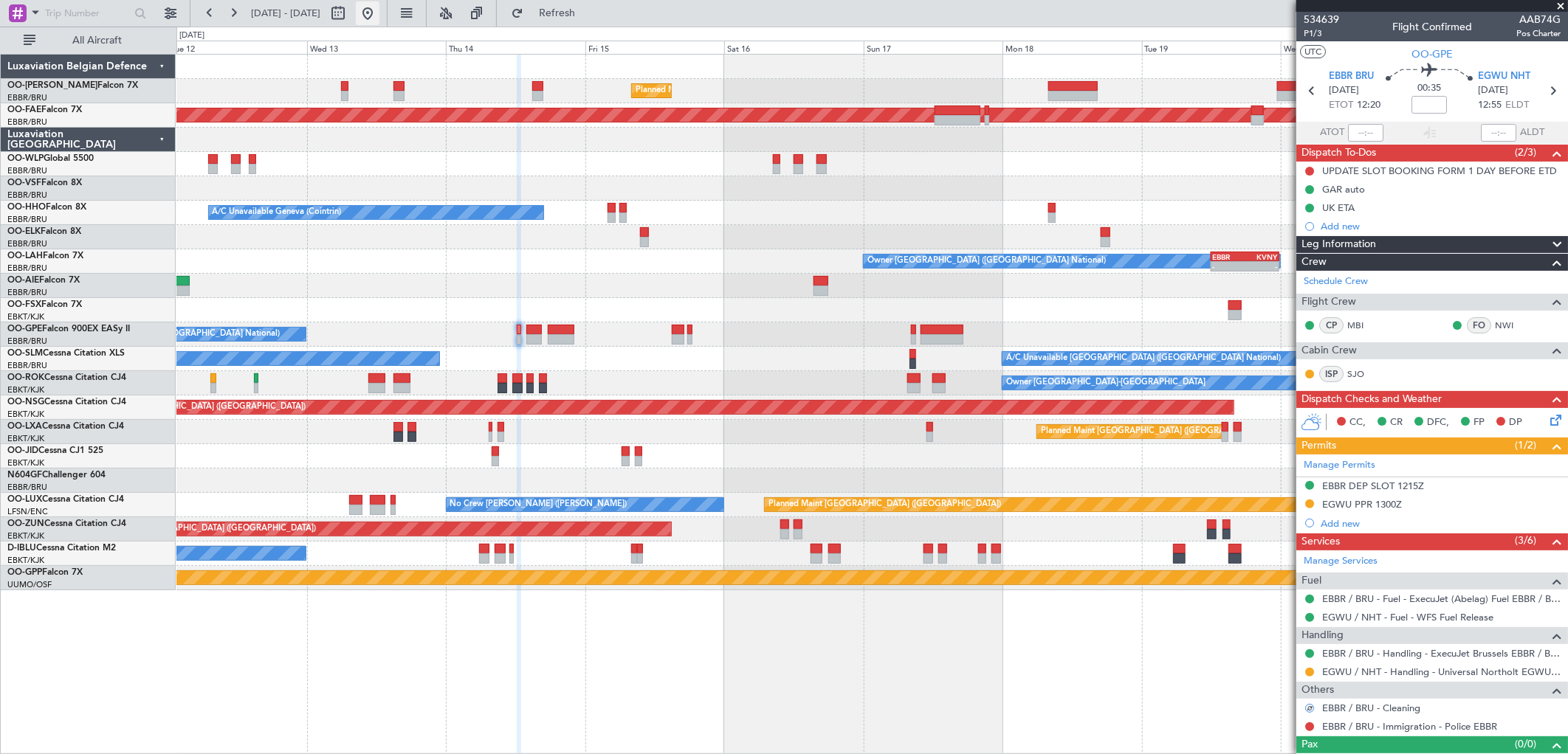
click at [379, 15] on button at bounding box center [367, 13] width 23 height 23
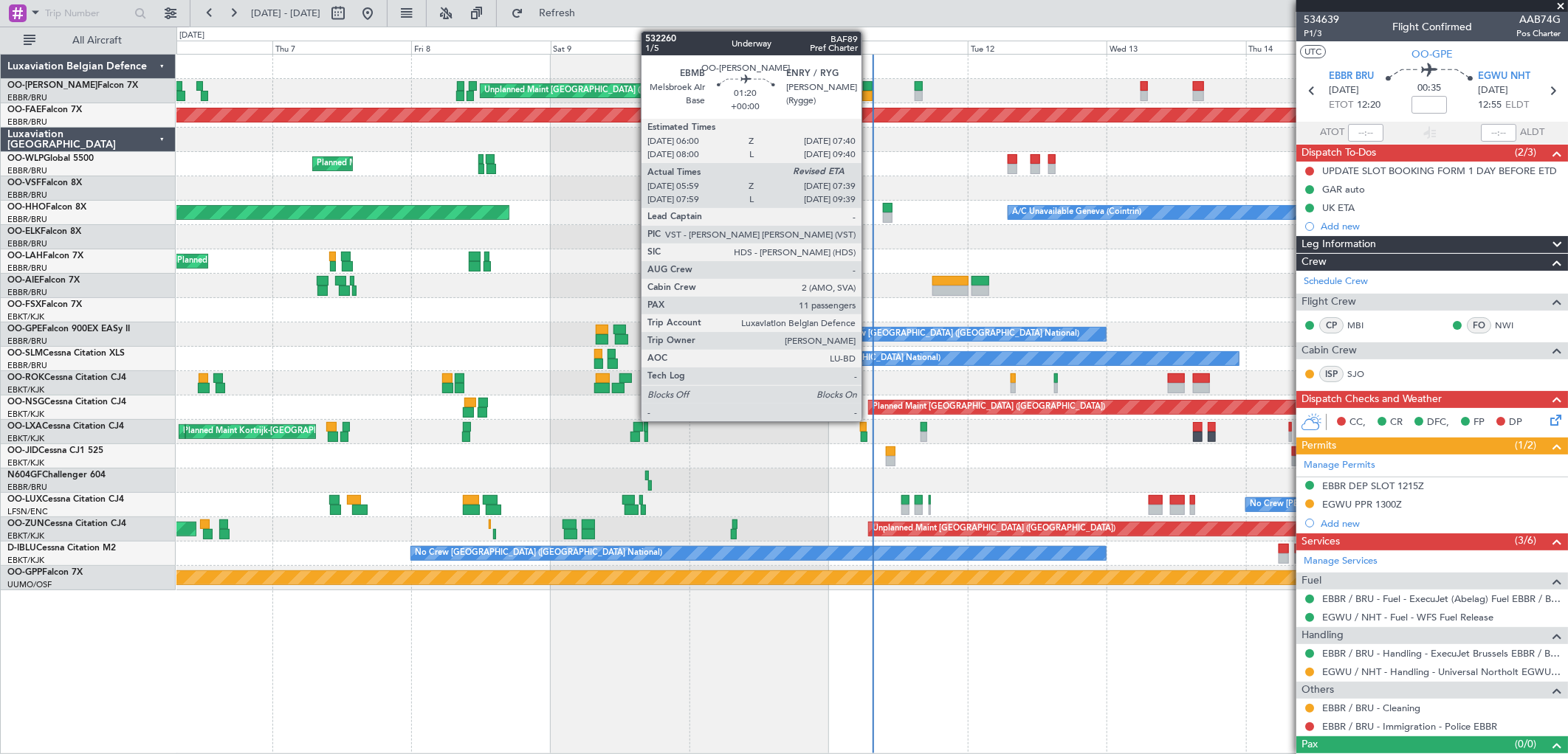
click at [869, 89] on div at bounding box center [868, 86] width 10 height 10
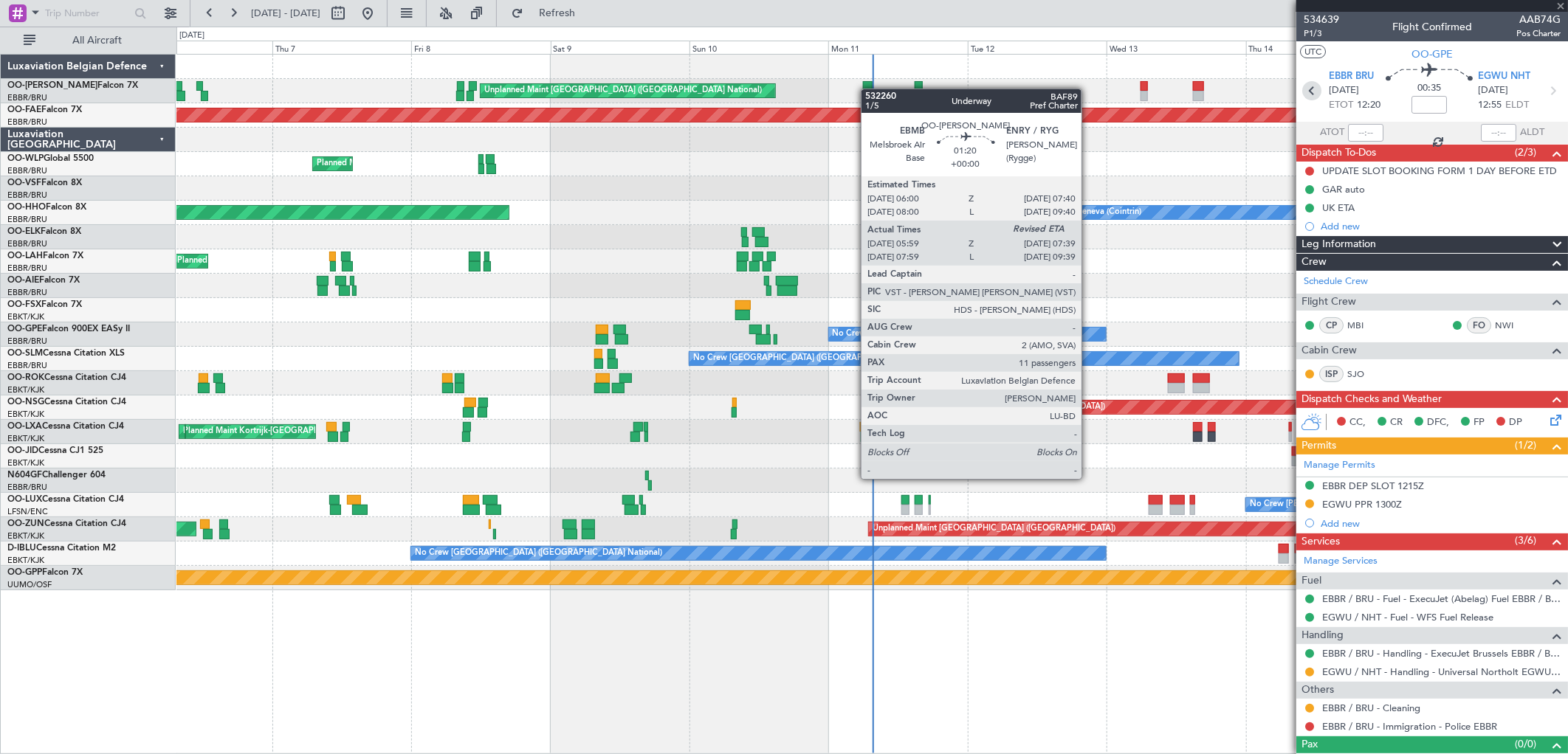
type input "06:09"
type input "11"
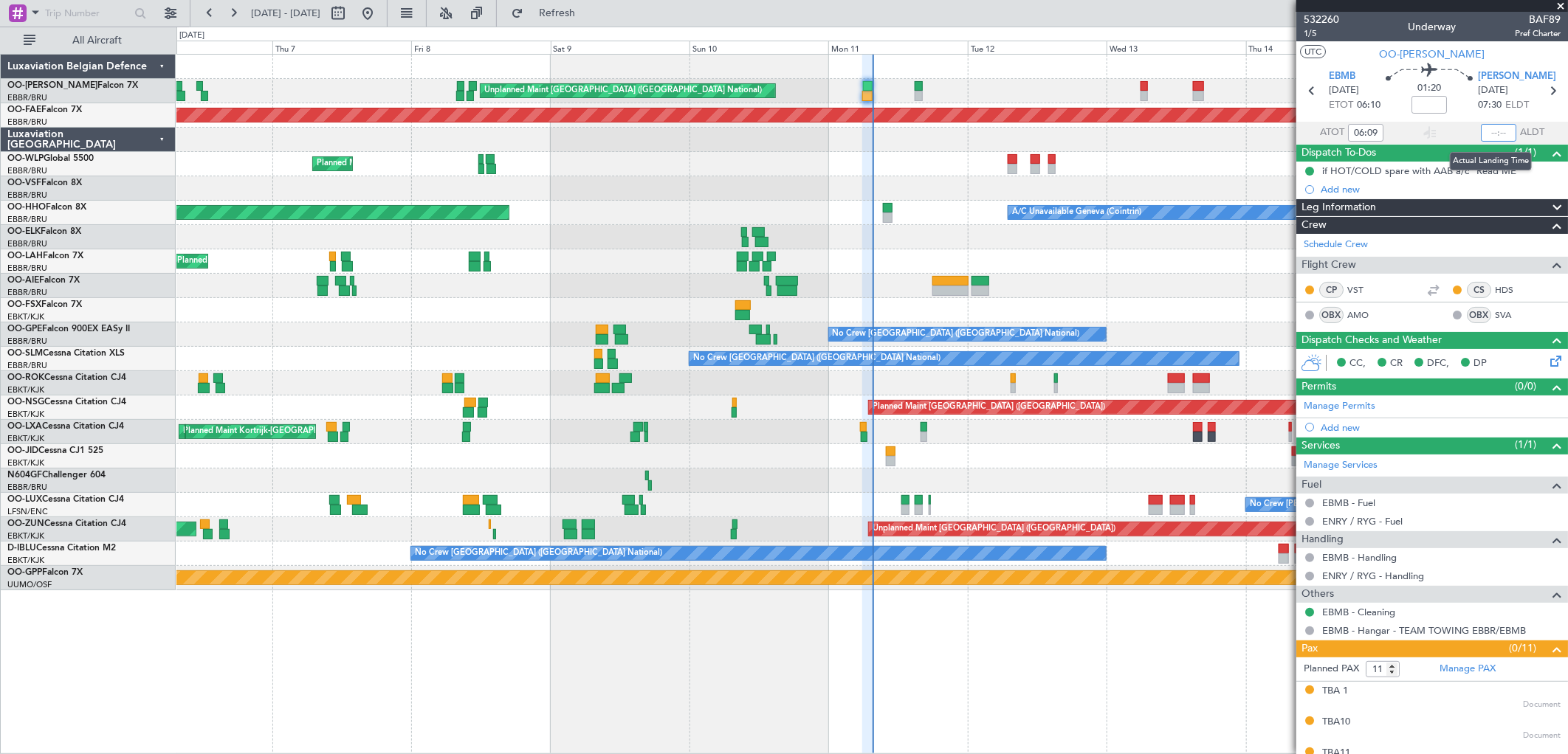
click at [1489, 131] on input "text" at bounding box center [1499, 132] width 36 height 18
type input "07:31"
click at [350, 11] on button at bounding box center [338, 13] width 23 height 23
select select "8"
select select "2025"
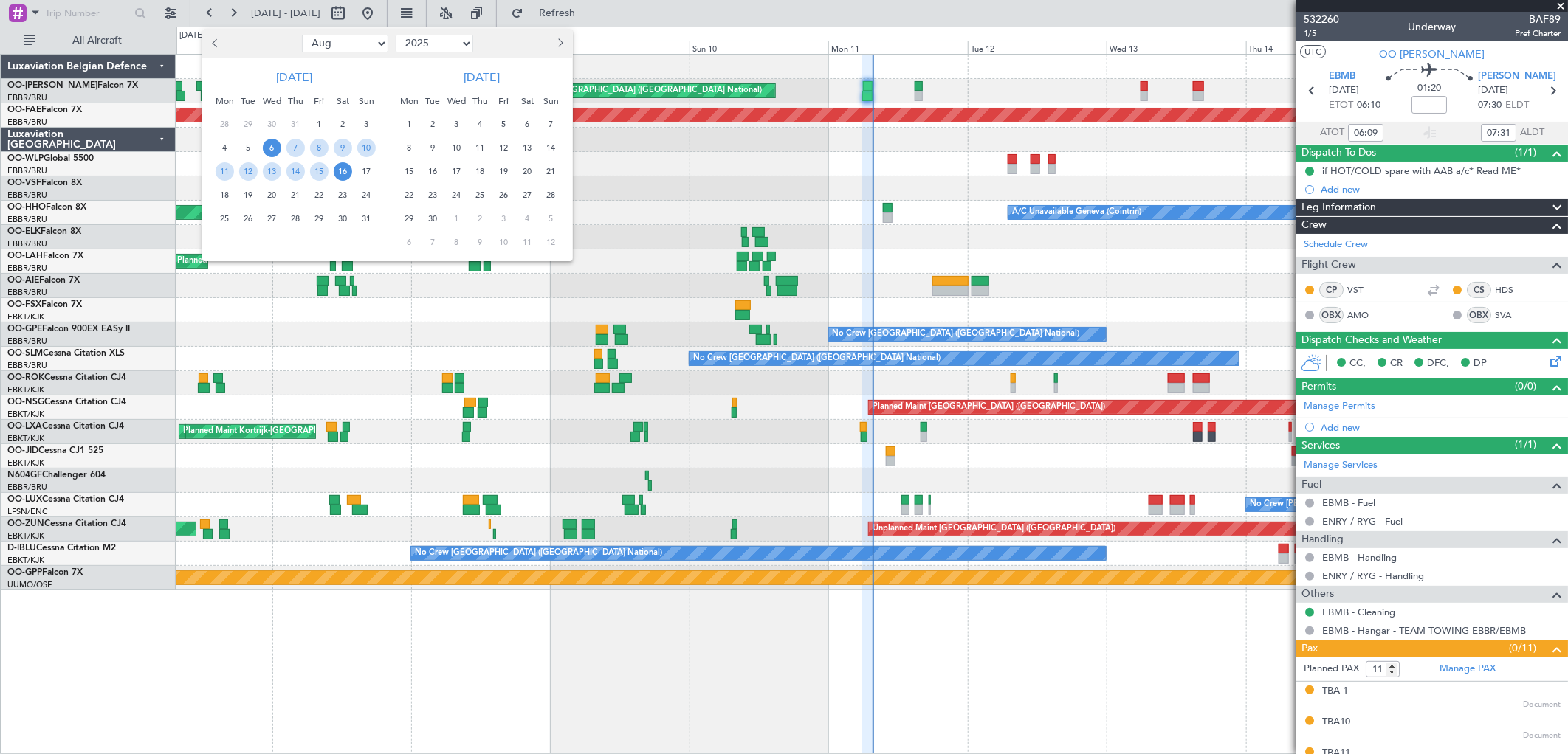
click at [542, 126] on span "7" at bounding box center [552, 125] width 19 height 19
click at [548, 142] on span "14" at bounding box center [552, 148] width 19 height 19
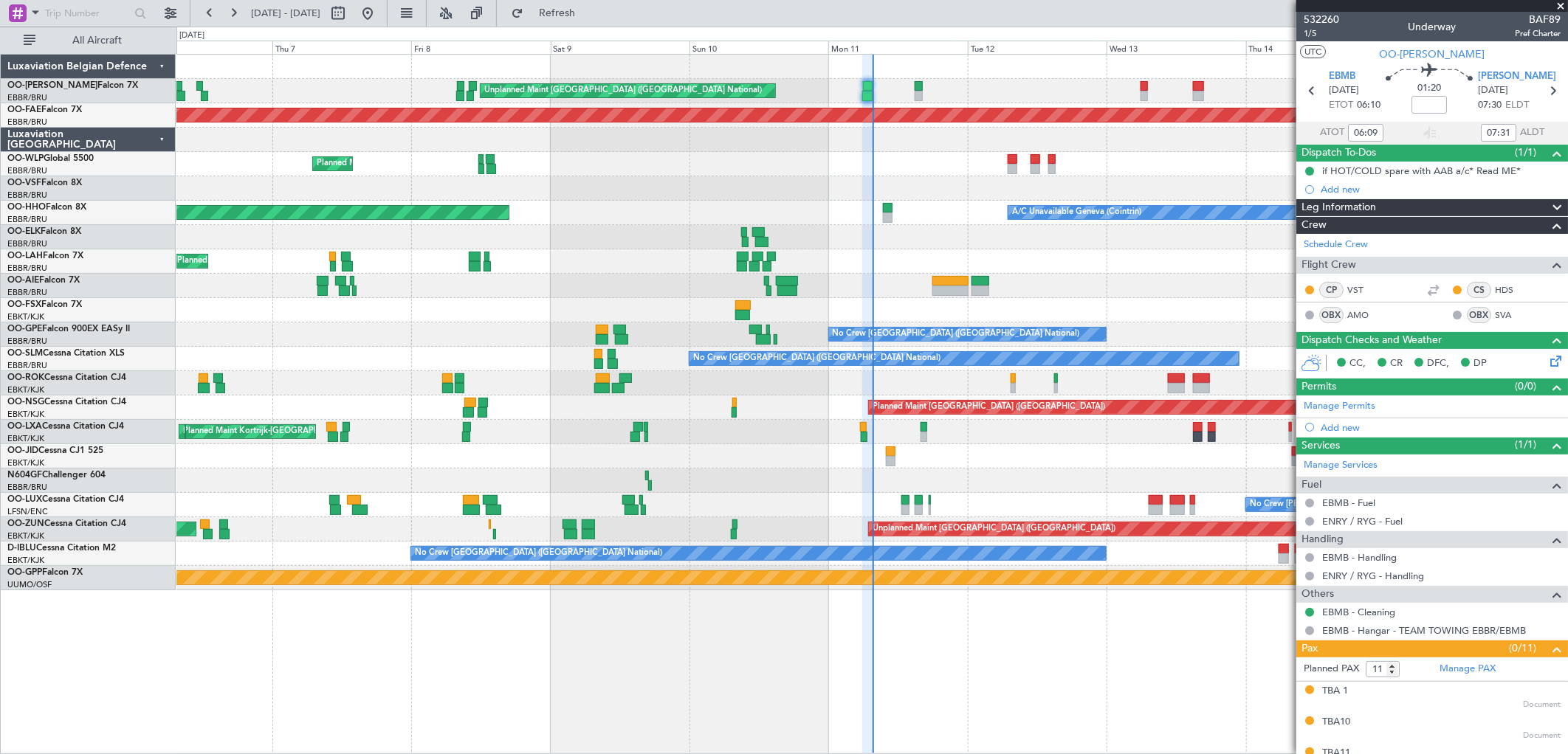
select select "9"
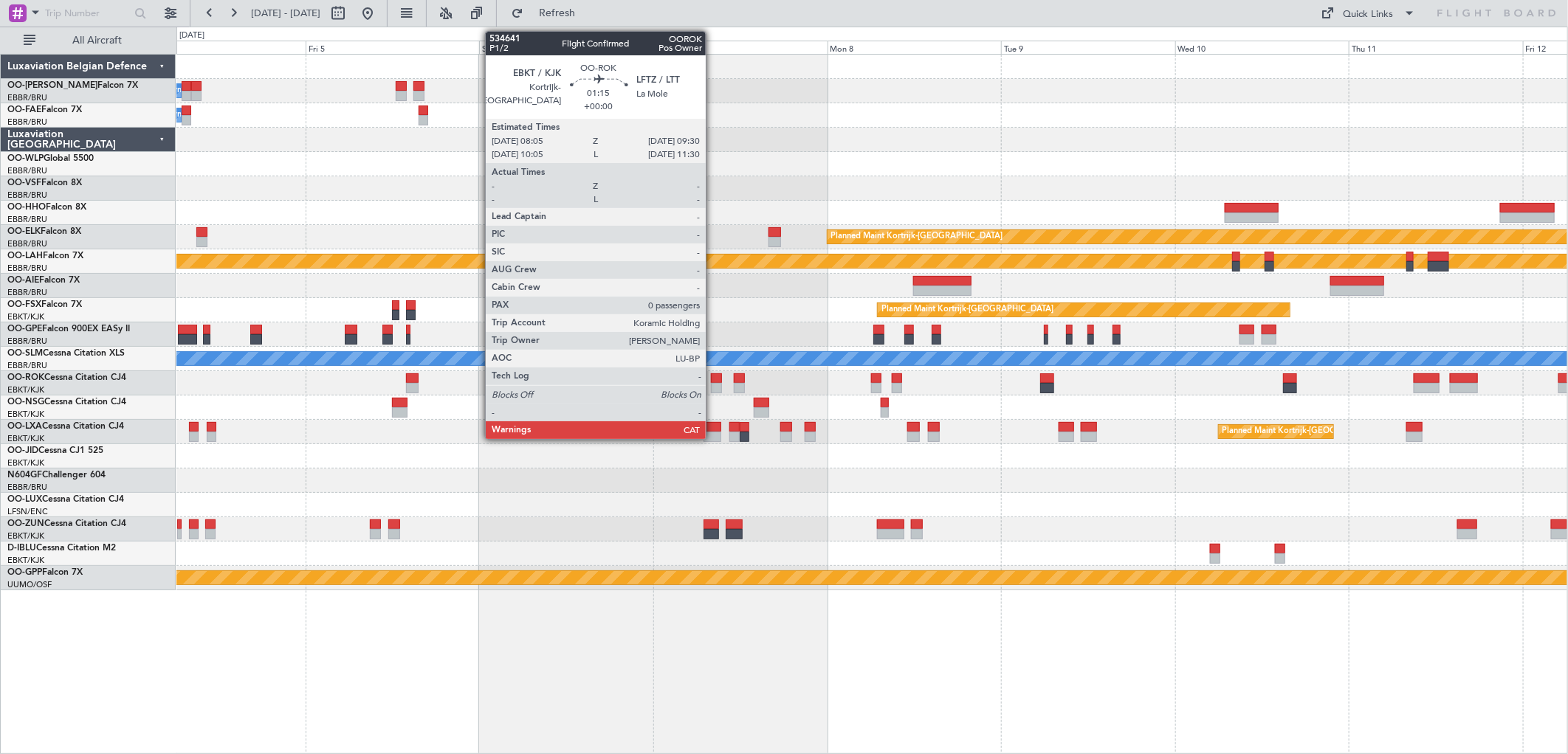
click at [713, 378] on div at bounding box center [716, 378] width 10 height 10
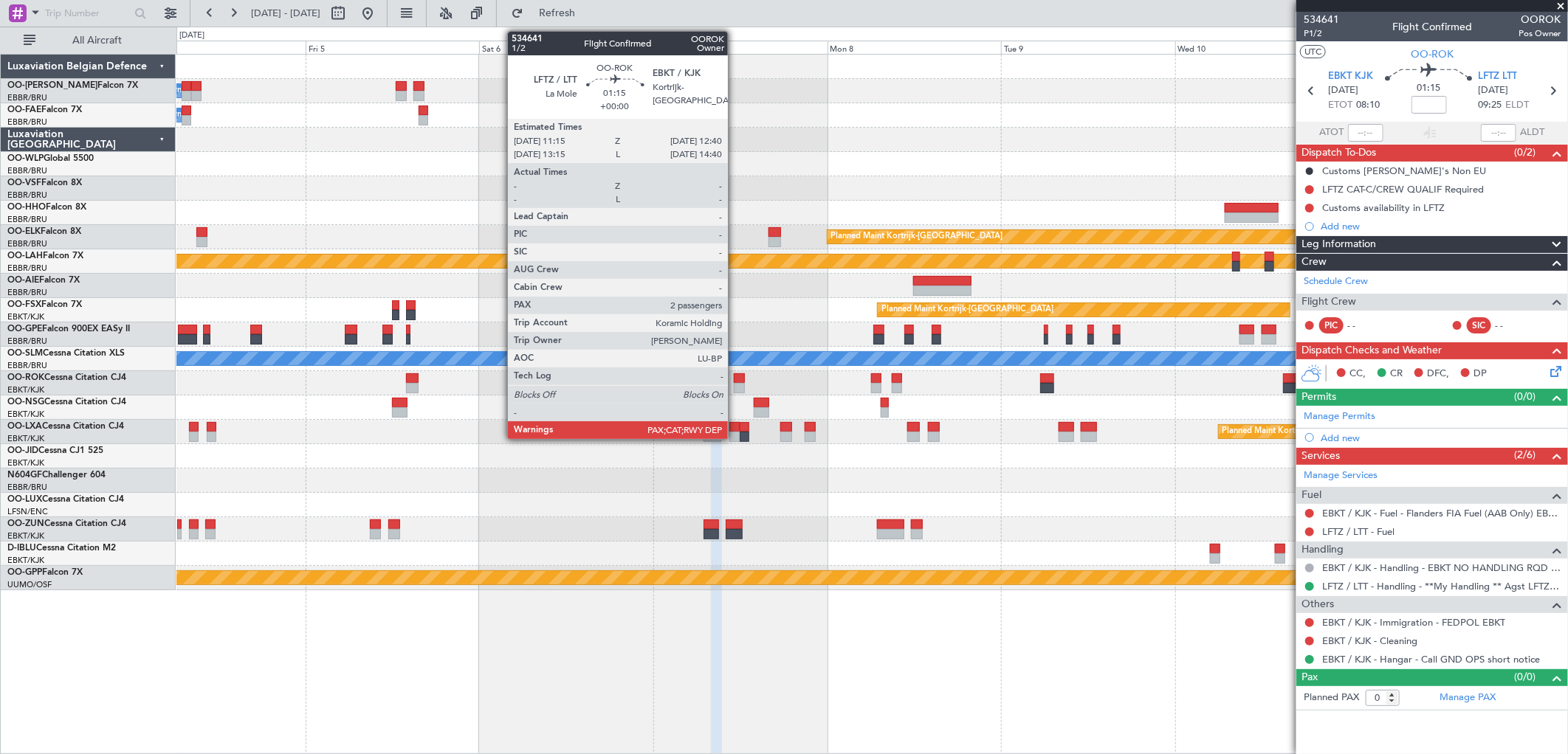
click at [736, 378] on div at bounding box center [738, 378] width 10 height 10
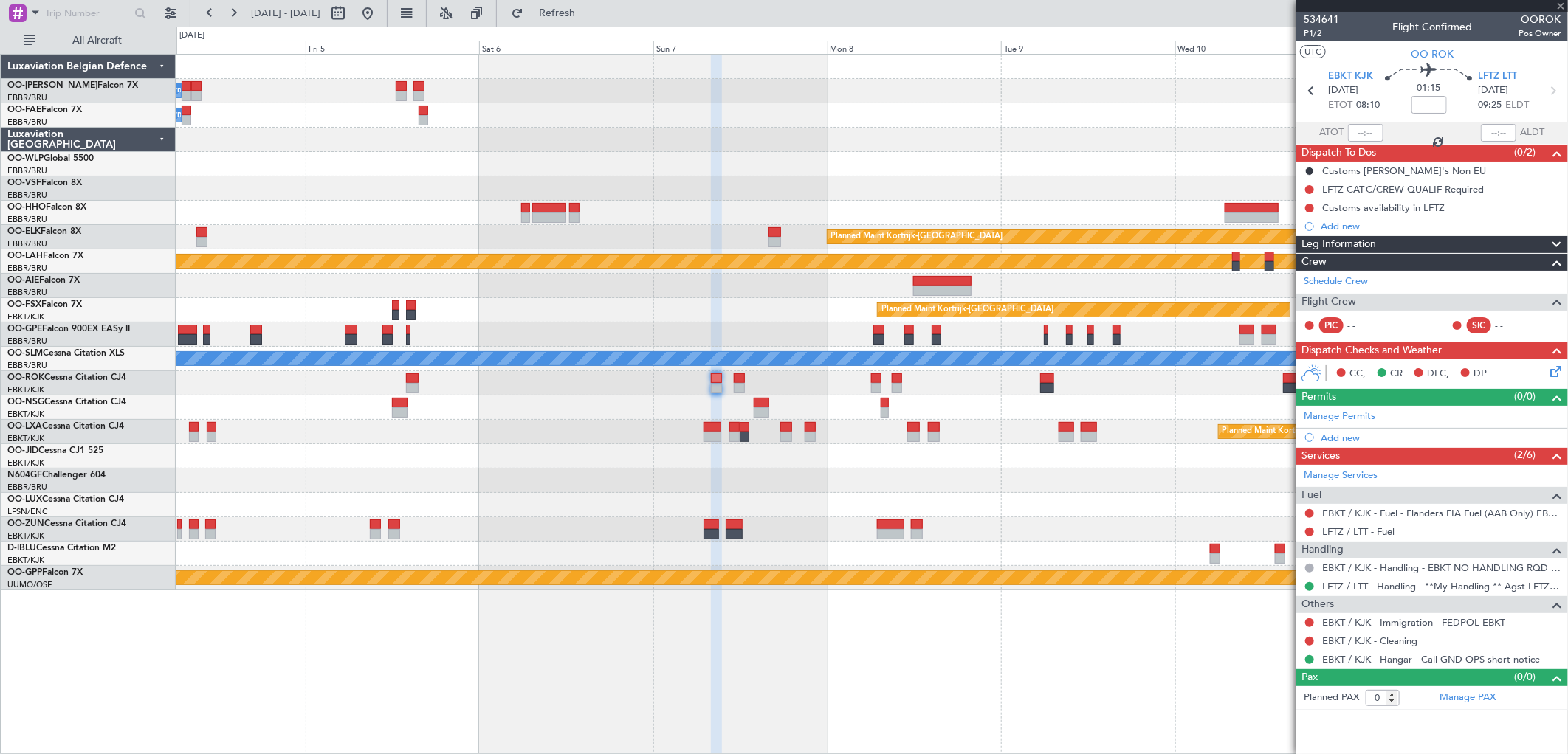
type input "2"
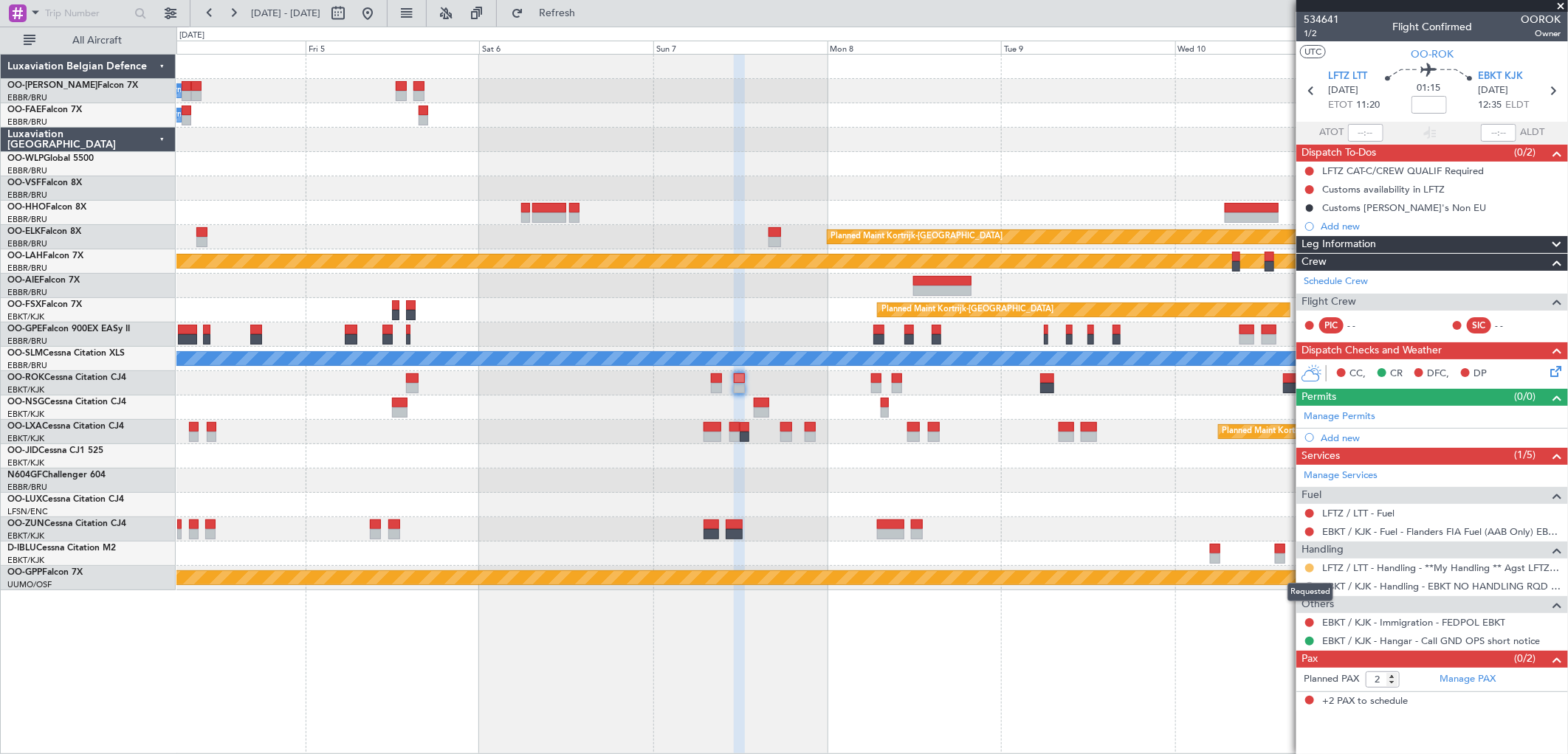
click at [1308, 566] on button at bounding box center [1309, 567] width 8 height 8
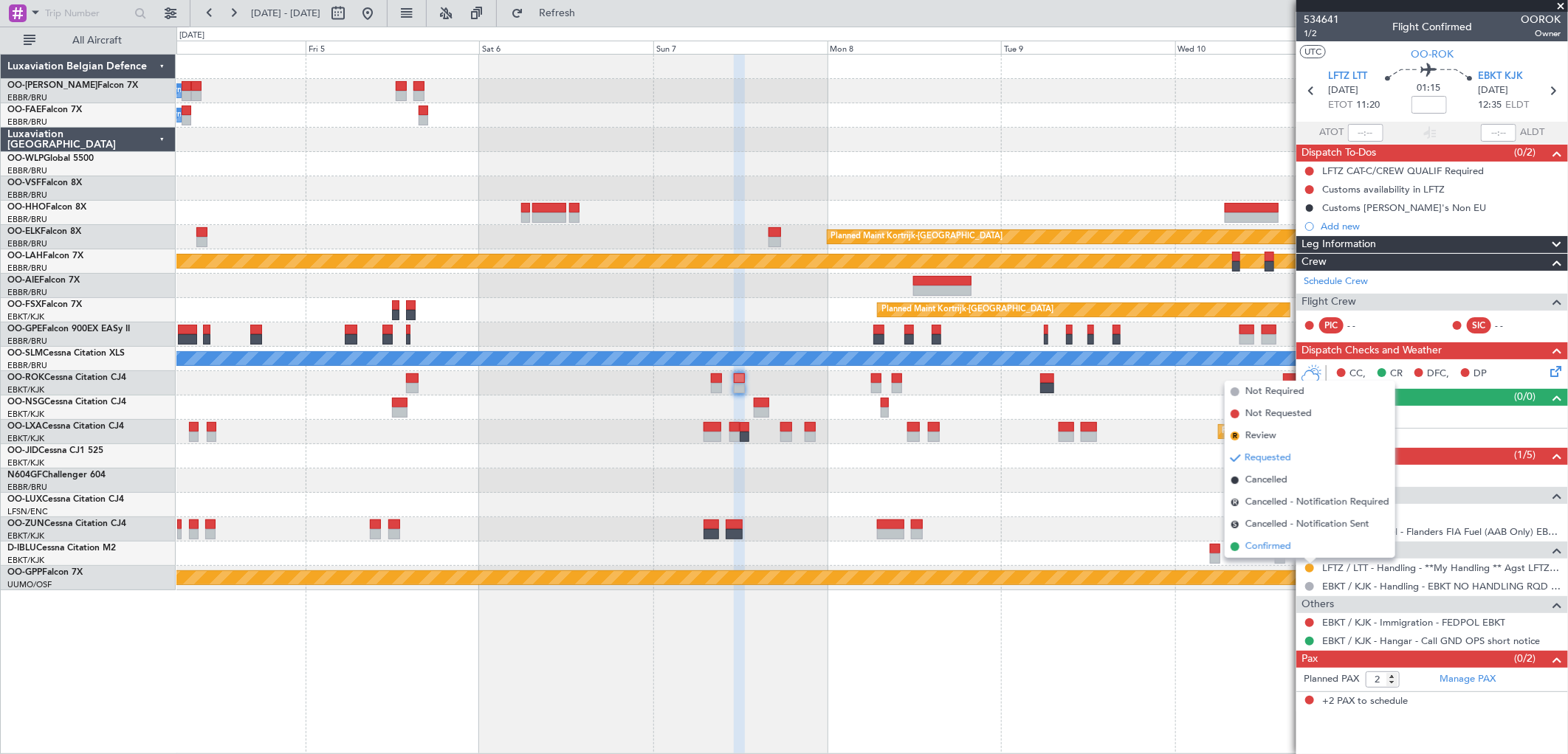
click at [1281, 542] on span "Confirmed" at bounding box center [1269, 547] width 46 height 15
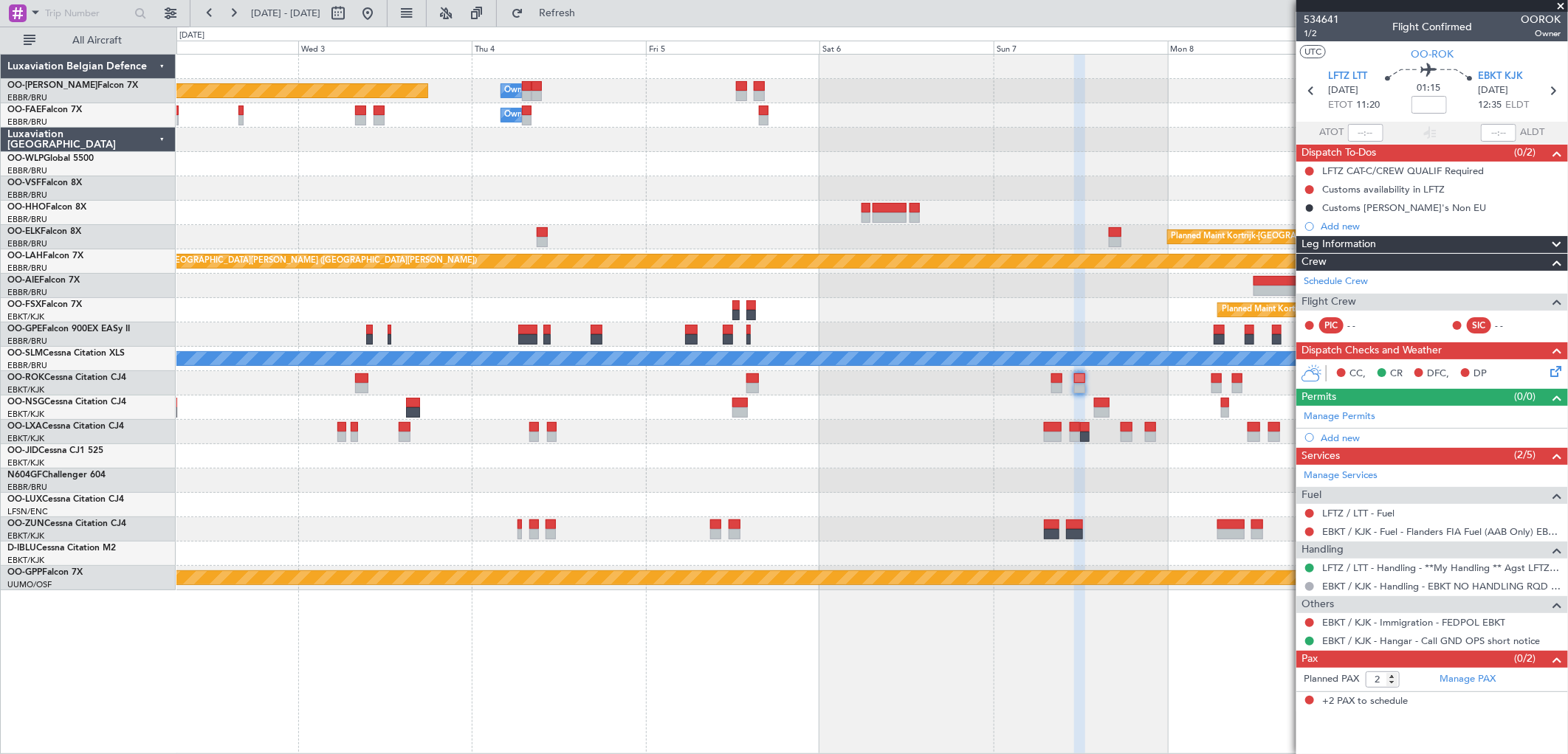
click at [1063, 399] on div at bounding box center [872, 408] width 1392 height 24
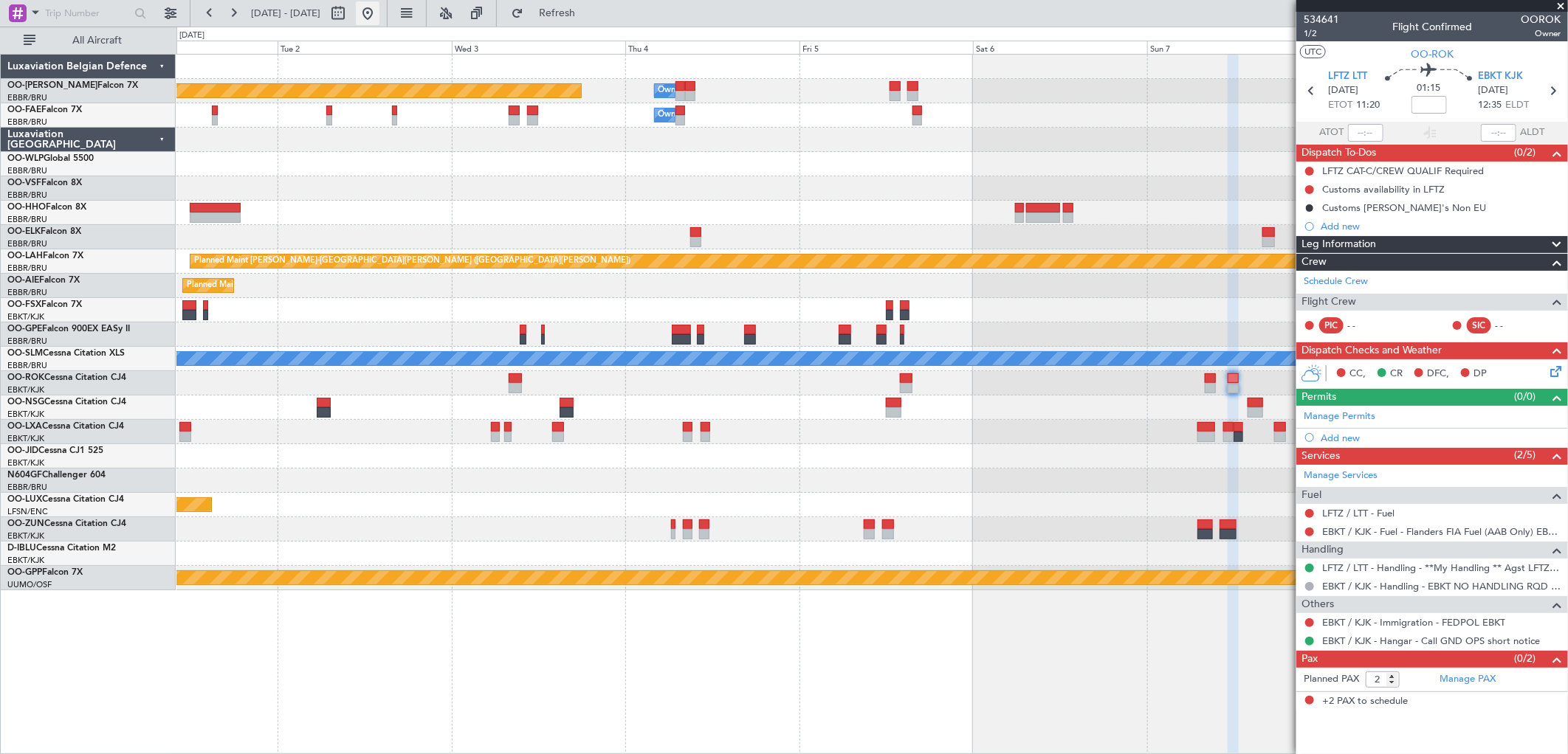
click at [379, 12] on button at bounding box center [367, 13] width 23 height 23
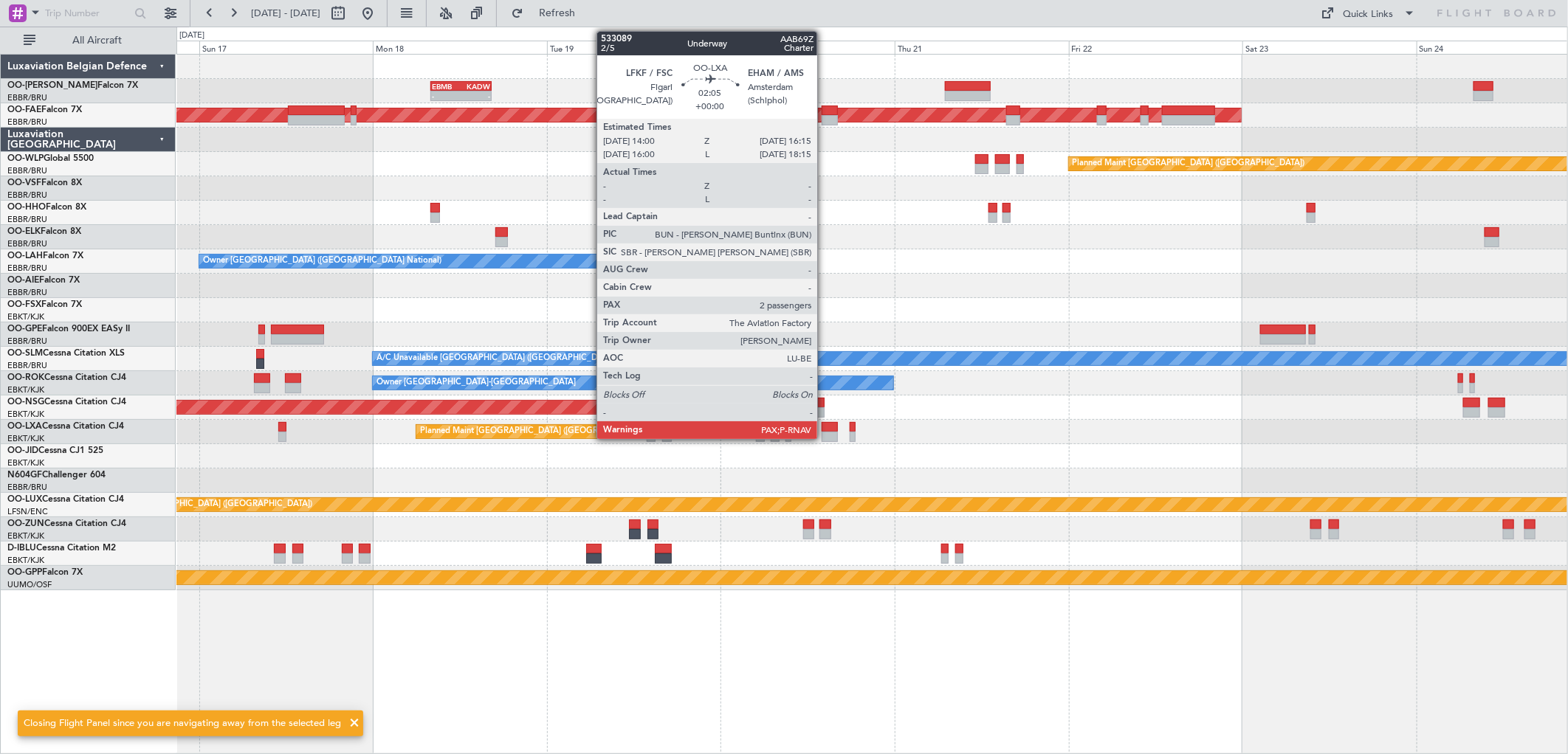
click at [826, 428] on div at bounding box center [830, 427] width 17 height 10
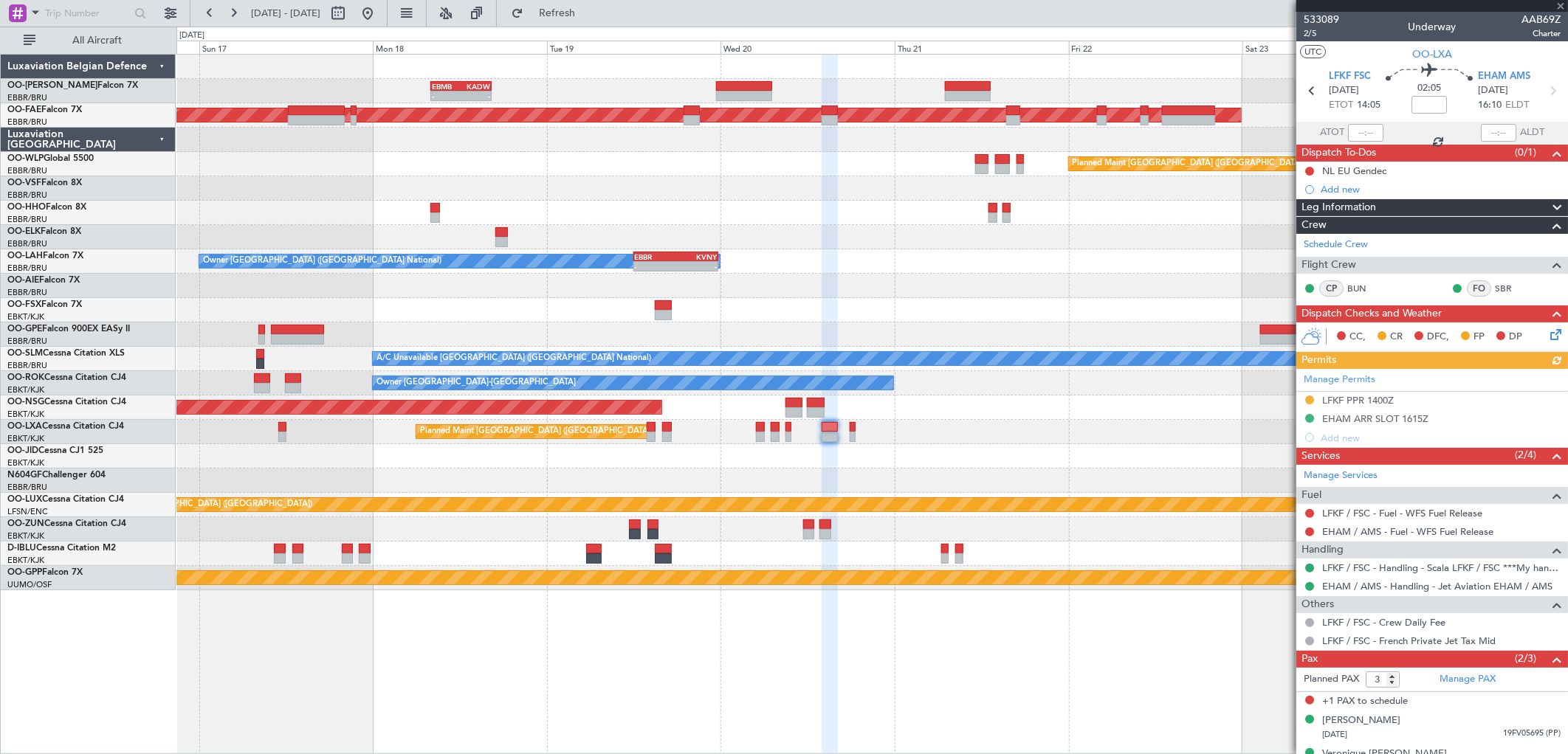
click at [1377, 400] on div "Manage Permits LFKF PPR 1400Z EHAM ARR SLOT 1615Z Add new" at bounding box center [1433, 407] width 272 height 78
click at [1375, 397] on div "Manage Permits LFKF PPR 1400Z EHAM ARR SLOT 1615Z Add new" at bounding box center [1433, 407] width 272 height 78
click at [1364, 400] on div "LFKF PPR 1400Z" at bounding box center [1358, 400] width 71 height 12
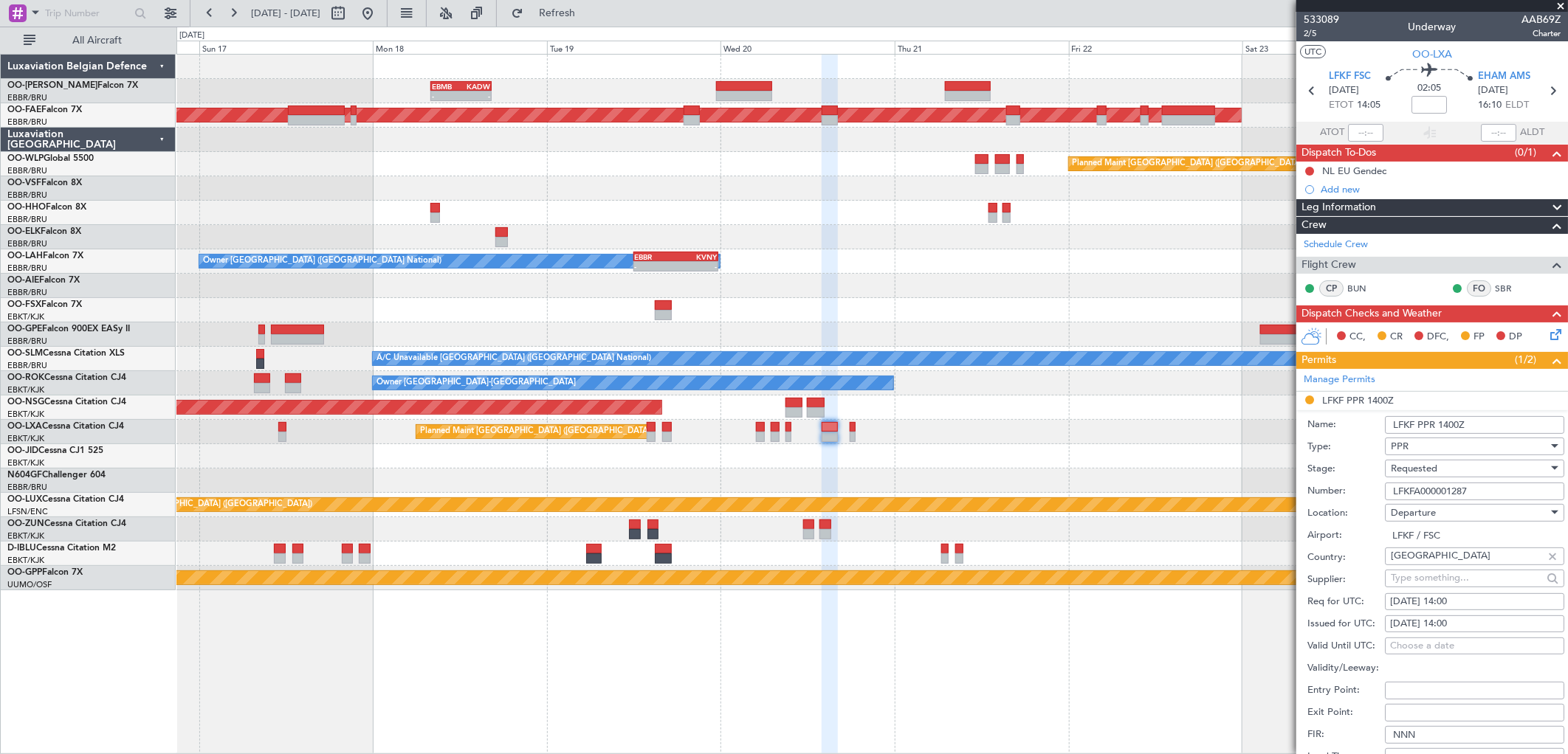
click at [1426, 462] on span "Requested" at bounding box center [1415, 469] width 47 height 13
click at [1419, 579] on span "Received OK" at bounding box center [1469, 581] width 154 height 23
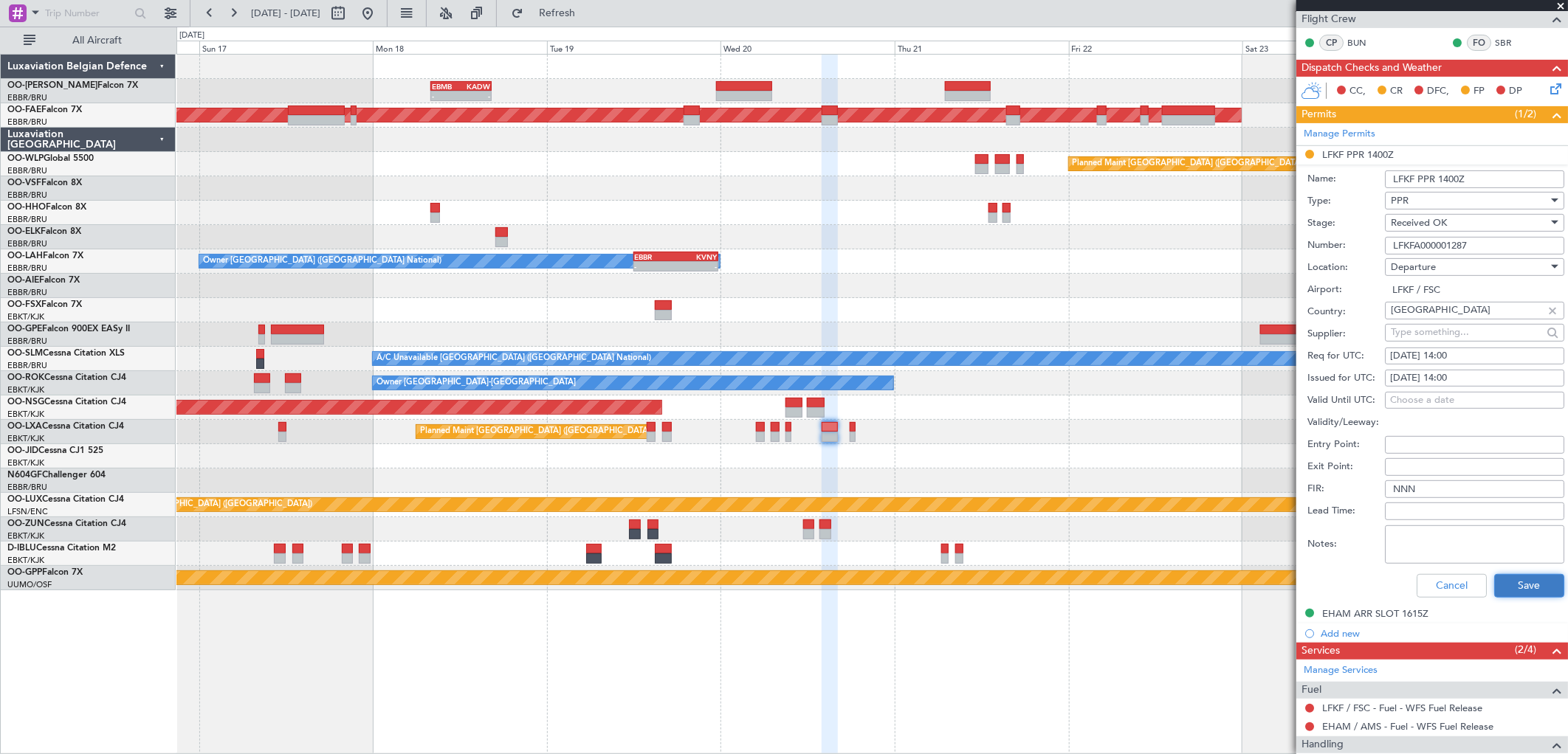
click at [1514, 587] on button "Save" at bounding box center [1530, 585] width 70 height 23
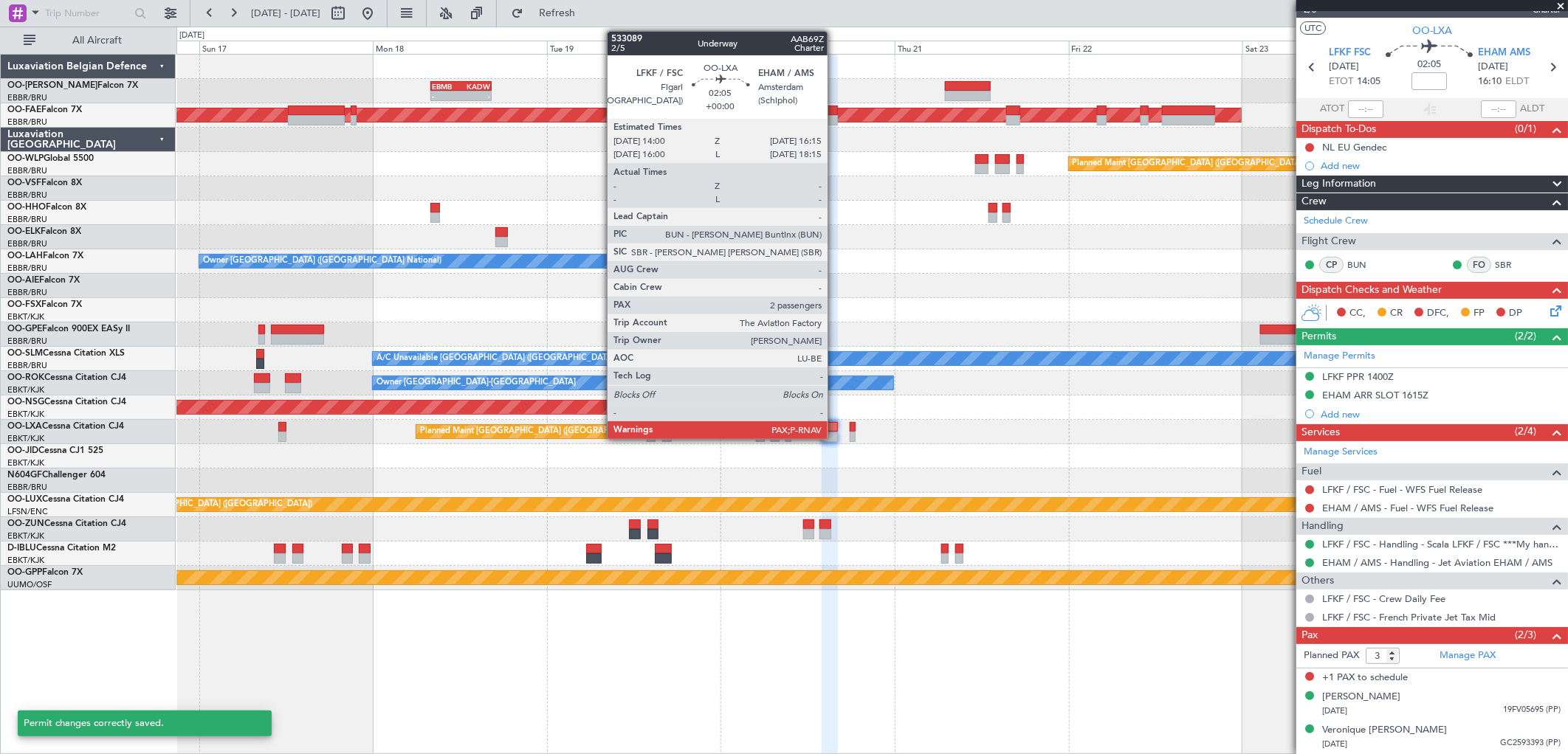
scroll to position [23, 0]
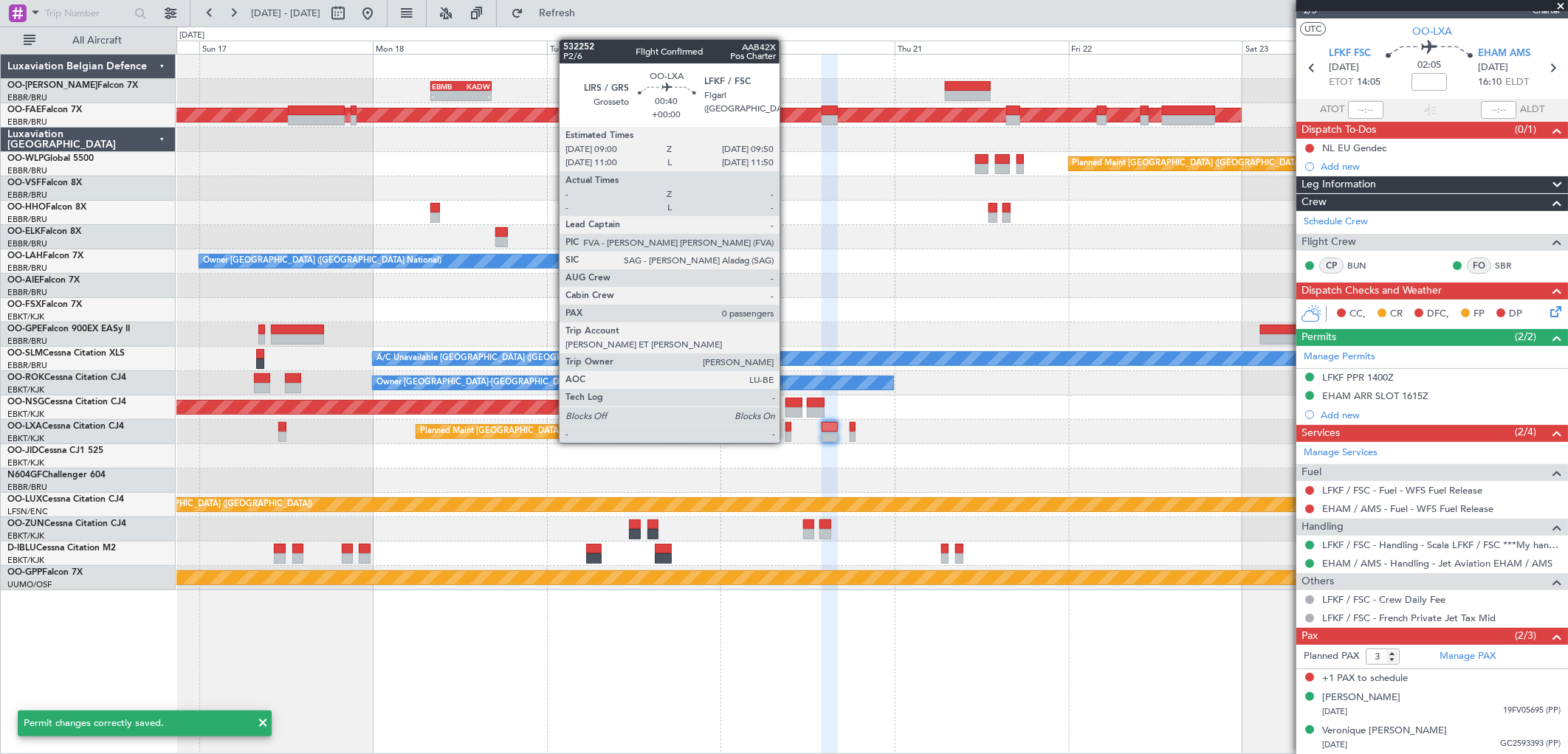
click at [787, 428] on div at bounding box center [788, 427] width 7 height 10
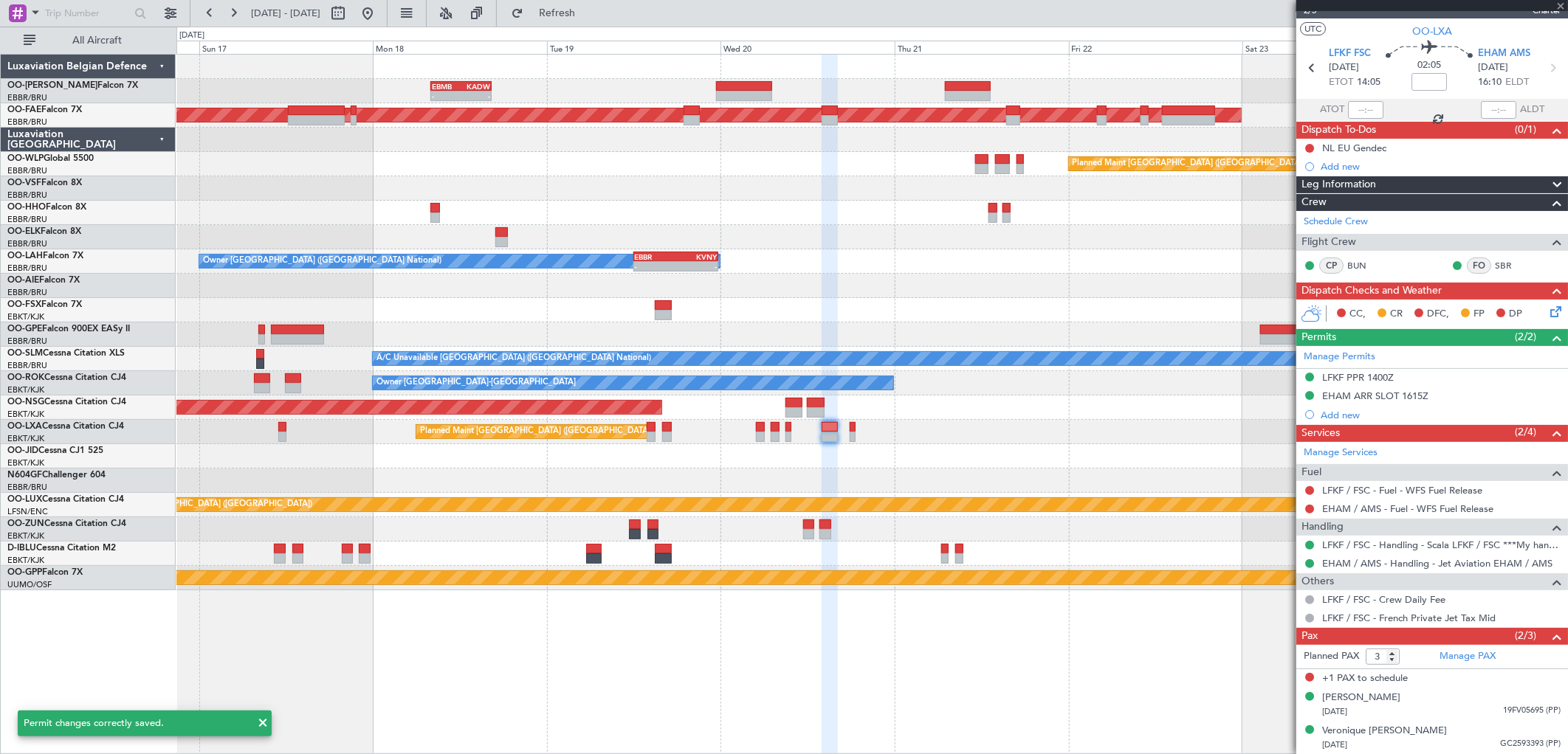
type input "0"
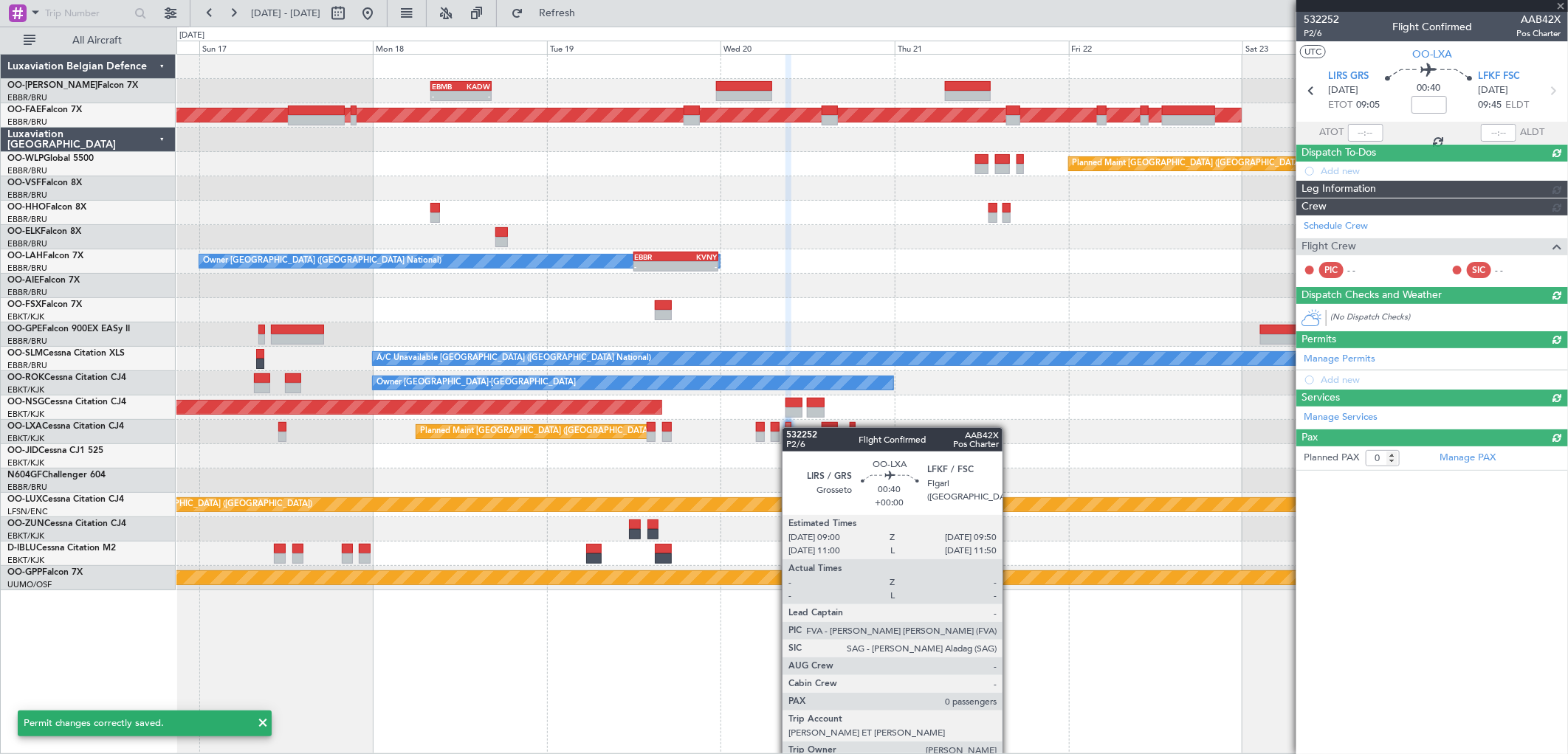
scroll to position [0, 0]
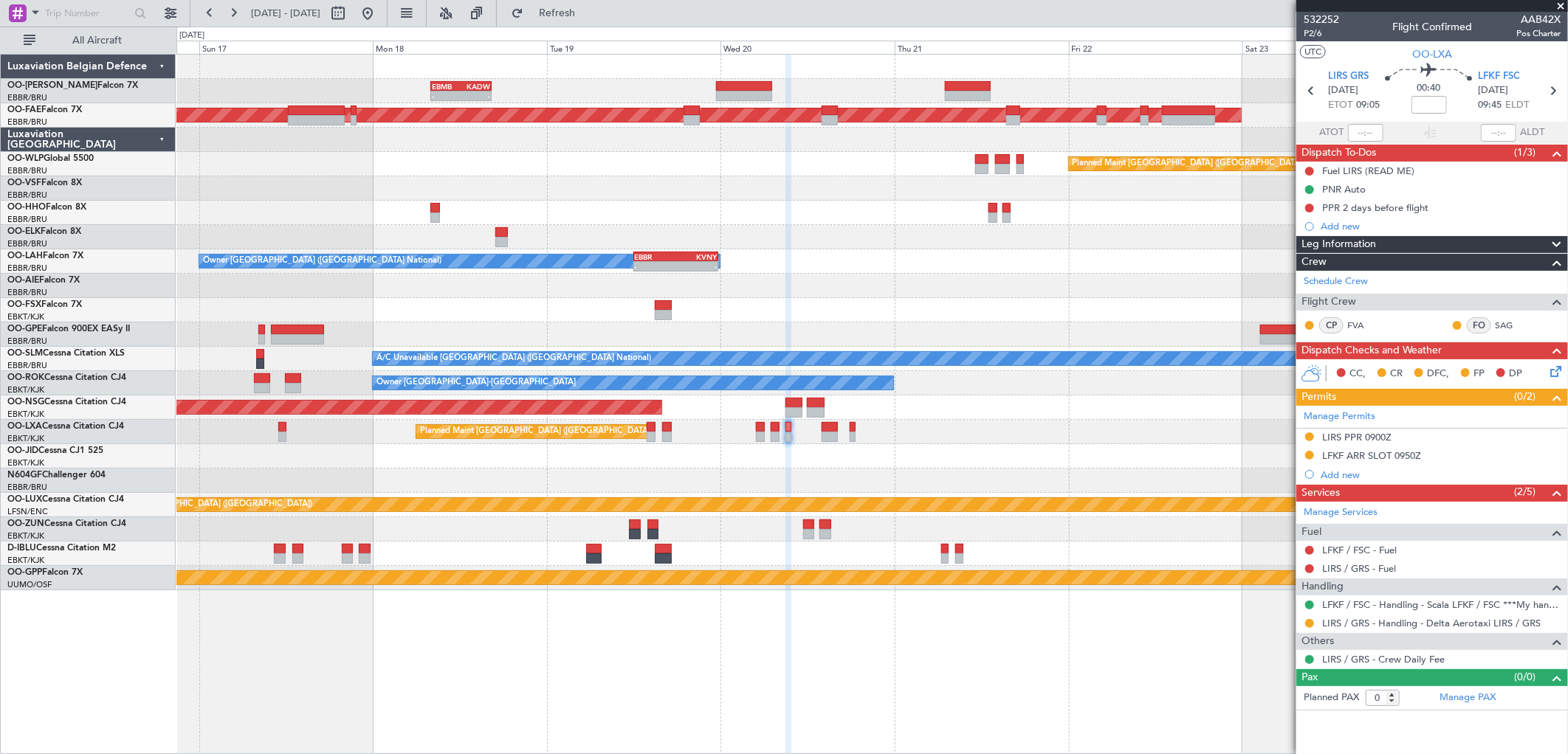
click at [1422, 463] on mat-tooltip-component "LFKF ARR SLOT 0950Z" at bounding box center [1373, 482] width 111 height 39
click at [1420, 456] on div "LFKF ARR SLOT 0950Z" at bounding box center [1371, 455] width 99 height 12
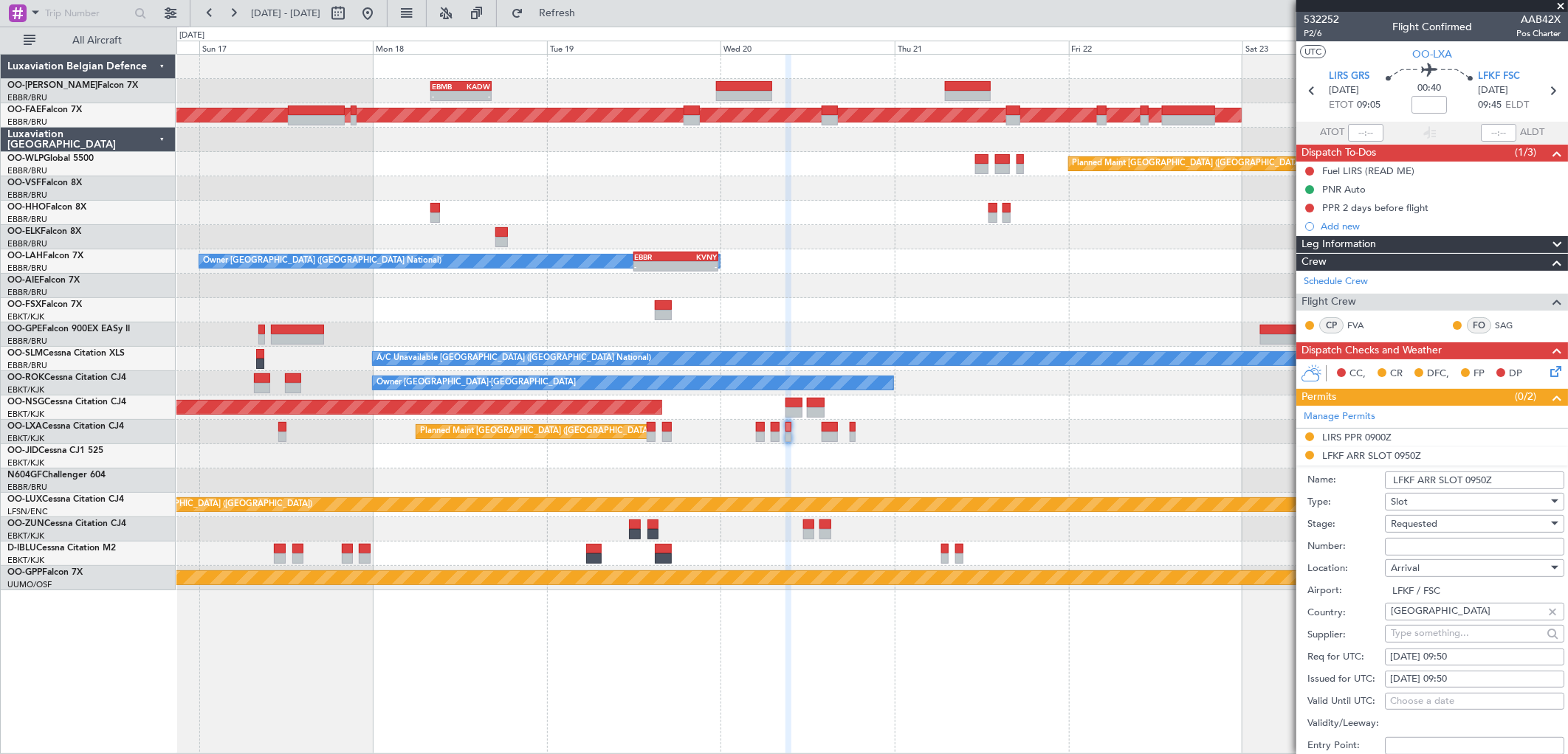
click at [1423, 520] on span "Requested" at bounding box center [1415, 524] width 47 height 13
drag, startPoint x: 1420, startPoint y: 633, endPoint x: 1415, endPoint y: 626, distance: 8.6
click at [1416, 628] on span "Received OK" at bounding box center [1469, 637] width 154 height 23
drag, startPoint x: 1415, startPoint y: 626, endPoint x: 1406, endPoint y: 547, distance: 79.5
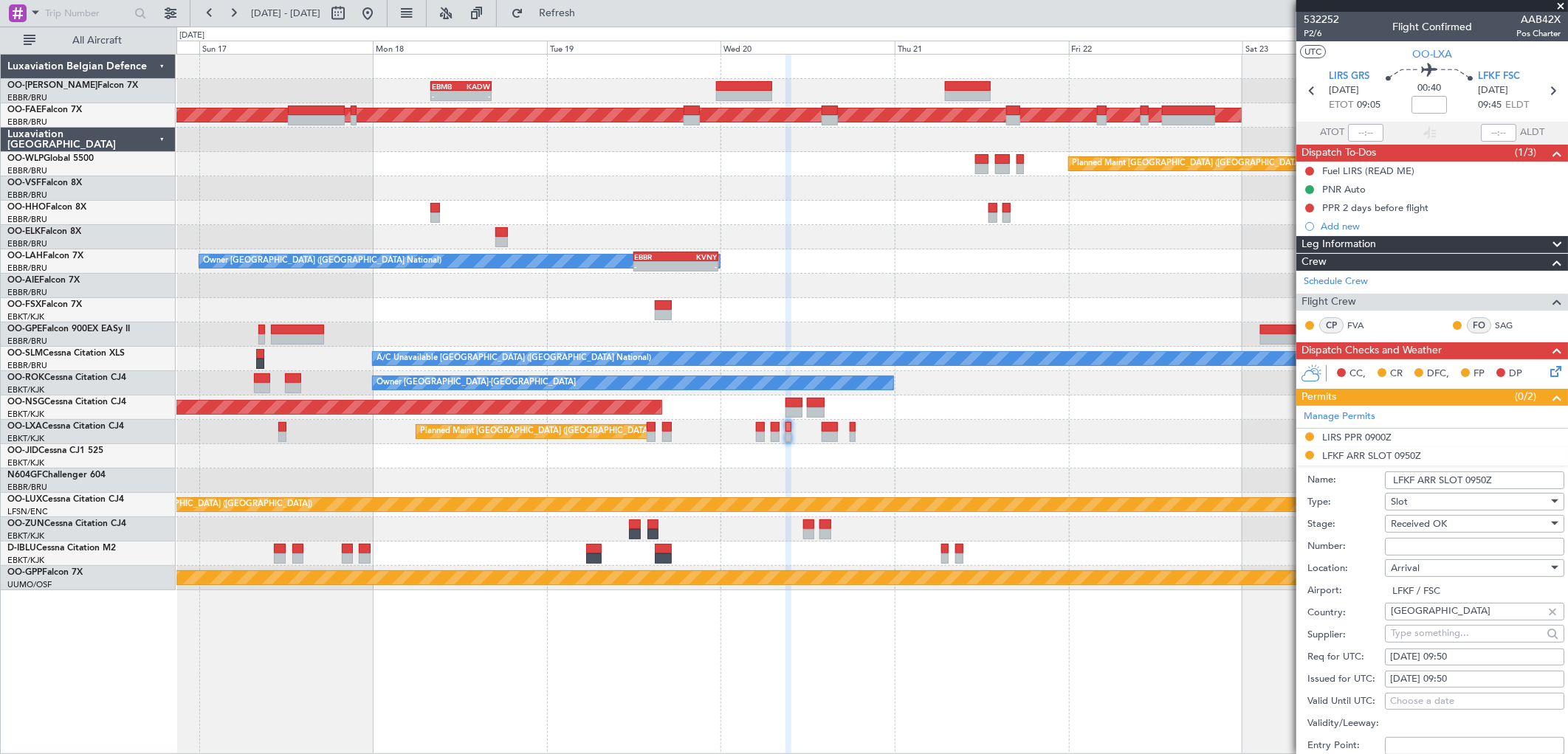
click at [1406, 547] on input "Number:" at bounding box center [1474, 547] width 179 height 18
click at [1405, 552] on input "Number:" at bounding box center [1474, 547] width 179 height 18
paste input ": LFKFA000001287"
click at [1395, 552] on input ": LFKFA000001287" at bounding box center [1474, 547] width 179 height 18
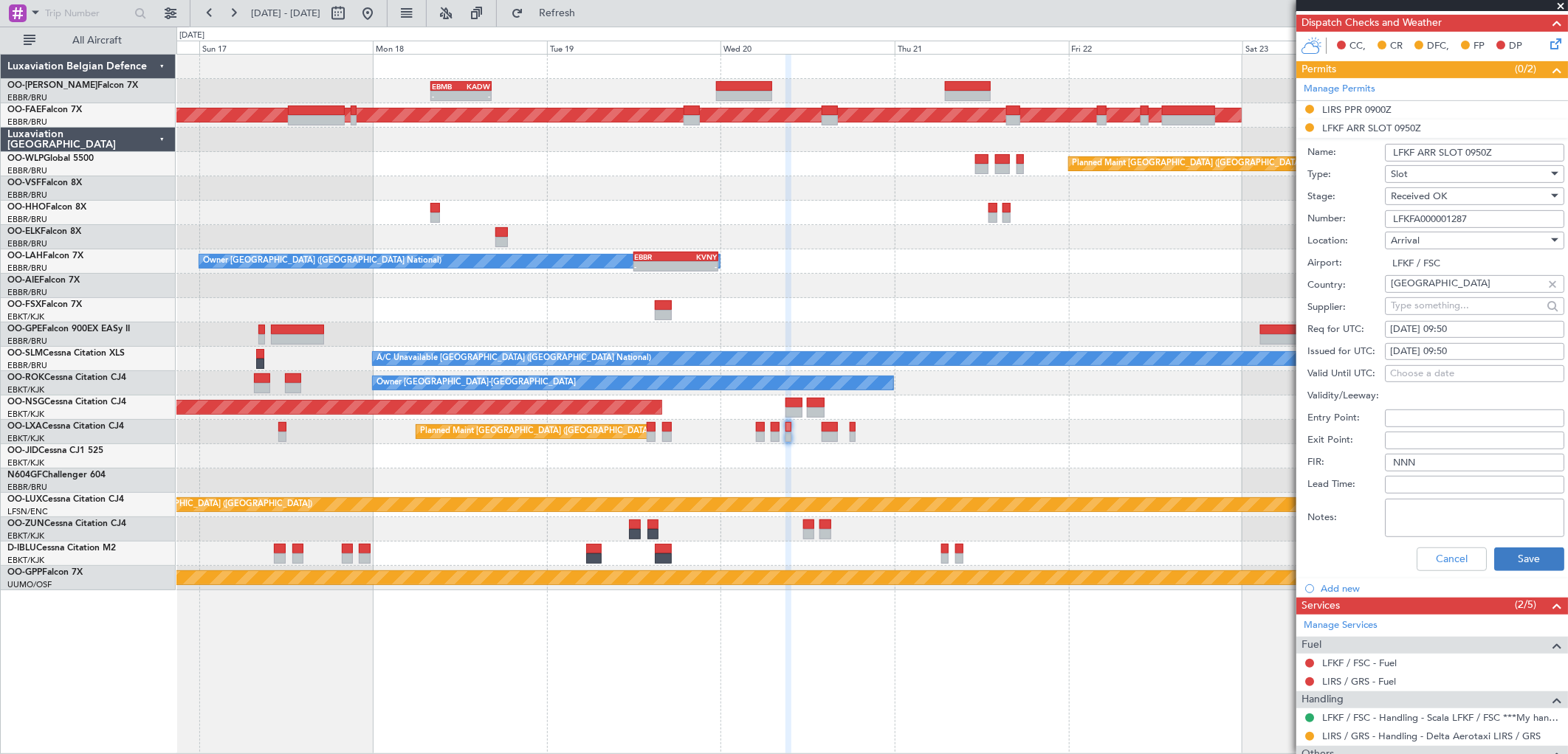
type input "LFKFA000001287"
click at [1515, 556] on button "Save" at bounding box center [1530, 559] width 70 height 23
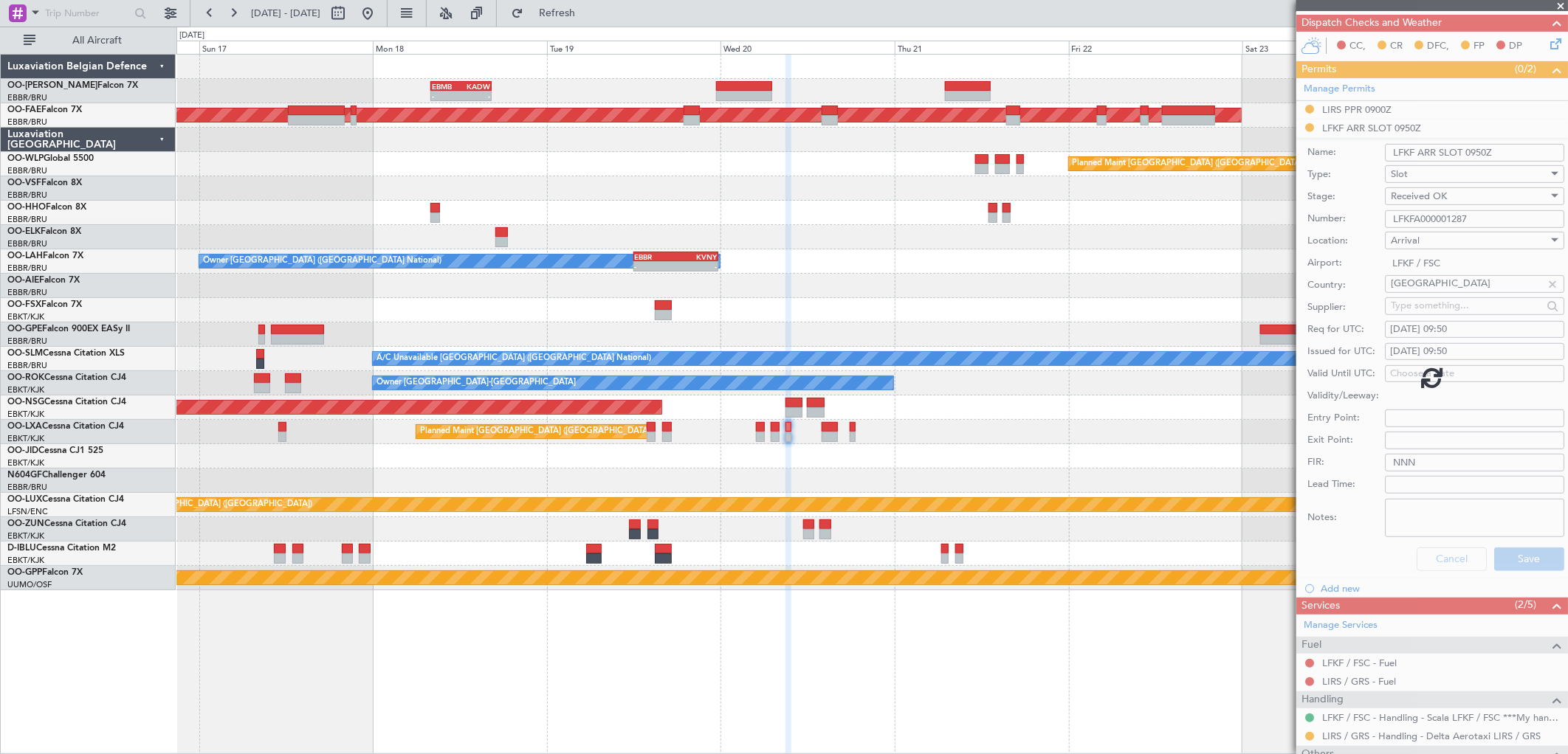
scroll to position [0, 0]
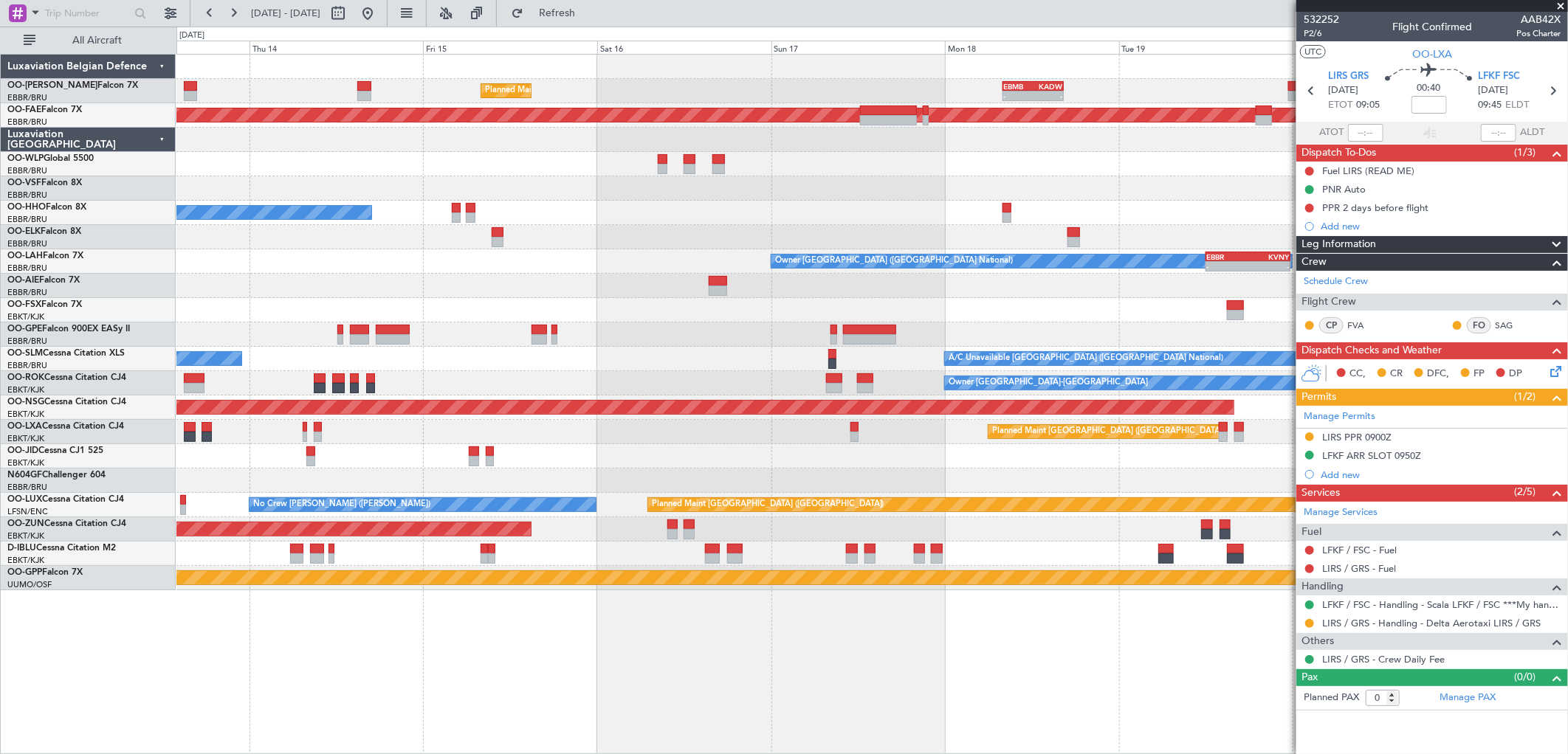
click at [1367, 296] on fb-app "16 Aug 2025 - 24 Aug 2025 Refresh Quick Links All Aircraft - - EBMB 08:00 Z KAD…" at bounding box center [784, 383] width 1568 height 743
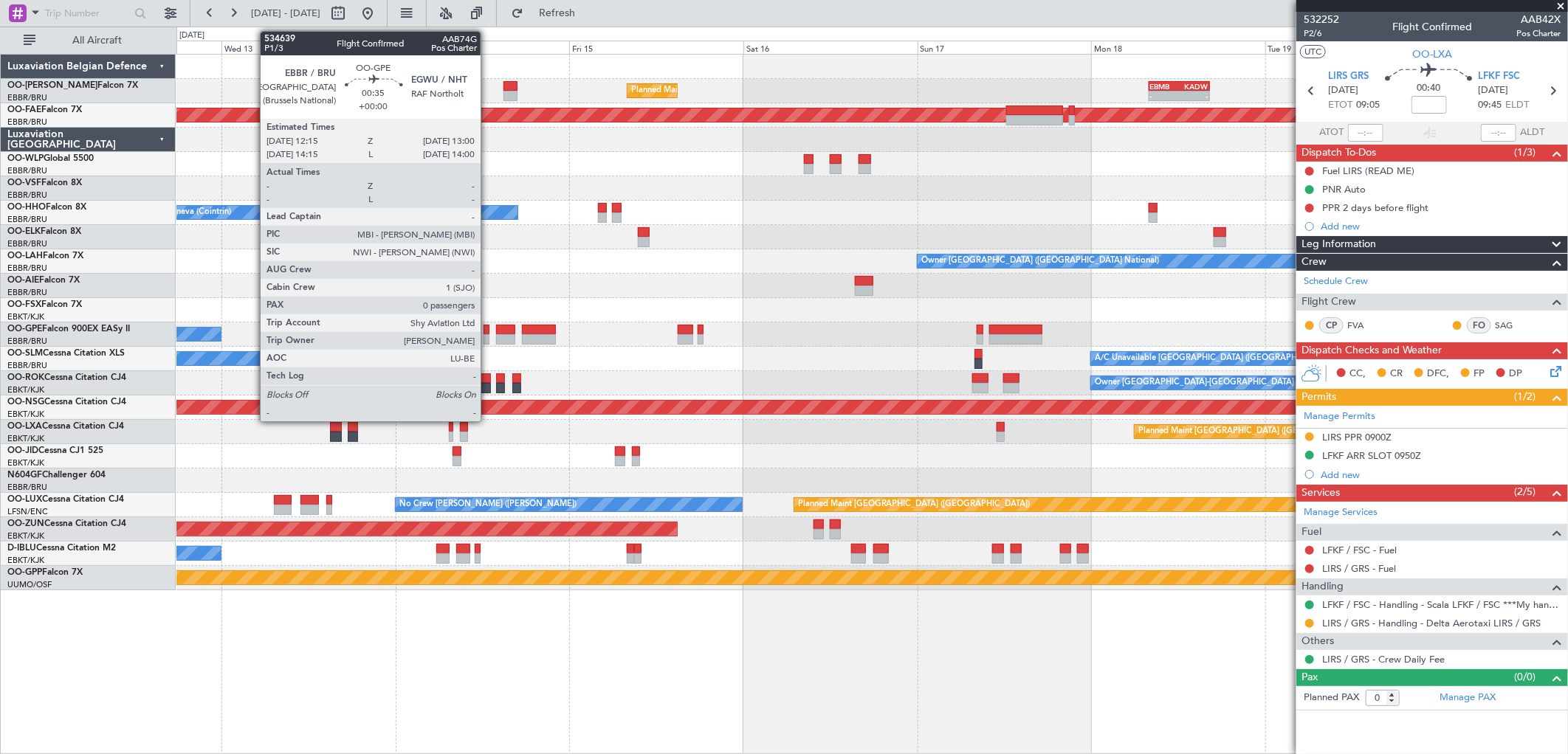
click at [488, 329] on div at bounding box center [486, 329] width 6 height 10
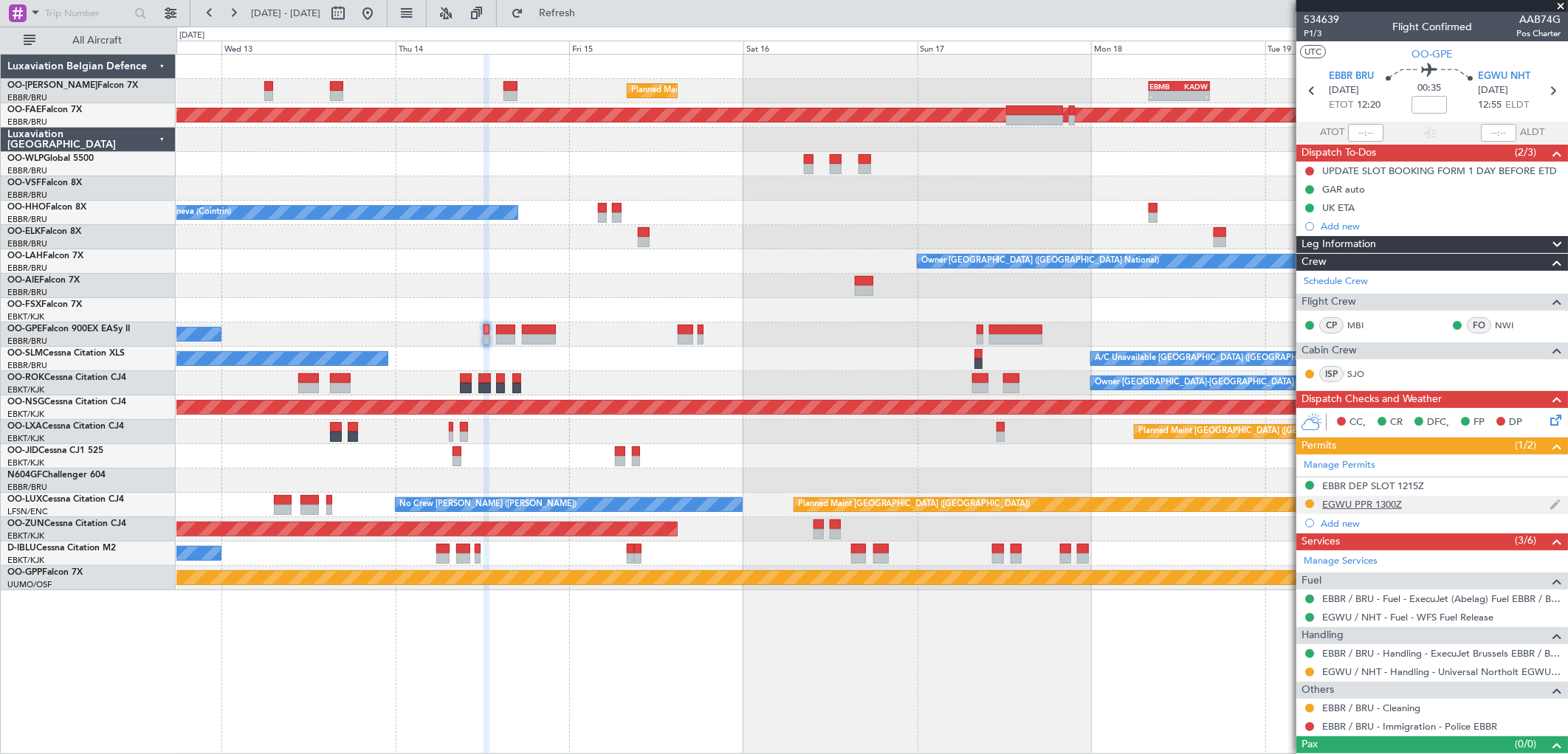
scroll to position [23, 0]
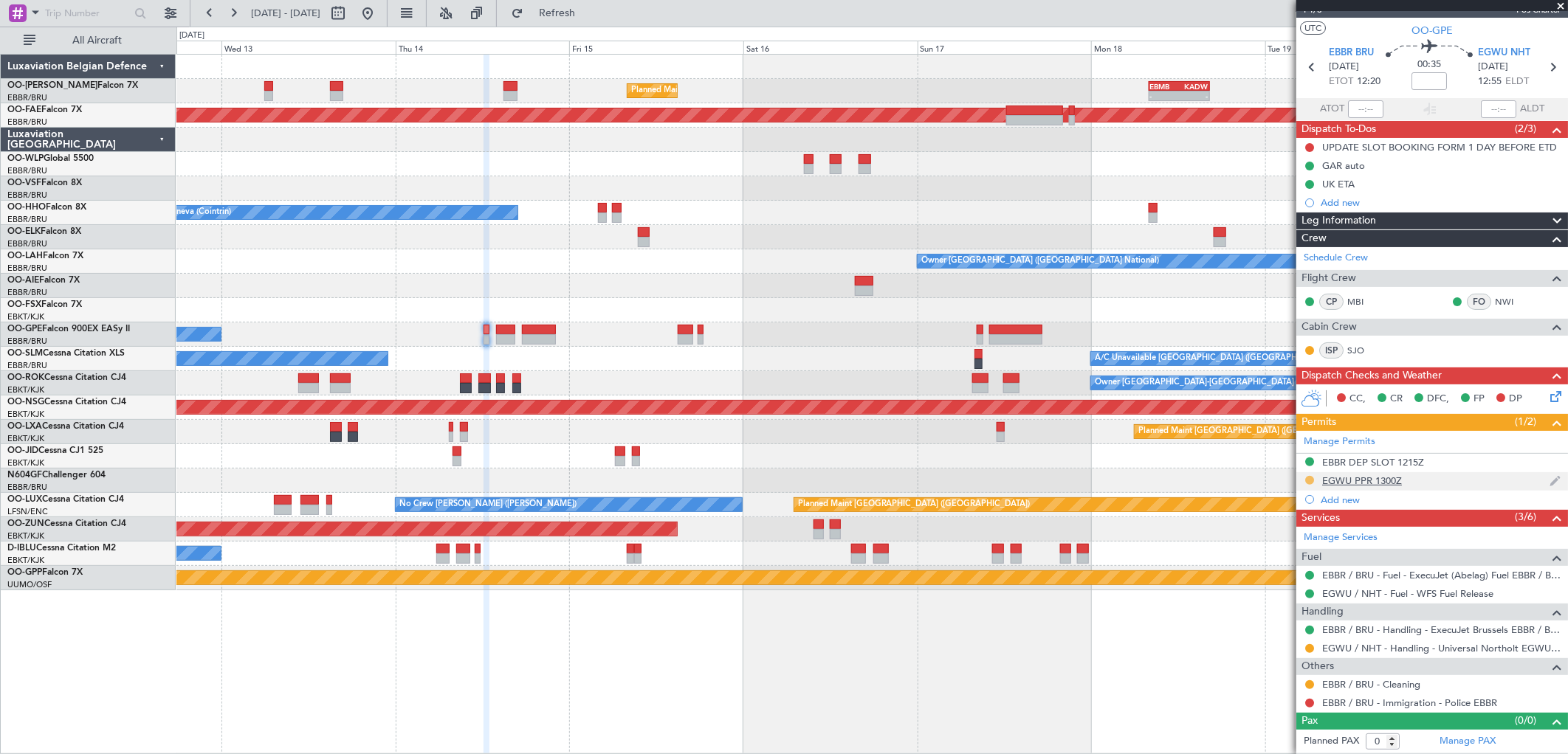
click at [1307, 480] on button at bounding box center [1309, 480] width 8 height 8
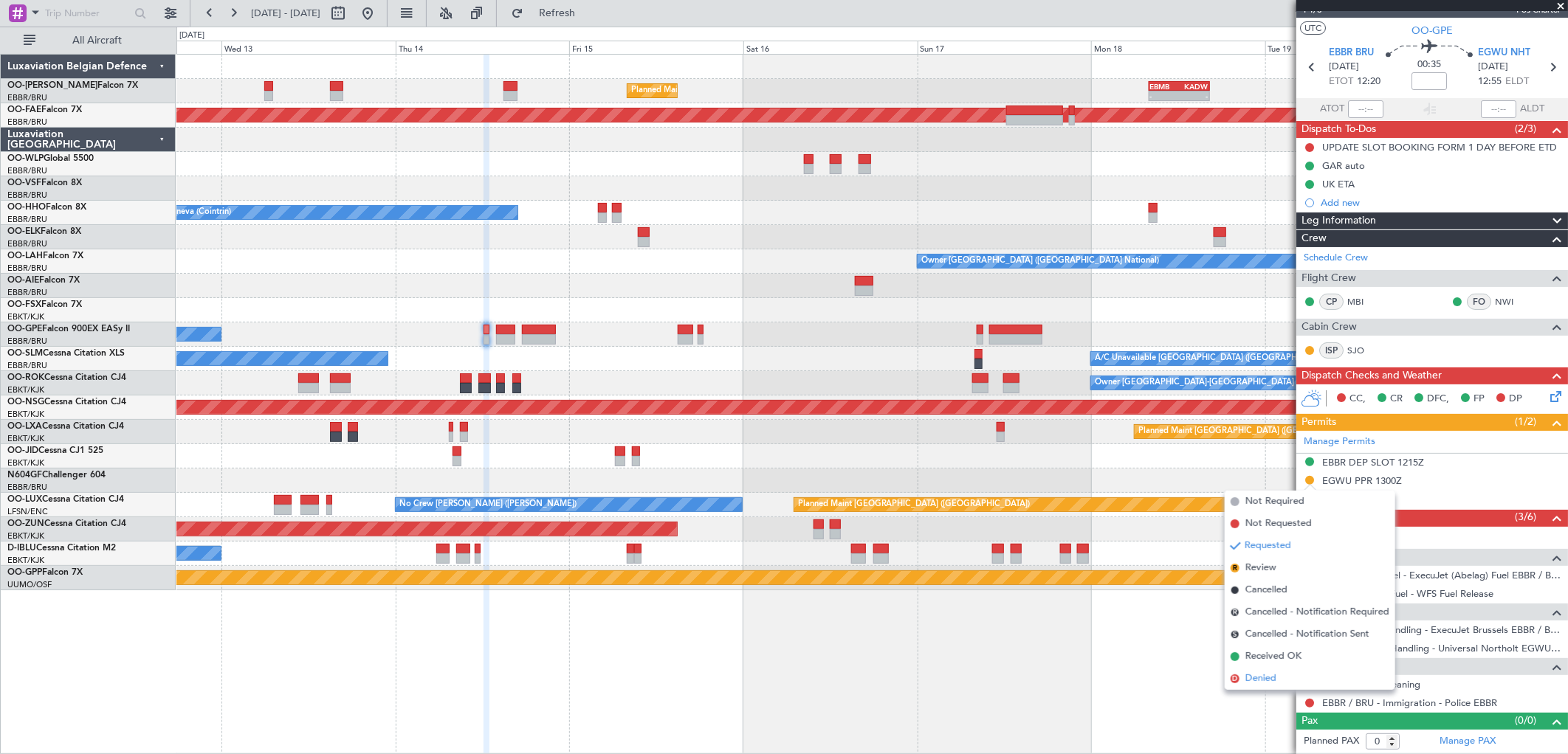
click at [1260, 677] on span "Denied" at bounding box center [1261, 679] width 31 height 15
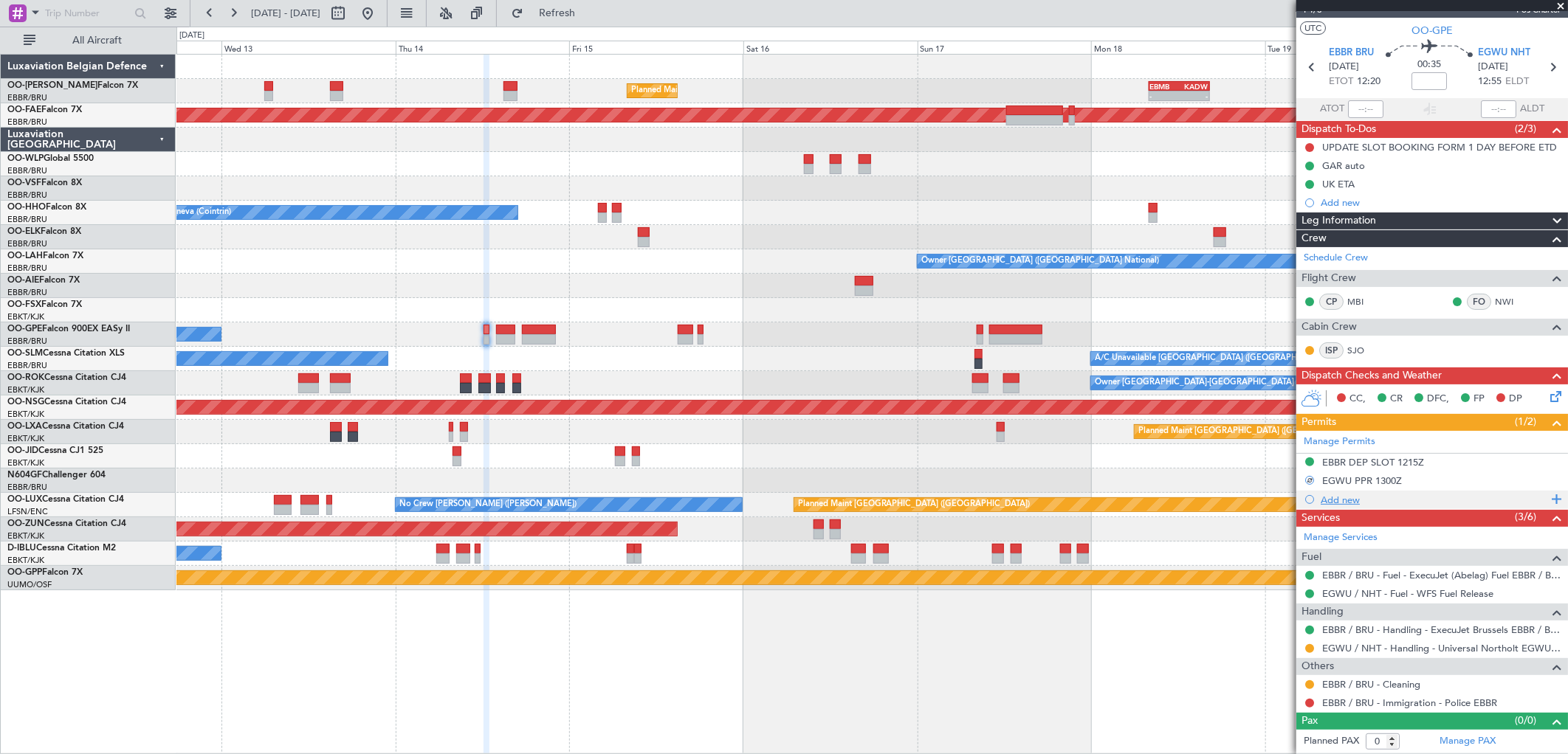
click at [1355, 499] on div "Add new" at bounding box center [1435, 499] width 227 height 12
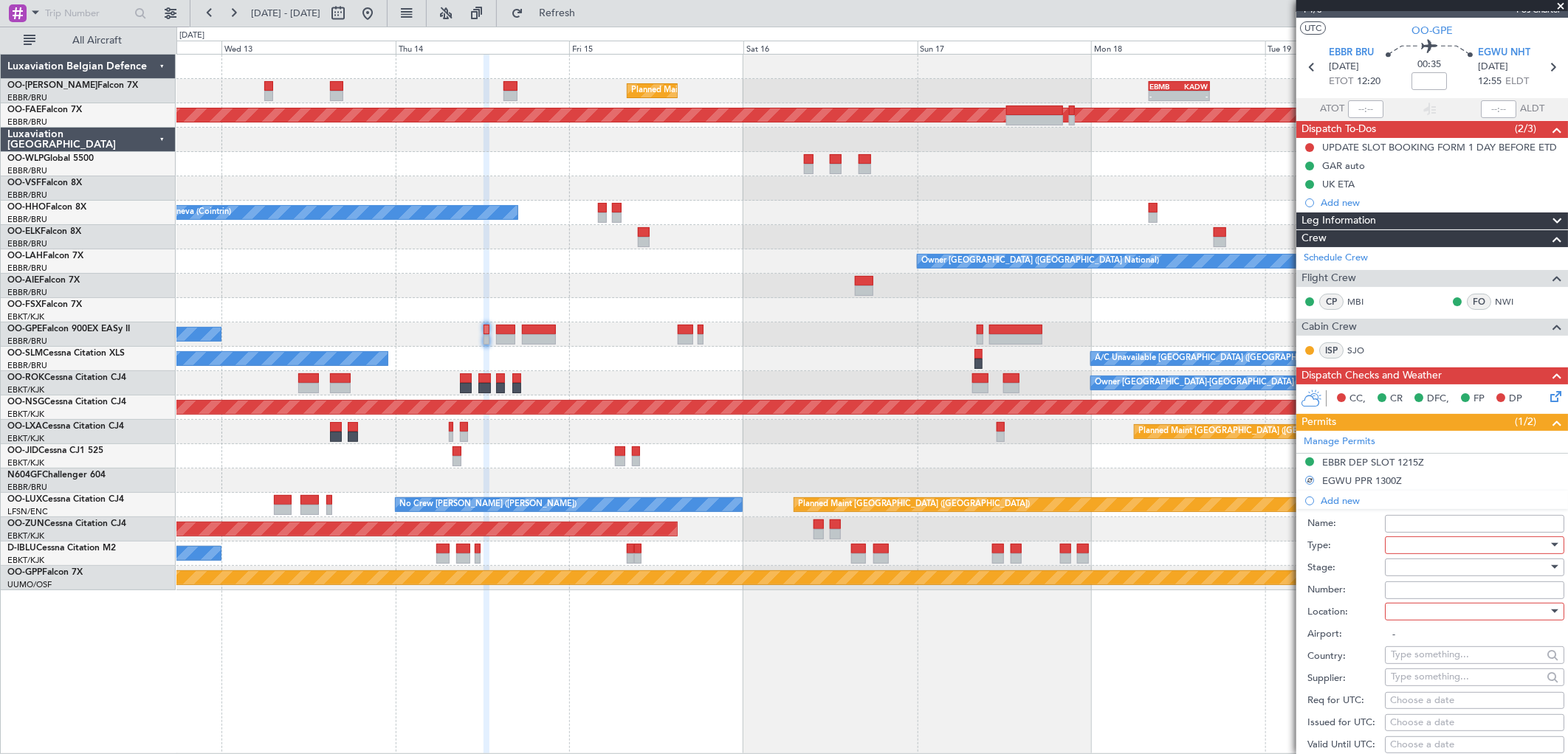
click at [1400, 539] on div at bounding box center [1470, 546] width 158 height 23
click at [1426, 714] on span "Slot" at bounding box center [1469, 719] width 154 height 23
click at [1434, 565] on div at bounding box center [1470, 567] width 158 height 23
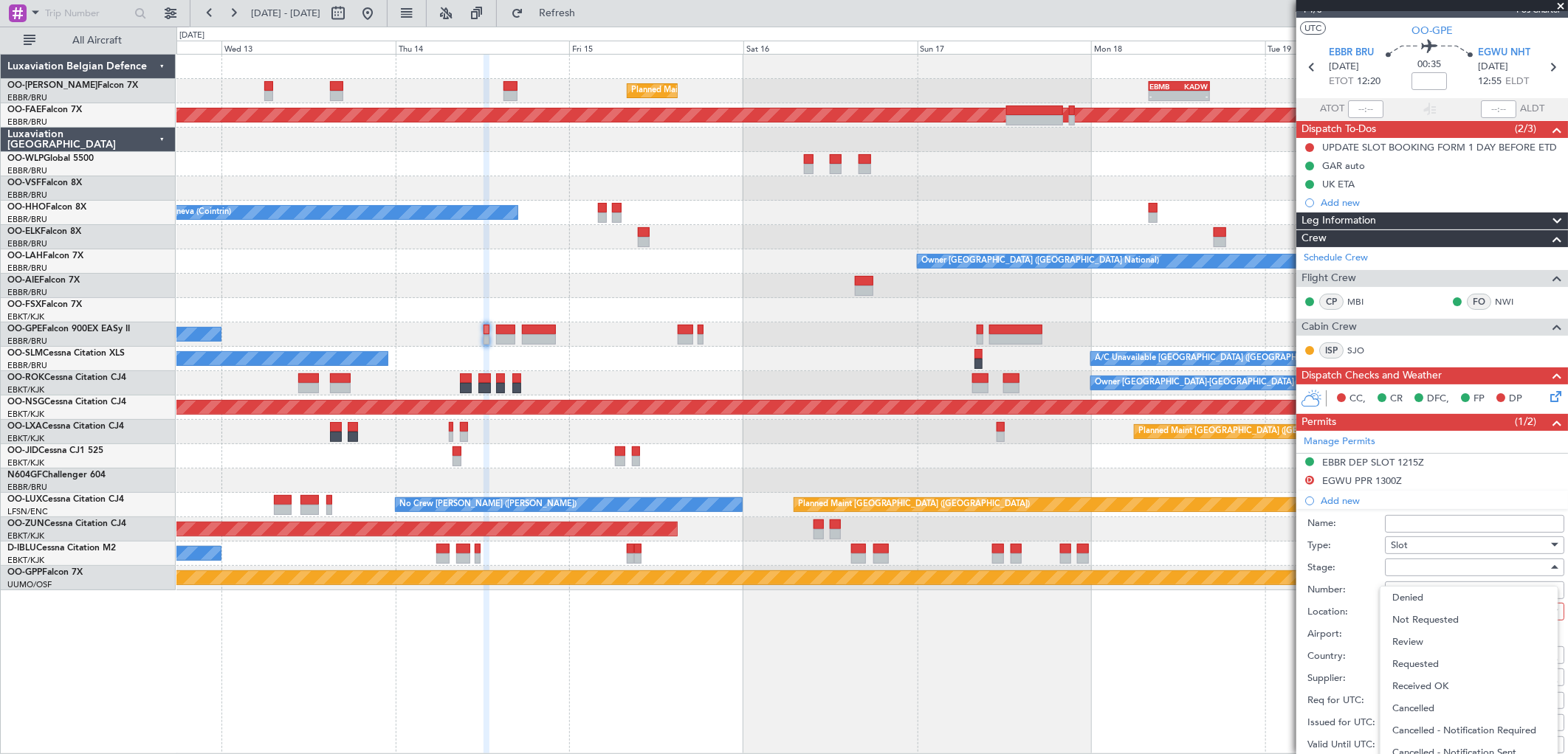
click at [1489, 473] on div at bounding box center [784, 377] width 1568 height 754
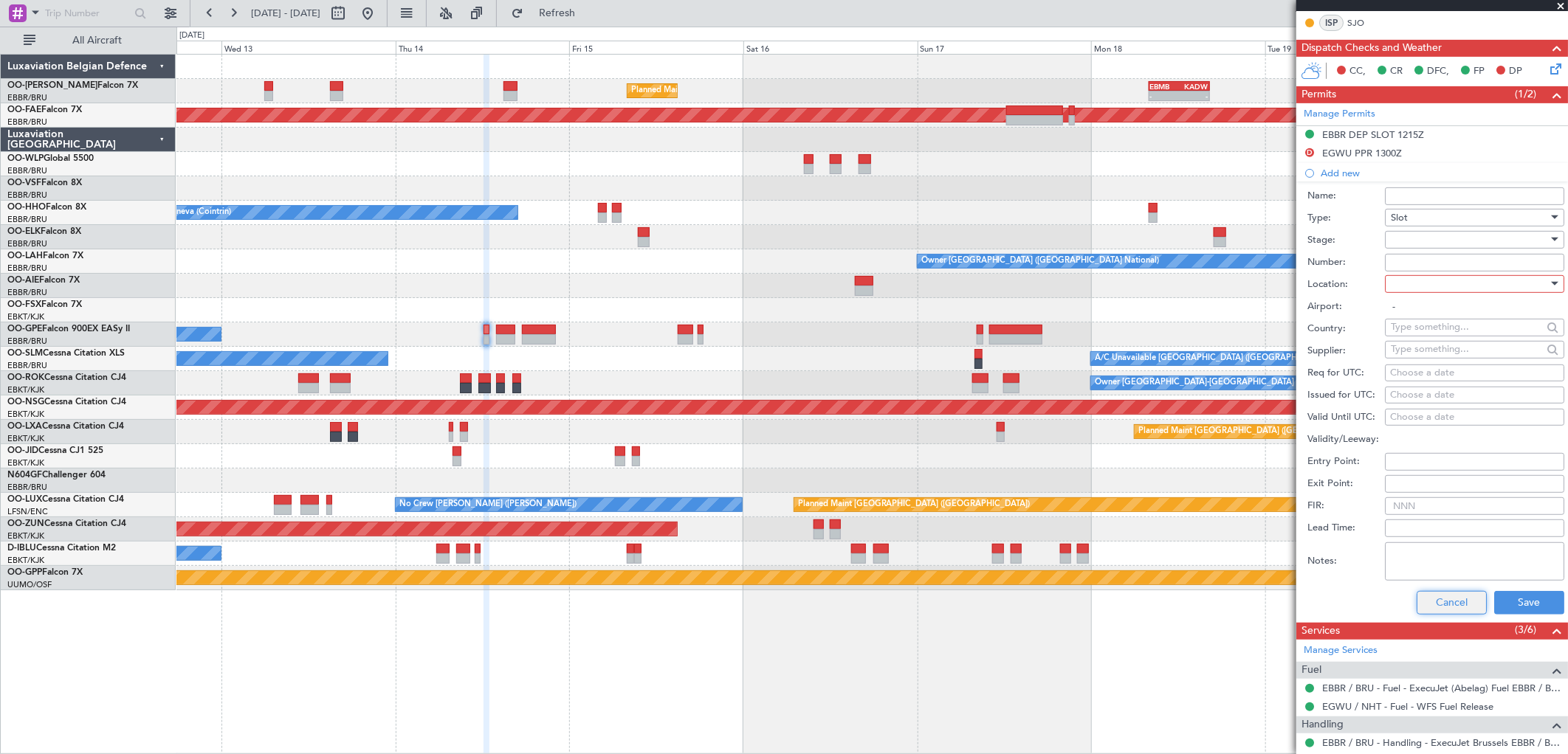
click at [1438, 608] on button "Cancel" at bounding box center [1452, 602] width 70 height 23
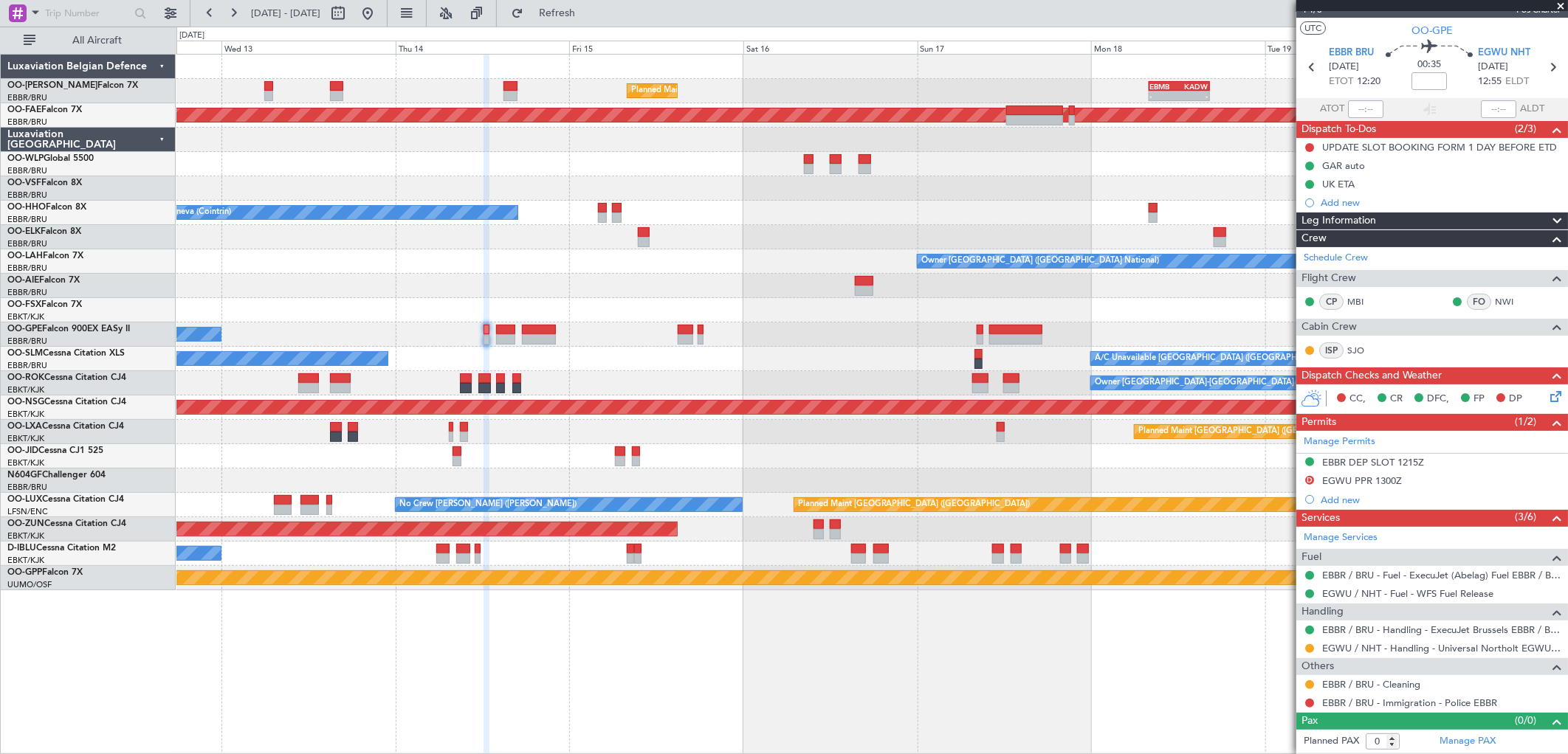
scroll to position [23, 0]
click at [1308, 481] on button "D" at bounding box center [1309, 480] width 8 height 8
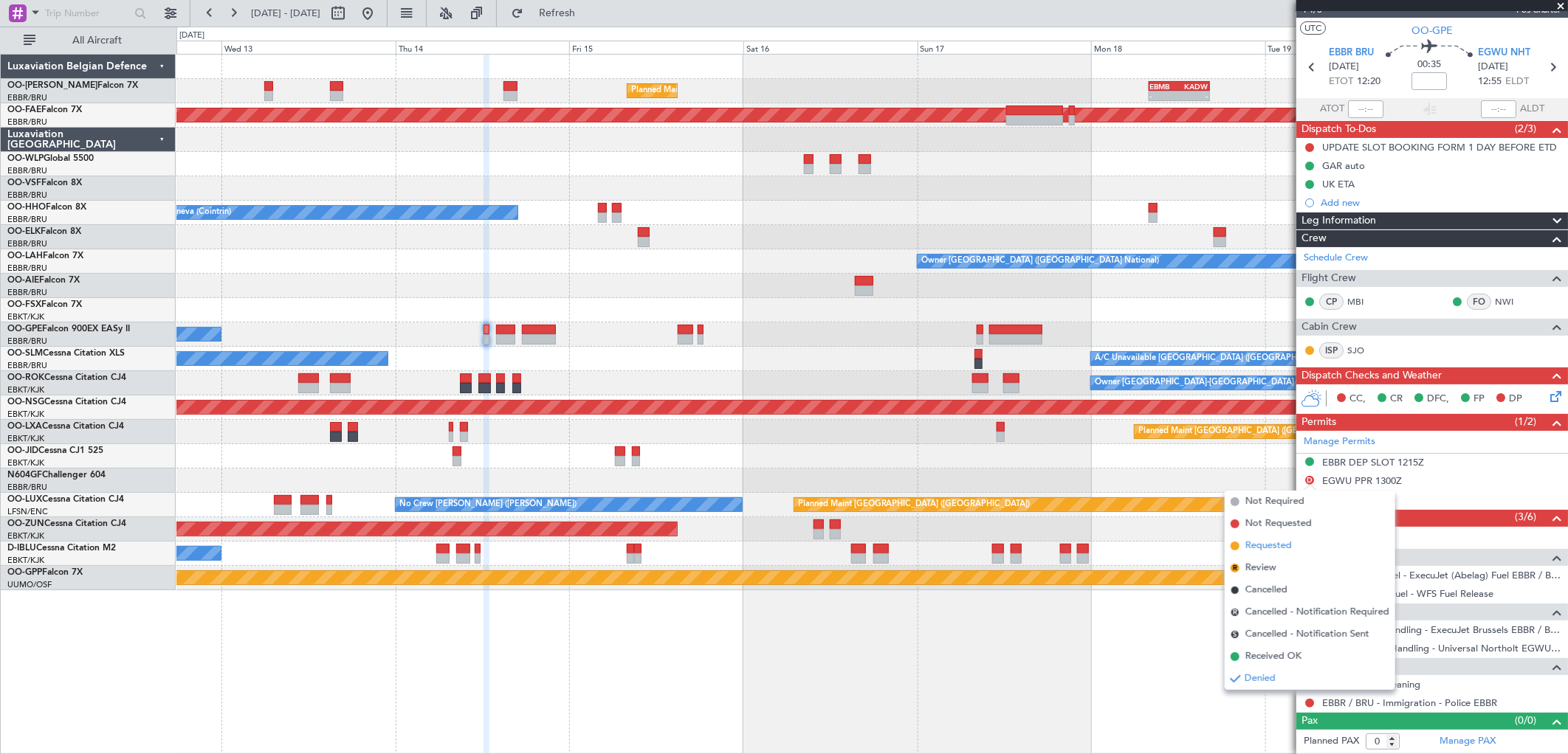
click at [1278, 549] on span "Requested" at bounding box center [1270, 546] width 47 height 15
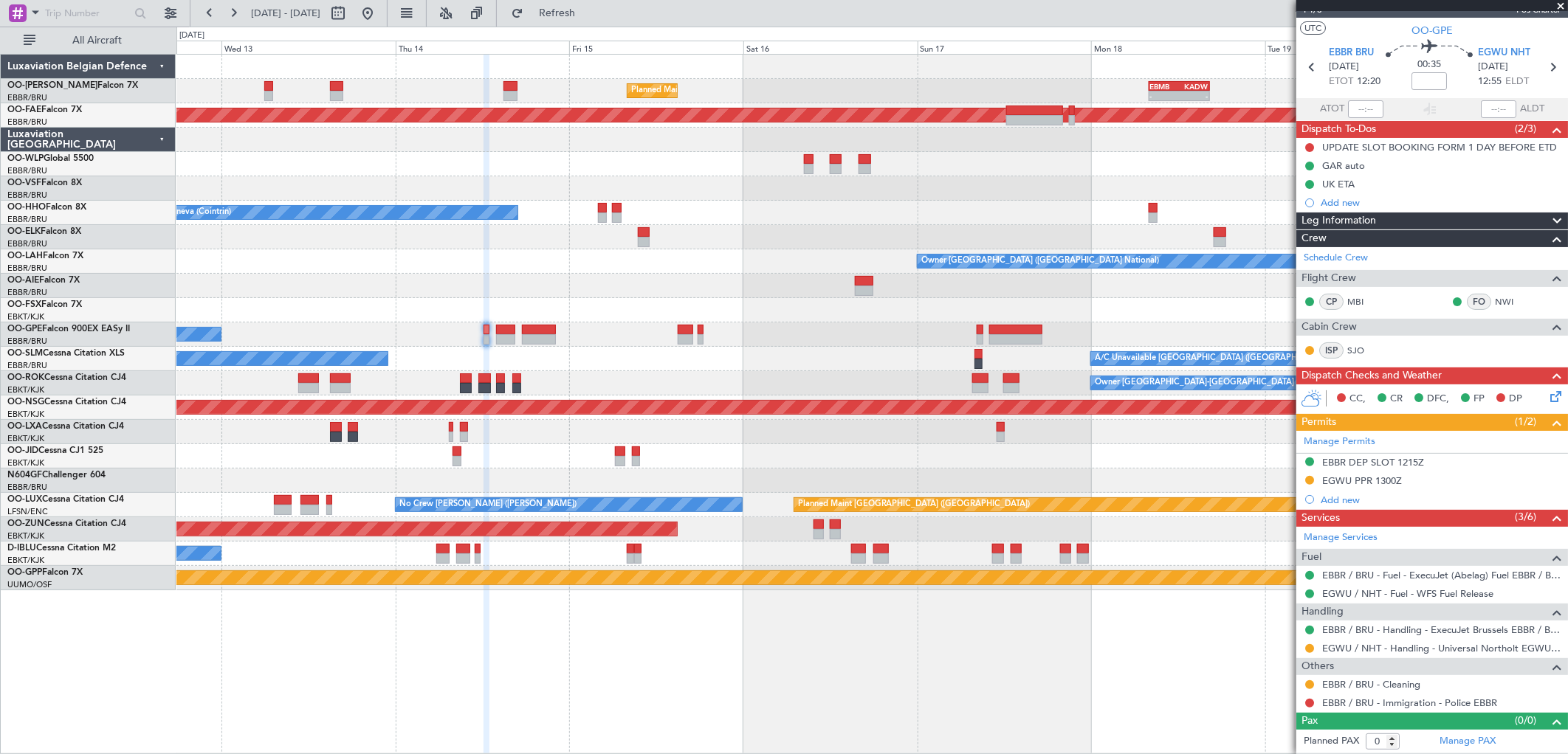
click at [1383, 482] on div "EGWU PPR 1300Z" at bounding box center [1362, 480] width 80 height 12
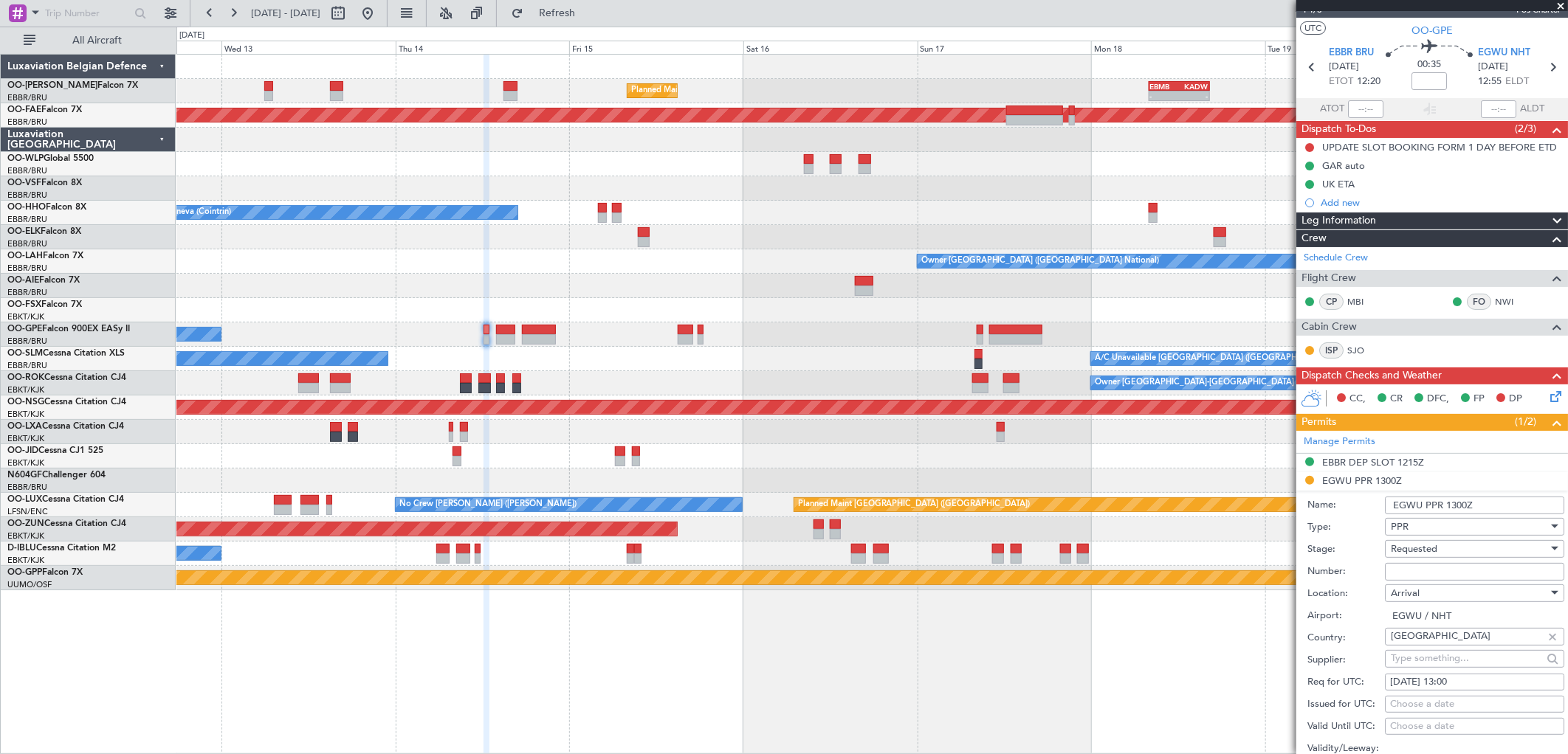
click at [1478, 681] on div "14/08/2025 13:00" at bounding box center [1475, 683] width 169 height 15
select select "8"
select select "2025"
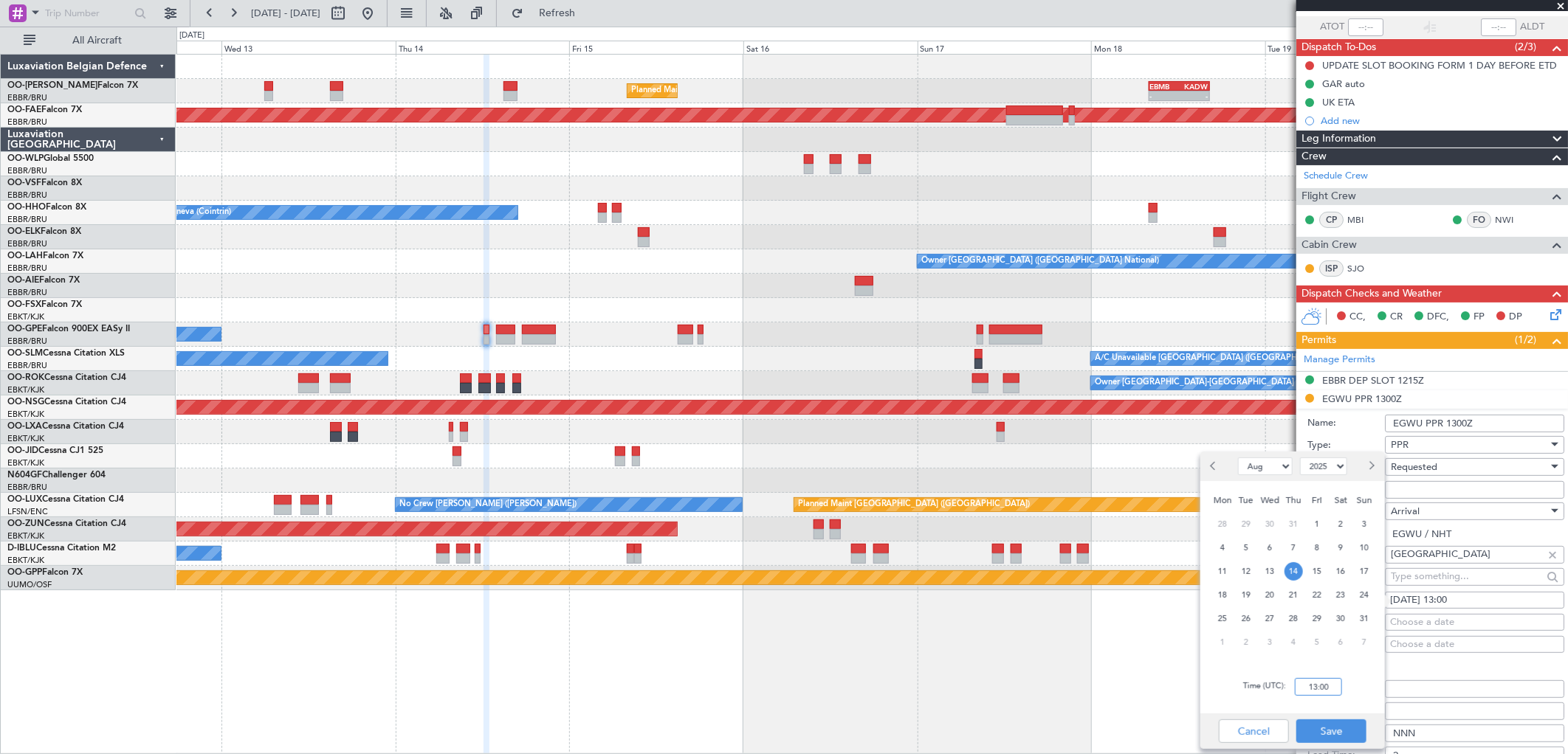
click at [1317, 694] on input "13:00" at bounding box center [1318, 686] width 47 height 18
type input "13:15"
click at [1322, 726] on button "Save" at bounding box center [1332, 731] width 70 height 23
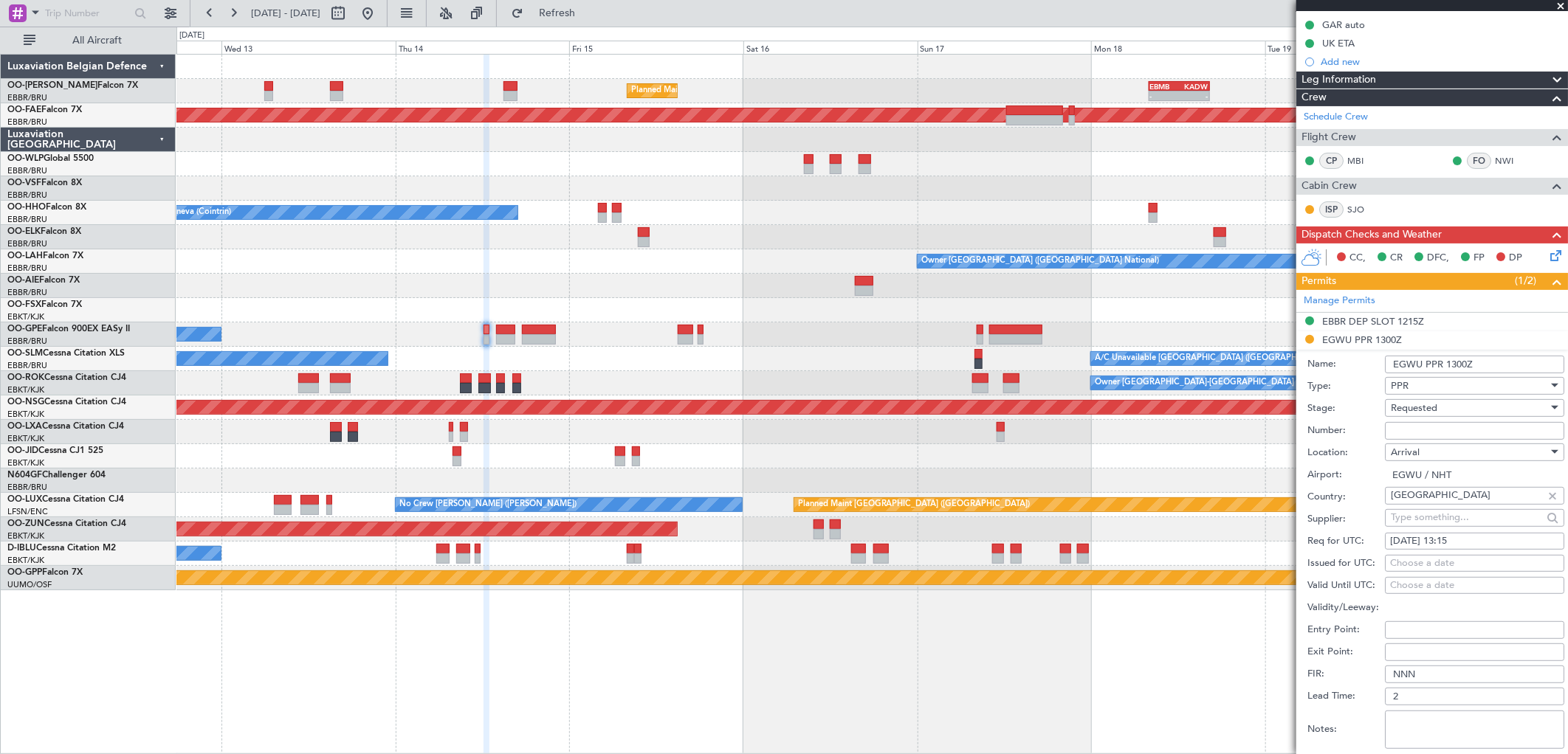
scroll to position [188, 0]
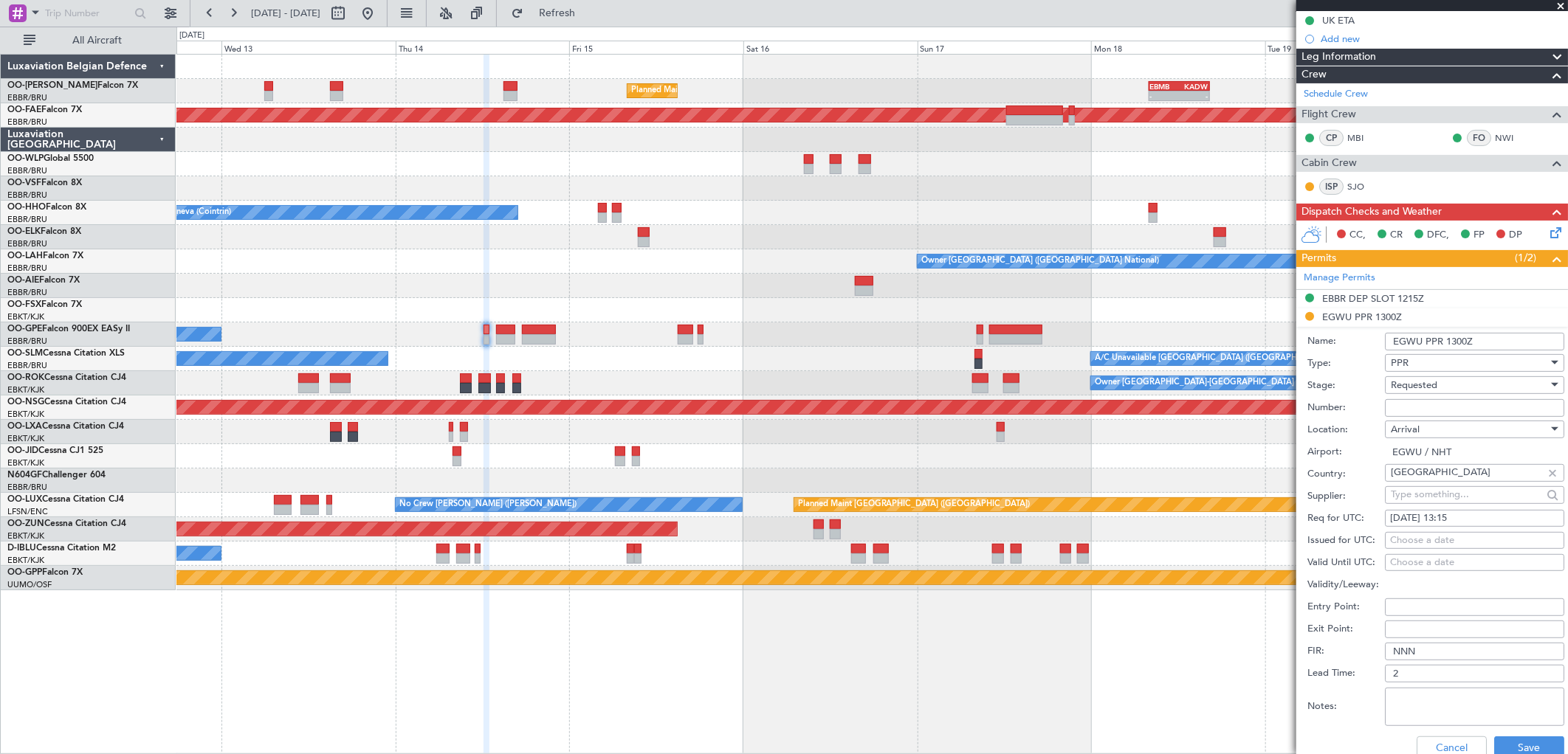
click at [1443, 372] on div "PPR" at bounding box center [1470, 363] width 158 height 23
click at [1458, 358] on div at bounding box center [784, 377] width 1568 height 754
click at [1439, 383] on div "Requested" at bounding box center [1470, 385] width 158 height 23
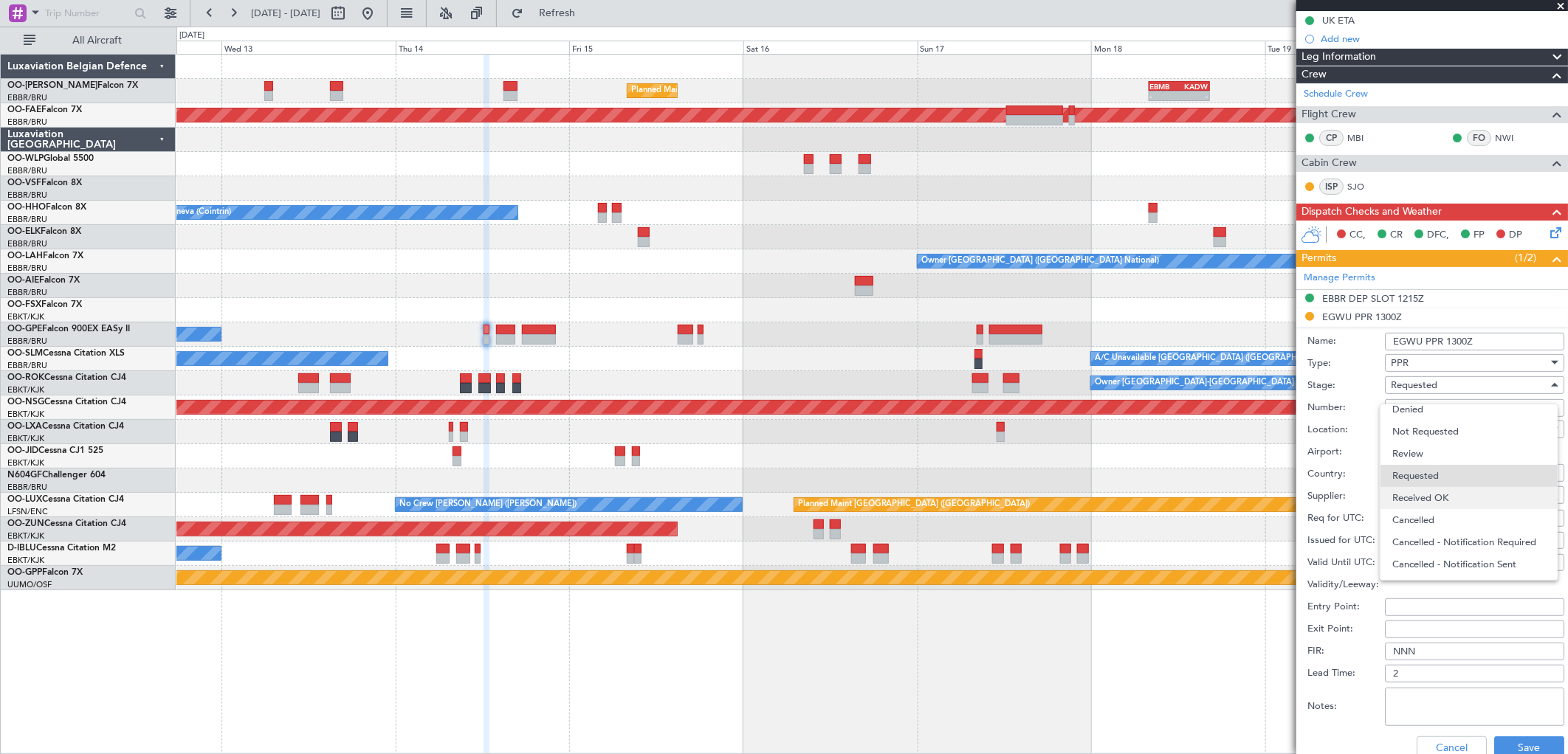
click at [1451, 505] on span "Received OK" at bounding box center [1469, 498] width 154 height 23
click at [1419, 687] on textarea "Notes:" at bounding box center [1474, 706] width 179 height 38
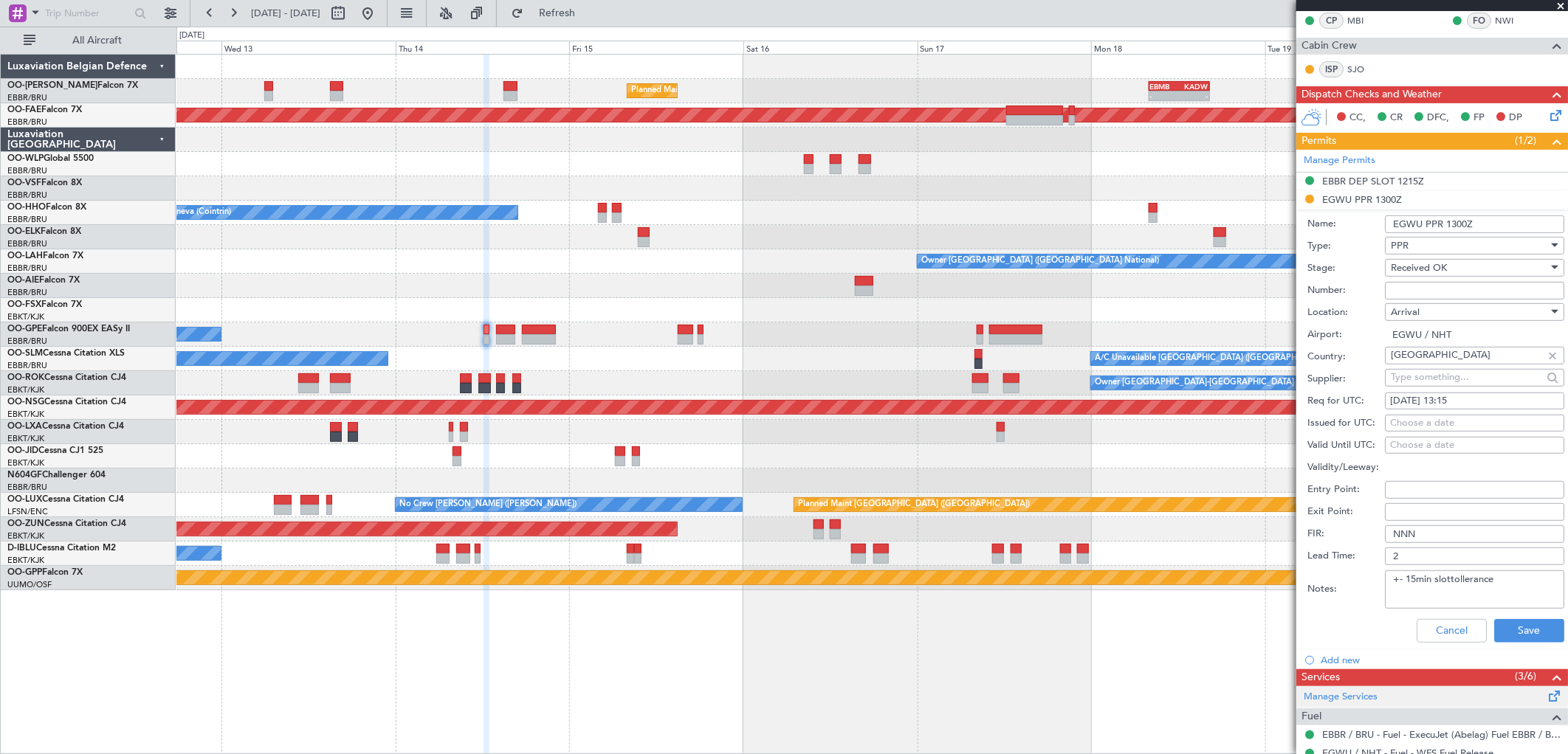
scroll to position [352, 0]
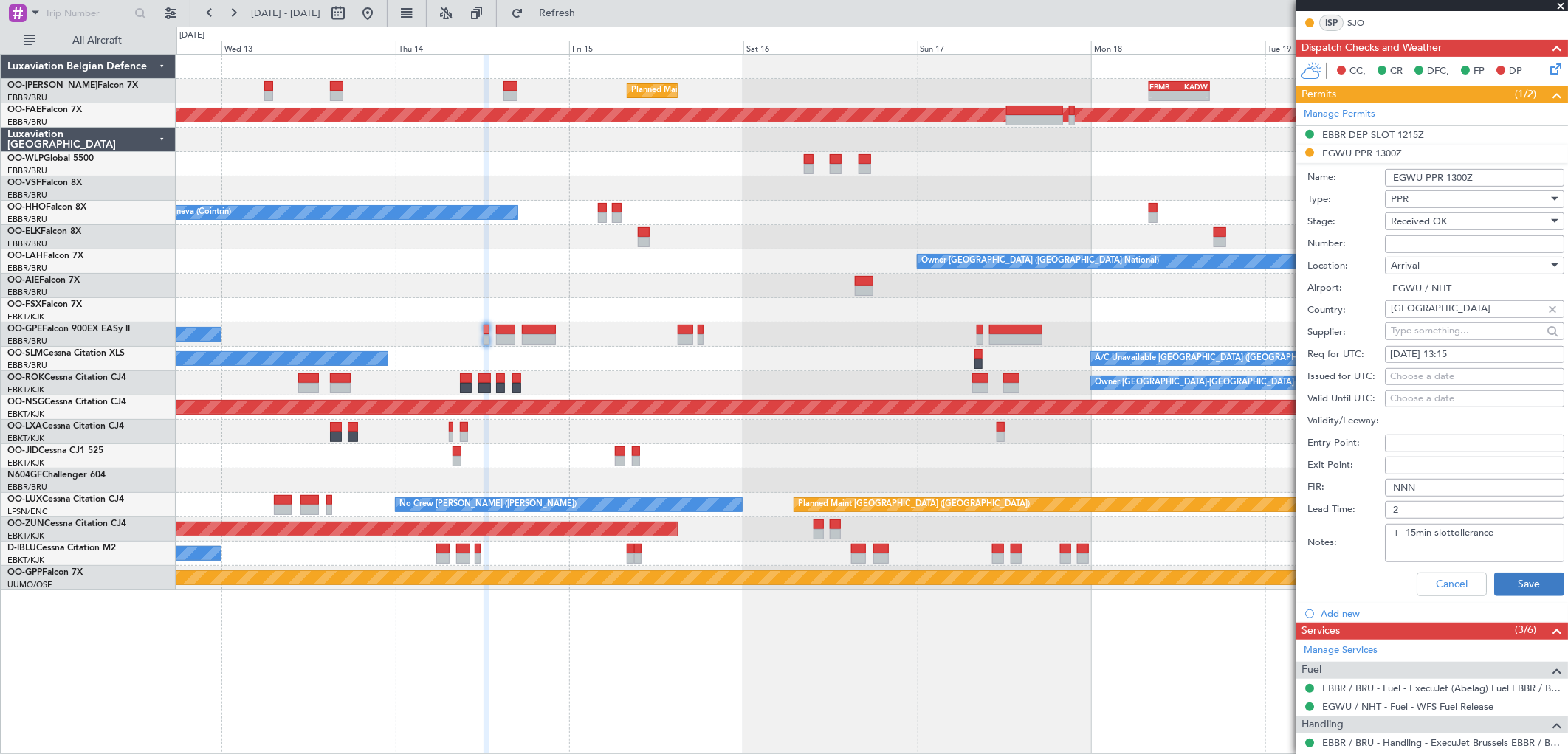
type textarea "+- 15min slottollerance"
click at [1502, 586] on button "Save" at bounding box center [1530, 584] width 70 height 23
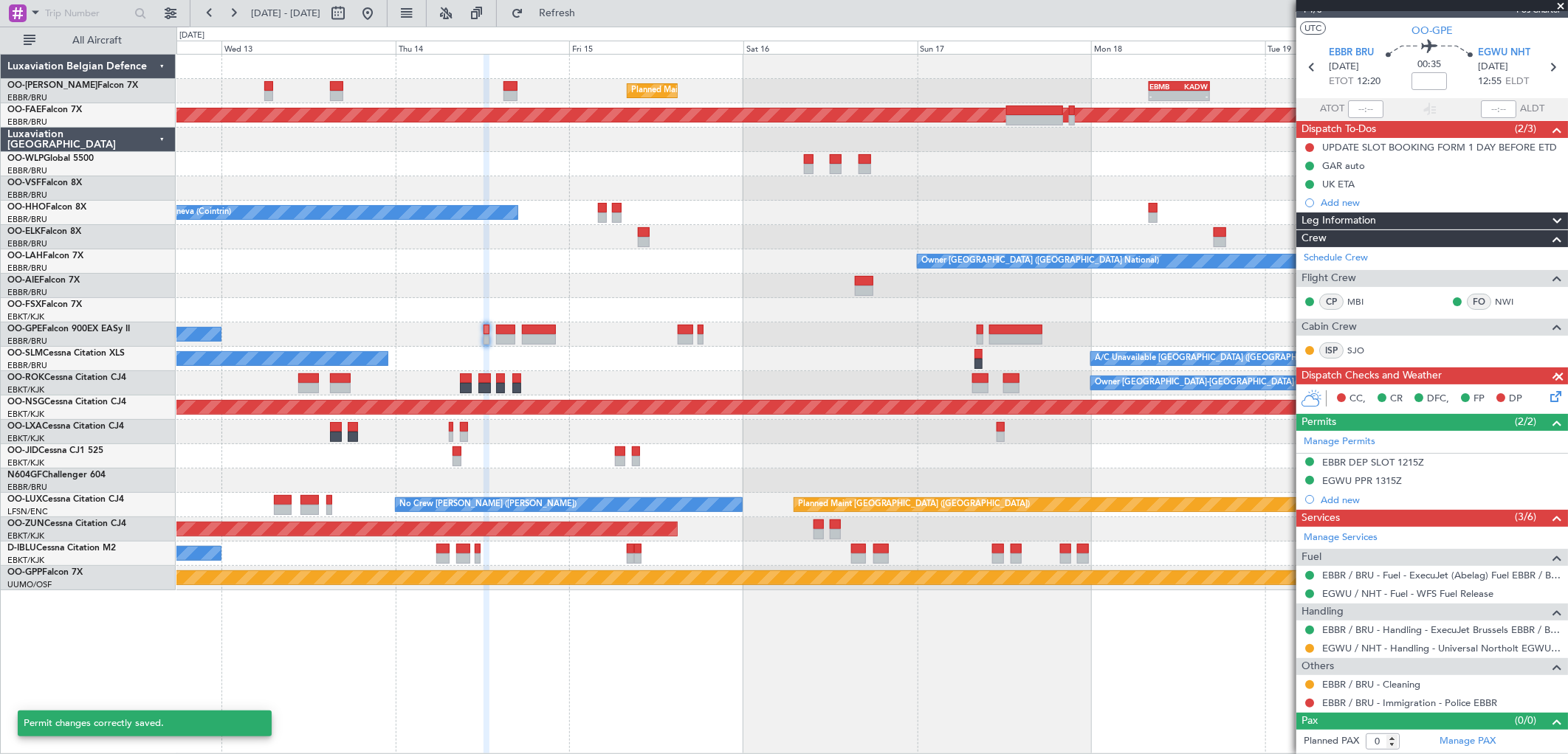
scroll to position [23, 0]
click at [1367, 487] on div "EGWU PPR 1315Z" at bounding box center [1433, 482] width 272 height 19
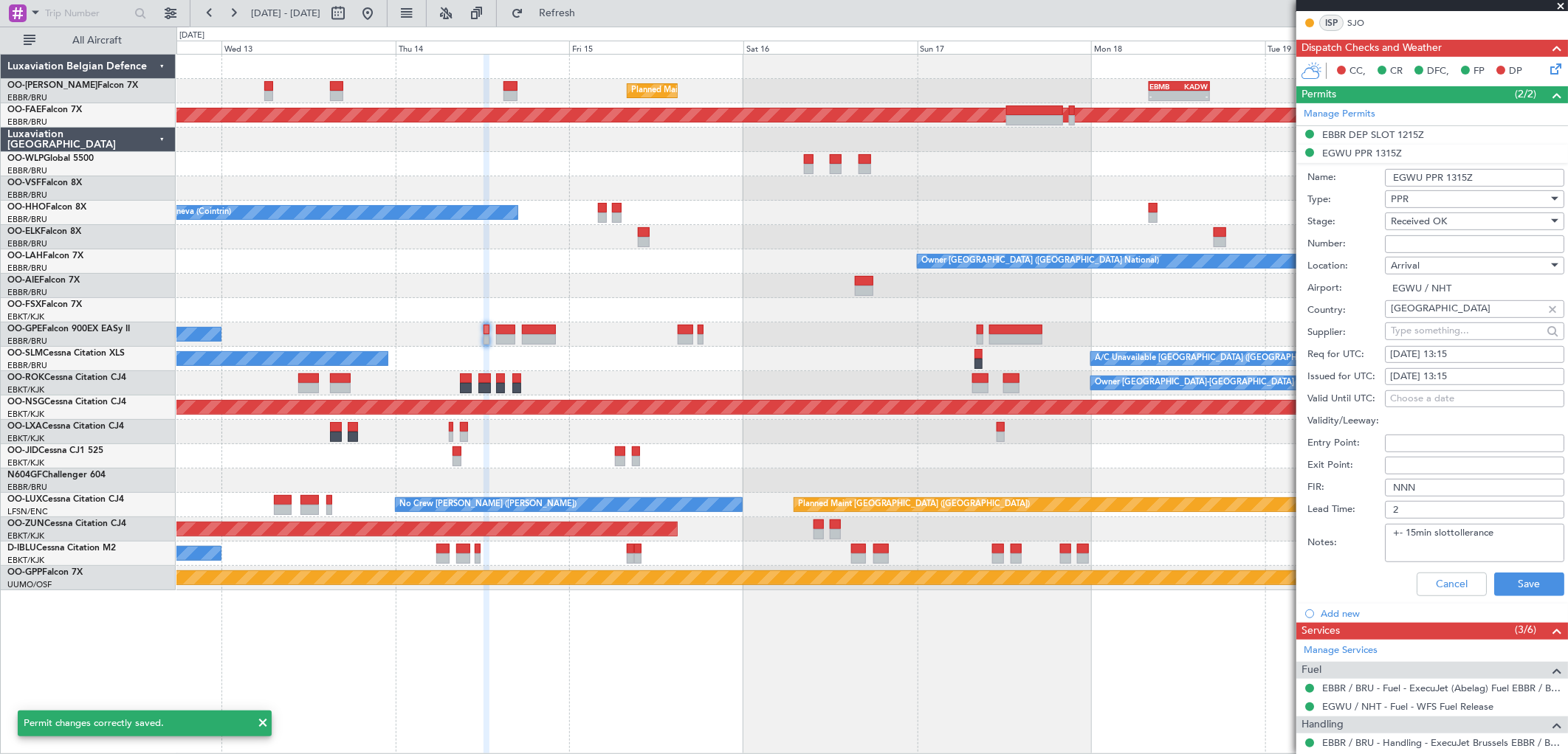
click at [1420, 237] on input "Number:" at bounding box center [1474, 244] width 179 height 18
type input "1 day before DOF"
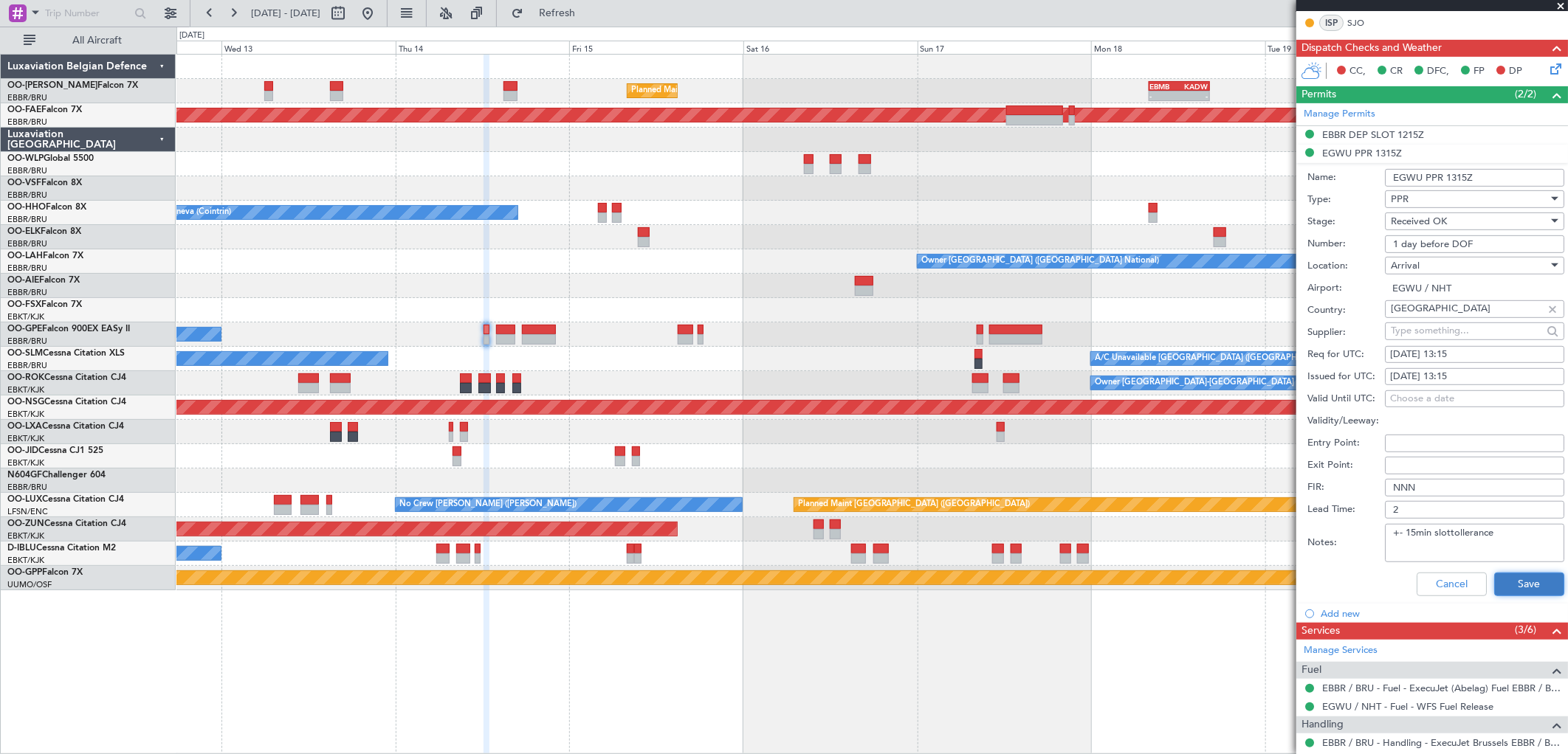
click at [1510, 577] on button "Save" at bounding box center [1530, 584] width 70 height 23
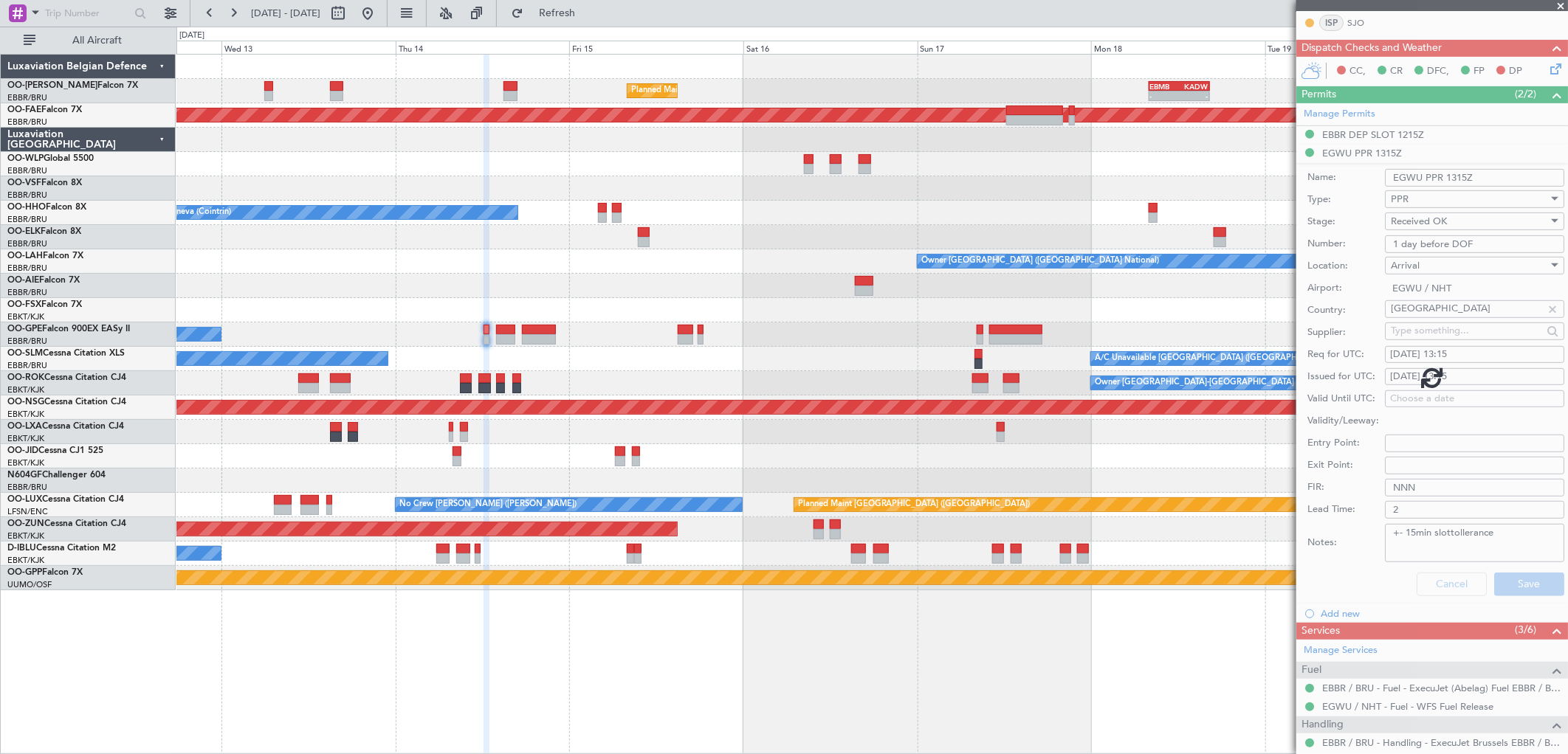
scroll to position [23, 0]
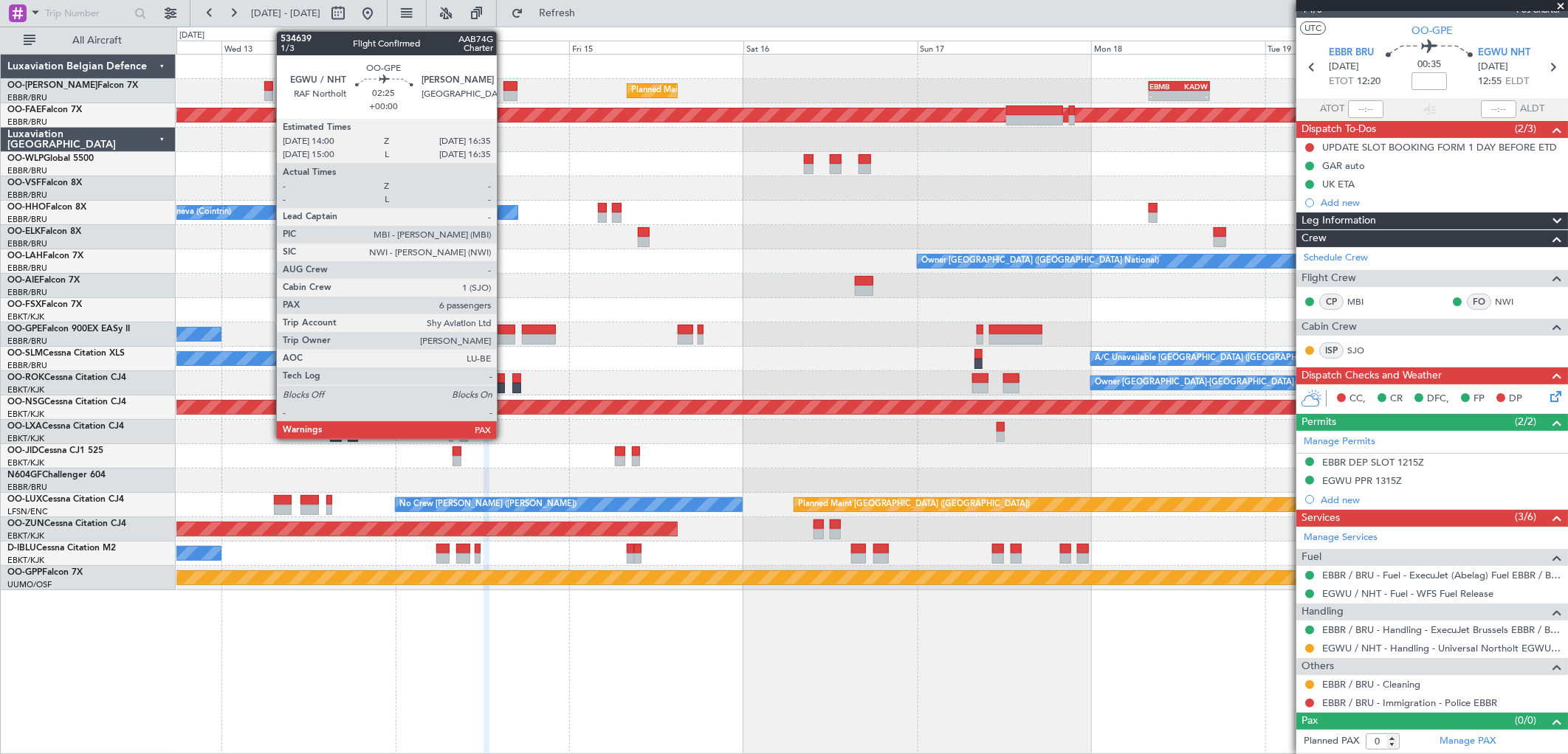
click at [504, 336] on div at bounding box center [506, 339] width 19 height 10
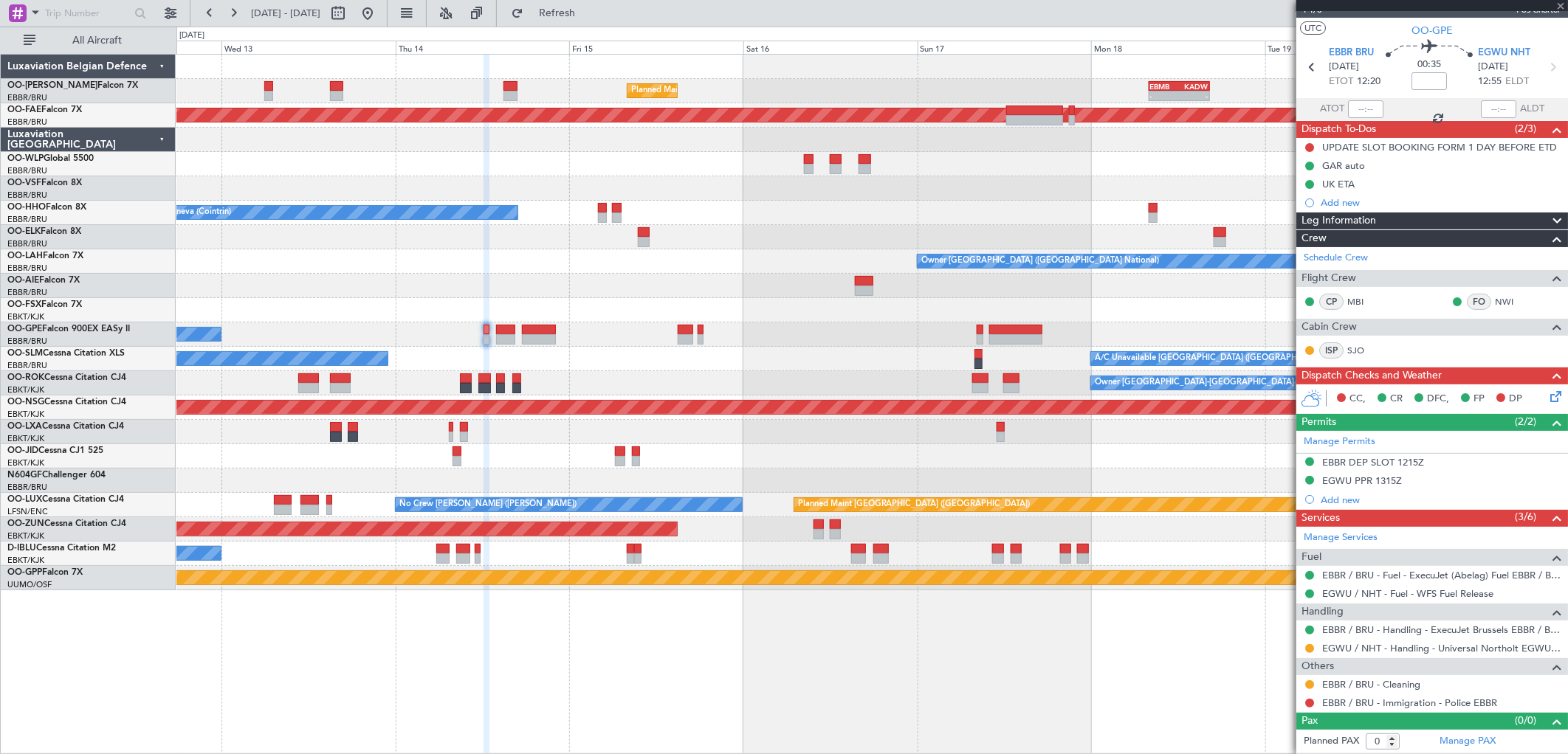
type input "6"
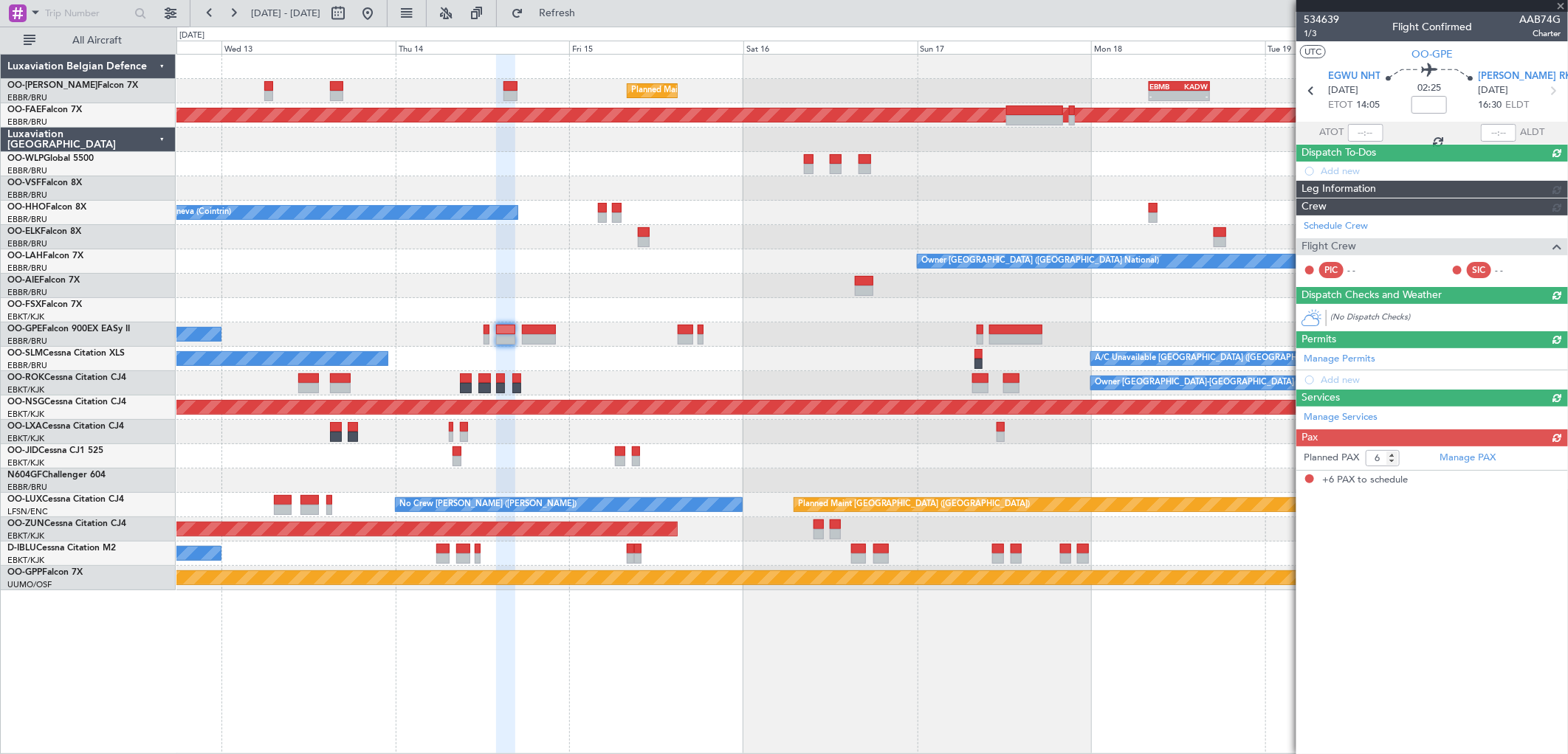
scroll to position [0, 0]
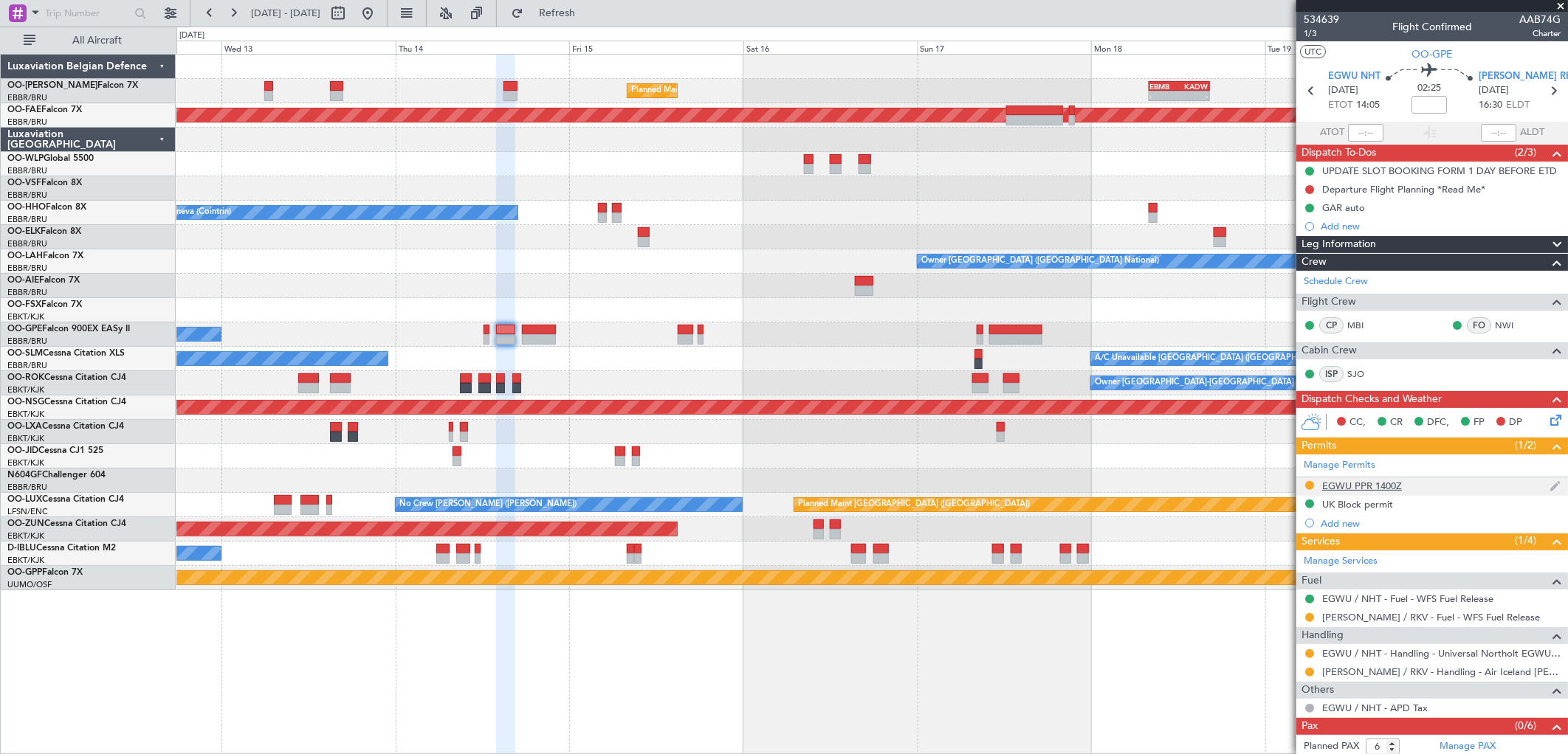
click at [1361, 490] on div "EGWU PPR 1400Z" at bounding box center [1362, 486] width 80 height 12
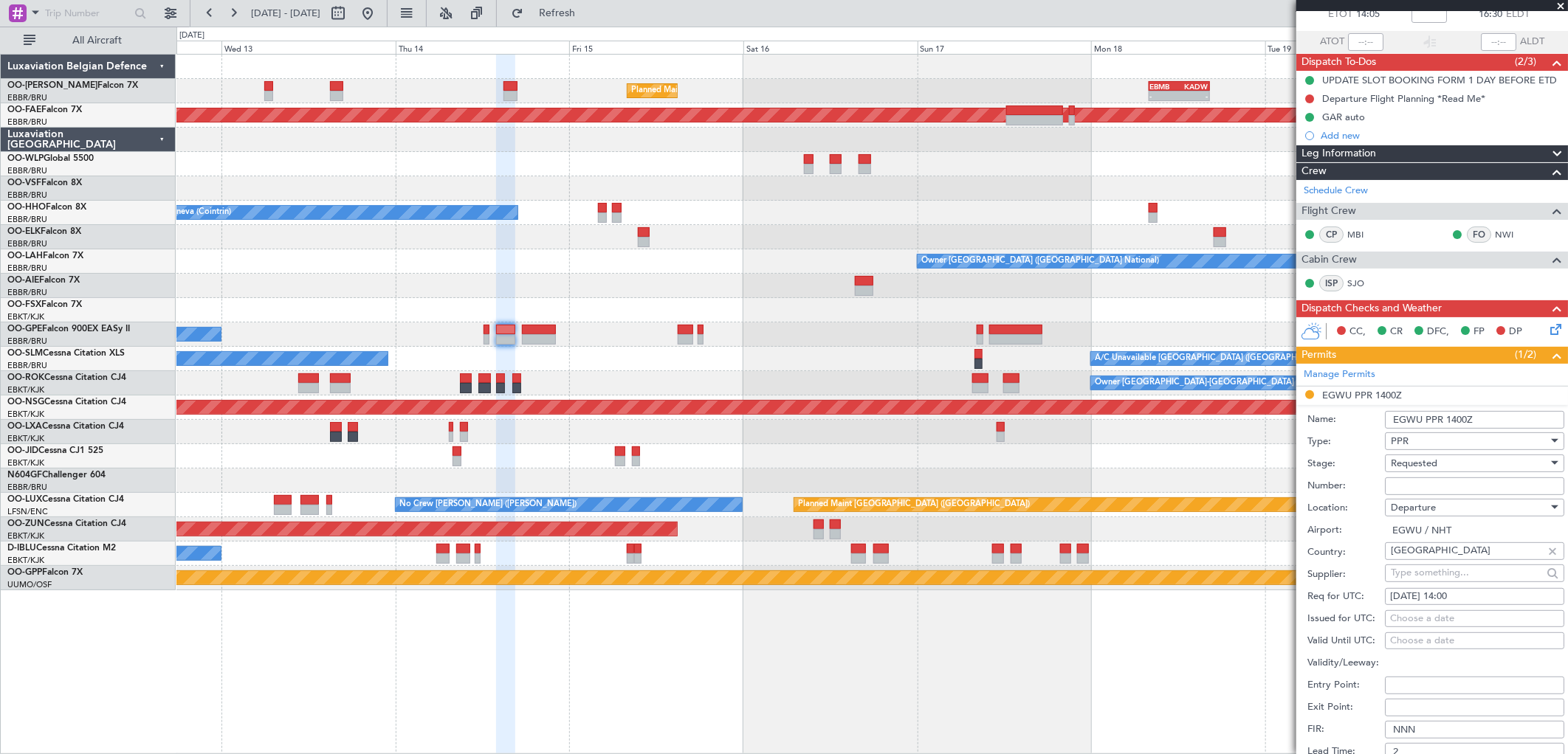
scroll to position [164, 0]
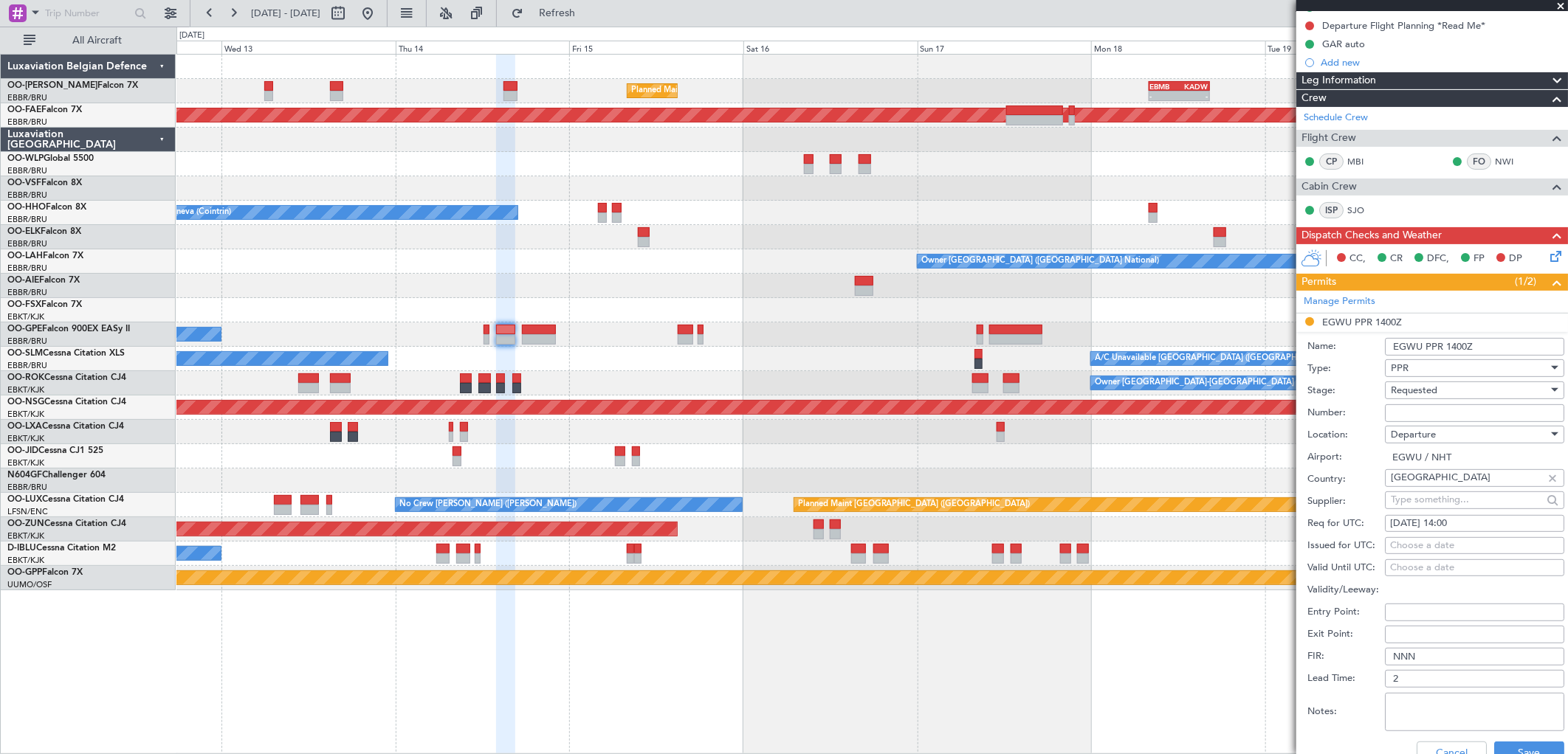
click at [1471, 528] on div "14/08/2025 14:00" at bounding box center [1475, 524] width 169 height 15
select select "8"
select select "2025"
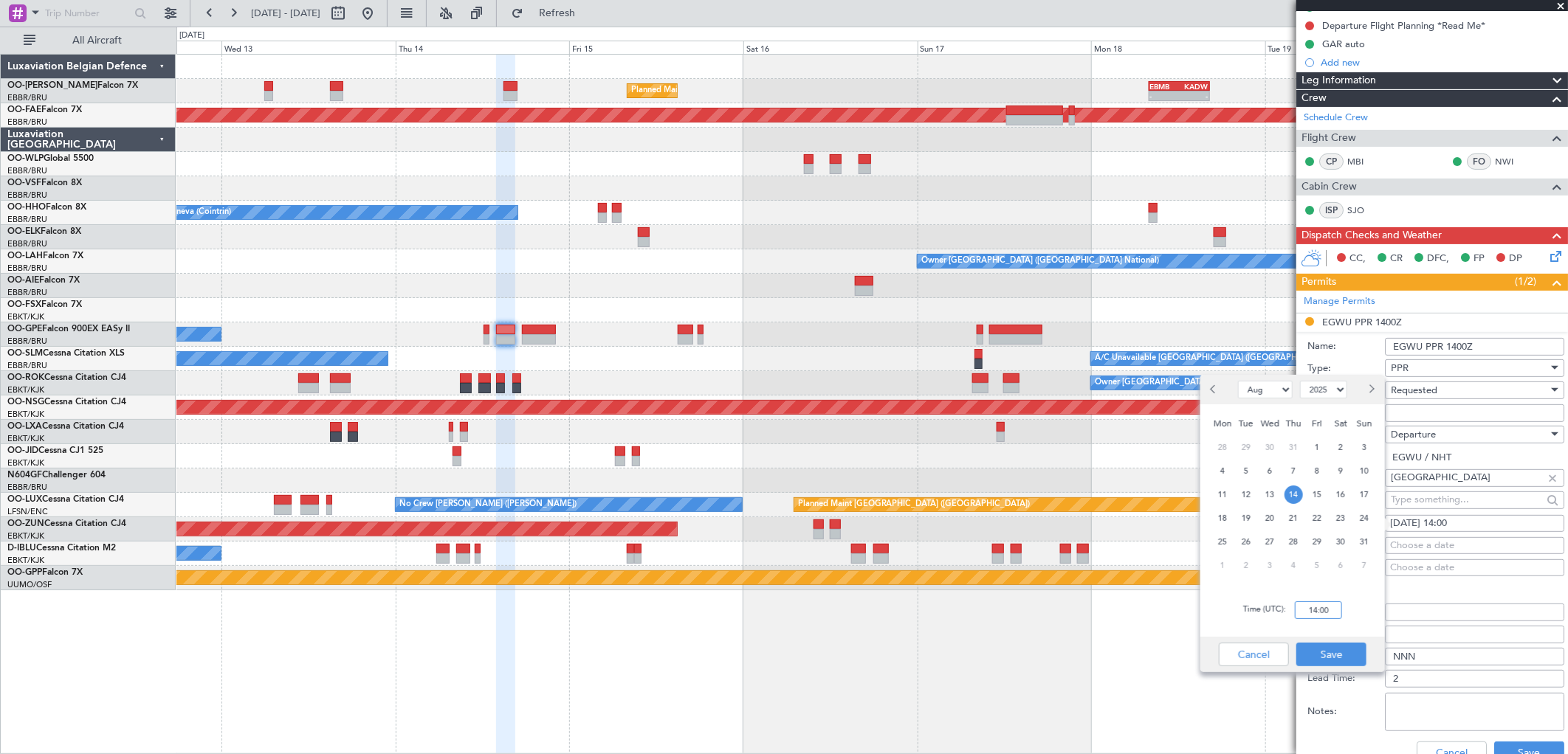
click at [1328, 614] on input "14:00" at bounding box center [1318, 610] width 47 height 18
type input "14:10"
click at [1330, 646] on button "Save" at bounding box center [1332, 654] width 70 height 23
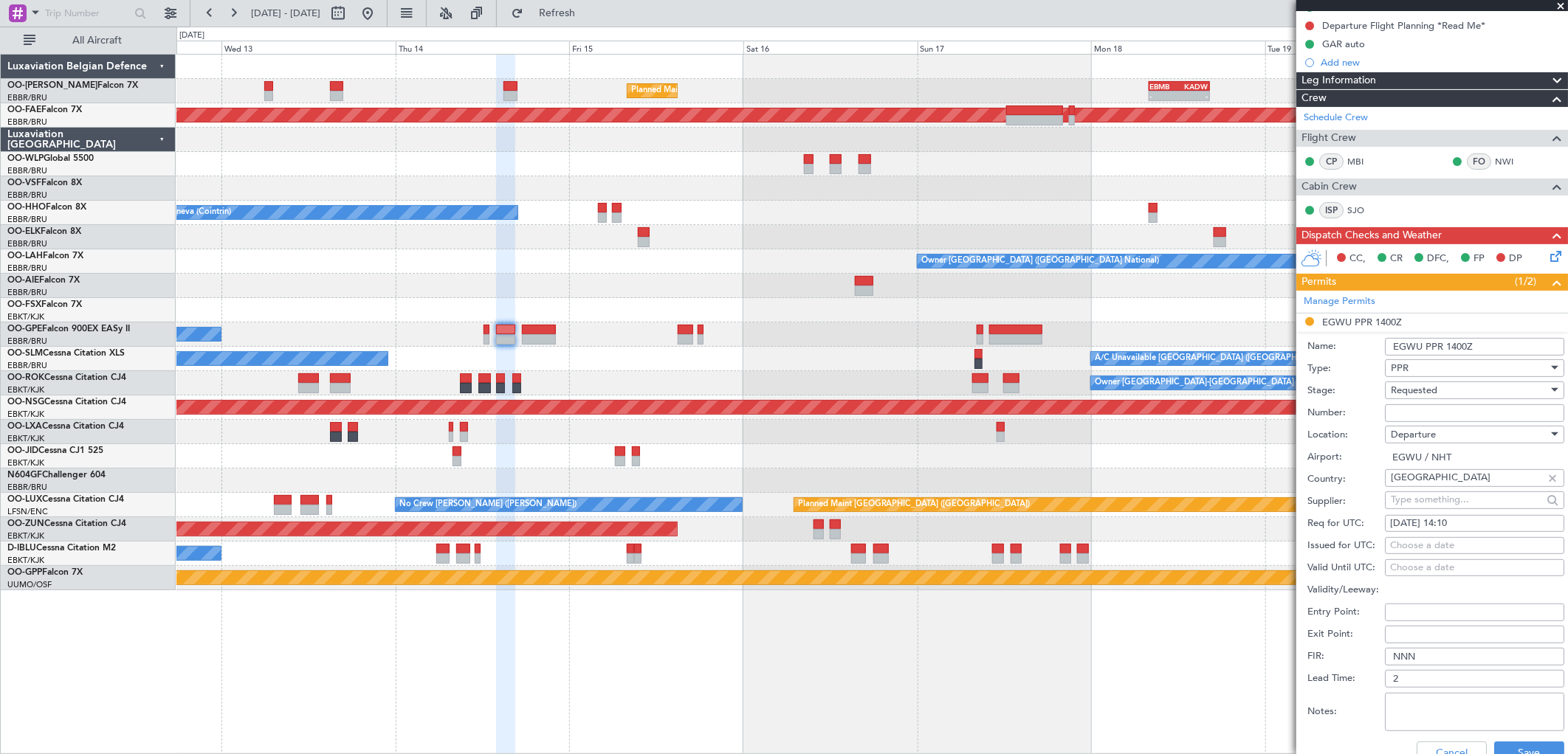
scroll to position [246, 0]
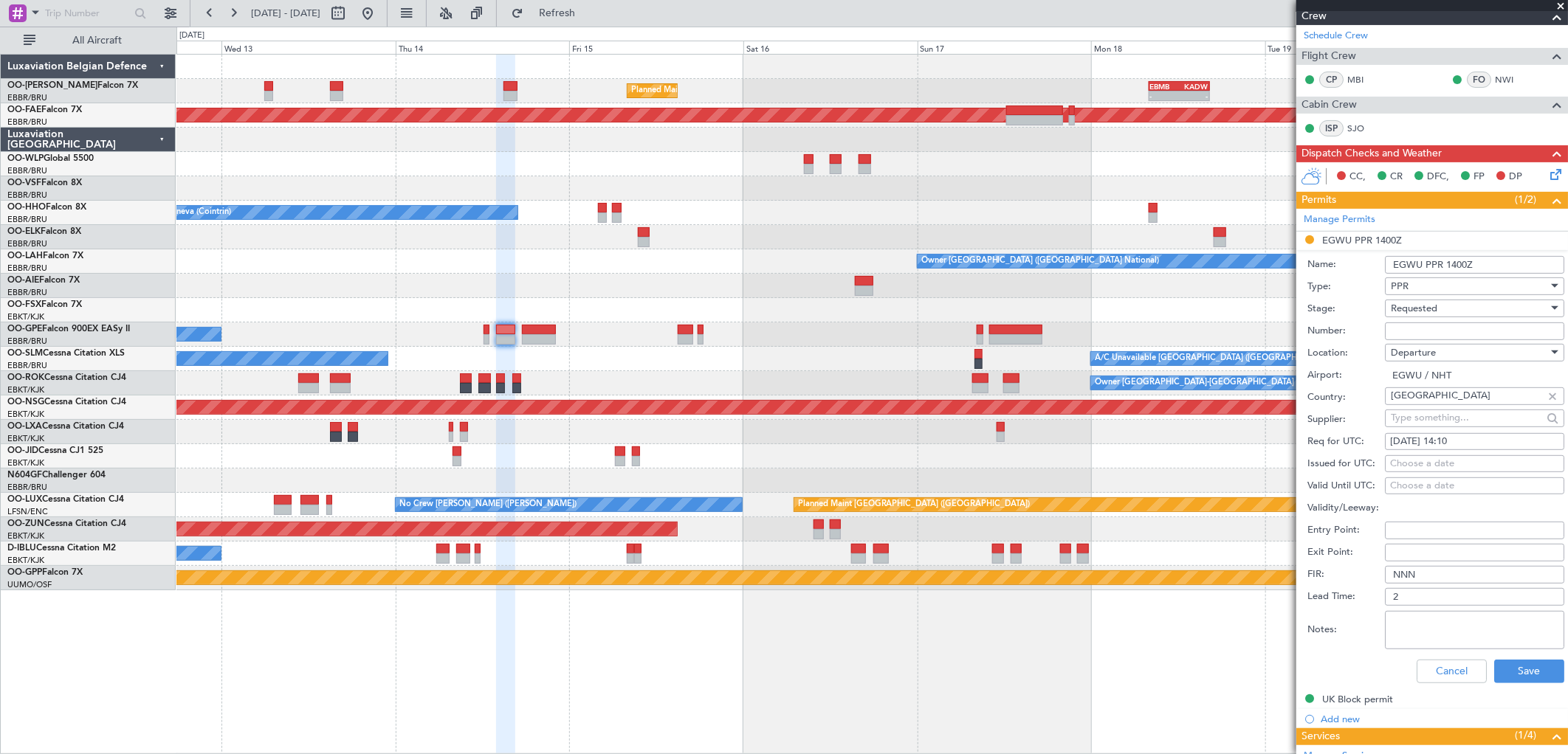
click at [1469, 437] on div "14/08/2025 14:10" at bounding box center [1475, 443] width 169 height 15
select select "8"
select select "2025"
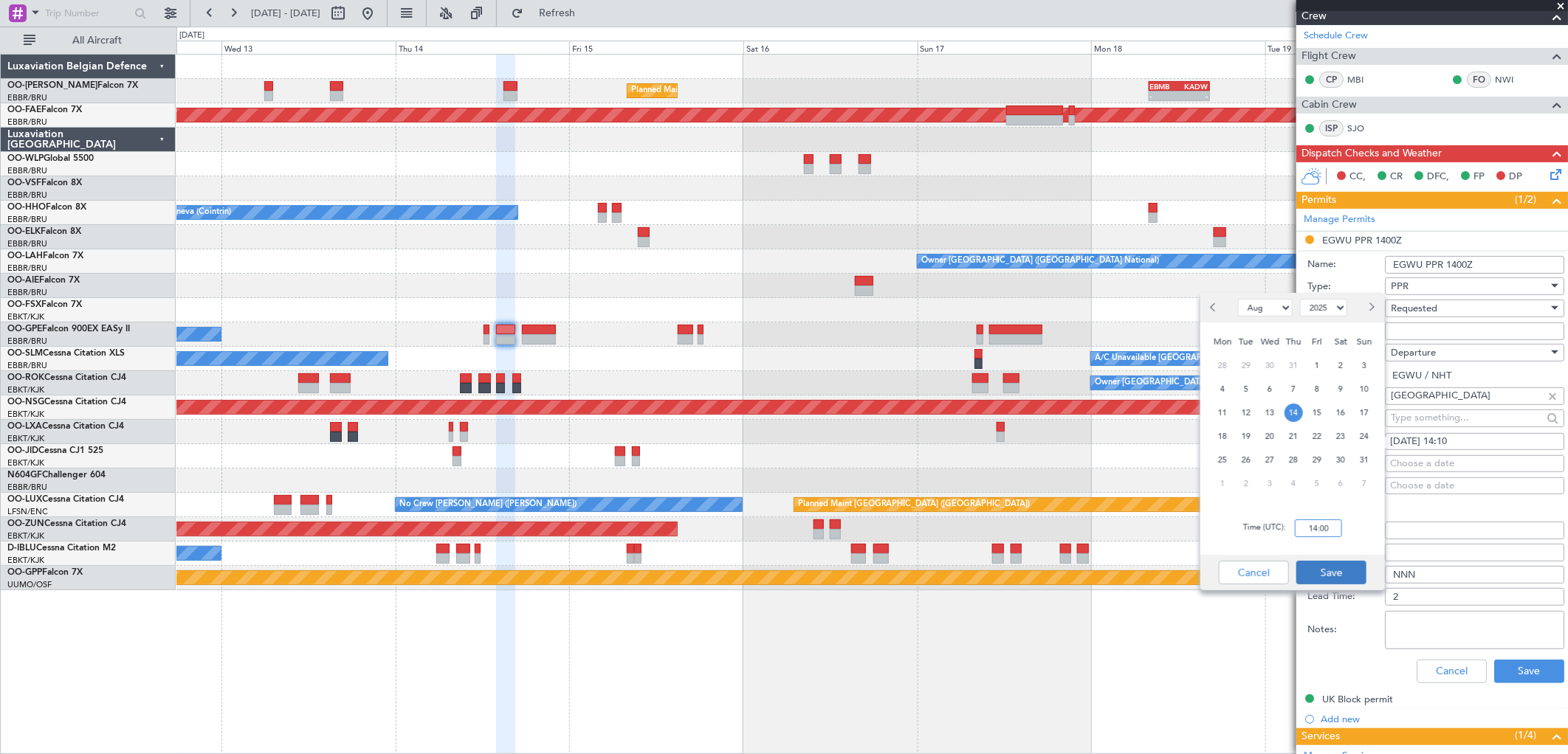
type input "14:00"
click at [1331, 570] on button "Save" at bounding box center [1332, 572] width 70 height 23
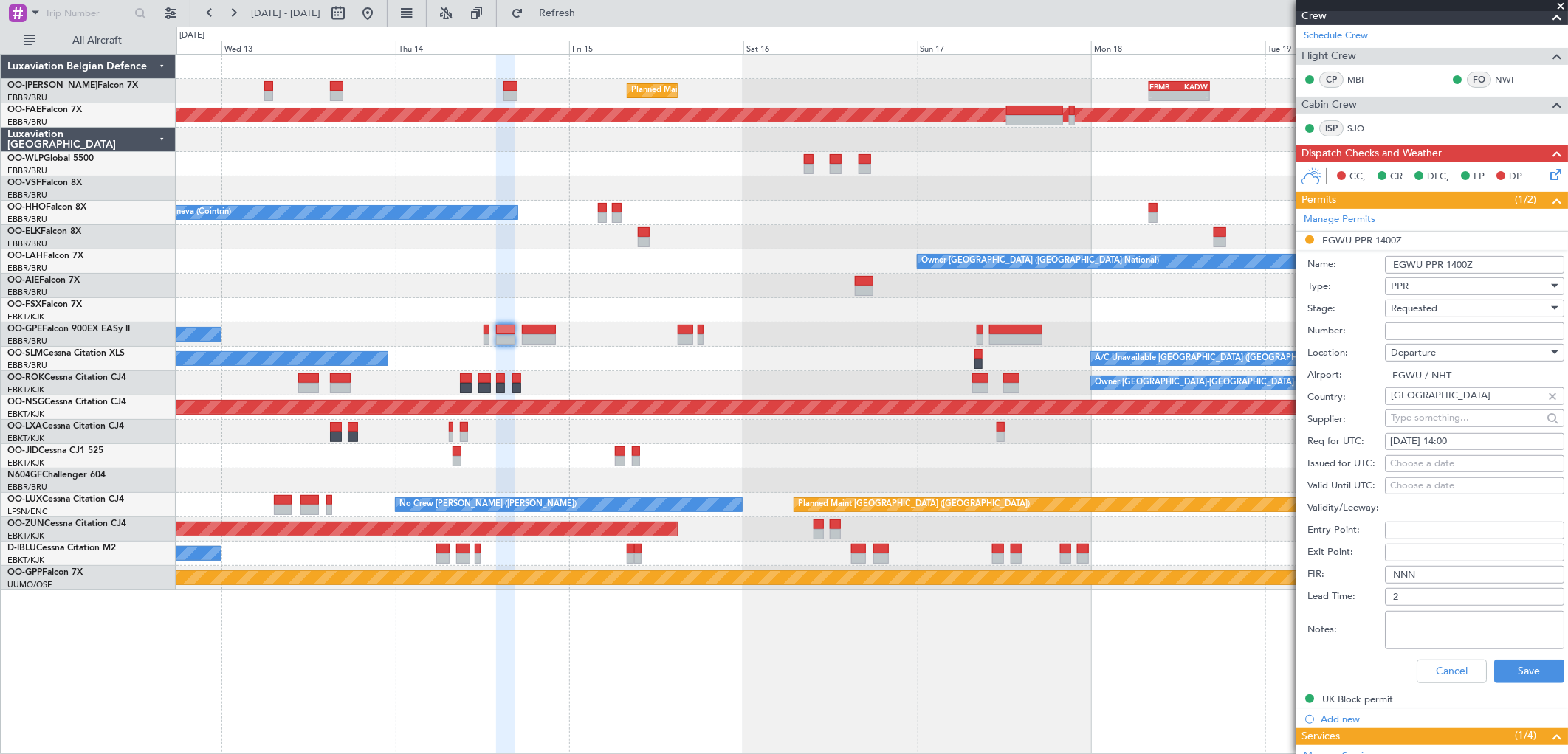
click at [1447, 459] on div "Choose a date" at bounding box center [1475, 464] width 169 height 15
select select "8"
select select "2025"
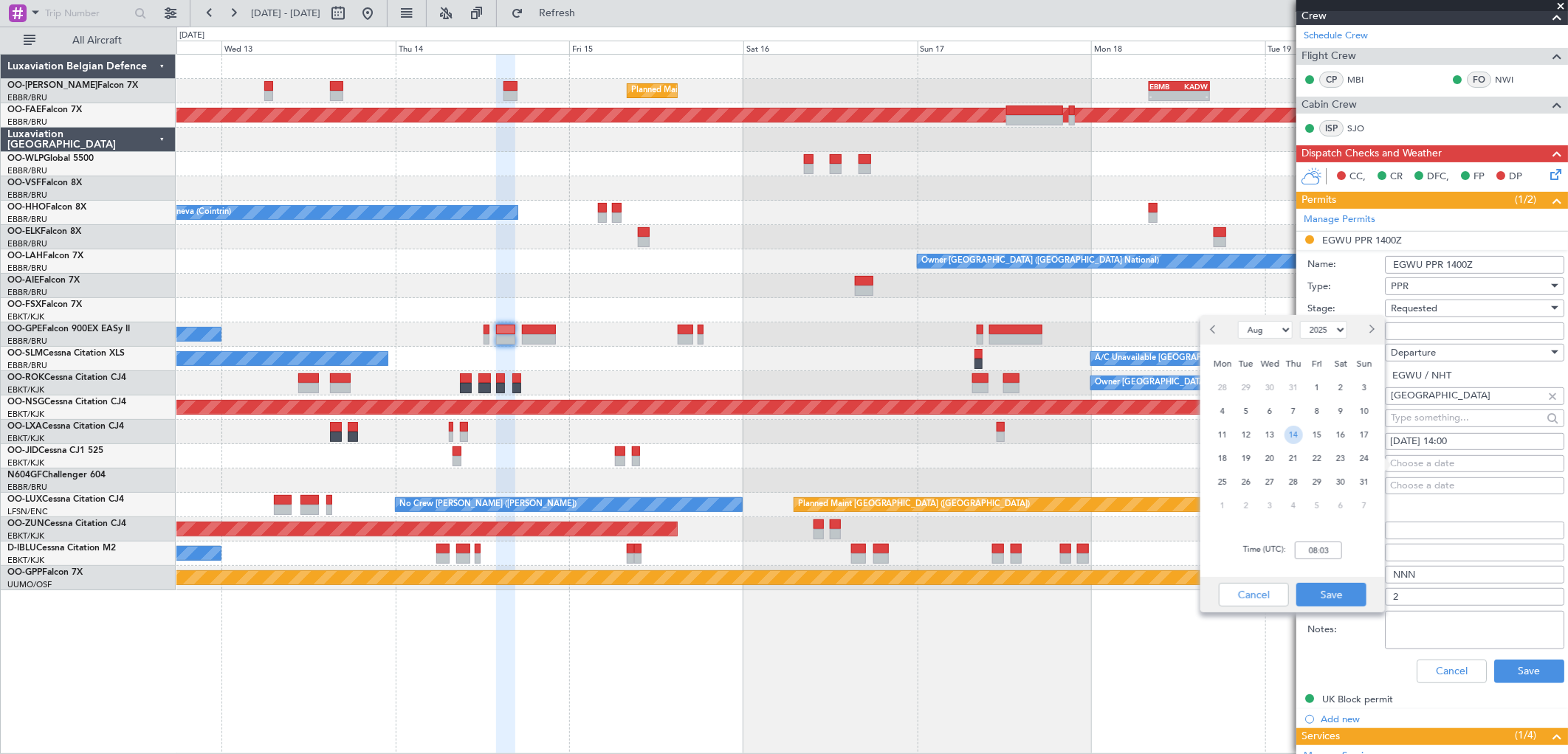
click at [1302, 433] on span "14" at bounding box center [1294, 435] width 19 height 19
click at [1310, 544] on input "00:00" at bounding box center [1318, 550] width 47 height 18
type input "14:10"
click at [1355, 601] on button "Save" at bounding box center [1332, 595] width 70 height 23
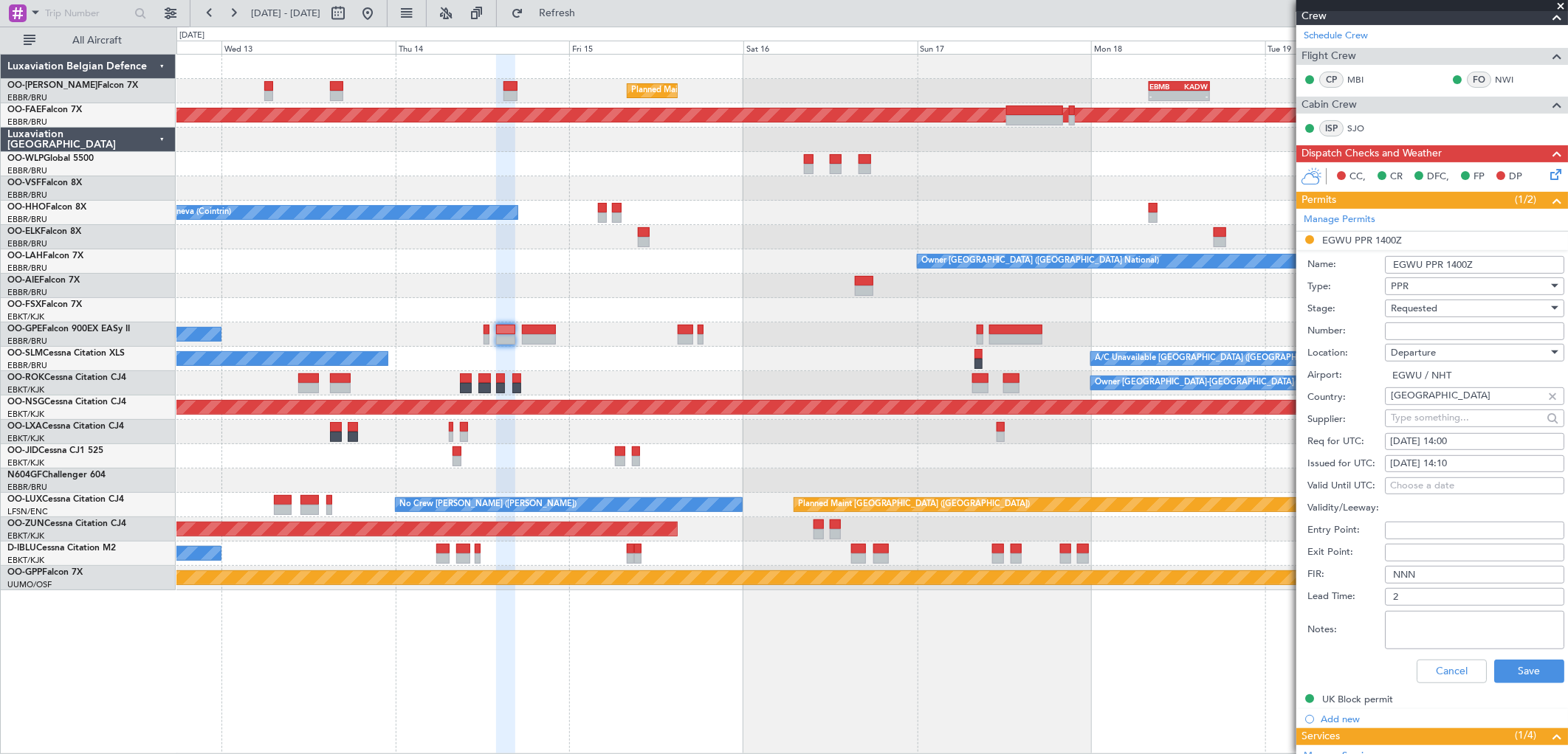
click at [1443, 625] on textarea "Notes:" at bounding box center [1474, 630] width 179 height 38
type textarea "+-15min slottollerance"
click at [1508, 671] on button "Save" at bounding box center [1530, 671] width 70 height 23
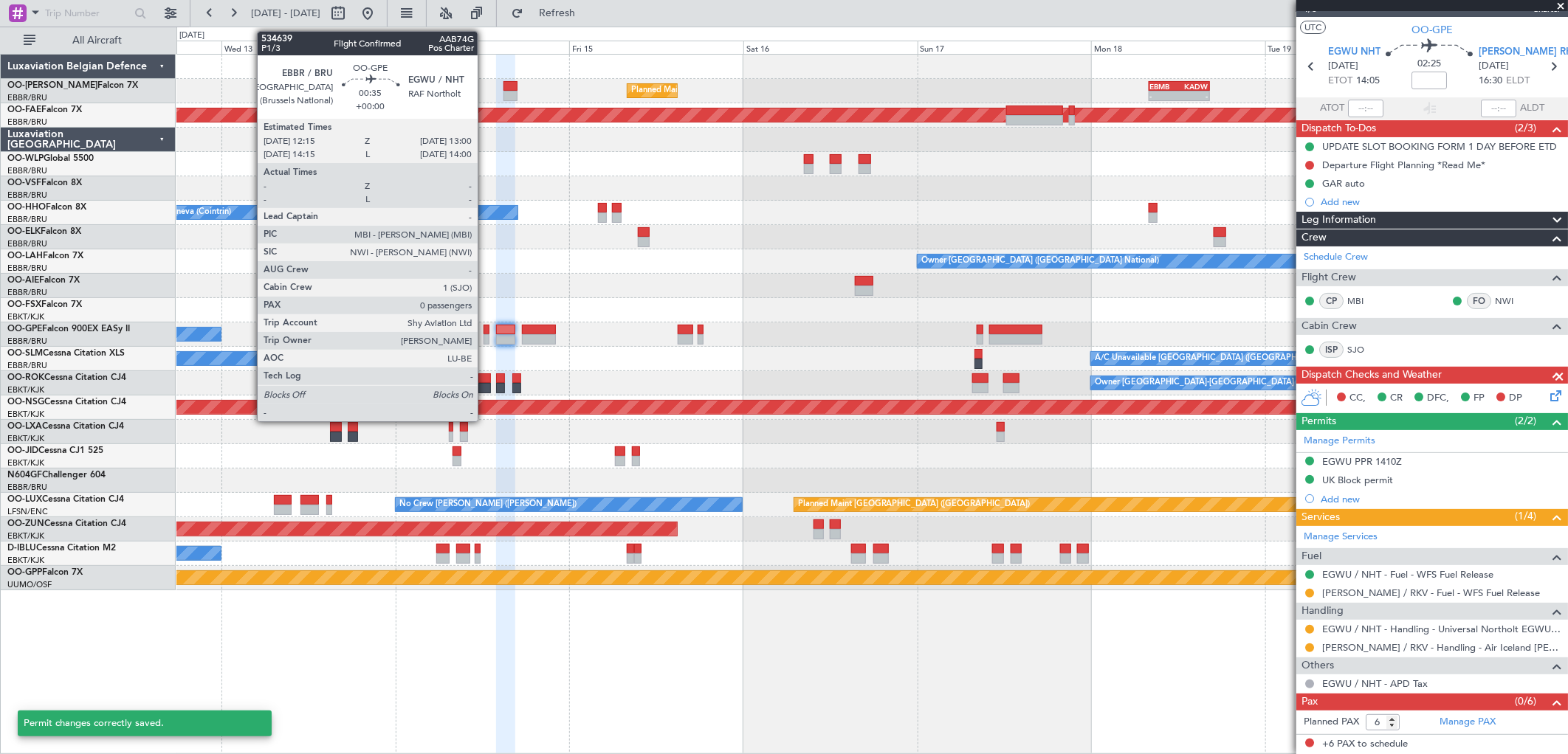
scroll to position [23, 0]
click at [485, 336] on div at bounding box center [486, 339] width 6 height 10
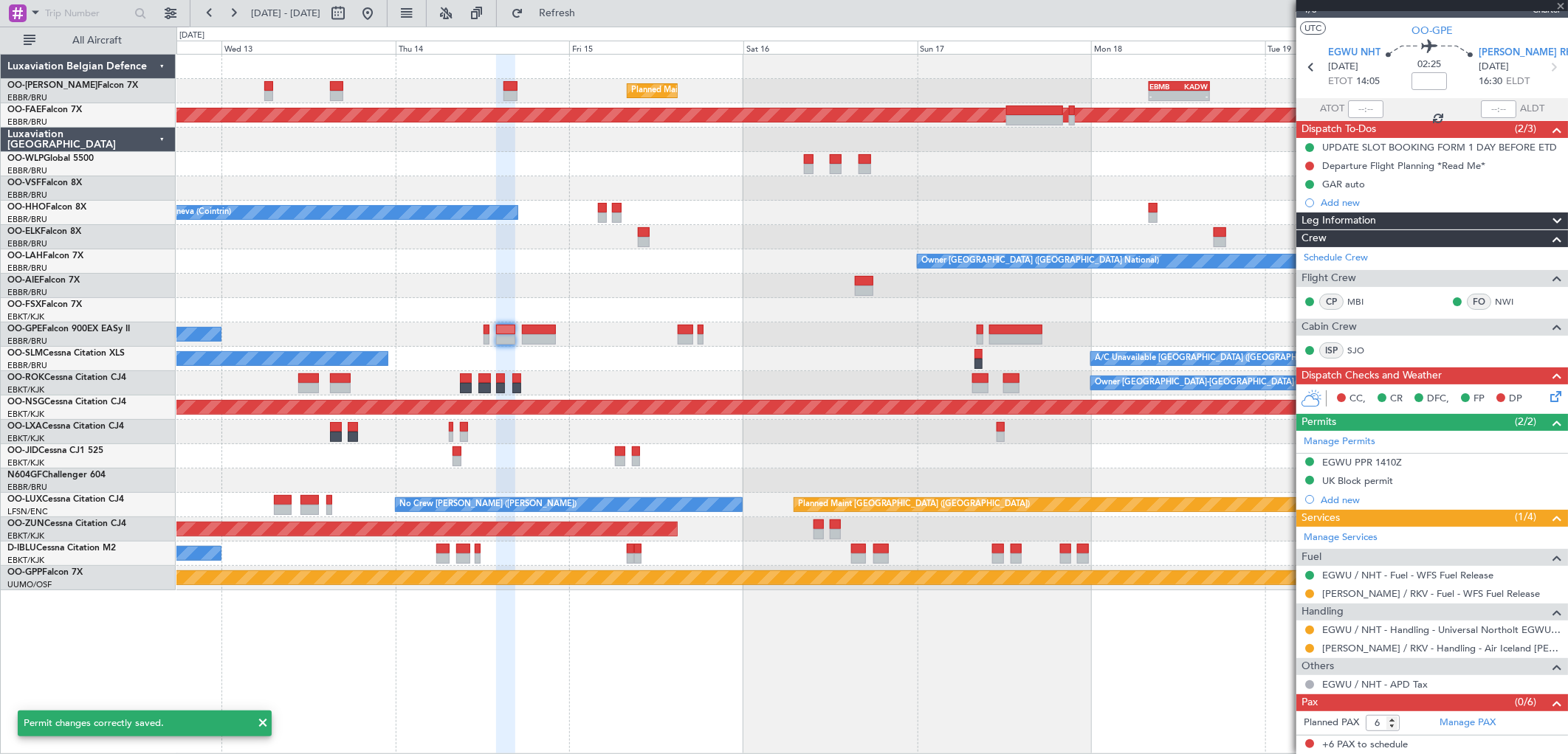
type input "0"
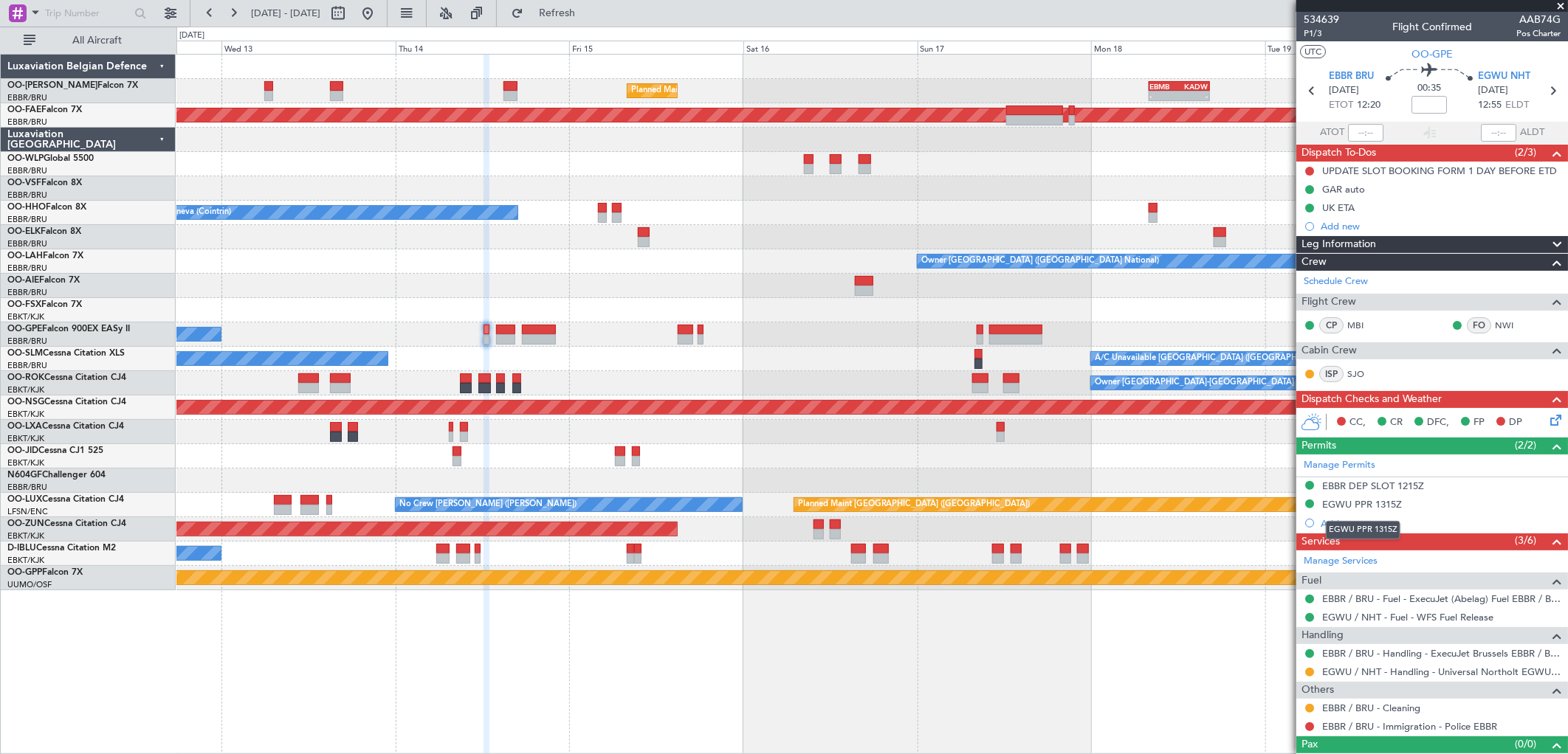
click at [1383, 504] on div "EGWU PPR 1315Z" at bounding box center [1362, 504] width 80 height 12
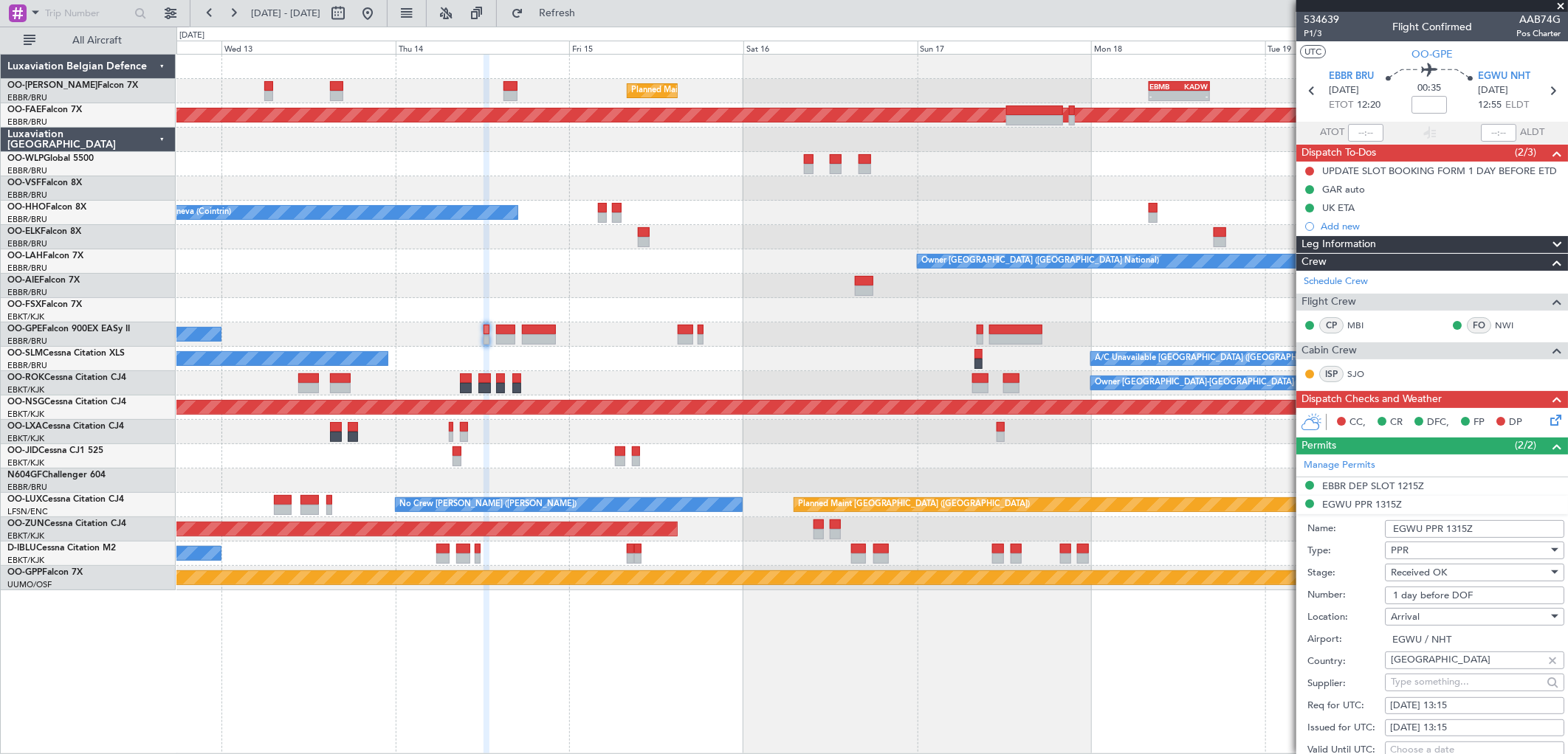
scroll to position [82, 0]
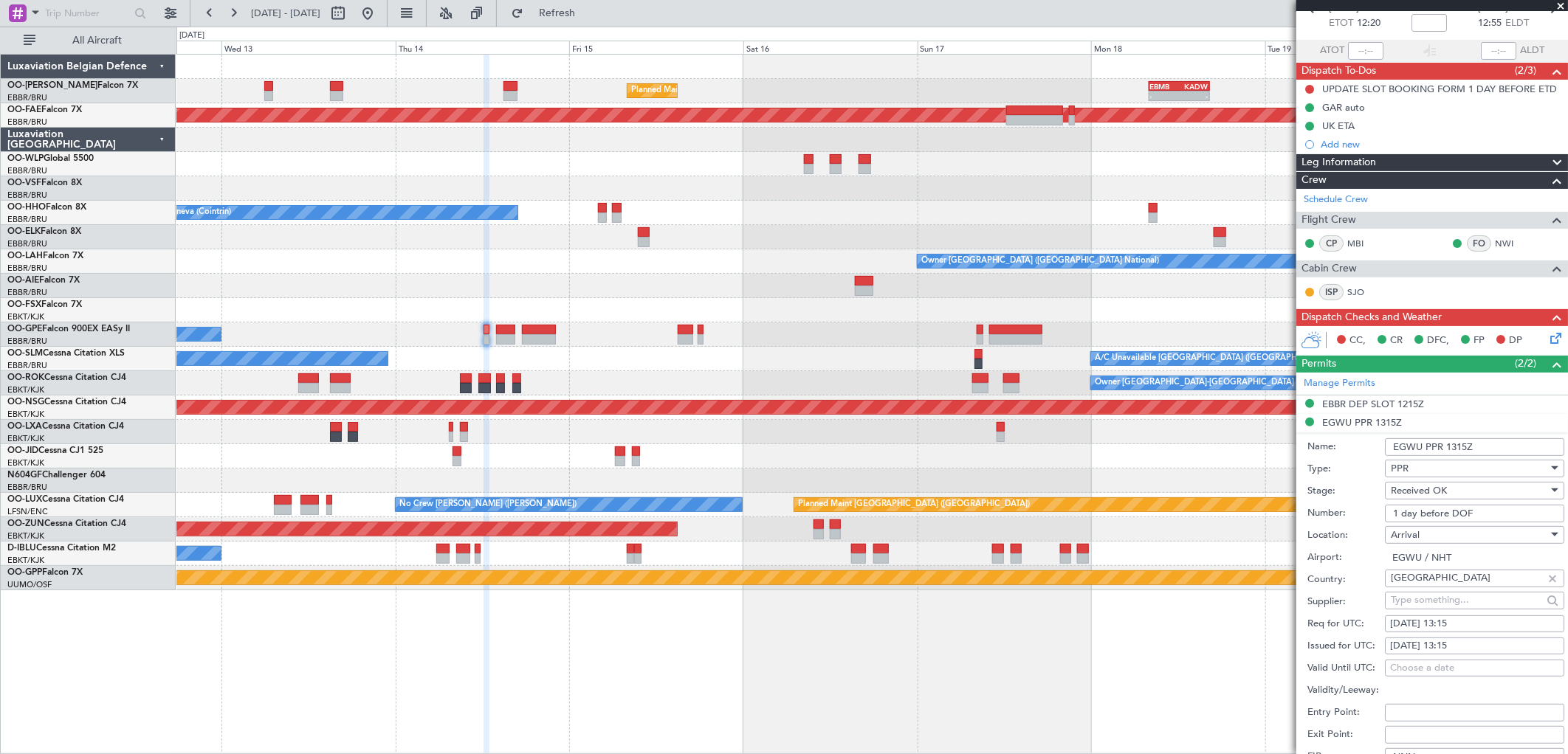
click at [1478, 620] on div "14/08/2025 13:15" at bounding box center [1475, 625] width 169 height 15
select select "8"
select select "2025"
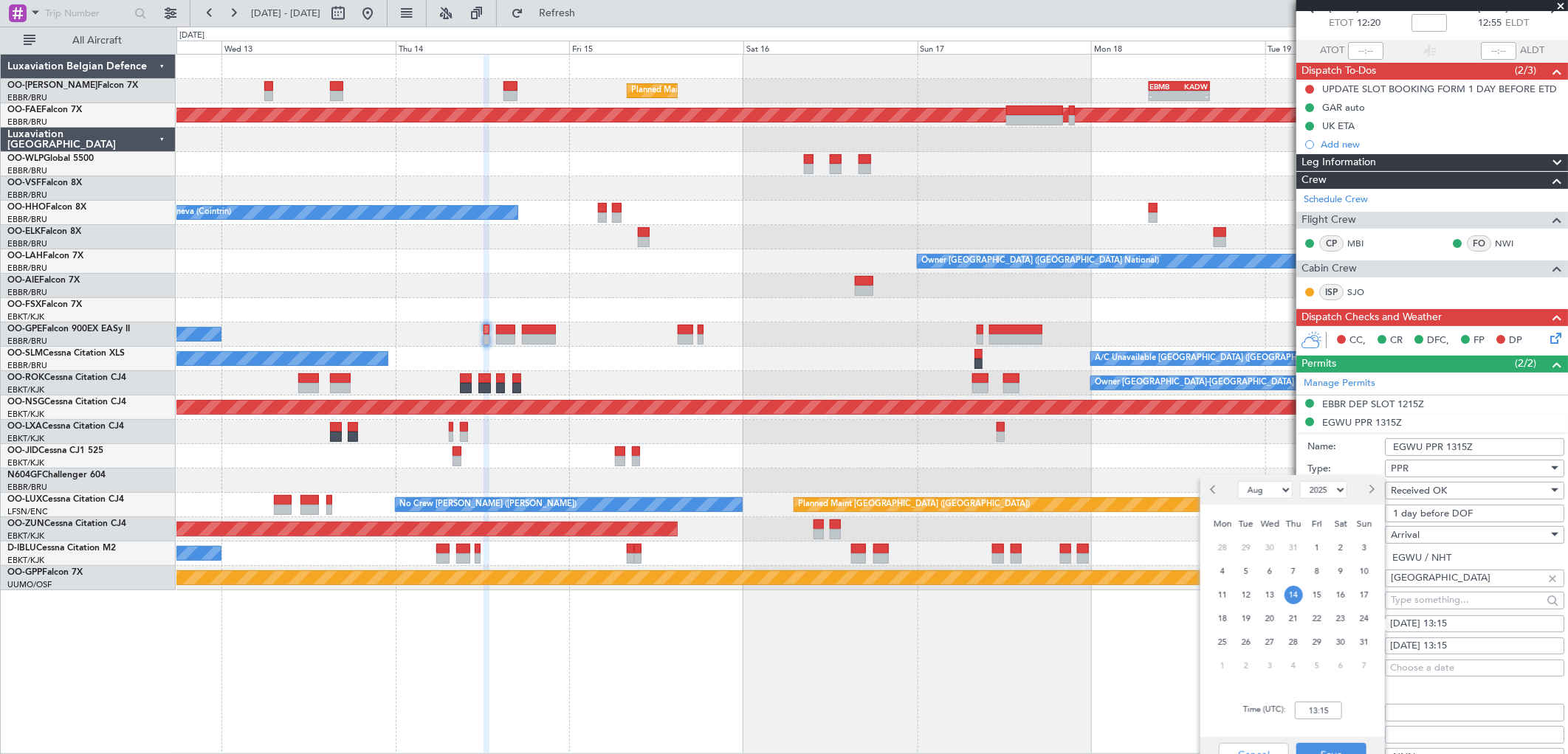
click at [1323, 698] on div "Time (UTC): 13:15" at bounding box center [1293, 711] width 185 height 53
click at [1330, 711] on input "13:15" at bounding box center [1318, 710] width 47 height 18
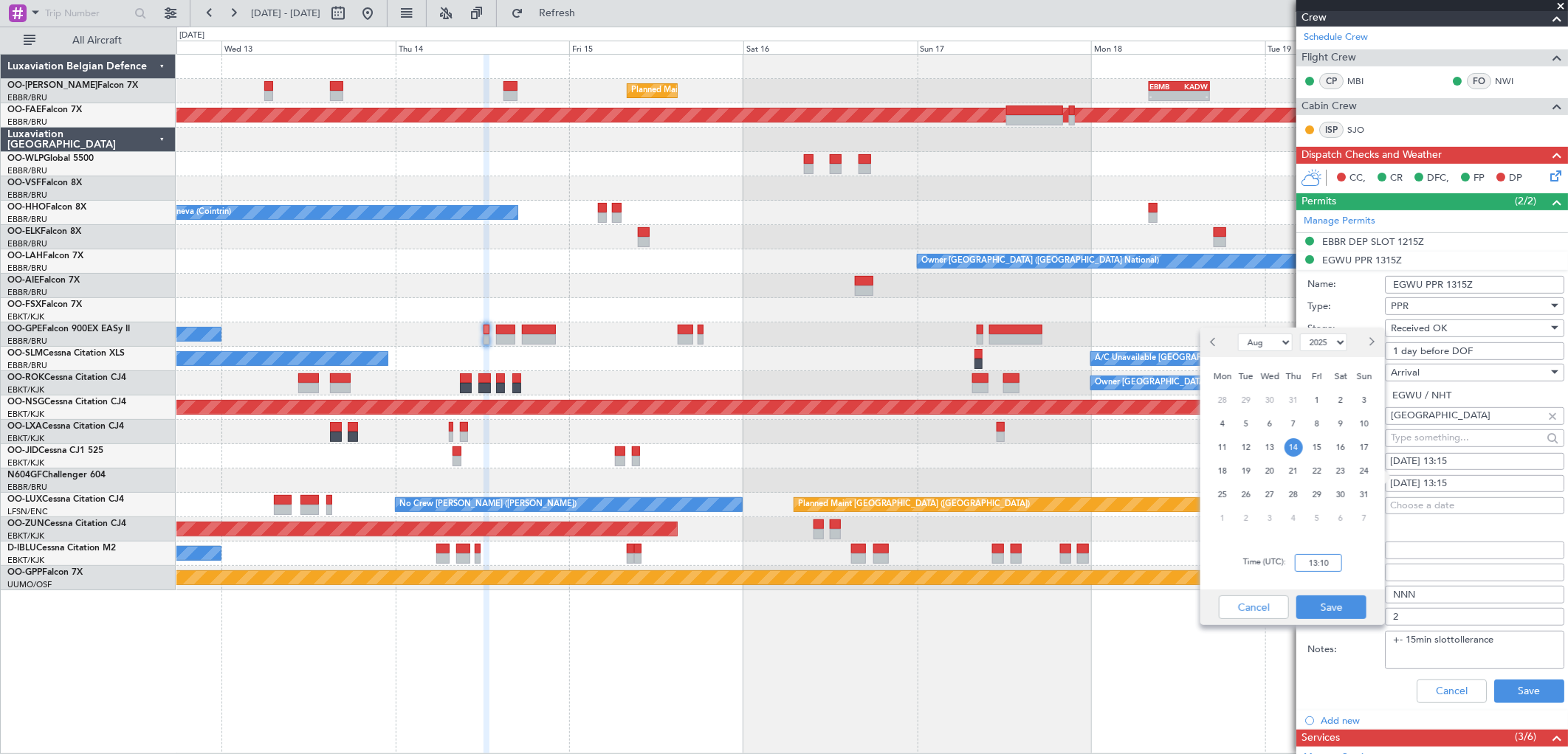
scroll to position [246, 0]
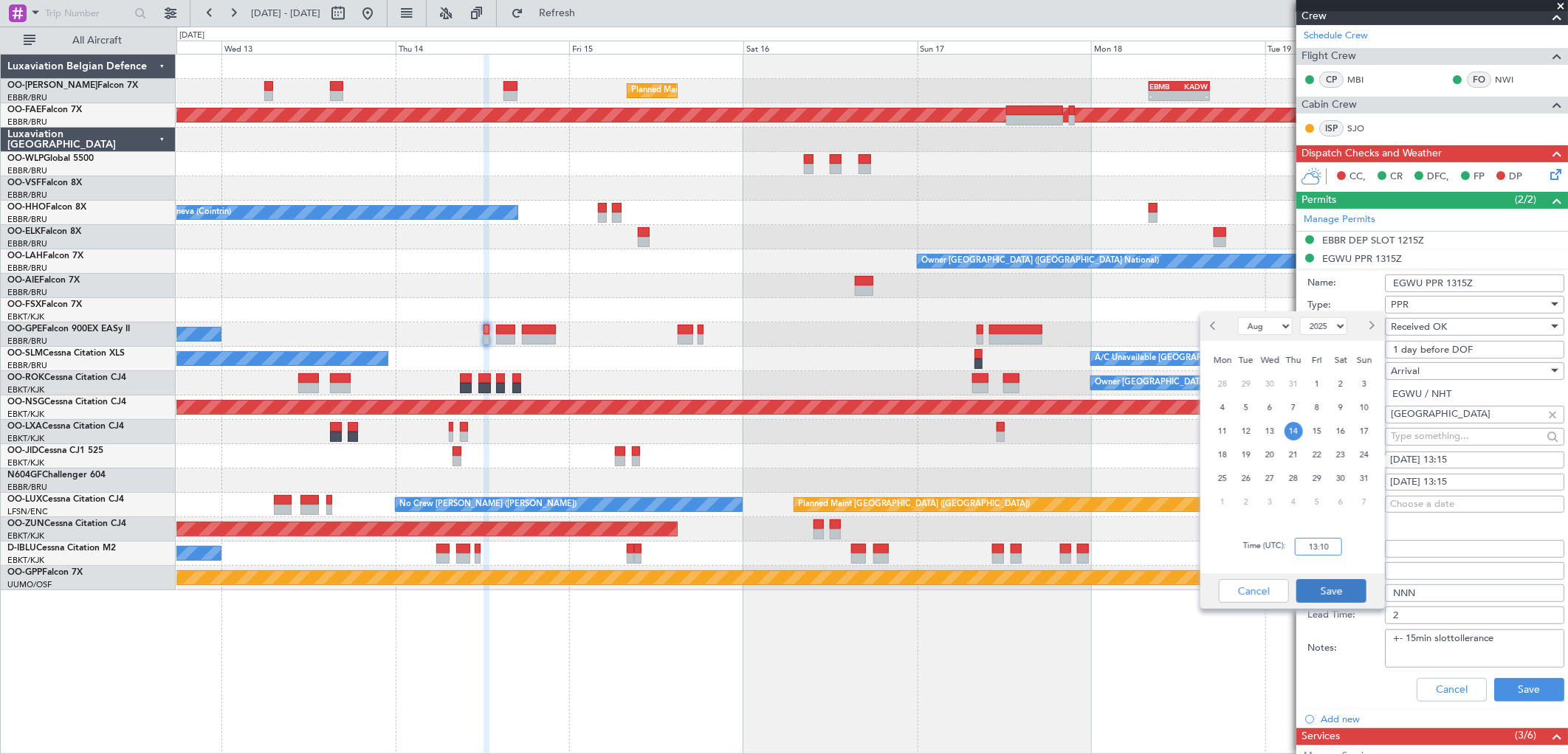
type input "13:10"
click at [1336, 587] on button "Save" at bounding box center [1332, 591] width 70 height 23
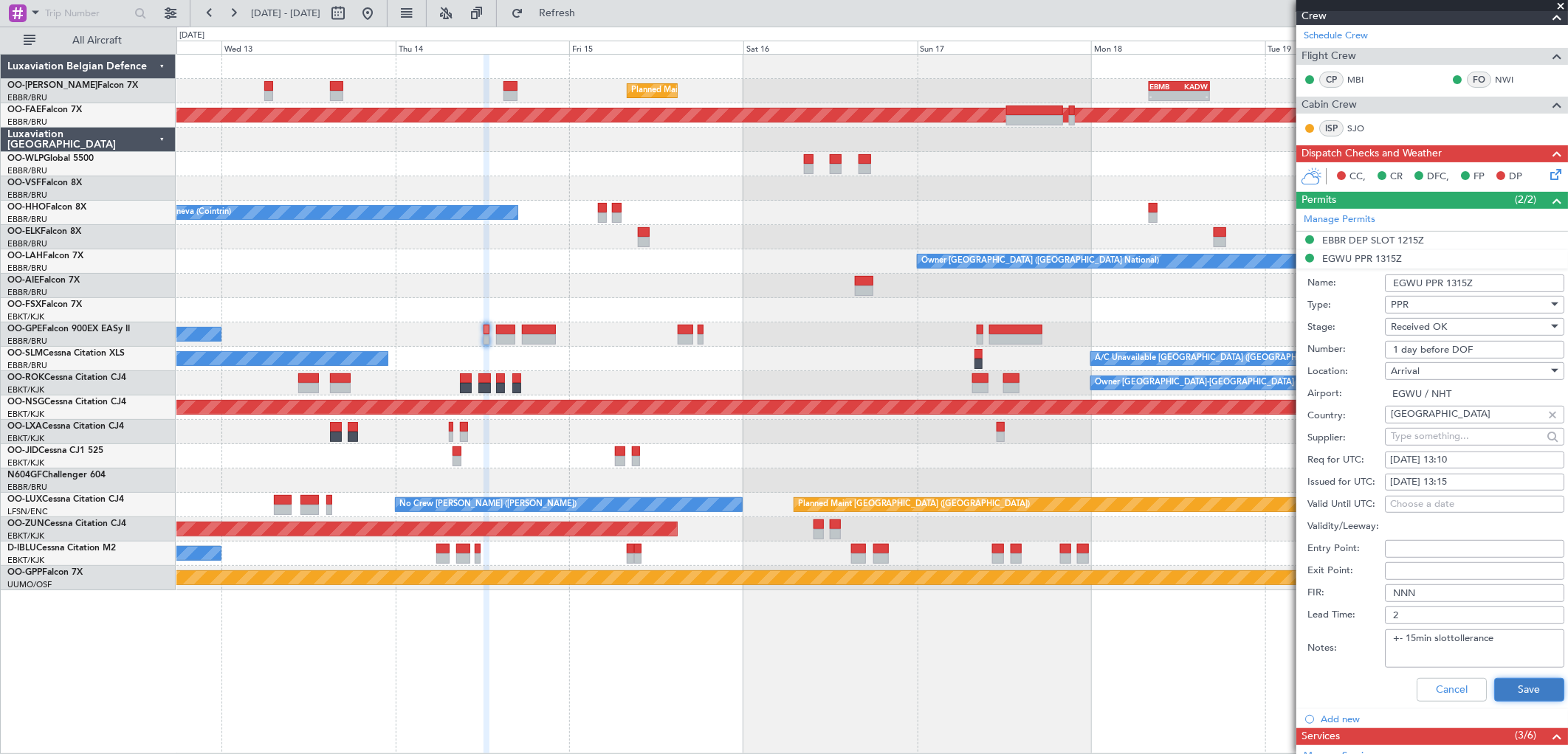
click at [1515, 683] on button "Save" at bounding box center [1530, 689] width 70 height 23
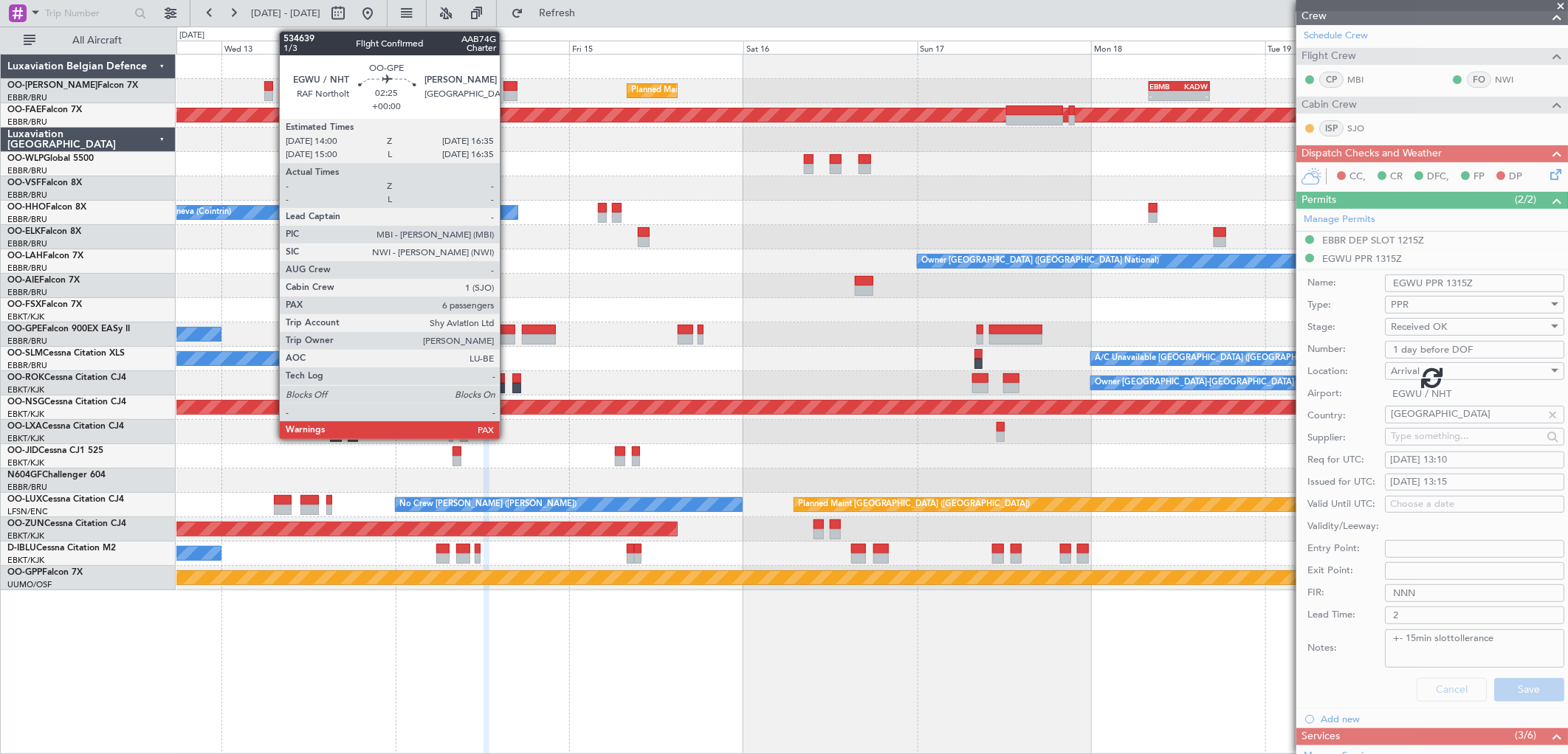
click at [508, 328] on div at bounding box center [506, 329] width 19 height 10
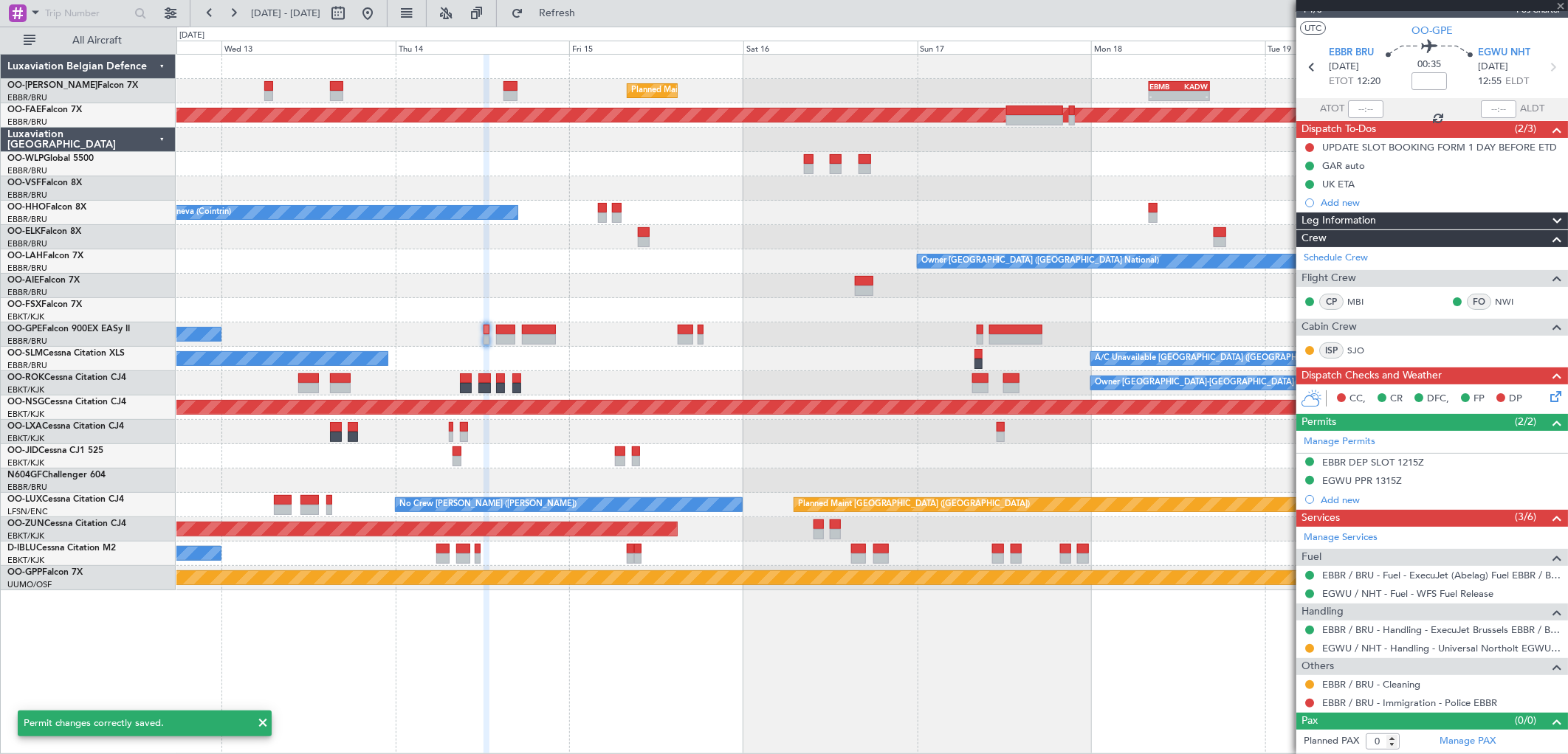
type input "6"
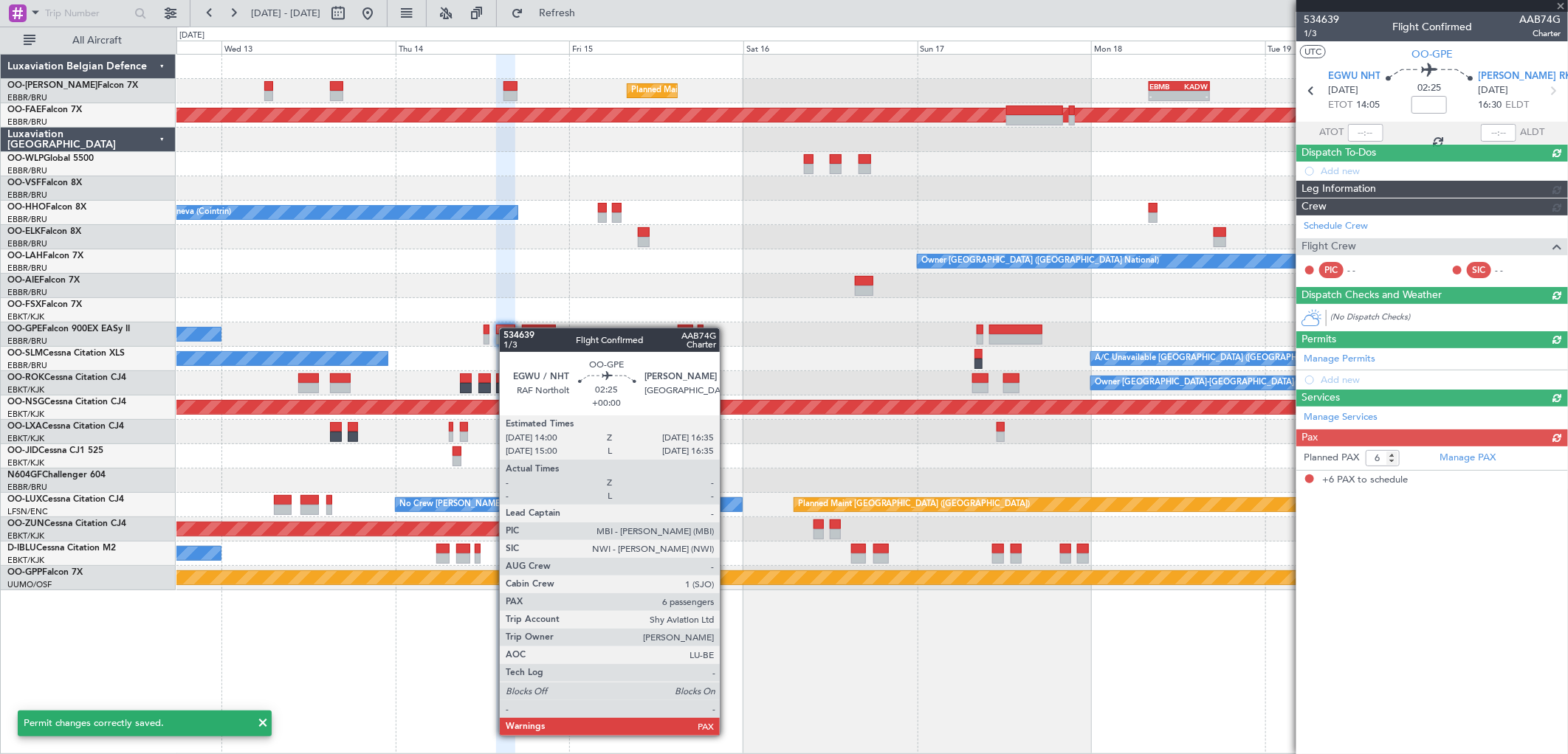
scroll to position [0, 0]
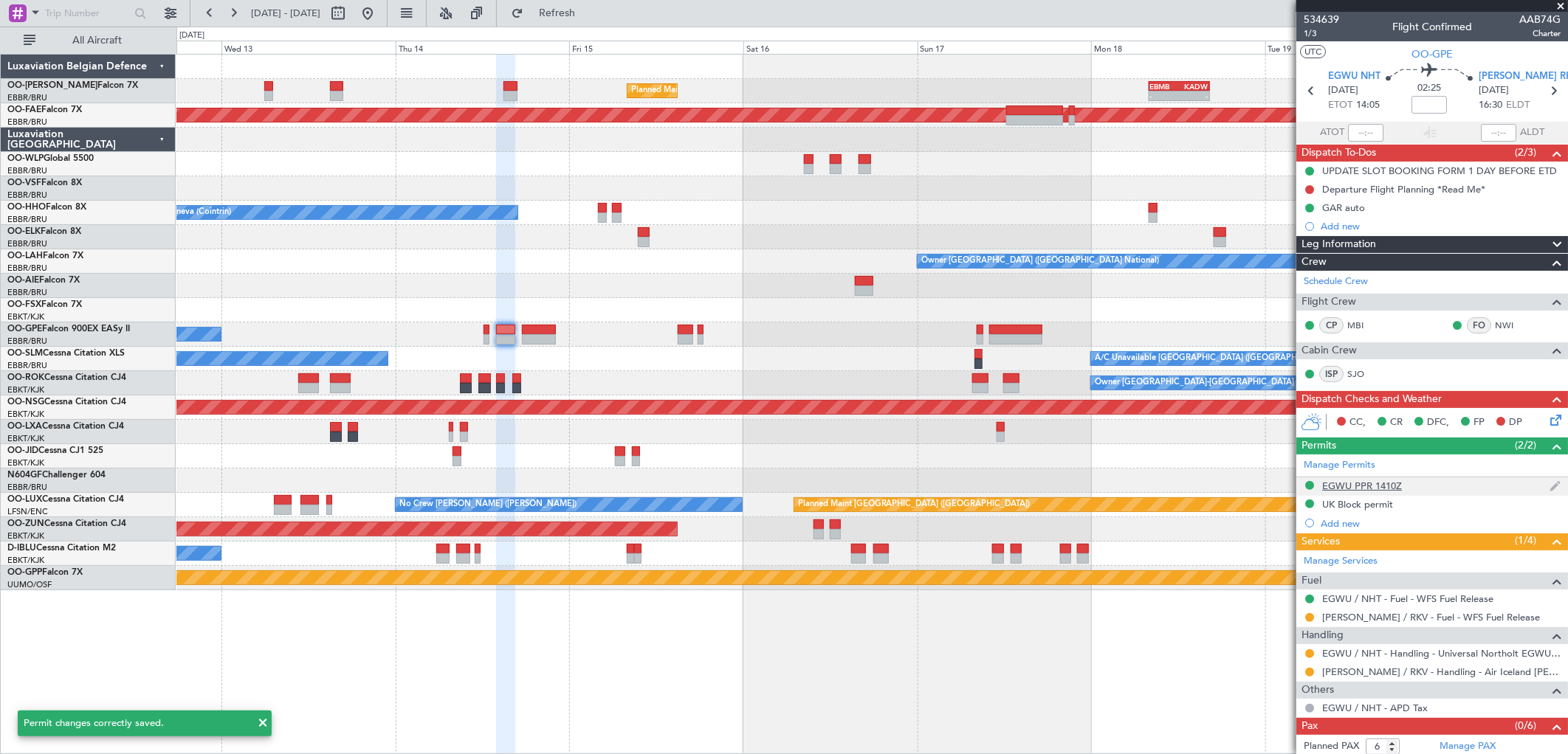
click at [1354, 490] on div "EGWU PPR 1410Z" at bounding box center [1362, 486] width 80 height 12
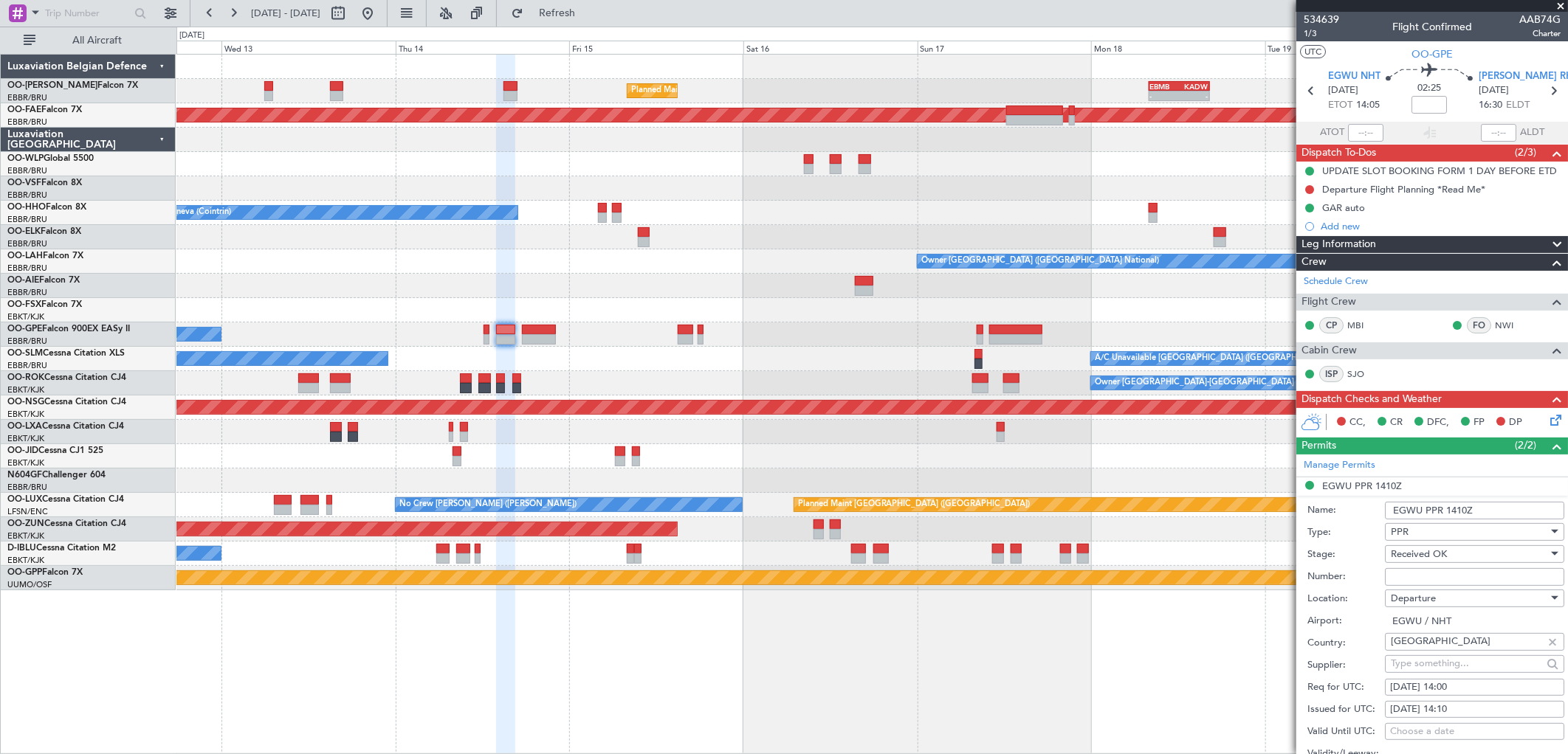
click at [1414, 572] on input "Number:" at bounding box center [1474, 577] width 179 height 18
type input "1 day before DOF"
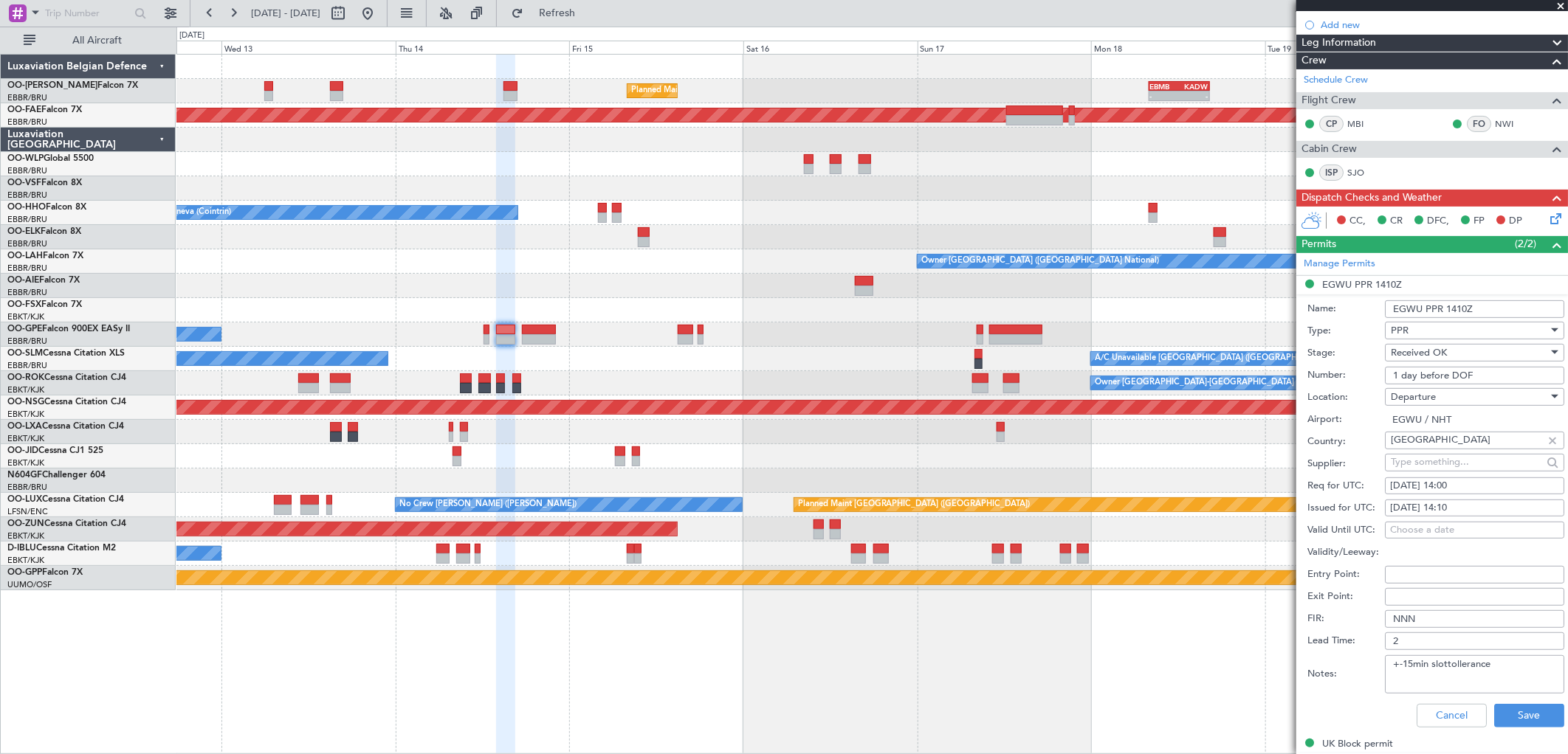
scroll to position [164, 0]
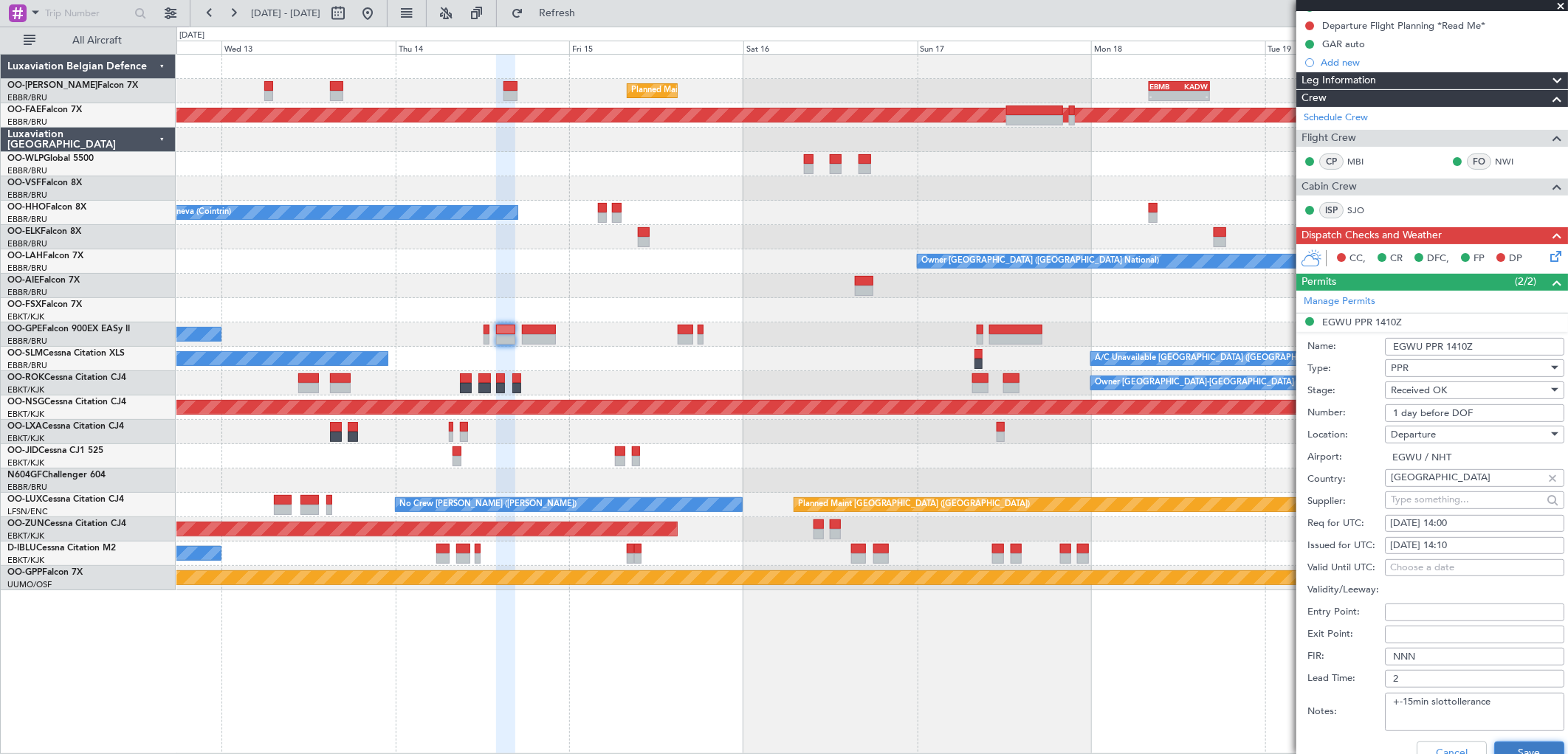
click at [1513, 746] on button "Save" at bounding box center [1530, 753] width 70 height 23
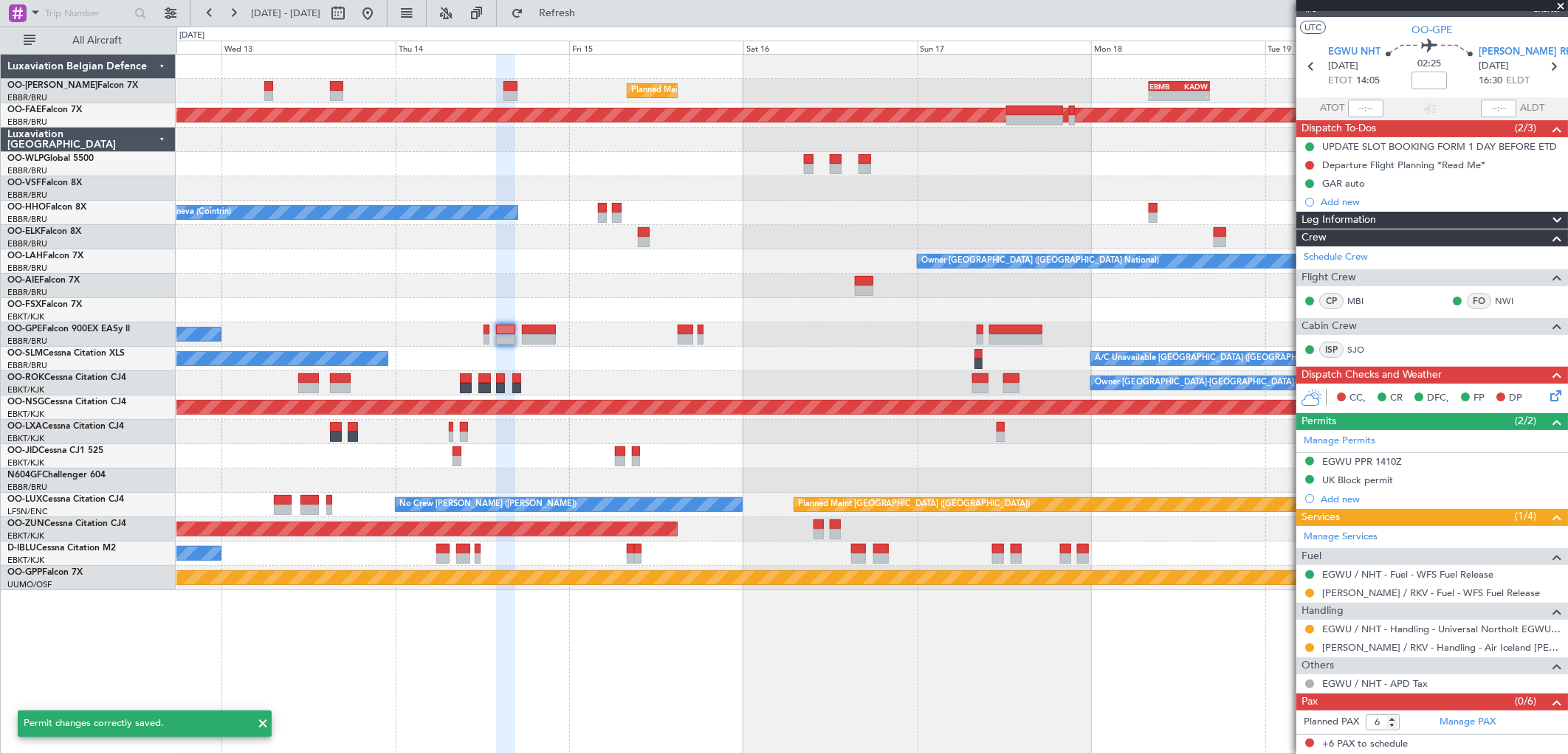
scroll to position [23, 0]
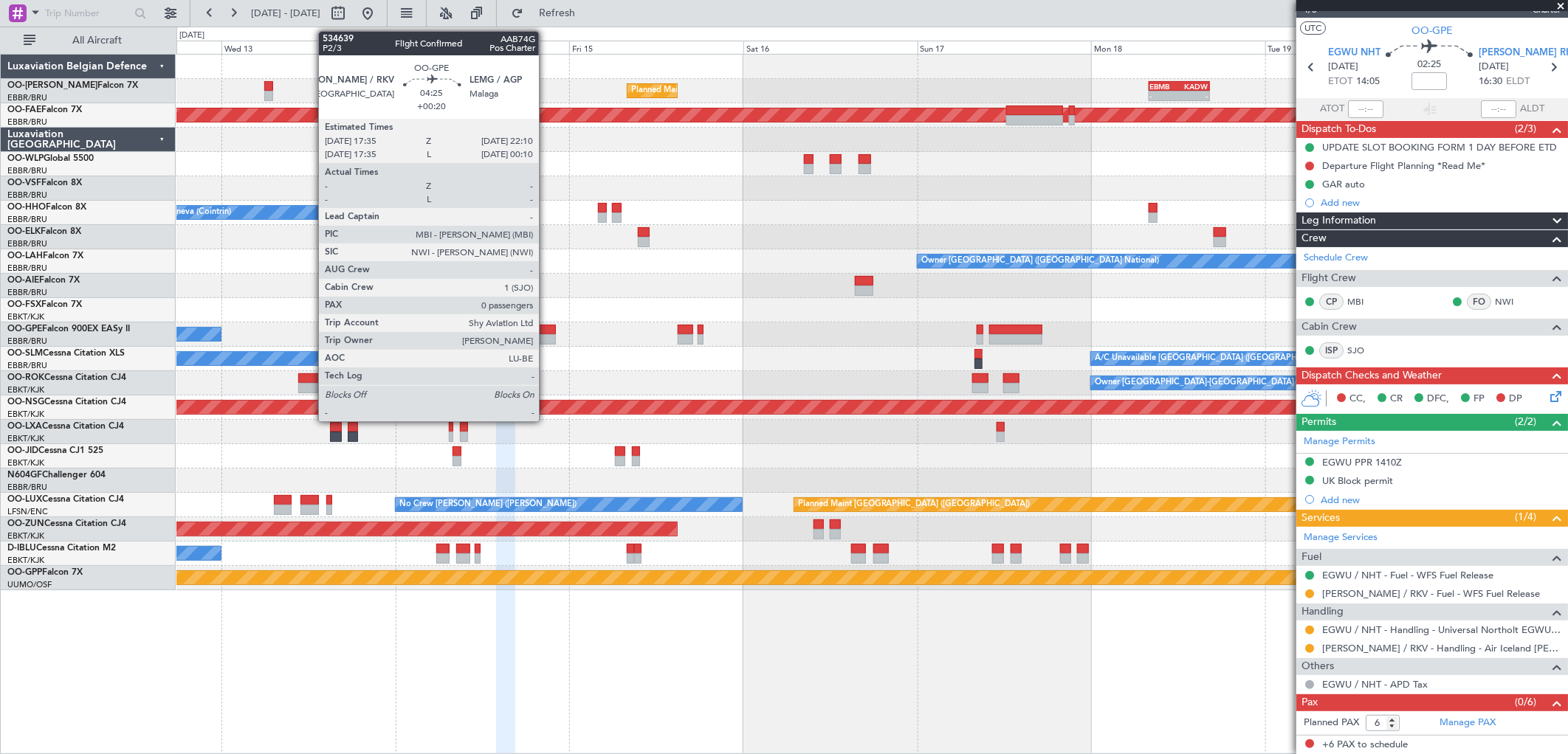
click at [546, 335] on div at bounding box center [538, 339] width 33 height 10
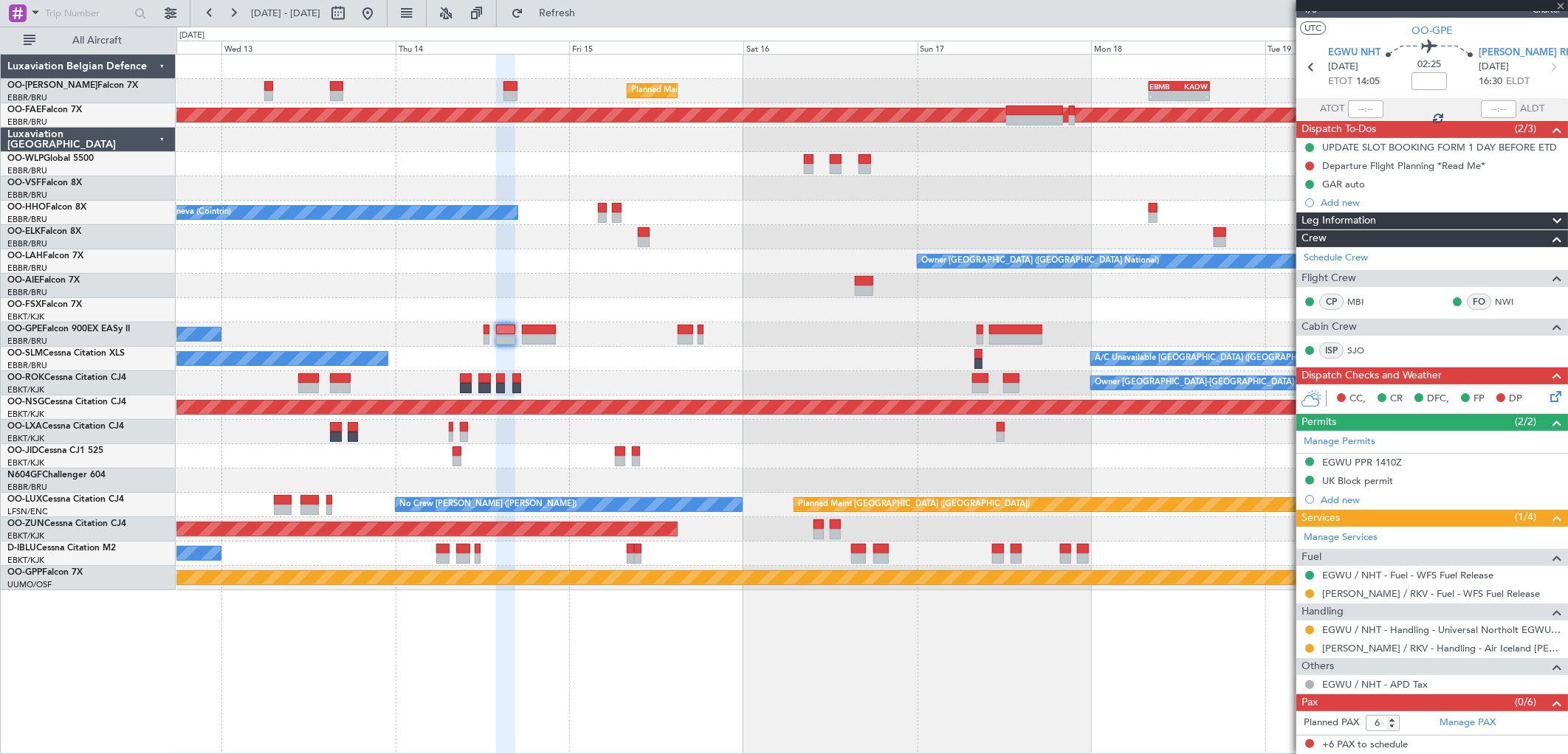
type input "+00:20"
type input "0"
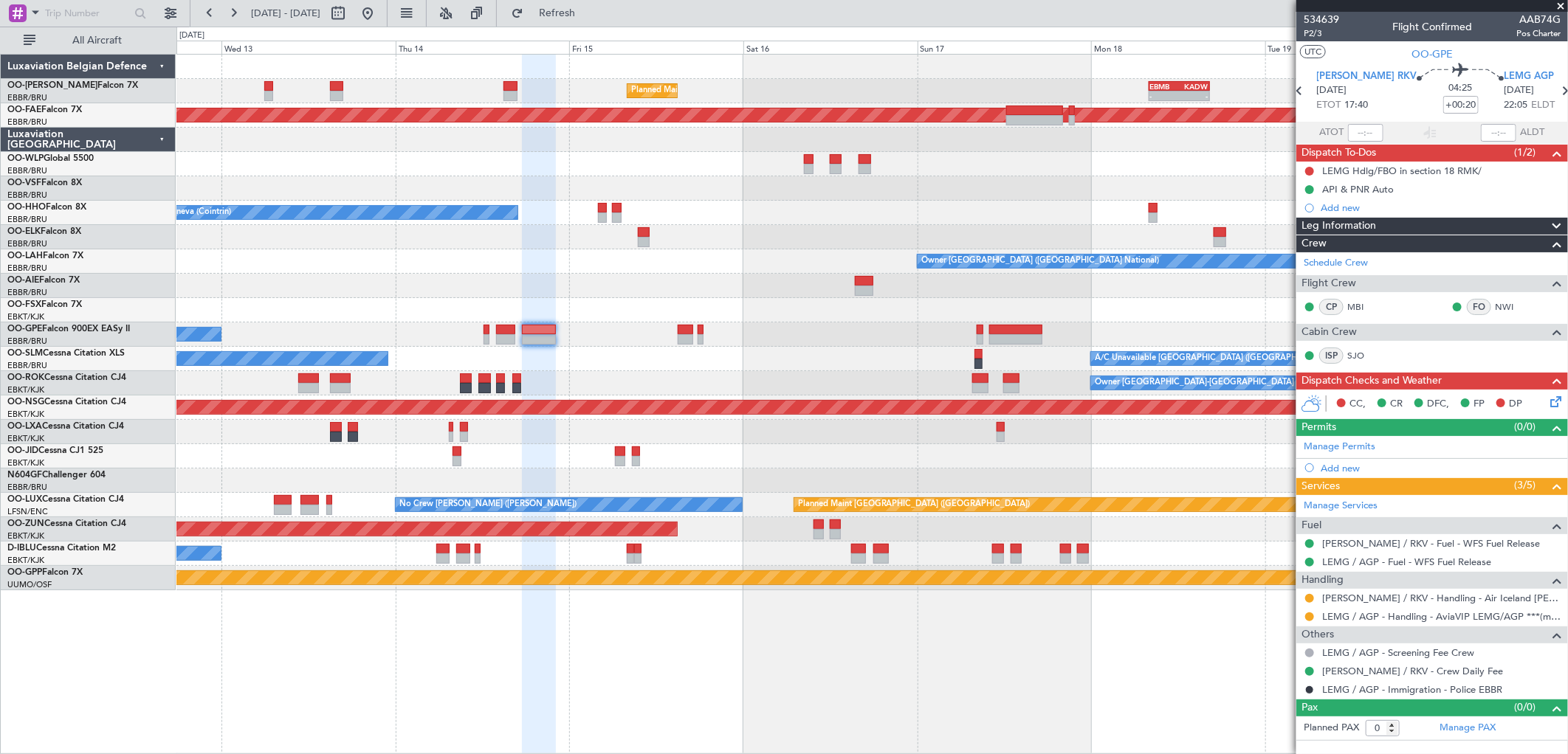
click at [1340, 474] on div "Add new" at bounding box center [1441, 468] width 240 height 12
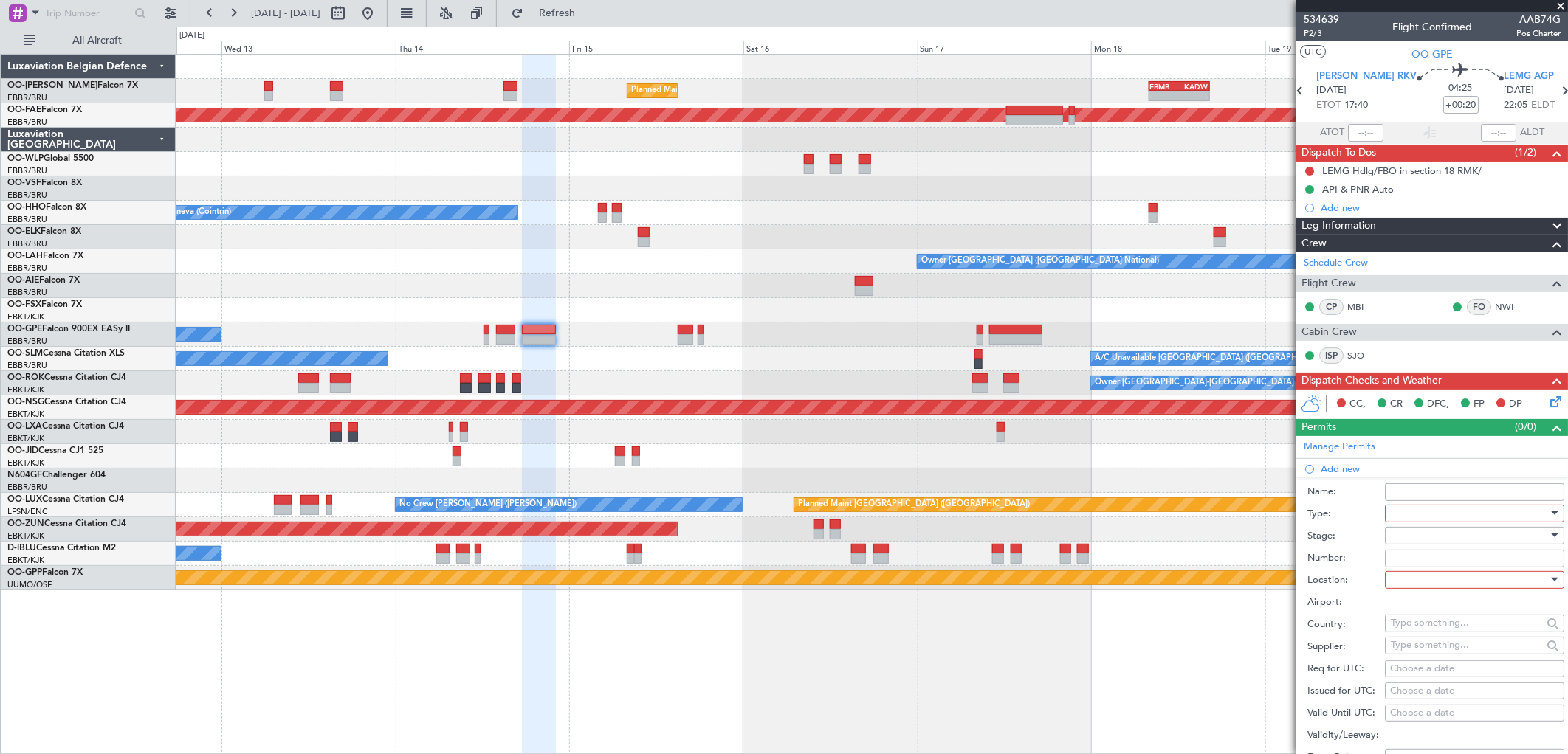
click at [1404, 513] on div at bounding box center [1470, 514] width 158 height 23
click at [1411, 655] on span "Slot" at bounding box center [1469, 654] width 154 height 23
click at [1412, 535] on div at bounding box center [1470, 536] width 158 height 23
click at [1418, 577] on span "Denied" at bounding box center [1469, 566] width 154 height 23
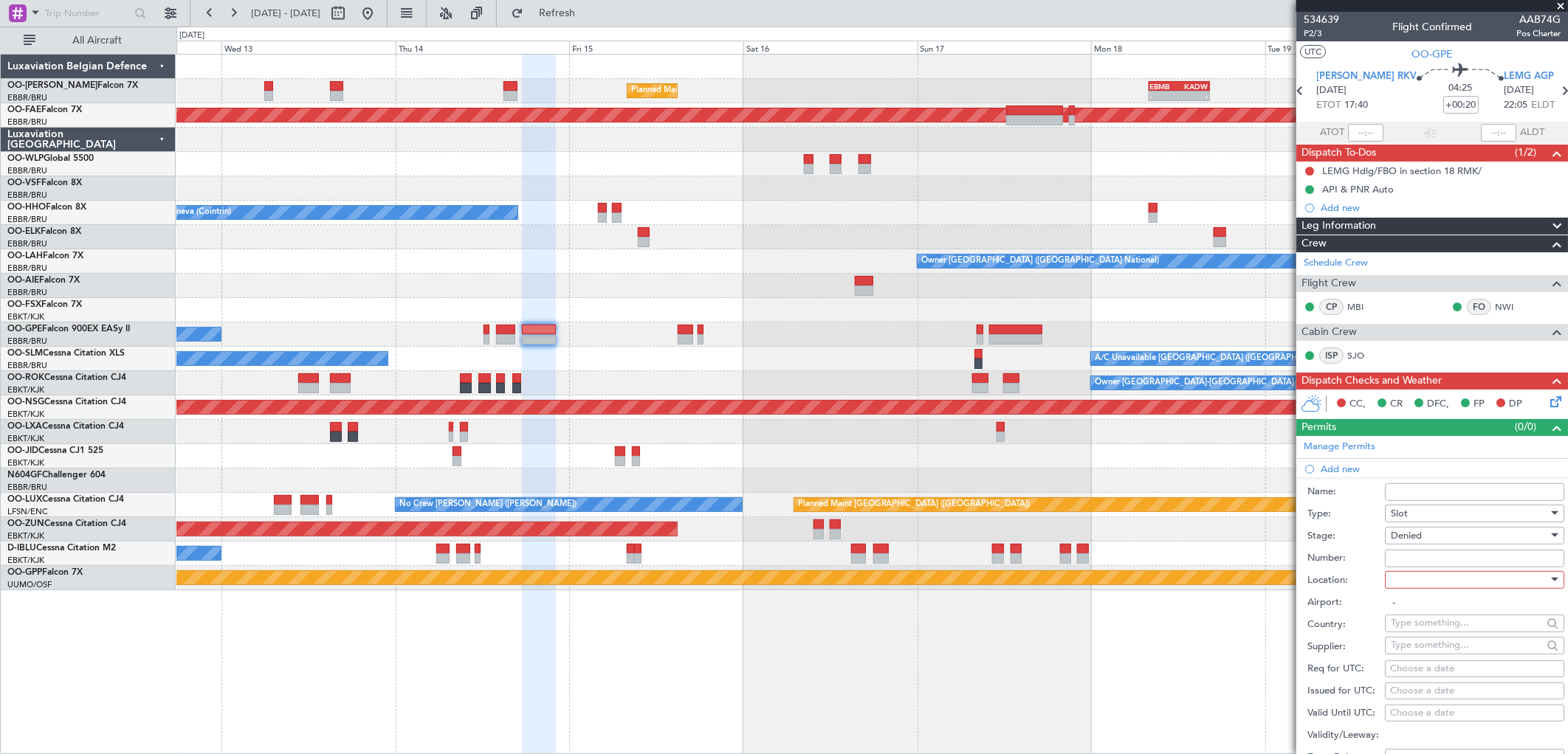
click at [1410, 566] on input "Number:" at bounding box center [1474, 558] width 179 height 18
click at [1420, 586] on div at bounding box center [1470, 581] width 158 height 23
click at [1422, 660] on span "Arrival" at bounding box center [1469, 655] width 154 height 23
type input "LEMG / AGP"
click at [1408, 667] on div "Choose a date" at bounding box center [1475, 670] width 169 height 15
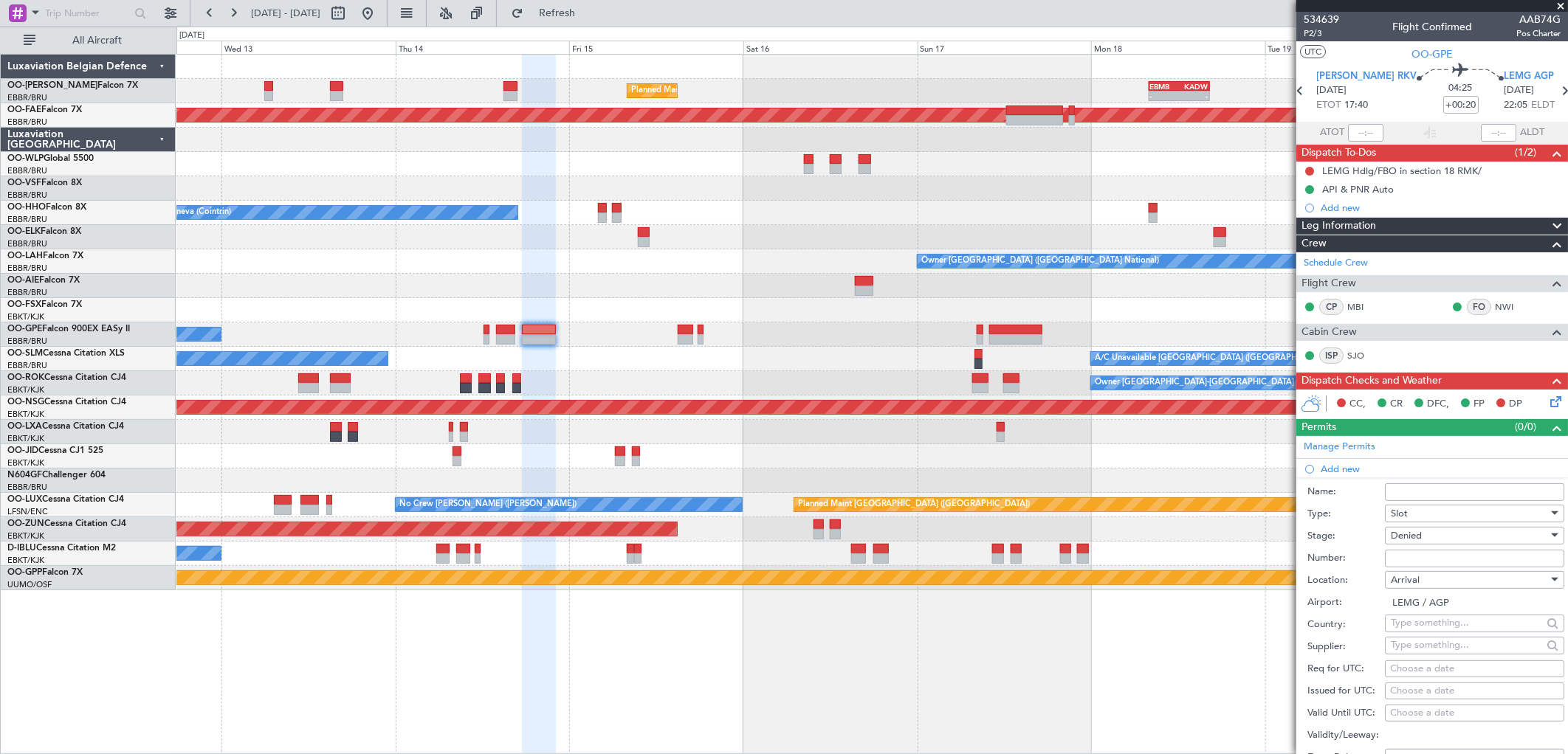
select select "8"
select select "2025"
click at [1295, 635] on span "14" at bounding box center [1294, 641] width 19 height 19
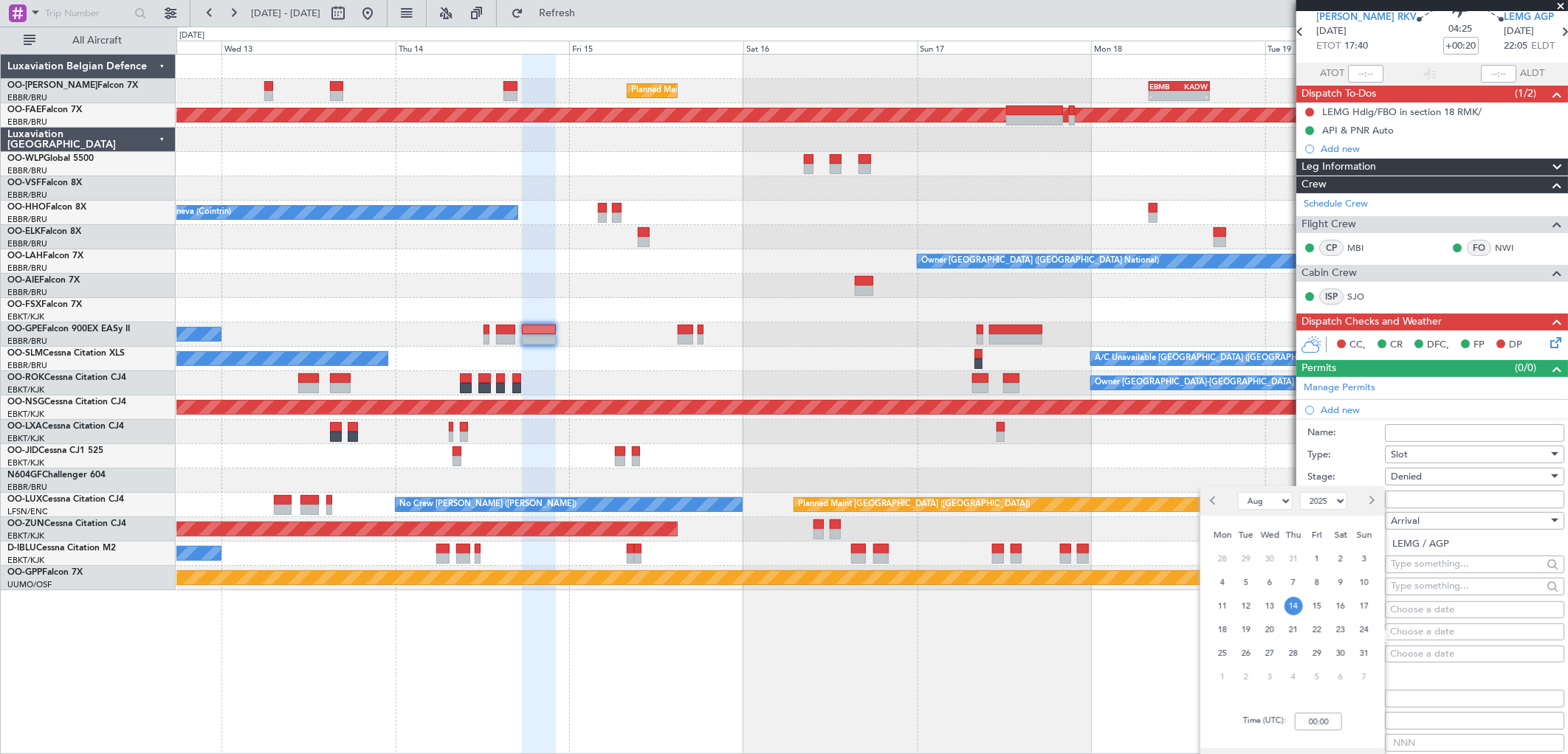
scroll to position [82, 0]
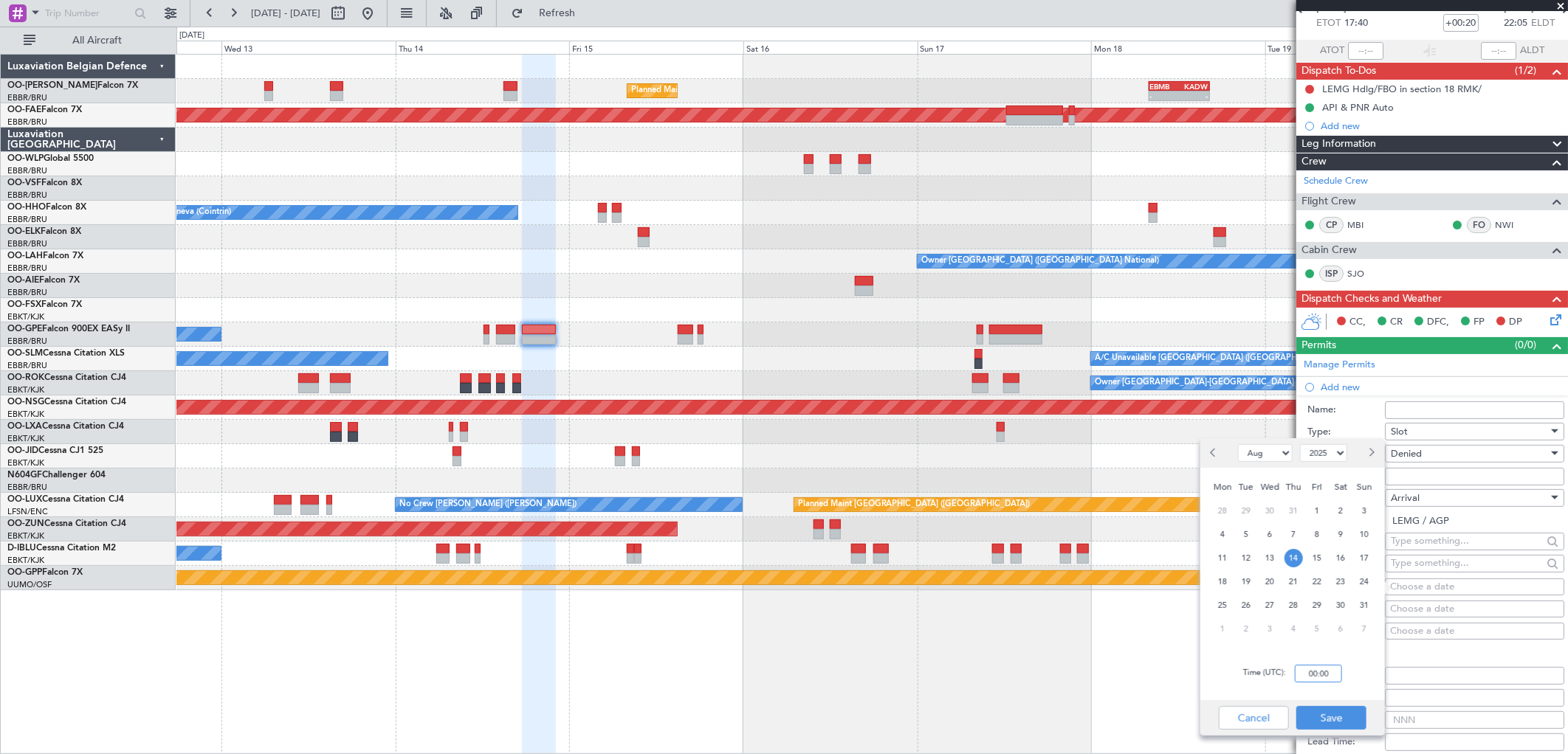
click at [1332, 672] on input "00:00" at bounding box center [1318, 673] width 47 height 18
type input "22:10"
click at [1340, 720] on button "Save" at bounding box center [1332, 717] width 70 height 23
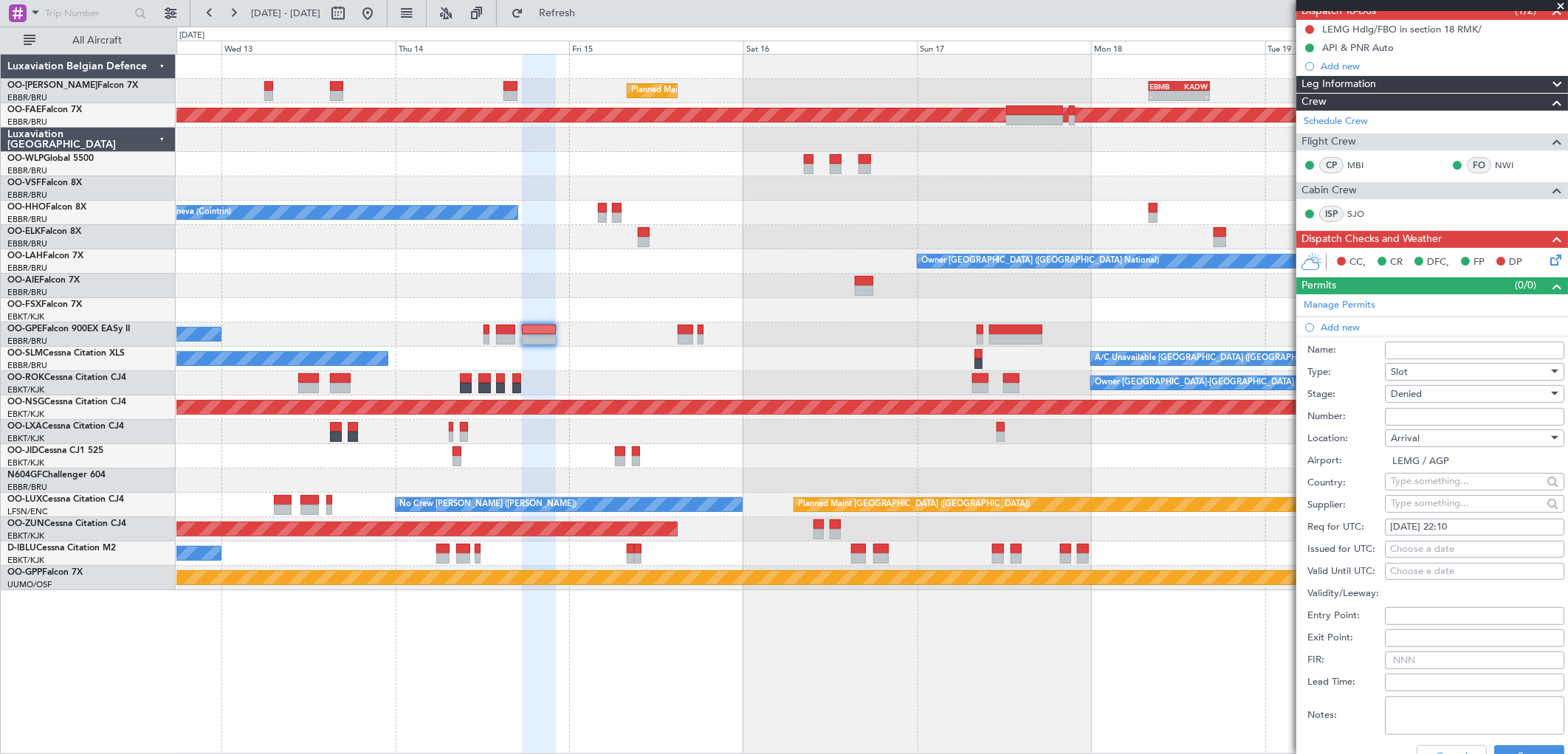
scroll to position [164, 0]
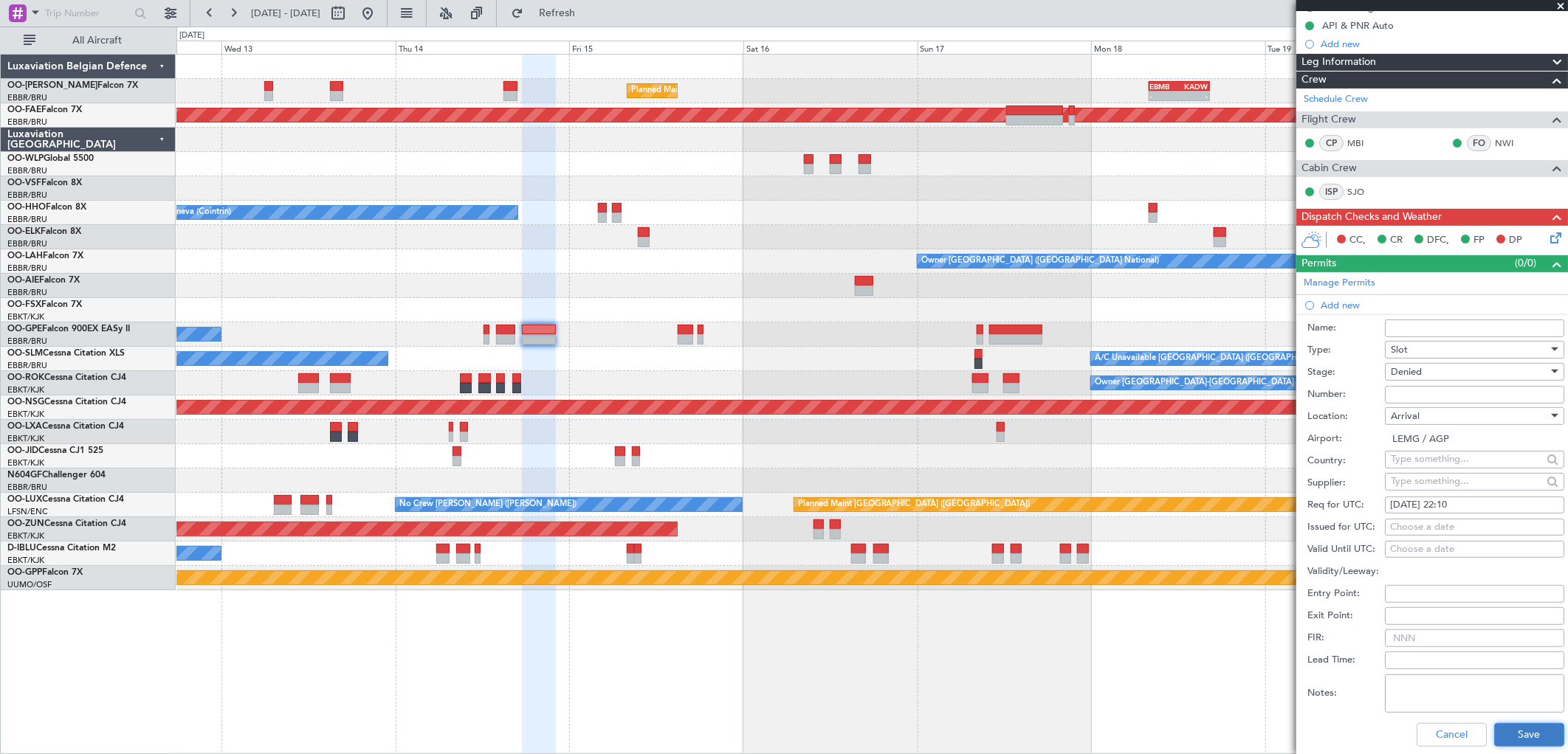
click at [1509, 735] on button "Save" at bounding box center [1530, 734] width 70 height 23
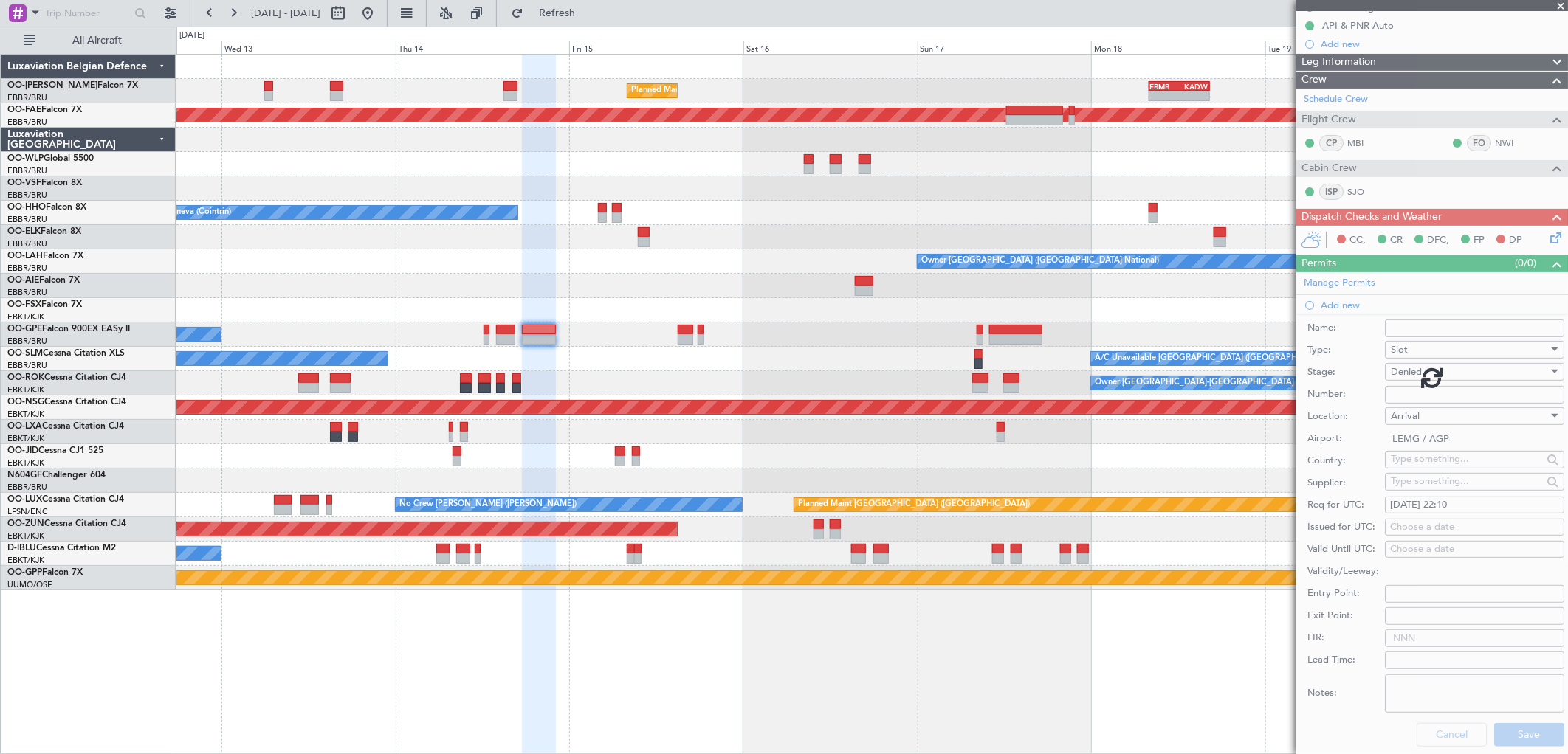
scroll to position [6, 0]
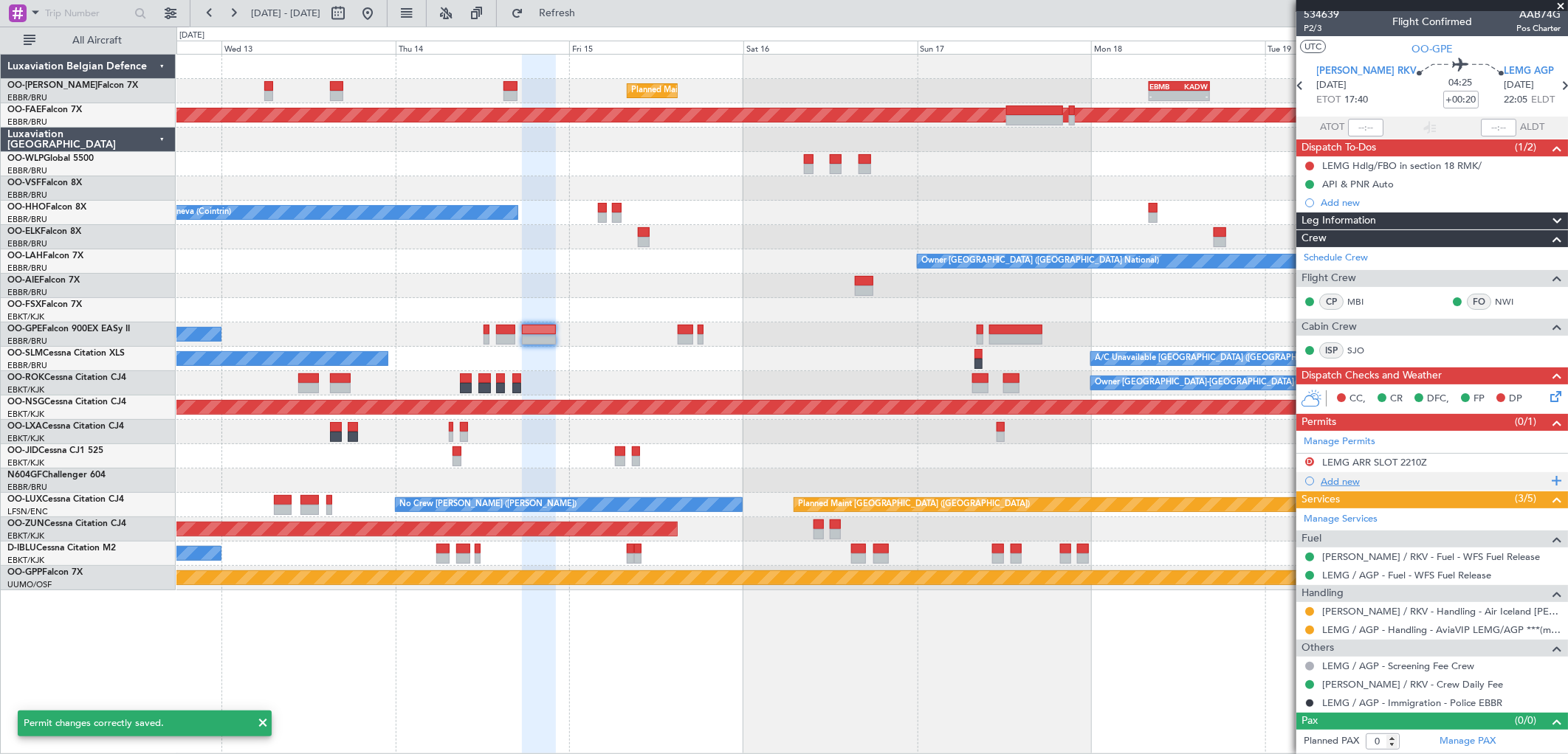
click at [1320, 473] on div "Add new" at bounding box center [1433, 482] width 272 height 19
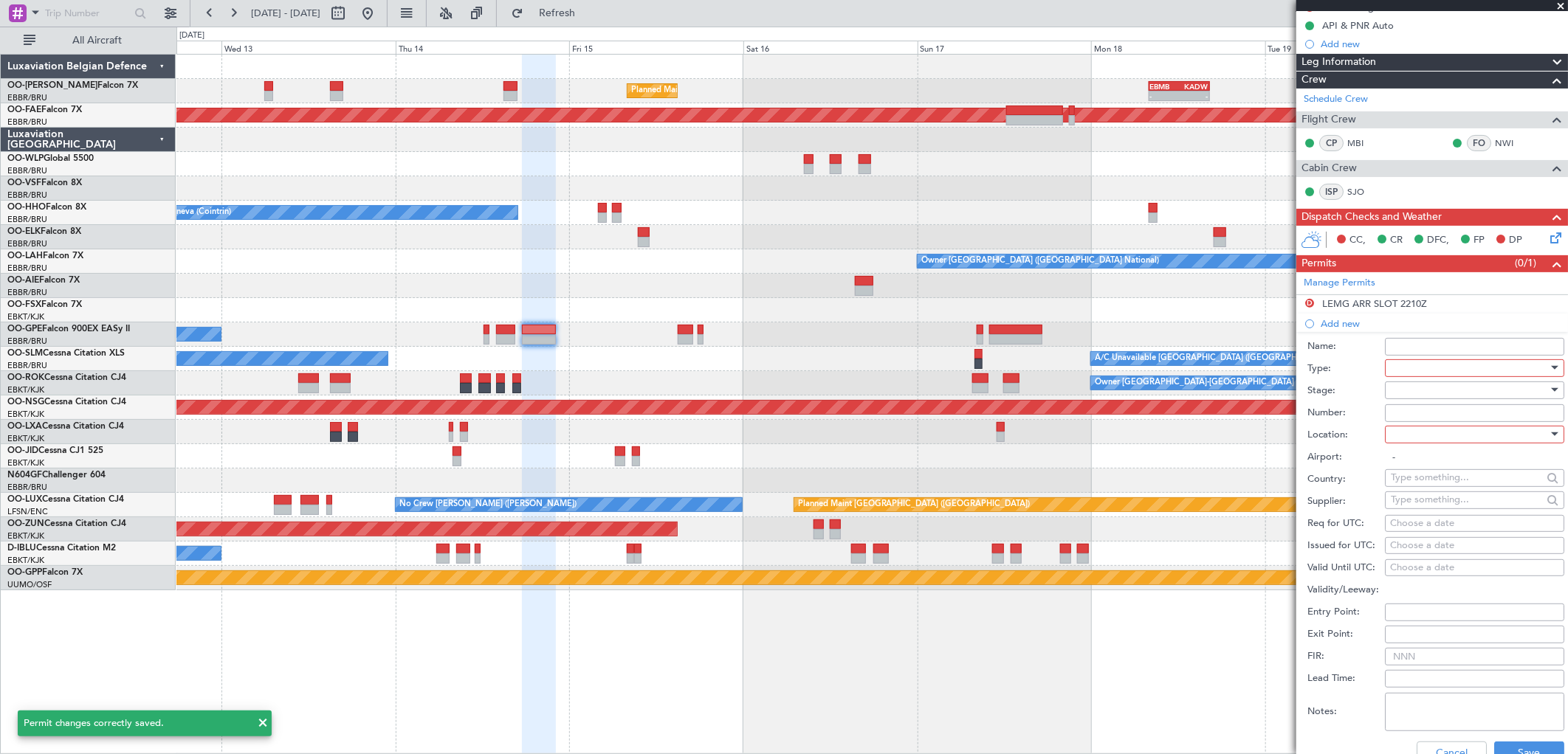
click at [1437, 370] on div at bounding box center [1470, 369] width 158 height 23
click at [1433, 502] on span "Slot" at bounding box center [1469, 508] width 154 height 23
click at [1434, 395] on div at bounding box center [1470, 390] width 158 height 23
click at [1465, 504] on span "Received OK" at bounding box center [1469, 509] width 154 height 23
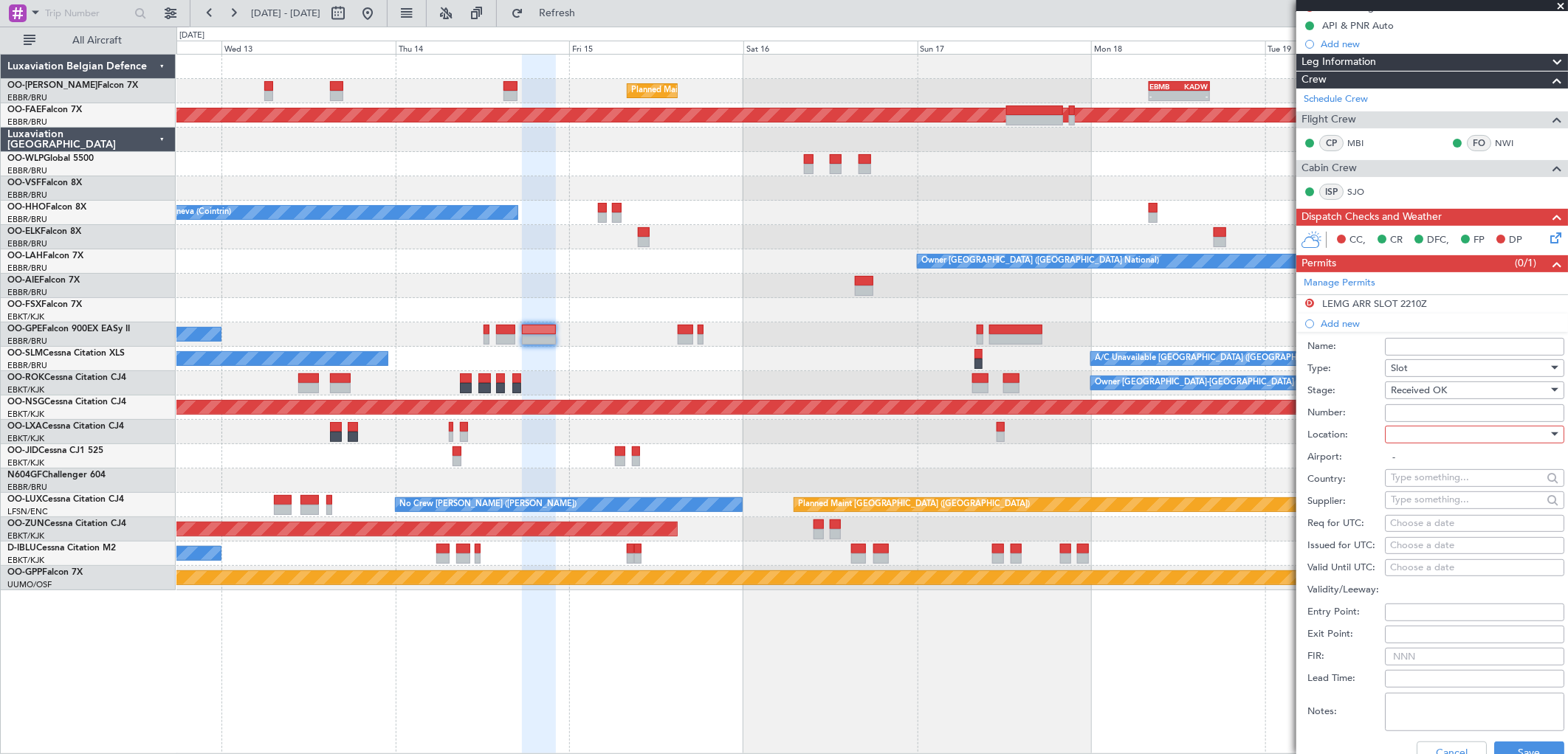
click at [1425, 431] on div at bounding box center [1470, 435] width 158 height 23
click at [1449, 510] on span "Arrival" at bounding box center [1469, 509] width 154 height 23
type input "LEMG / AGP"
click at [1420, 421] on input "Number:" at bounding box center [1474, 413] width 179 height 18
paste input "CRO286823"
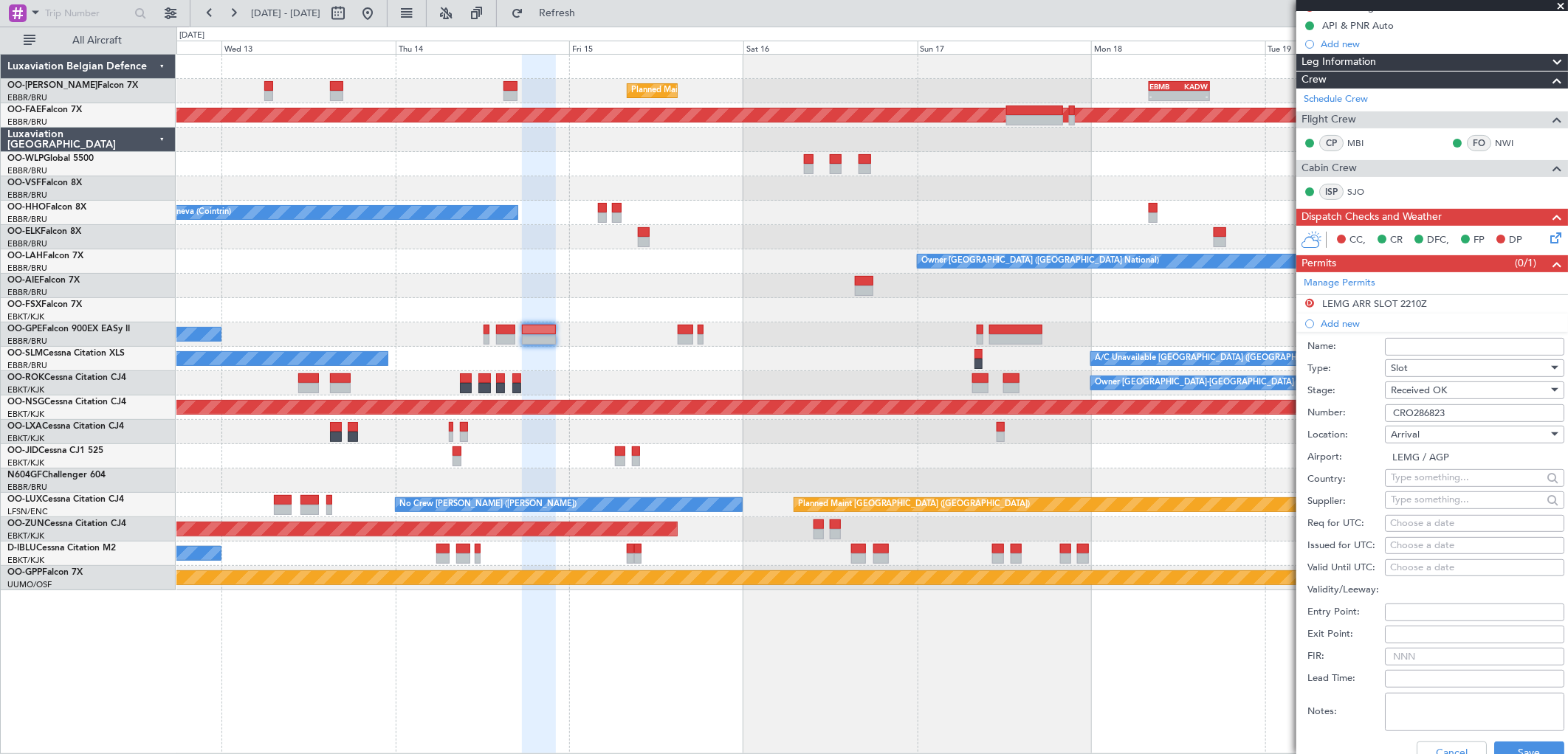
type input "CRO286823"
click at [1411, 519] on div "Choose a date" at bounding box center [1475, 524] width 169 height 15
select select "8"
select select "2025"
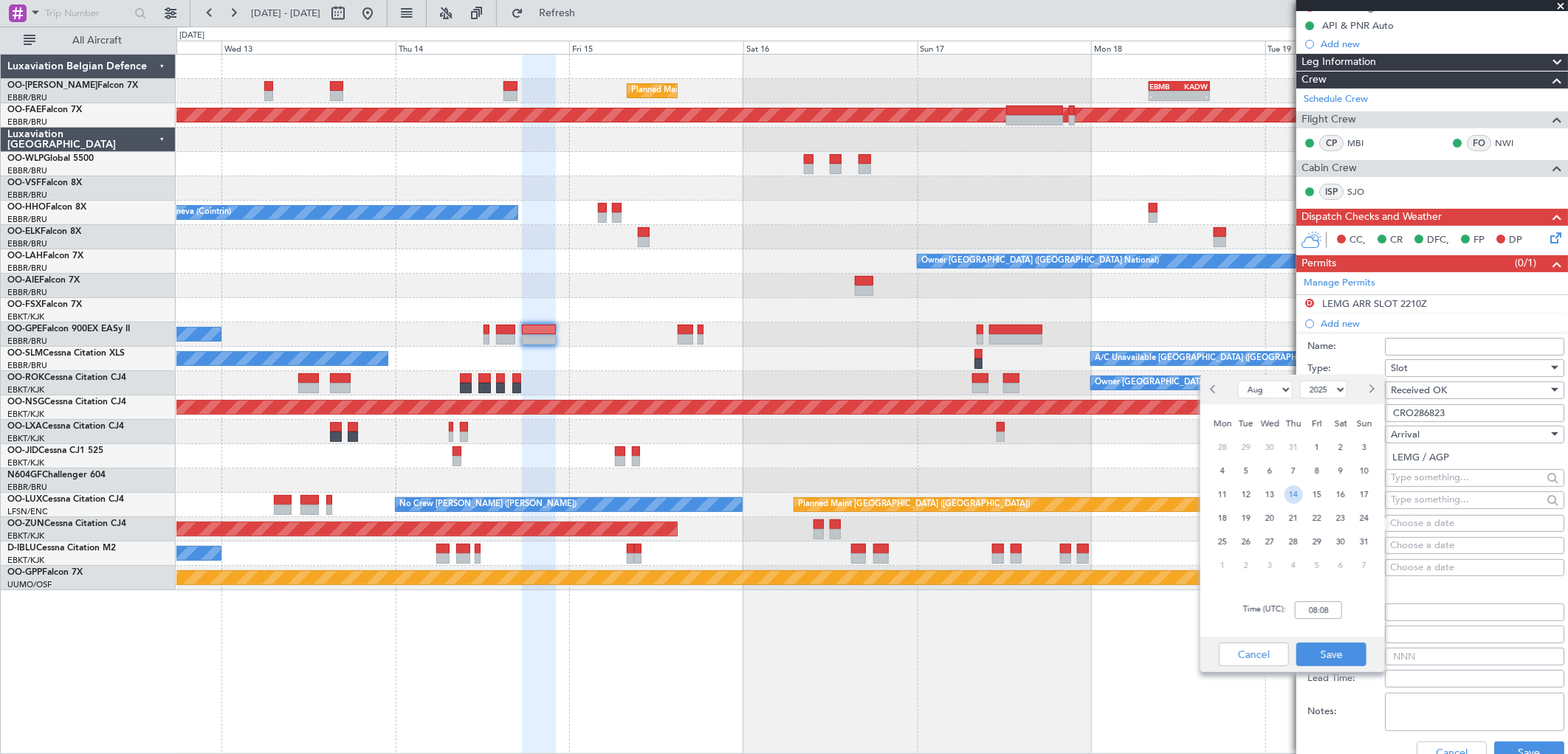
click at [1297, 497] on span "14" at bounding box center [1294, 495] width 19 height 19
click at [1330, 615] on input "00:00" at bounding box center [1318, 610] width 47 height 18
type input "22:10"
click at [1318, 601] on input "22:10" at bounding box center [1318, 610] width 47 height 18
click at [1364, 601] on div "Time (UTC): 22:10" at bounding box center [1293, 610] width 185 height 53
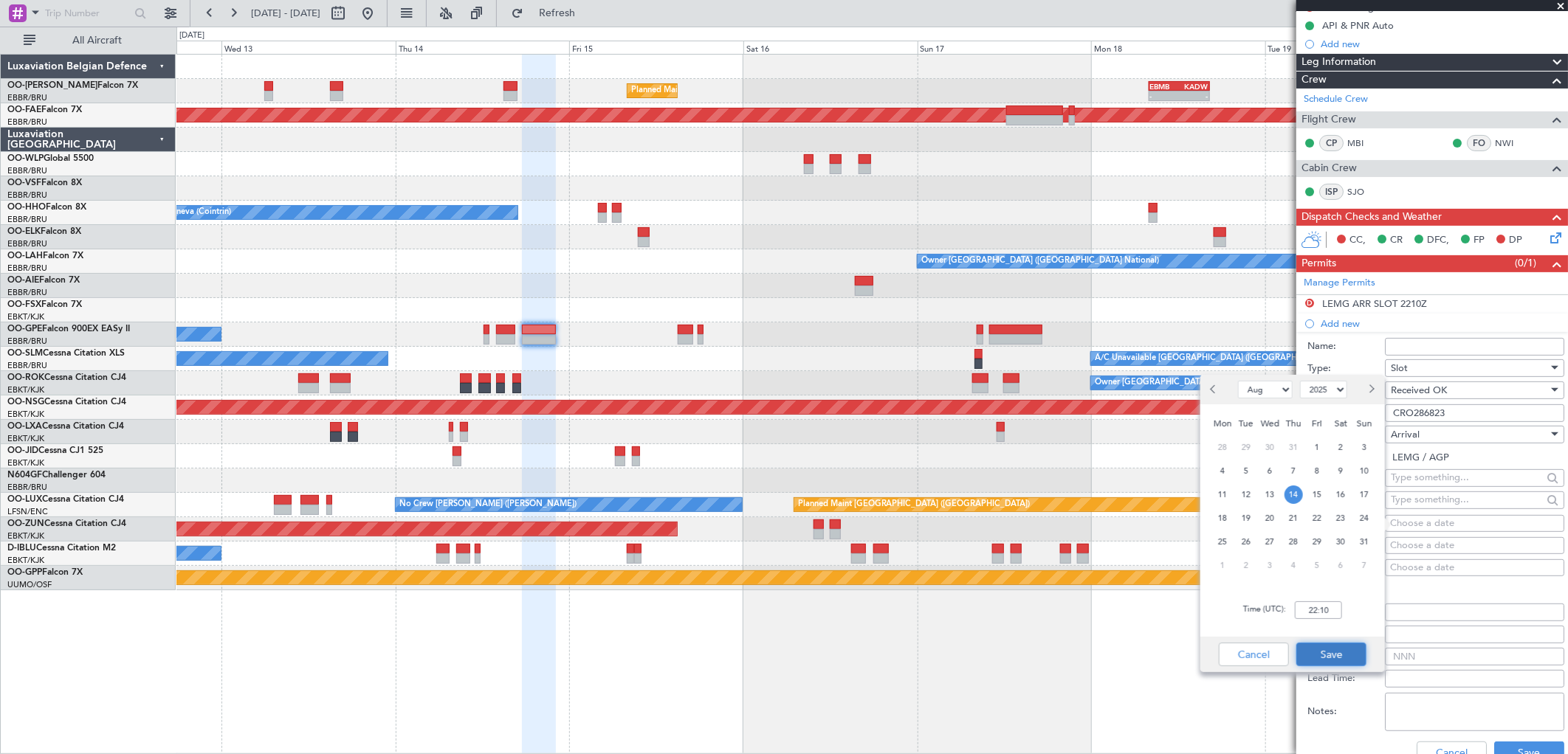
click at [1331, 660] on button "Save" at bounding box center [1332, 654] width 70 height 23
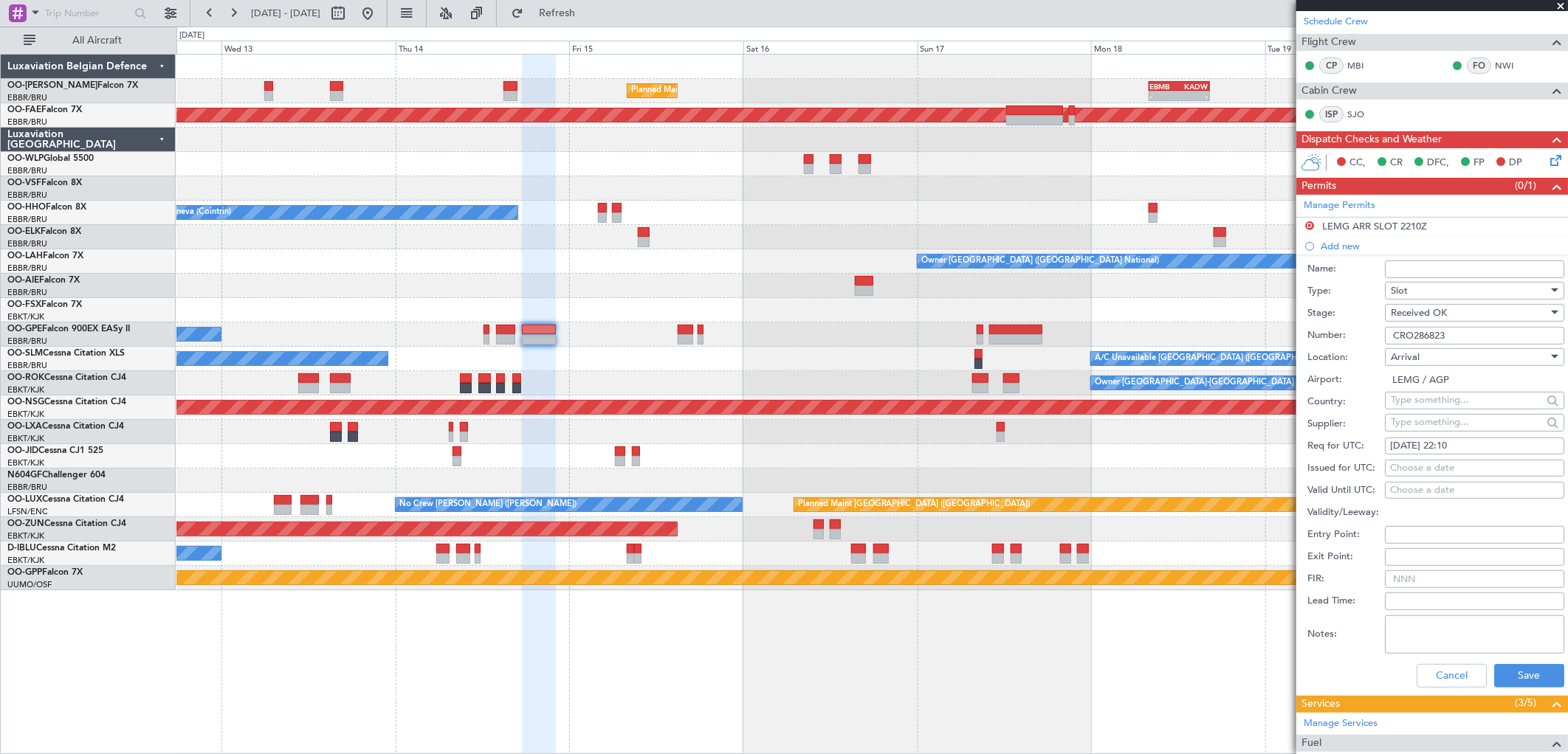
scroll to position [327, 0]
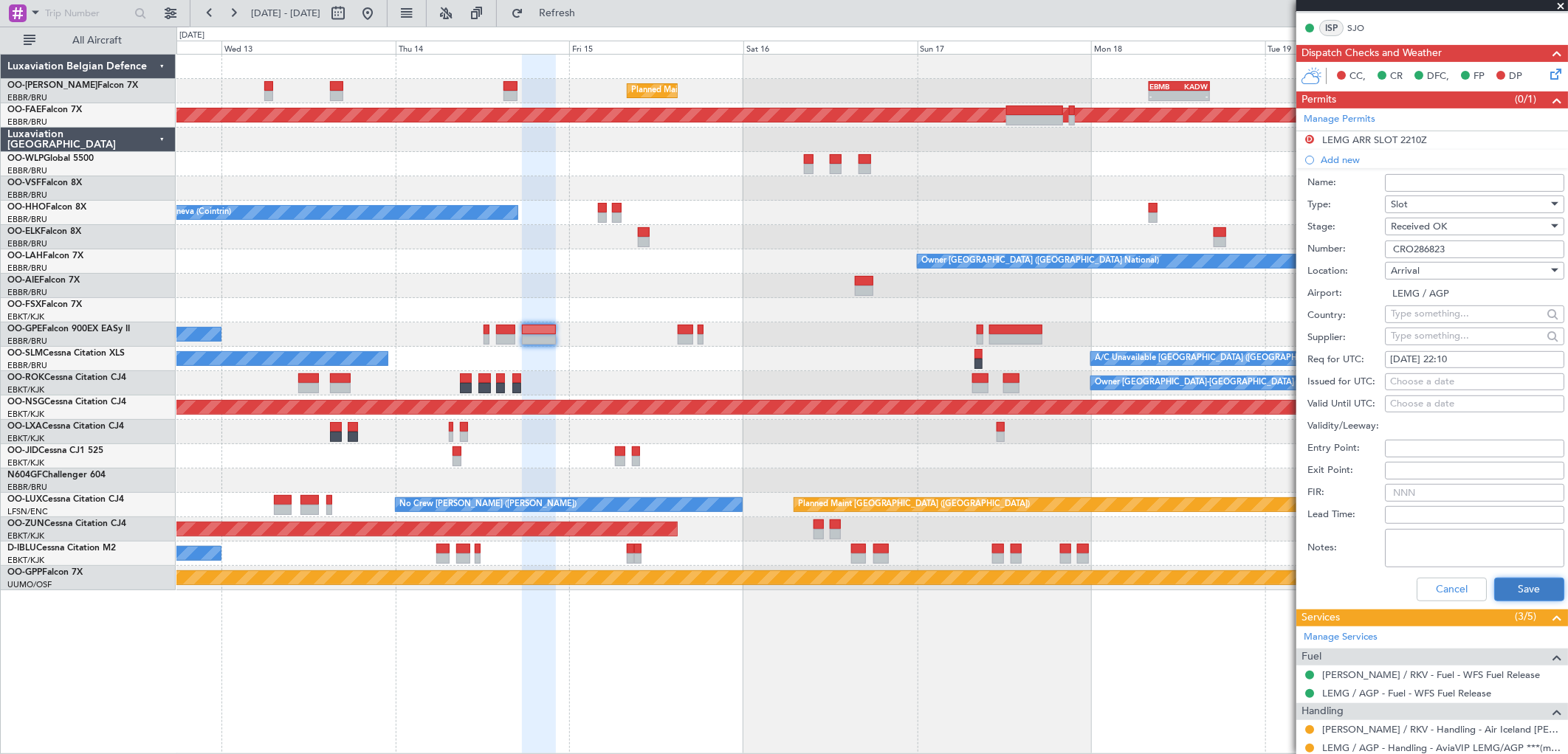
click at [1510, 594] on button "Save" at bounding box center [1530, 589] width 70 height 23
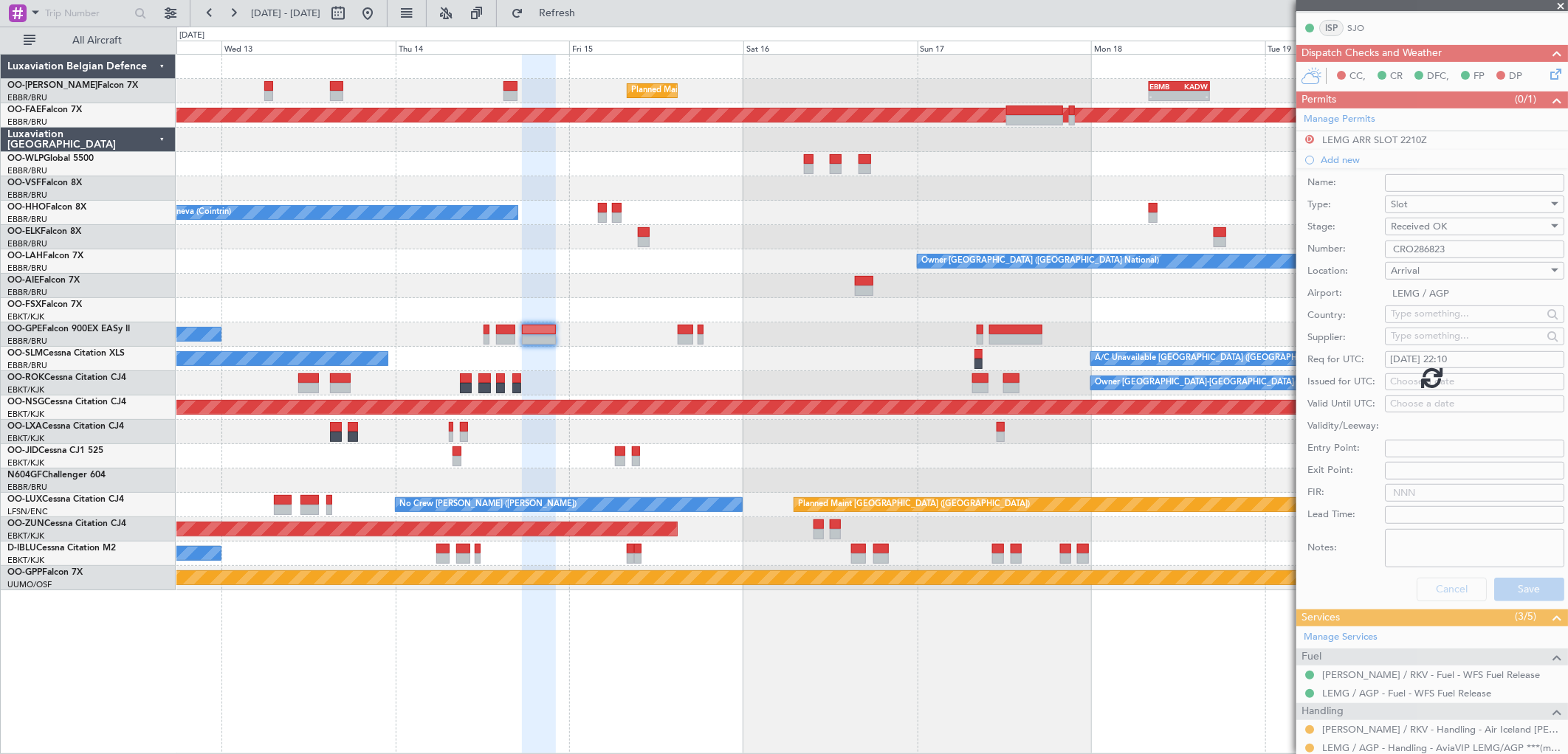
scroll to position [23, 0]
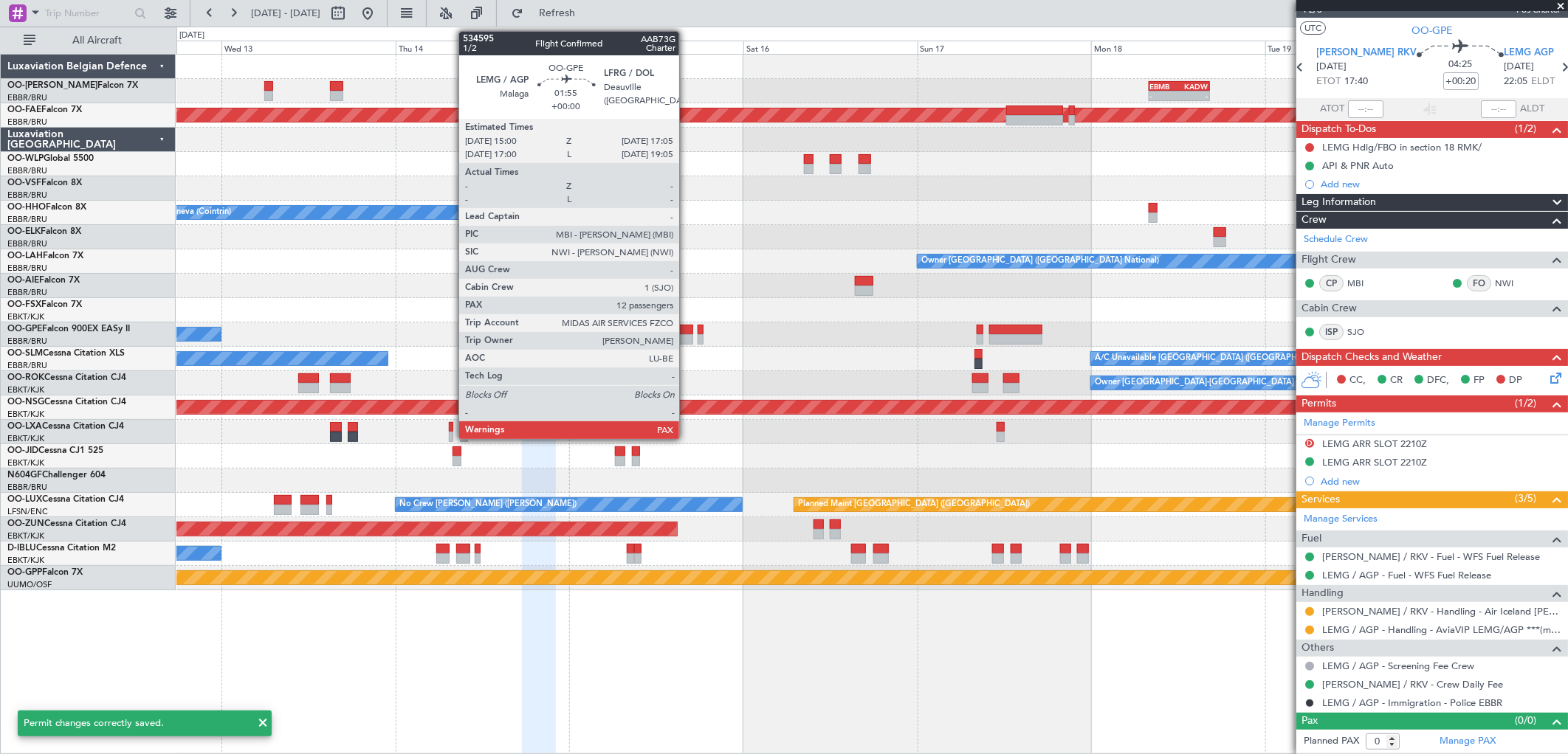
click at [687, 338] on div at bounding box center [685, 339] width 16 height 10
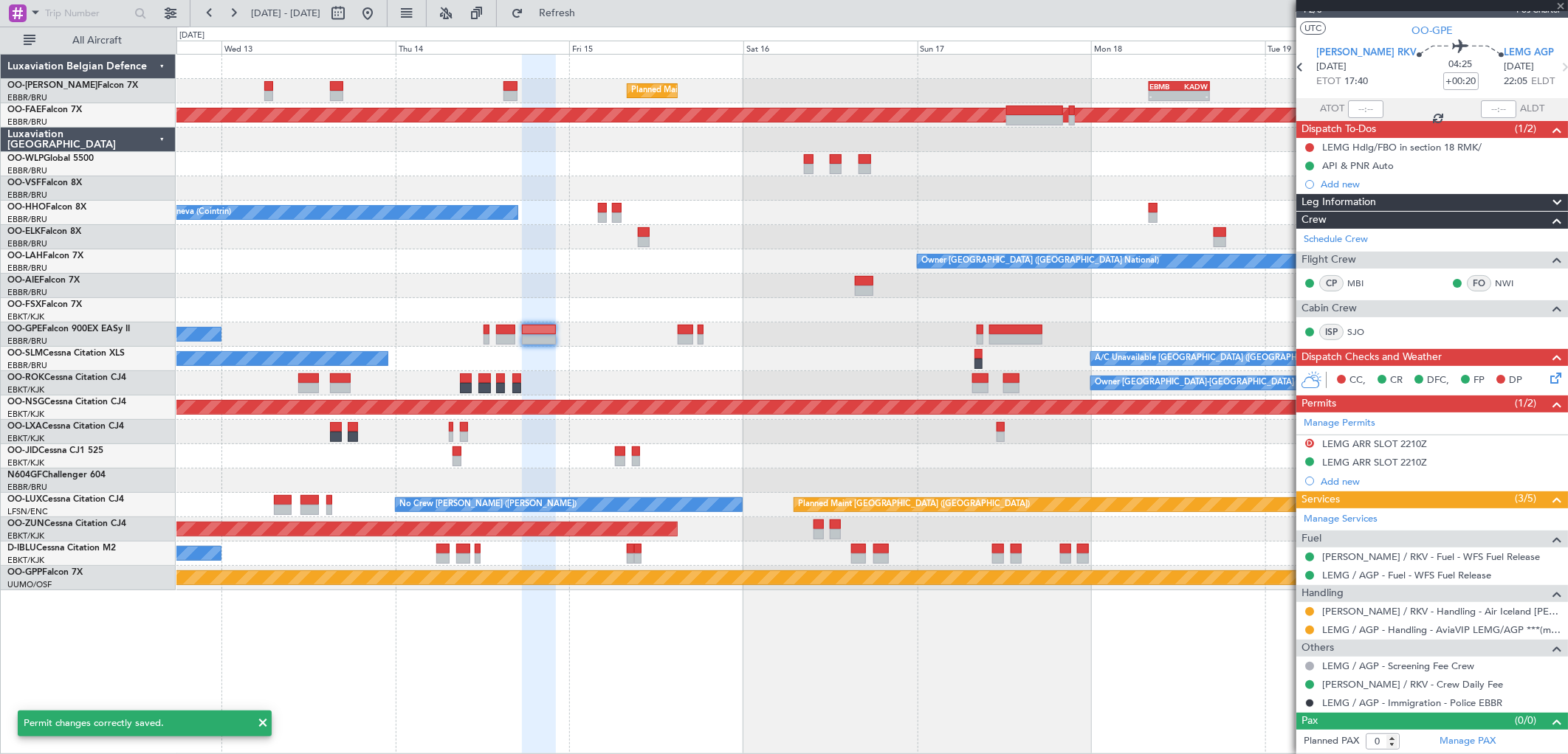
type input "12"
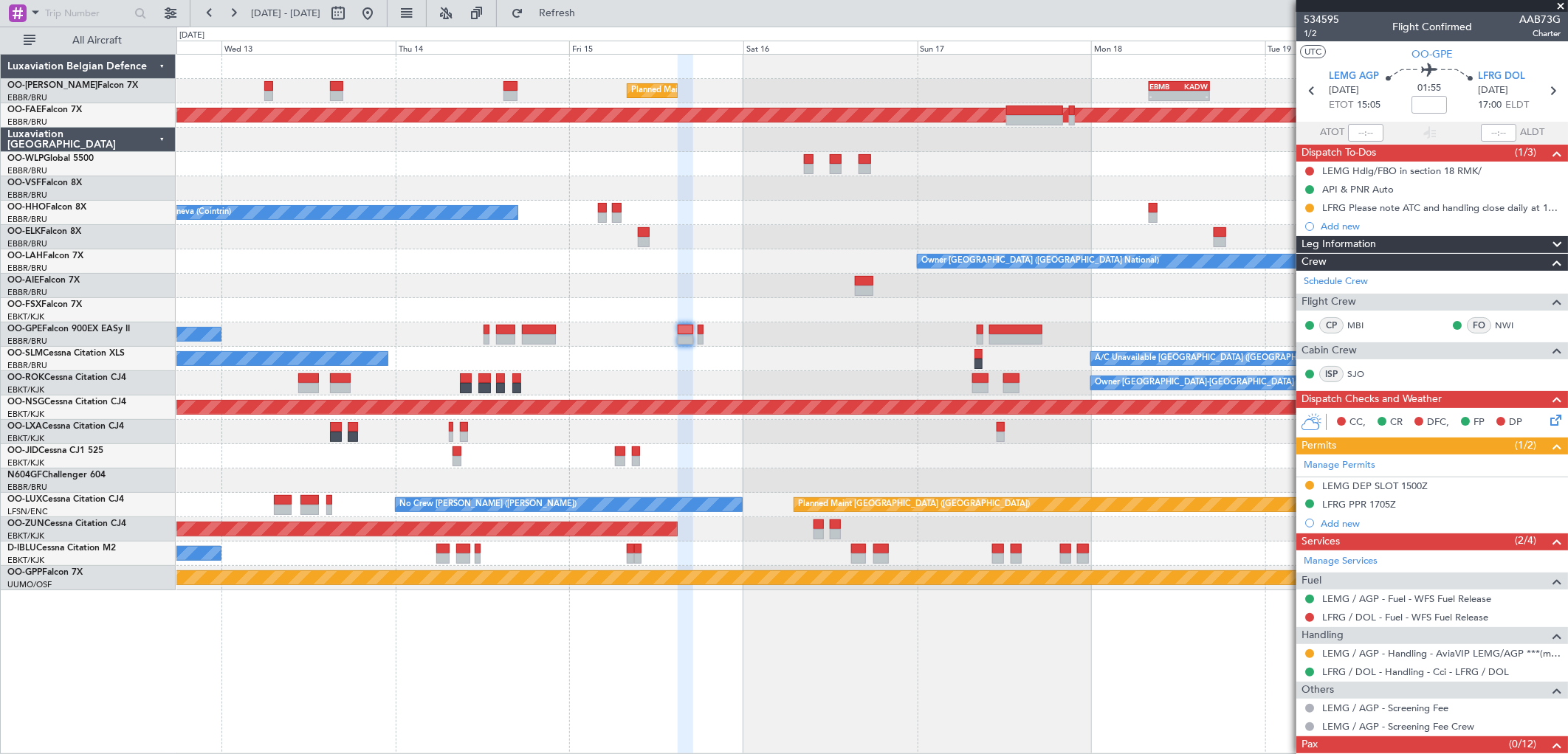
click at [1398, 483] on div "LEMG DEP SLOT 1500Z" at bounding box center [1375, 486] width 106 height 12
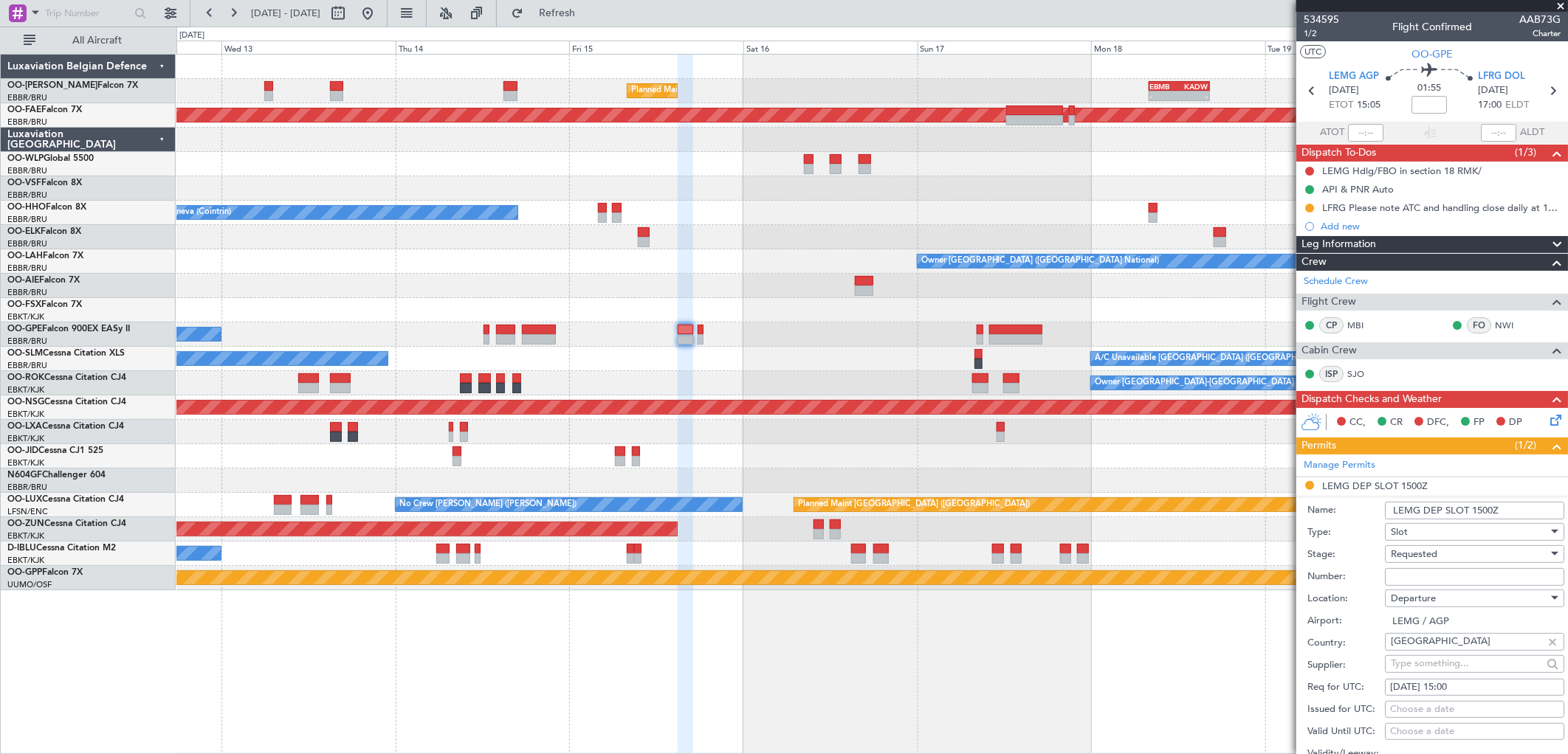
click at [1436, 581] on input "Number:" at bounding box center [1474, 577] width 179 height 18
paste input "CRO286823"
type input "CRO286823"
click at [1437, 557] on span "Requested" at bounding box center [1415, 554] width 47 height 13
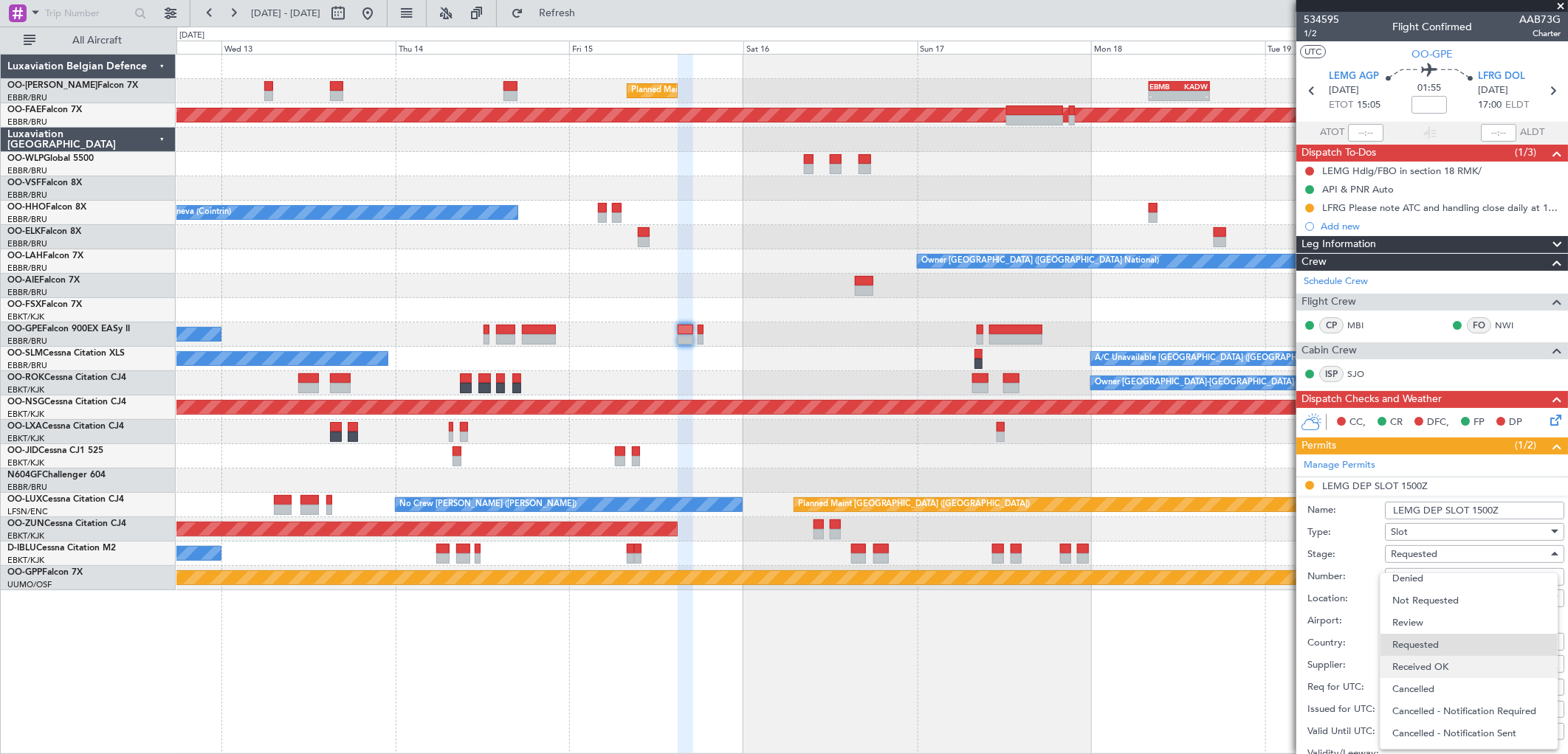
click at [1460, 656] on span "Received OK" at bounding box center [1469, 668] width 154 height 23
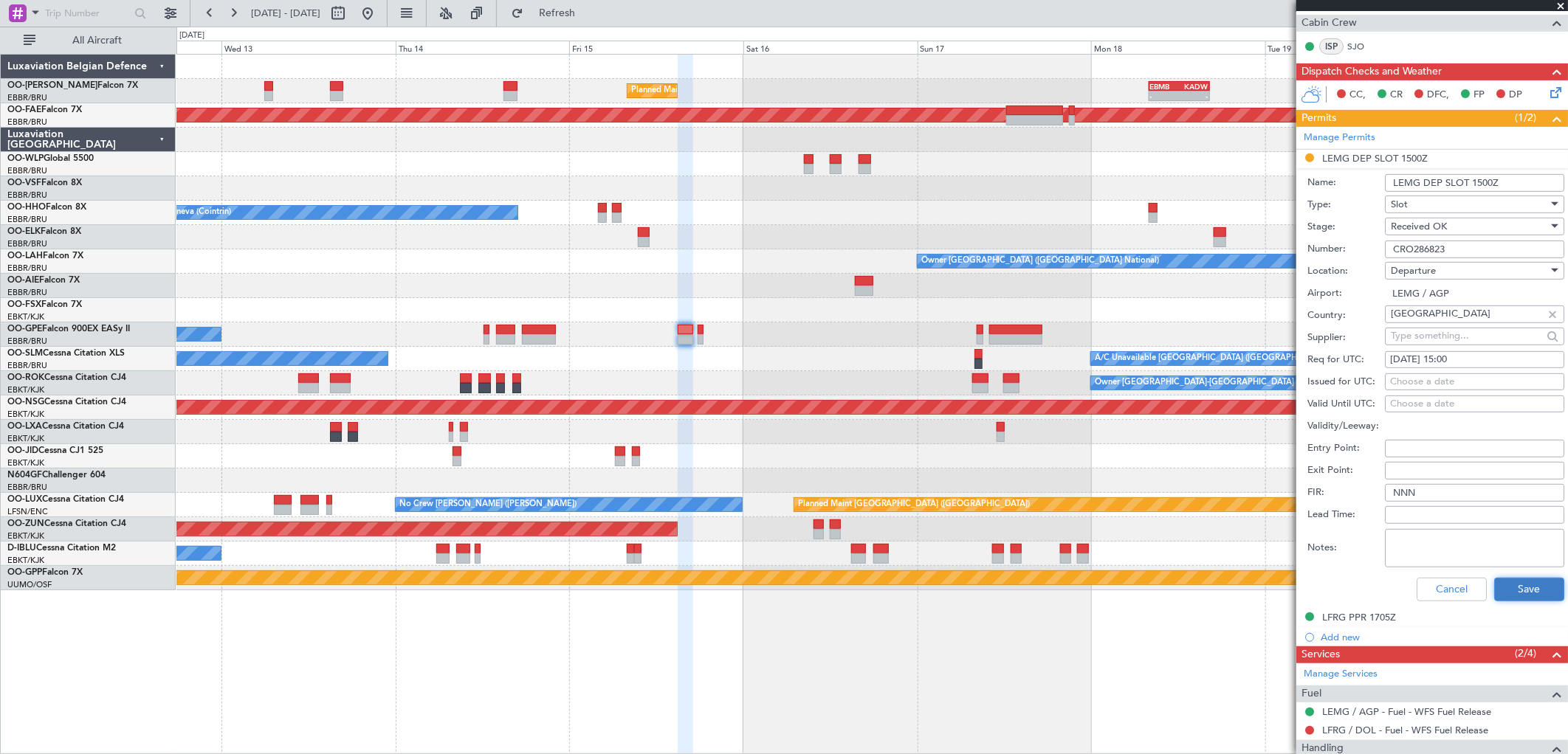
click at [1496, 595] on button "Save" at bounding box center [1530, 589] width 70 height 23
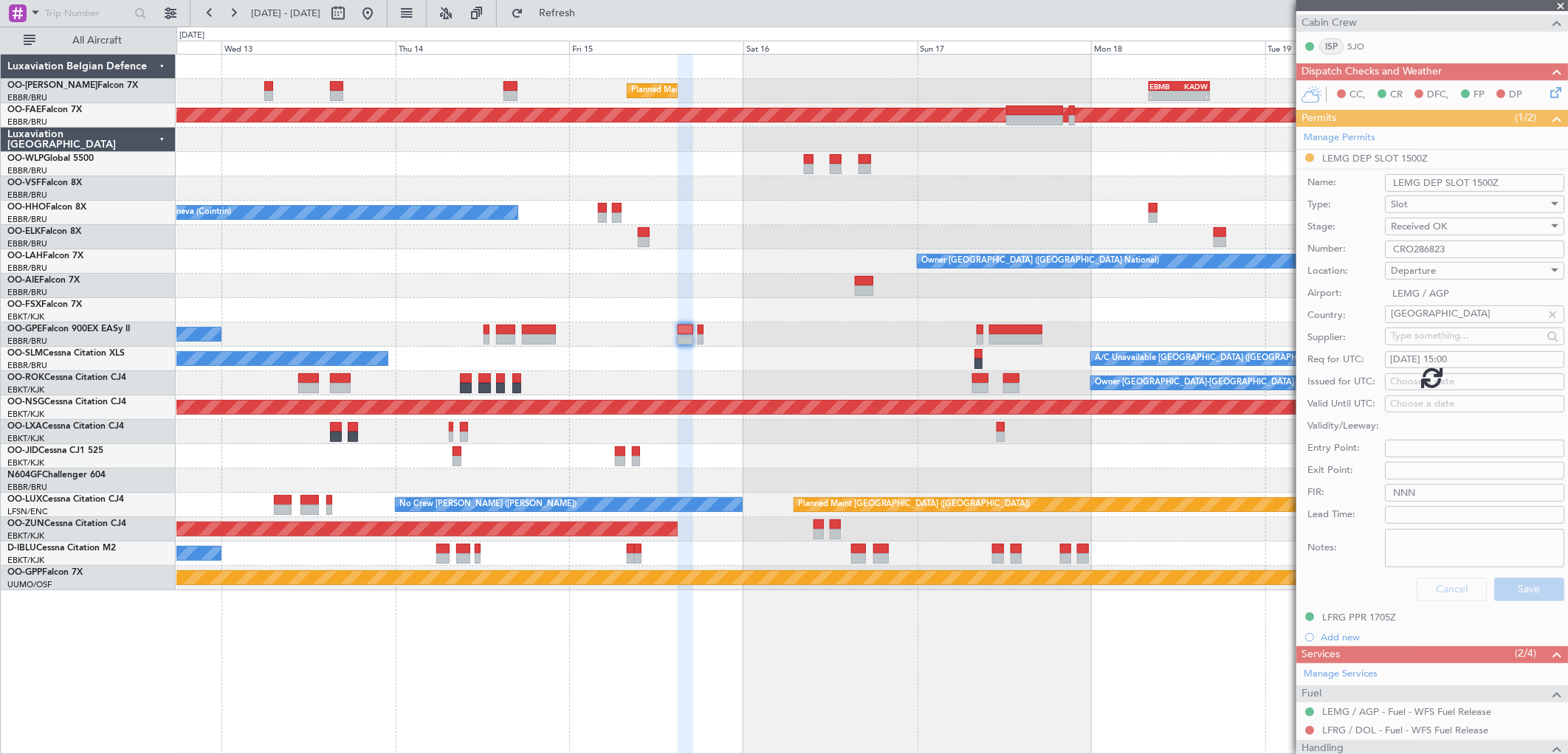
scroll to position [42, 0]
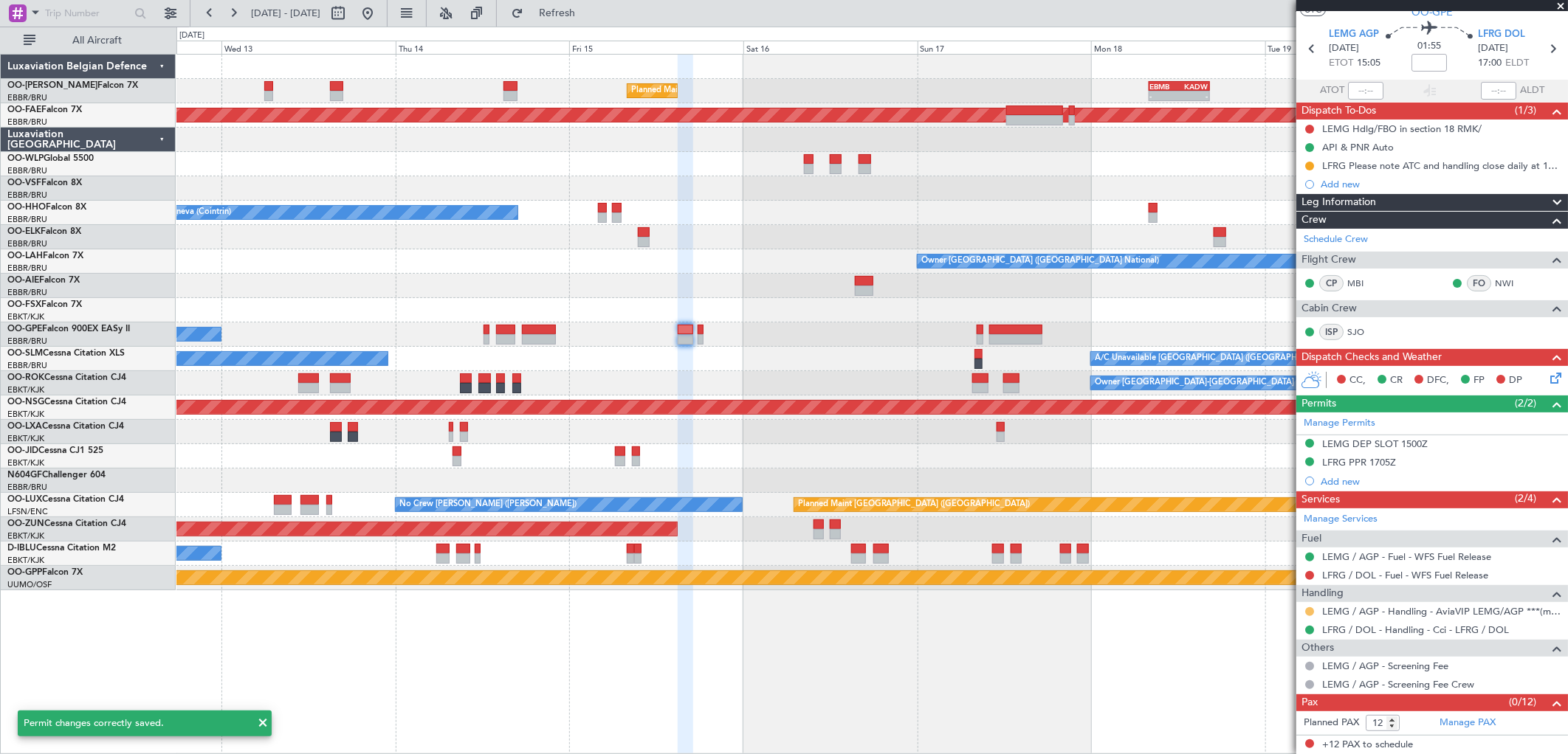
click at [1308, 611] on button at bounding box center [1309, 611] width 8 height 8
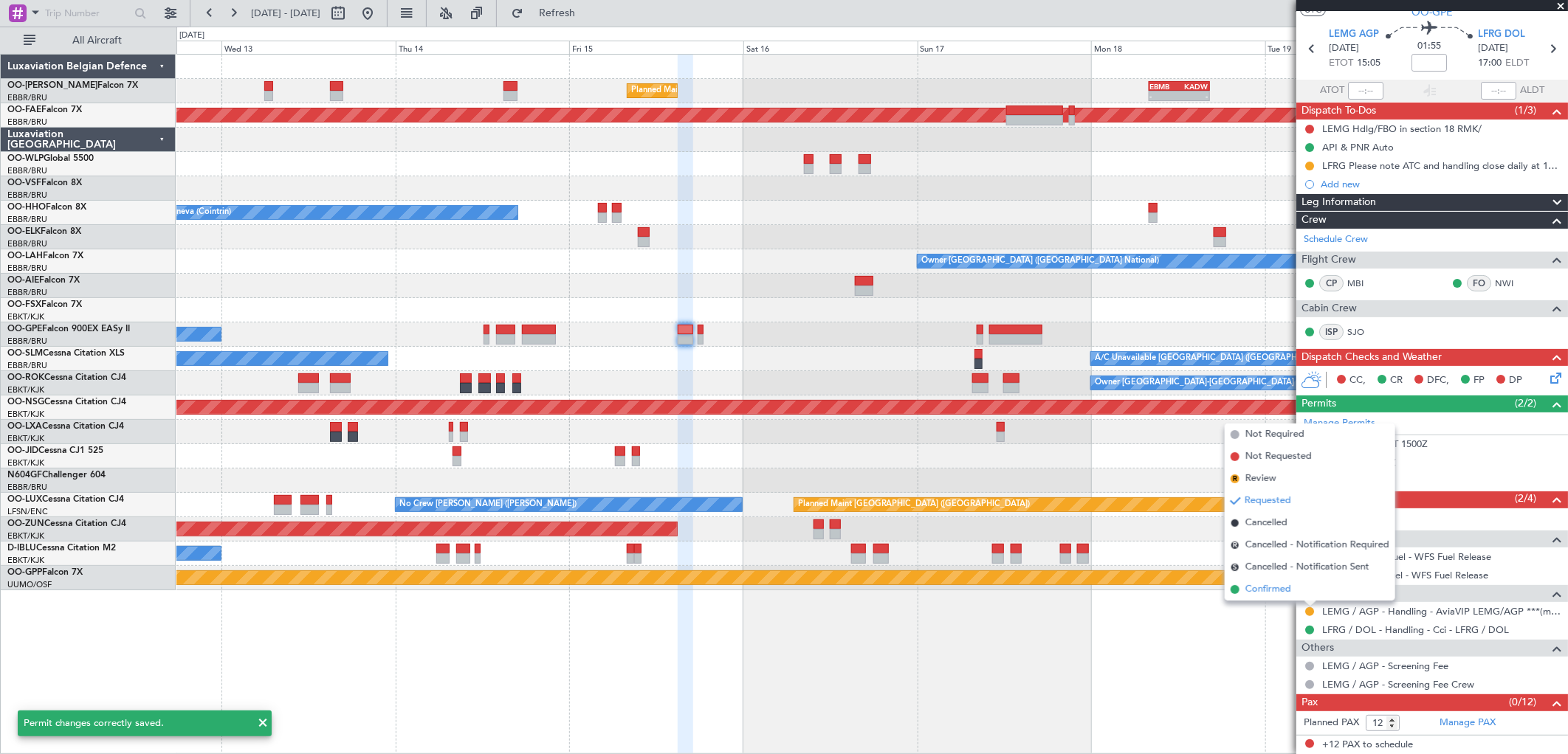
click at [1264, 591] on span "Confirmed" at bounding box center [1269, 590] width 46 height 15
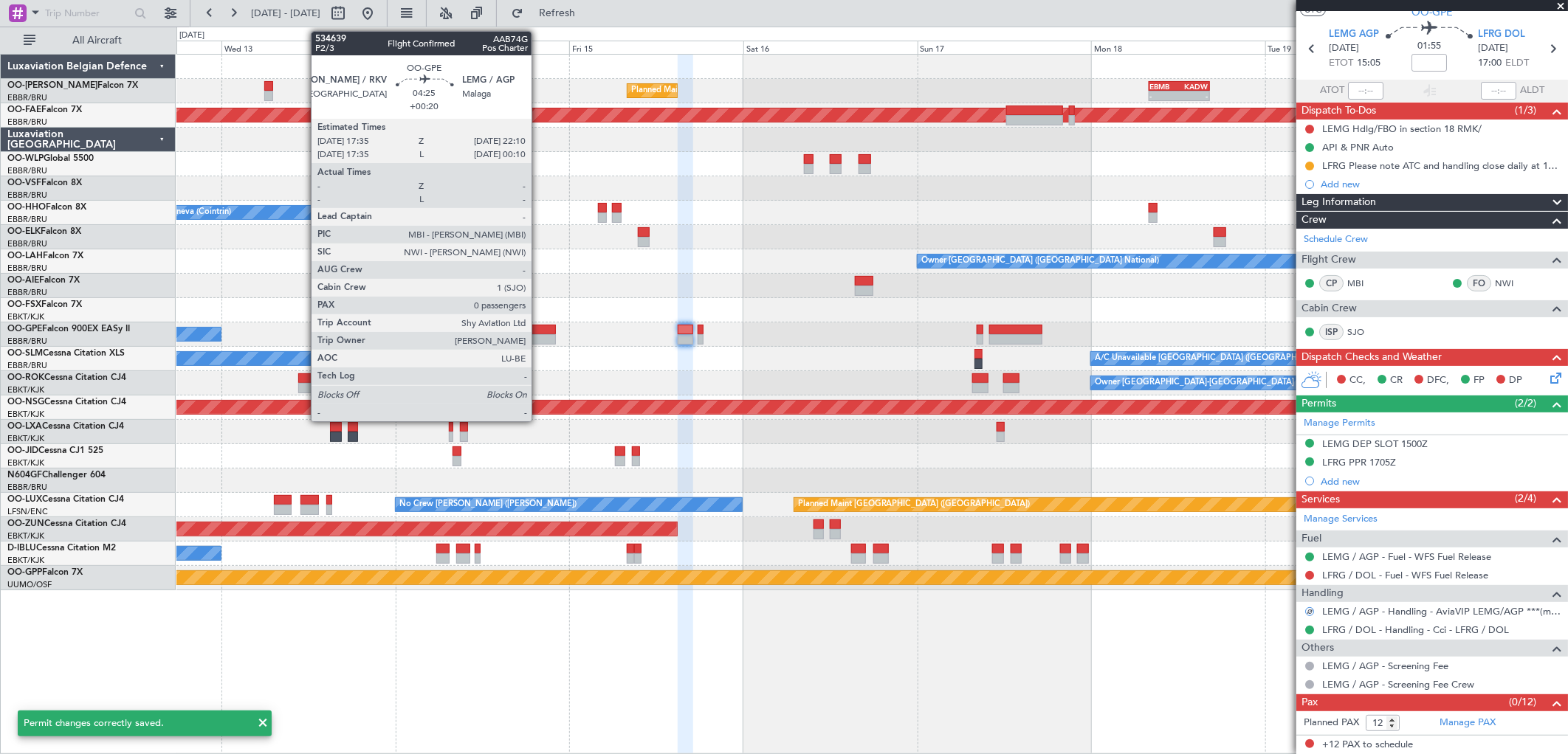
click at [539, 332] on div at bounding box center [538, 329] width 33 height 10
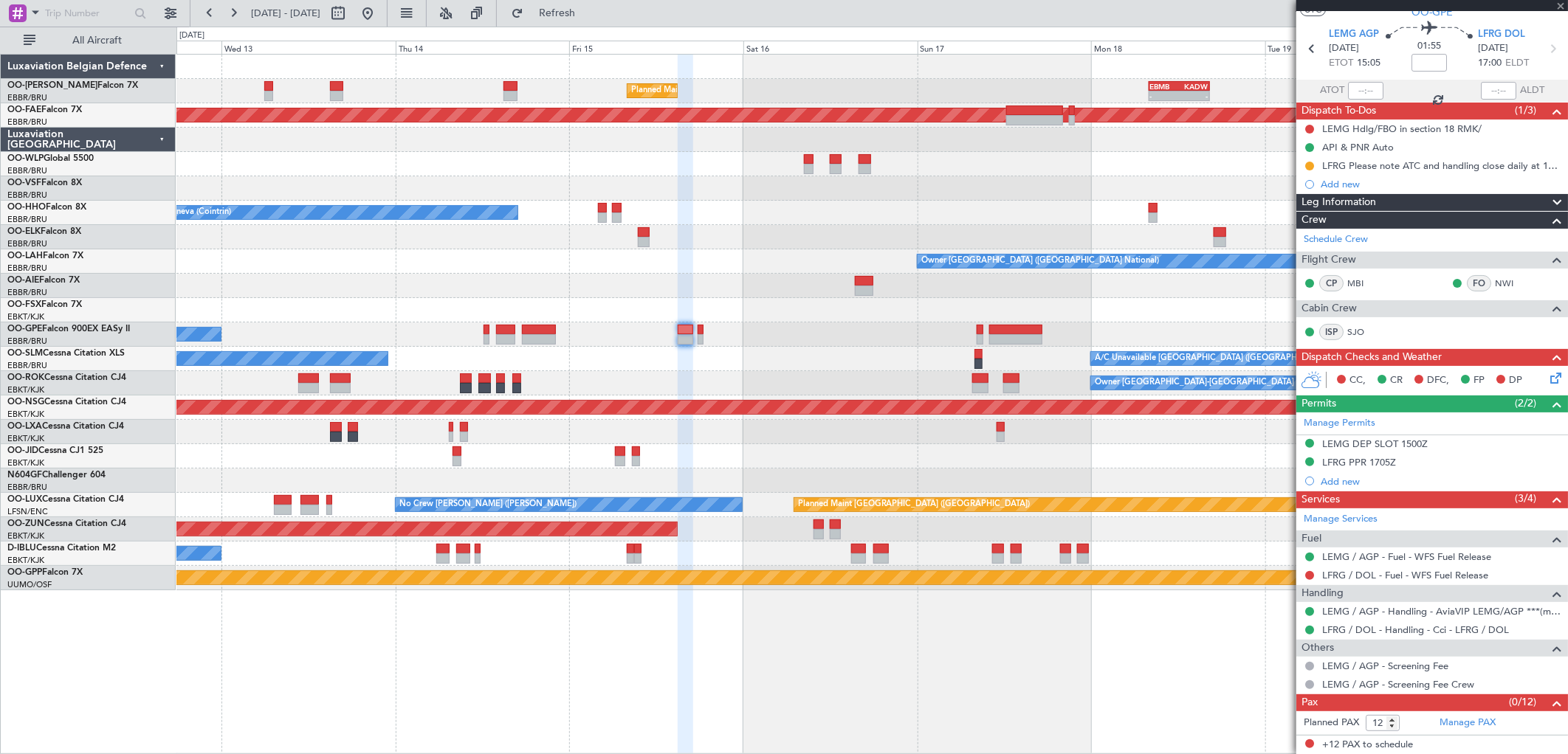
type input "+00:20"
type input "0"
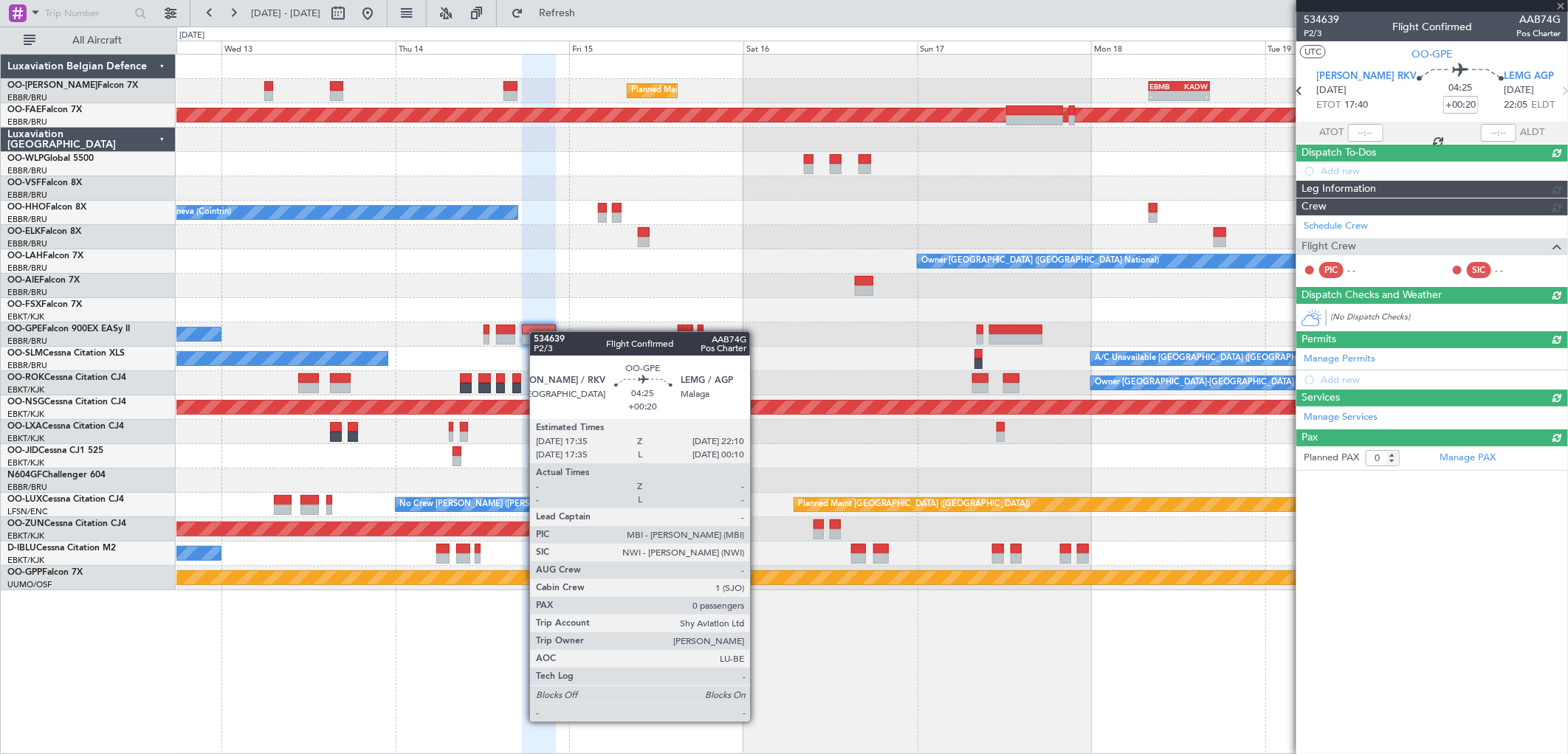
scroll to position [0, 0]
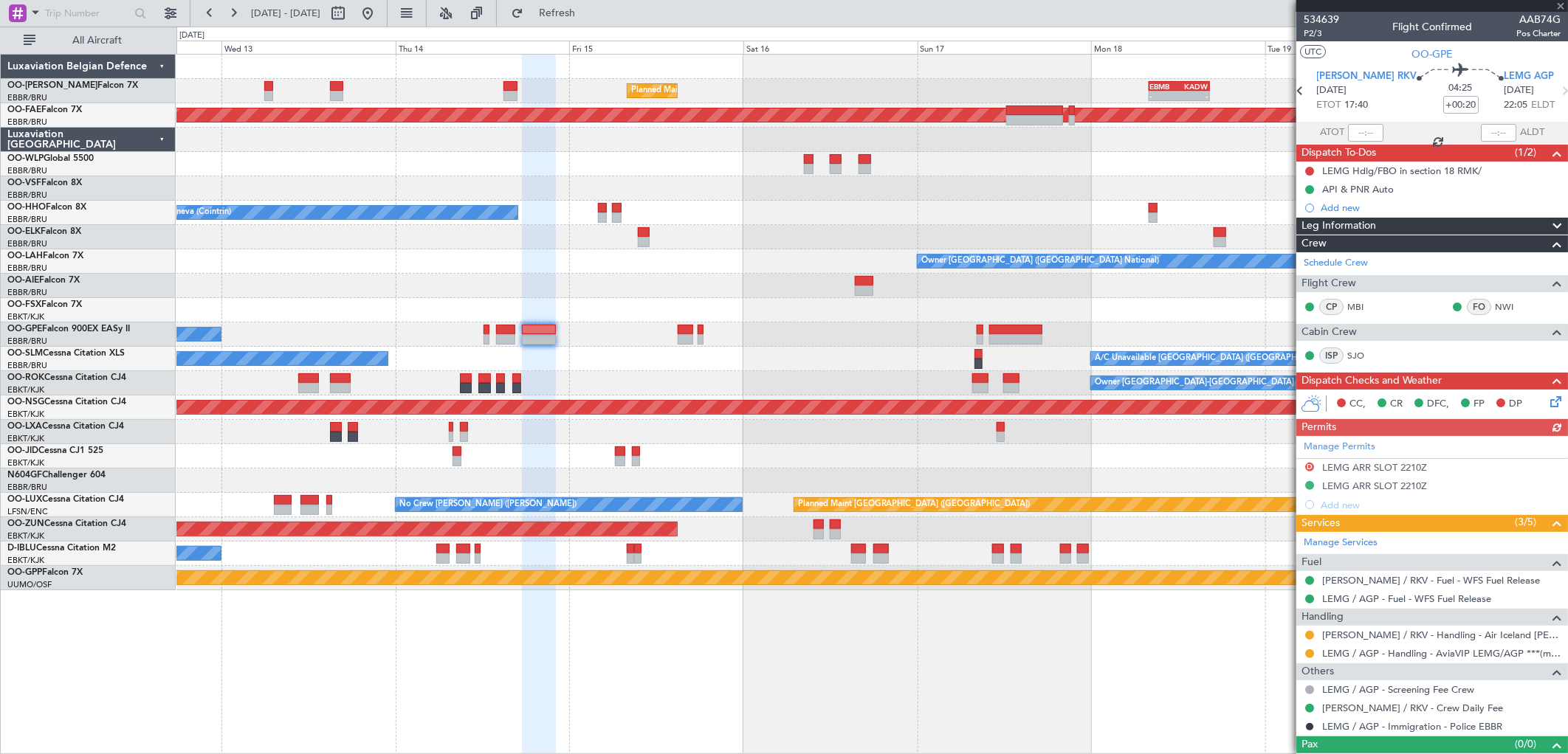
click at [1408, 487] on div "Manage Permits D LEMG ARR SLOT 2210Z LEMG ARR SLOT 2210Z Add new" at bounding box center [1433, 475] width 272 height 78
click at [1399, 485] on div "LEMG ARR SLOT 2210Z" at bounding box center [1375, 486] width 105 height 12
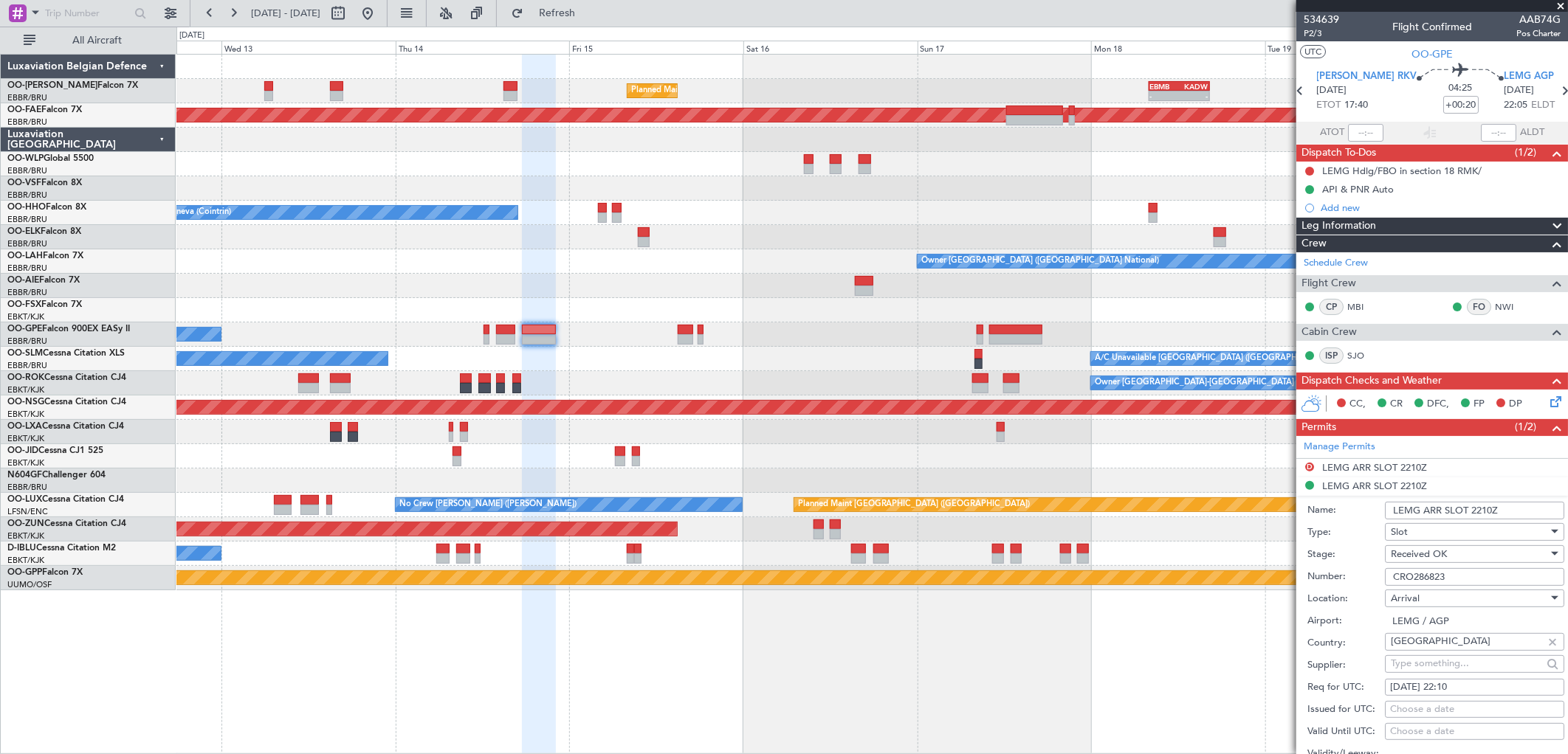
click at [1475, 706] on div "Choose a date" at bounding box center [1475, 710] width 169 height 15
select select "8"
select select "2025"
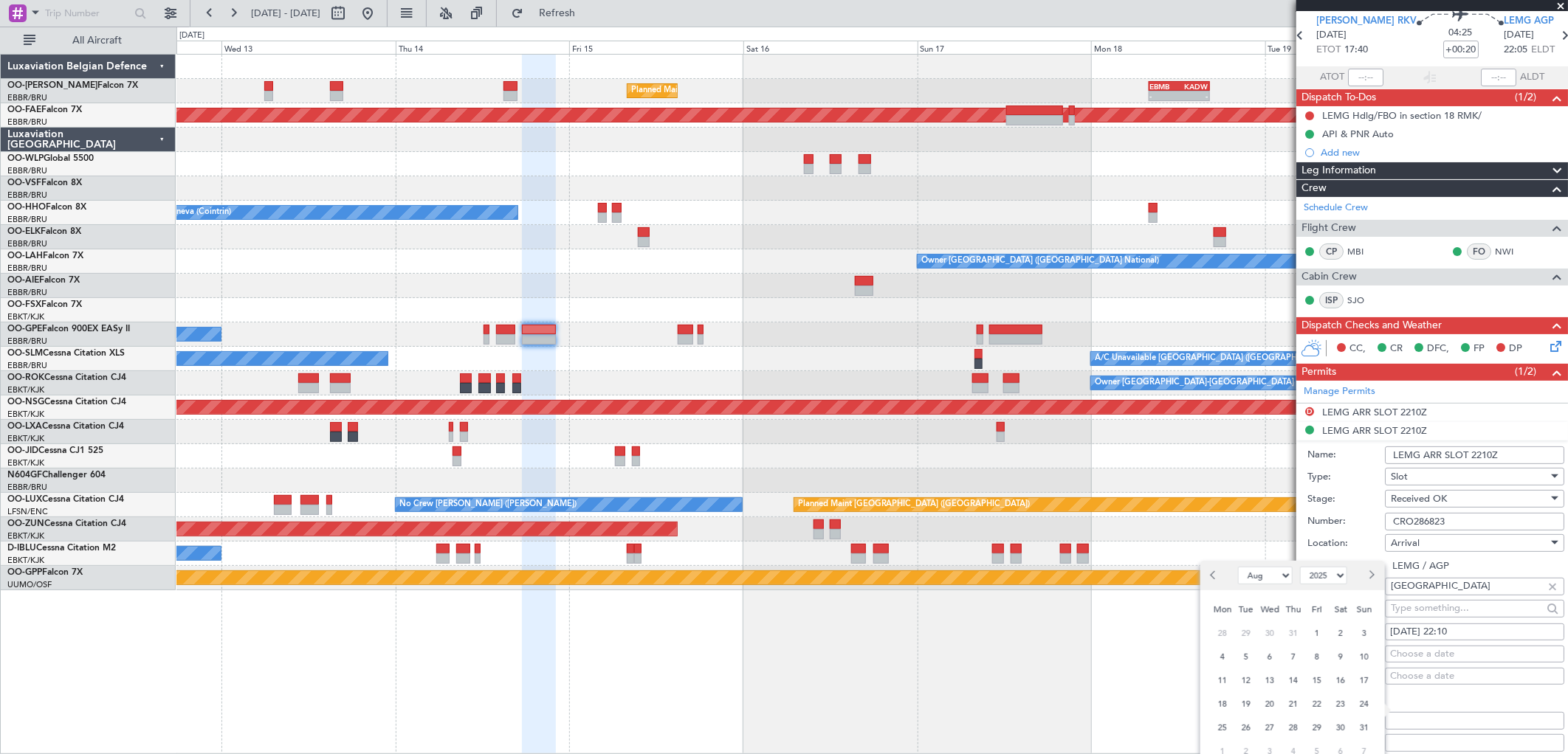
scroll to position [82, 0]
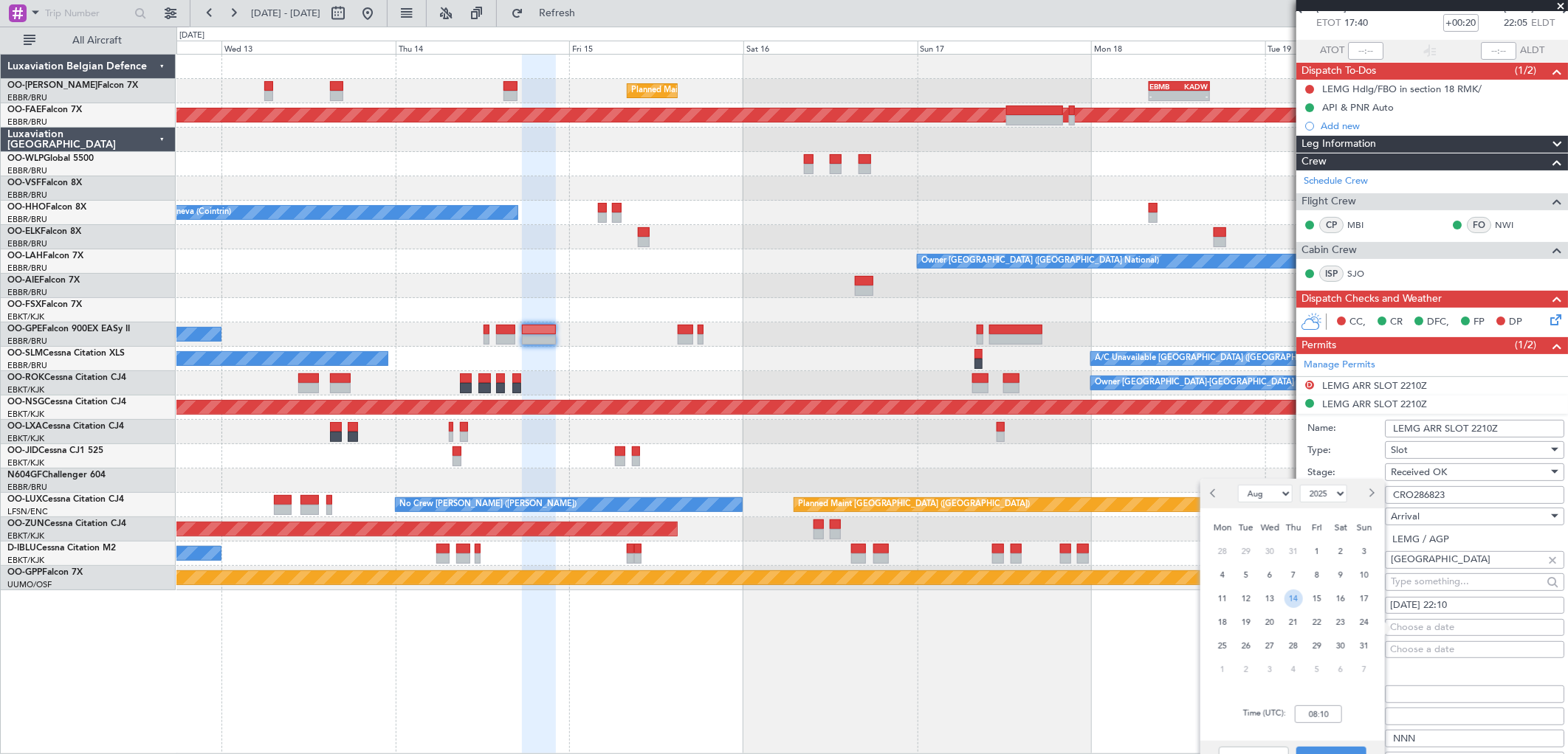
click at [1296, 590] on span "14" at bounding box center [1294, 599] width 19 height 19
click at [1317, 711] on input "00:00" at bounding box center [1318, 714] width 47 height 18
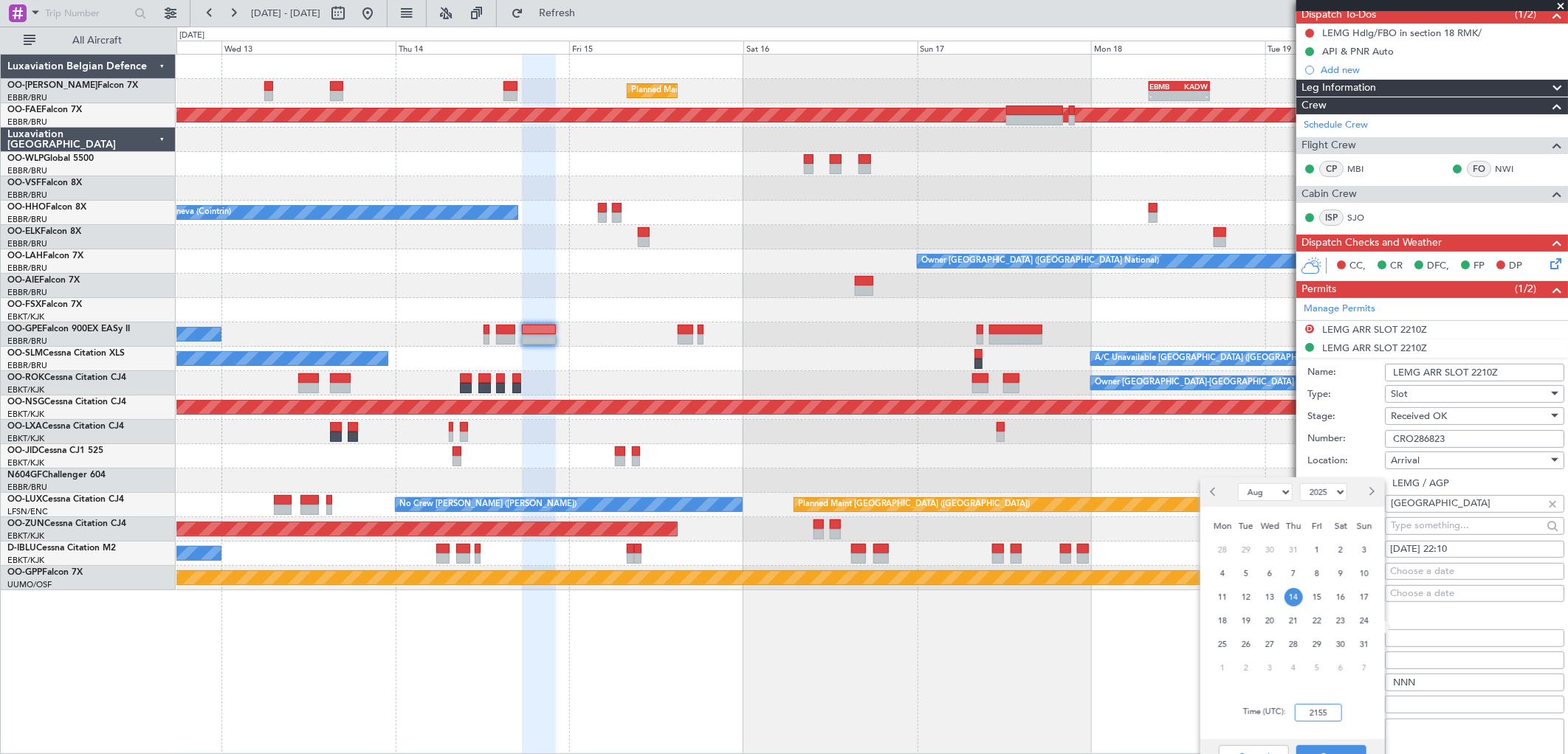
scroll to position [164, 0]
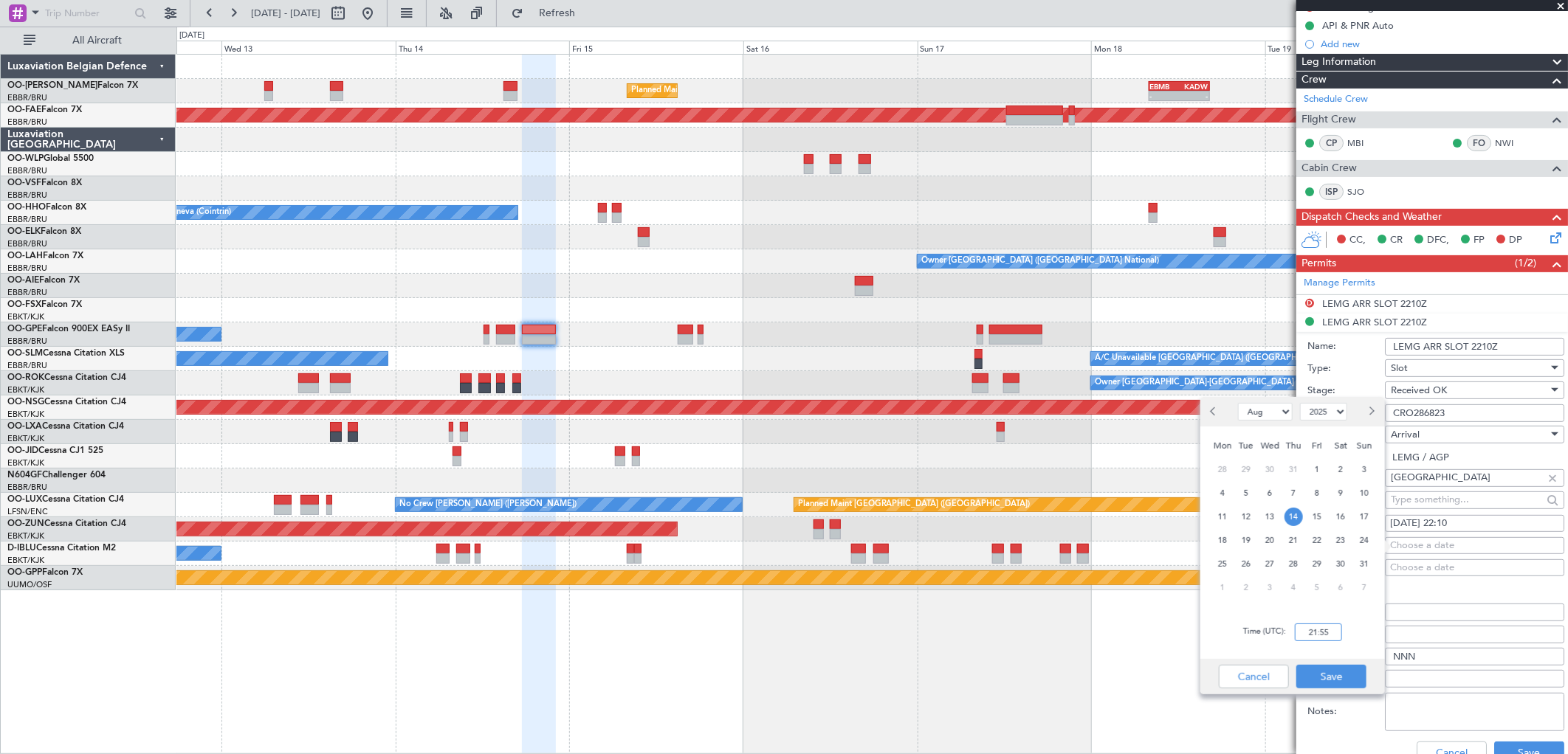
type input "21:55"
click at [1326, 662] on div "Cancel Save" at bounding box center [1293, 677] width 185 height 36
click at [1343, 671] on button "Save" at bounding box center [1332, 676] width 70 height 23
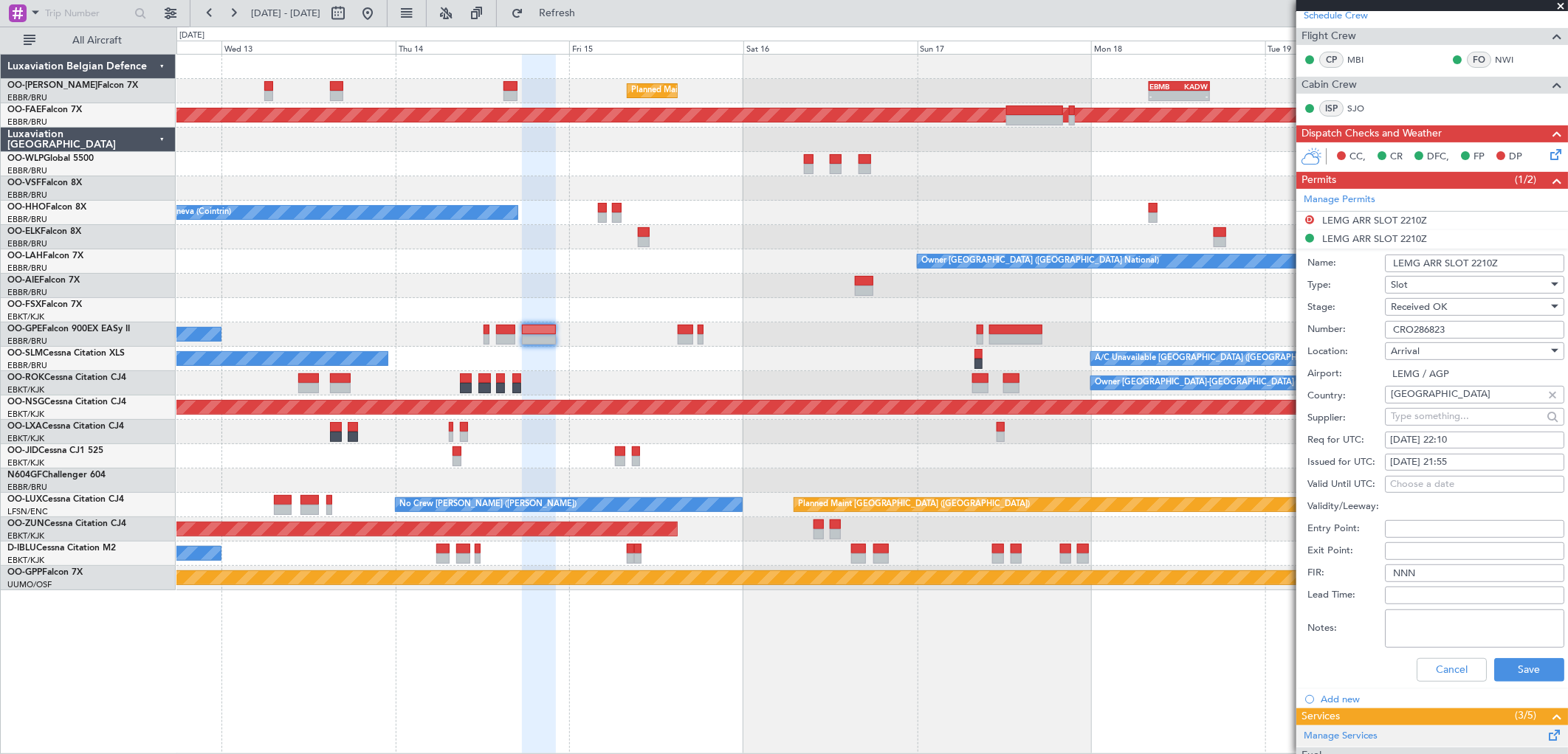
scroll to position [327, 0]
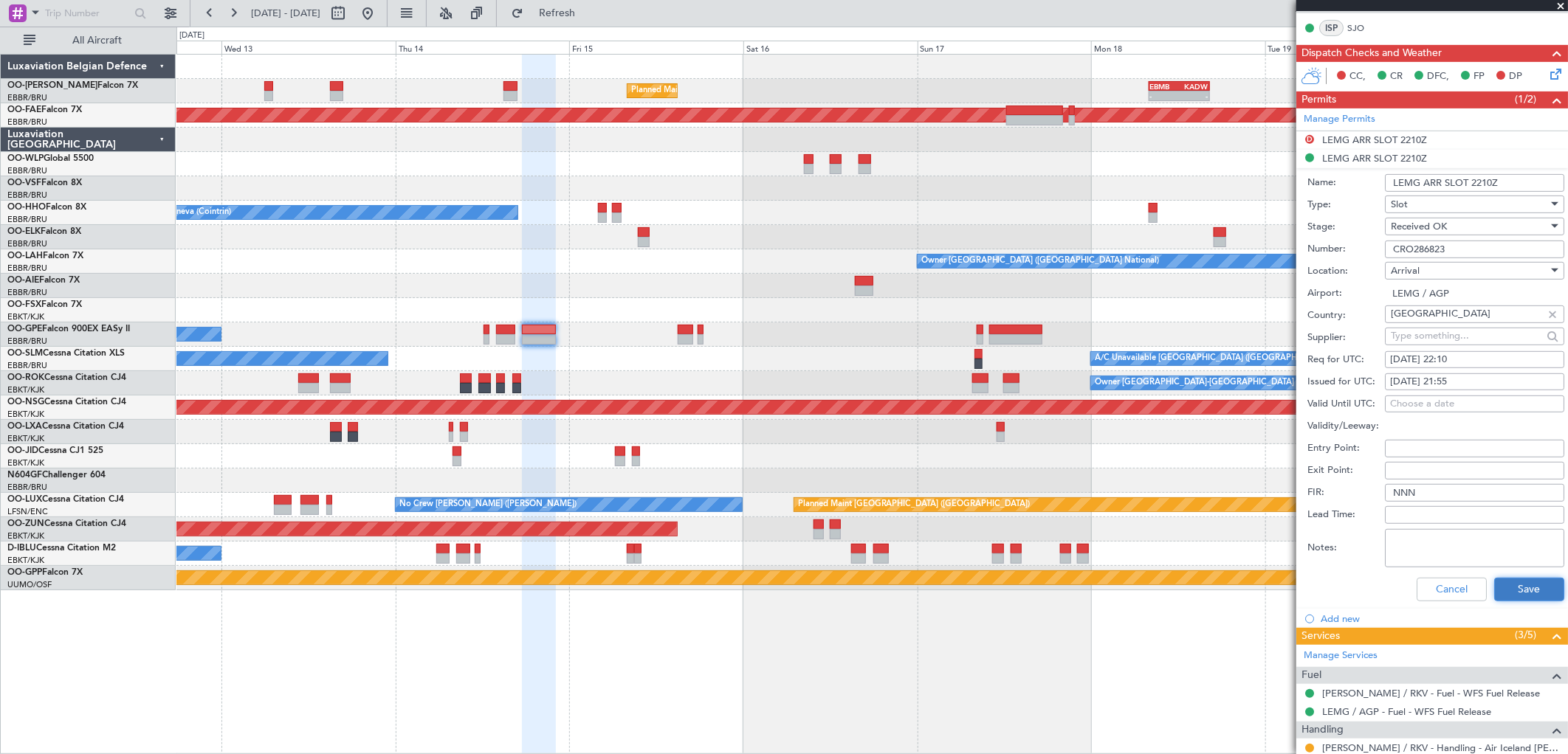
click at [1521, 585] on button "Save" at bounding box center [1530, 589] width 70 height 23
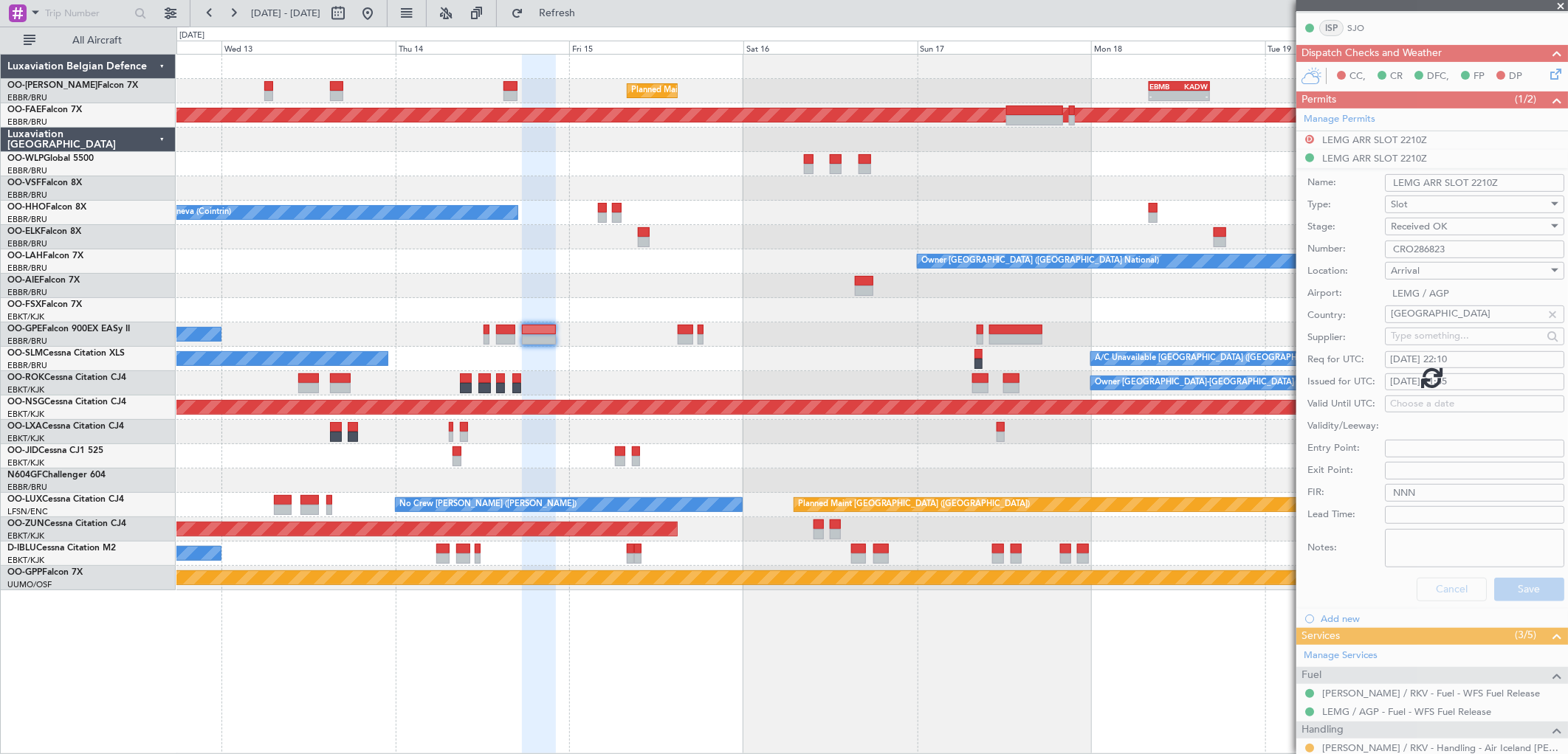
scroll to position [23, 0]
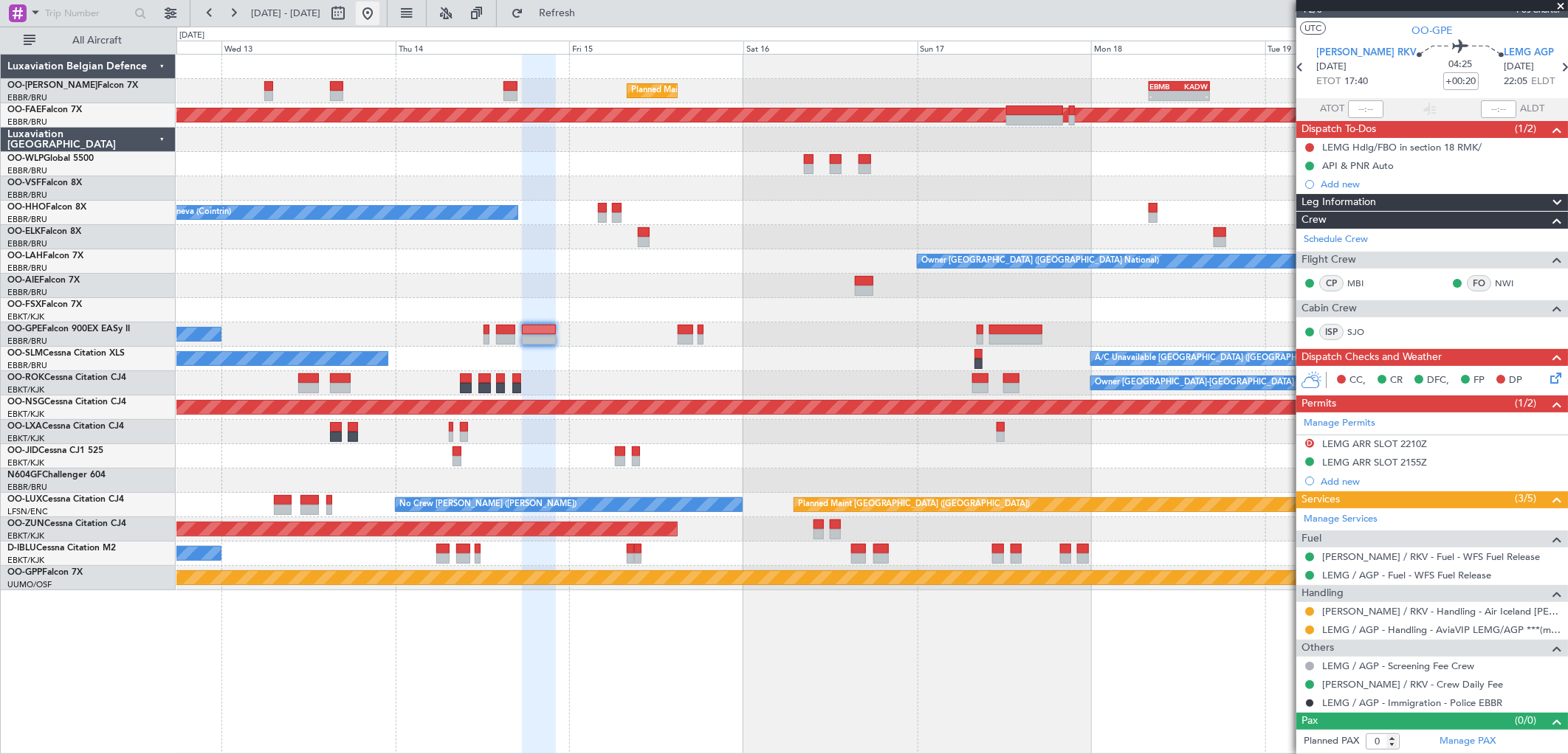
click at [379, 16] on button at bounding box center [367, 13] width 23 height 23
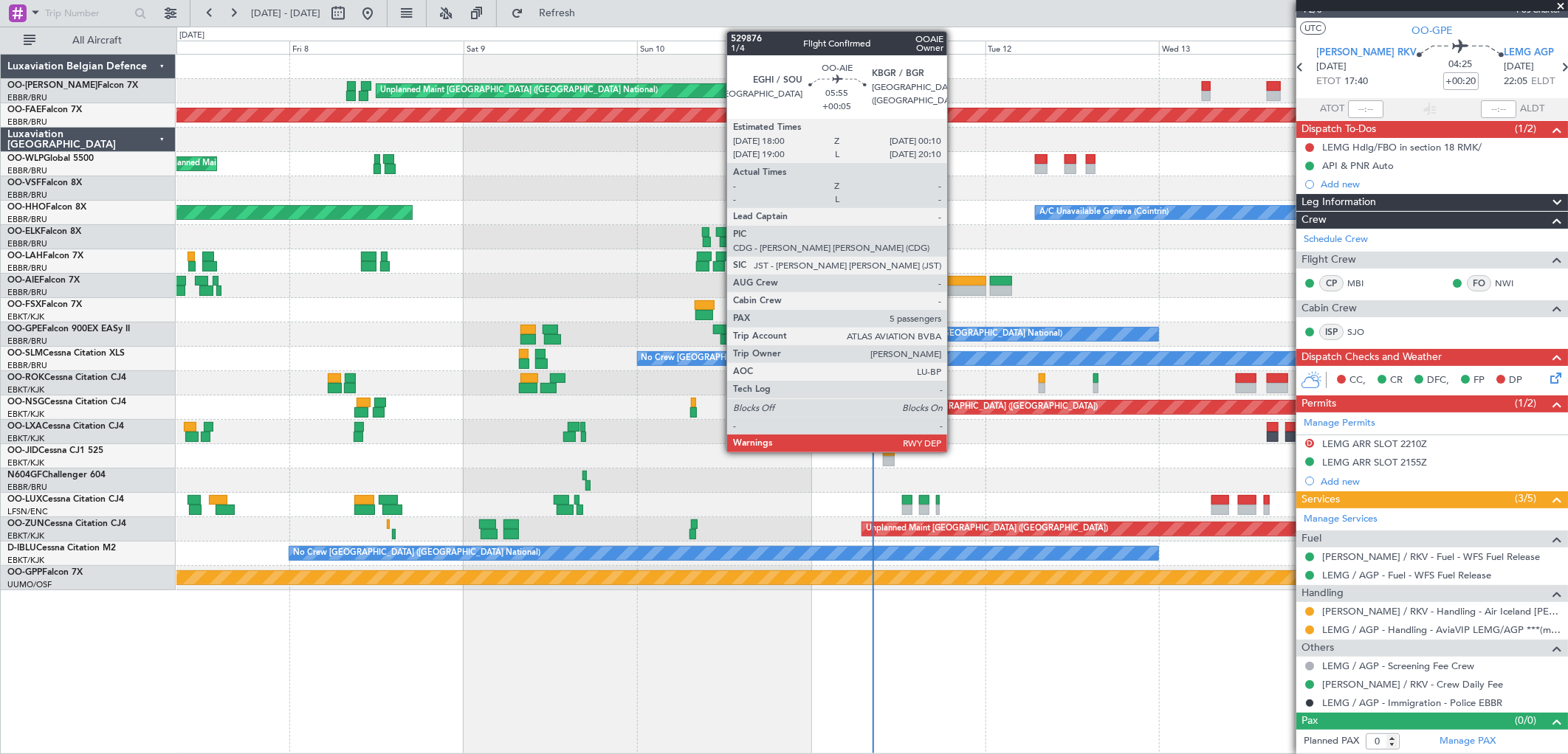
click at [955, 286] on div at bounding box center [964, 291] width 45 height 10
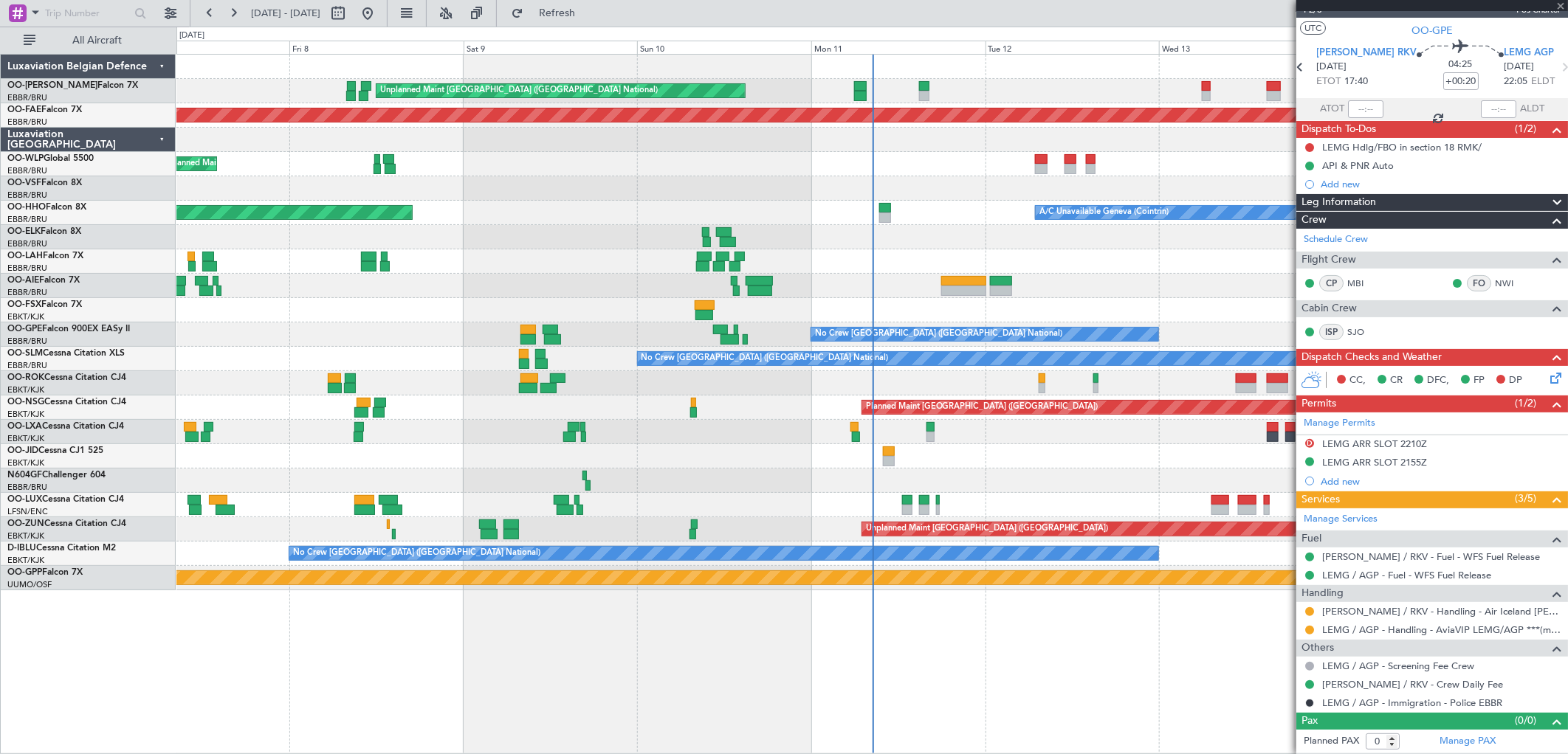
type input "+00:05"
type input "5"
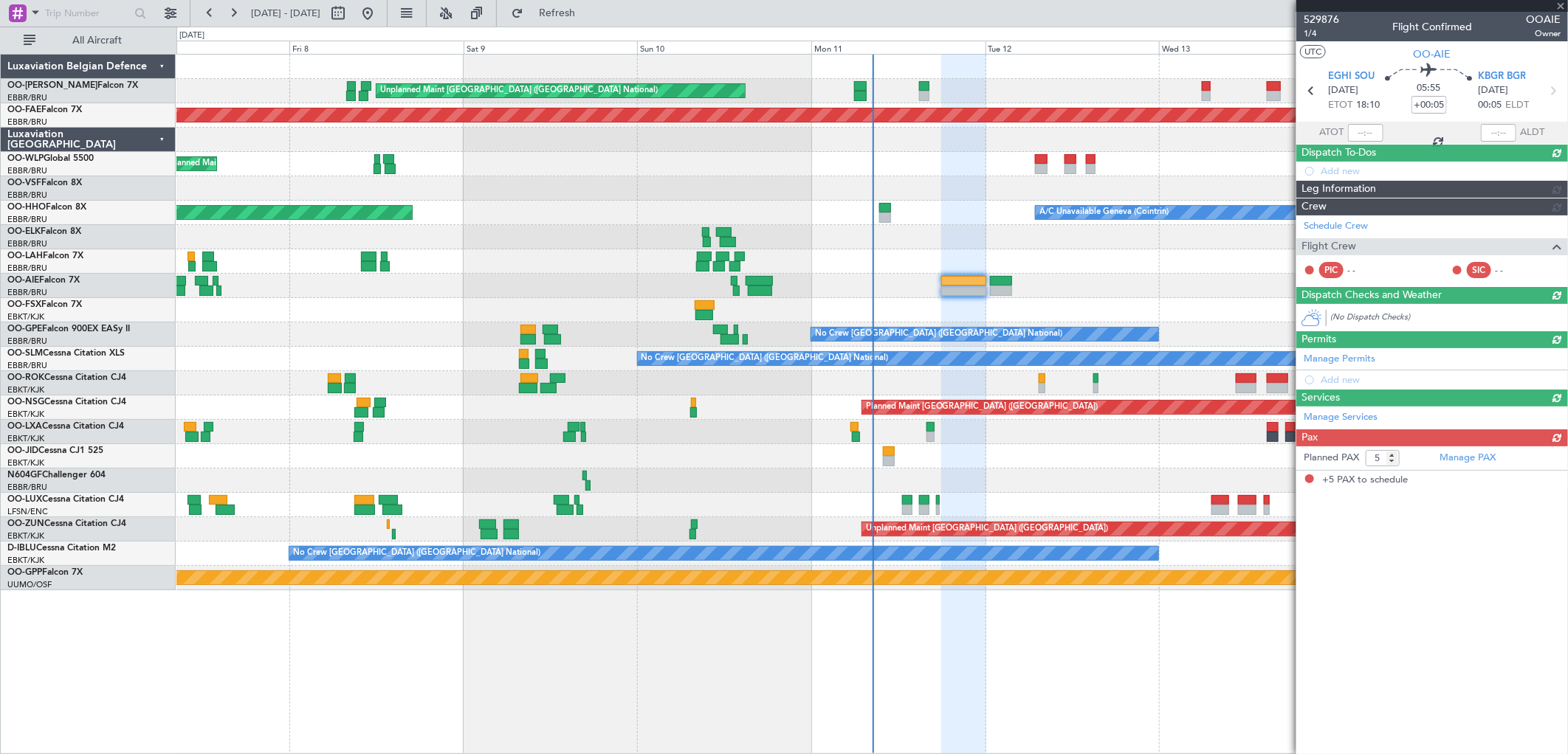
scroll to position [0, 0]
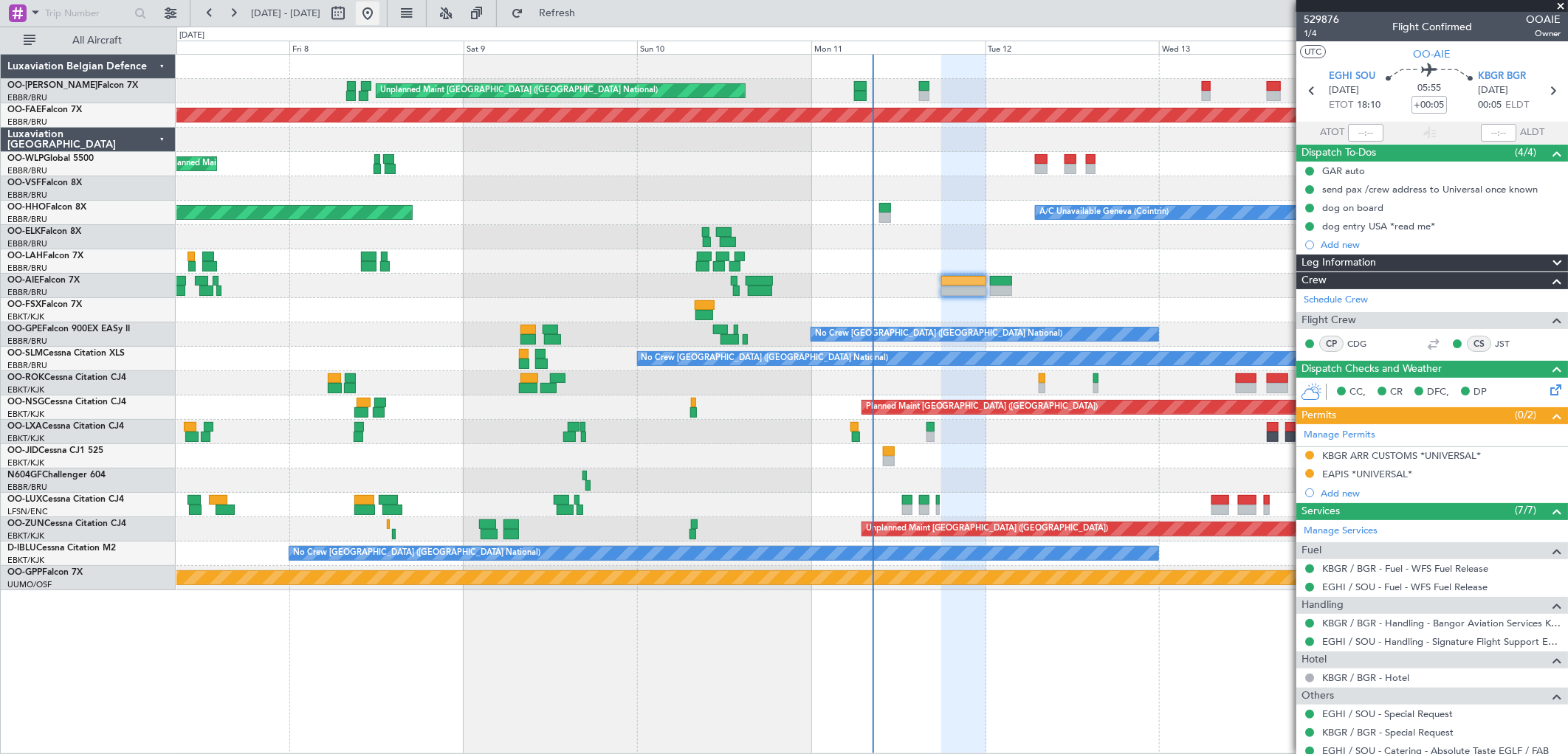
click at [379, 15] on button at bounding box center [367, 13] width 23 height 23
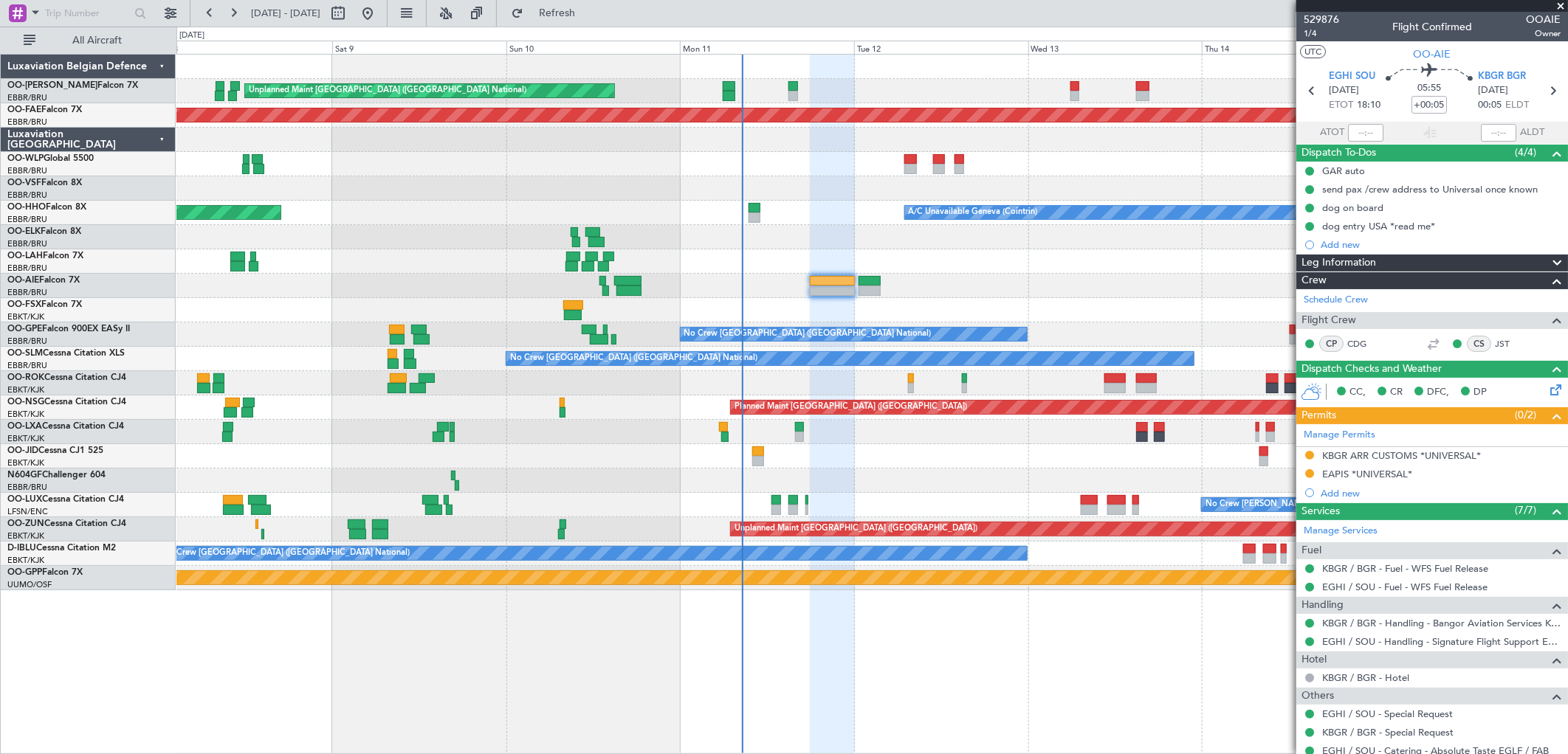
click at [918, 291] on div "Unplanned Maint Brussels (Brussels National) Planned Maint Brussels (Brussels N…" at bounding box center [872, 322] width 1392 height 535
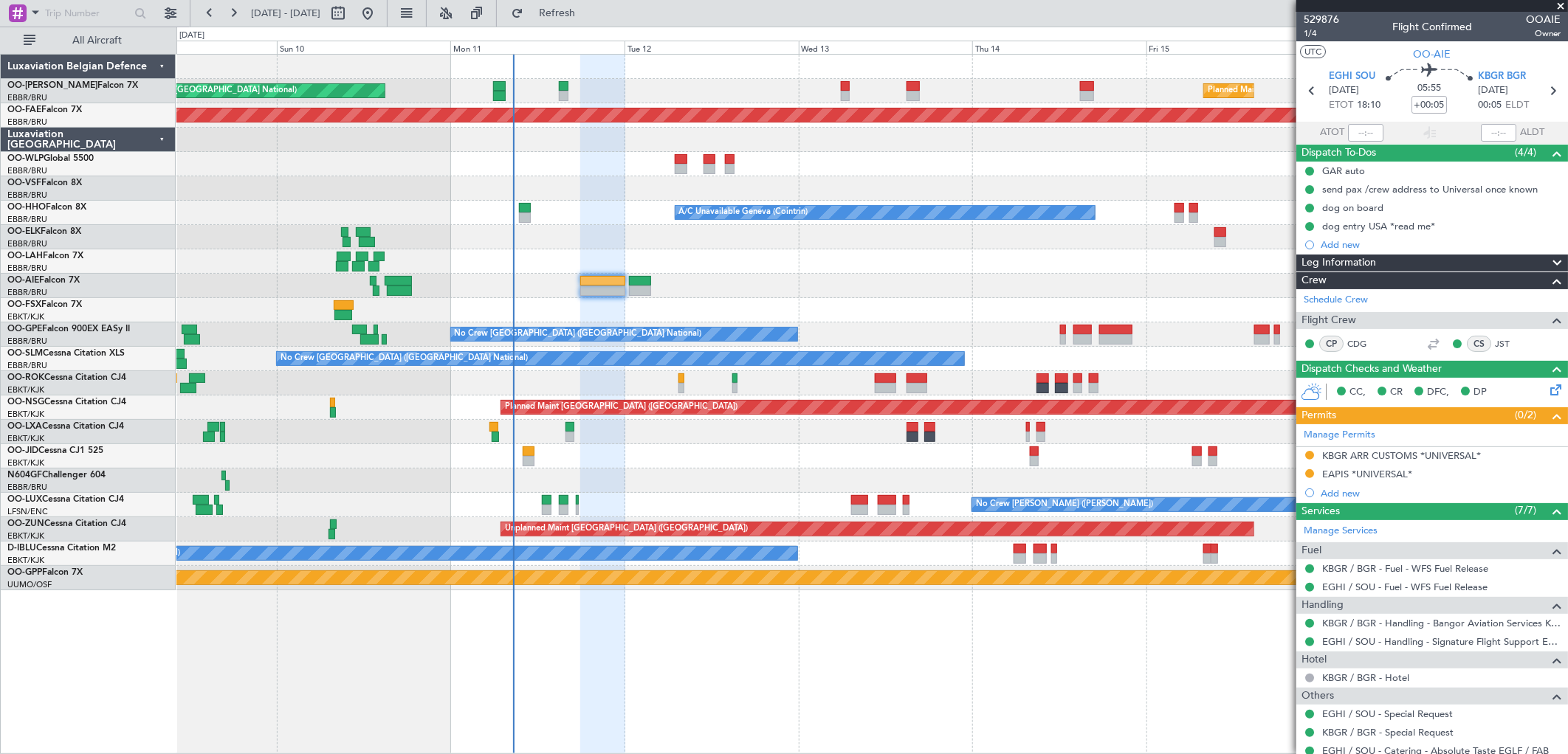
click at [653, 460] on div at bounding box center [872, 457] width 1392 height 24
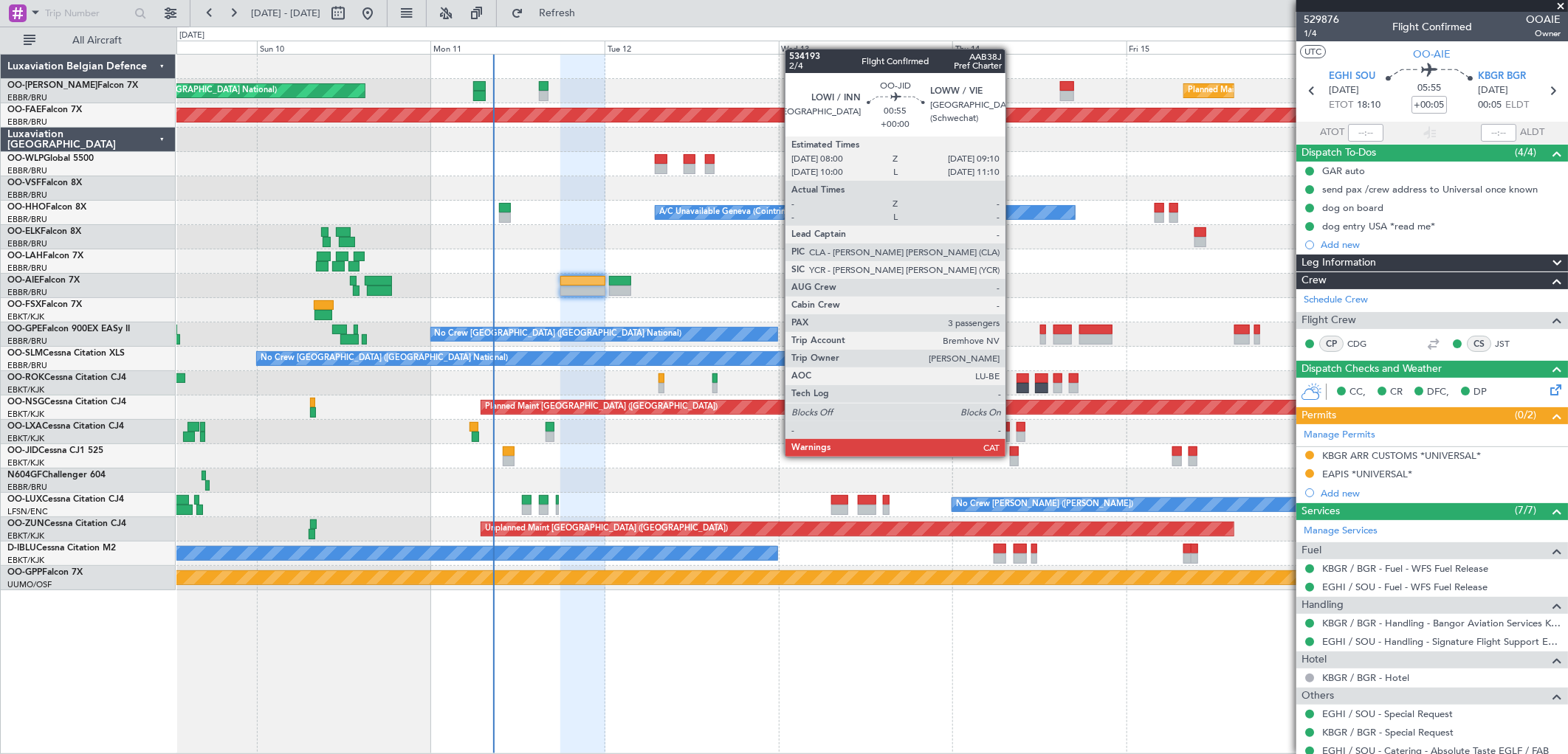
click at [1013, 456] on div at bounding box center [1014, 460] width 8 height 10
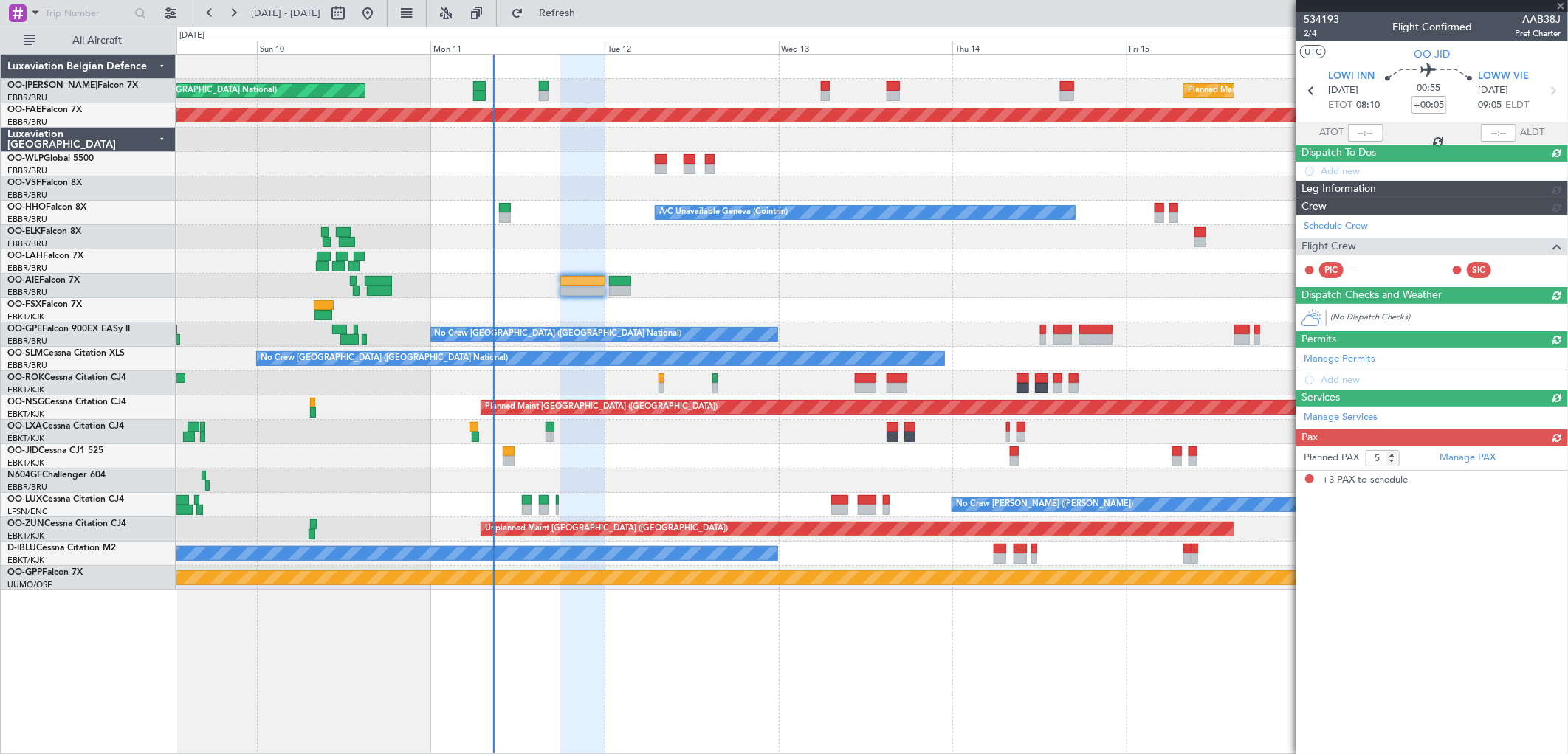
type input "3"
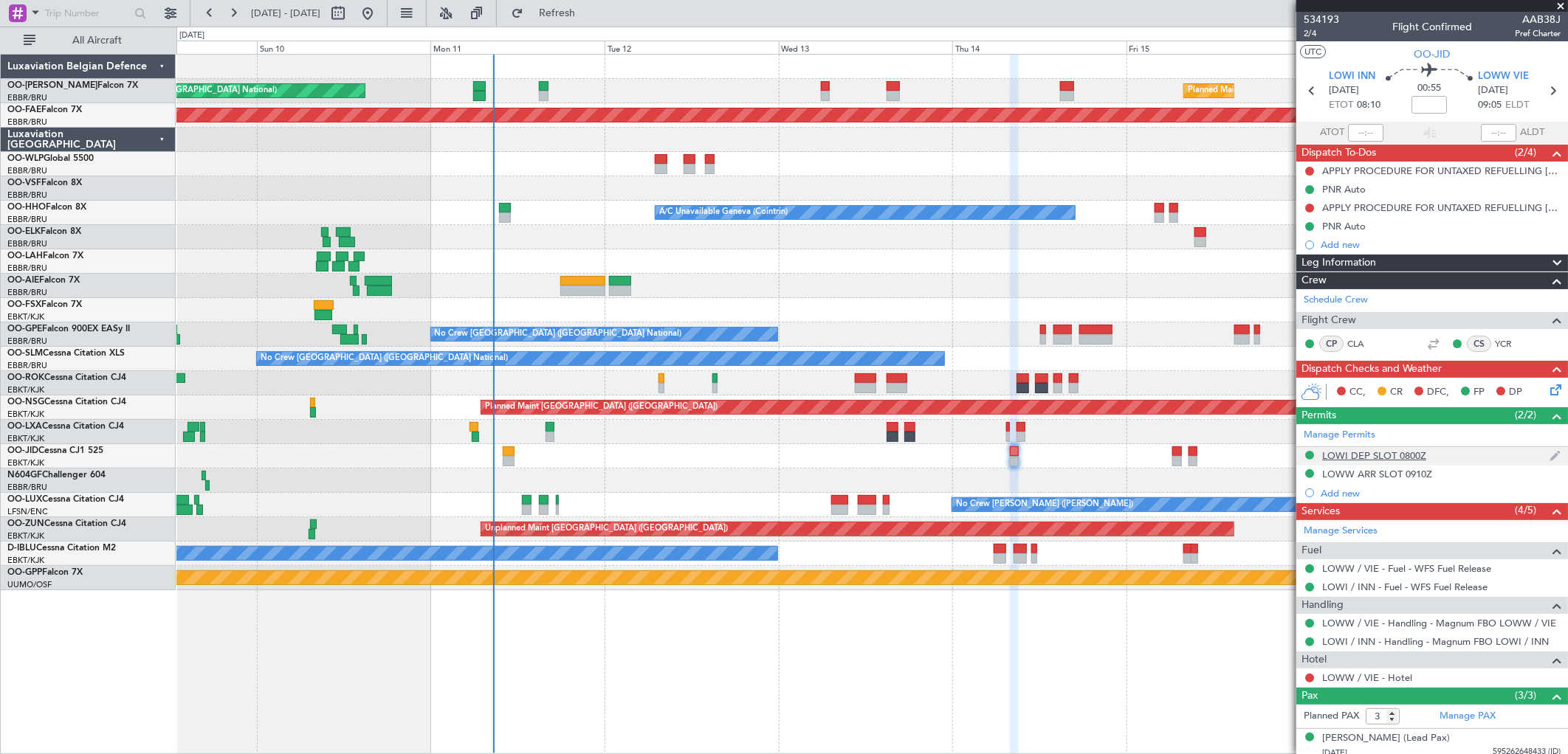
click at [1385, 455] on div "LOWI DEP SLOT 0800Z" at bounding box center [1374, 455] width 104 height 12
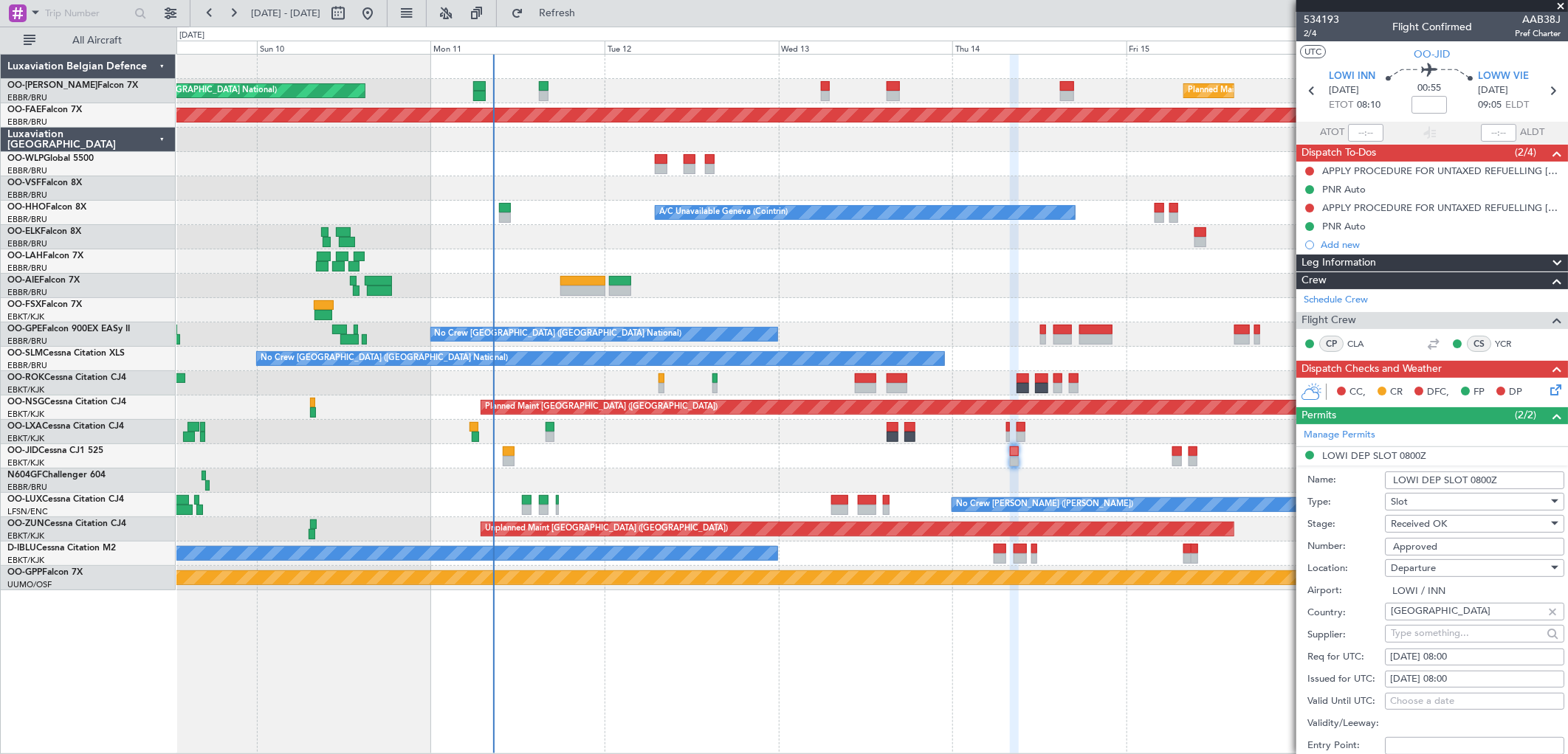
scroll to position [327, 0]
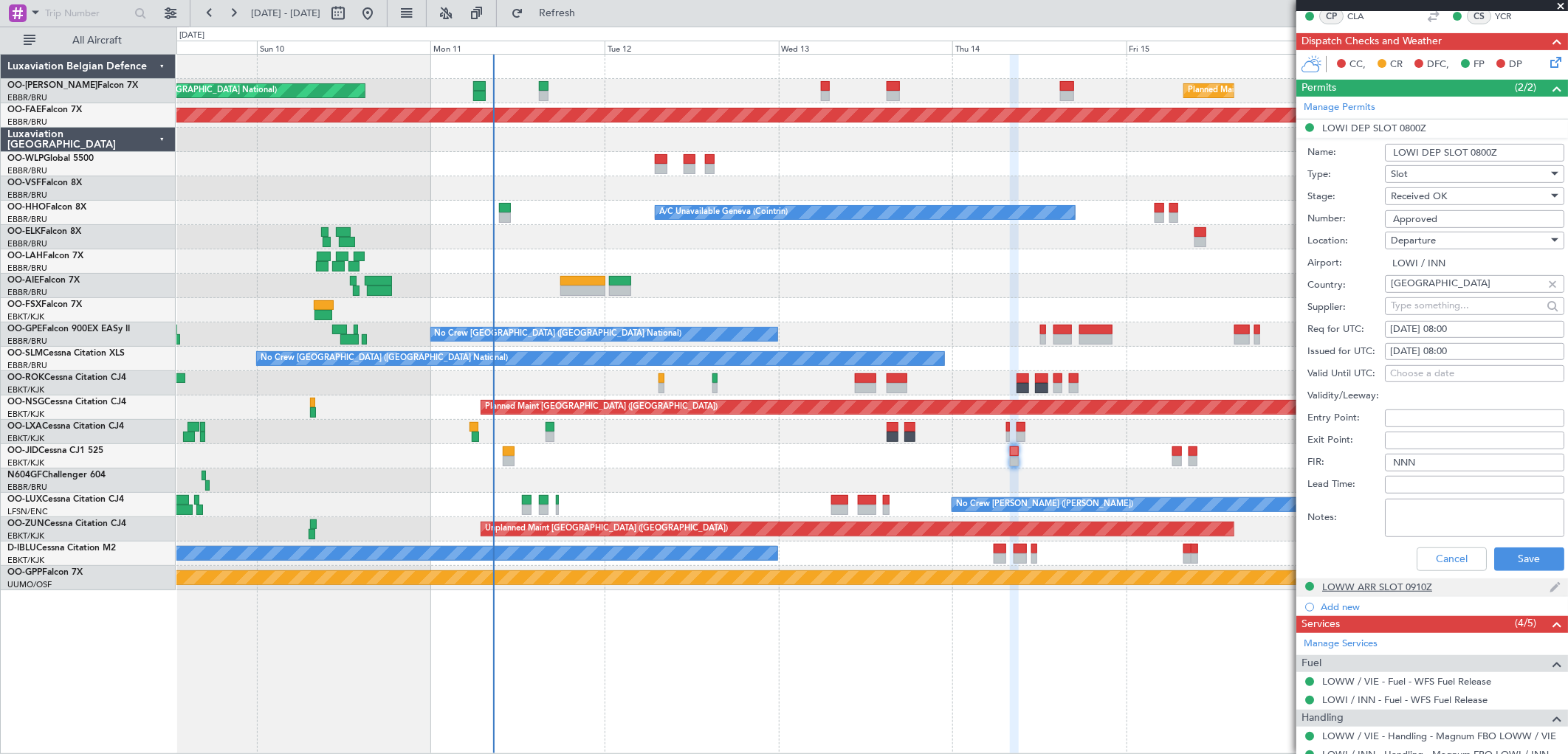
click at [1367, 589] on div "LOWW ARR SLOT 0910Z" at bounding box center [1377, 586] width 110 height 12
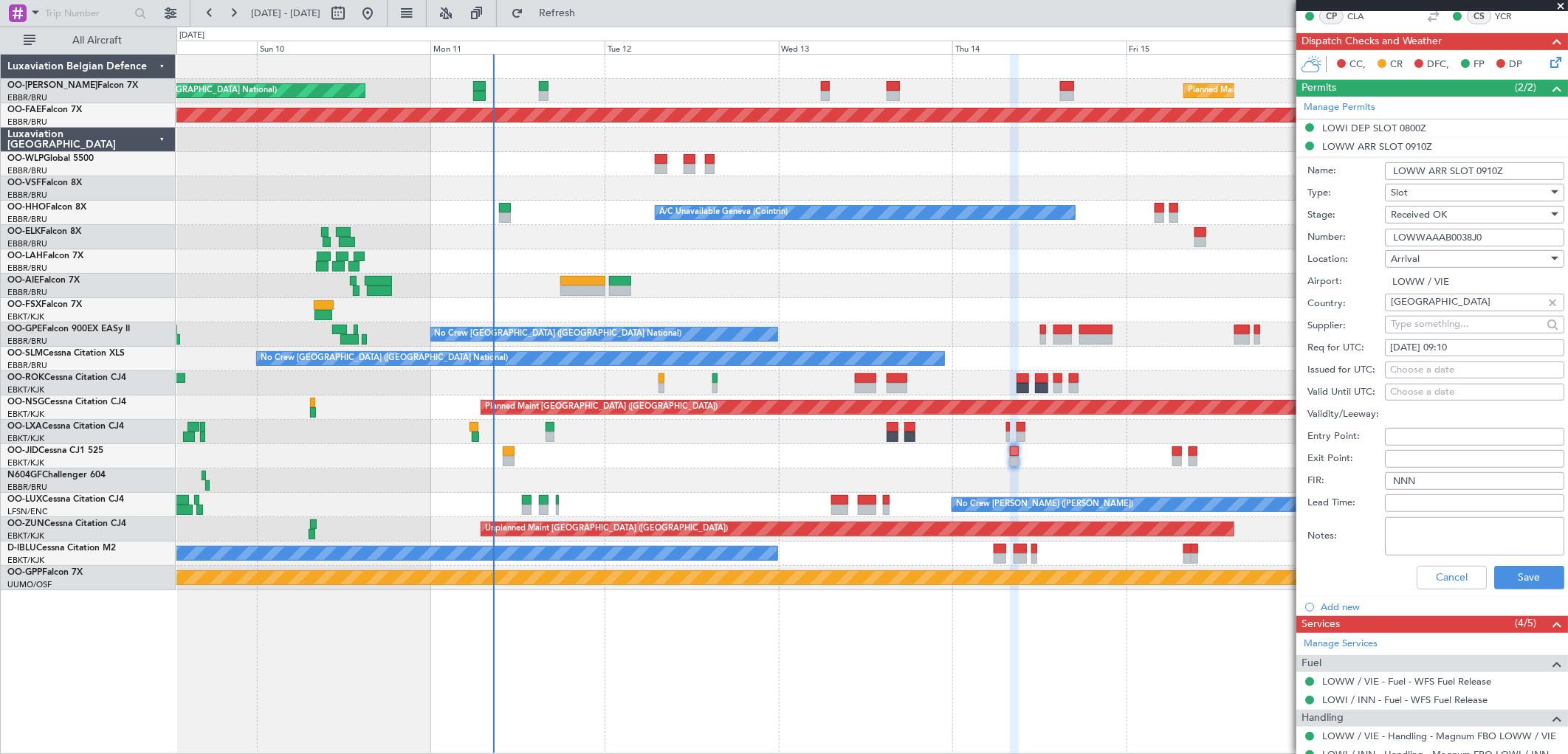
click at [1440, 231] on input "LOWWAAAB0038J0" at bounding box center [1474, 237] width 179 height 18
click at [588, 12] on span "Refresh" at bounding box center [557, 13] width 62 height 10
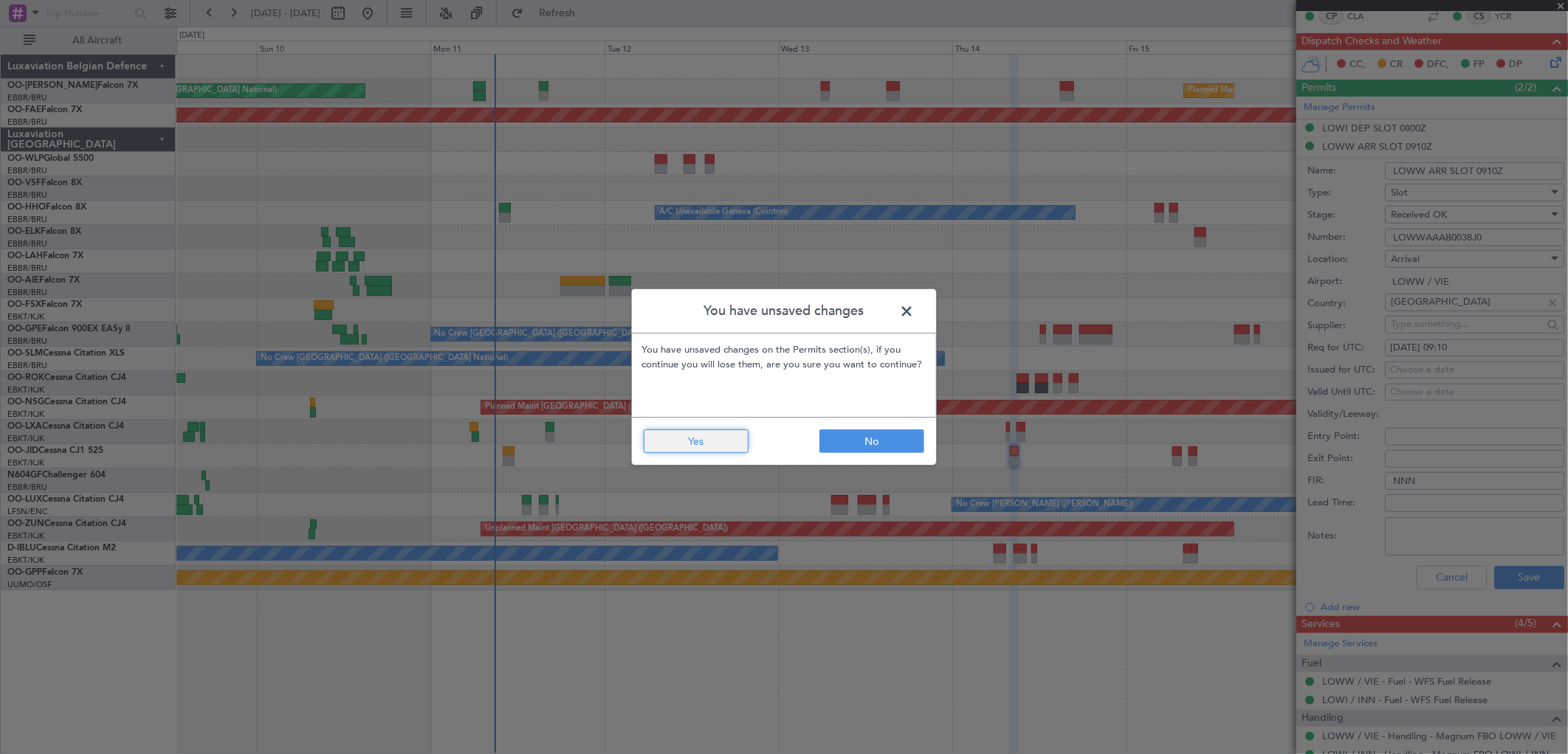
click at [681, 452] on button "Yes" at bounding box center [696, 441] width 105 height 23
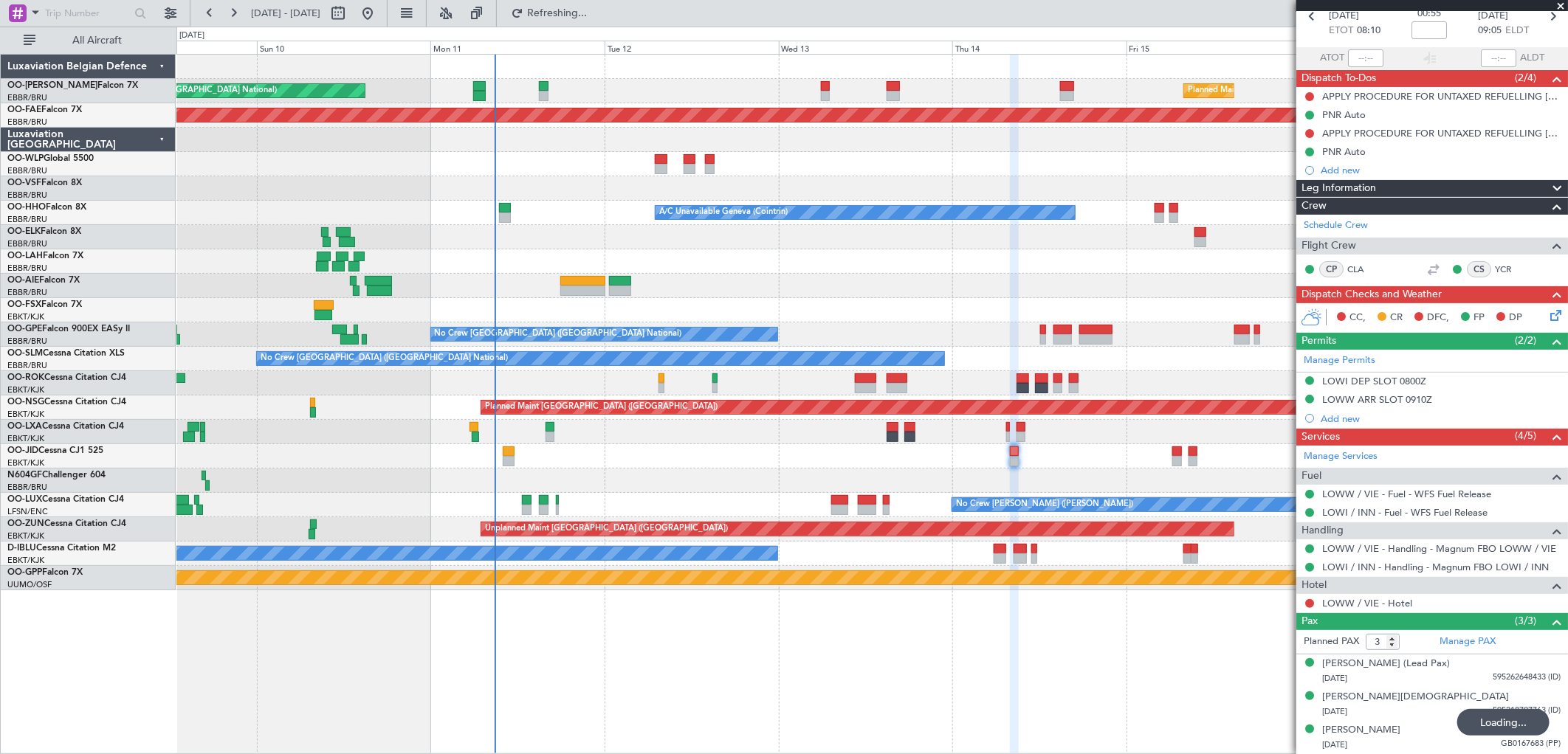
scroll to position [74, 0]
click at [379, 18] on button at bounding box center [367, 13] width 23 height 23
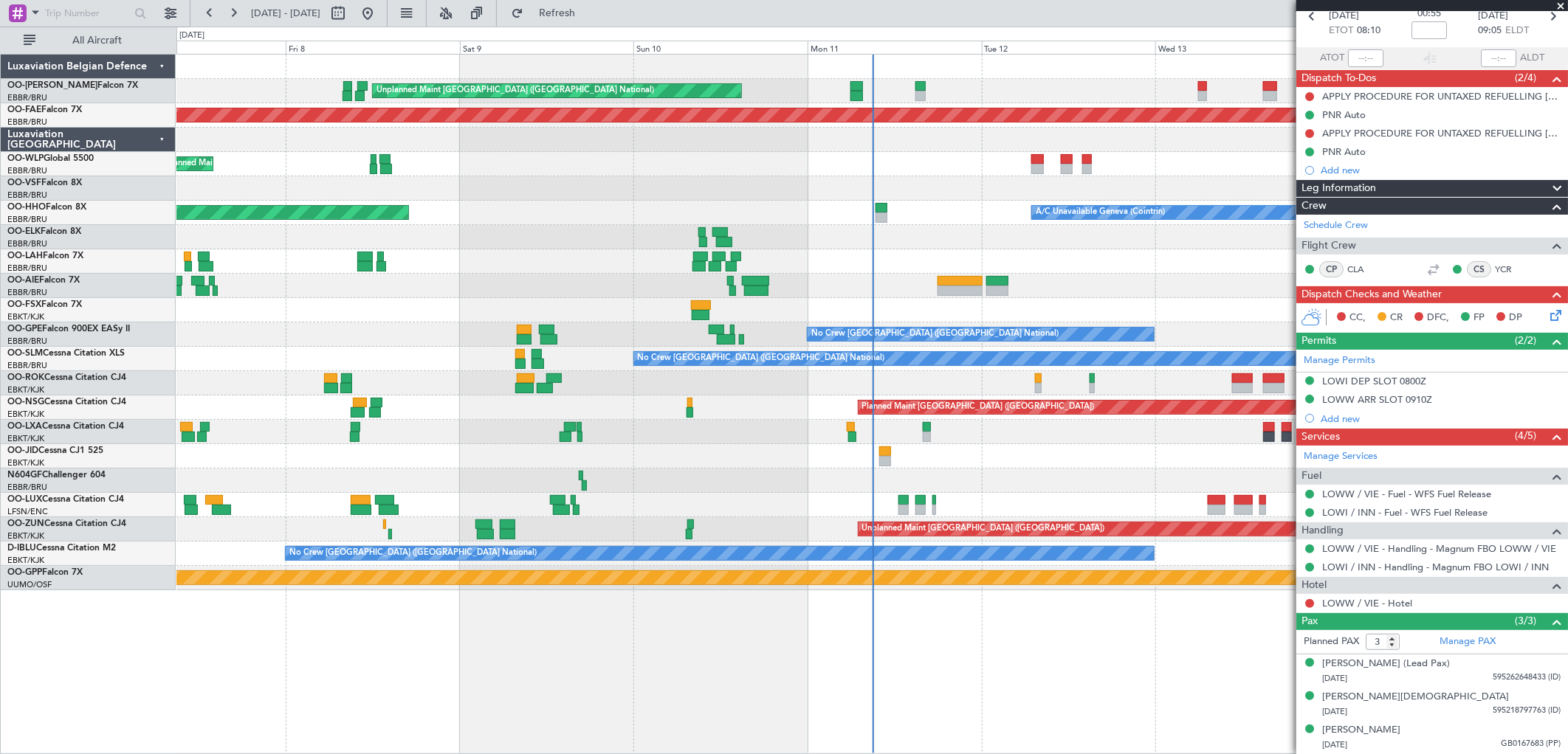
click at [379, 8] on div at bounding box center [353, 13] width 53 height 23
click at [350, 6] on button at bounding box center [338, 13] width 23 height 23
select select "8"
select select "2025"
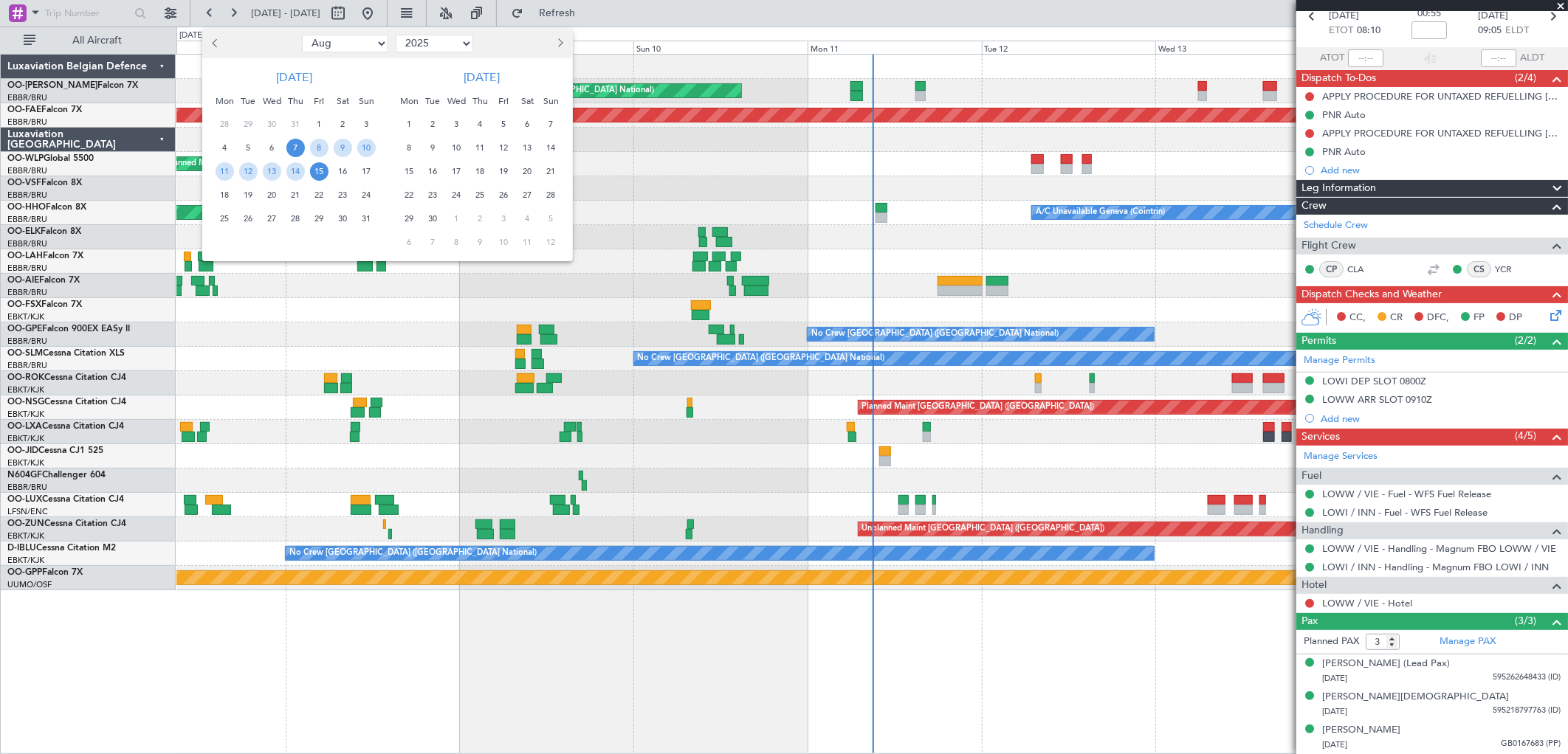
click at [552, 38] on button "Next month" at bounding box center [559, 43] width 16 height 23
click at [556, 44] on span "Next month" at bounding box center [558, 42] width 8 height 8
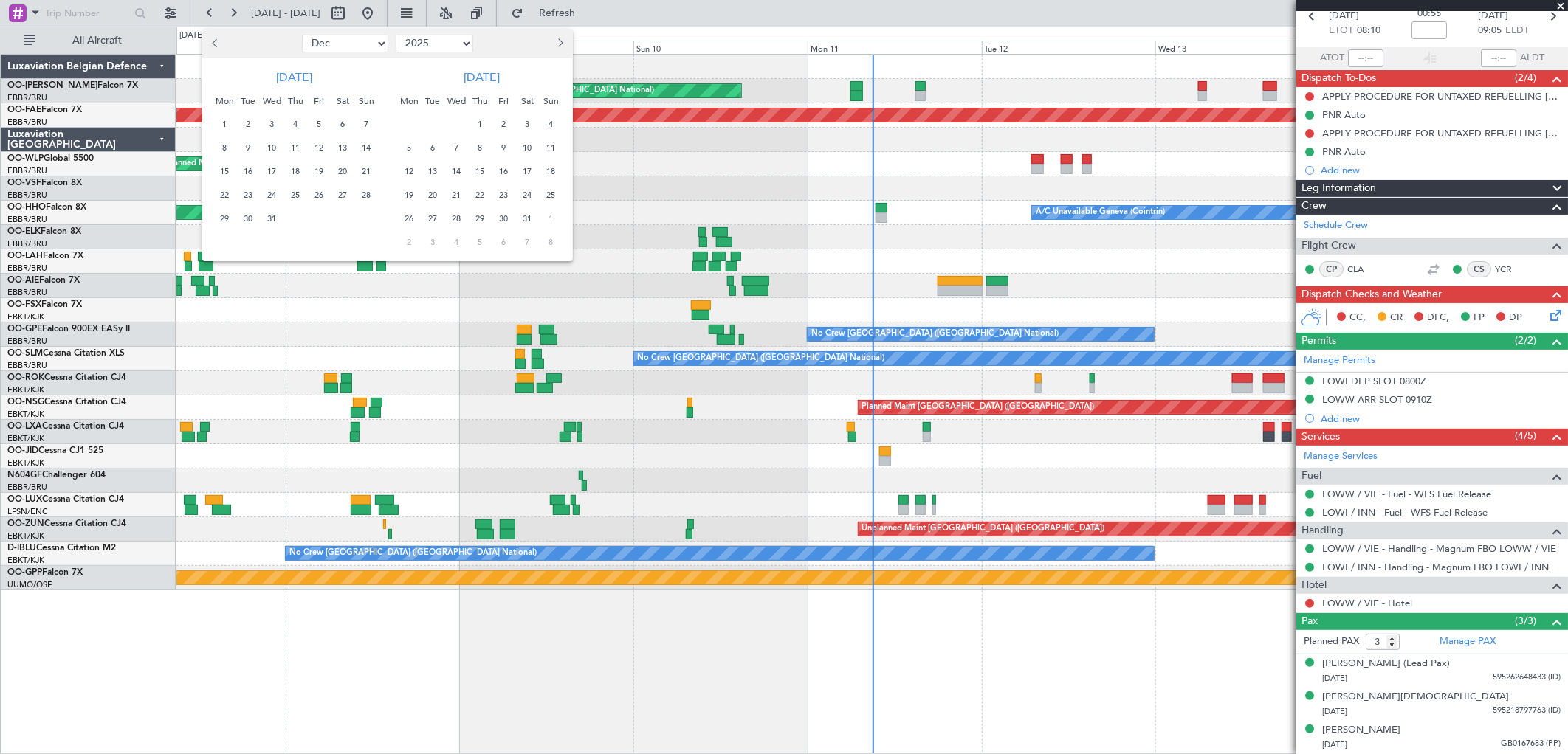
select select "1"
select select "2026"
click at [412, 165] on span "9" at bounding box center [410, 172] width 19 height 19
click at [547, 168] on span "15" at bounding box center [552, 172] width 19 height 19
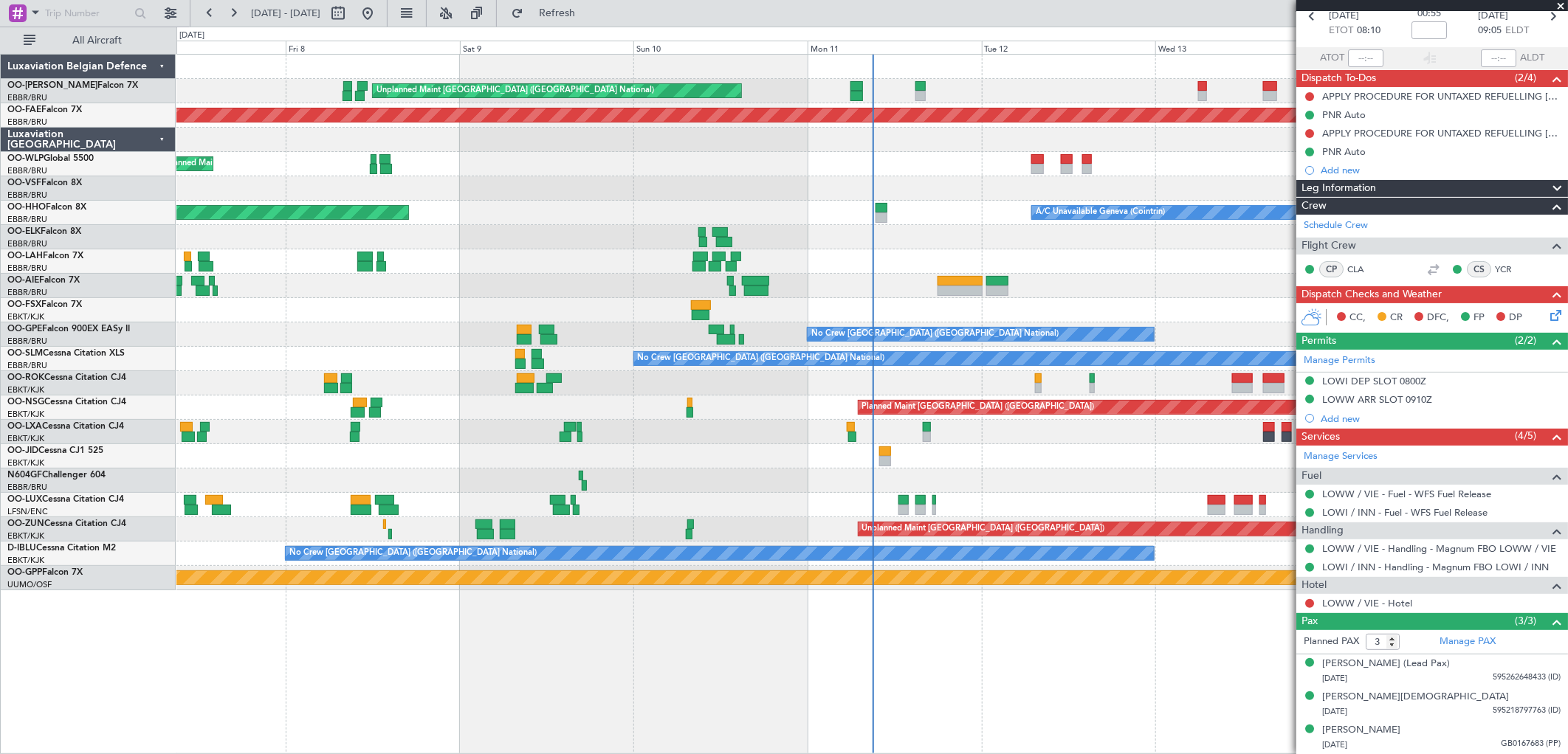
select select "2"
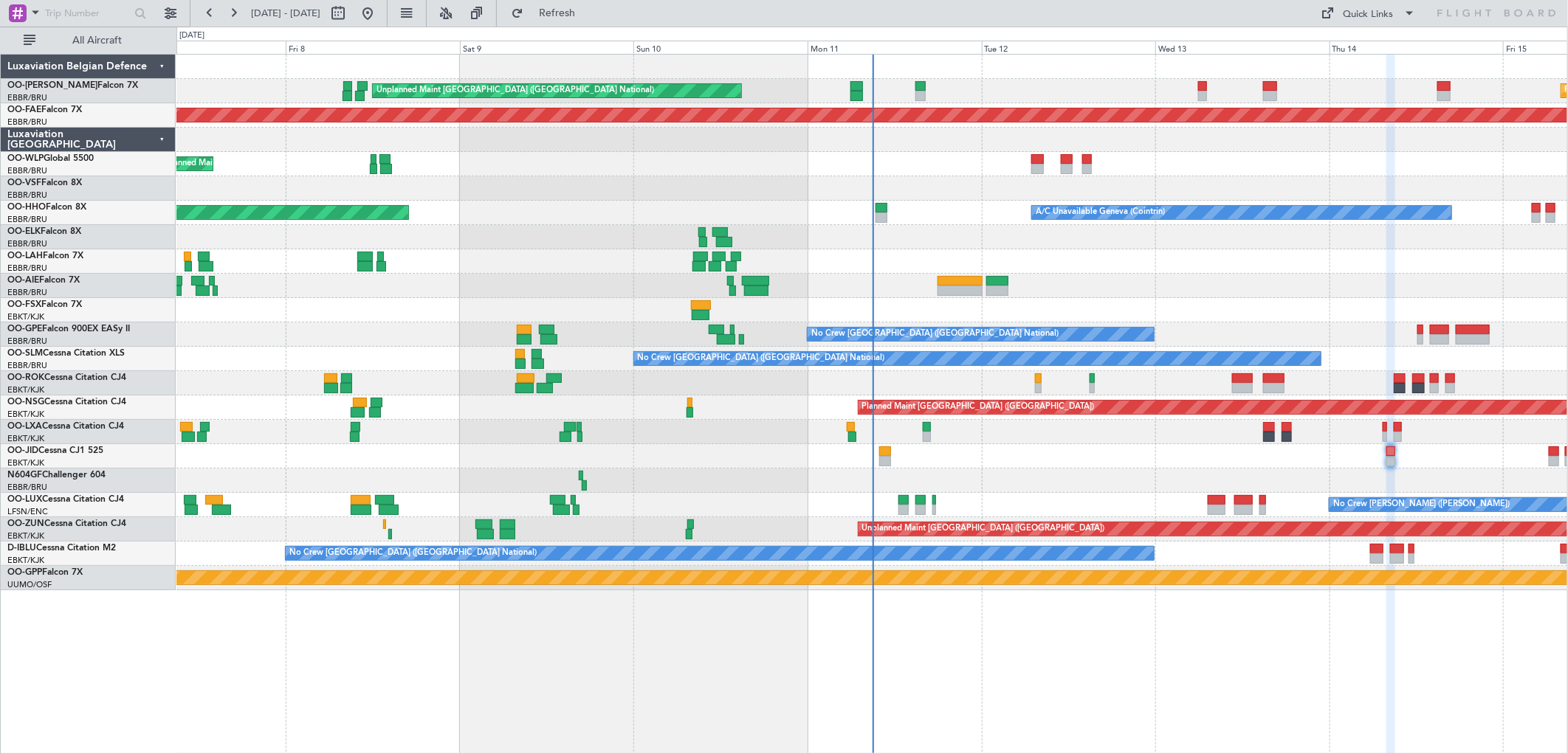
scroll to position [0, 0]
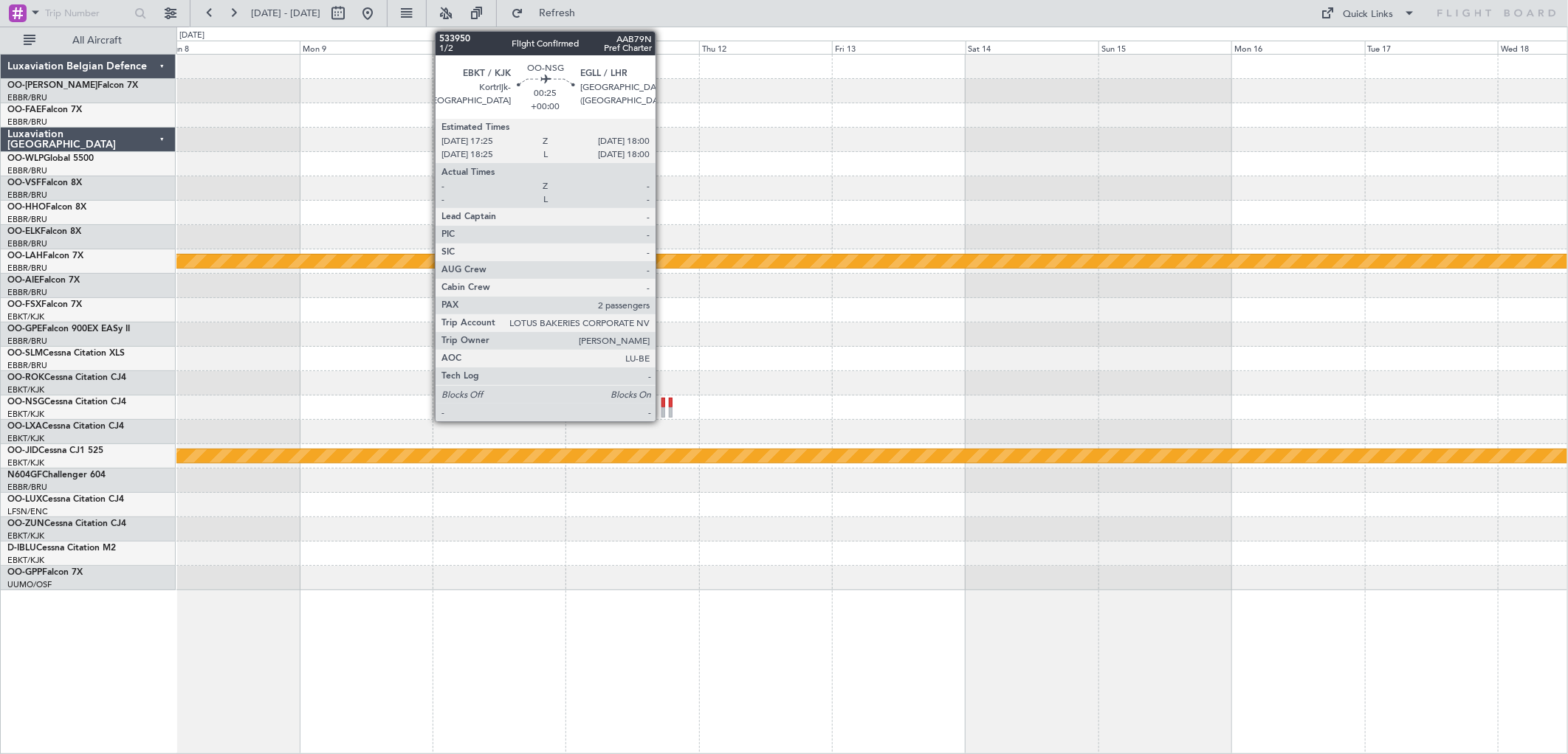
click at [663, 408] on div at bounding box center [663, 412] width 4 height 10
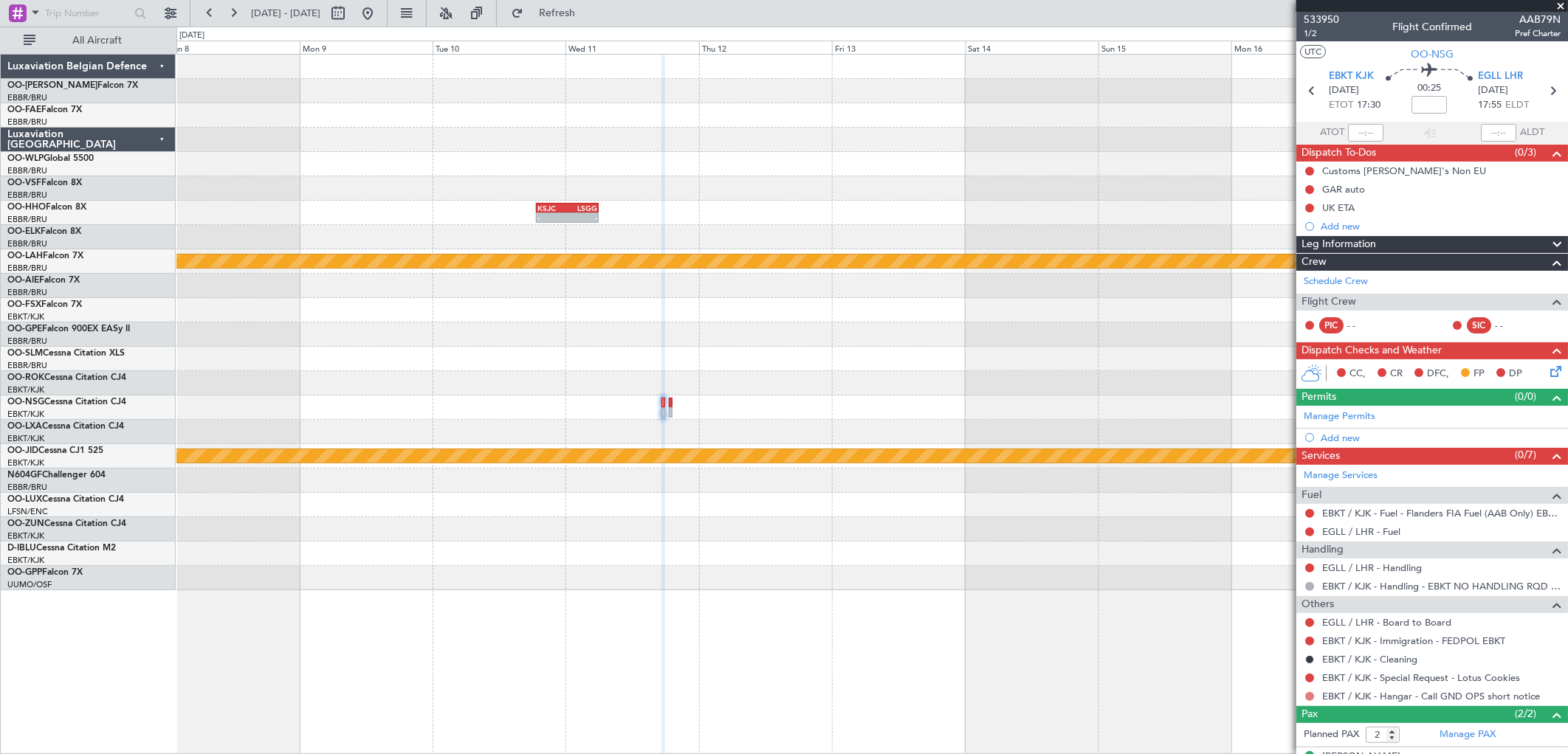
click at [1310, 696] on button at bounding box center [1309, 696] width 8 height 8
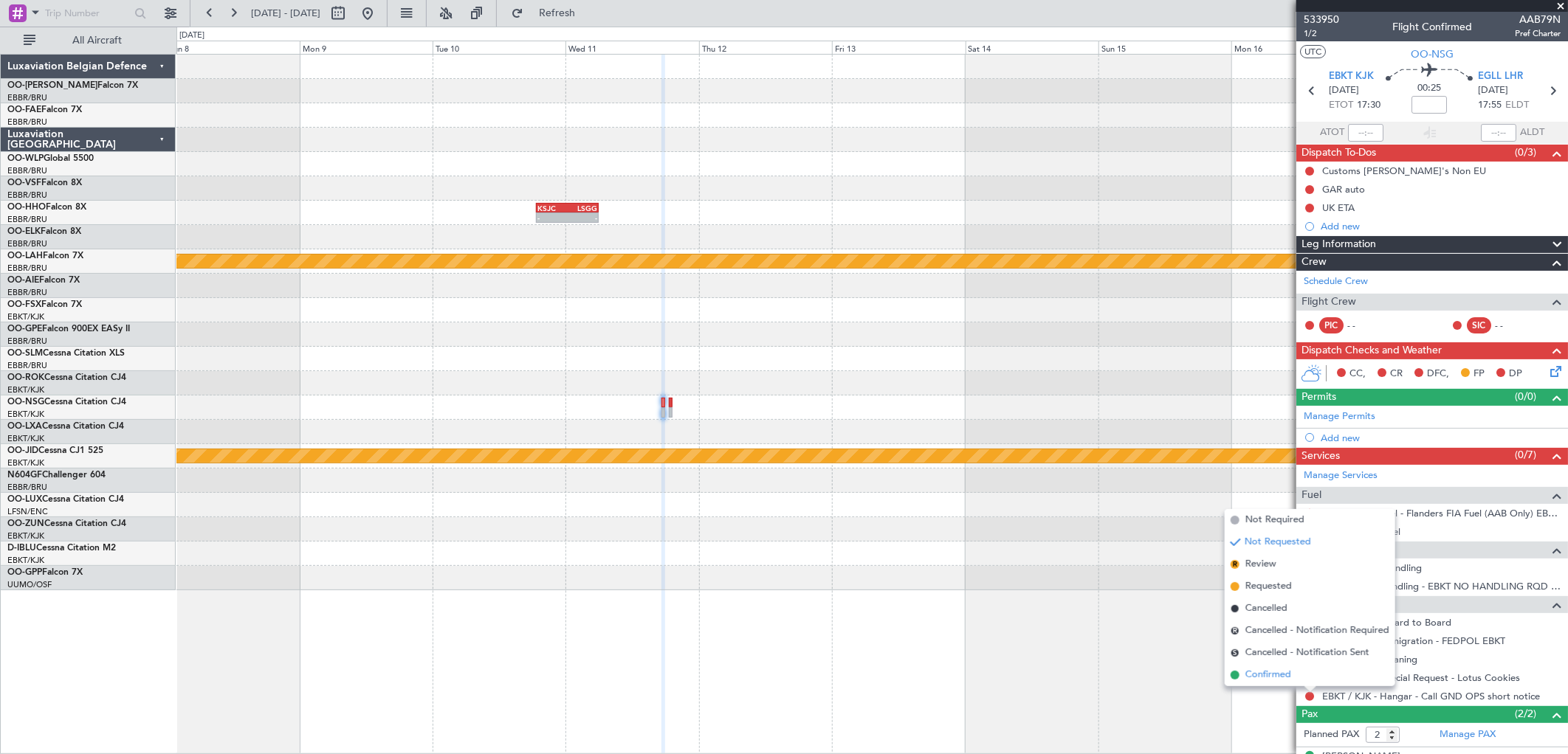
click at [1269, 671] on span "Confirmed" at bounding box center [1269, 675] width 46 height 15
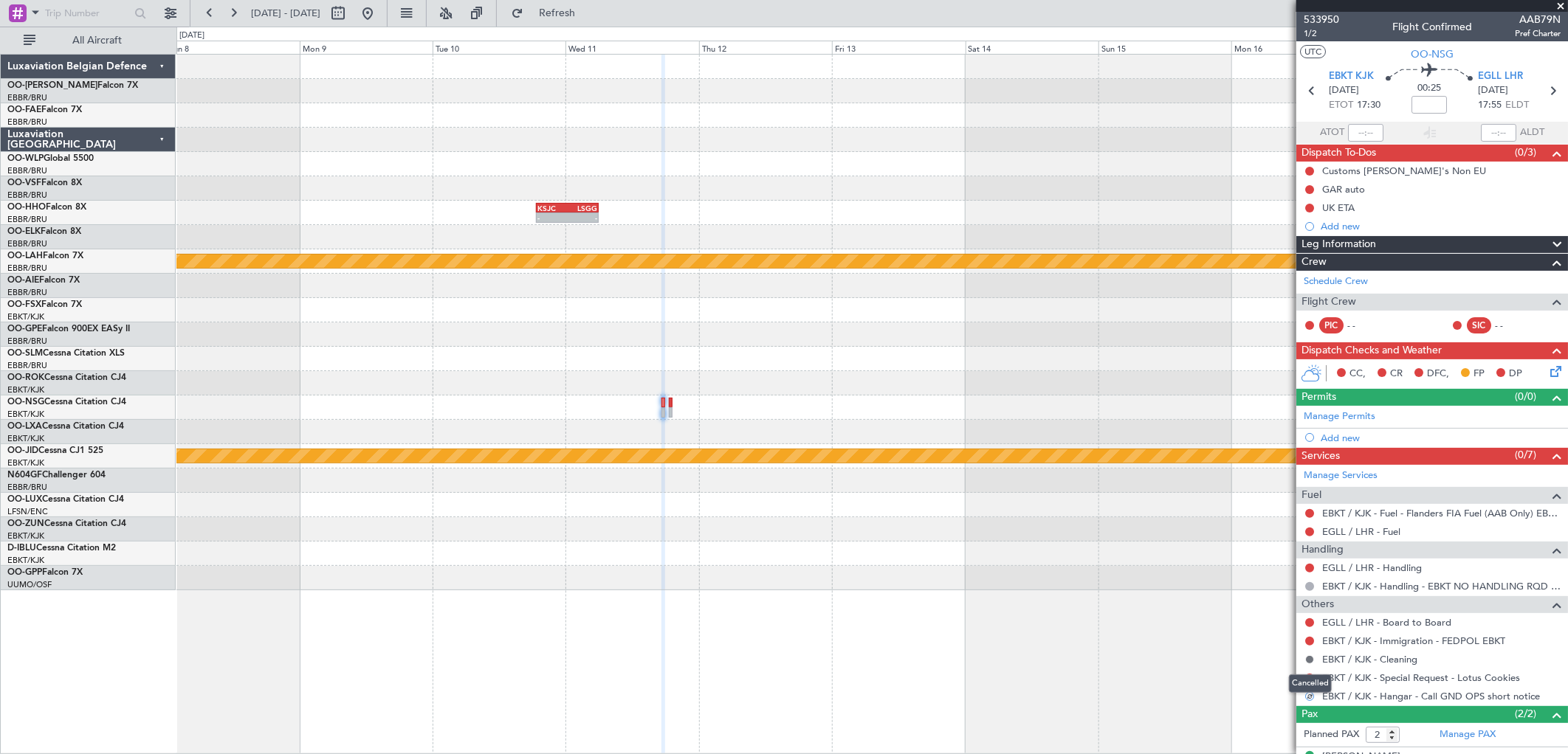
click at [1309, 663] on button at bounding box center [1309, 659] width 8 height 8
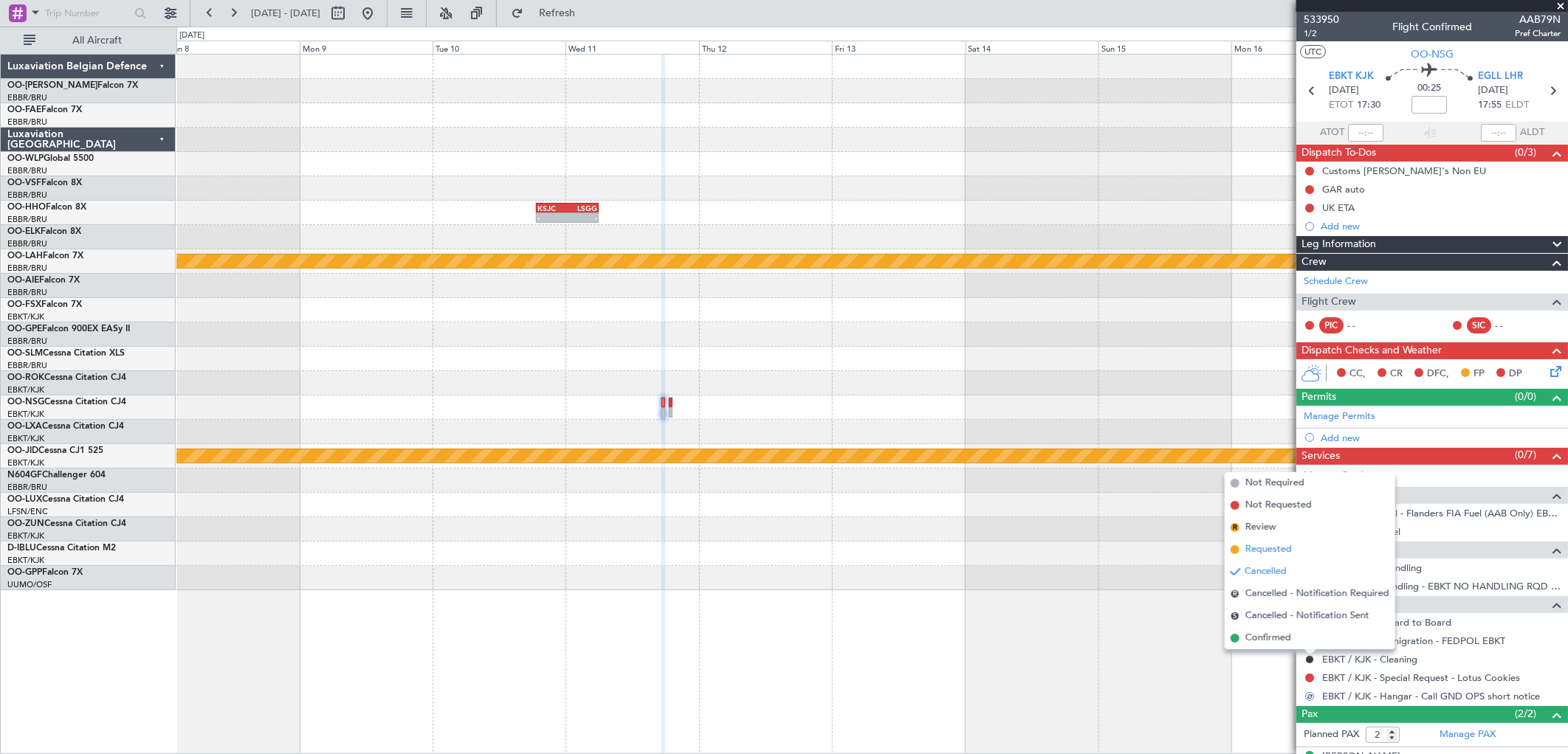
click at [1267, 552] on span "Requested" at bounding box center [1270, 550] width 47 height 15
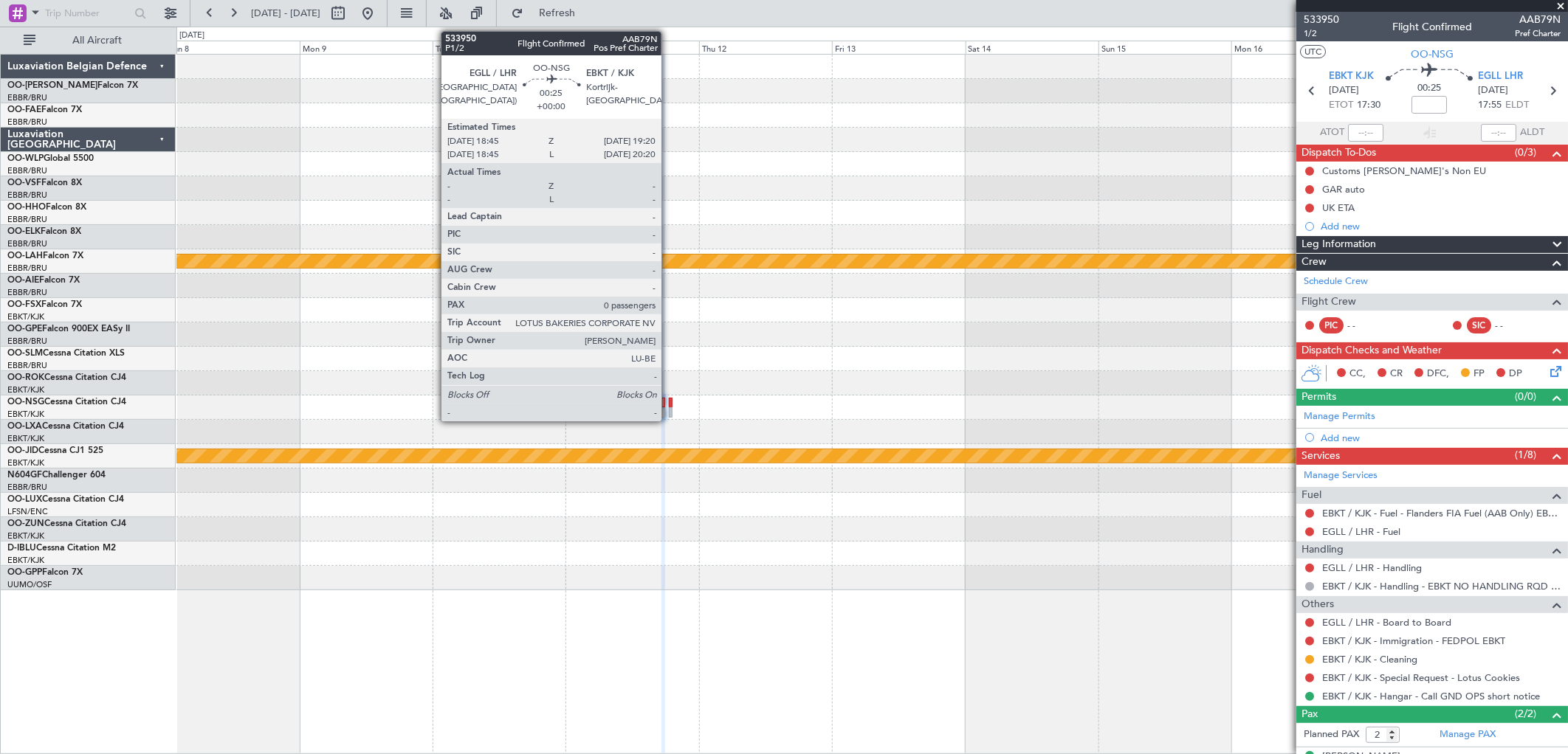
click at [669, 414] on div at bounding box center [671, 412] width 4 height 10
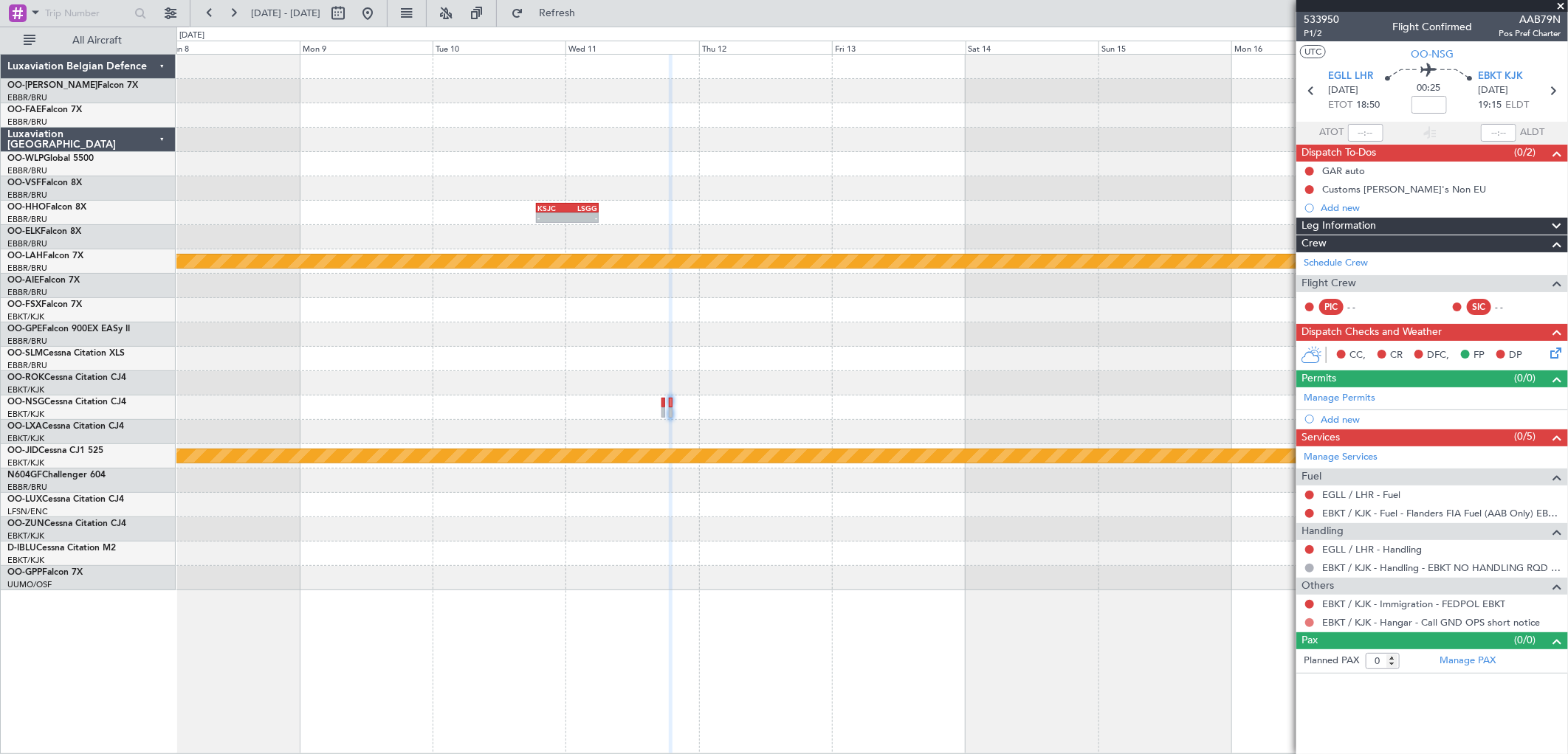
click at [1308, 624] on button at bounding box center [1309, 622] width 8 height 8
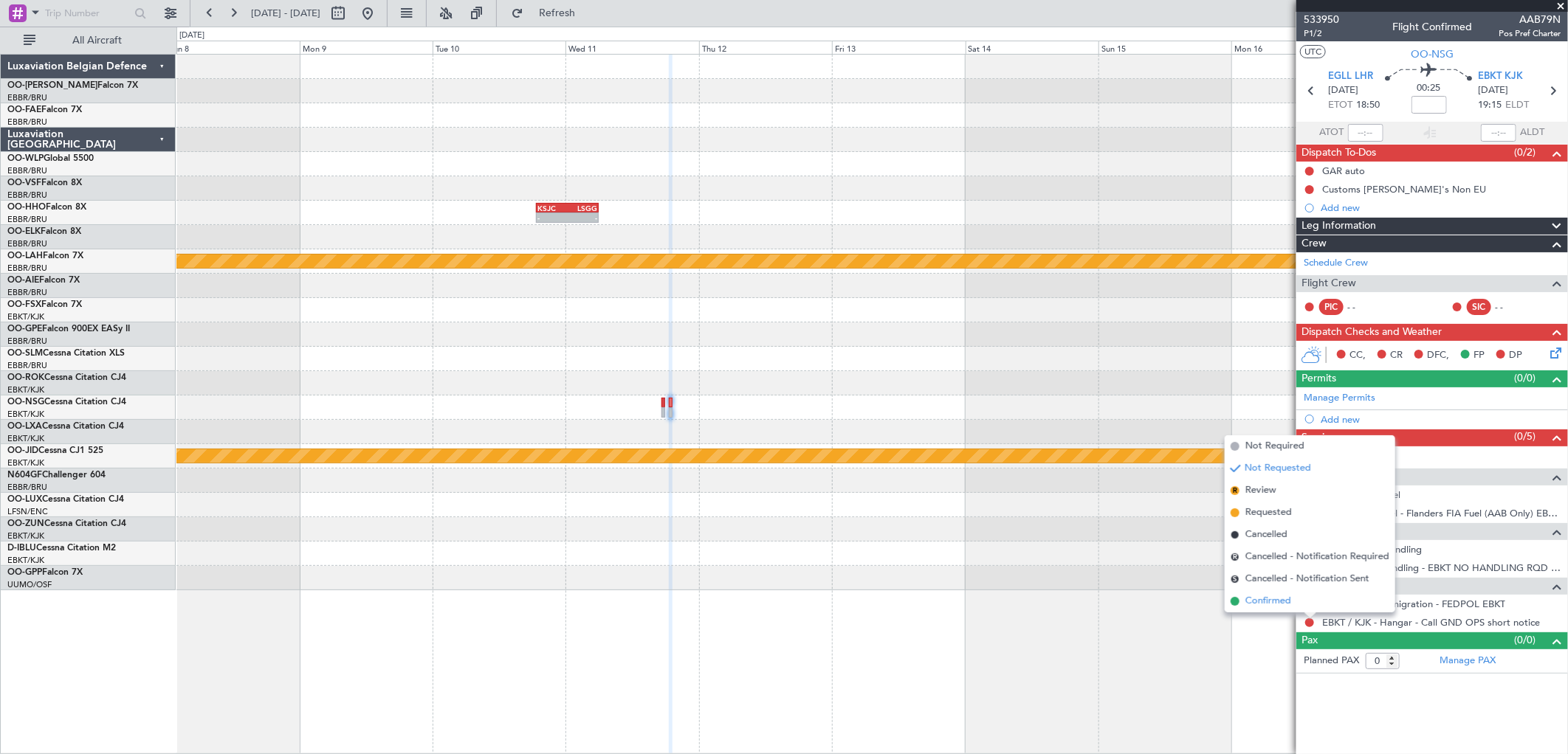
click at [1273, 601] on span "Confirmed" at bounding box center [1269, 601] width 46 height 15
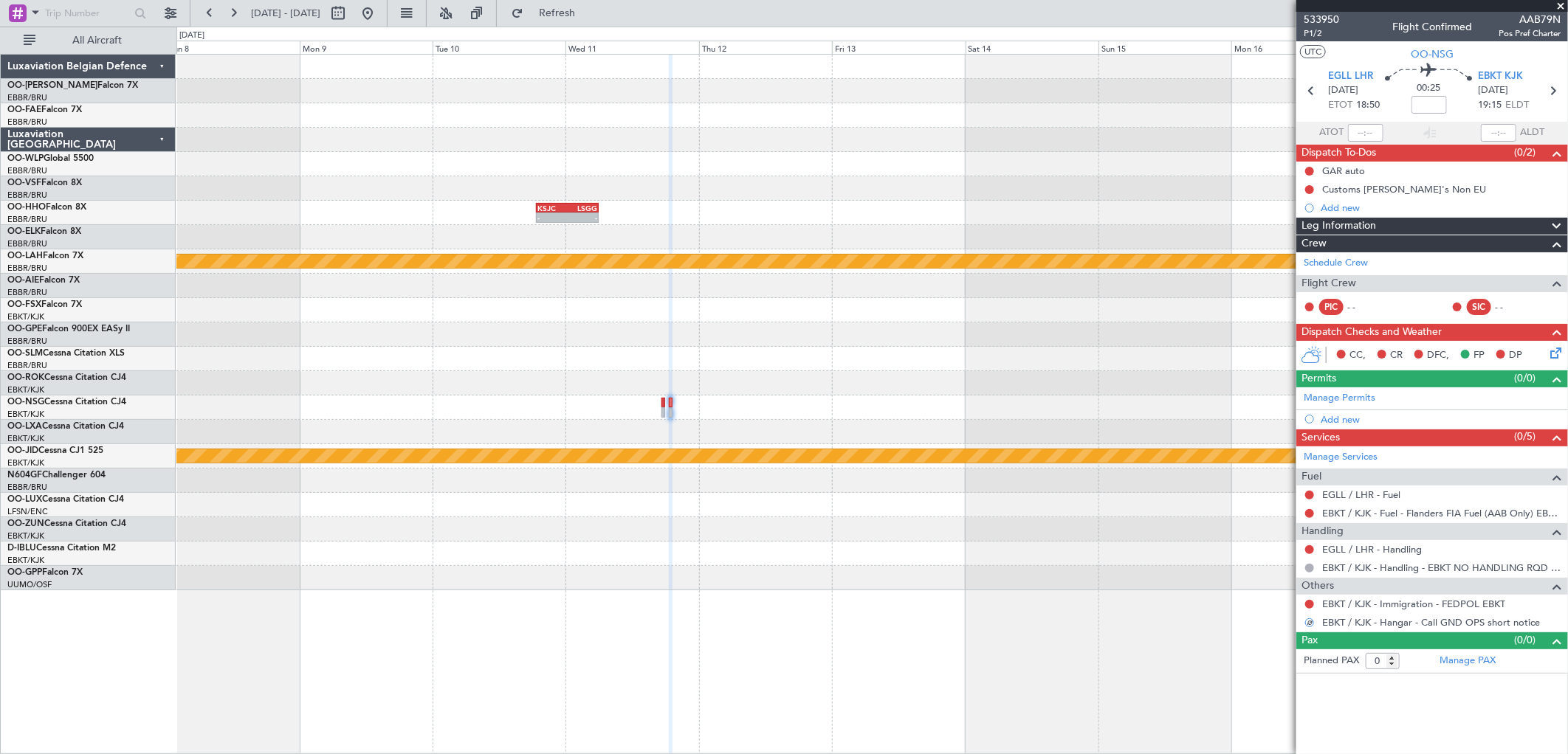
click at [1388, 488] on div "EGLL / LHR - Fuel" at bounding box center [1433, 495] width 272 height 19
click at [1382, 495] on link "EGLL / LHR - Fuel" at bounding box center [1361, 494] width 78 height 12
click at [588, 12] on span "Refresh" at bounding box center [557, 13] width 62 height 10
click at [1353, 549] on link "EGLL / LHR - Handling" at bounding box center [1372, 549] width 99 height 12
click at [588, 12] on span "Refresh" at bounding box center [557, 13] width 62 height 10
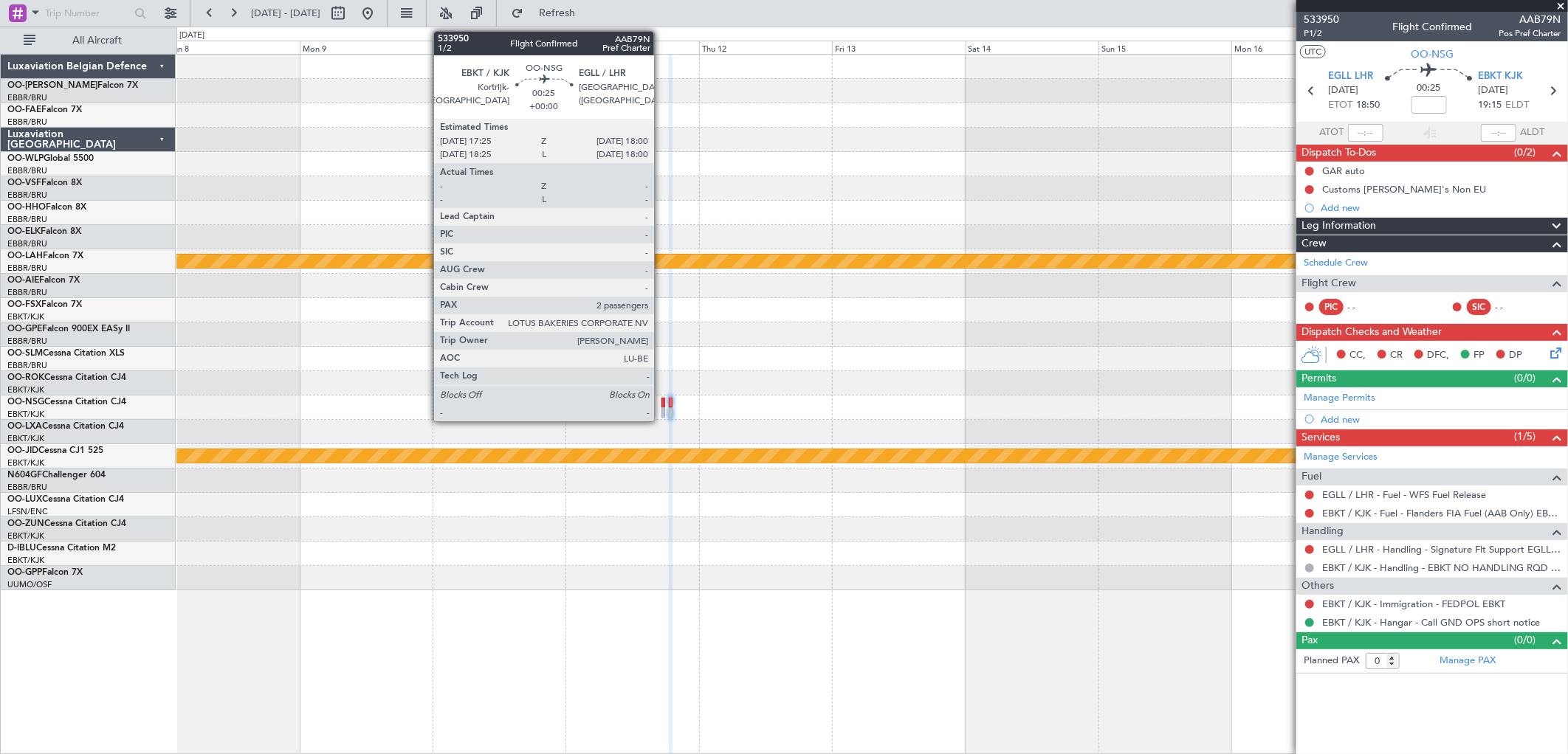
click at [662, 402] on div at bounding box center [663, 402] width 4 height 10
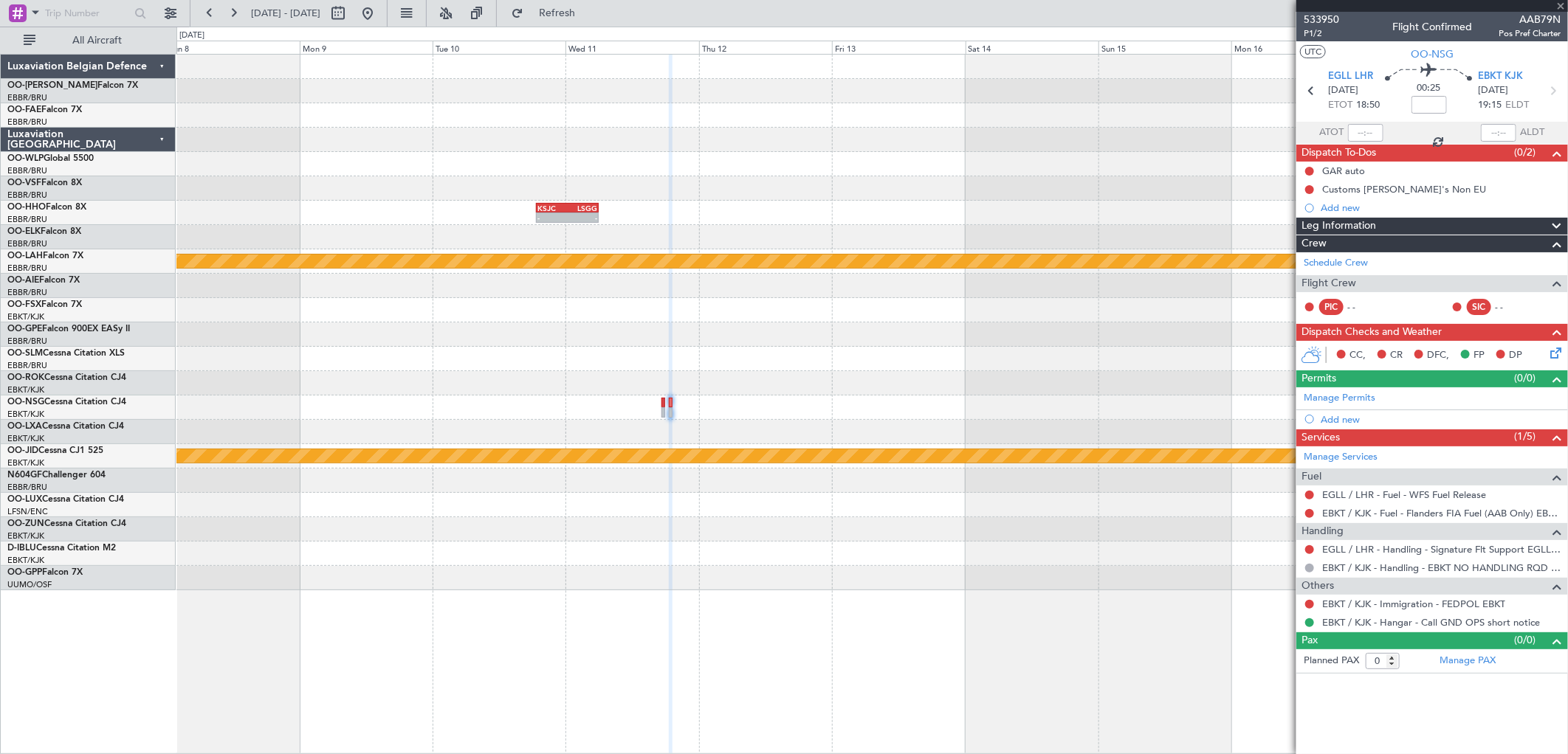
type input "2"
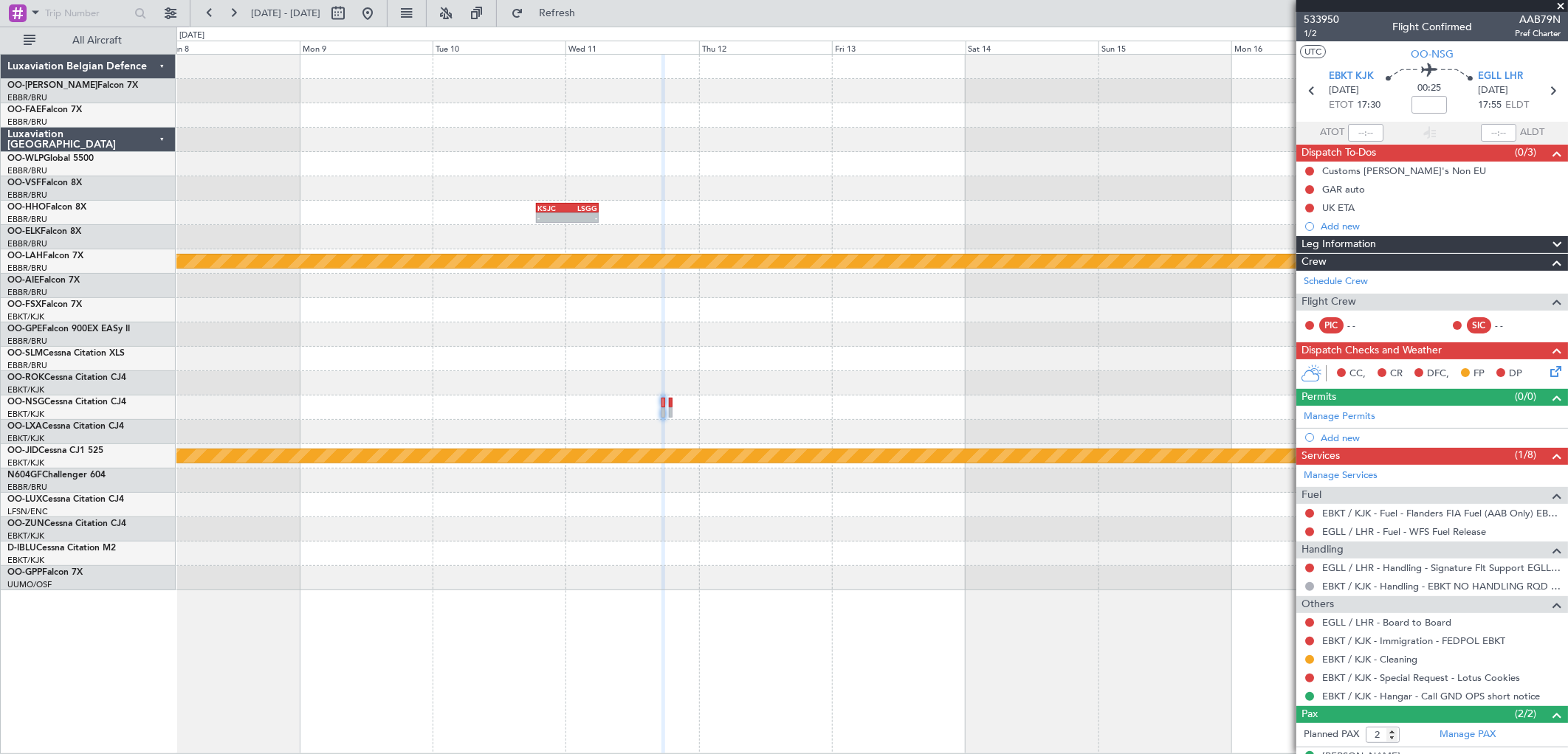
click at [1547, 374] on icon at bounding box center [1553, 369] width 12 height 12
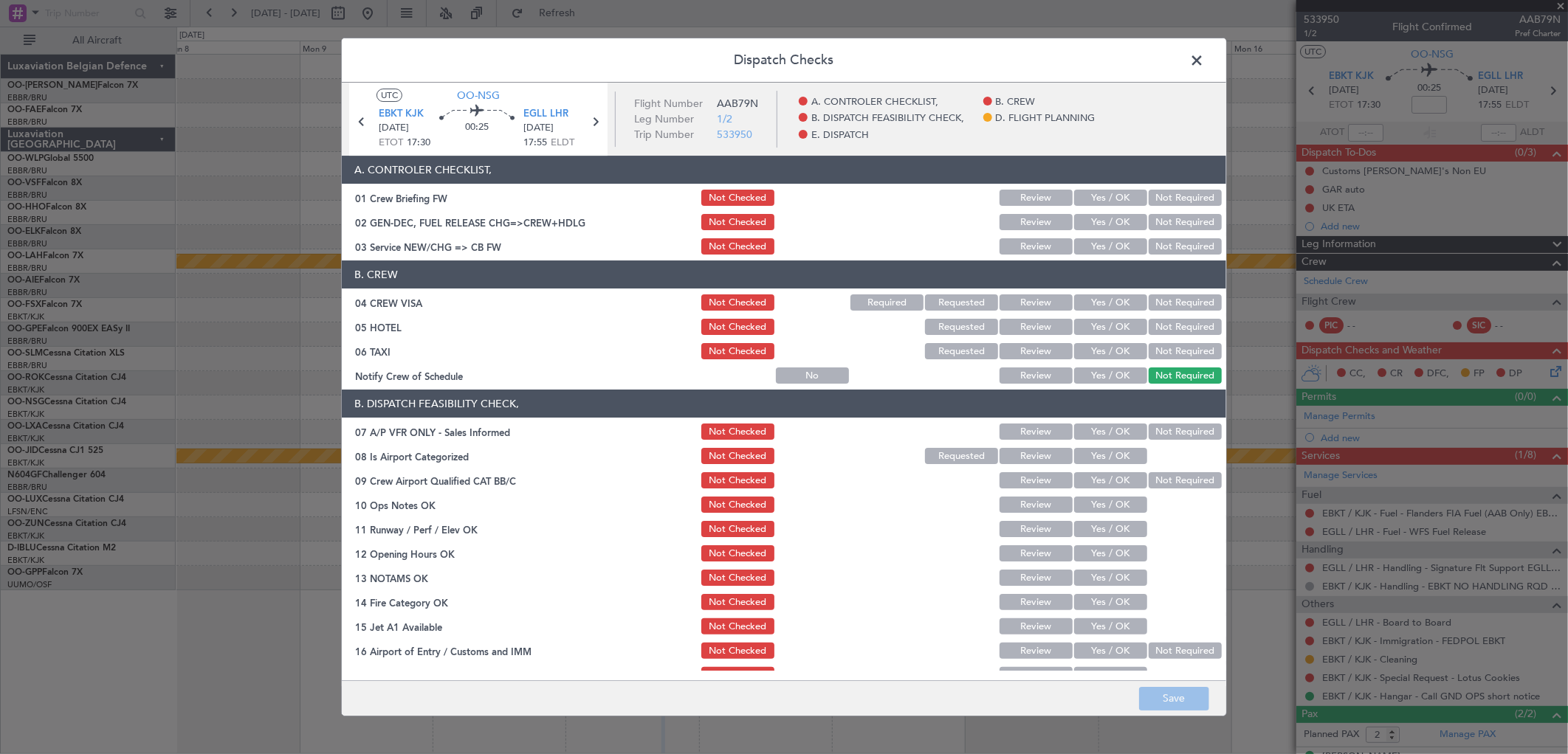
click at [1096, 245] on button "Yes / OK" at bounding box center [1111, 246] width 73 height 16
click at [1175, 324] on button "Not Required" at bounding box center [1186, 326] width 73 height 16
click at [1160, 344] on button "Not Required" at bounding box center [1186, 351] width 73 height 16
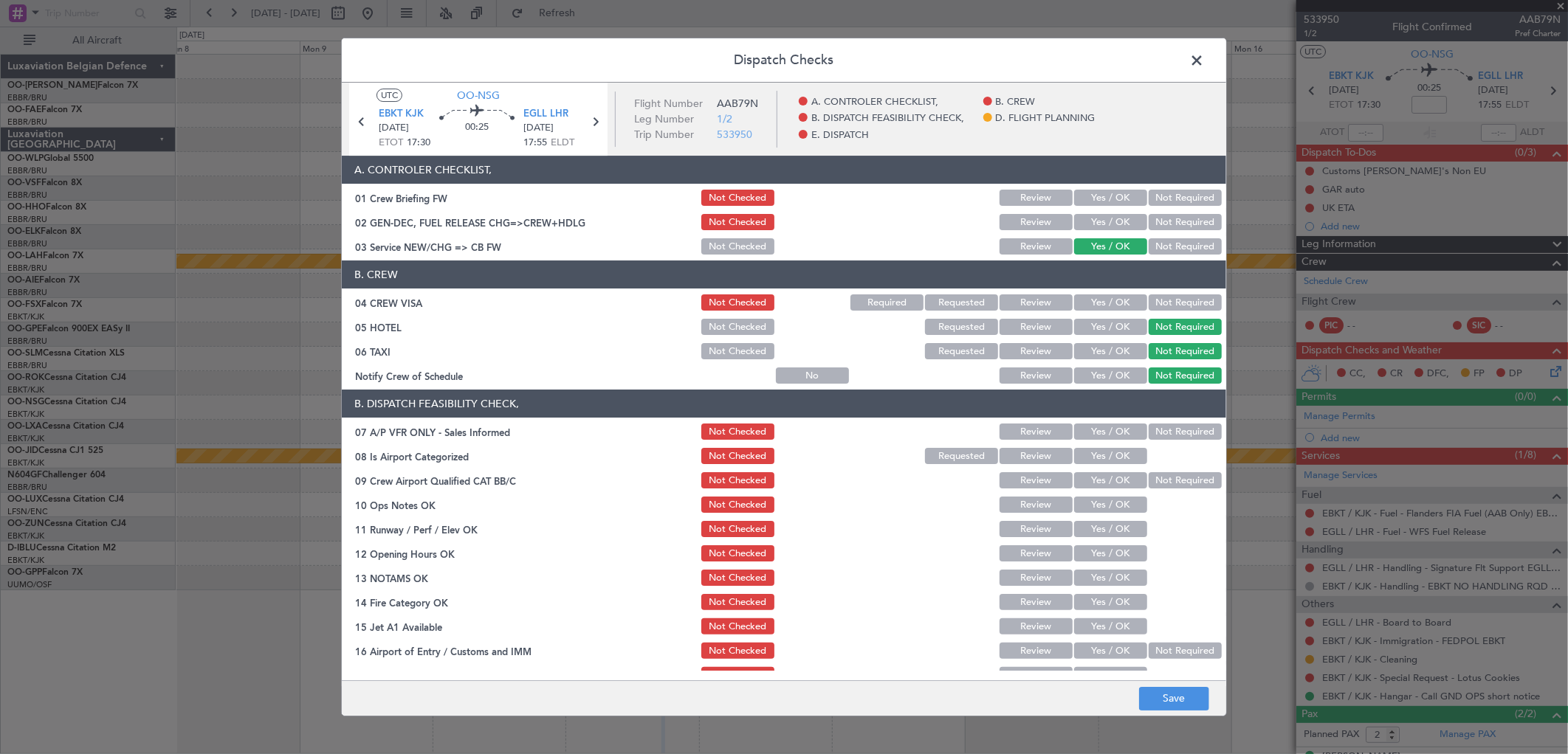
click at [1110, 375] on button "Yes / OK" at bounding box center [1111, 375] width 73 height 16
click at [1177, 431] on button "Not Required" at bounding box center [1186, 431] width 73 height 16
click at [1094, 459] on button "Yes / OK" at bounding box center [1111, 456] width 73 height 16
click at [545, 116] on span "EGLL LHR" at bounding box center [546, 114] width 45 height 15
click at [1098, 475] on button "Yes / OK" at bounding box center [1111, 480] width 73 height 16
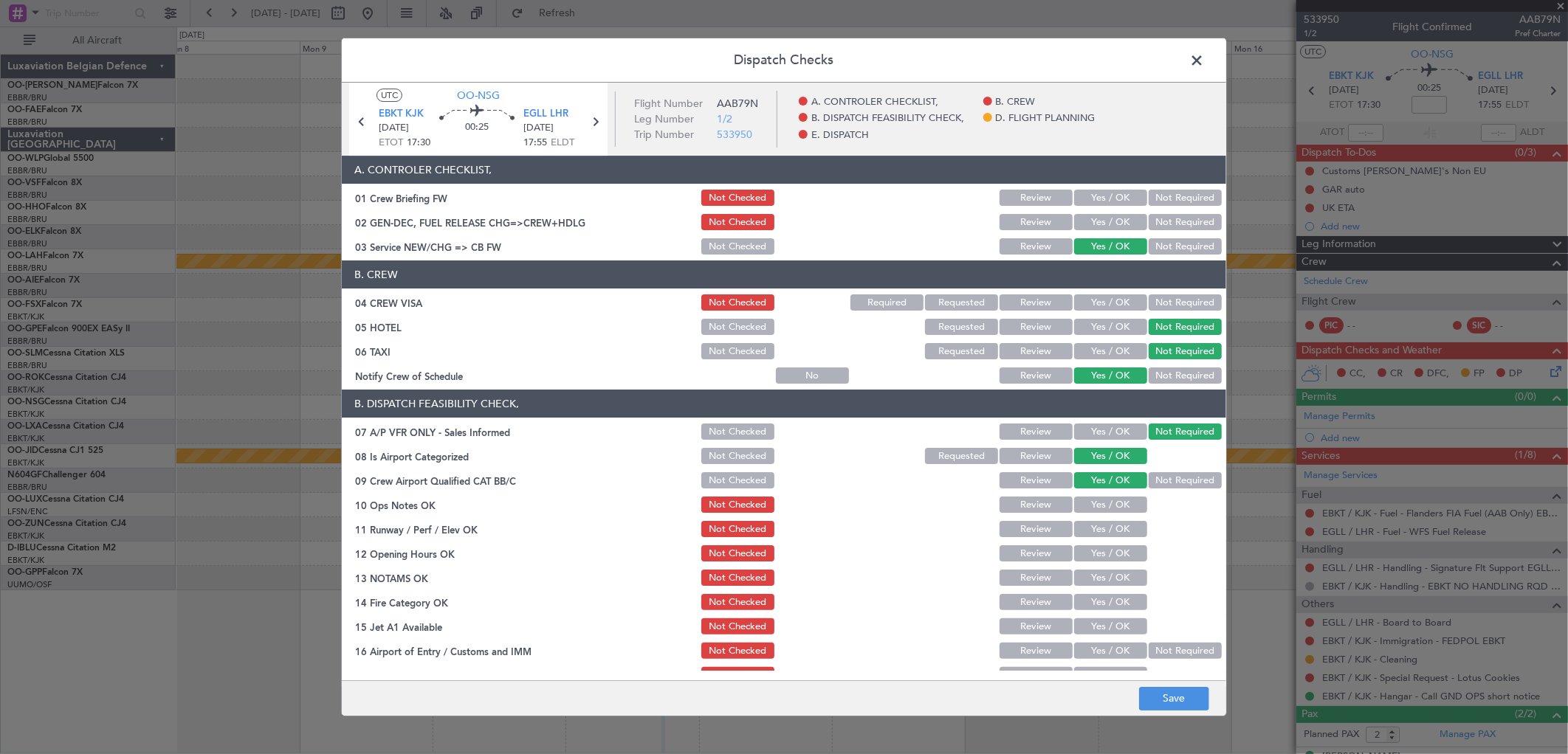
click at [1074, 503] on button "Yes / OK" at bounding box center [1111, 505] width 73 height 16
click at [1128, 534] on button "Yes / OK" at bounding box center [1111, 529] width 73 height 16
click at [1109, 552] on button "Yes / OK" at bounding box center [1111, 553] width 73 height 16
click at [1084, 602] on button "Yes / OK" at bounding box center [1111, 601] width 73 height 16
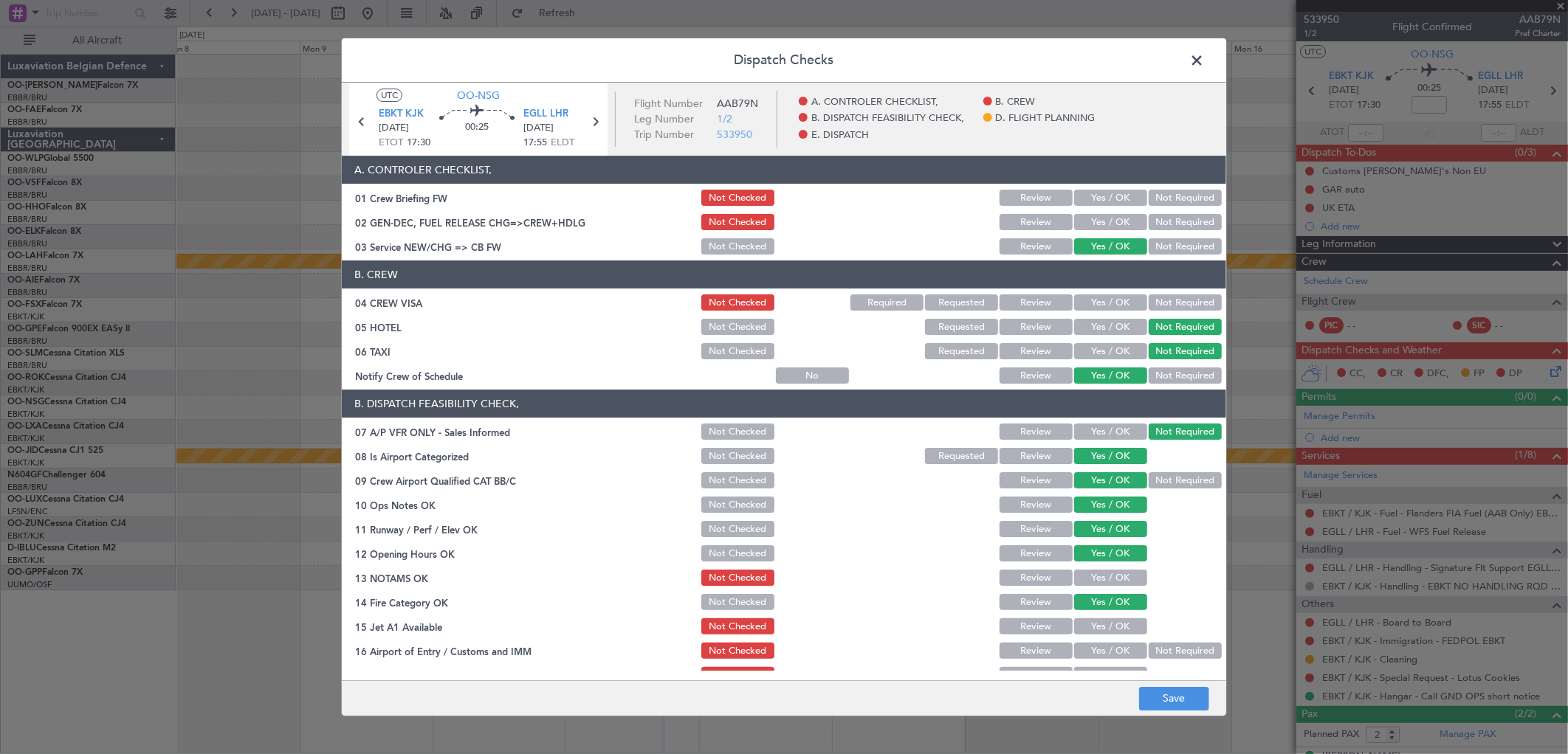
click at [1074, 621] on button "Yes / OK" at bounding box center [1111, 626] width 73 height 16
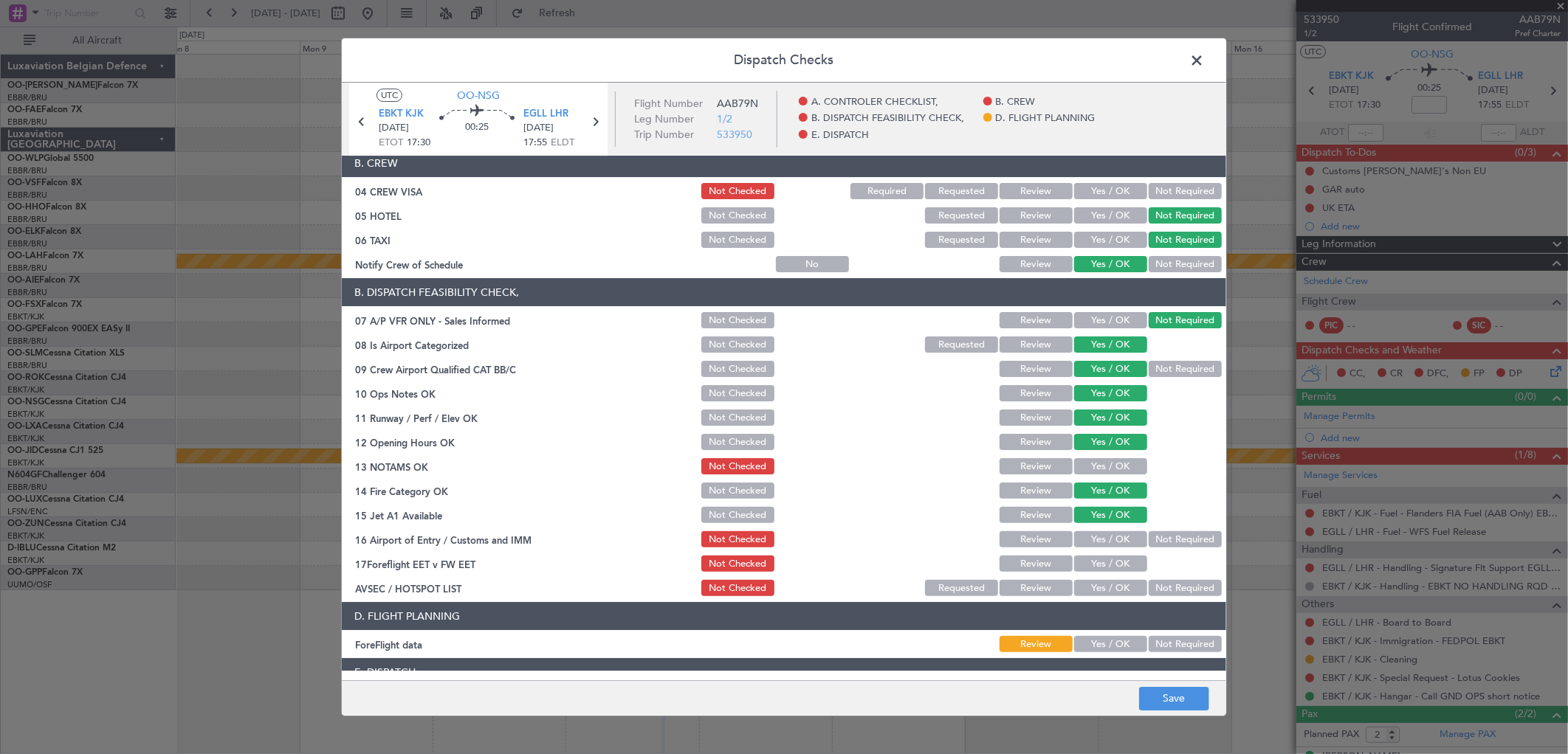
scroll to position [227, 0]
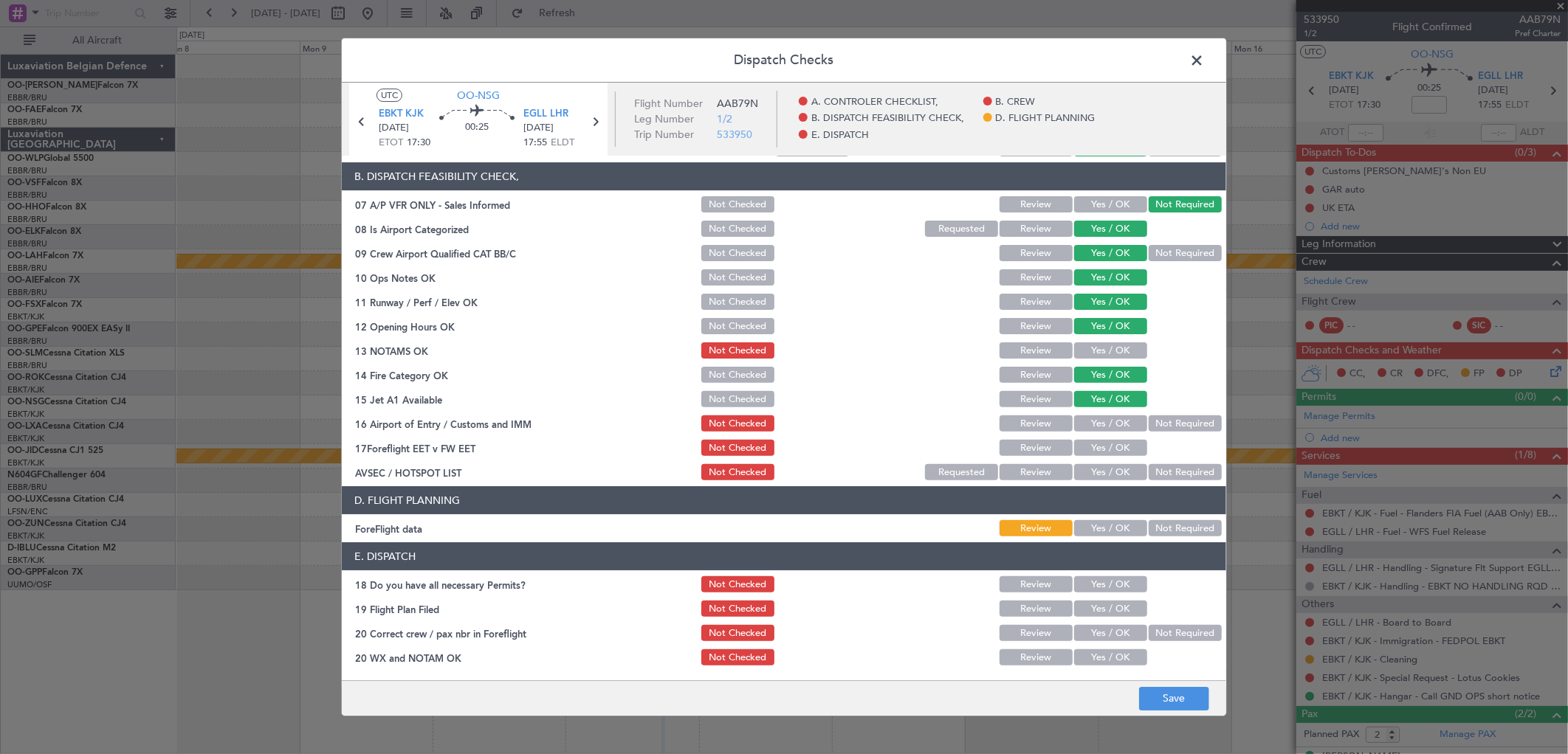
click at [1089, 415] on button "Yes / OK" at bounding box center [1111, 423] width 73 height 16
click at [1091, 438] on div "Yes / OK" at bounding box center [1109, 448] width 74 height 21
click at [1183, 471] on button "Not Required" at bounding box center [1186, 472] width 73 height 16
click at [1081, 350] on button "Yes / OK" at bounding box center [1111, 350] width 73 height 16
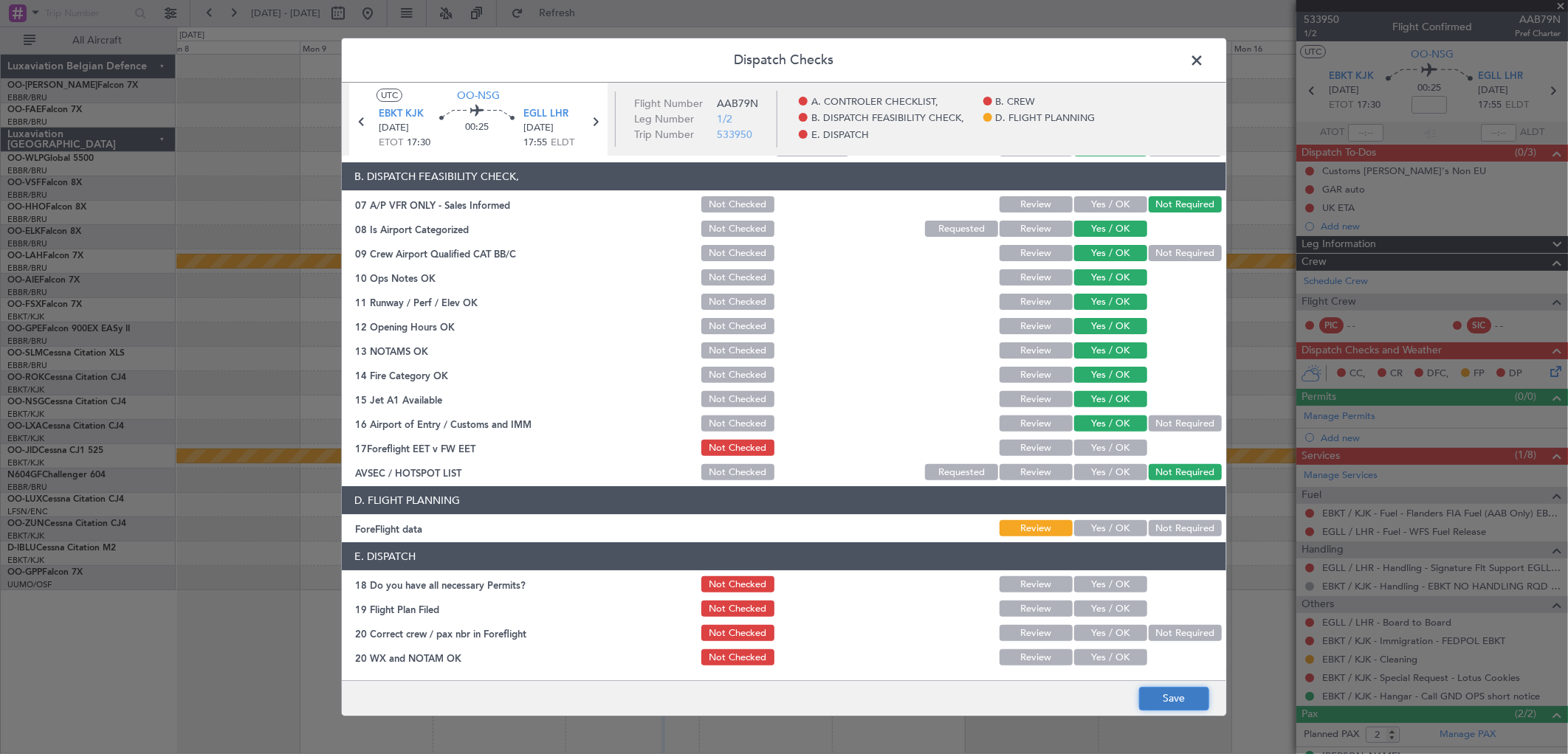
click at [1180, 698] on button "Save" at bounding box center [1174, 699] width 70 height 23
click at [1205, 61] on span at bounding box center [1205, 64] width 0 height 29
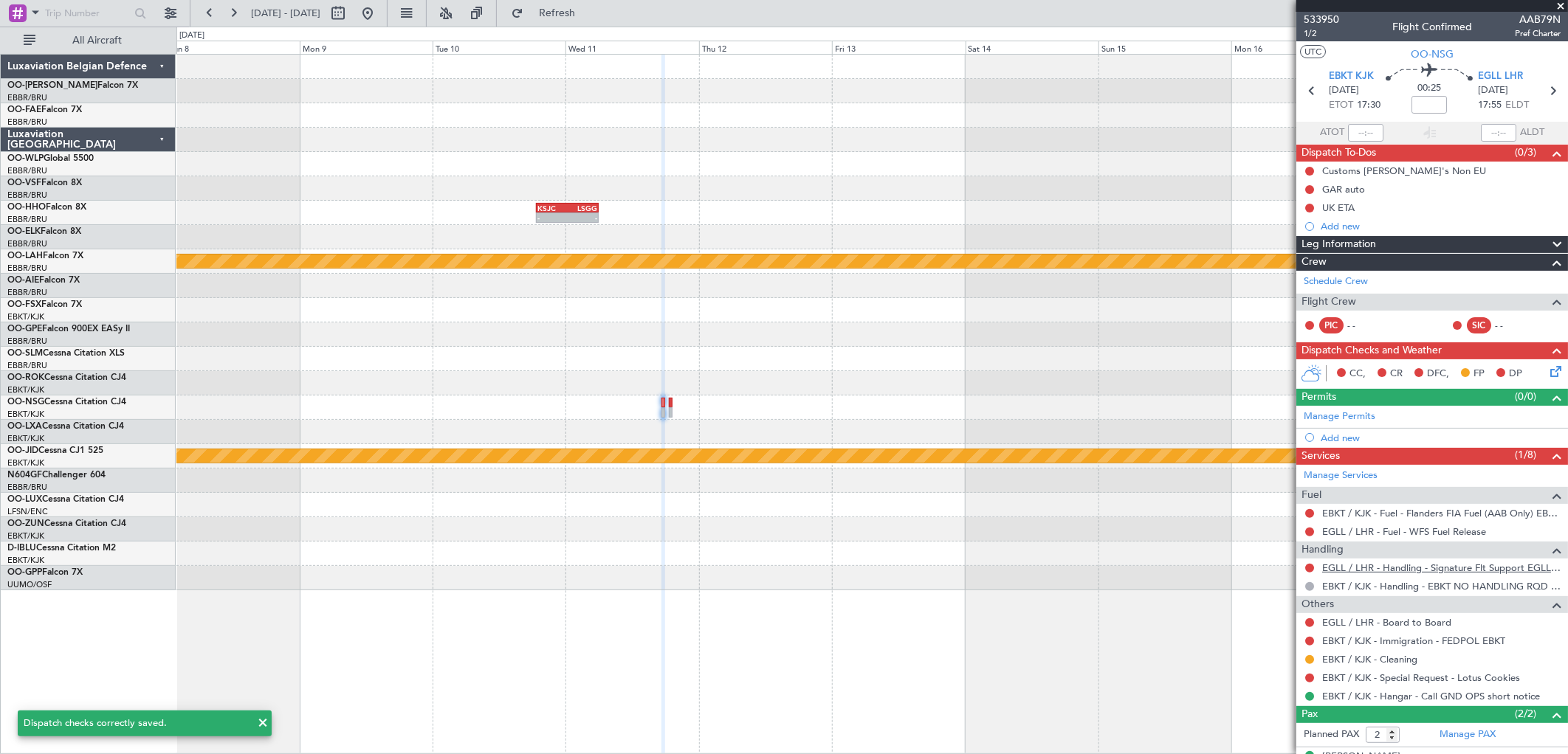
click at [1433, 568] on link "EGLL / LHR - Handling - Signature Flt Support EGLL / LHR" at bounding box center [1441, 567] width 238 height 12
click at [1405, 622] on link "EGLL / LHR - Board to Board" at bounding box center [1387, 622] width 129 height 12
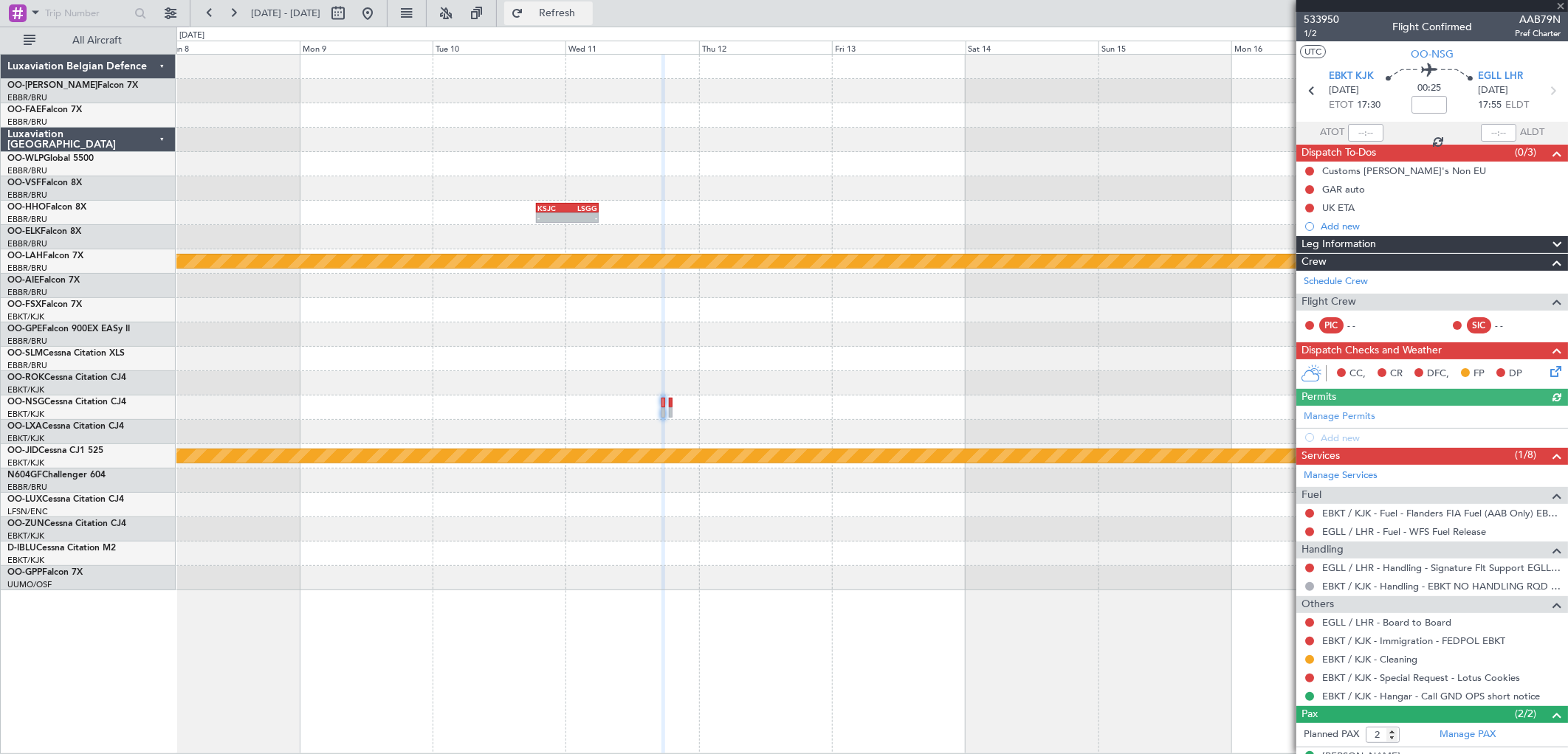
click at [588, 18] on span "Refresh" at bounding box center [557, 13] width 62 height 10
click at [1312, 626] on button at bounding box center [1309, 622] width 8 height 8
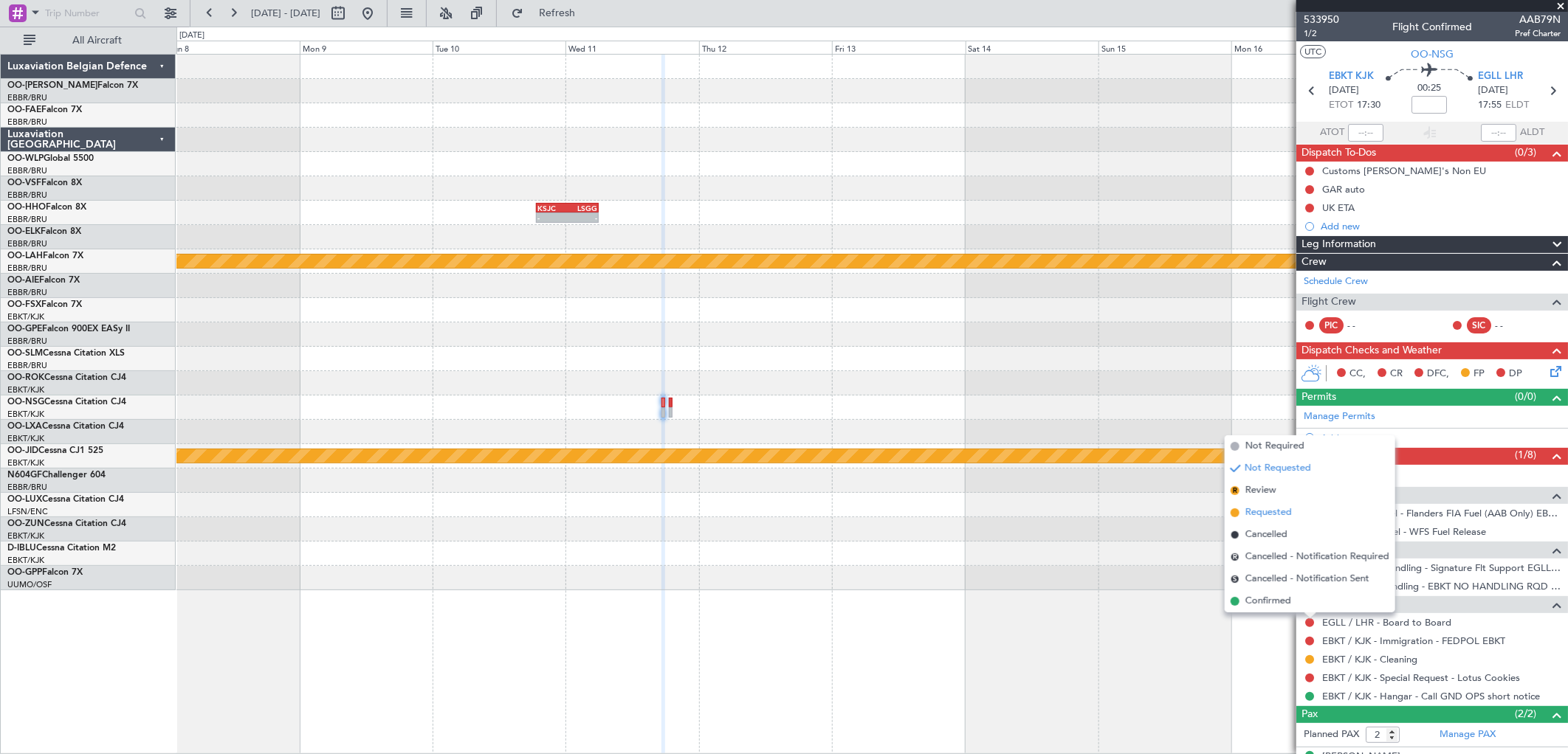
click at [1257, 512] on span "Requested" at bounding box center [1270, 513] width 47 height 15
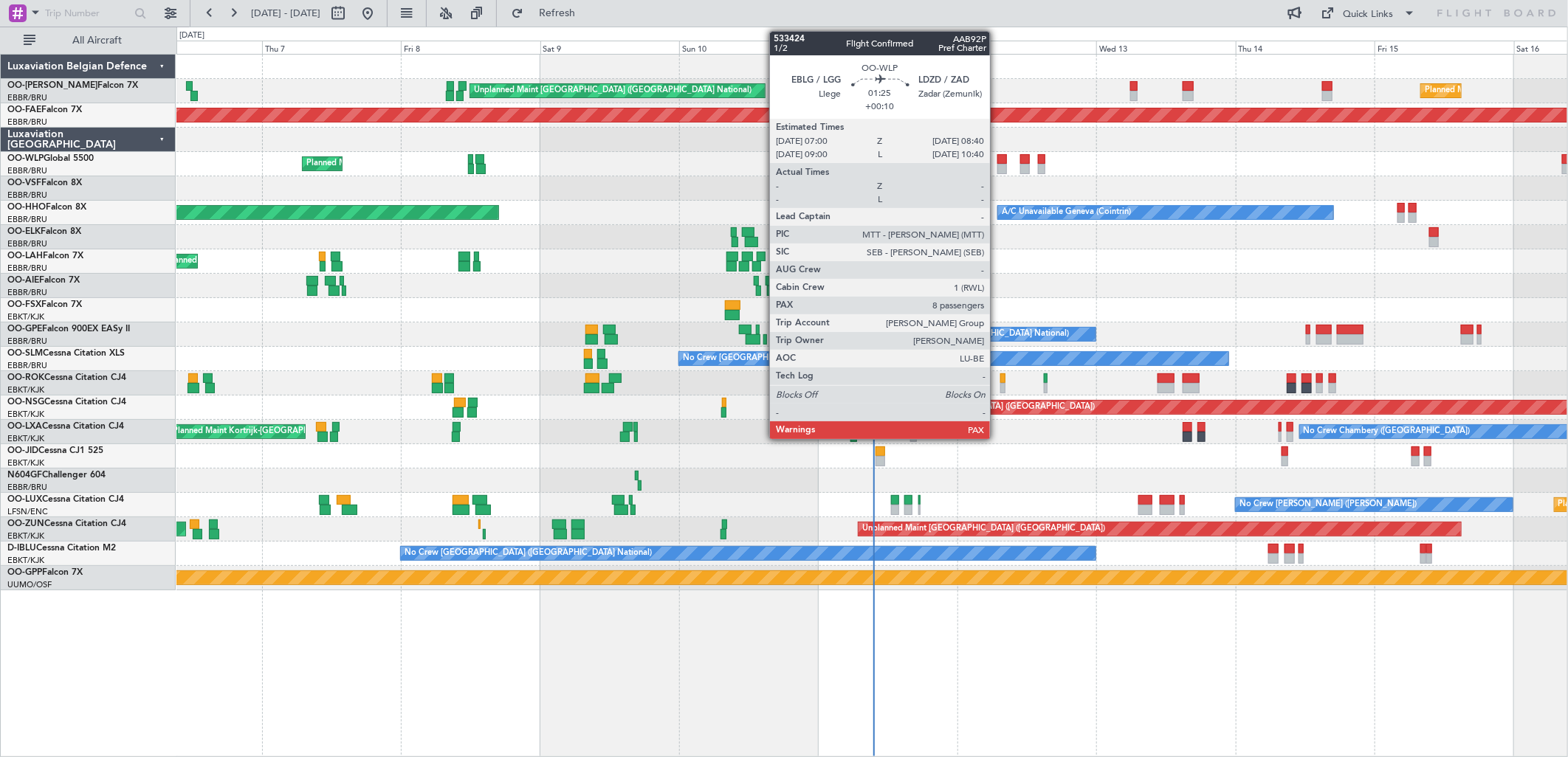
click at [997, 168] on div at bounding box center [1002, 169] width 10 height 10
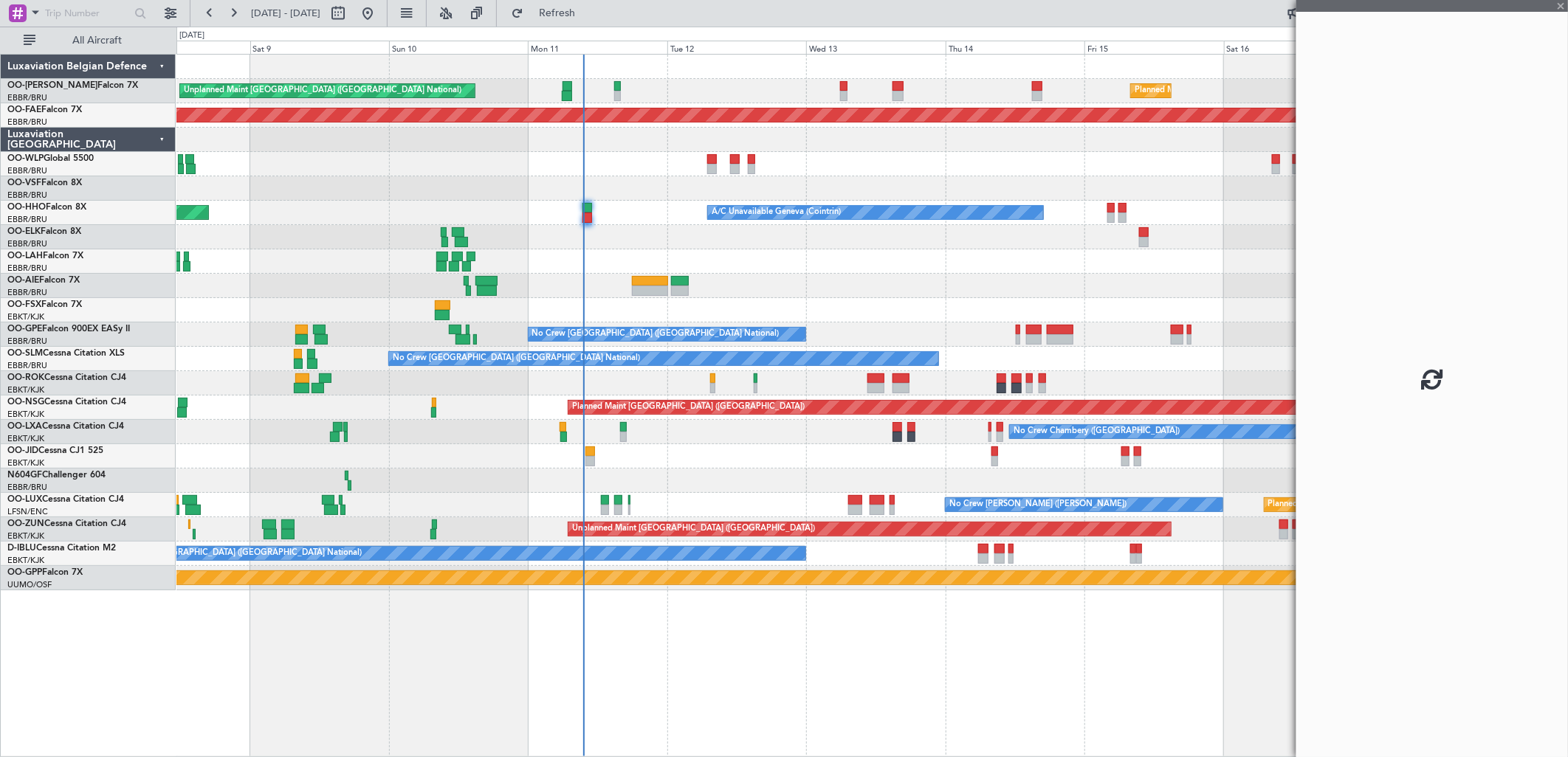
click at [757, 482] on div at bounding box center [872, 481] width 1392 height 24
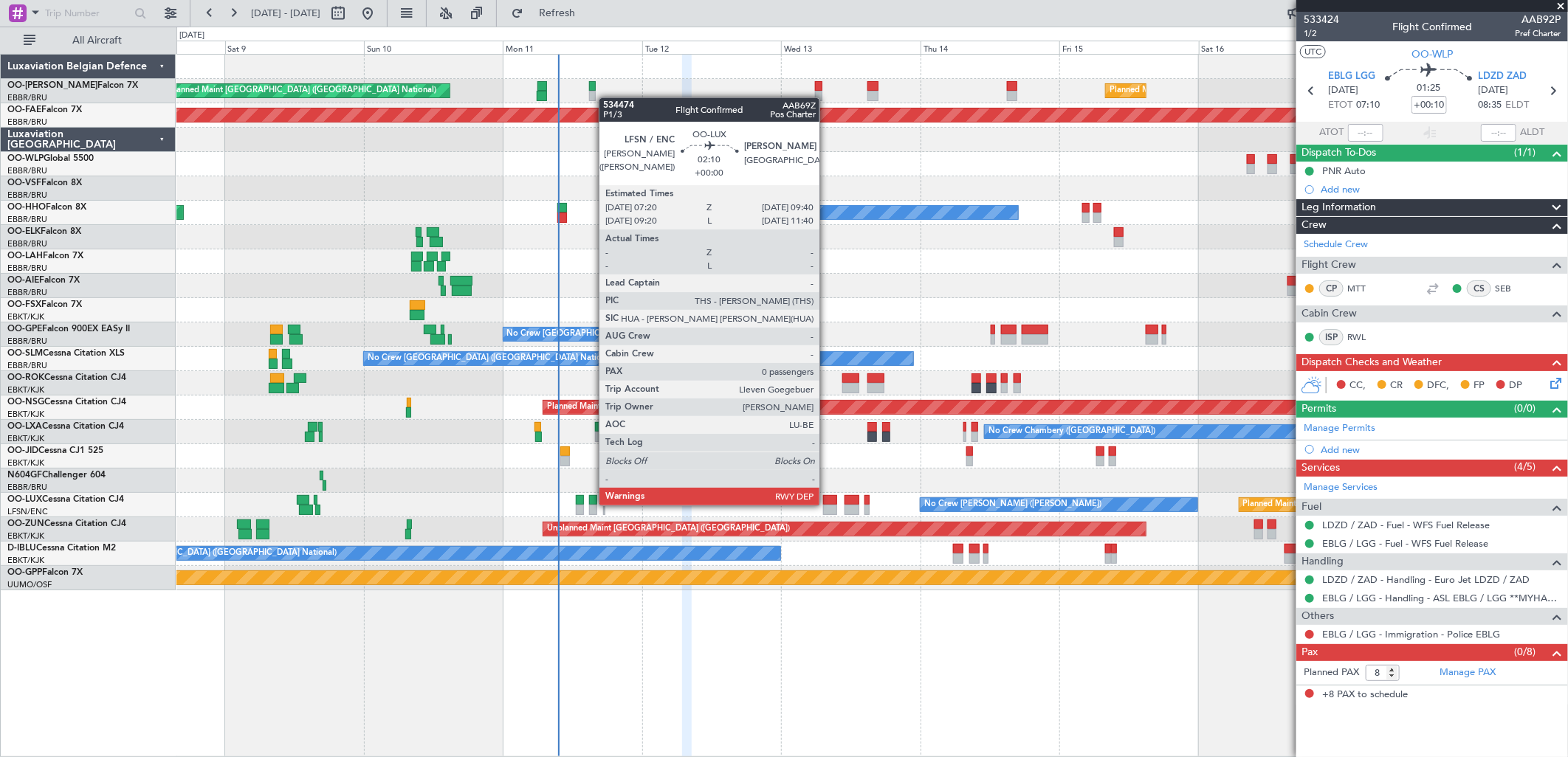
click at [827, 505] on div at bounding box center [830, 509] width 14 height 10
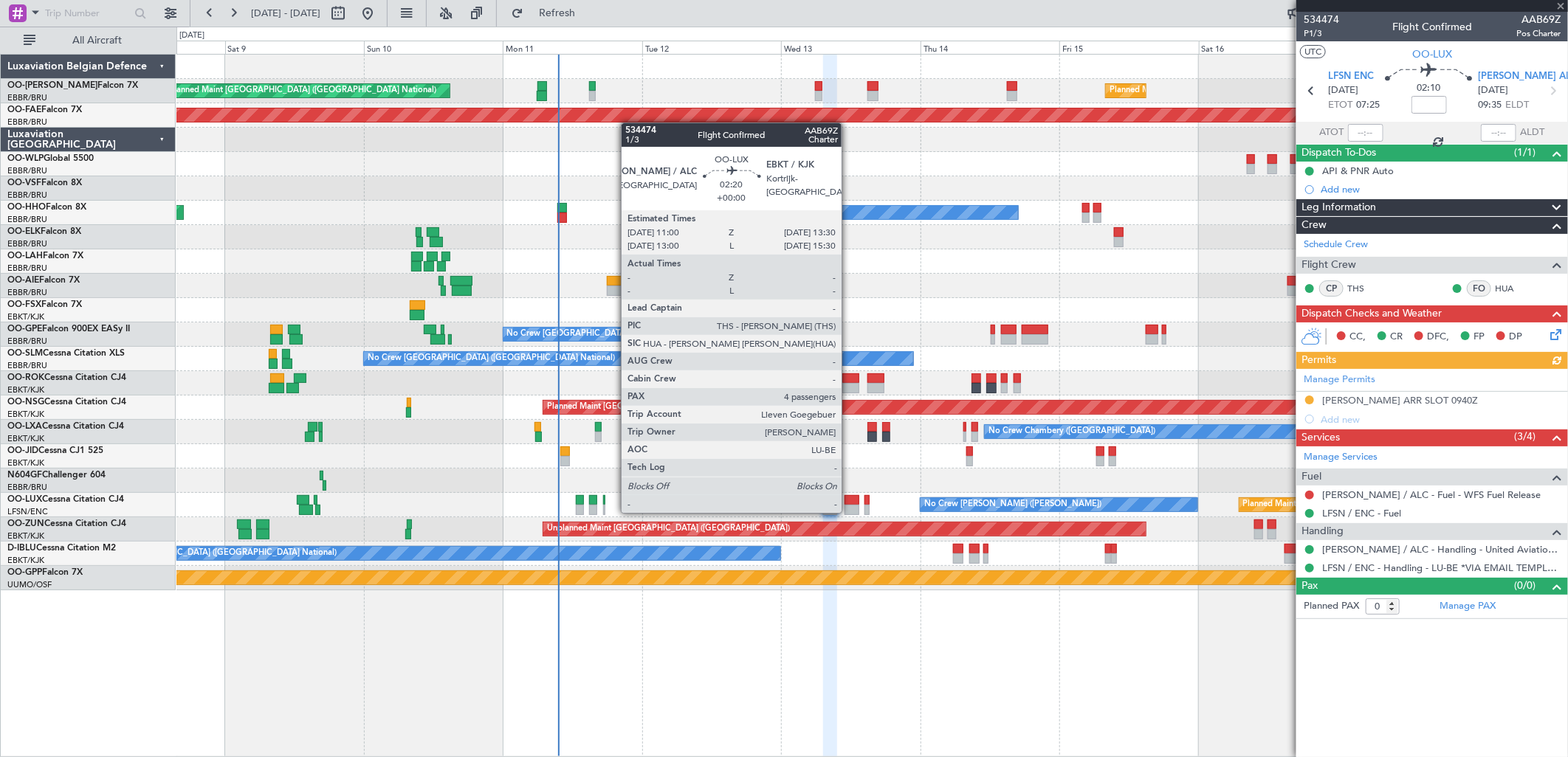
click at [849, 511] on div at bounding box center [852, 509] width 15 height 10
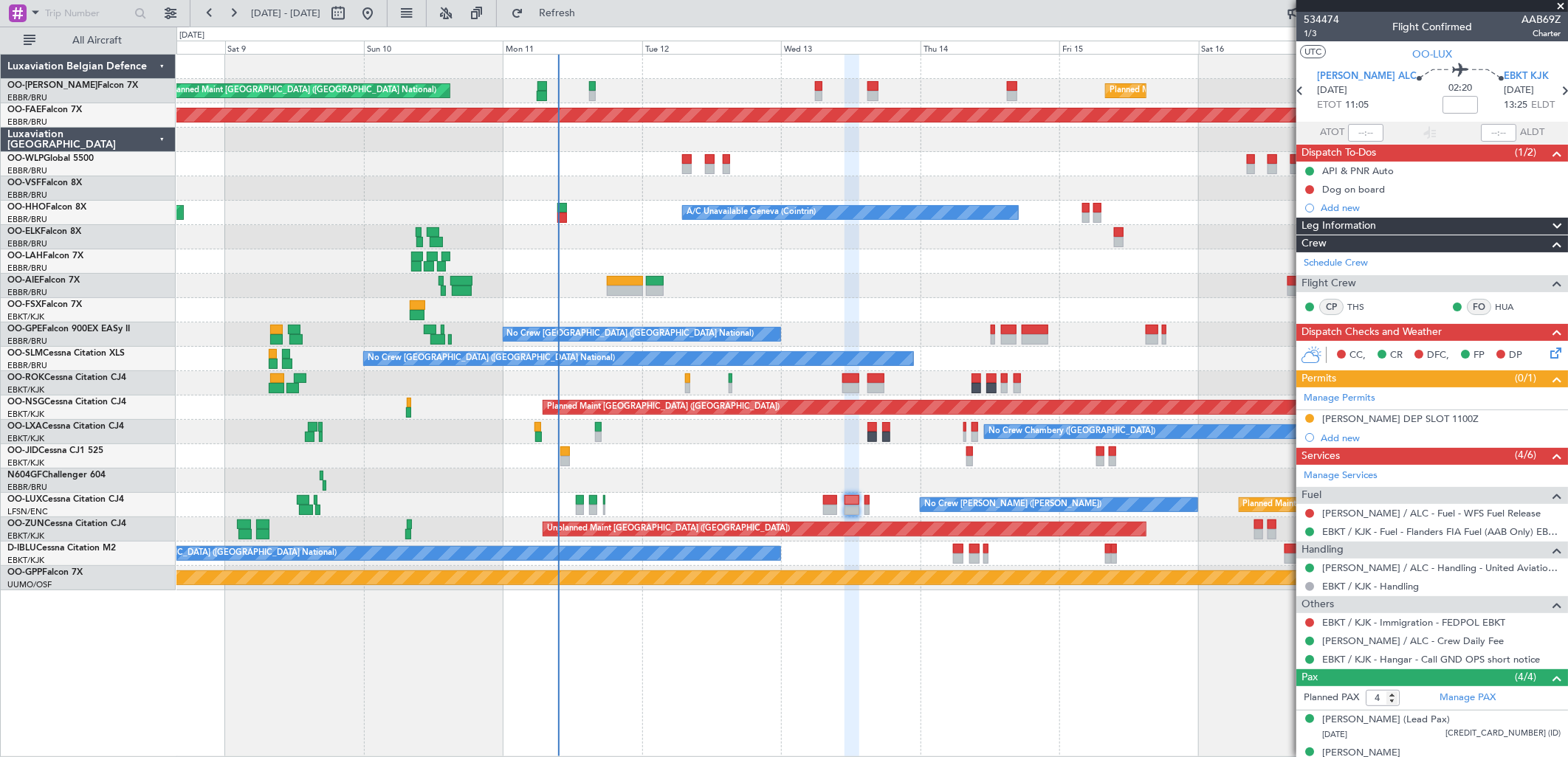
click at [861, 505] on div "Planned Maint [GEOGRAPHIC_DATA] ([GEOGRAPHIC_DATA]) No Crew [PERSON_NAME] ([PER…" at bounding box center [872, 506] width 1392 height 24
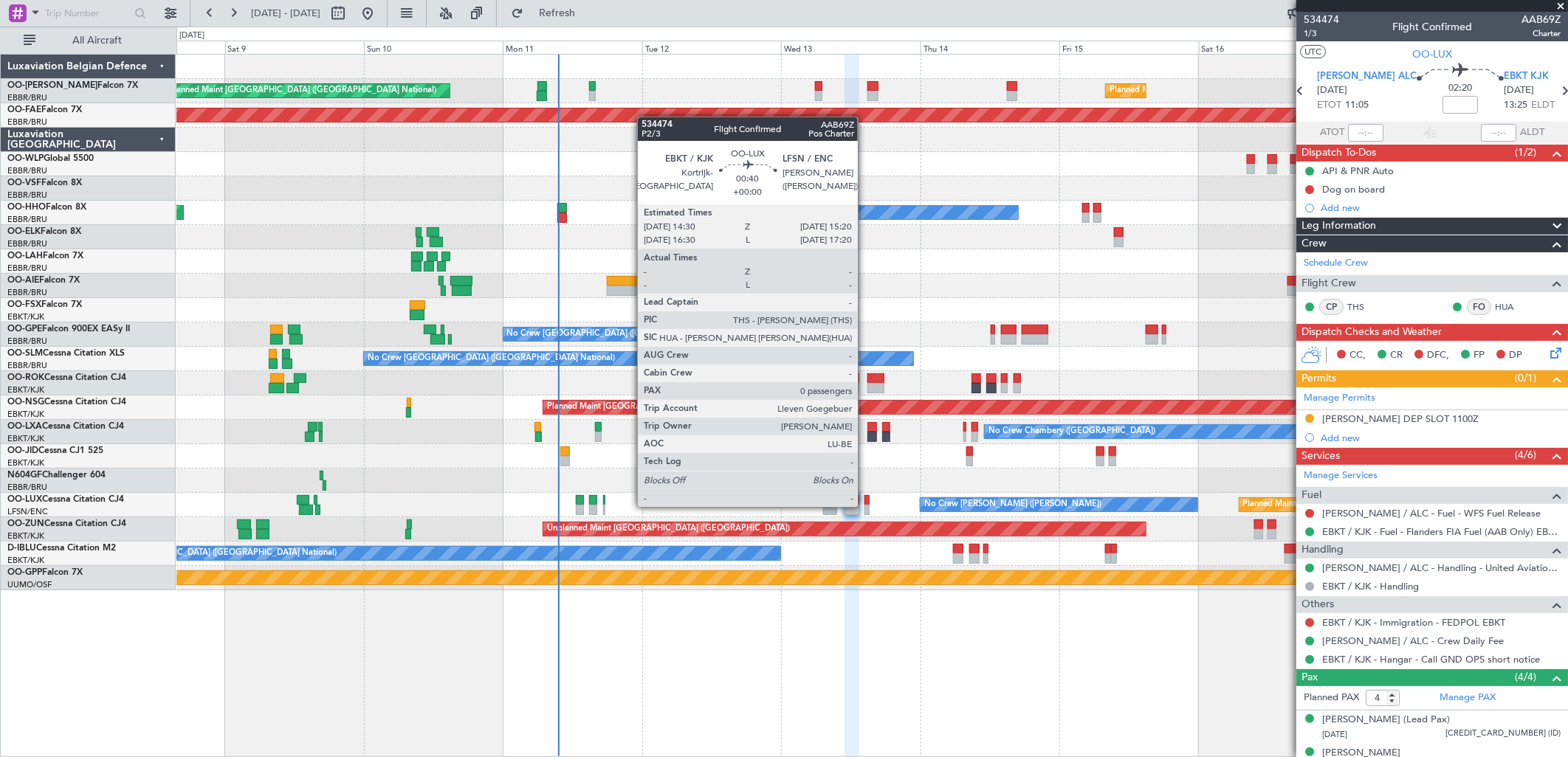
click at [865, 506] on div at bounding box center [868, 509] width 6 height 10
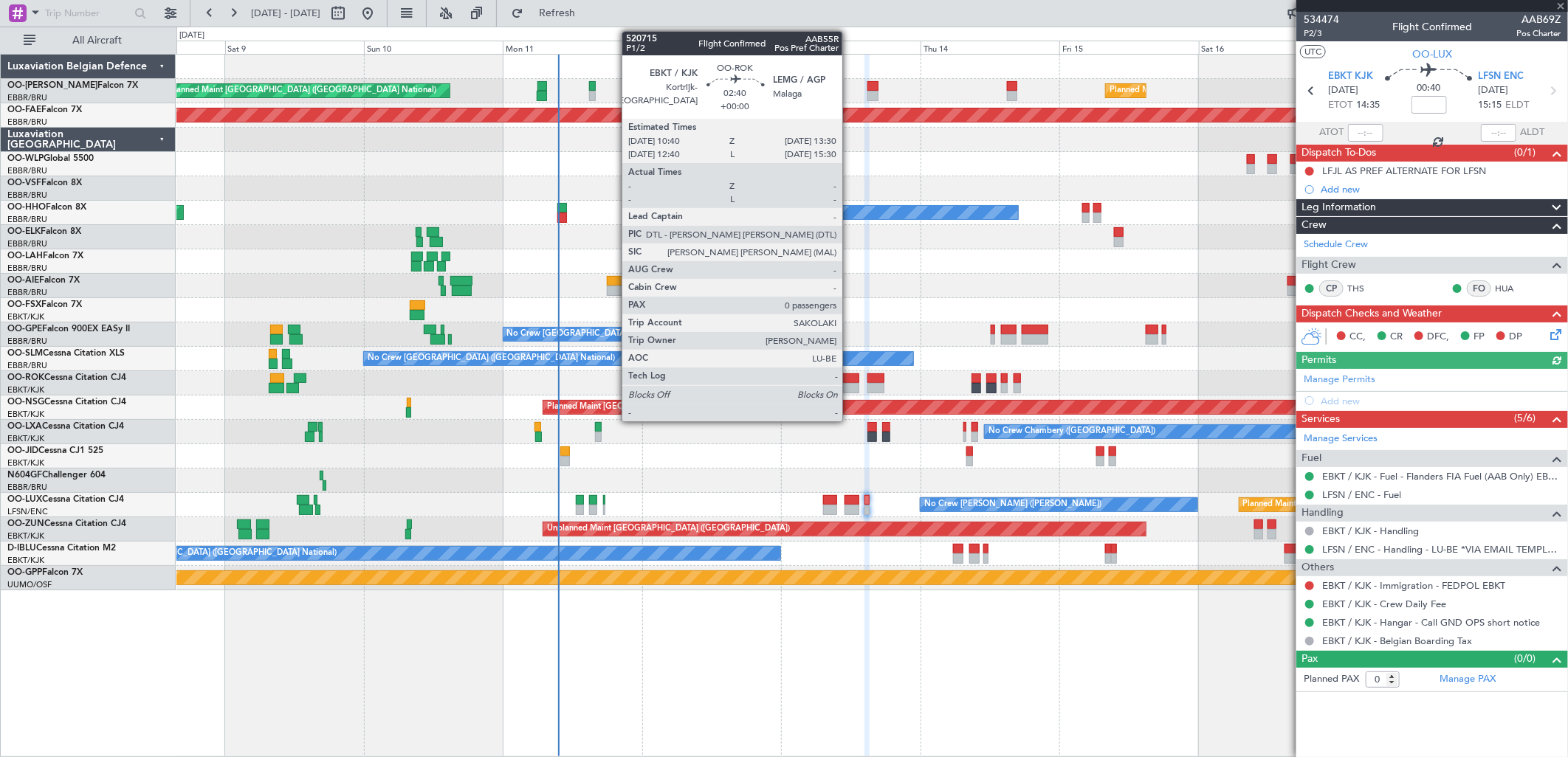
click at [850, 386] on div at bounding box center [851, 387] width 17 height 10
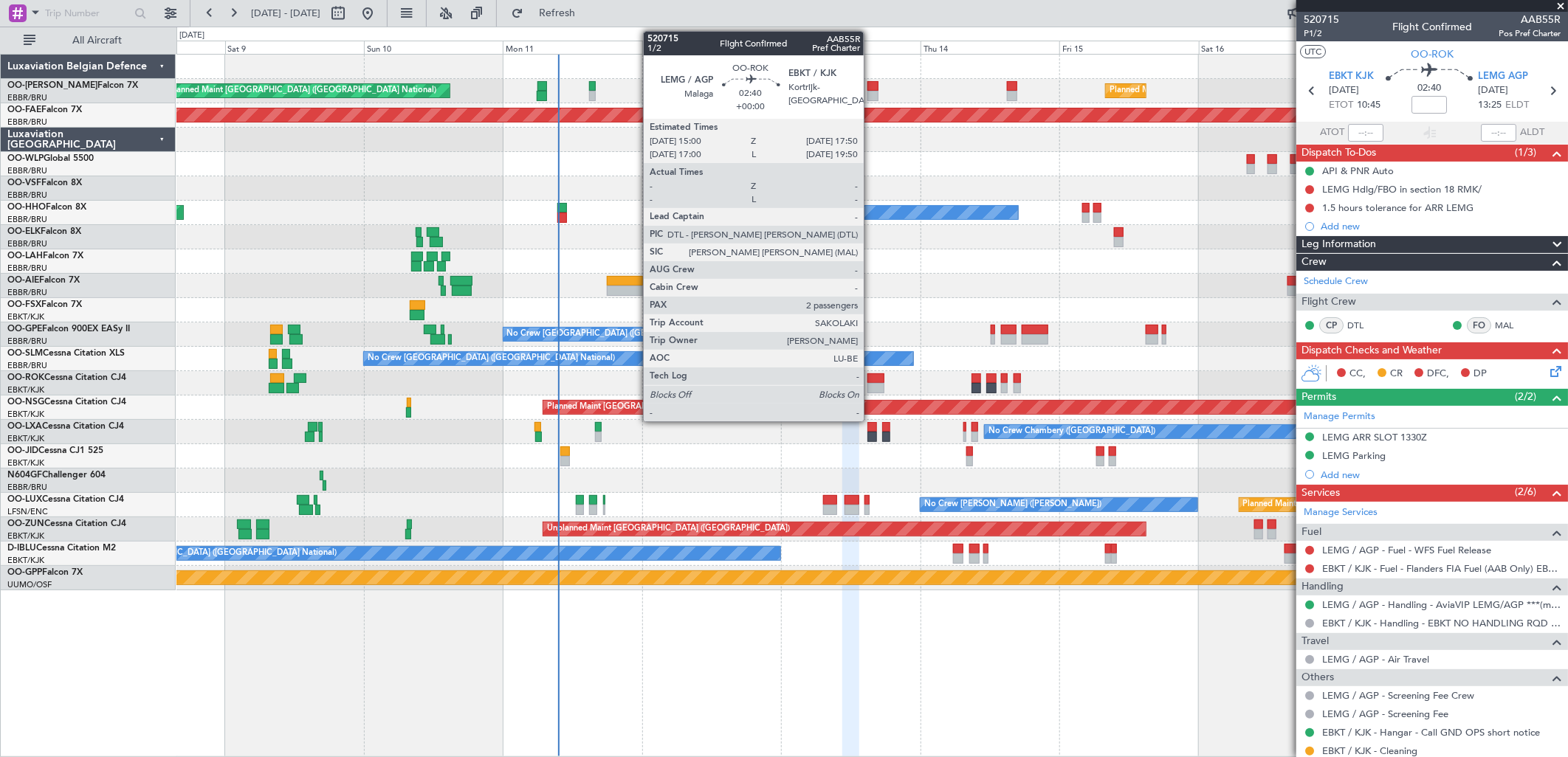
click at [872, 379] on div at bounding box center [876, 378] width 17 height 10
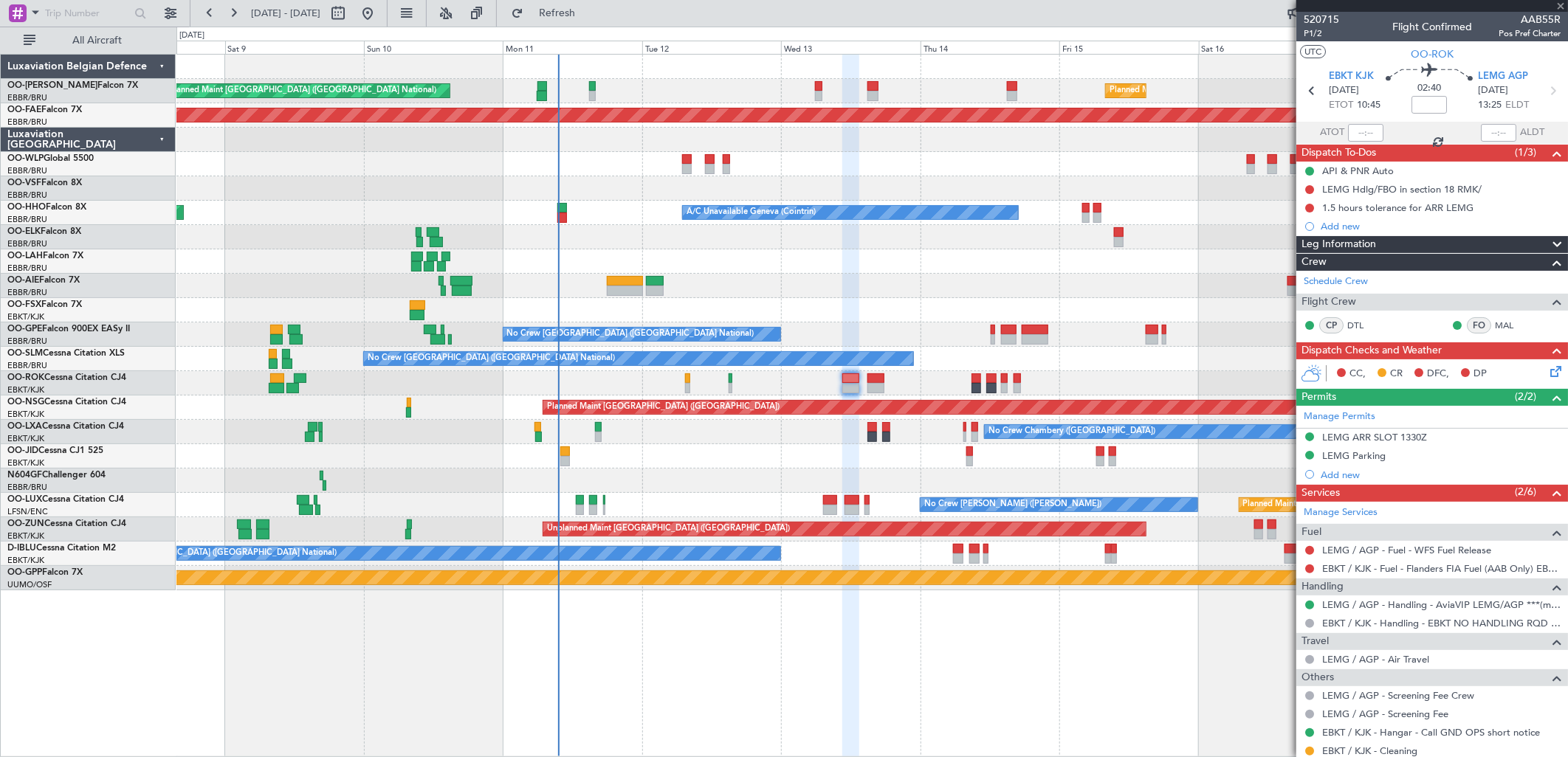
type input "2"
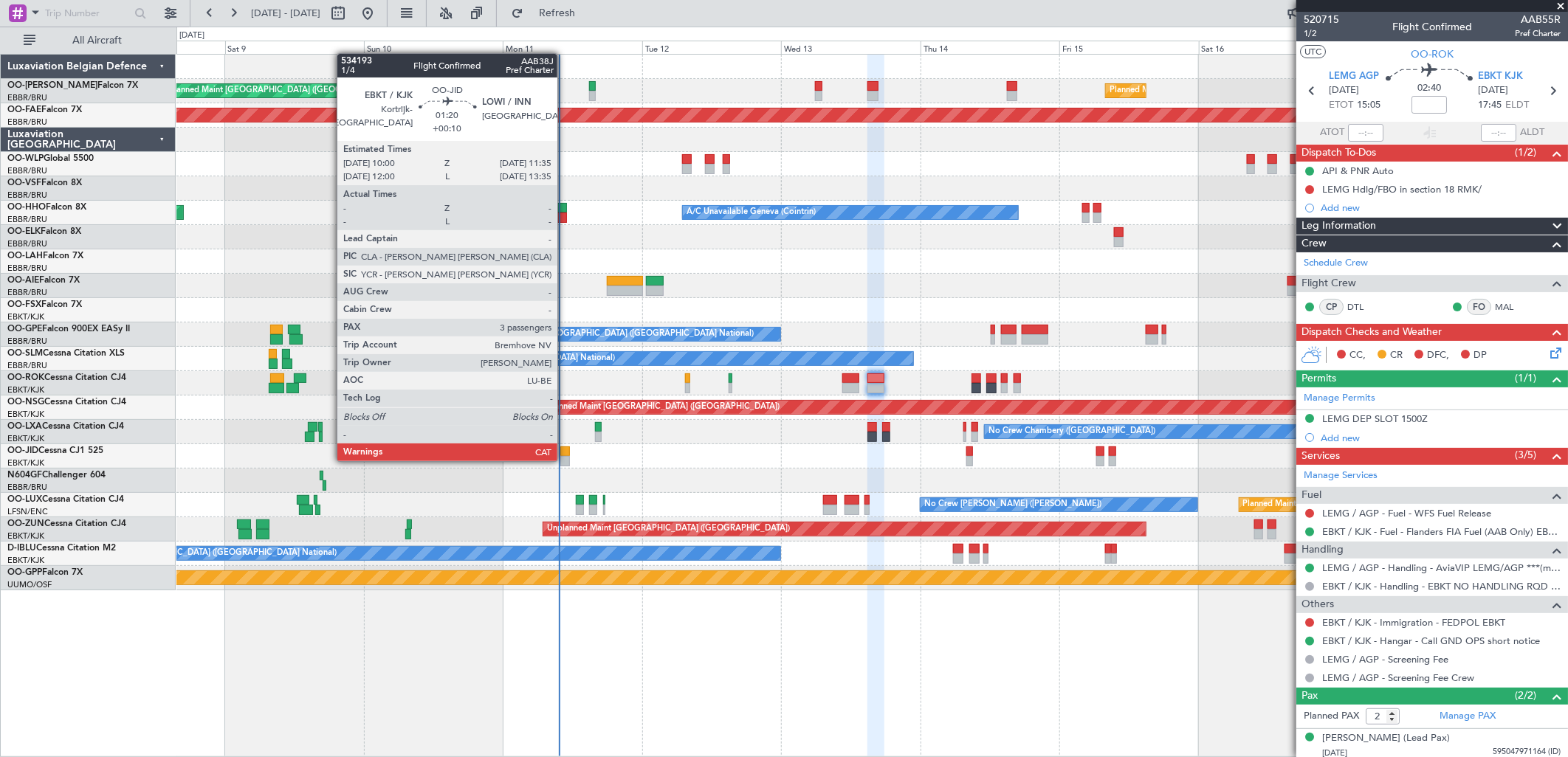
click at [565, 460] on div at bounding box center [565, 461] width 9 height 10
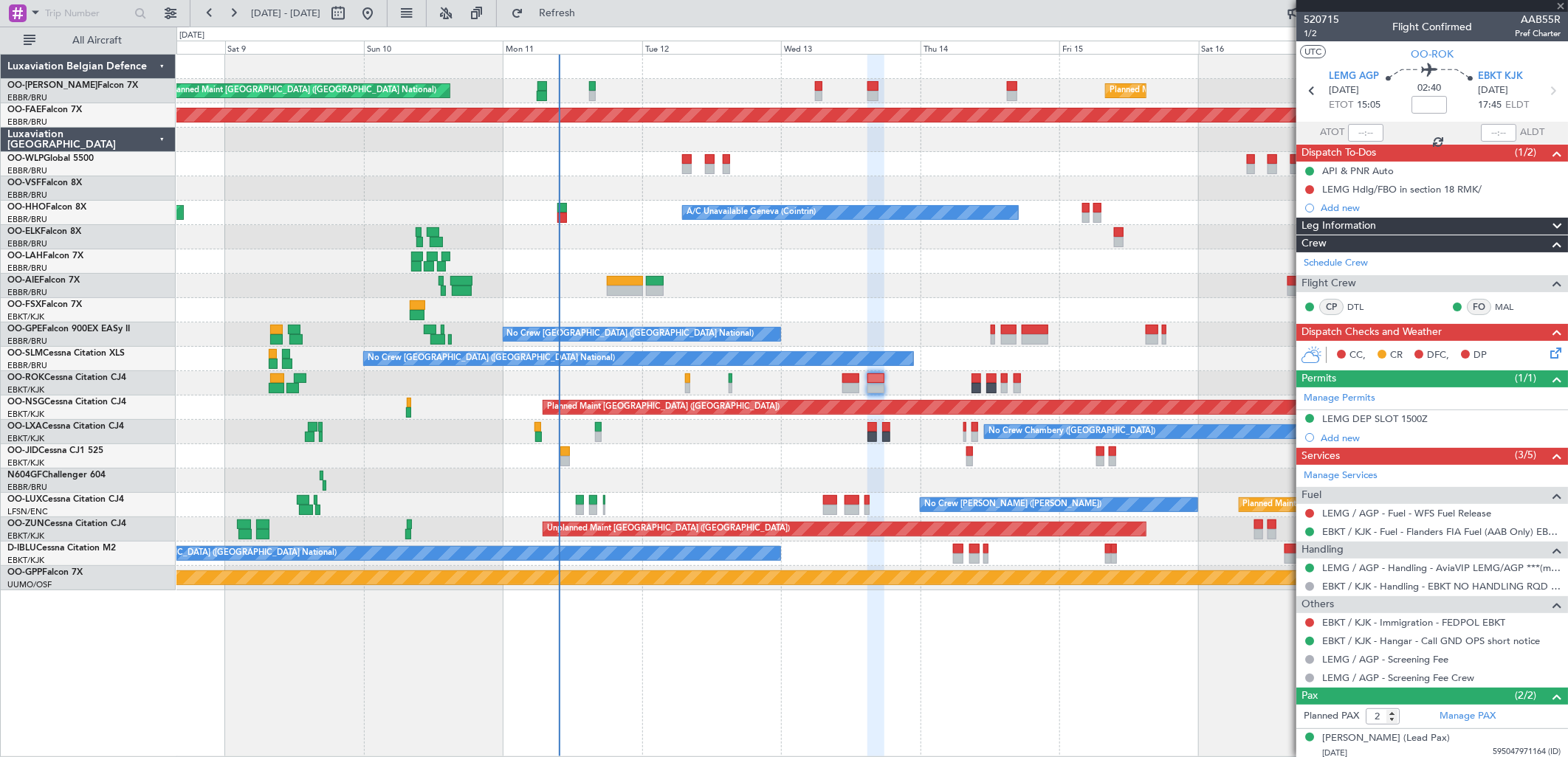
type input "+00:10"
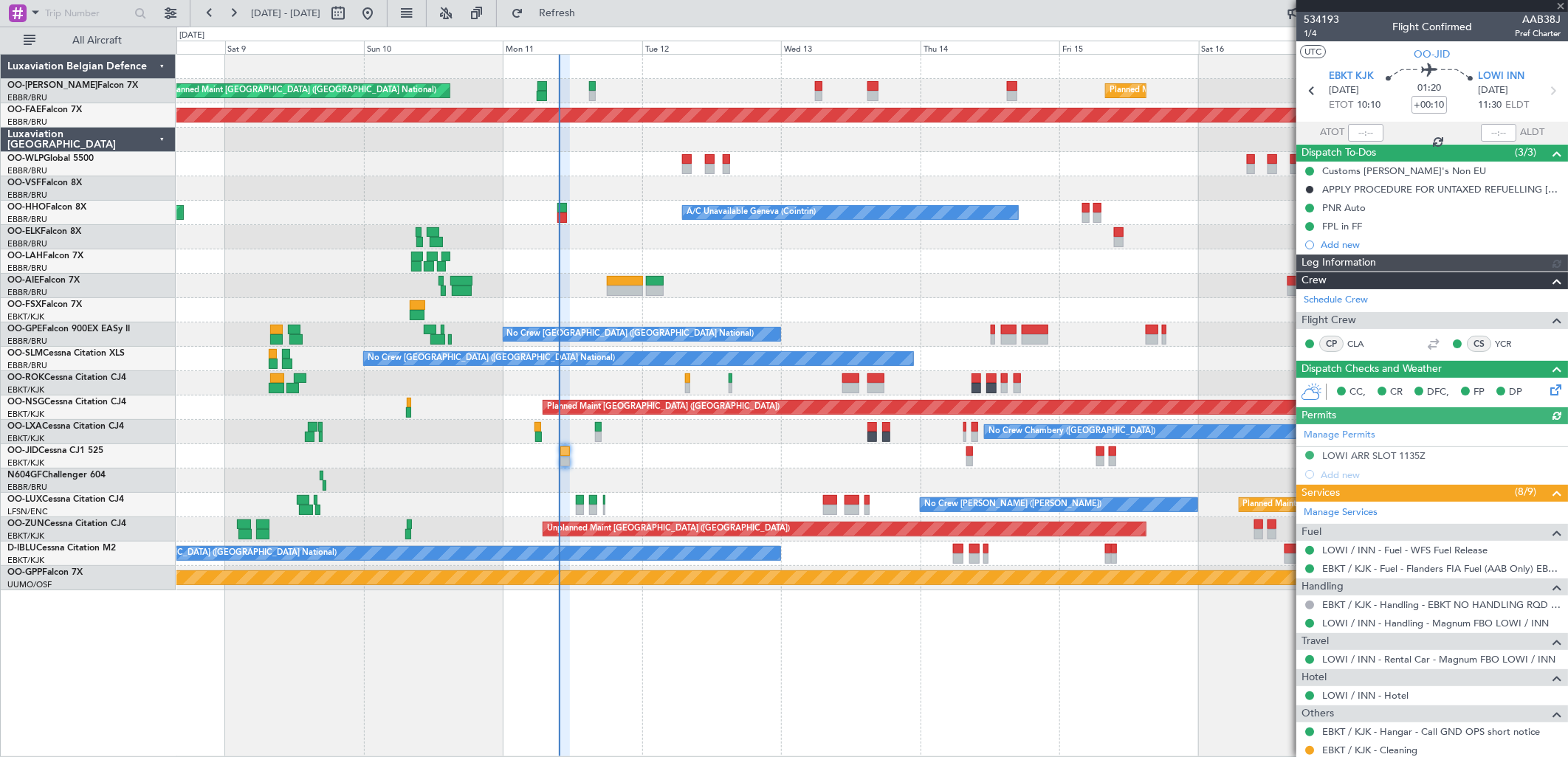
scroll to position [180, 0]
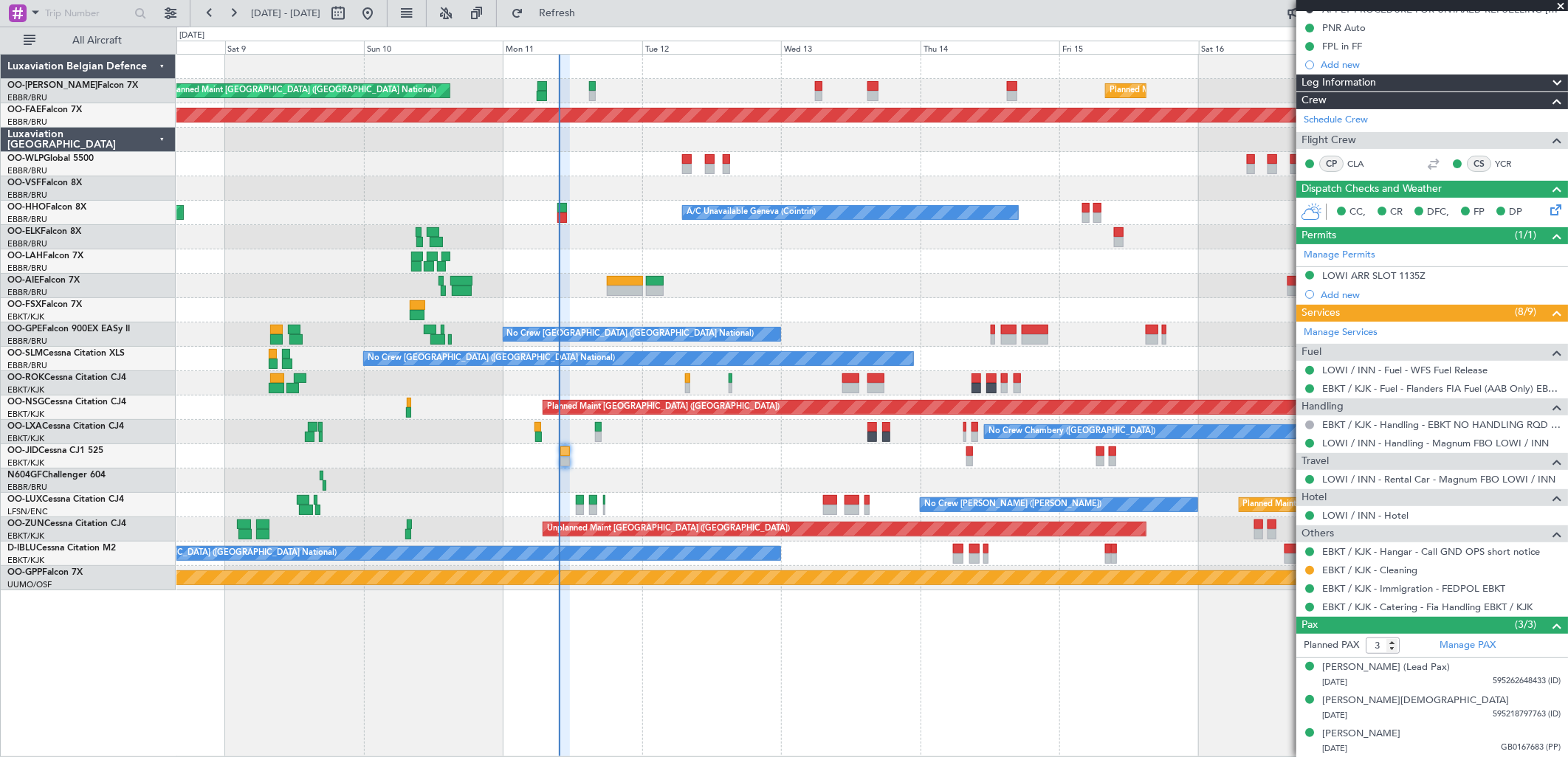
click at [594, 27] on div "0 0 Fri 8 Sat 9 Sun 10 Mon 11 Tue 12 Wed 13 [DATE] Fri 15 Sat 16 Sun 17 Mon 18" at bounding box center [873, 40] width 1391 height 26
click at [585, 10] on span "Refresh" at bounding box center [557, 13] width 62 height 10
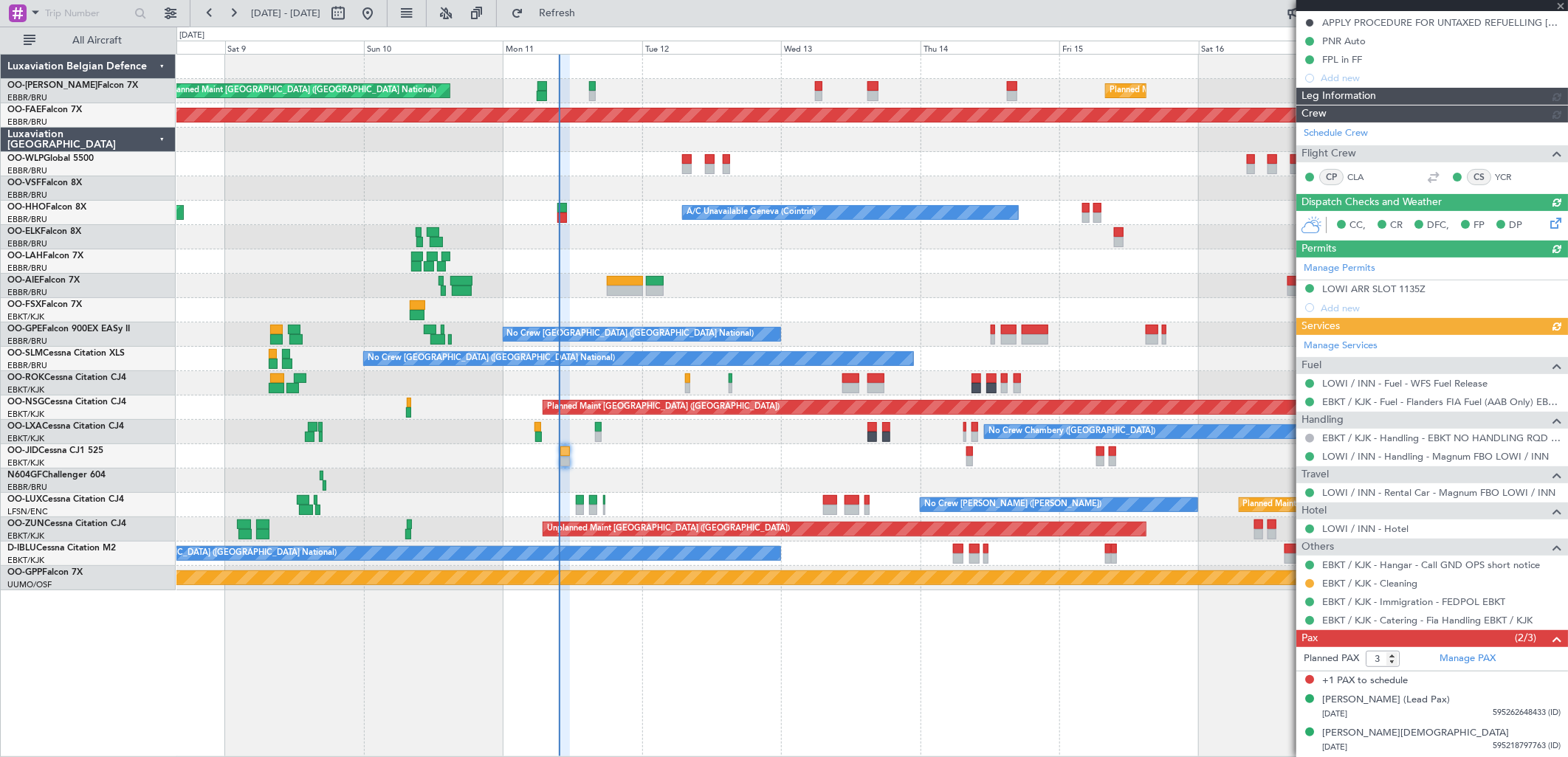
scroll to position [166, 0]
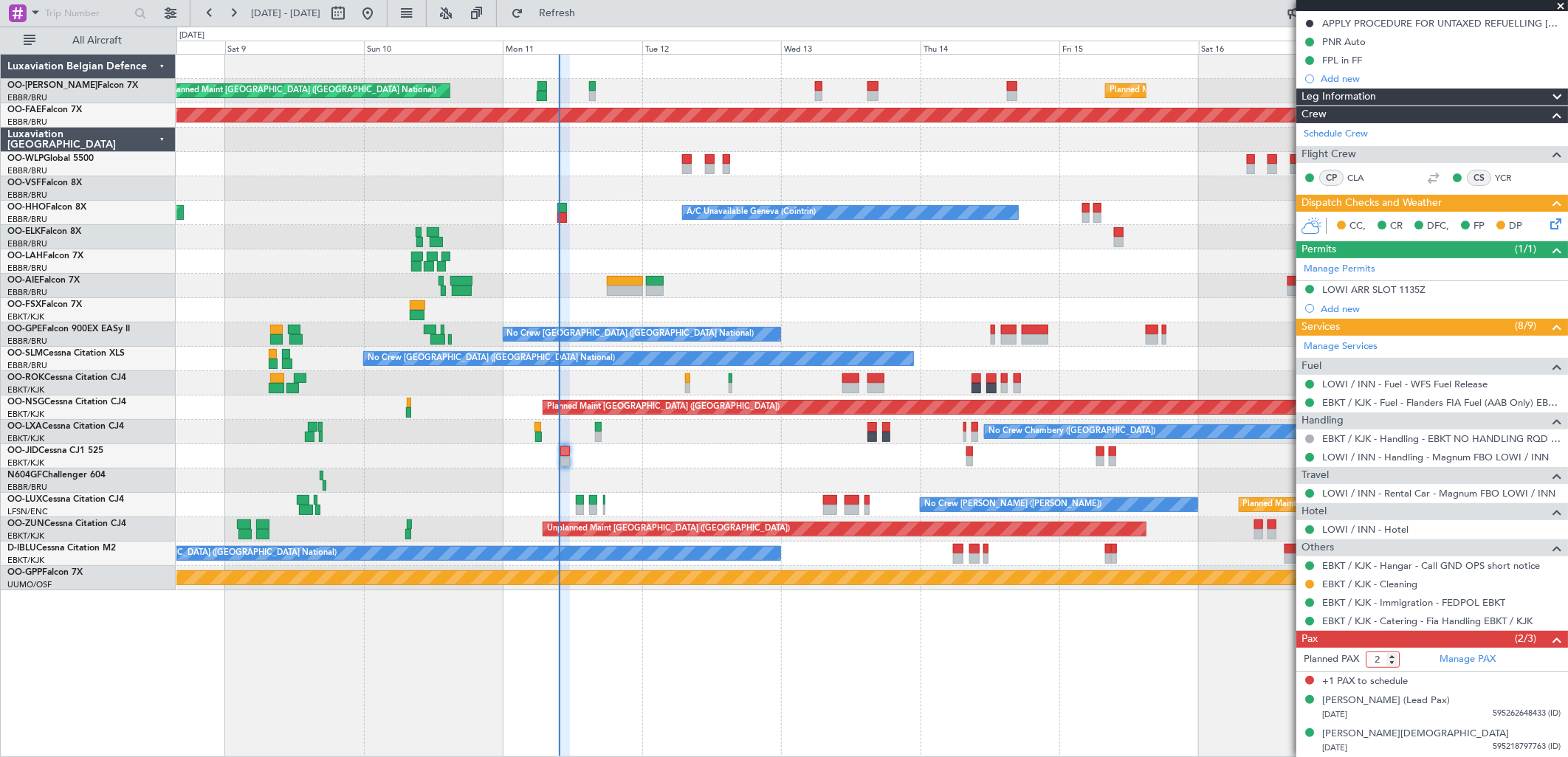
type input "2"
click at [1241, 571] on input "2" at bounding box center [1383, 659] width 34 height 16
click at [1241, 571] on form "Planned PAX" at bounding box center [1364, 659] width 136 height 23
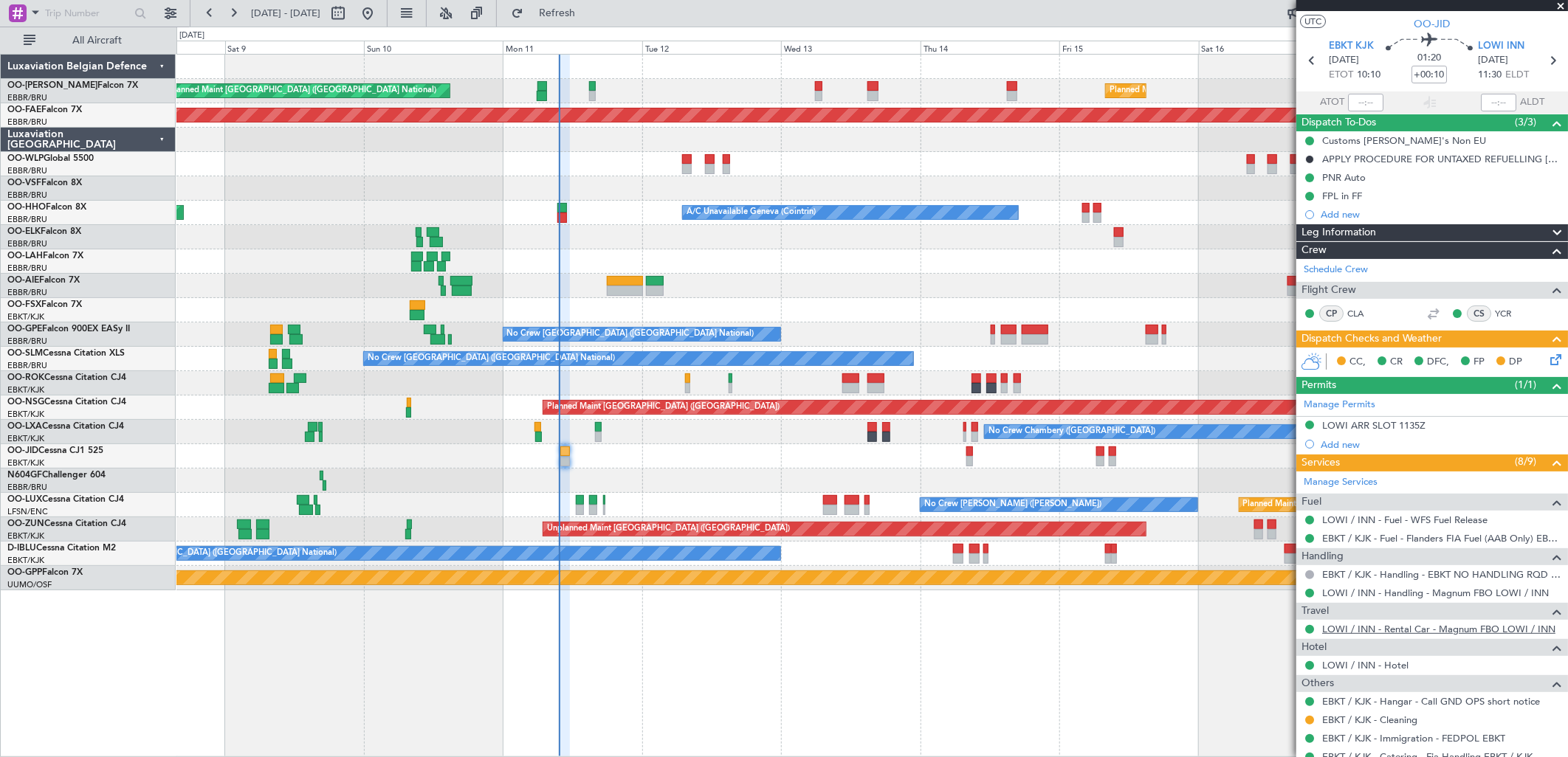
scroll to position [0, 0]
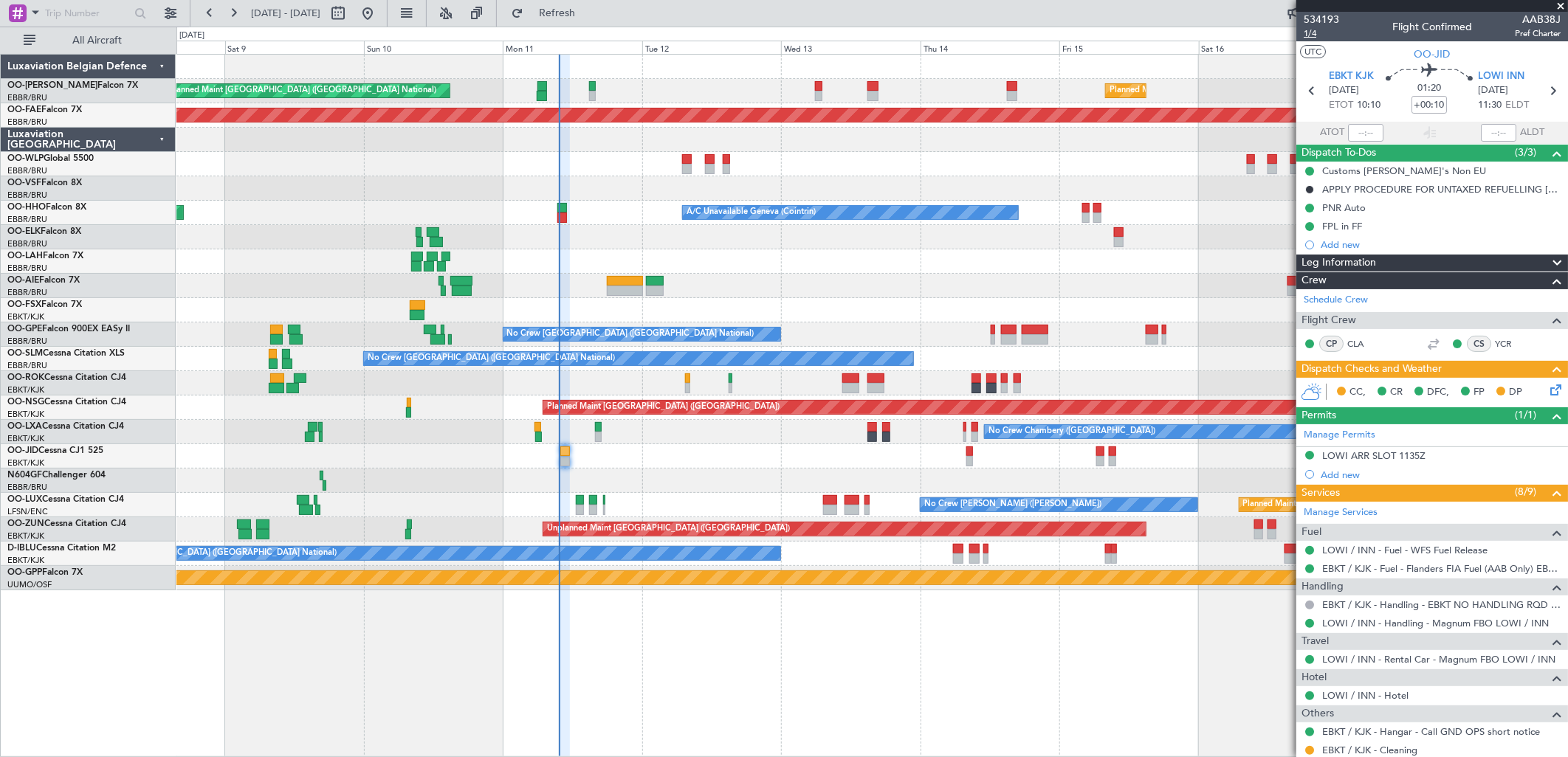
click at [1241, 36] on span "1/4" at bounding box center [1322, 33] width 36 height 12
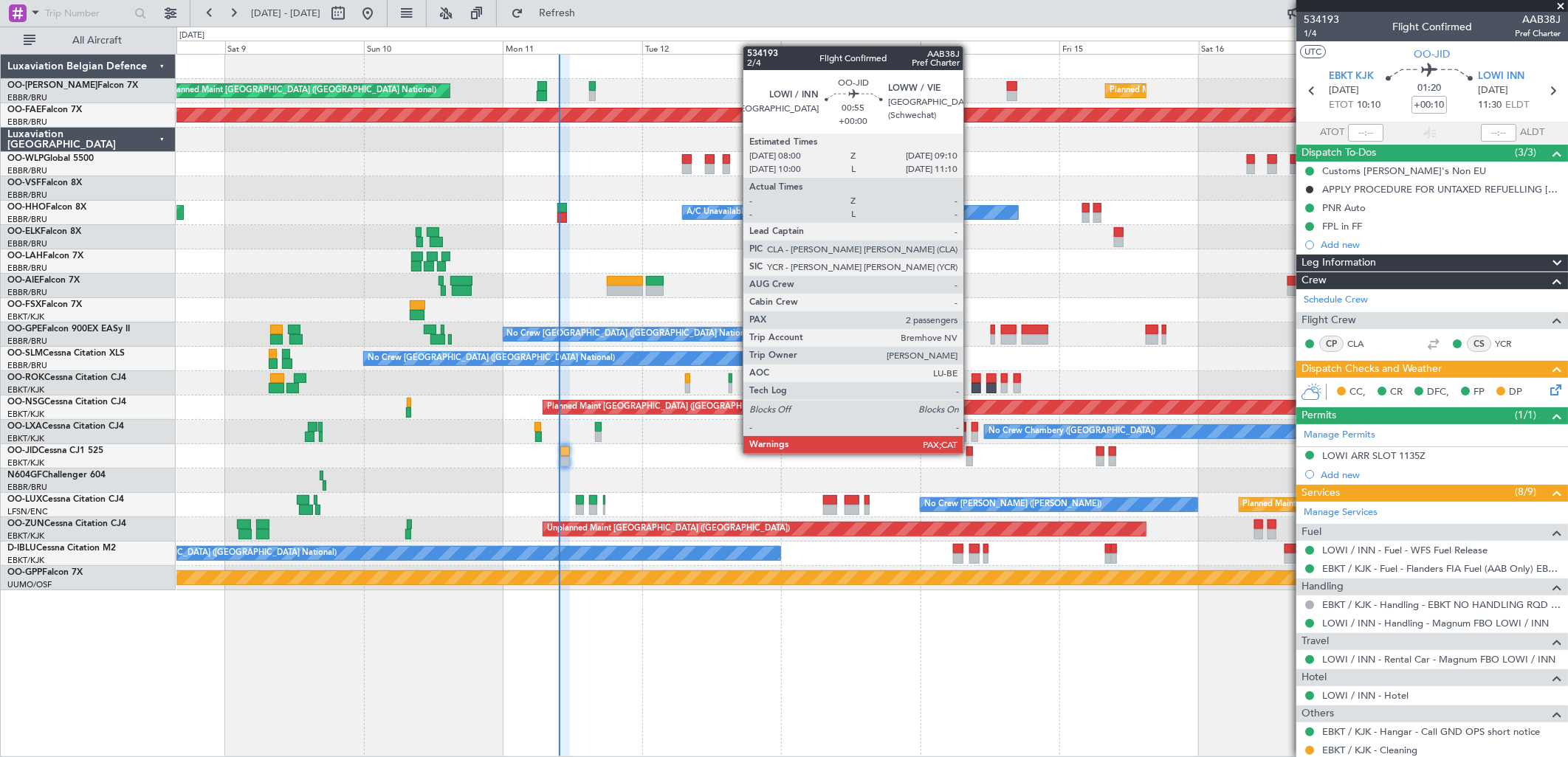
click at [971, 452] on div at bounding box center [970, 451] width 8 height 10
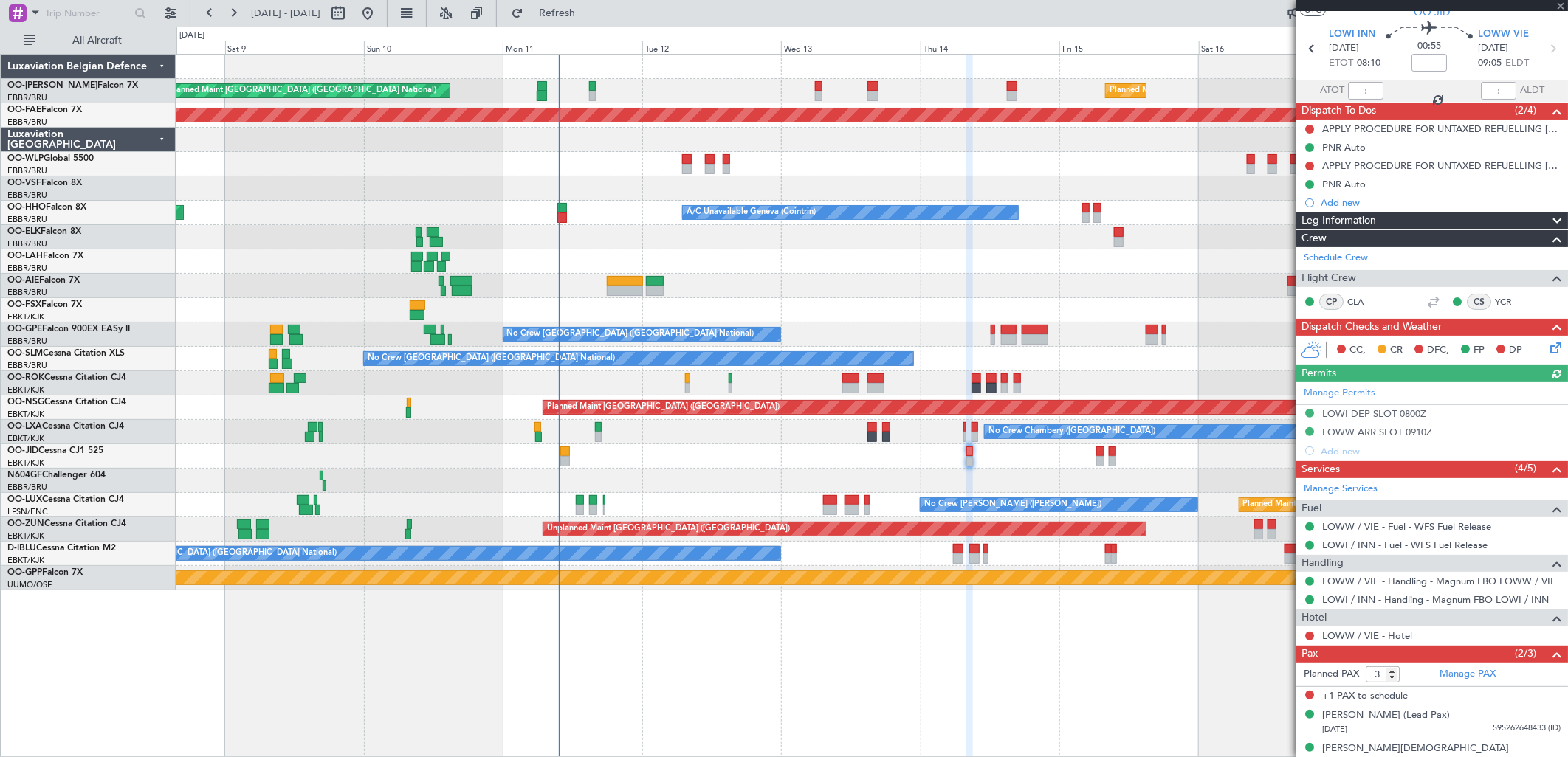
scroll to position [56, 0]
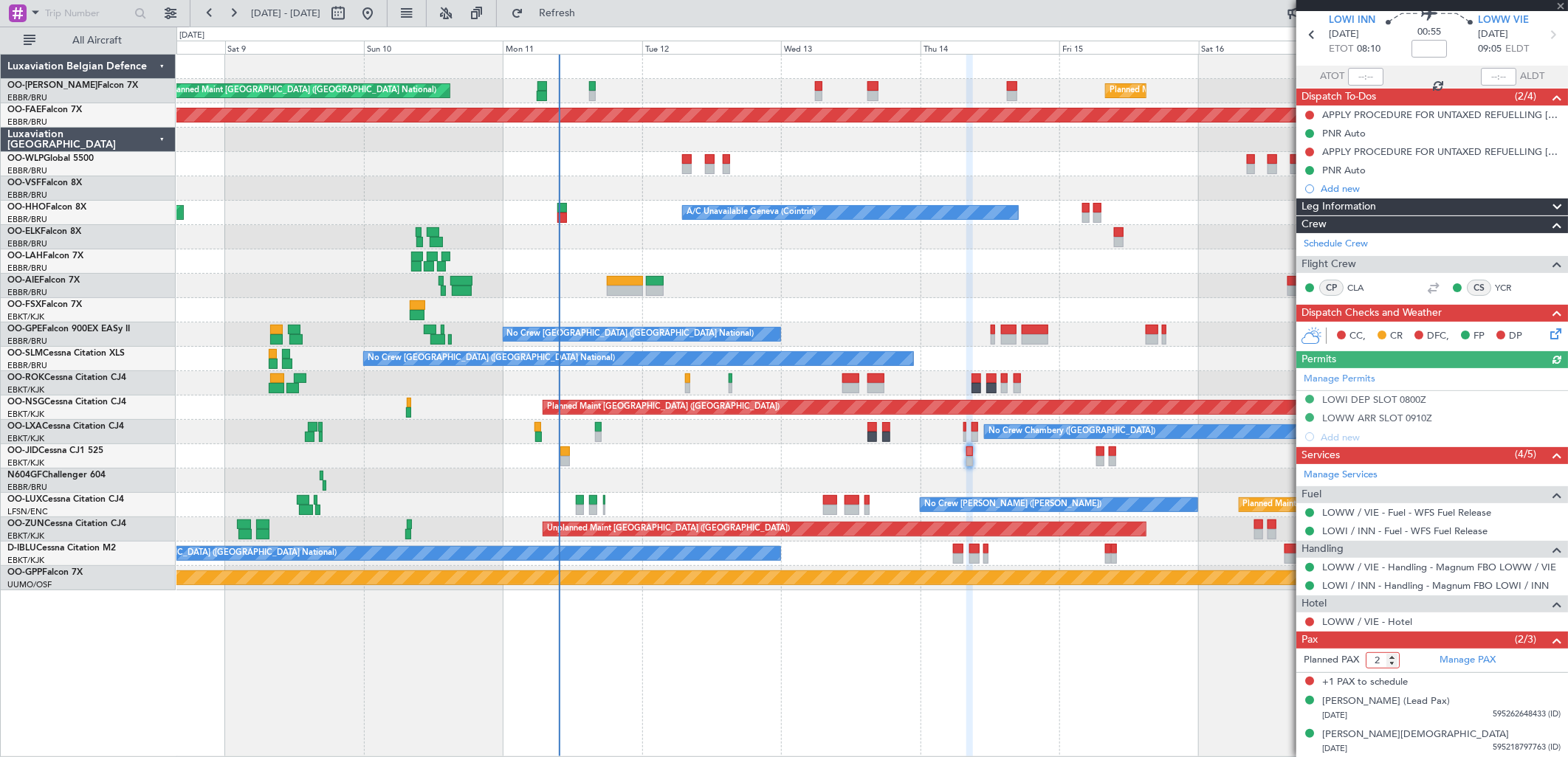
type input "2"
click at [1241, 571] on input "2" at bounding box center [1383, 660] width 34 height 16
drag, startPoint x: 1416, startPoint y: 655, endPoint x: 1265, endPoint y: 576, distance: 170.4
click at [1241, 571] on form "Planned PAX" at bounding box center [1364, 660] width 136 height 23
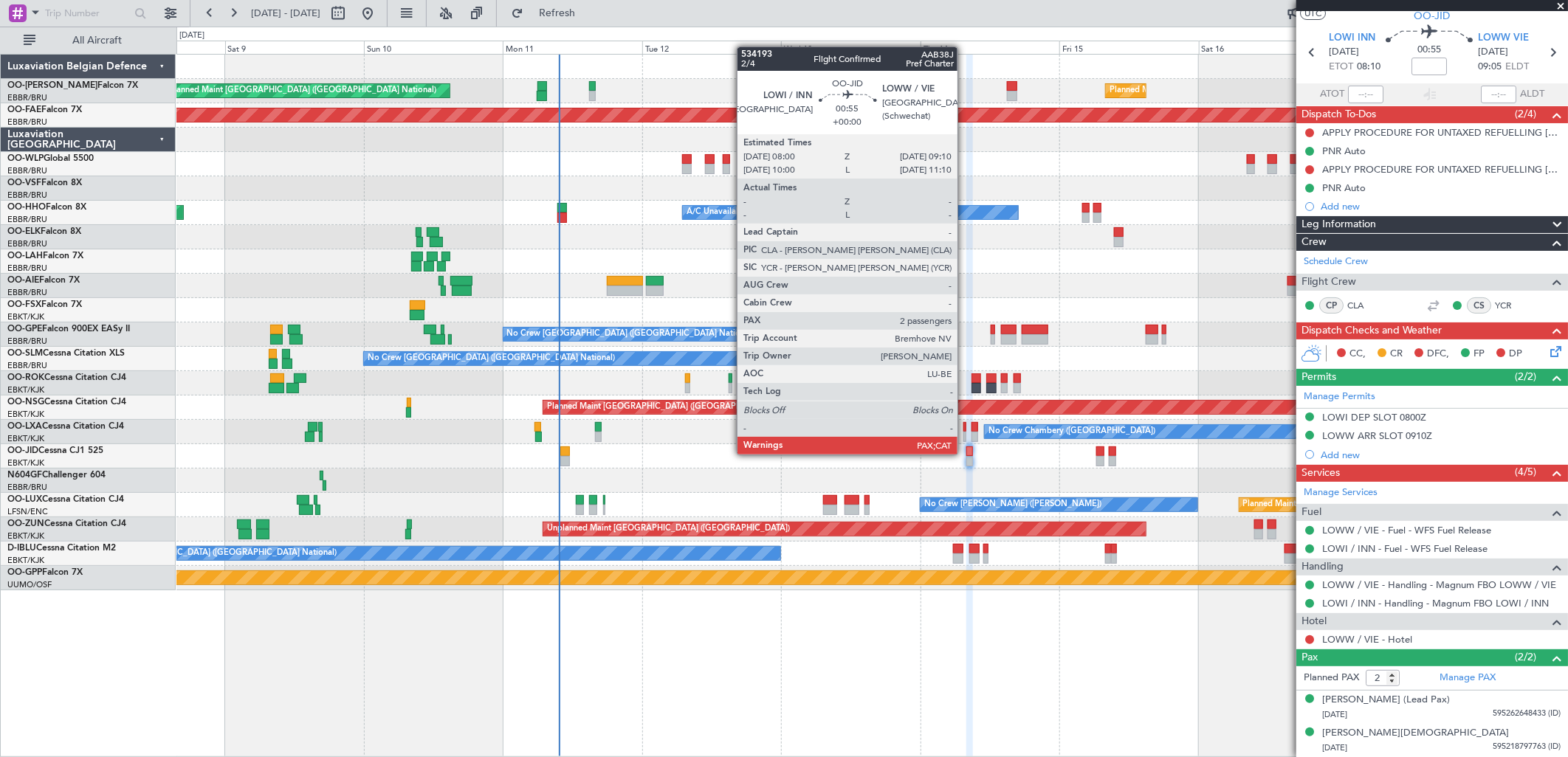
scroll to position [38, 0]
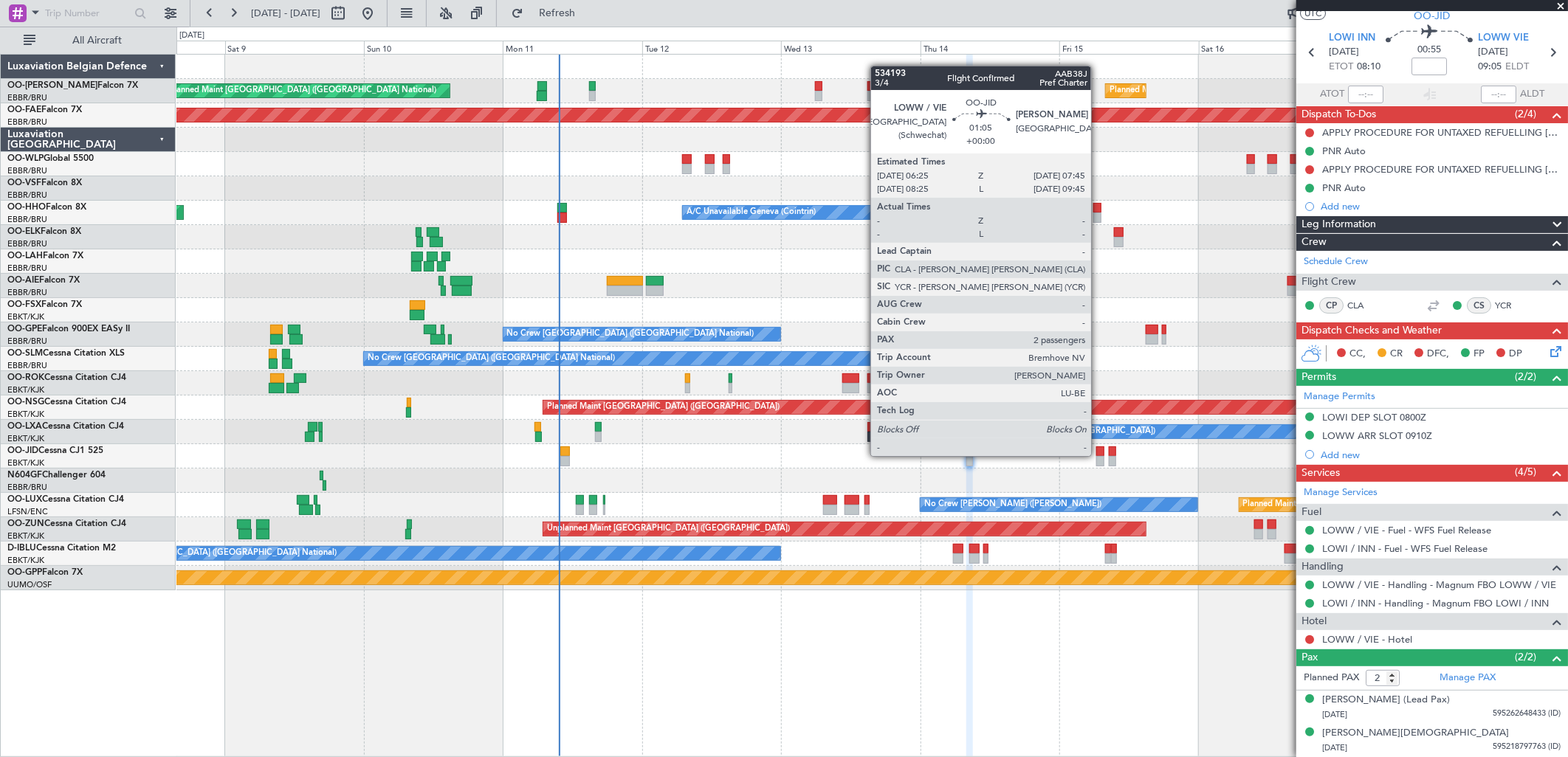
click at [1099, 455] on div at bounding box center [1101, 451] width 8 height 10
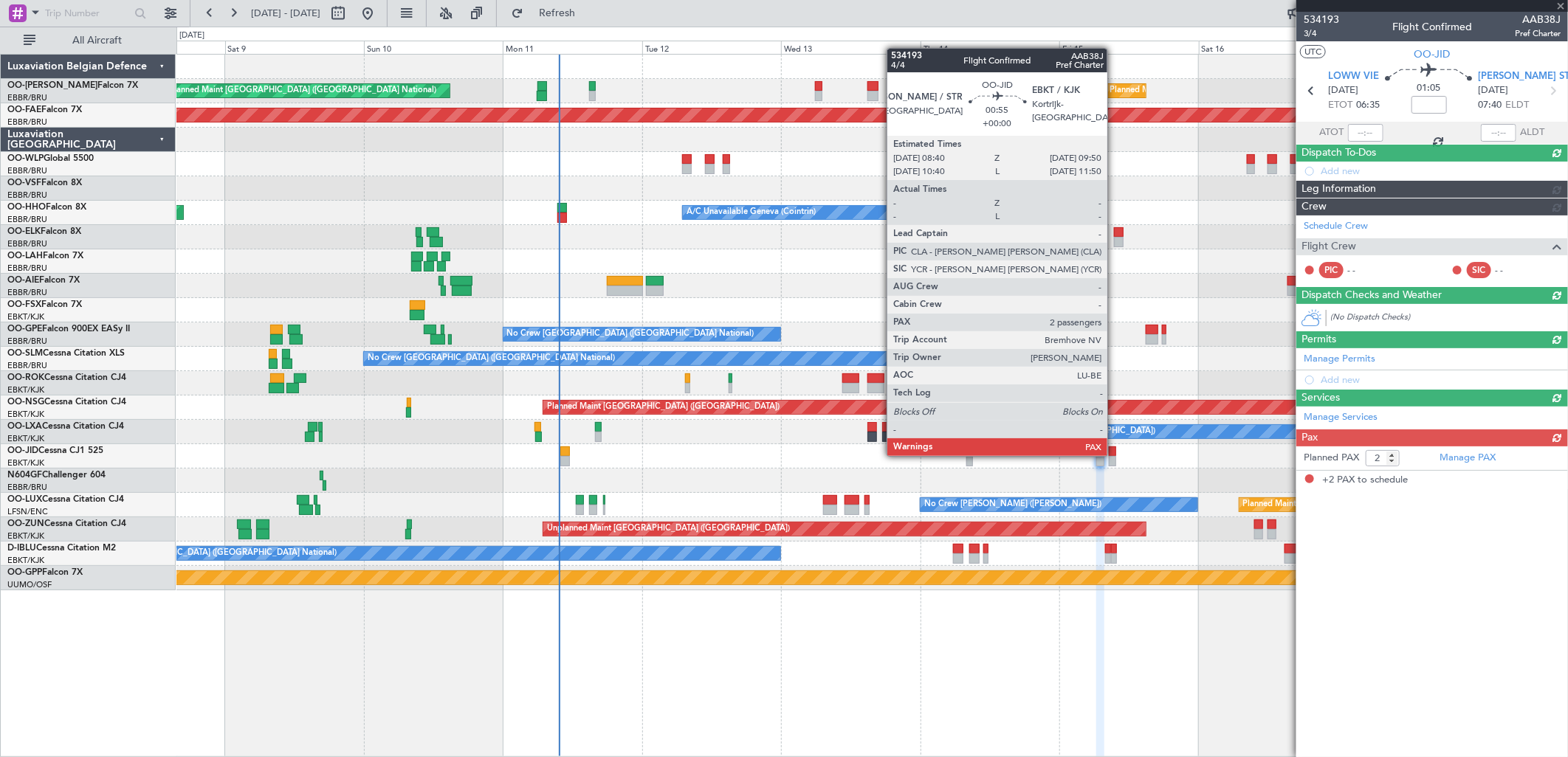
scroll to position [0, 0]
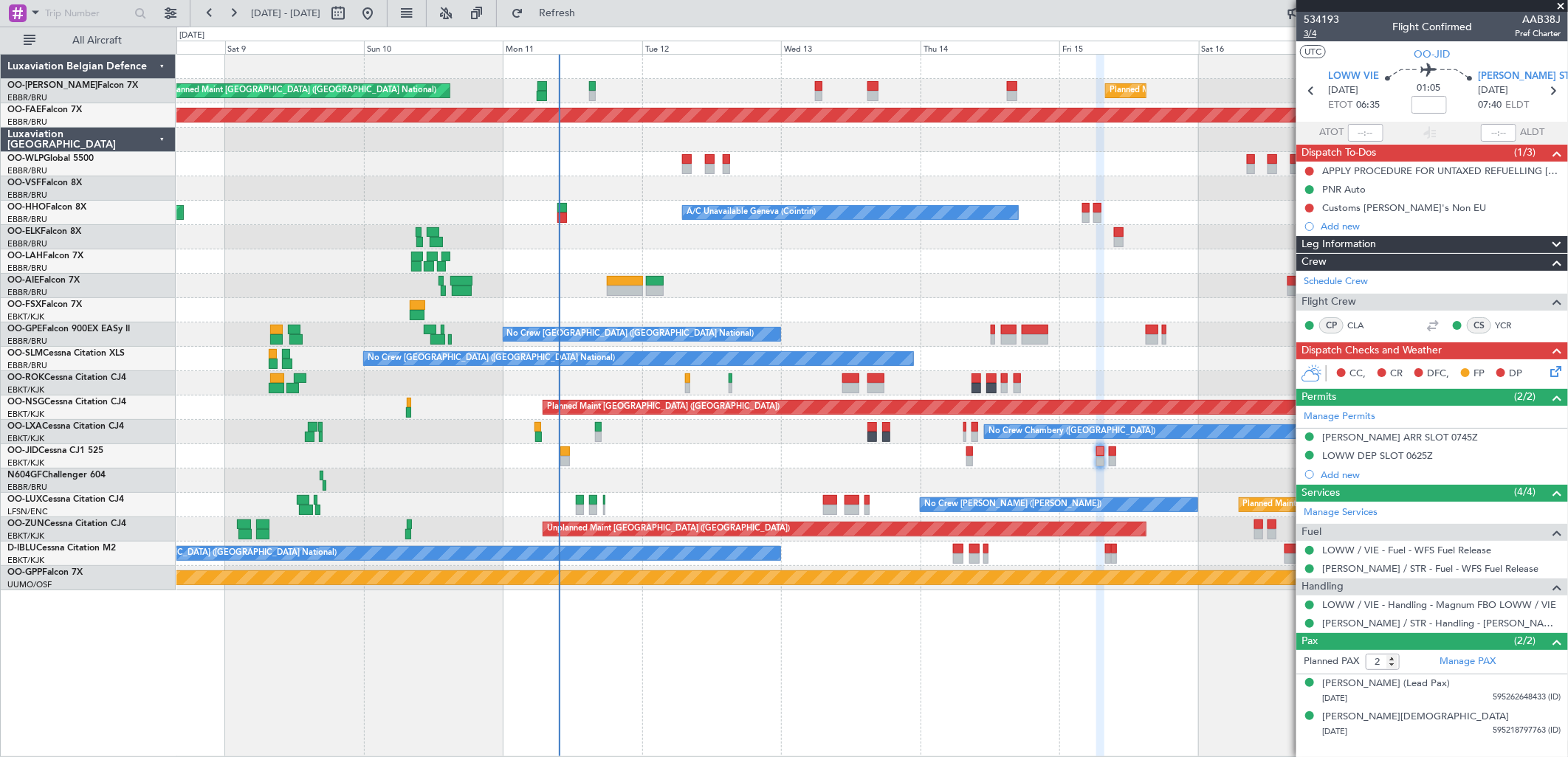
click at [1241, 32] on span "3/4" at bounding box center [1322, 33] width 36 height 12
click at [558, 453] on div at bounding box center [872, 457] width 1392 height 24
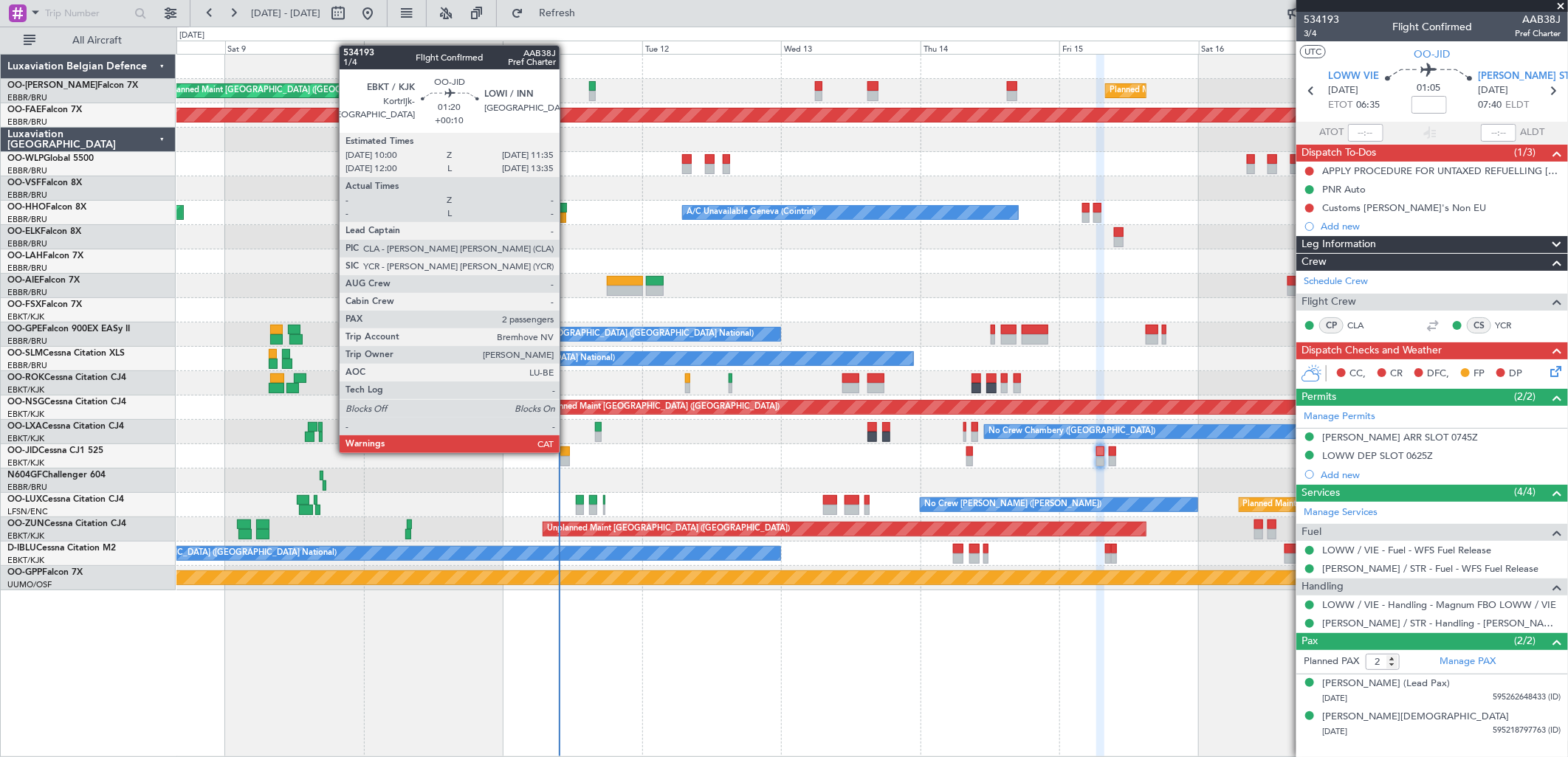
click at [567, 452] on div at bounding box center [565, 451] width 9 height 10
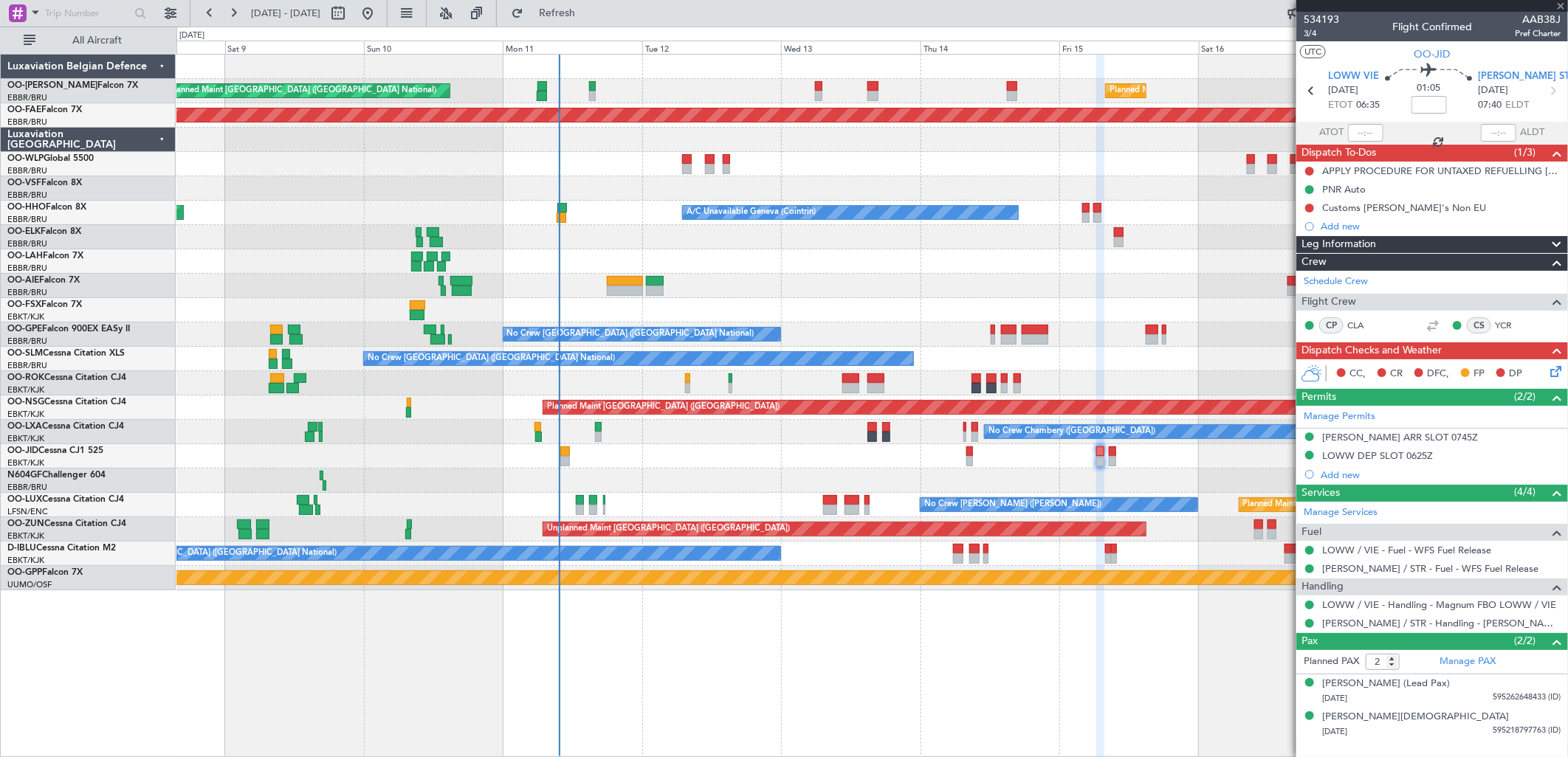
type input "+00:10"
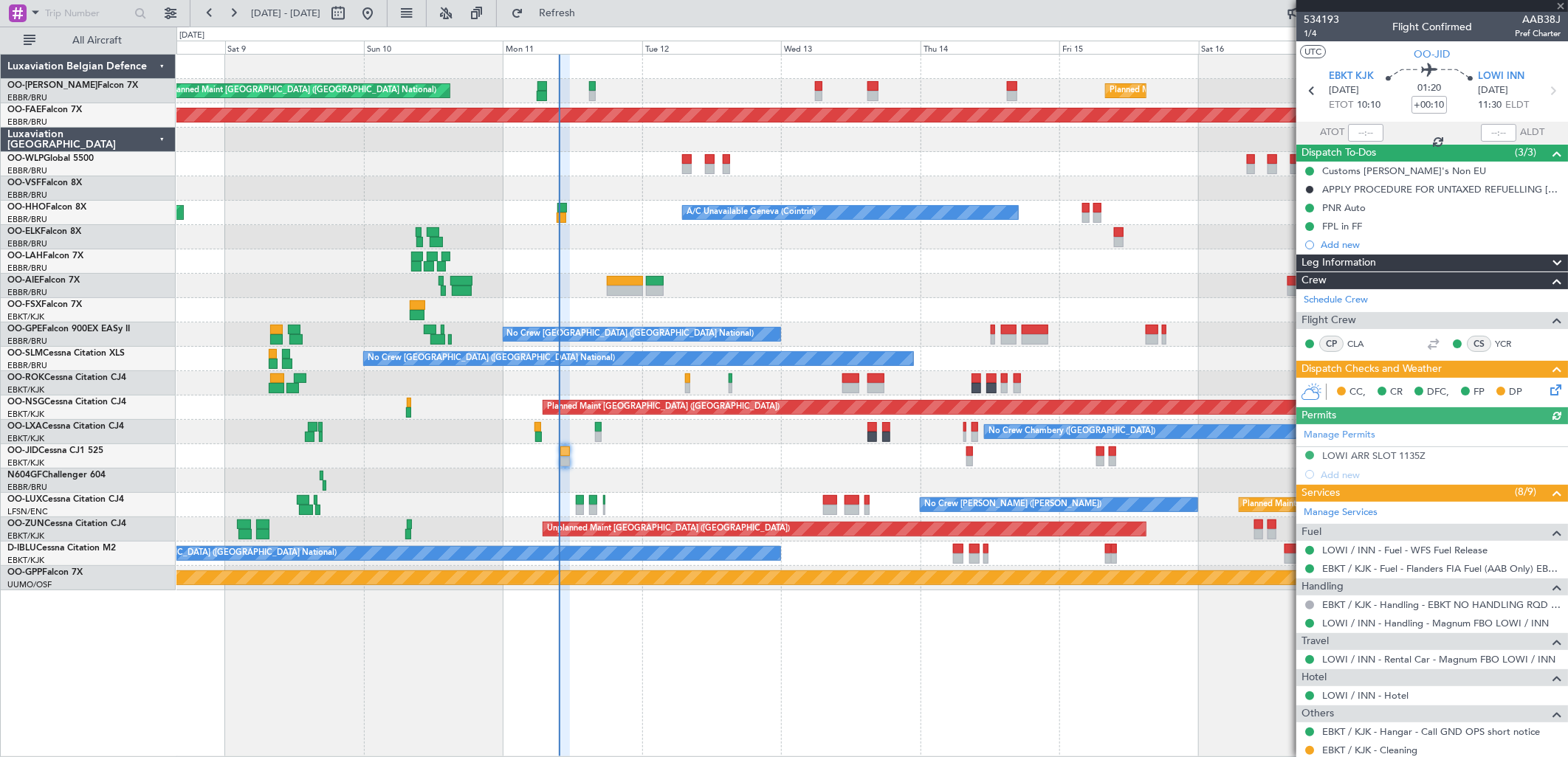
click at [1241, 393] on icon at bounding box center [1553, 387] width 12 height 12
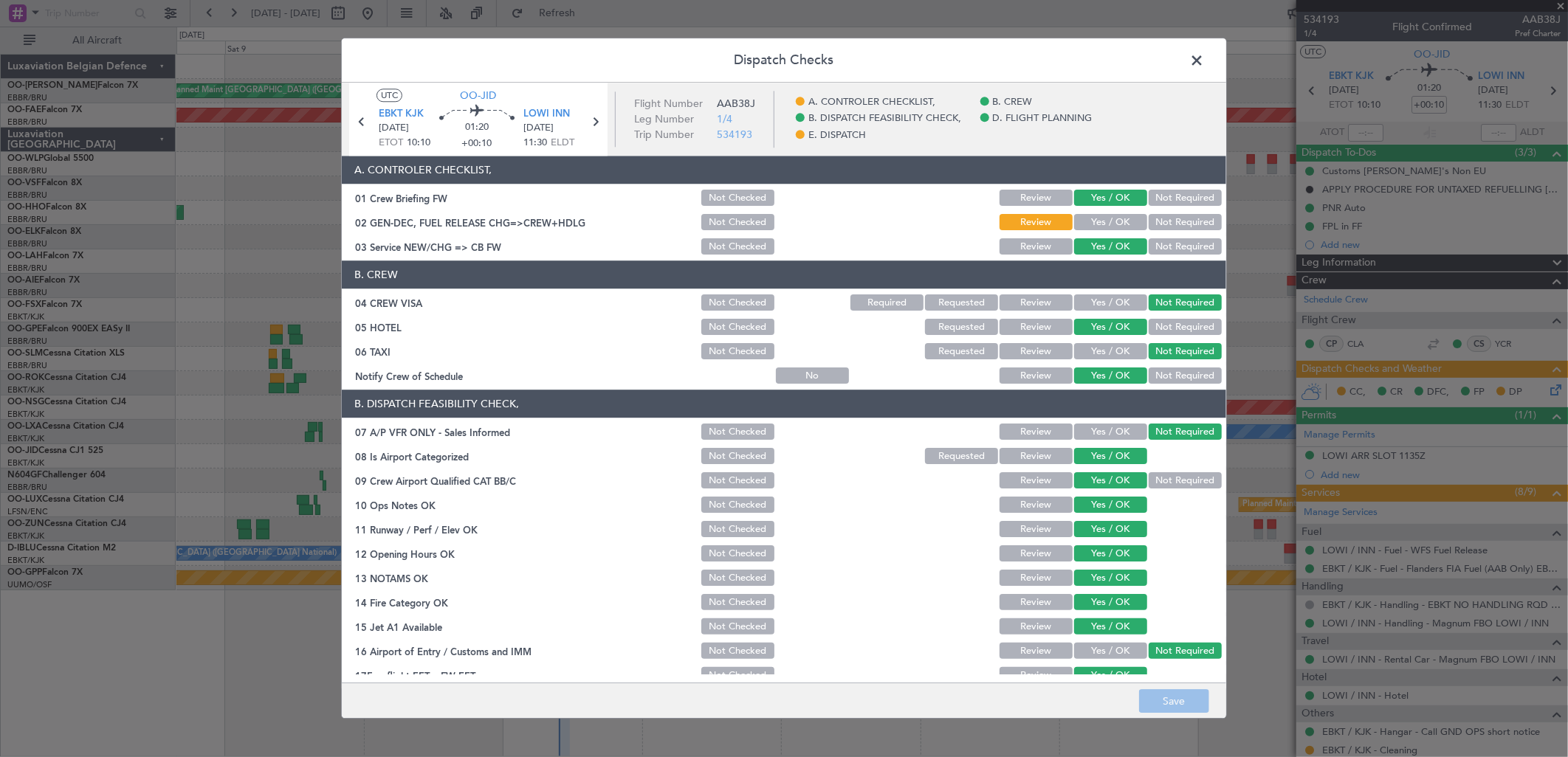
click at [1117, 213] on div "Yes / OK" at bounding box center [1109, 223] width 74 height 21
click at [1106, 218] on button "Yes / OK" at bounding box center [1111, 222] width 73 height 16
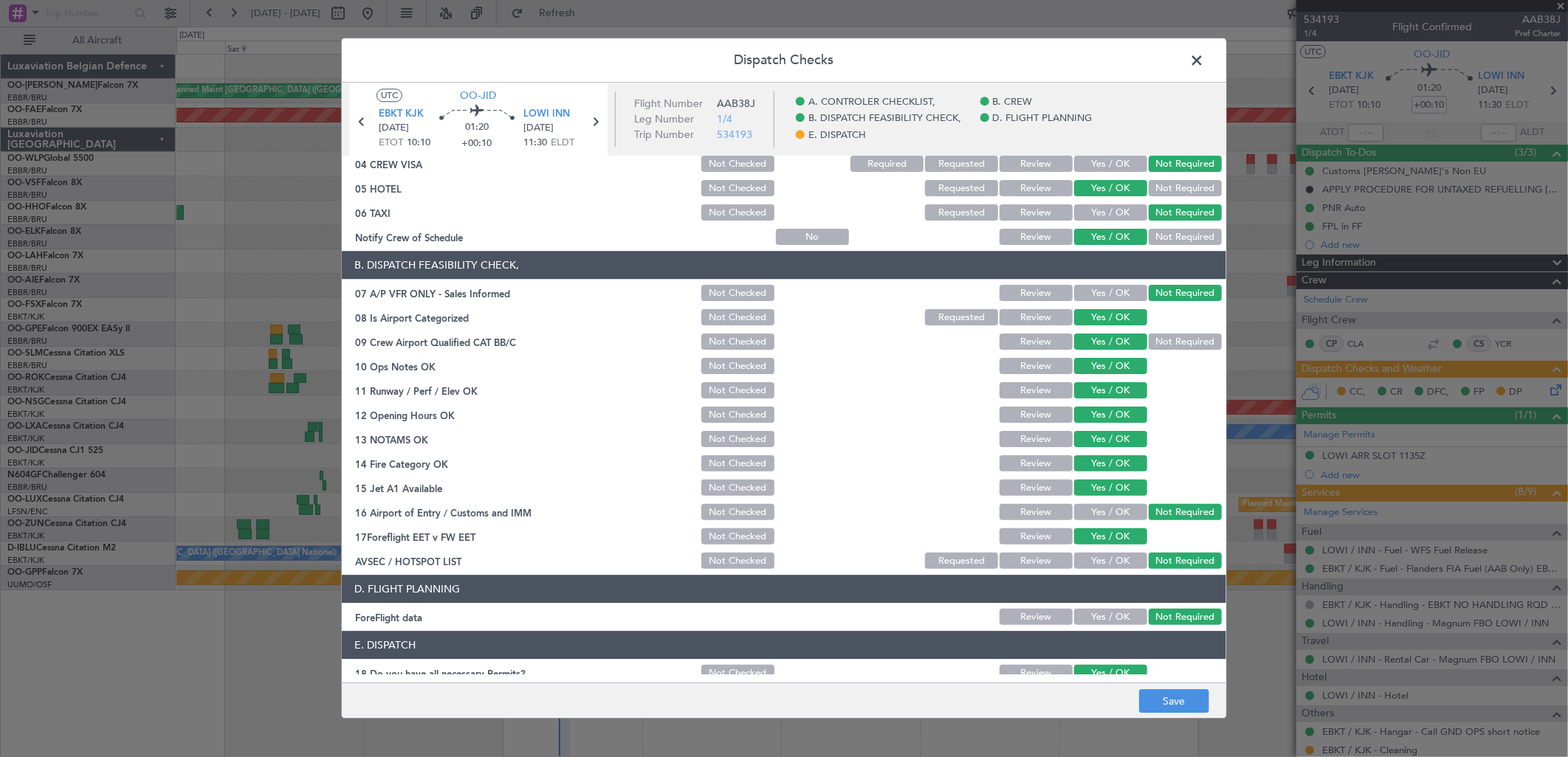
scroll to position [224, 0]
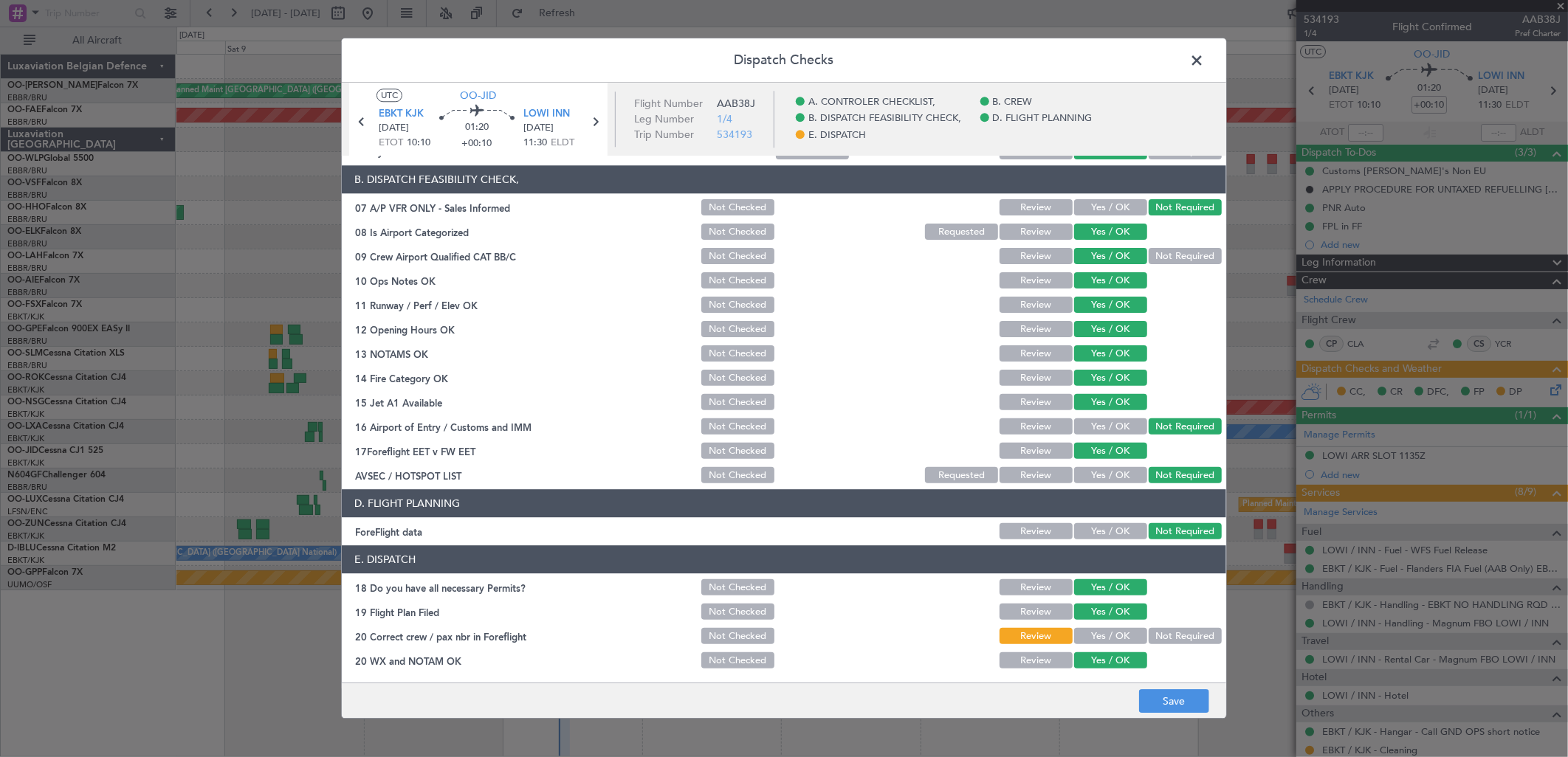
click at [1101, 571] on button "Yes / OK" at bounding box center [1111, 636] width 73 height 16
click at [1156, 571] on div "Dispatch Checks UTC OO-JID EBKT KJK [DATE] ETOT 10:10 01:20 +00:10 LOWI INN [DA…" at bounding box center [784, 378] width 1568 height 757
click at [1165, 571] on button "Save" at bounding box center [1174, 702] width 70 height 23
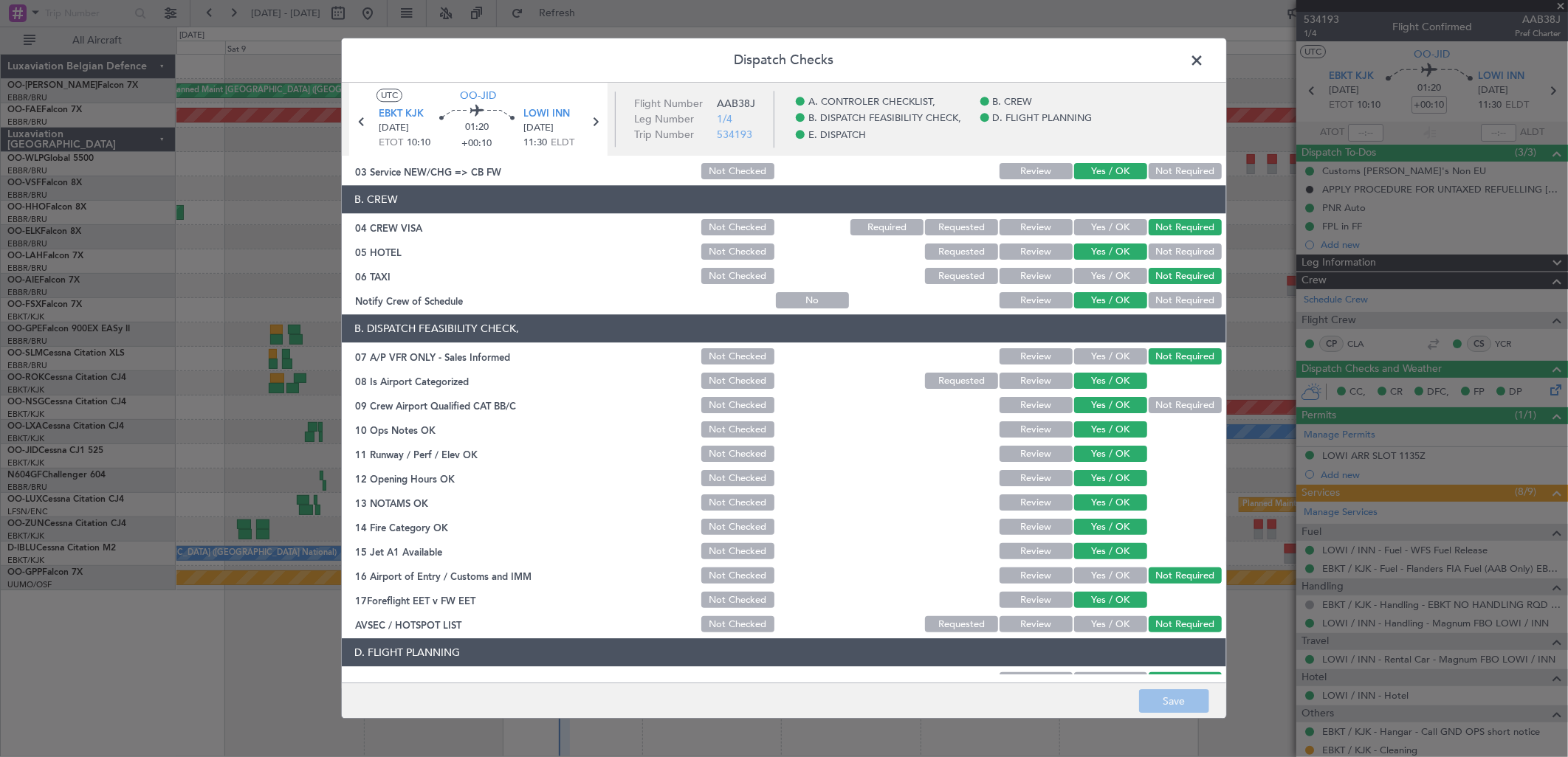
scroll to position [0, 0]
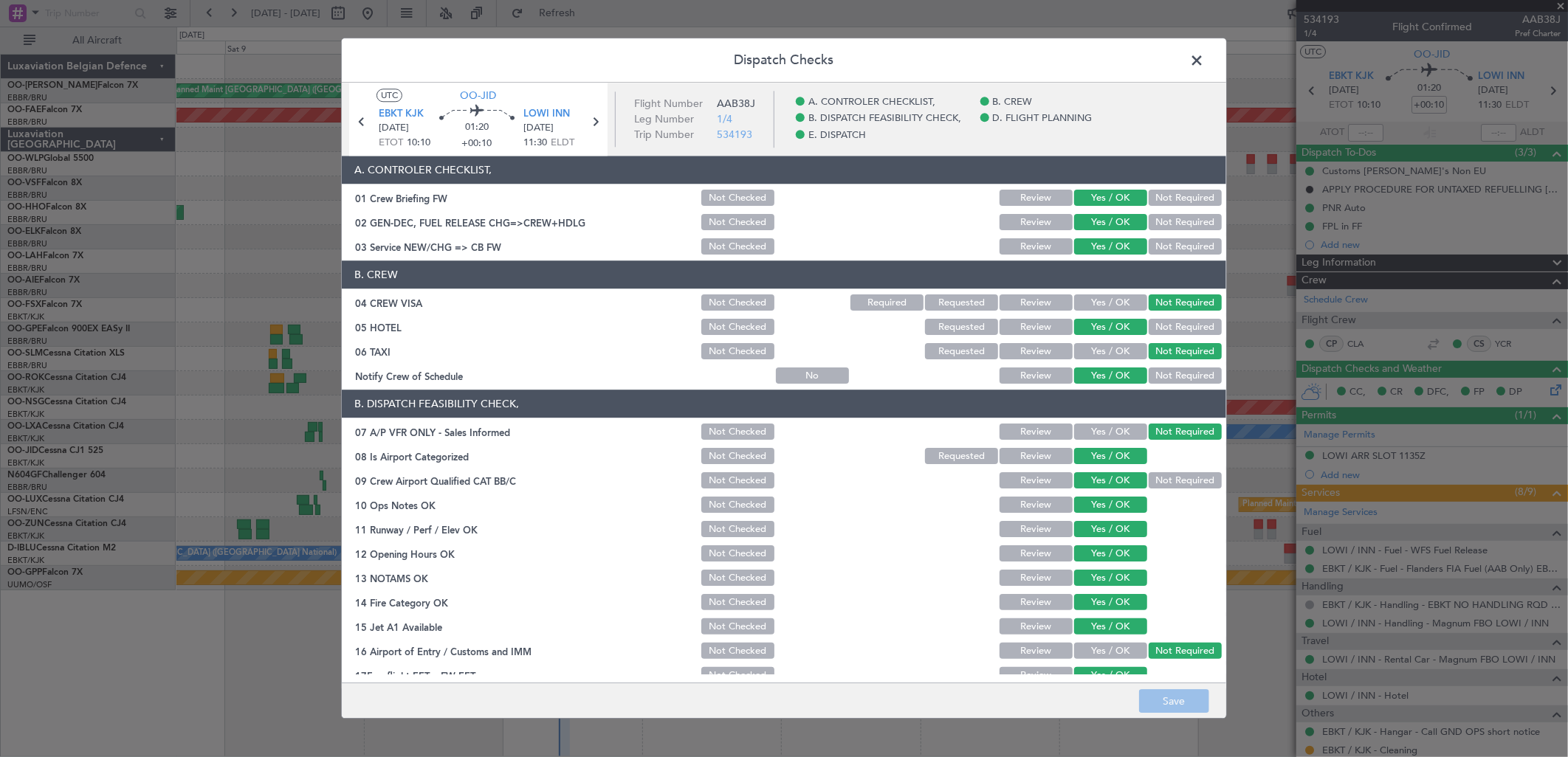
click at [1205, 61] on span at bounding box center [1205, 64] width 0 height 29
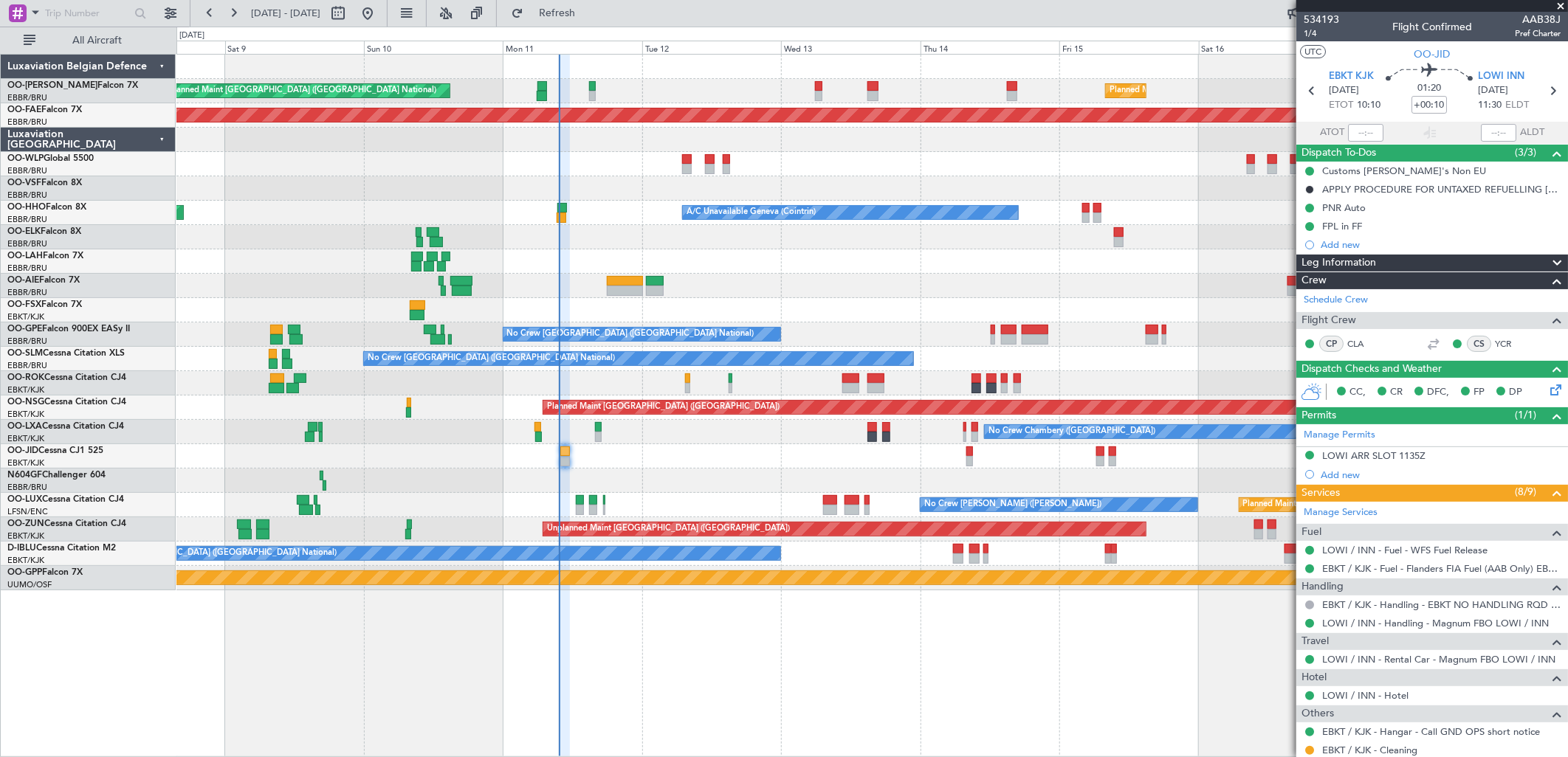
scroll to position [147, 0]
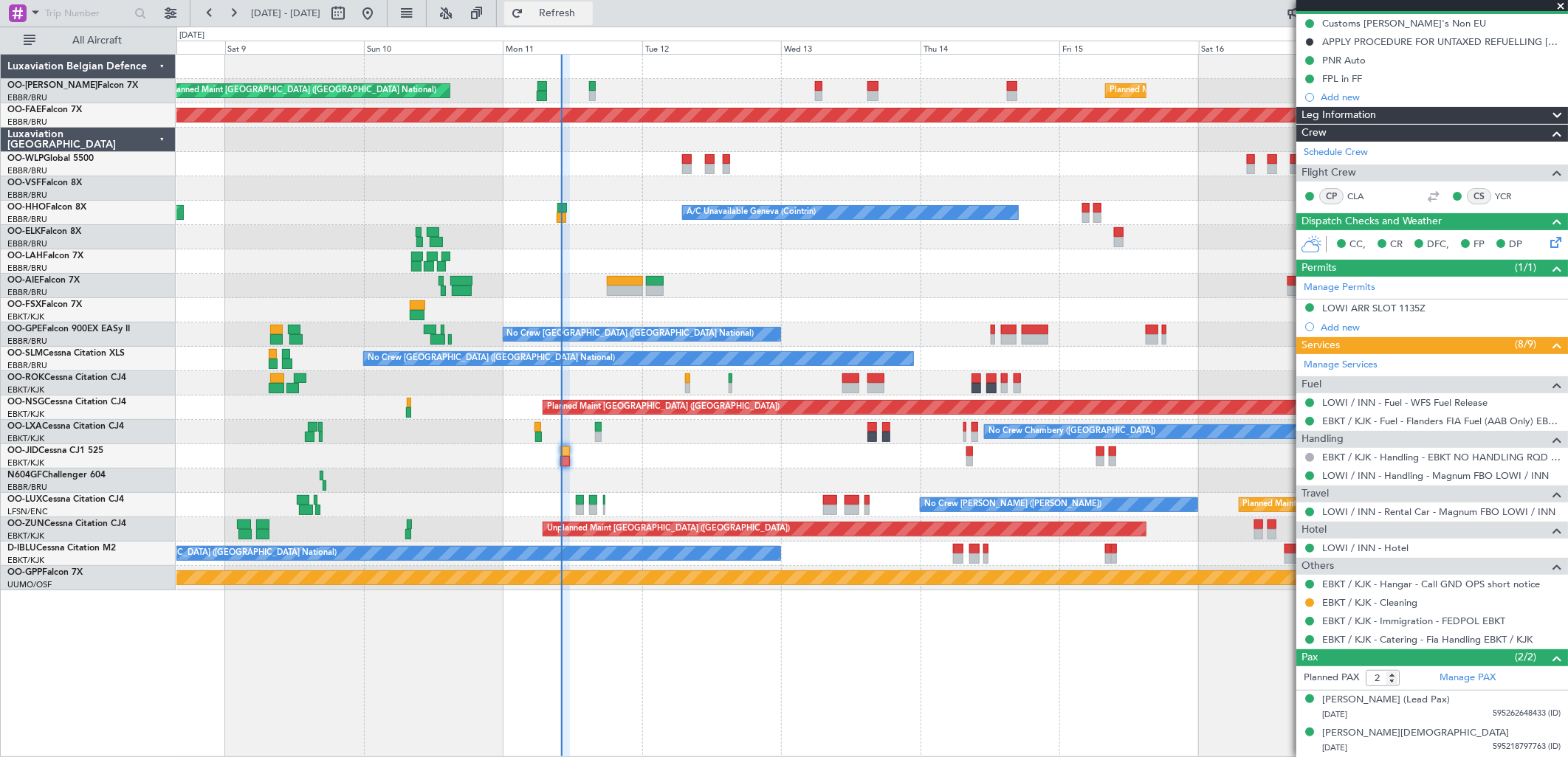
click at [588, 19] on span "Refresh" at bounding box center [557, 13] width 62 height 10
click at [588, 8] on span "Refresh" at bounding box center [557, 13] width 62 height 10
type input "10:11"
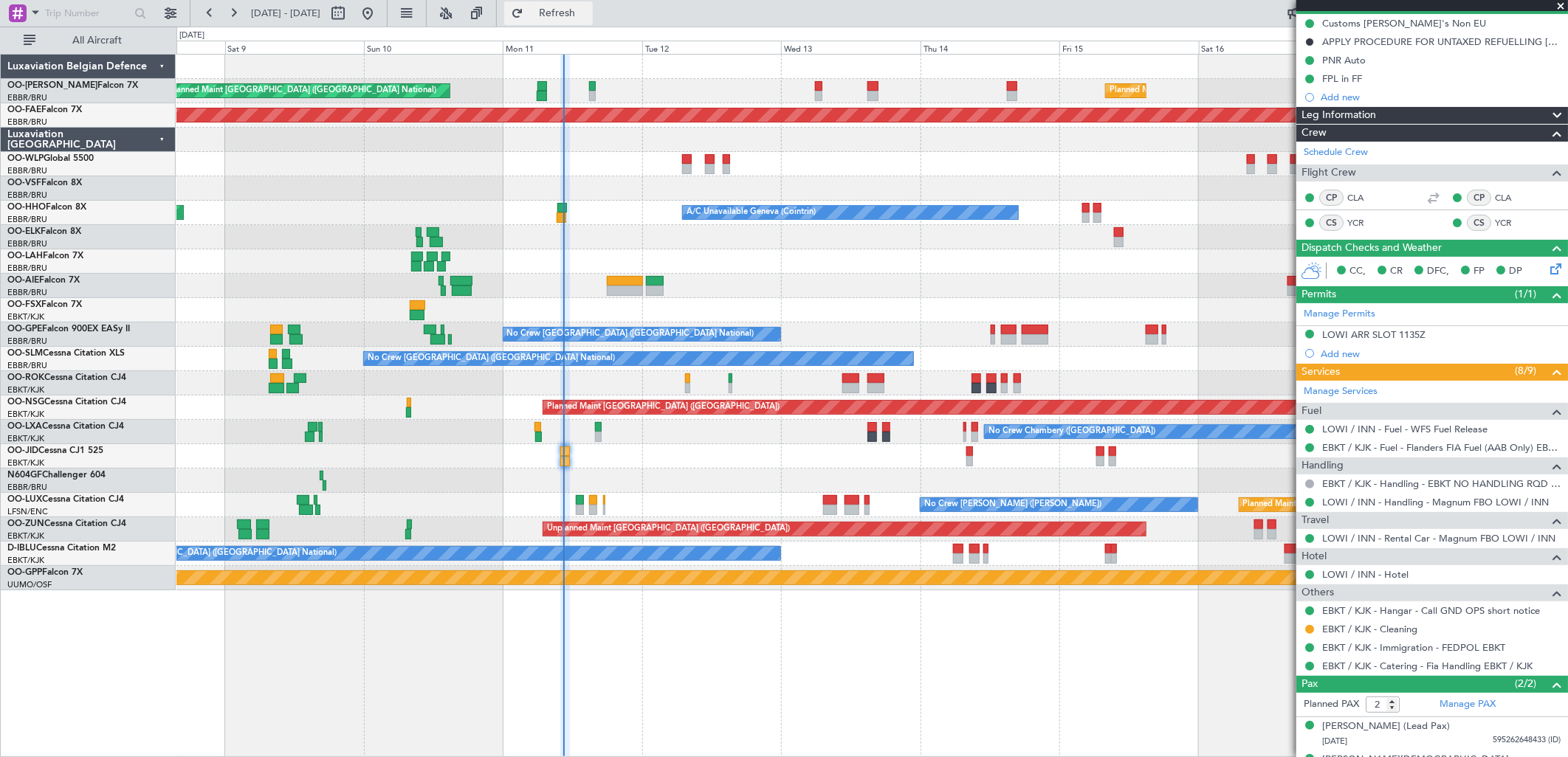
click at [588, 17] on span "Refresh" at bounding box center [557, 13] width 62 height 10
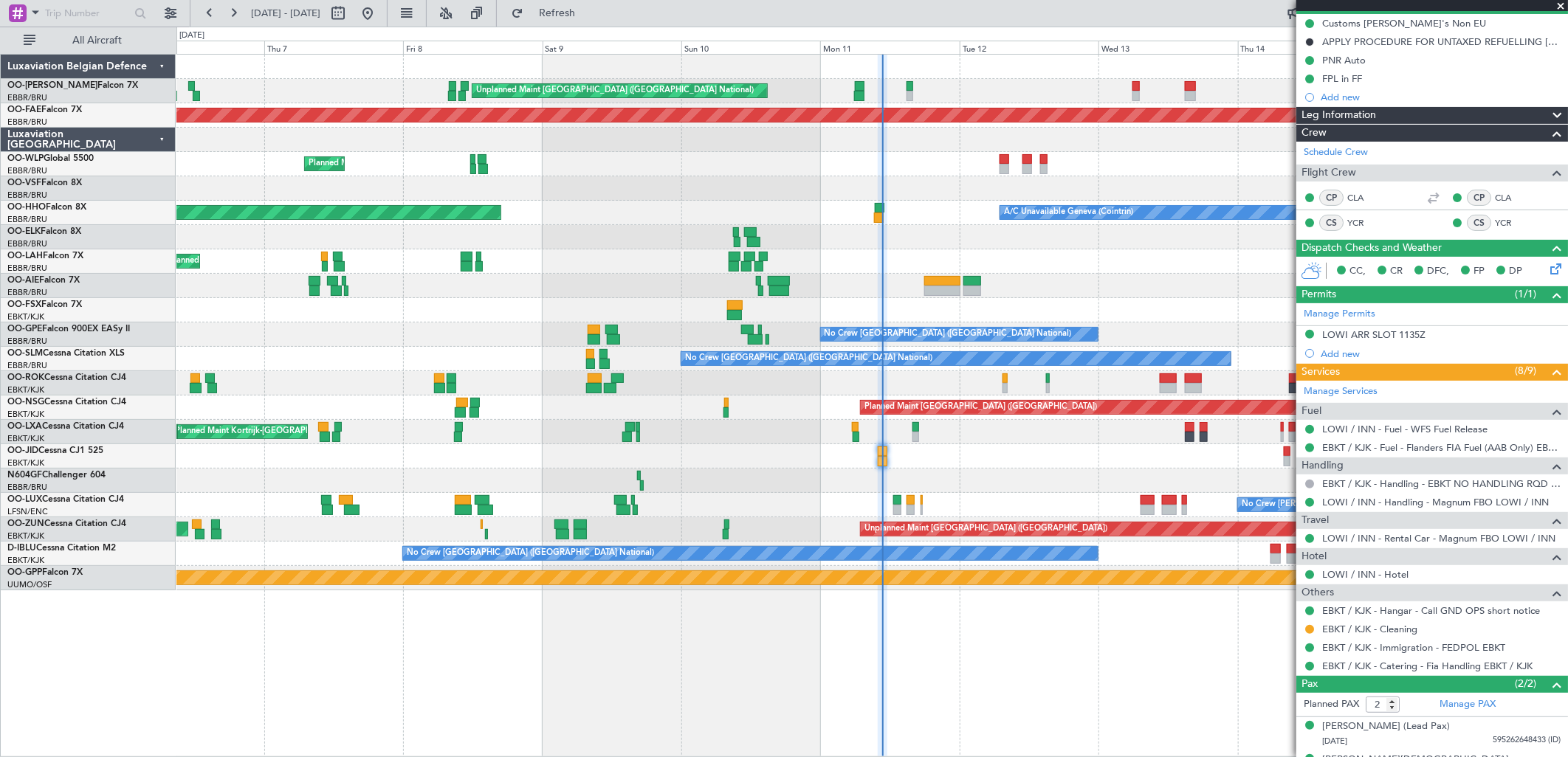
click at [895, 259] on div "Planned Maint [GEOGRAPHIC_DATA] ([GEOGRAPHIC_DATA] National) Unplanned Maint [G…" at bounding box center [872, 322] width 1392 height 536
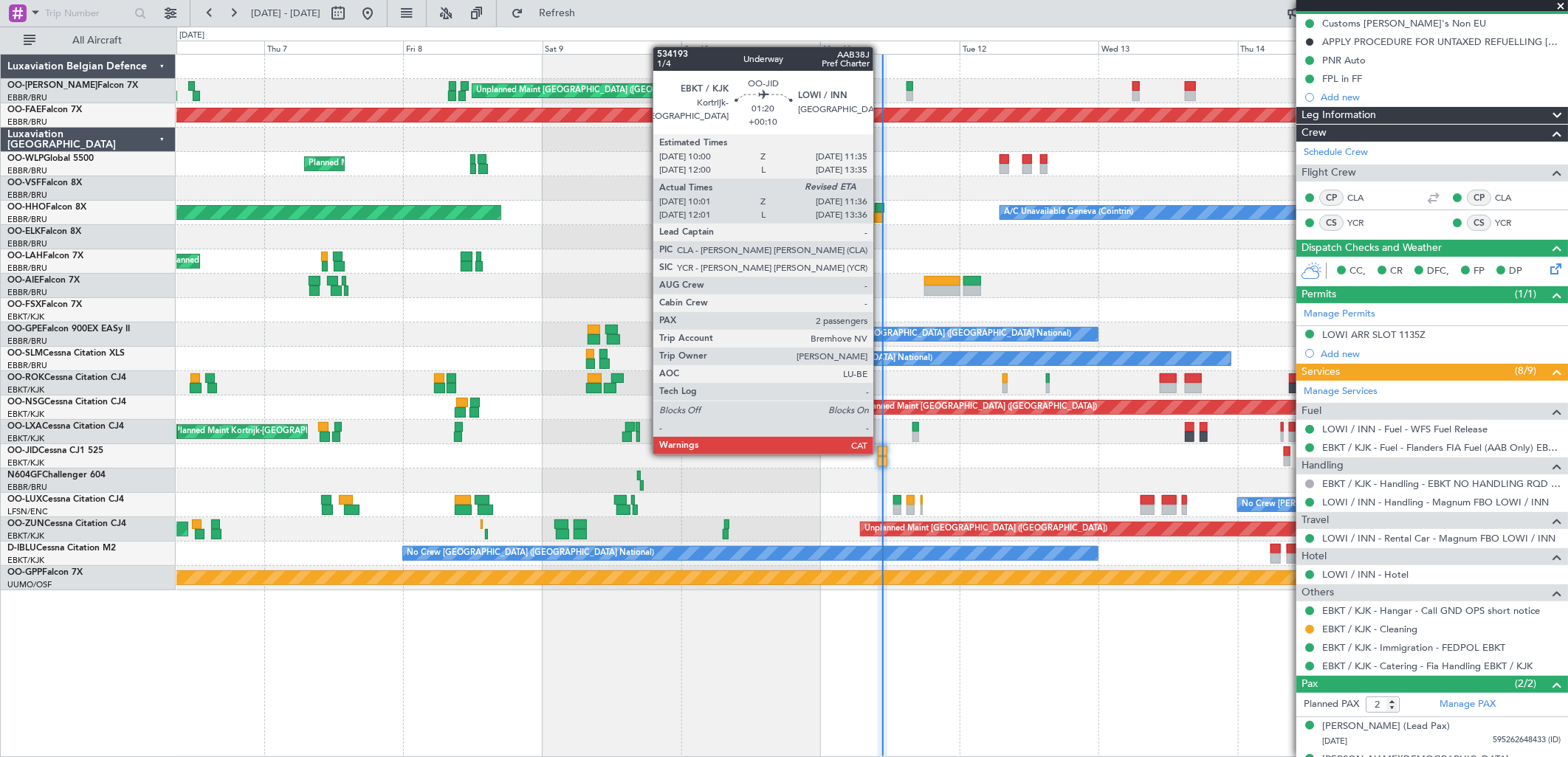
click at [881, 453] on div at bounding box center [883, 451] width 9 height 10
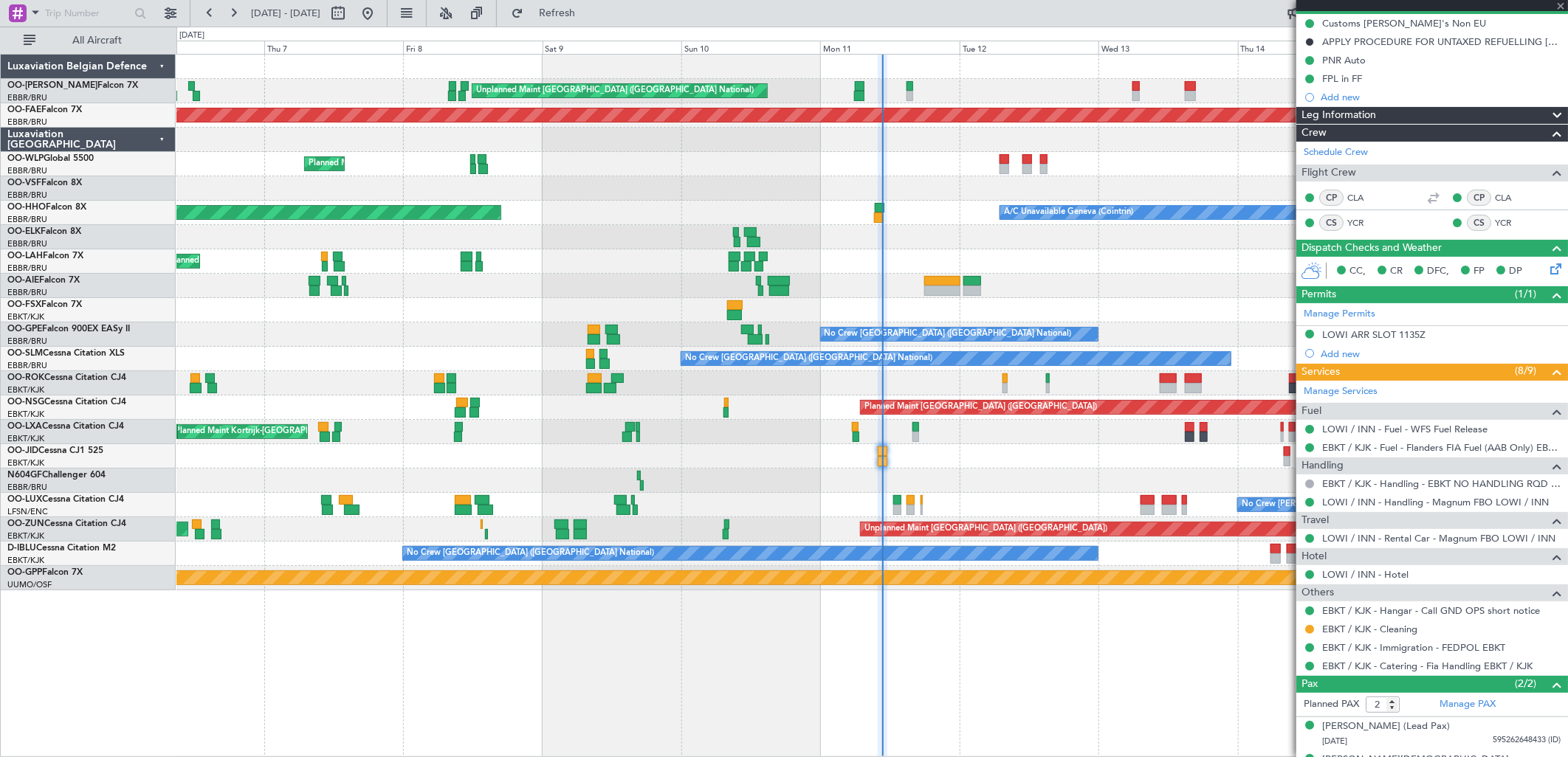
scroll to position [0, 0]
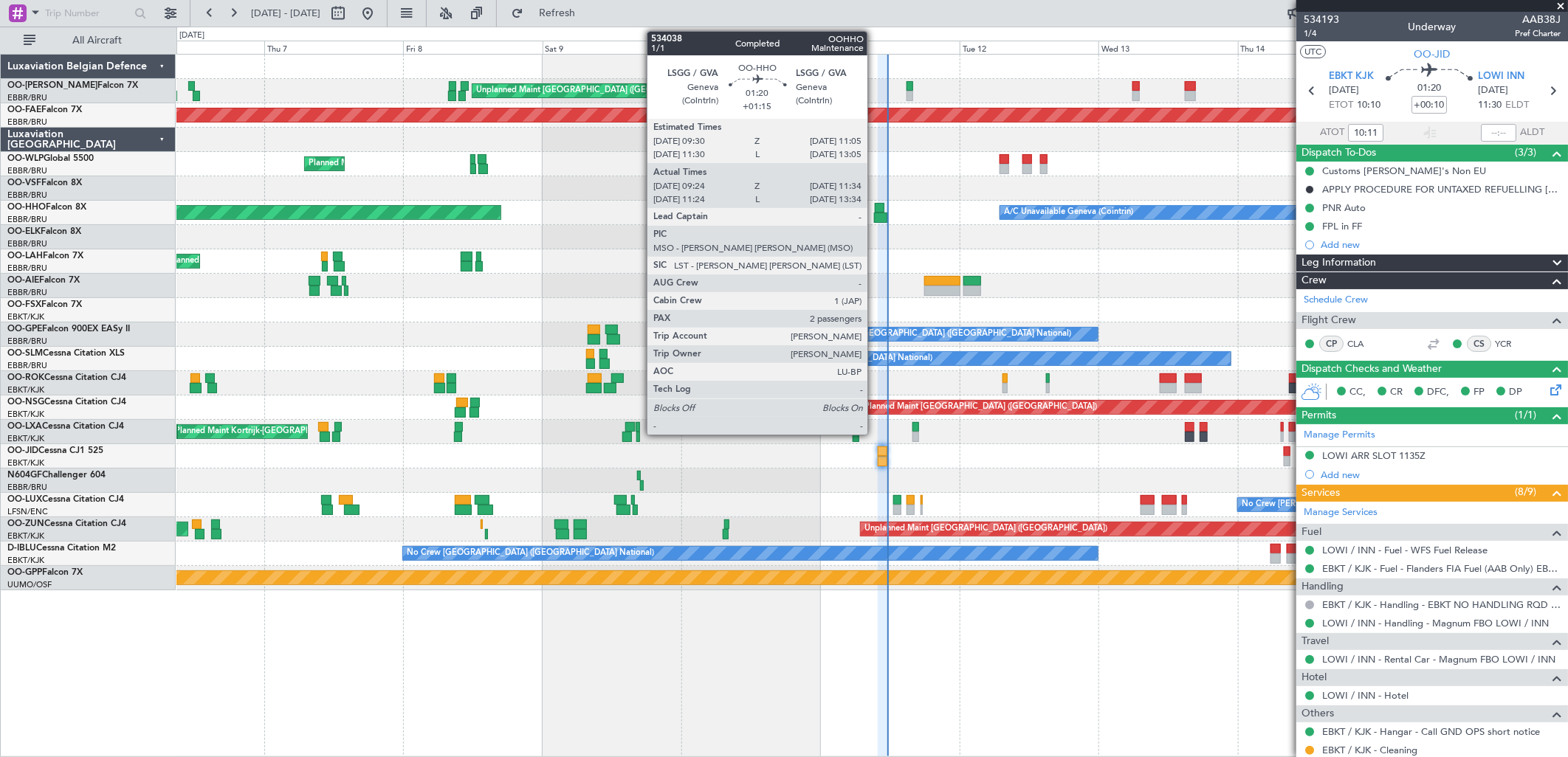
click at [875, 214] on div at bounding box center [881, 218] width 13 height 10
type input "+01:15"
type input "09:34"
type input "11:29"
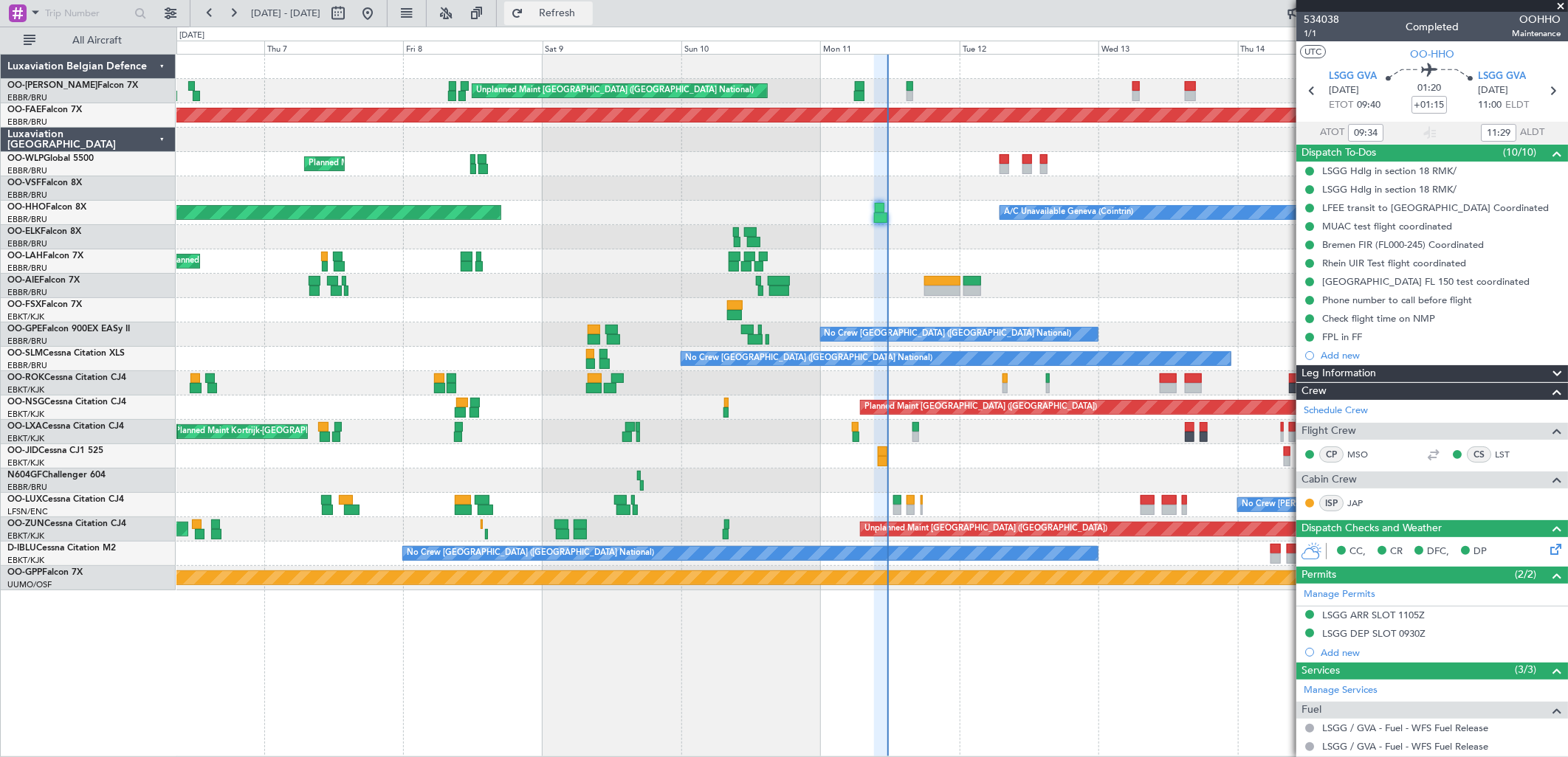
click at [560, 19] on button "Refresh" at bounding box center [548, 13] width 88 height 23
click at [587, 20] on button "Refresh" at bounding box center [548, 13] width 88 height 23
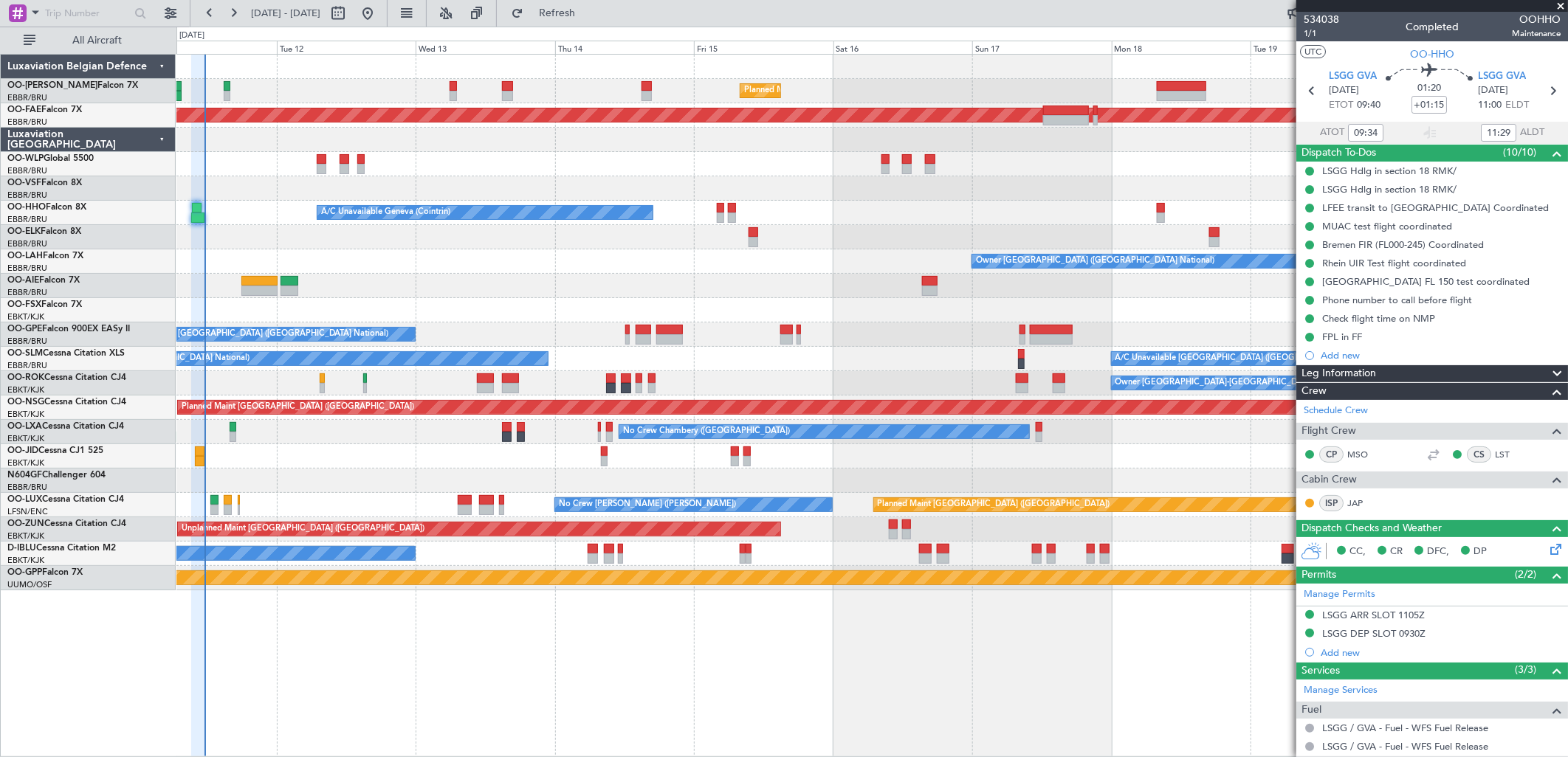
click at [391, 304] on div "Planned Maint [GEOGRAPHIC_DATA] ([GEOGRAPHIC_DATA] National) Unplanned Maint [G…" at bounding box center [872, 322] width 1392 height 536
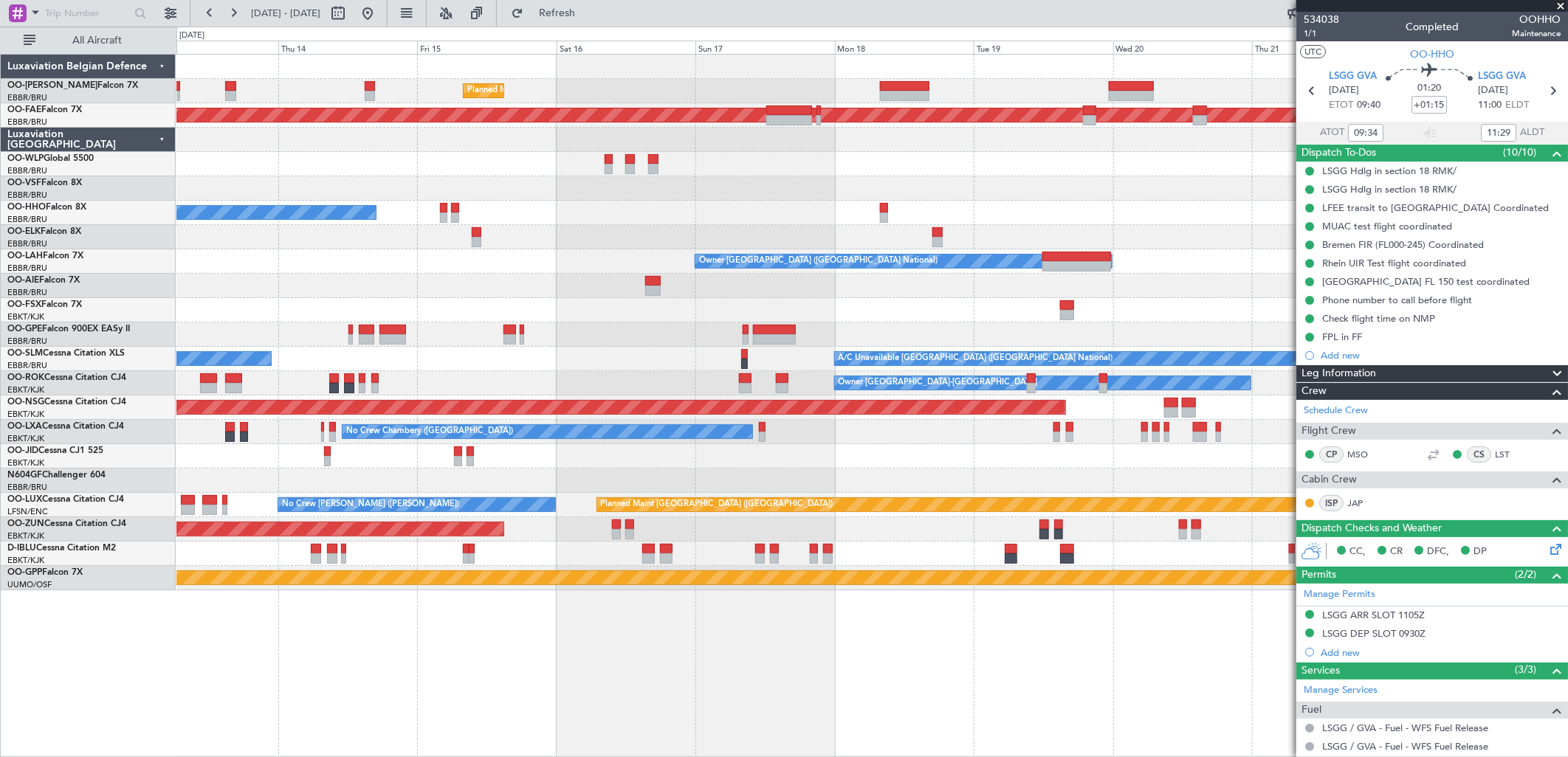
click at [573, 288] on div at bounding box center [872, 286] width 1392 height 24
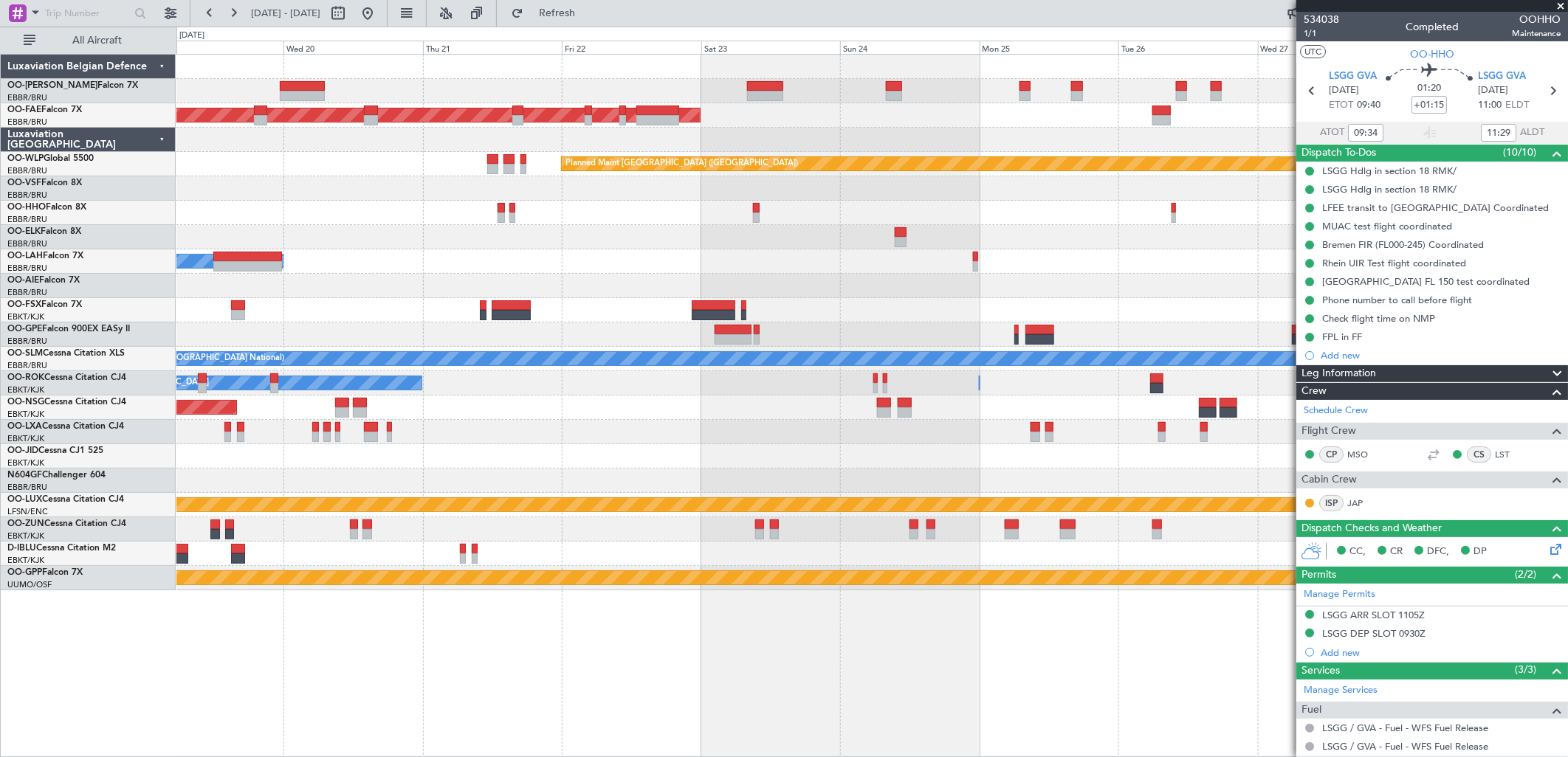
click at [397, 291] on div at bounding box center [872, 286] width 1392 height 24
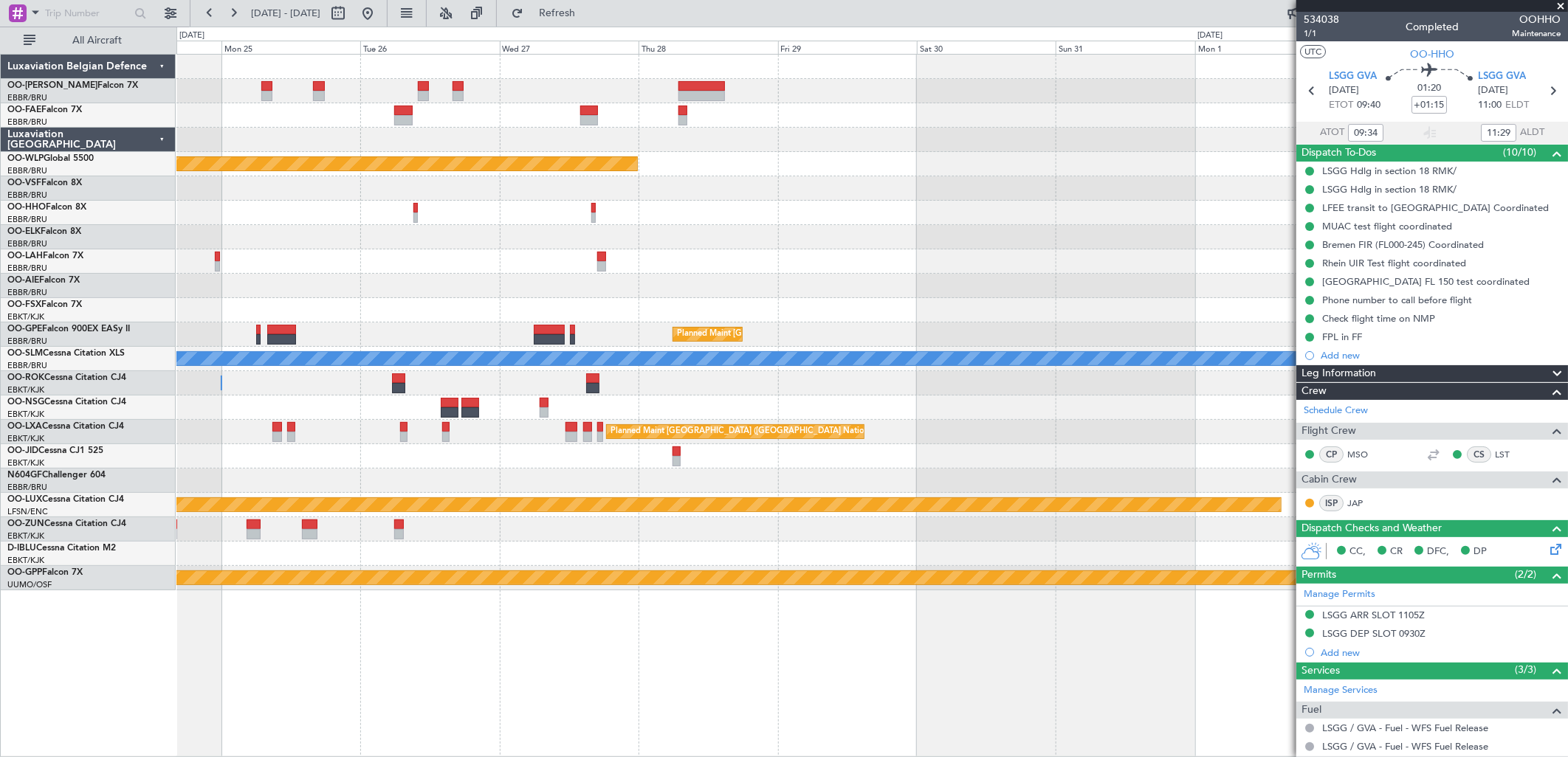
click at [404, 293] on div at bounding box center [872, 286] width 1392 height 24
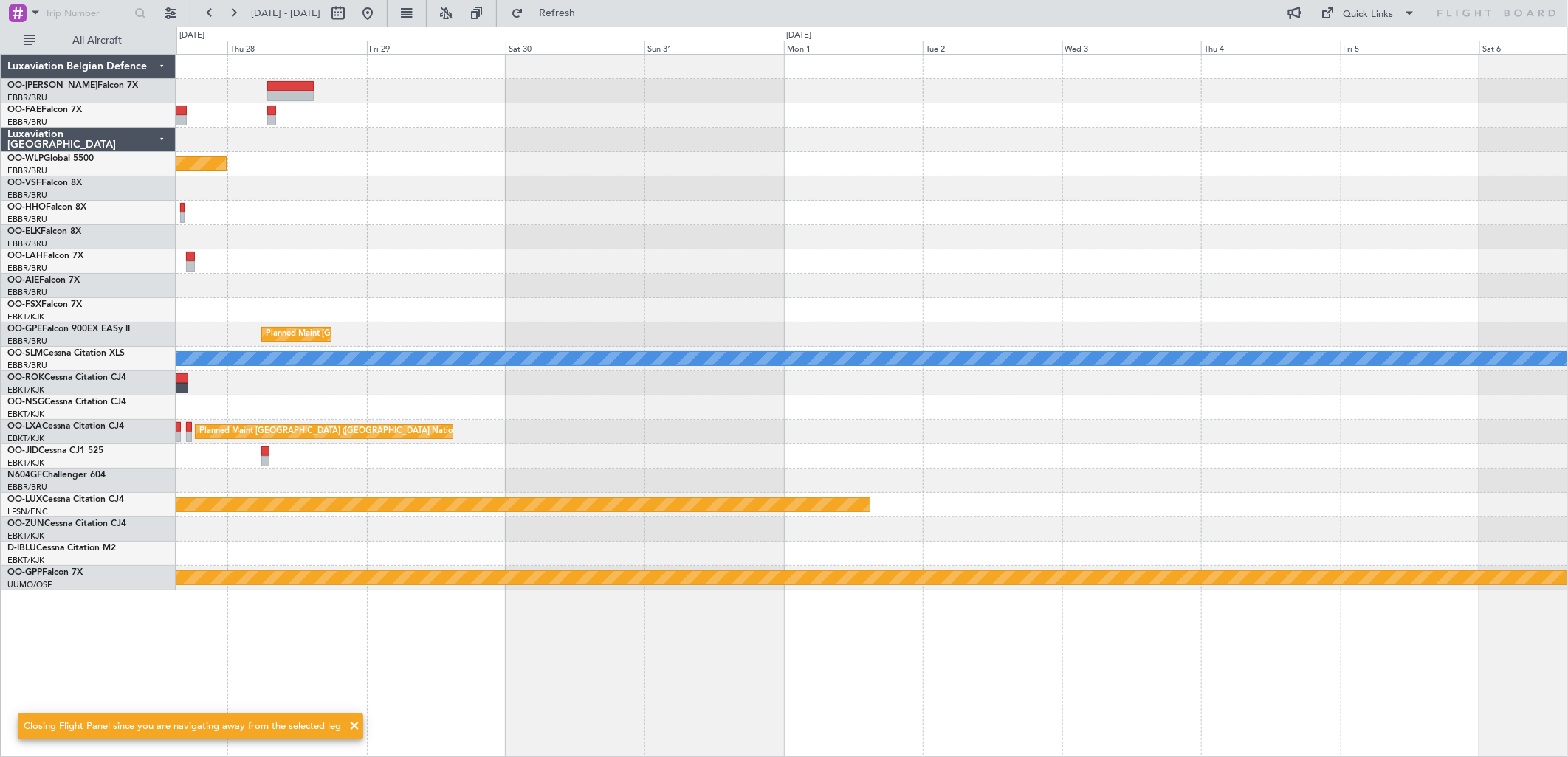
click at [601, 294] on div at bounding box center [872, 286] width 1392 height 24
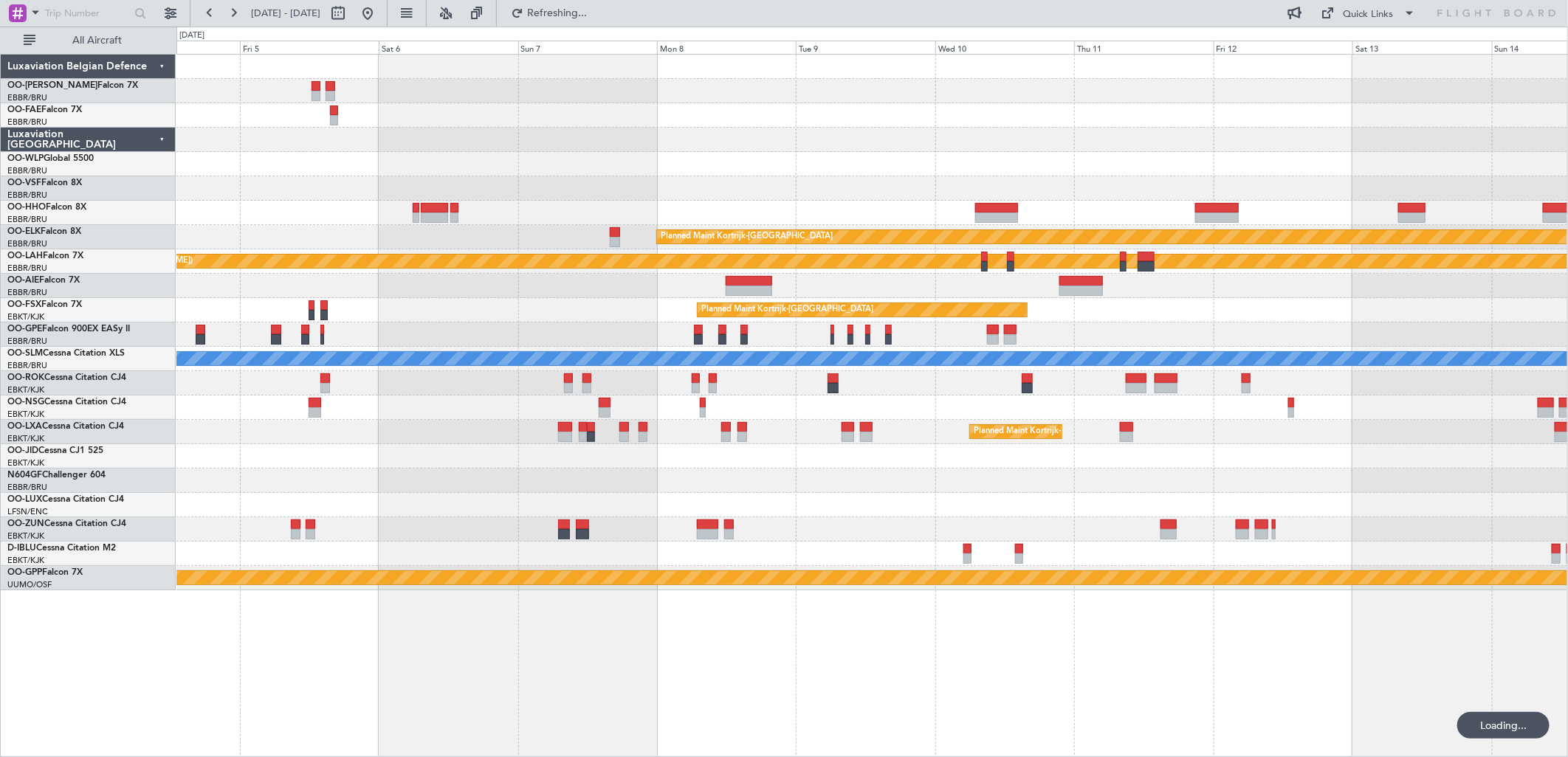
click at [282, 248] on div "Owner Melsbroek Air Base Planned Maint [GEOGRAPHIC_DATA] ([GEOGRAPHIC_DATA]) Ow…" at bounding box center [872, 322] width 1392 height 536
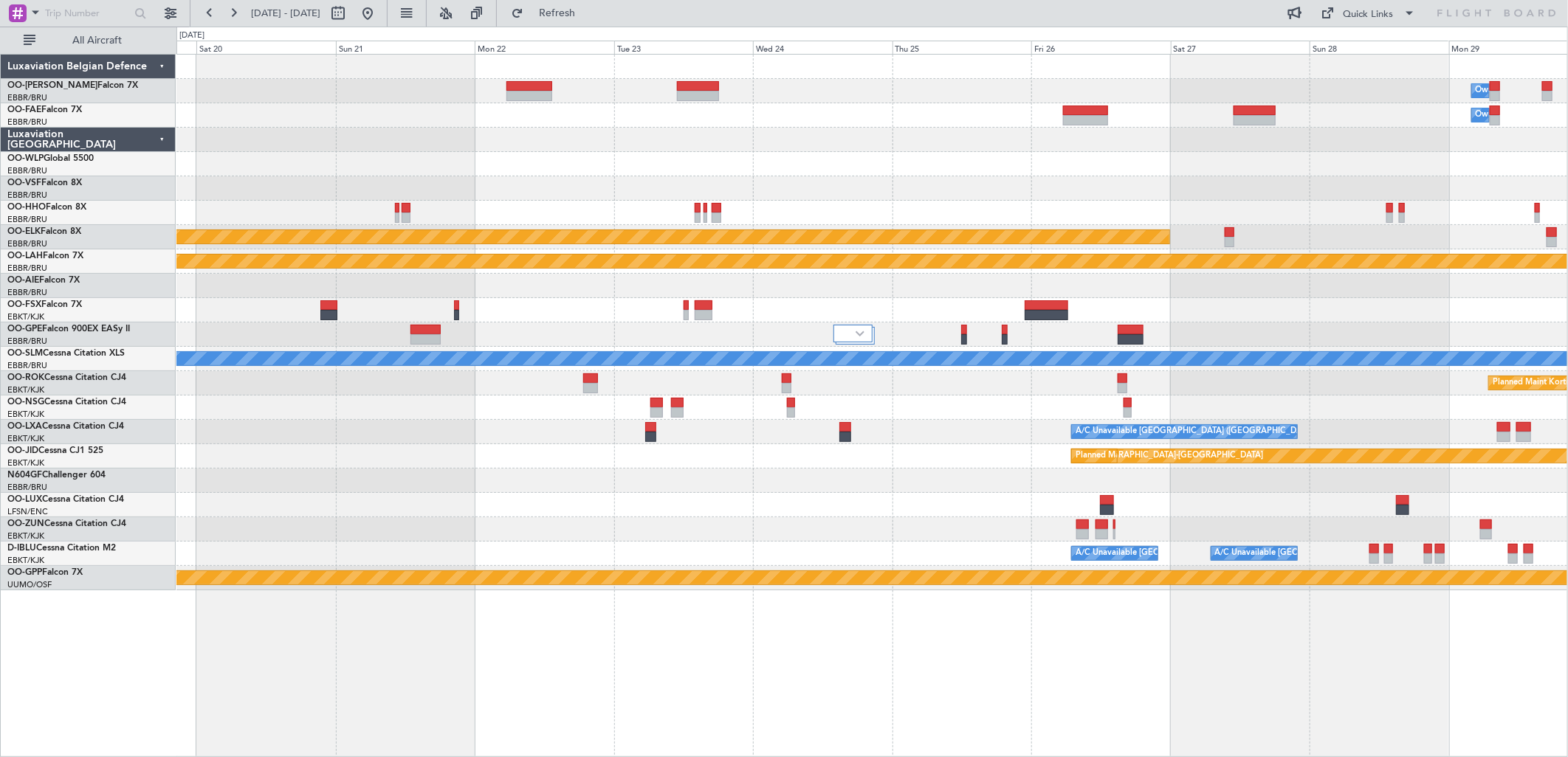
click at [855, 90] on div "Owner Melsbroek Air Base" at bounding box center [872, 91] width 1392 height 24
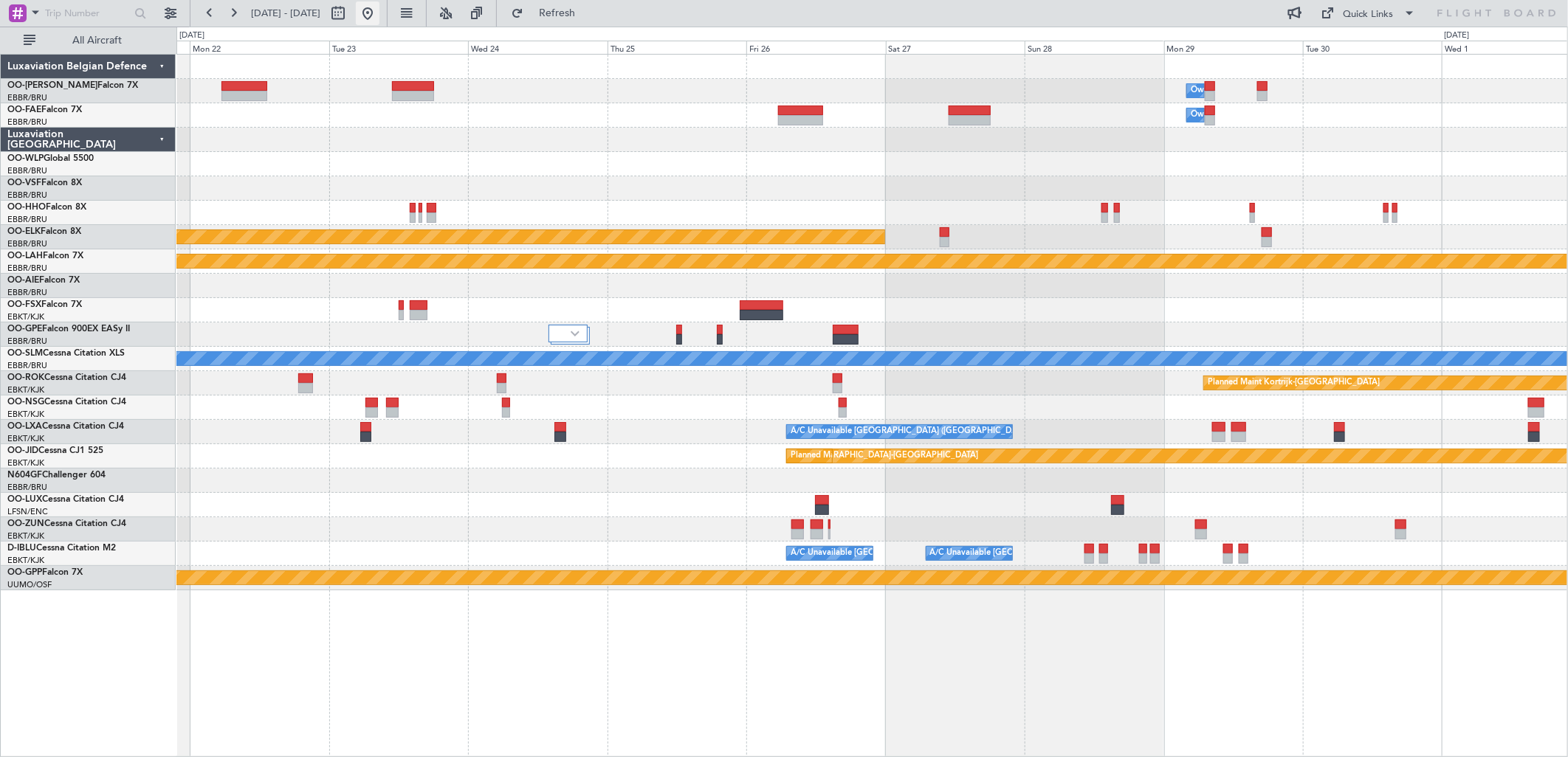
click at [379, 8] on button at bounding box center [367, 13] width 23 height 23
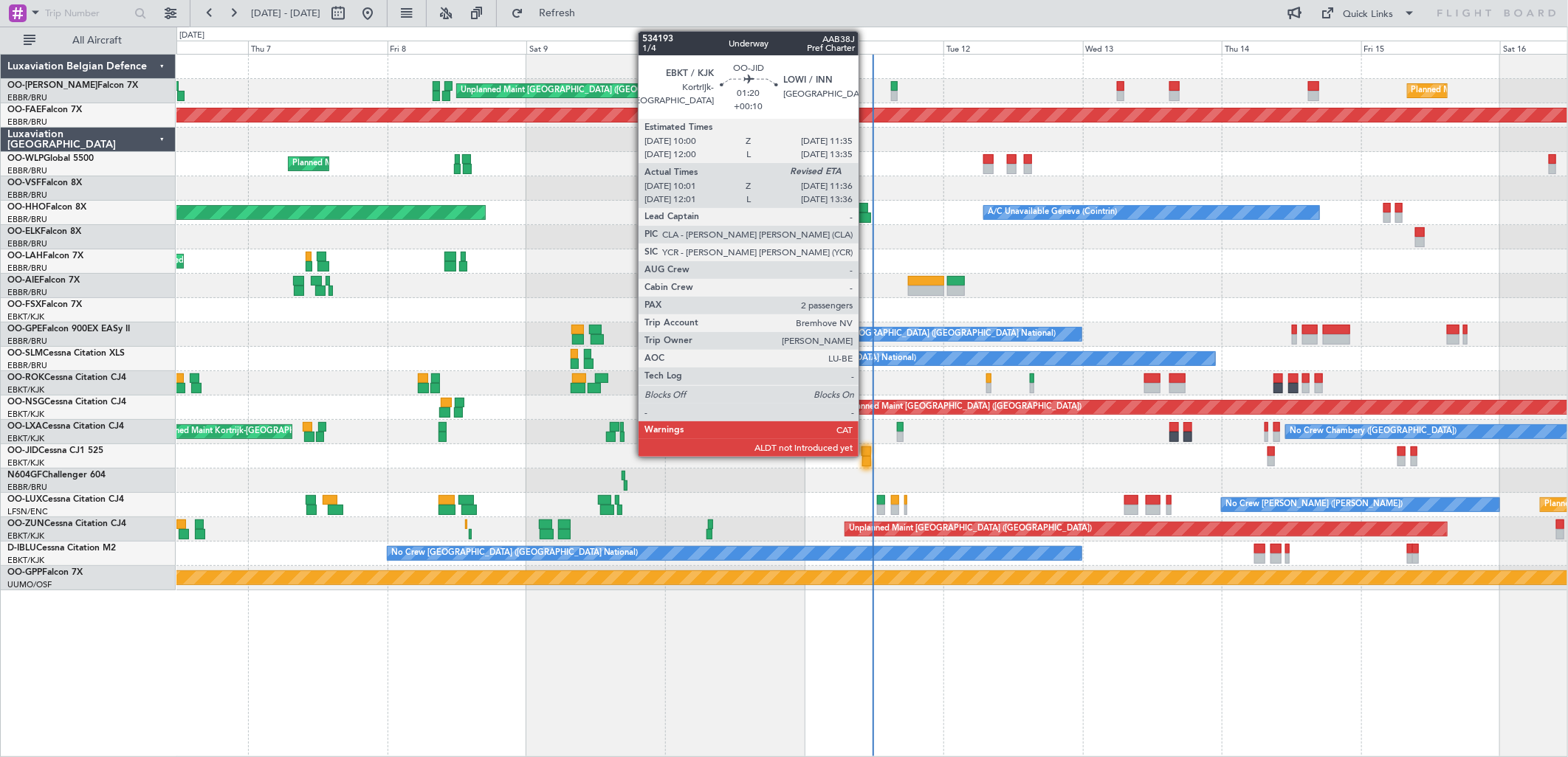
click at [866, 453] on div at bounding box center [866, 451] width 9 height 10
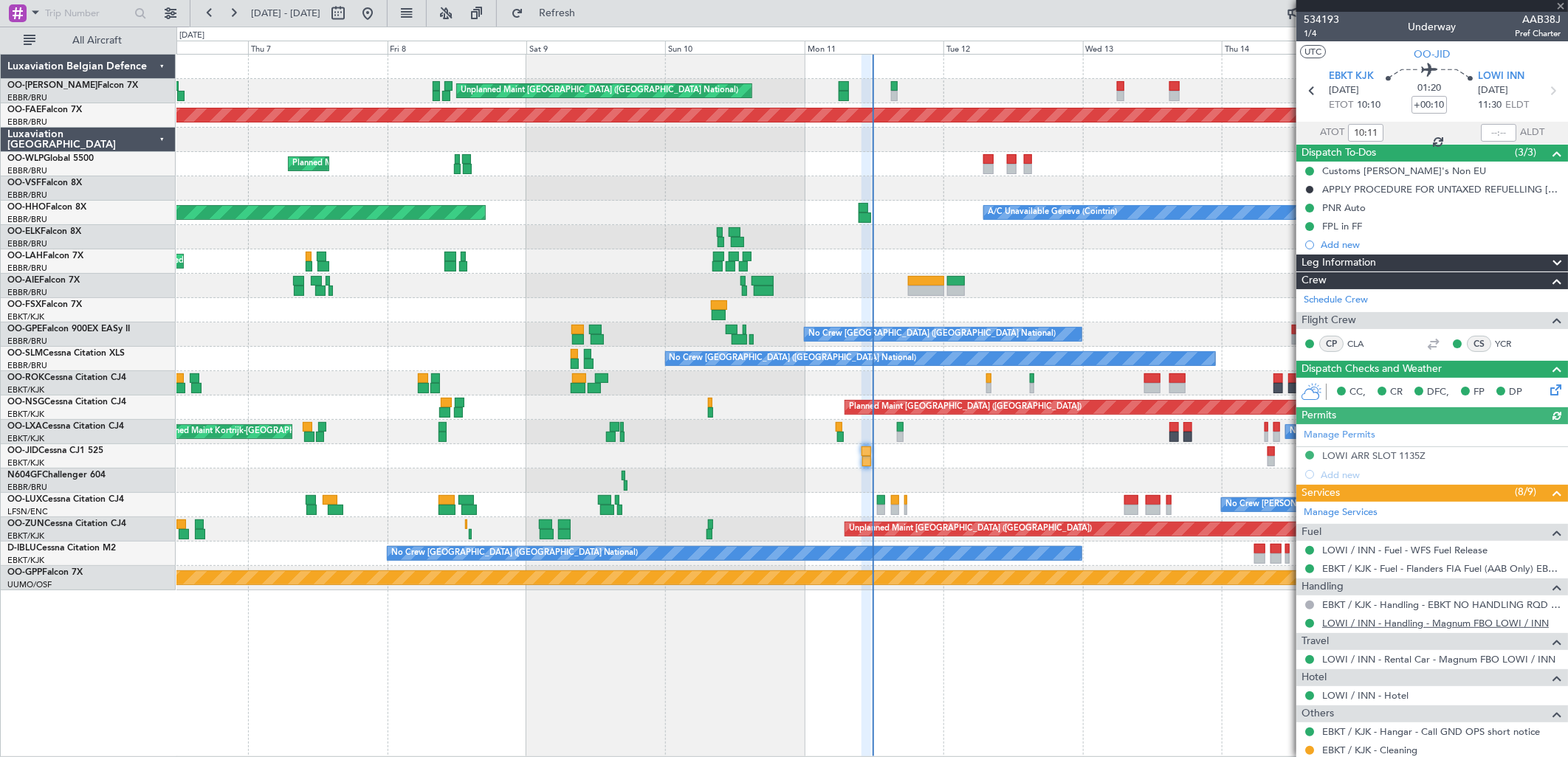
click at [1371, 630] on mat-tooltip-component "LOWI / INN - Handling - Magnum FBO LOWI / INN" at bounding box center [1435, 650] width 216 height 39
click at [1375, 626] on link "LOWI / INN - Handling - Magnum FBO LOWI / INN" at bounding box center [1436, 623] width 227 height 12
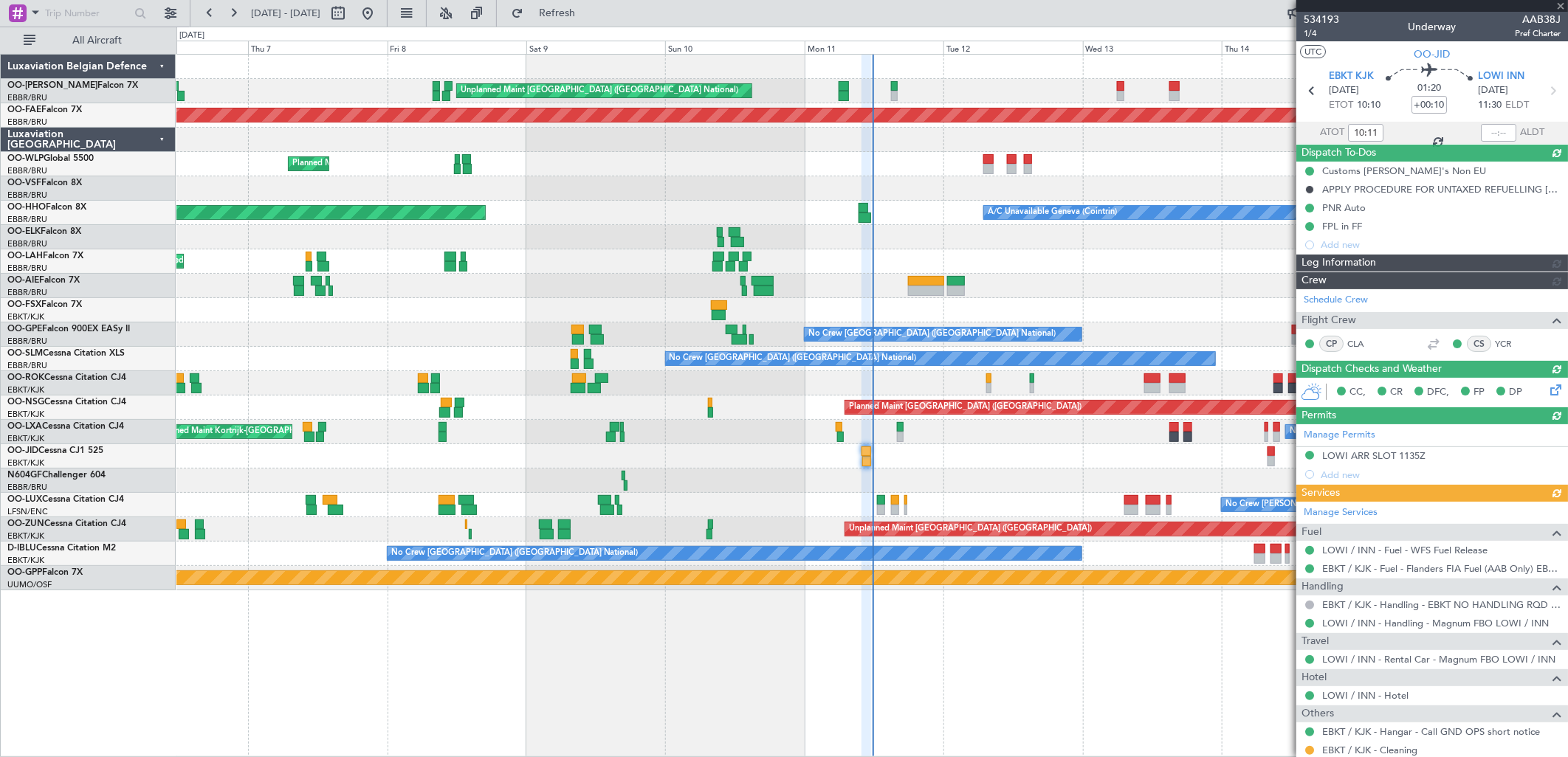
type input "11:27"
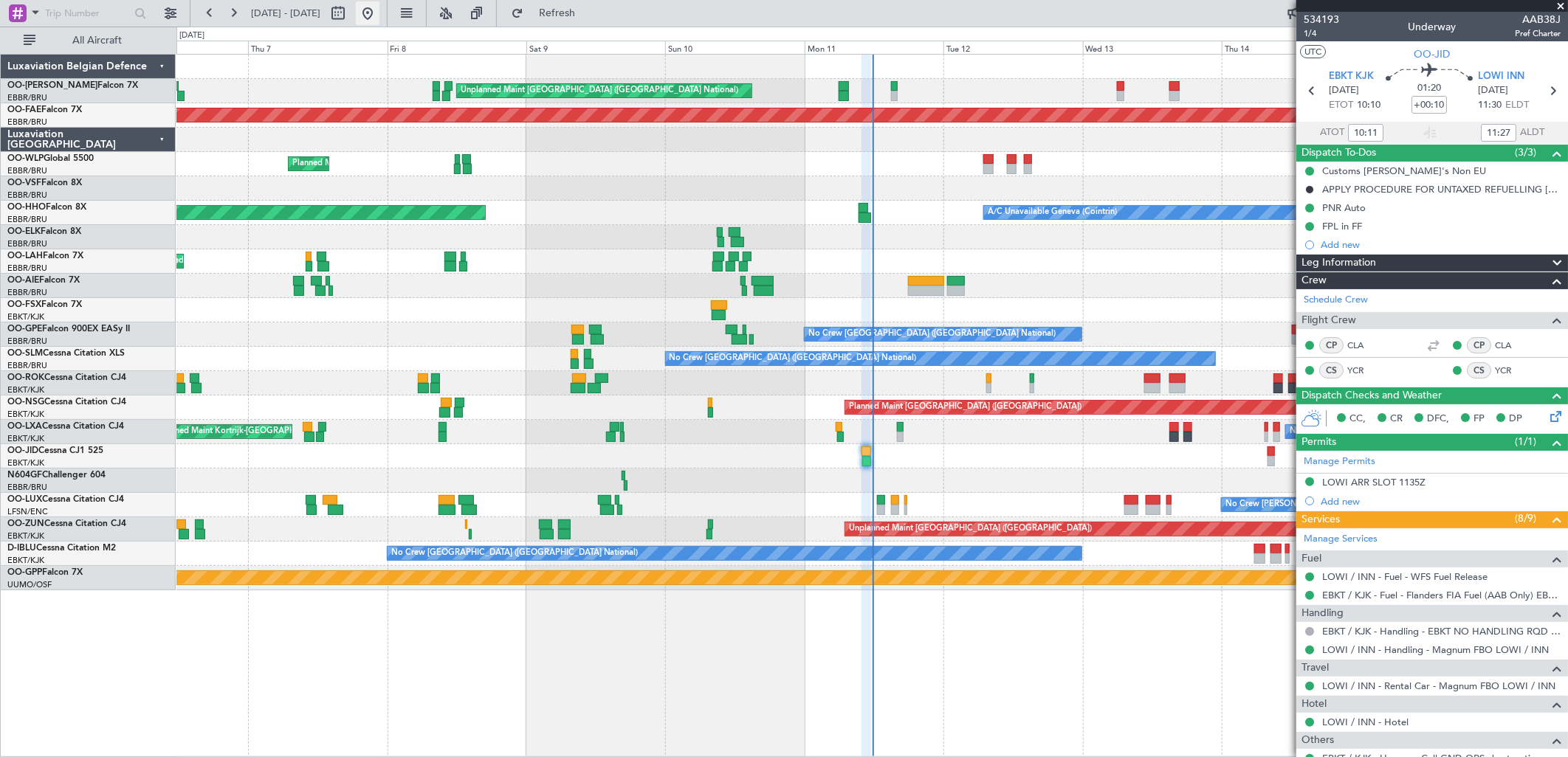
click at [379, 10] on button at bounding box center [367, 13] width 23 height 23
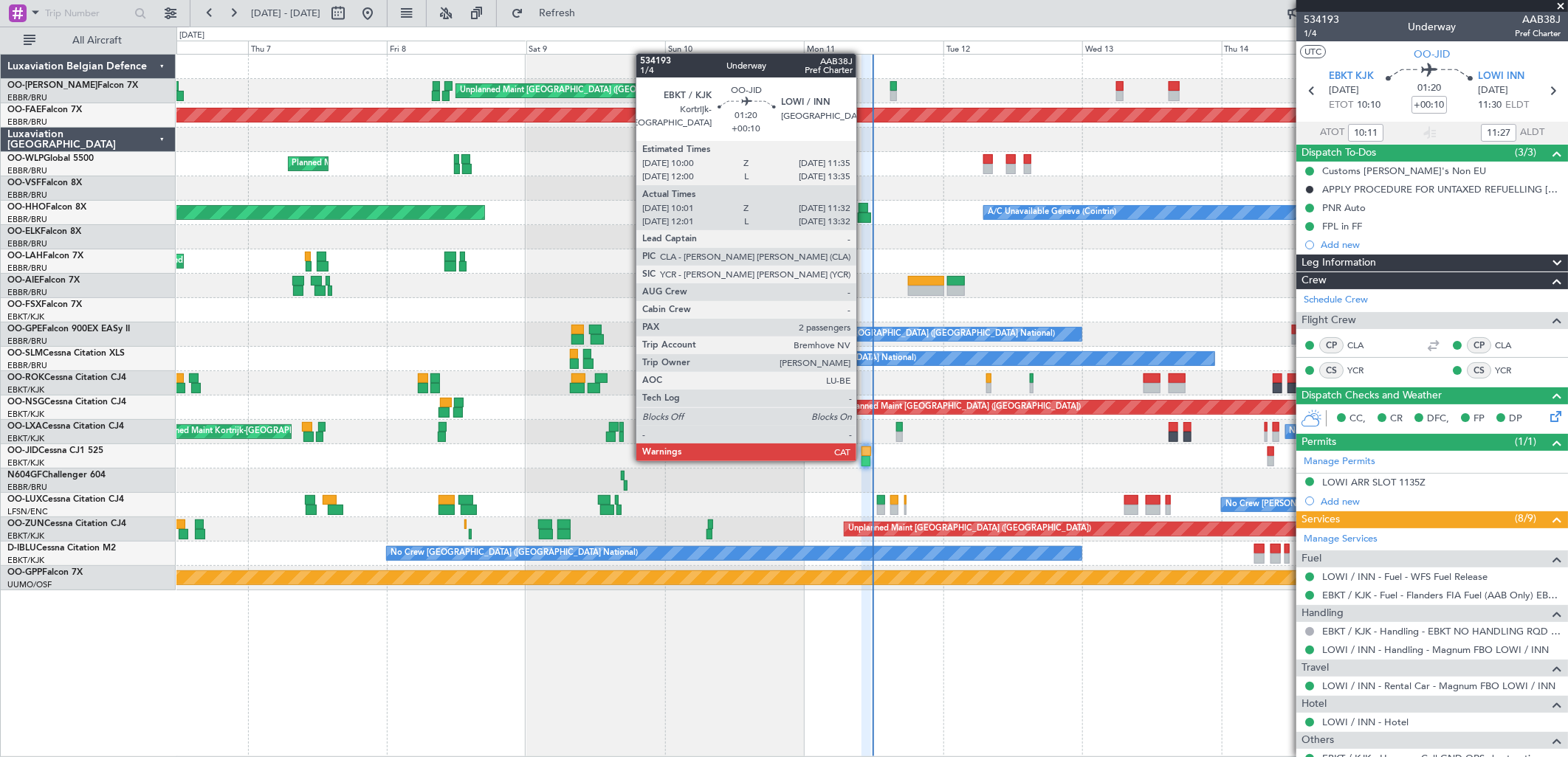
click at [864, 460] on div at bounding box center [865, 461] width 8 height 10
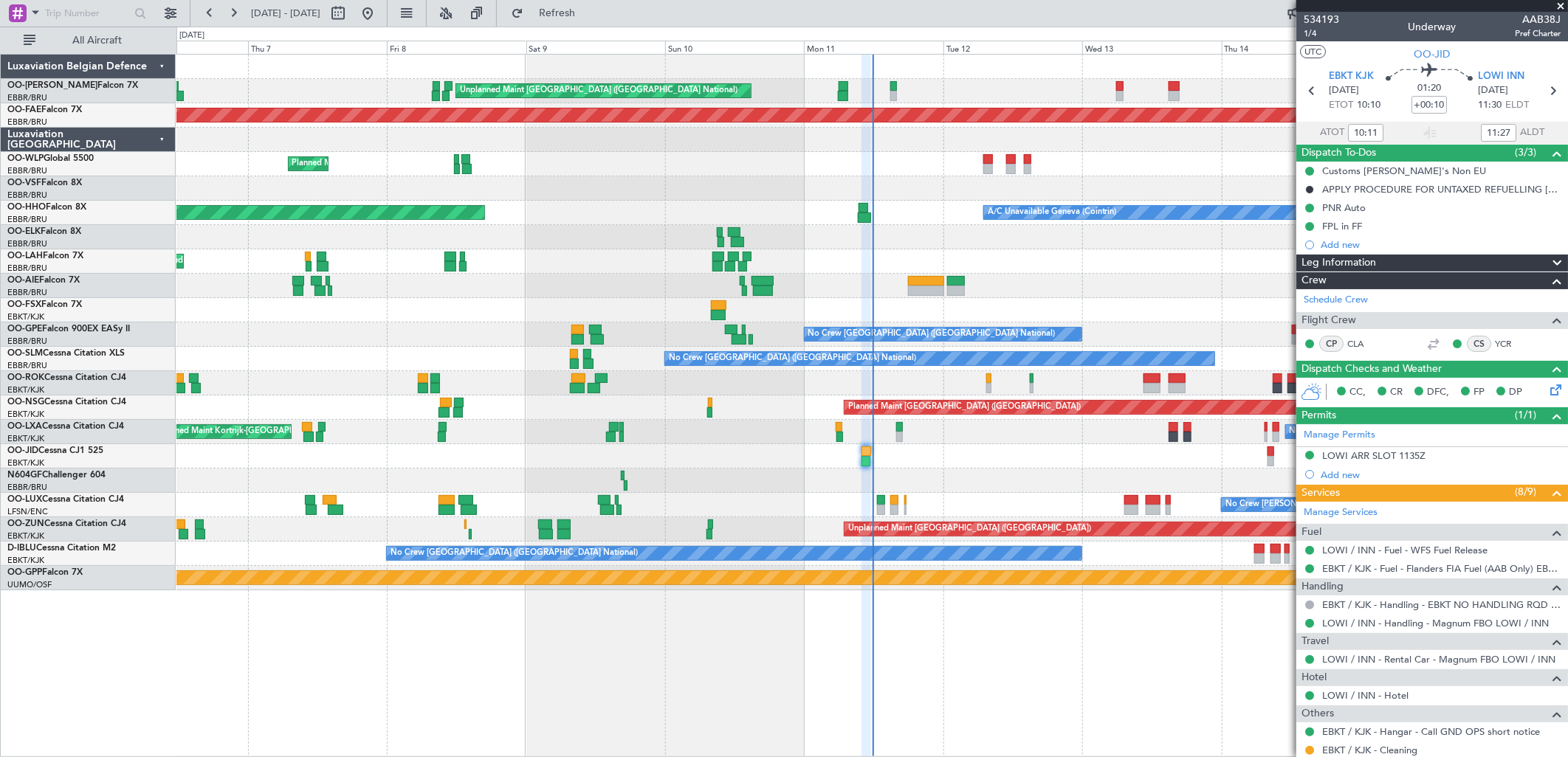
click at [1355, 628] on mat-tooltip-component "EBKT / KJK - Handling - EBKT NO HANDLING RQD FOR CJ" at bounding box center [1433, 631] width 248 height 39
click at [593, 19] on button "Refresh" at bounding box center [548, 13] width 88 height 23
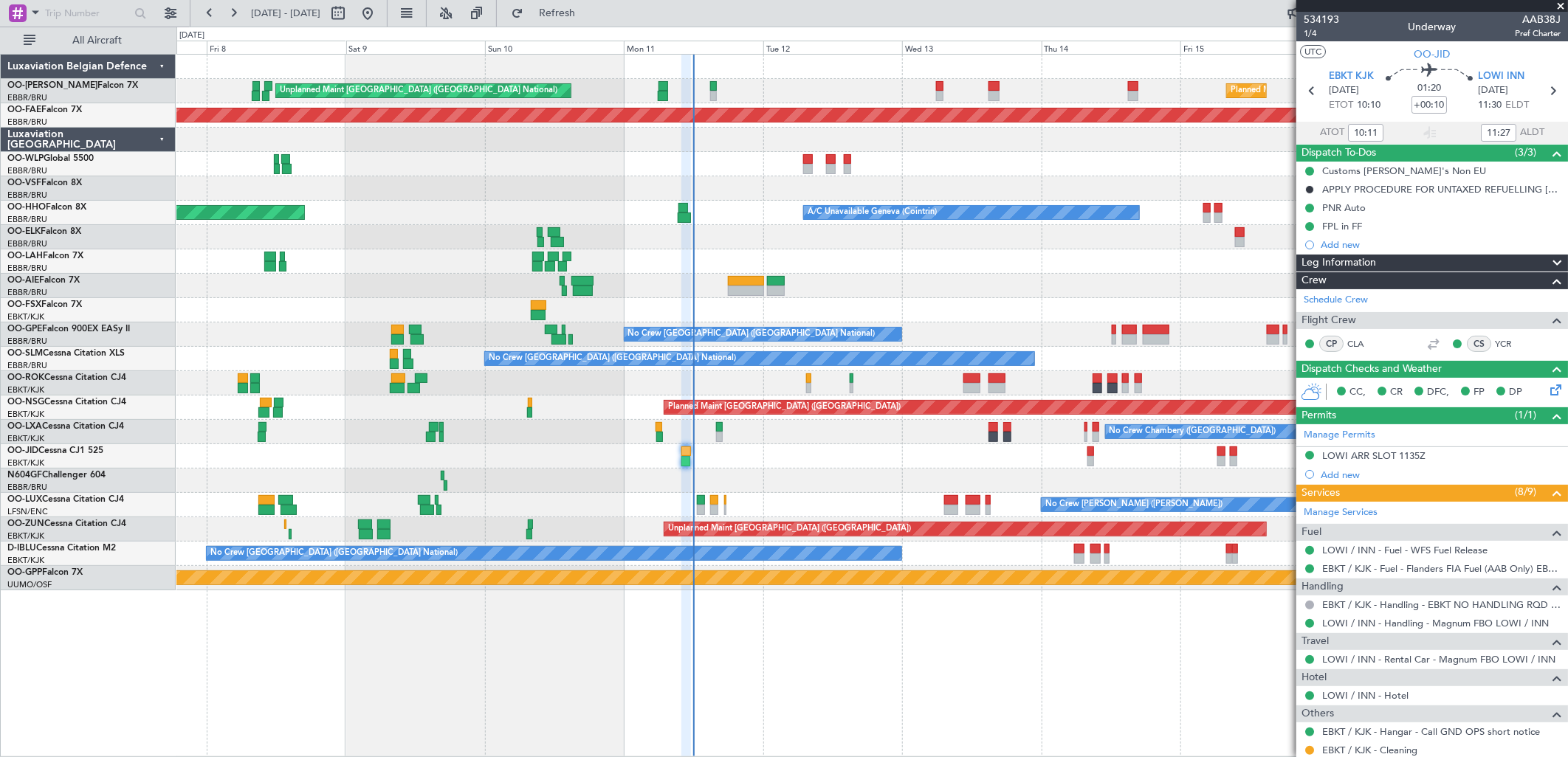
click at [706, 180] on div "Planned Maint [GEOGRAPHIC_DATA] ([GEOGRAPHIC_DATA] National) Unplanned Maint [G…" at bounding box center [872, 322] width 1392 height 536
click at [1327, 617] on link "LOWI / INN - Handling - Magnum FBO LOWI / INN" at bounding box center [1436, 623] width 227 height 12
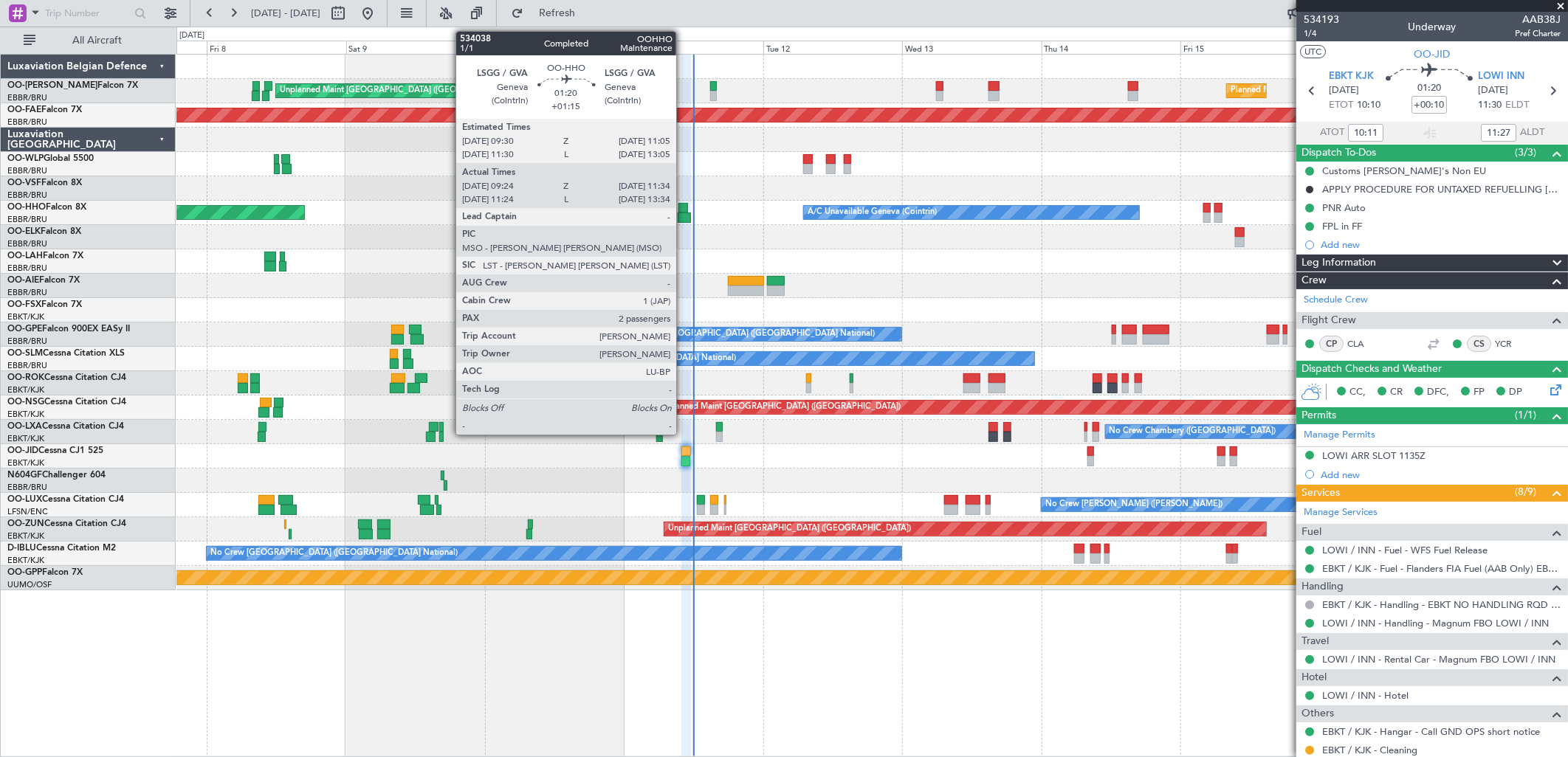
click at [684, 213] on div at bounding box center [684, 218] width 13 height 10
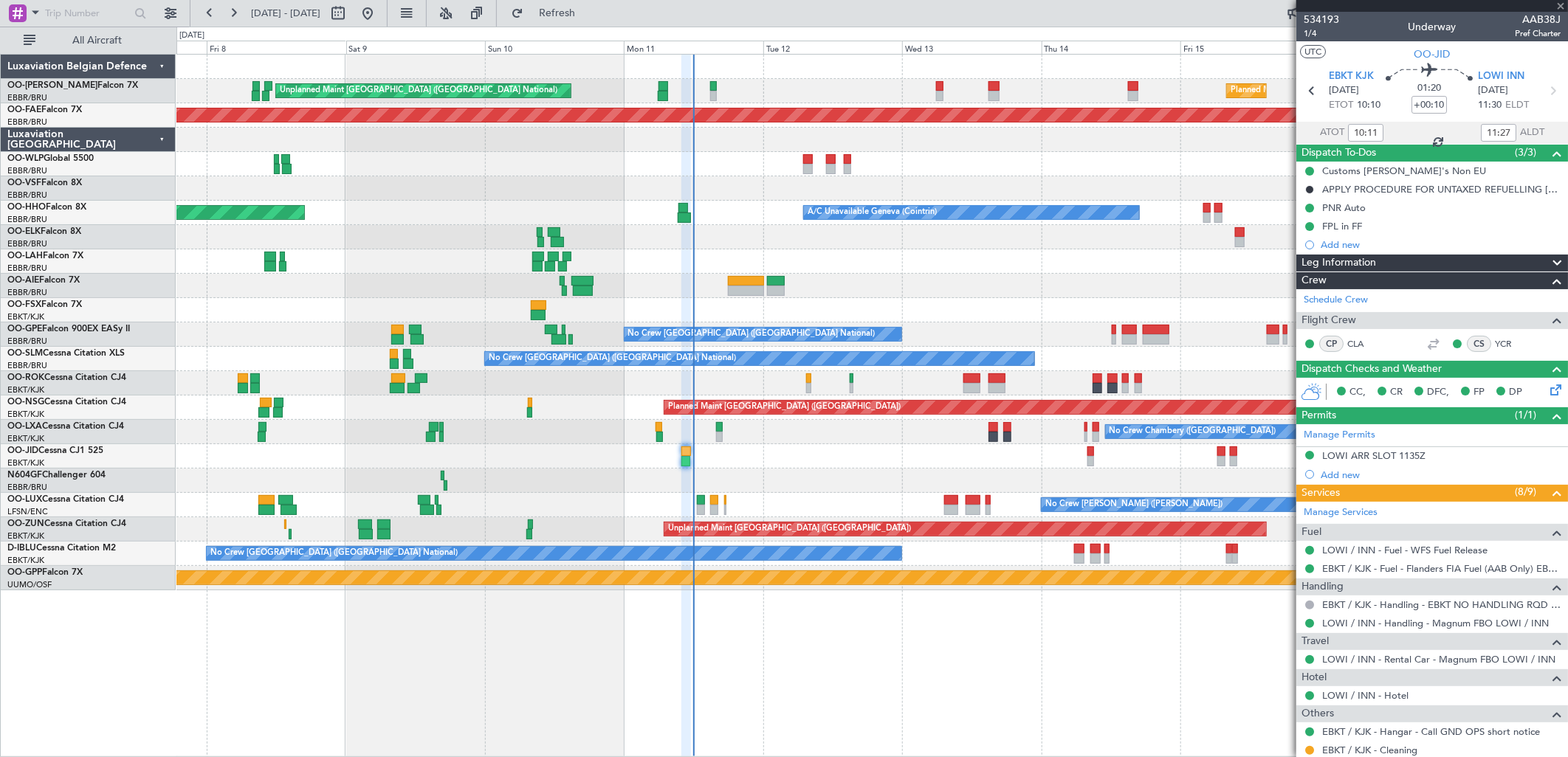
type input "+01:15"
type input "09:34"
type input "11:29"
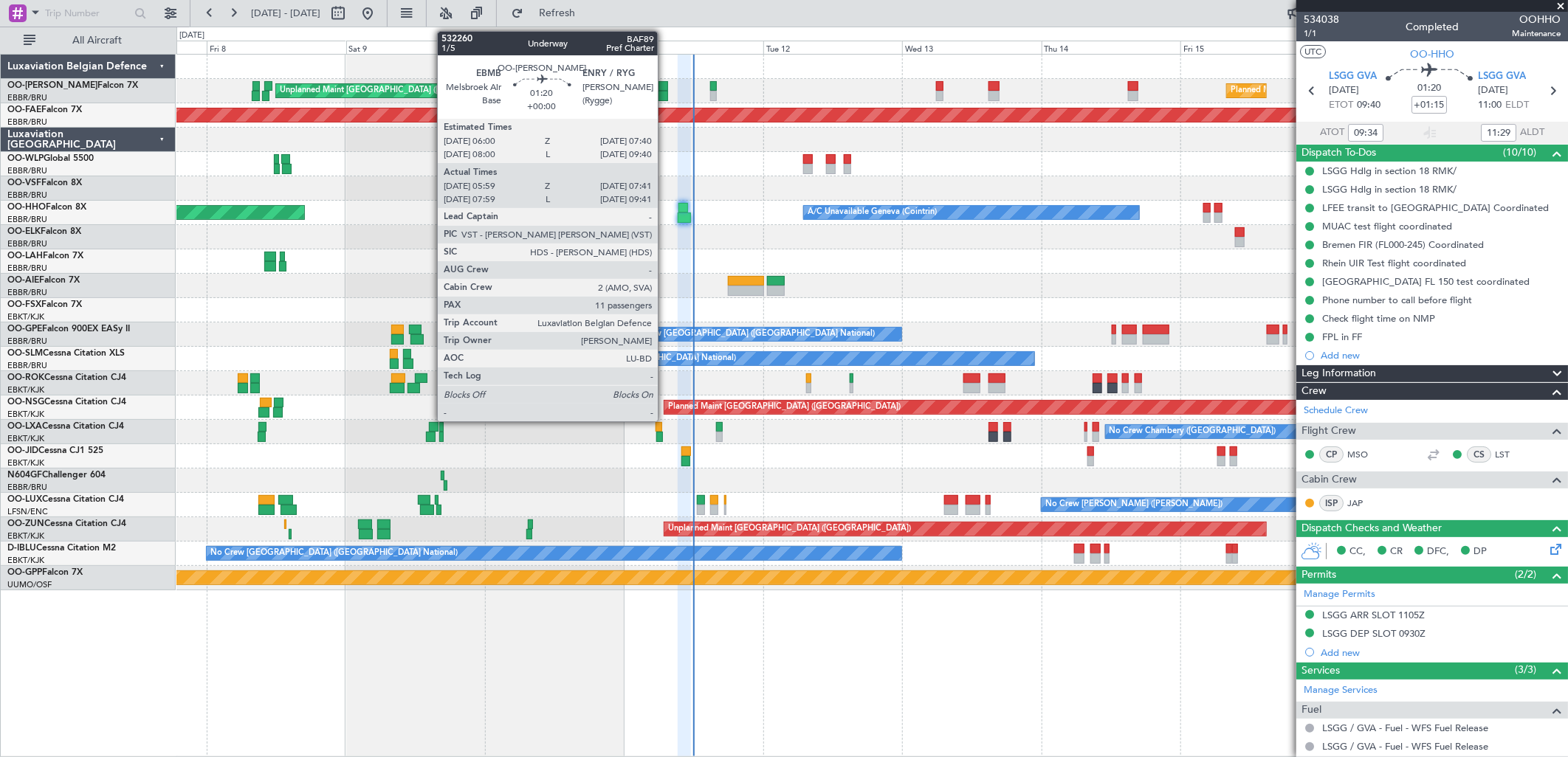
click at [665, 87] on div at bounding box center [663, 86] width 10 height 10
type input "06:09"
type input "07:31"
type input "11"
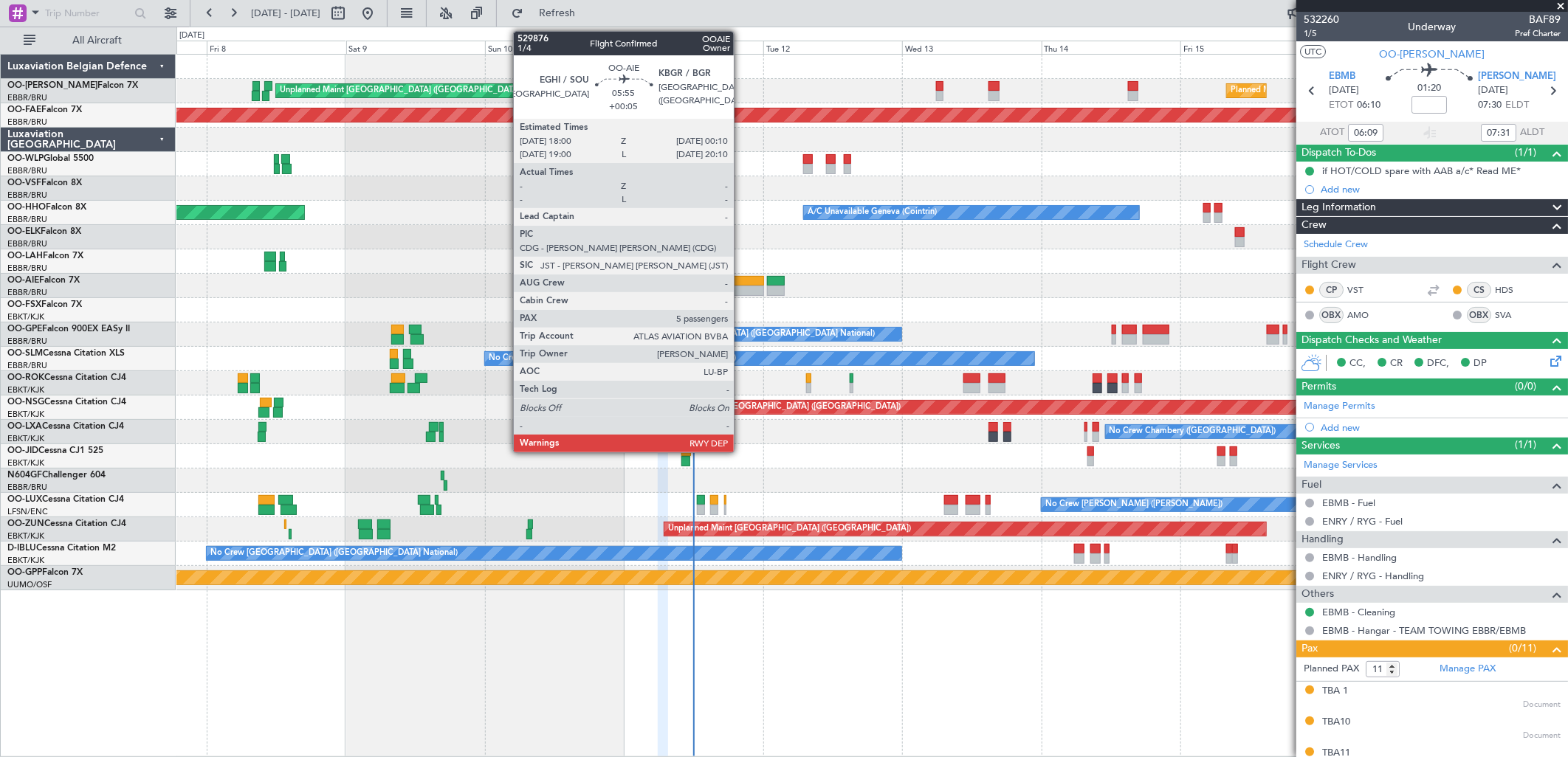
click at [741, 286] on div at bounding box center [746, 291] width 37 height 10
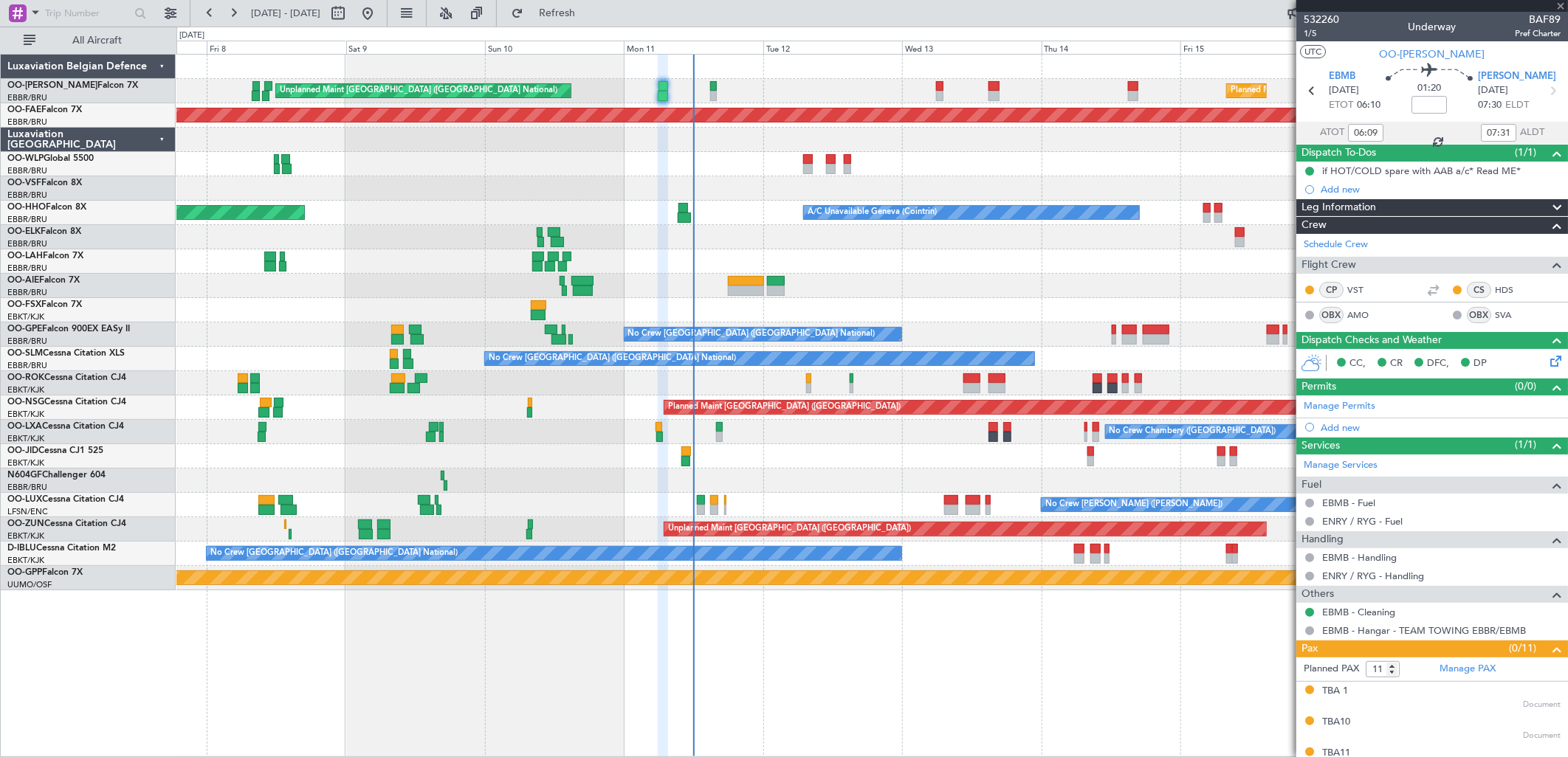
type input "+00:05"
type input "5"
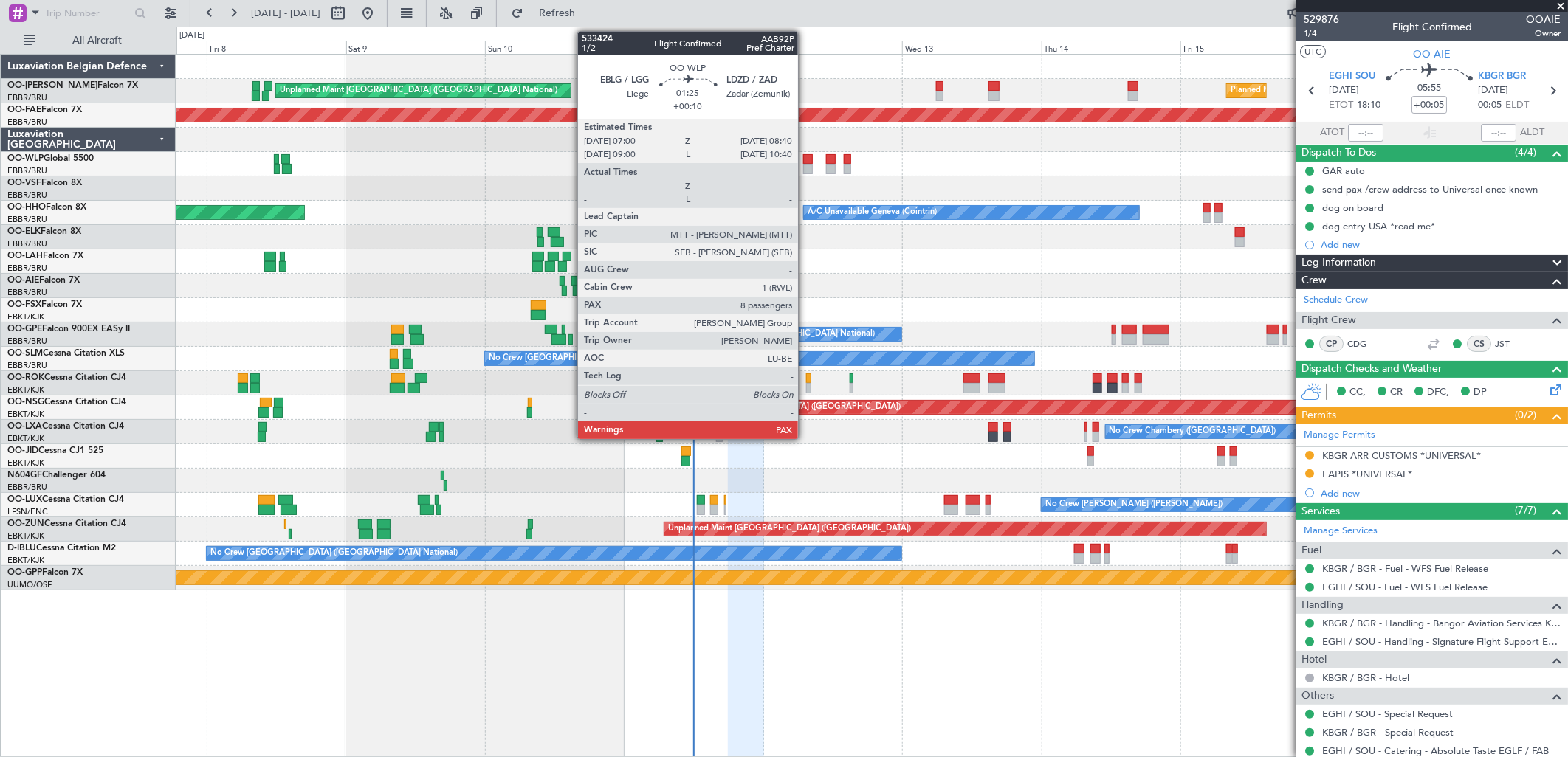
click at [806, 164] on div at bounding box center [808, 169] width 10 height 10
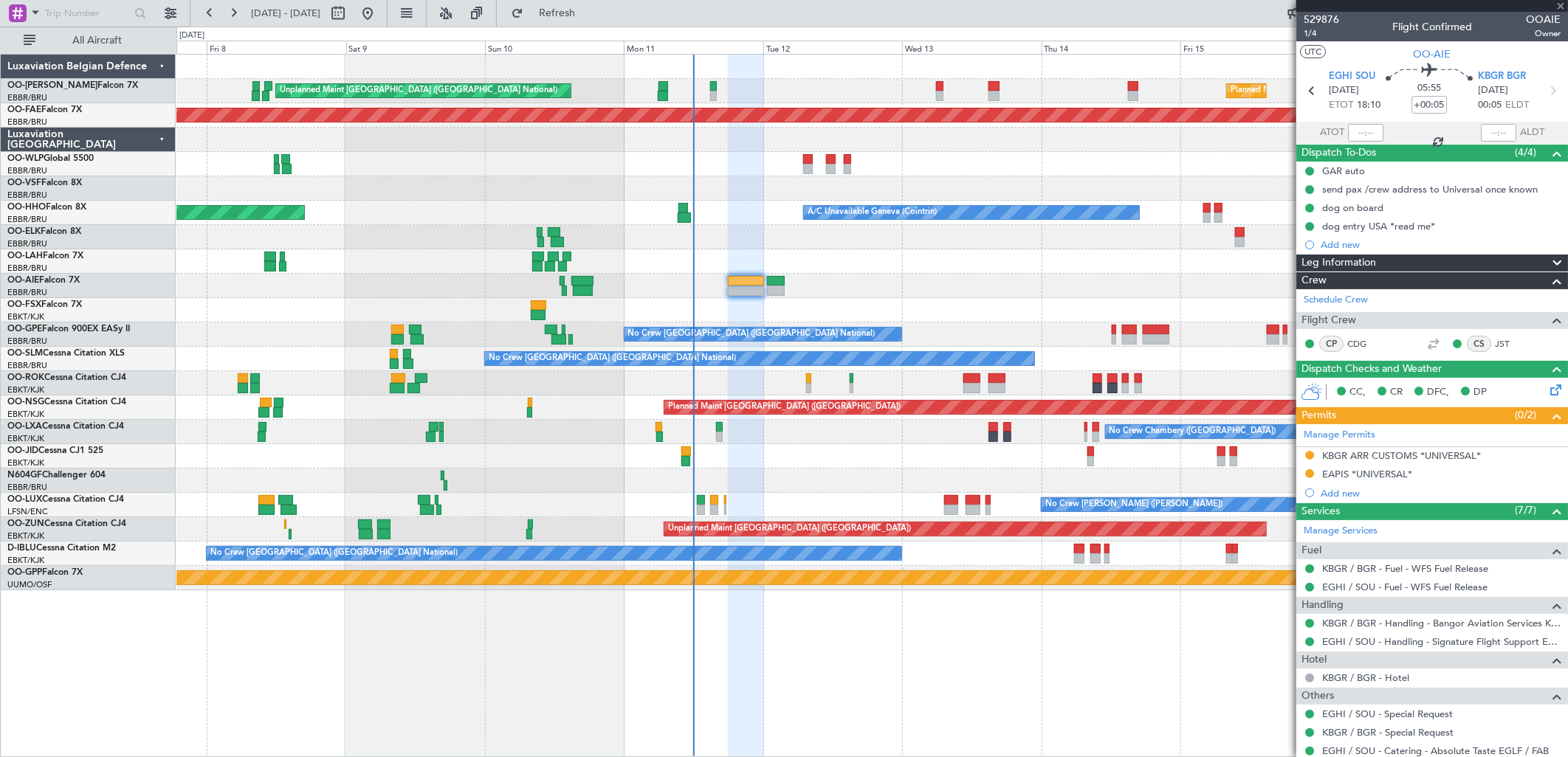
type input "+00:10"
type input "8"
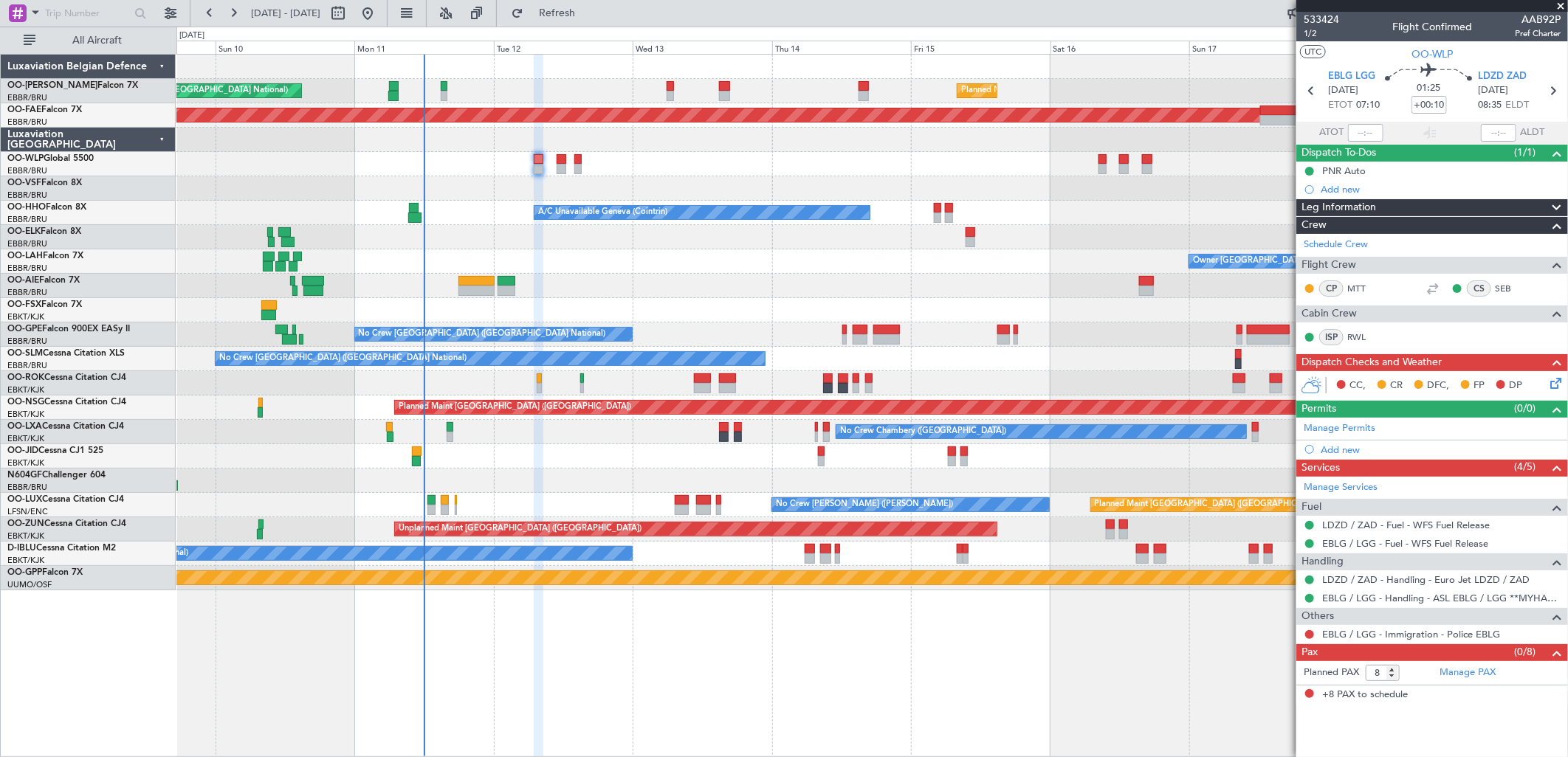
click at [785, 236] on div "Planned Maint [GEOGRAPHIC_DATA] ([GEOGRAPHIC_DATA] National) Unplanned Maint [G…" at bounding box center [872, 322] width 1392 height 536
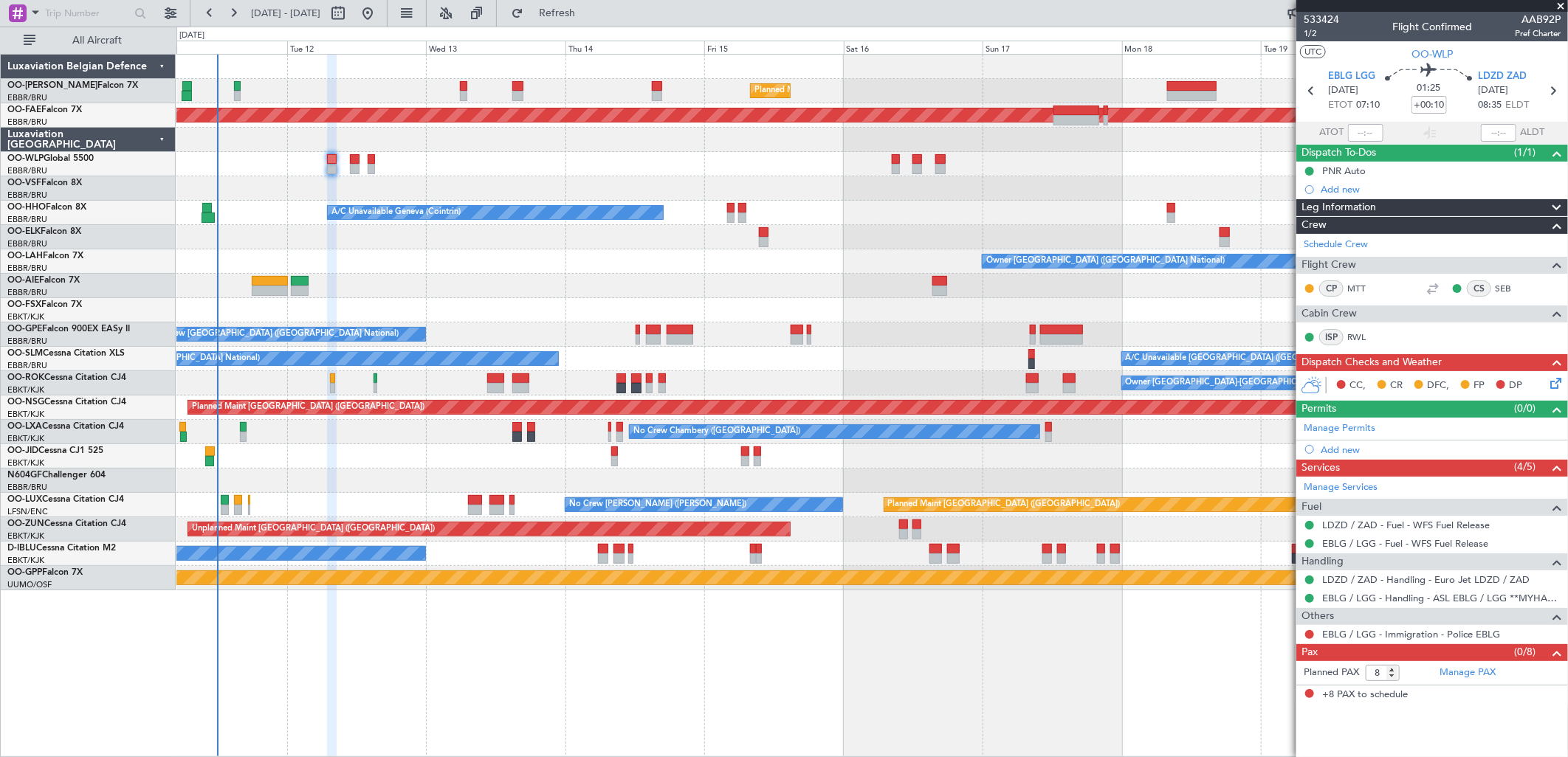
click at [766, 299] on div "Planned Maint [GEOGRAPHIC_DATA] ([GEOGRAPHIC_DATA] National) Unplanned Maint [G…" at bounding box center [872, 322] width 1392 height 536
